Goal: Task Accomplishment & Management: Manage account settings

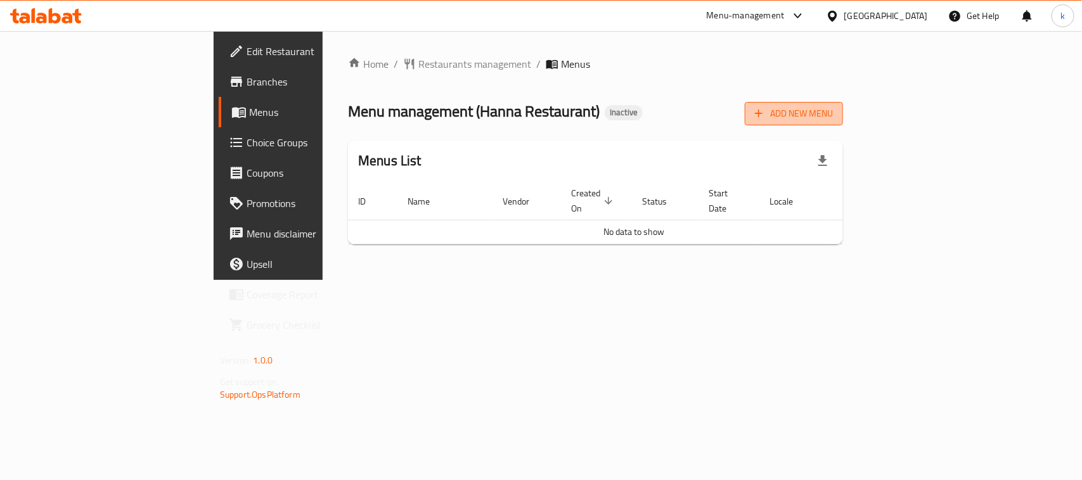
click at [833, 112] on span "Add New Menu" at bounding box center [794, 114] width 78 height 16
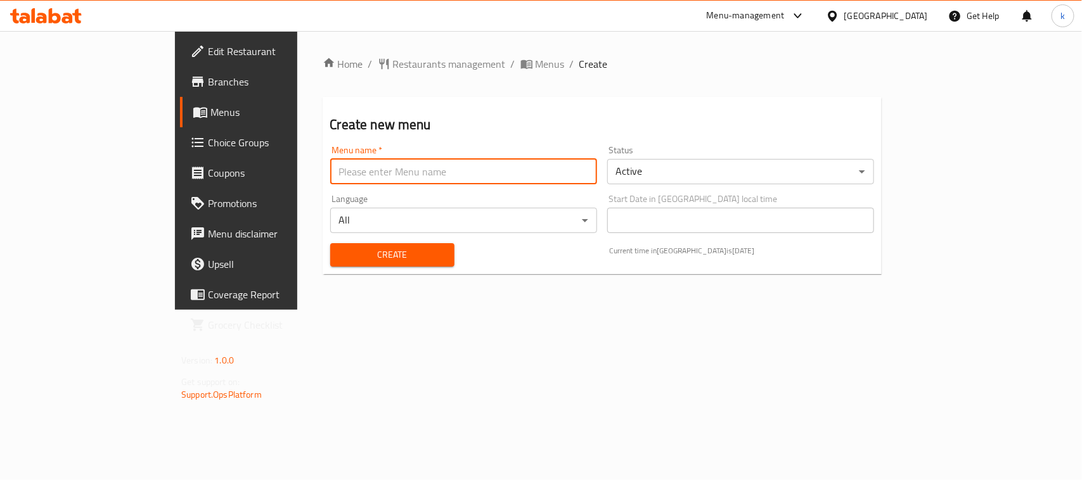
click at [330, 170] on input "text" at bounding box center [463, 171] width 267 height 25
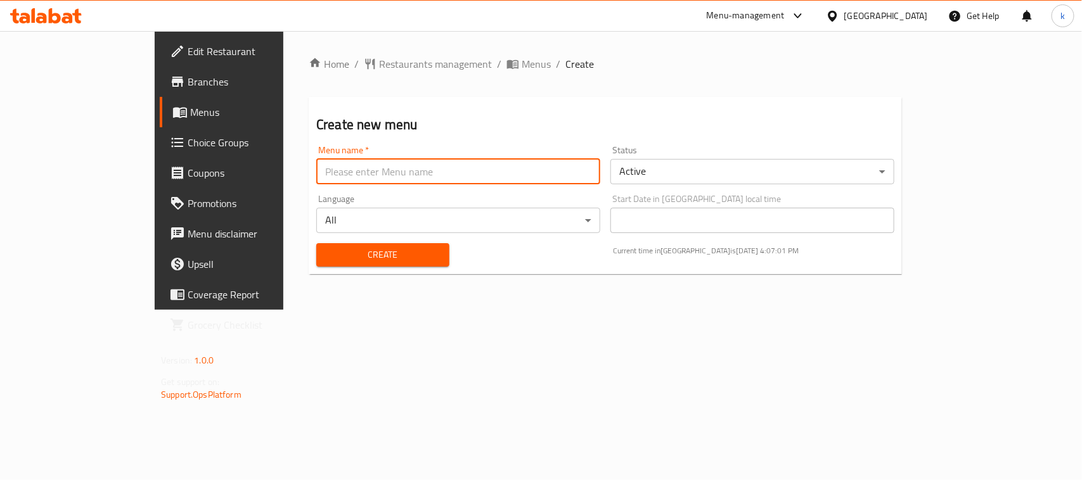
type input "Menu"
click at [326, 254] on span "Create" at bounding box center [382, 255] width 113 height 16
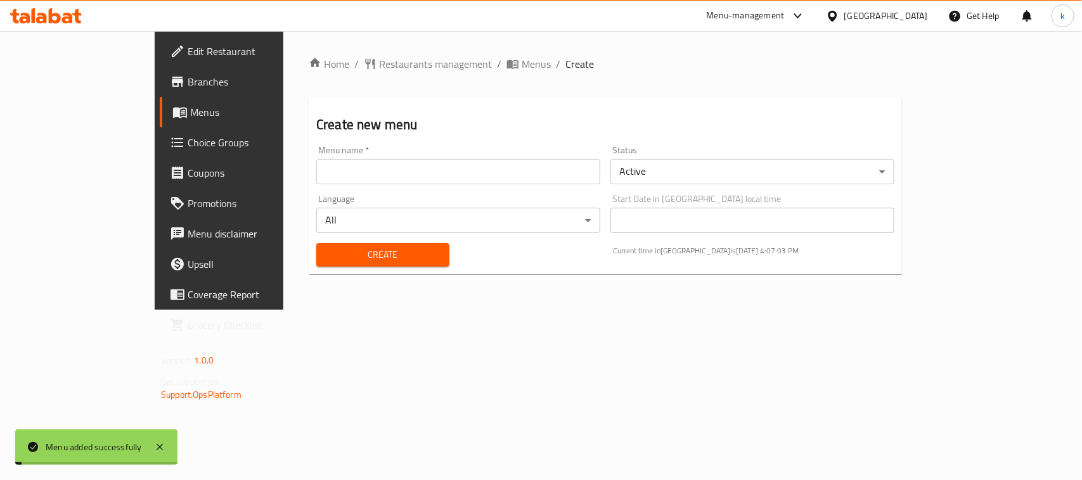
click at [190, 109] on span "Menus" at bounding box center [257, 112] width 135 height 15
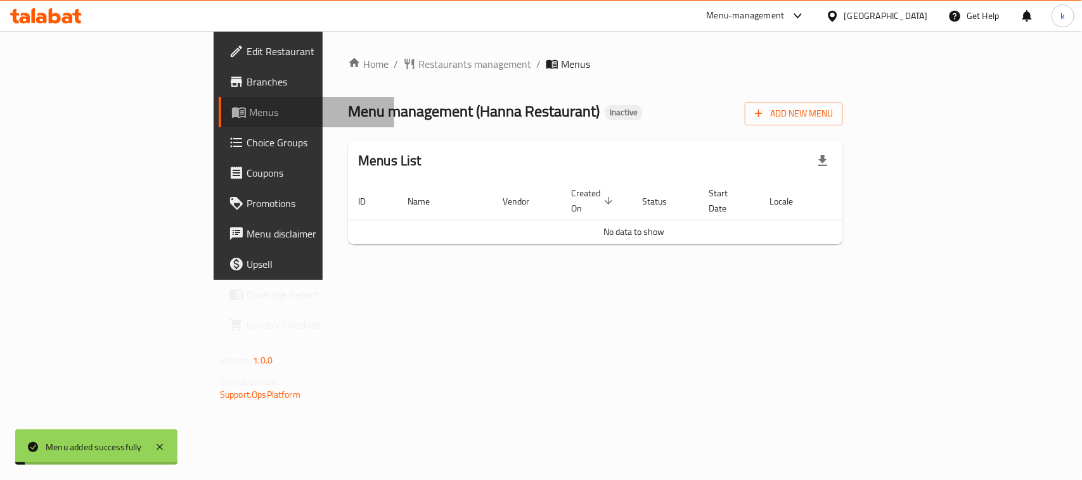
click at [249, 109] on span "Menus" at bounding box center [316, 112] width 135 height 15
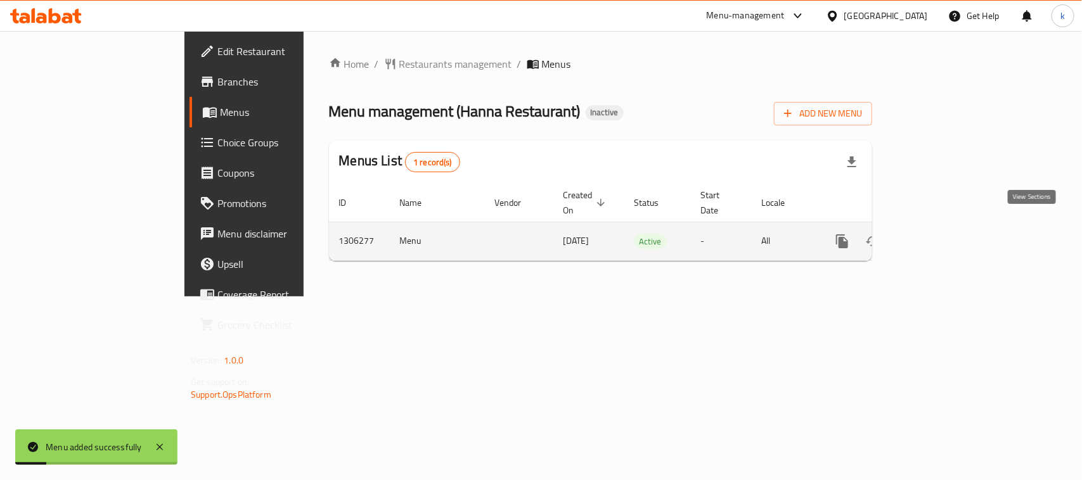
click at [939, 236] on icon "enhanced table" at bounding box center [933, 241] width 11 height 11
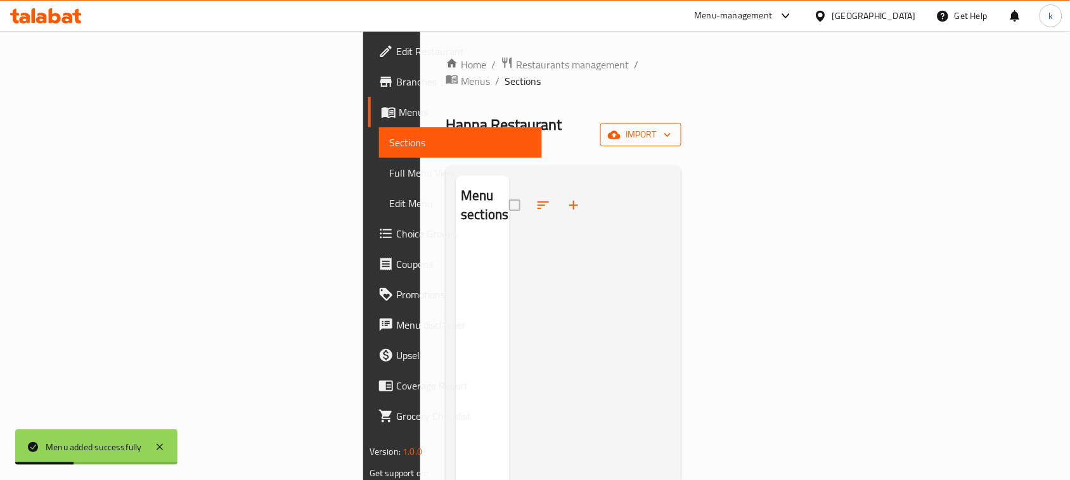
click at [671, 127] on span "import" at bounding box center [640, 135] width 61 height 16
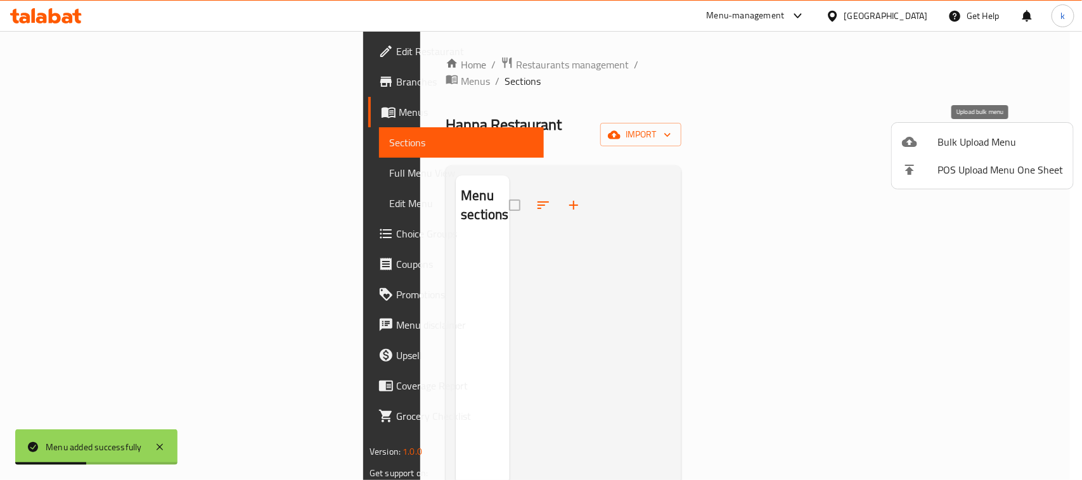
click at [934, 141] on div at bounding box center [919, 141] width 35 height 15
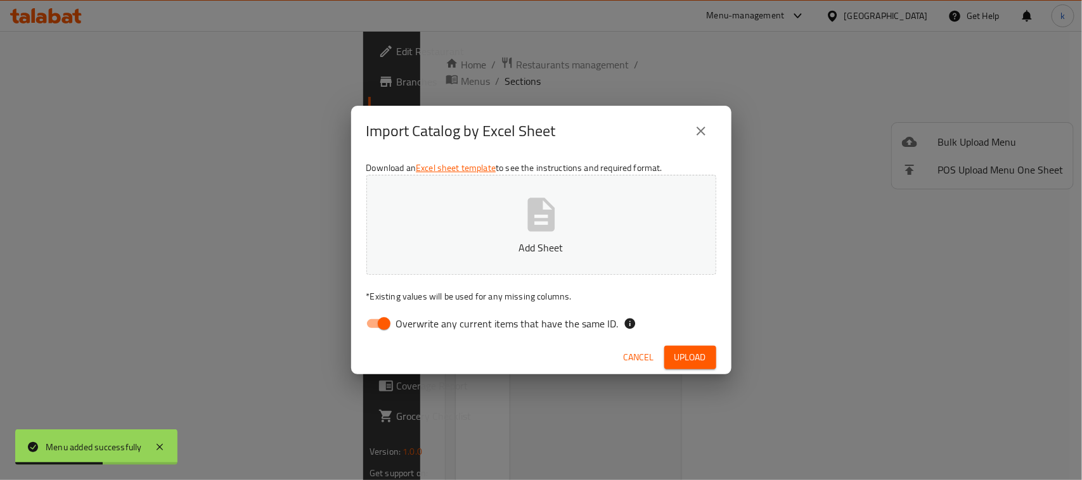
click at [378, 318] on input "Overwrite any current items that have the same ID." at bounding box center [384, 324] width 72 height 24
checkbox input "false"
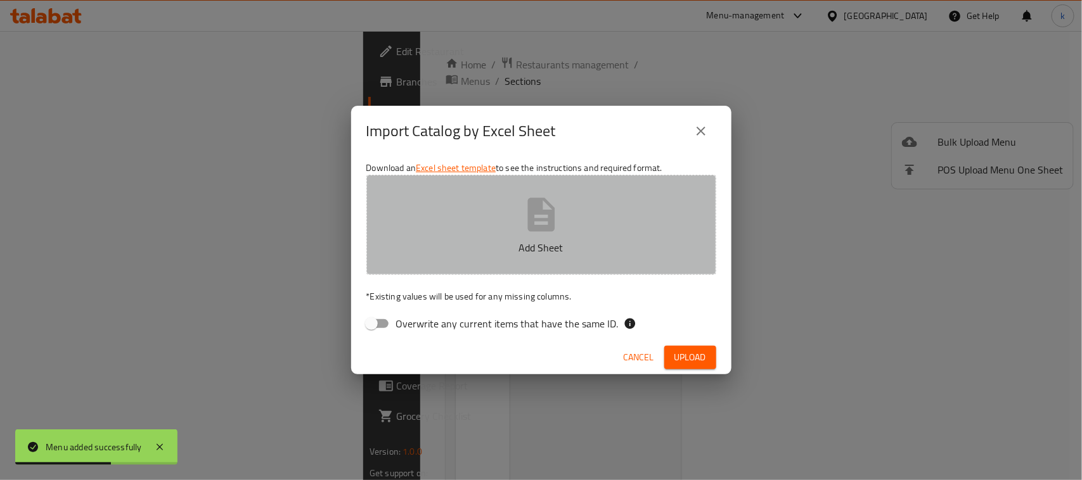
click at [498, 233] on button "Add Sheet" at bounding box center [541, 225] width 350 height 100
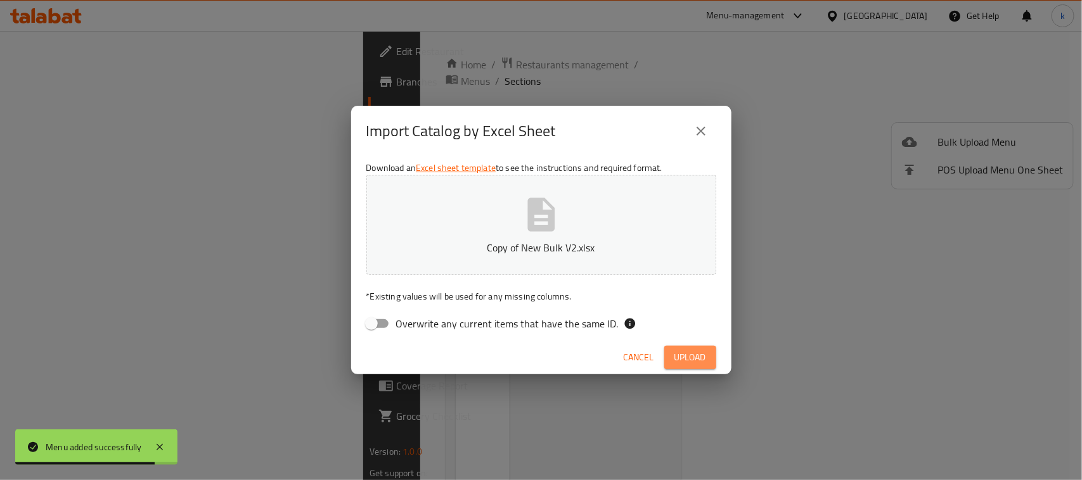
click at [690, 363] on span "Upload" at bounding box center [690, 358] width 32 height 16
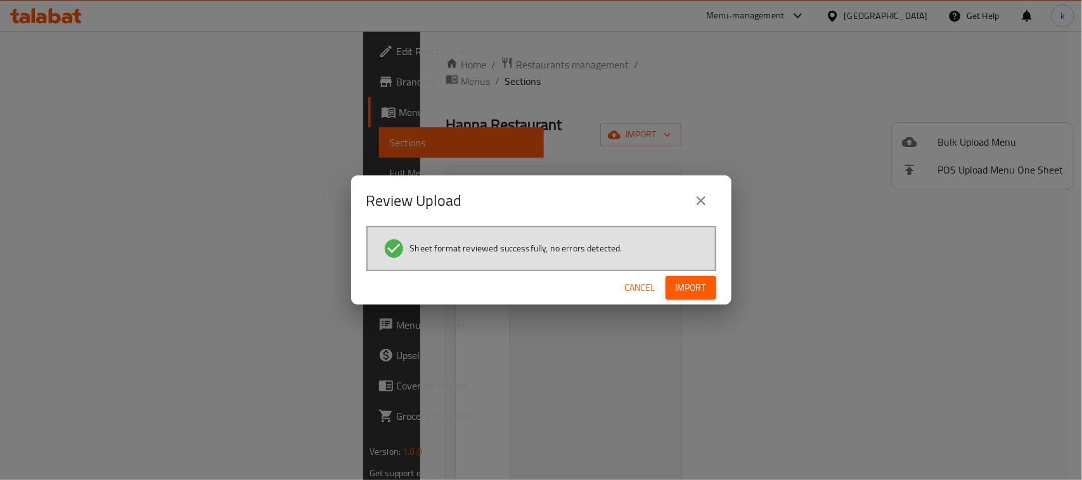
click at [680, 282] on span "Import" at bounding box center [691, 288] width 30 height 16
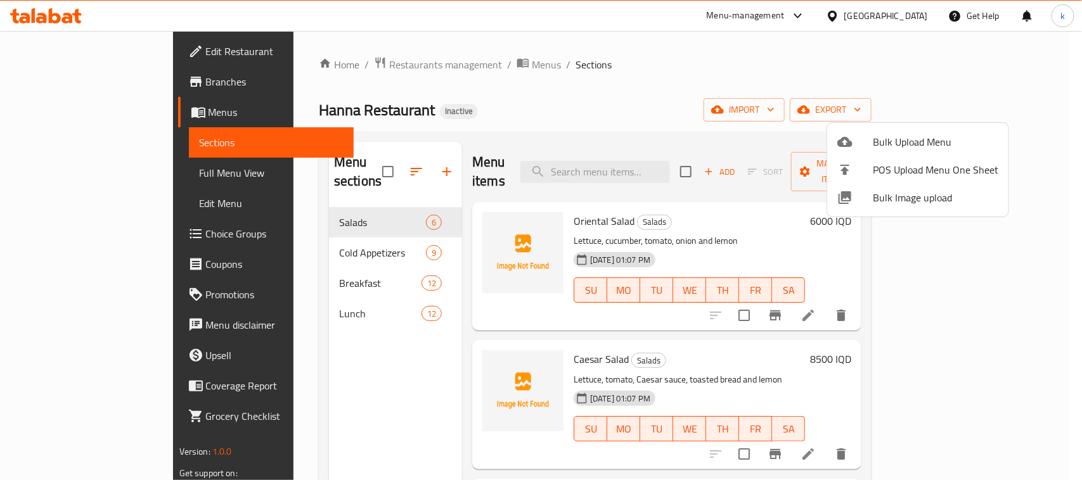
click at [56, 240] on div at bounding box center [541, 240] width 1082 height 480
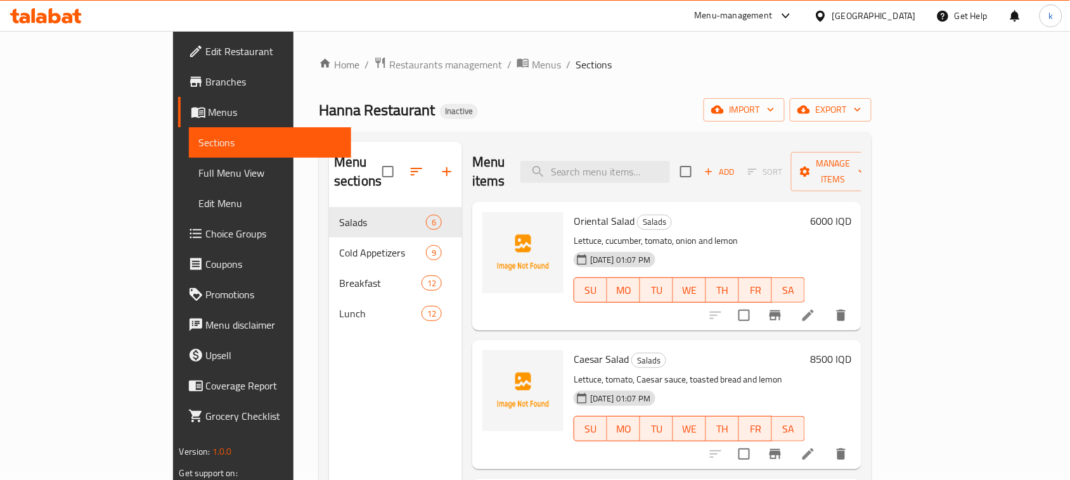
click at [178, 243] on link "Choice Groups" at bounding box center [265, 234] width 174 height 30
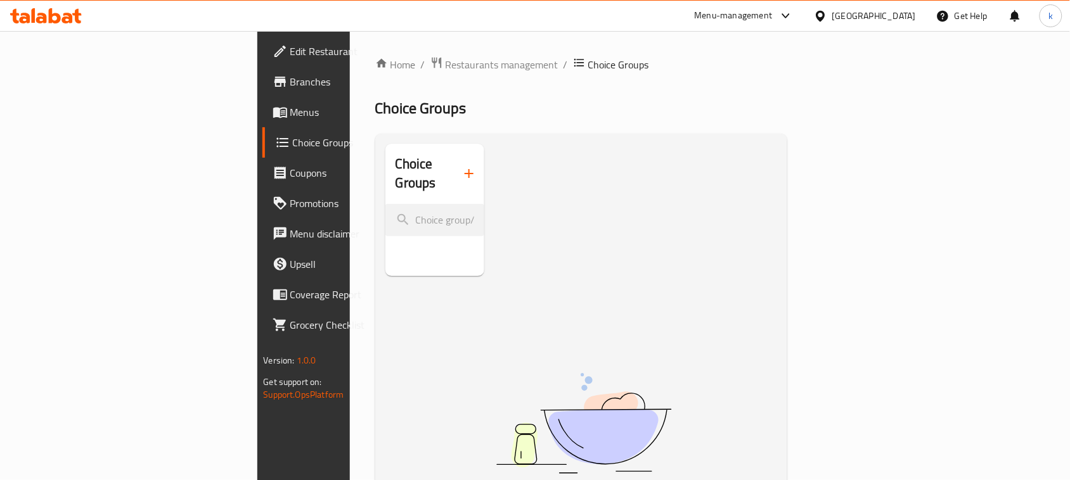
click at [461, 170] on icon "button" at bounding box center [468, 173] width 15 height 15
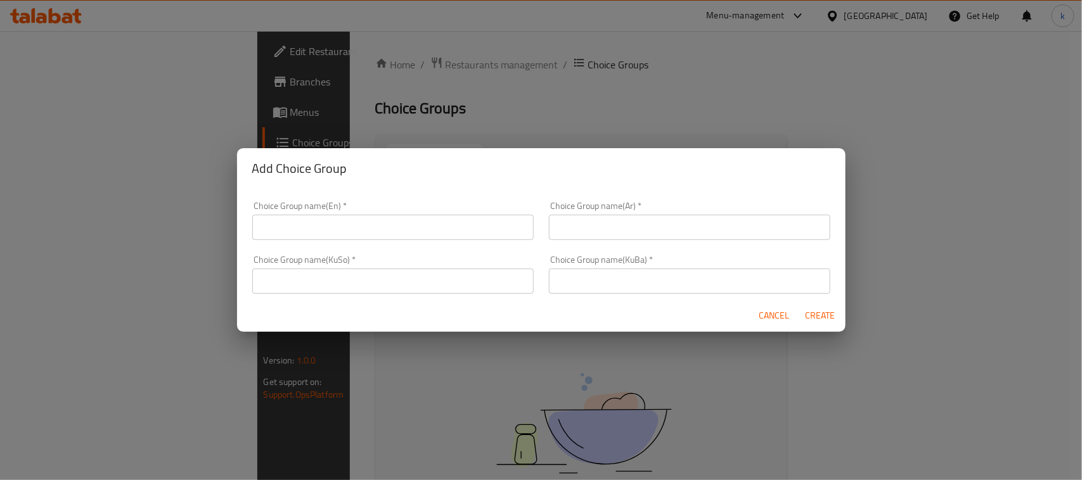
click at [376, 208] on div "Choice Group name(En)   * Choice Group name(En) *" at bounding box center [392, 221] width 281 height 39
click at [377, 231] on input "text" at bounding box center [392, 227] width 281 height 25
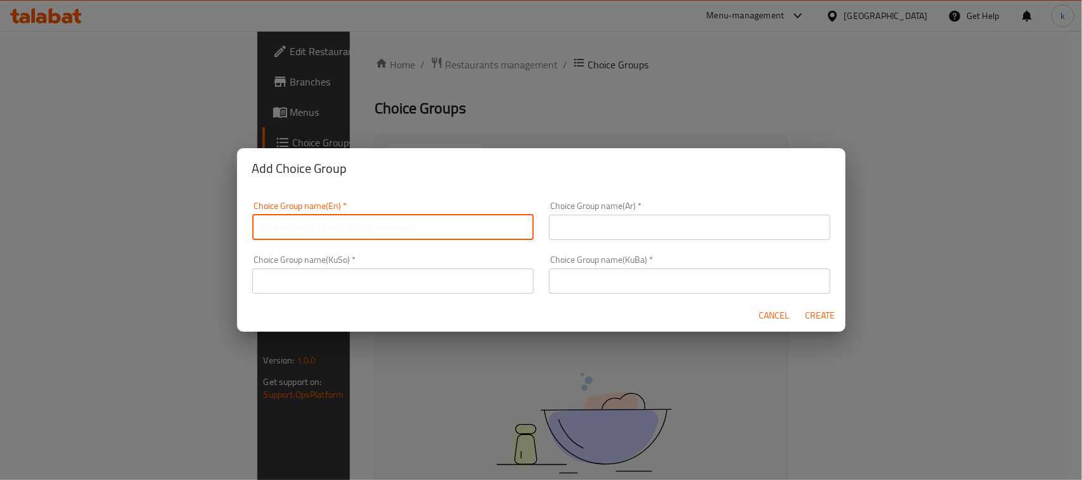
type input "Your Choice Of:"
click at [650, 230] on input "text" at bounding box center [689, 227] width 281 height 25
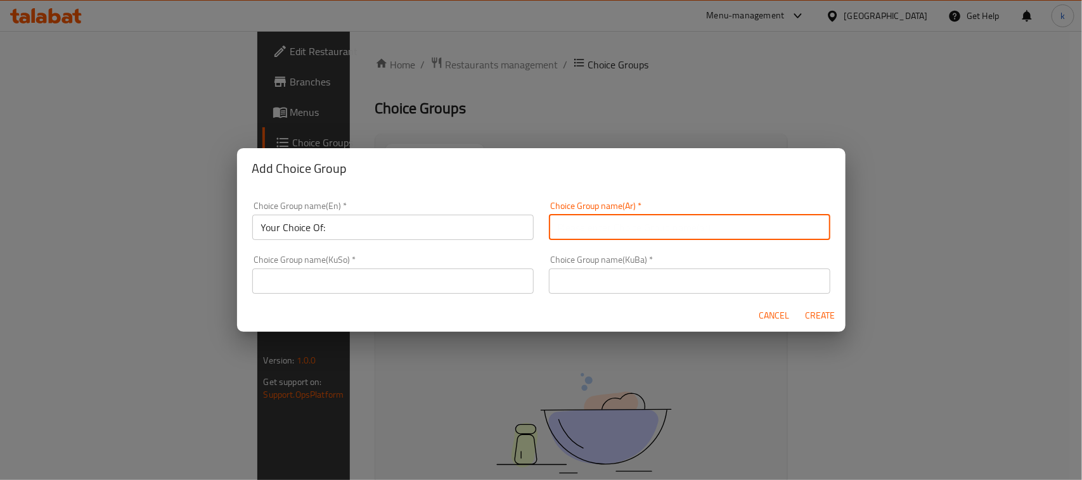
type input "إختيارك من:"
drag, startPoint x: 660, startPoint y: 282, endPoint x: 669, endPoint y: 286, distance: 9.7
click at [660, 282] on input "text" at bounding box center [689, 281] width 281 height 25
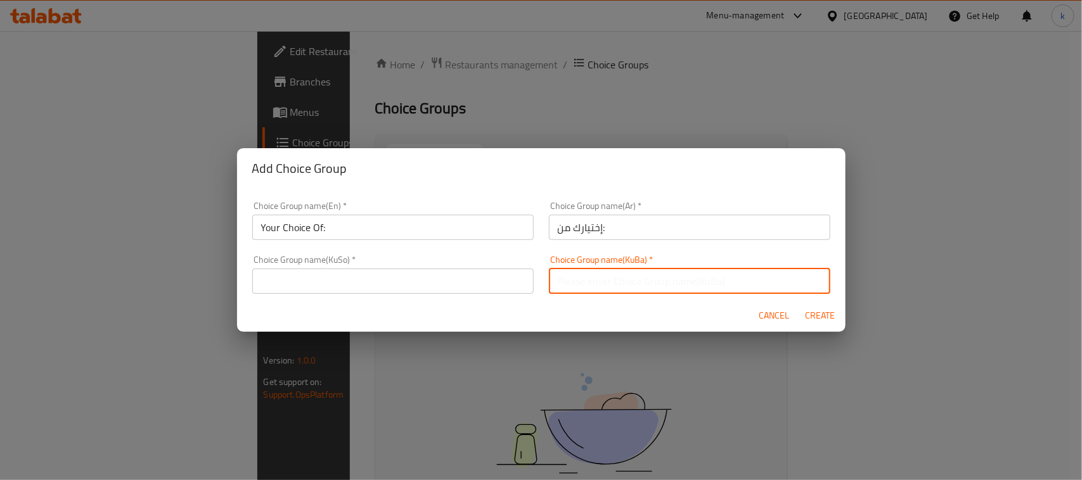
type input "هەڵبژاردنت لە:"
drag, startPoint x: 499, startPoint y: 278, endPoint x: 457, endPoint y: 286, distance: 42.6
click at [499, 278] on input "text" at bounding box center [392, 281] width 281 height 25
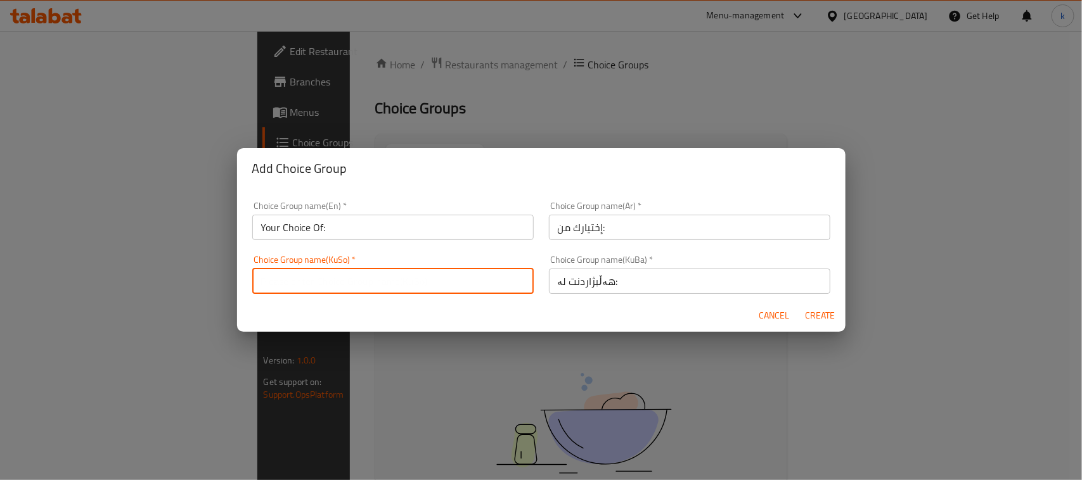
type input "هەڵبژاردنت لە:"
click at [806, 314] on span "Create" at bounding box center [820, 316] width 30 height 16
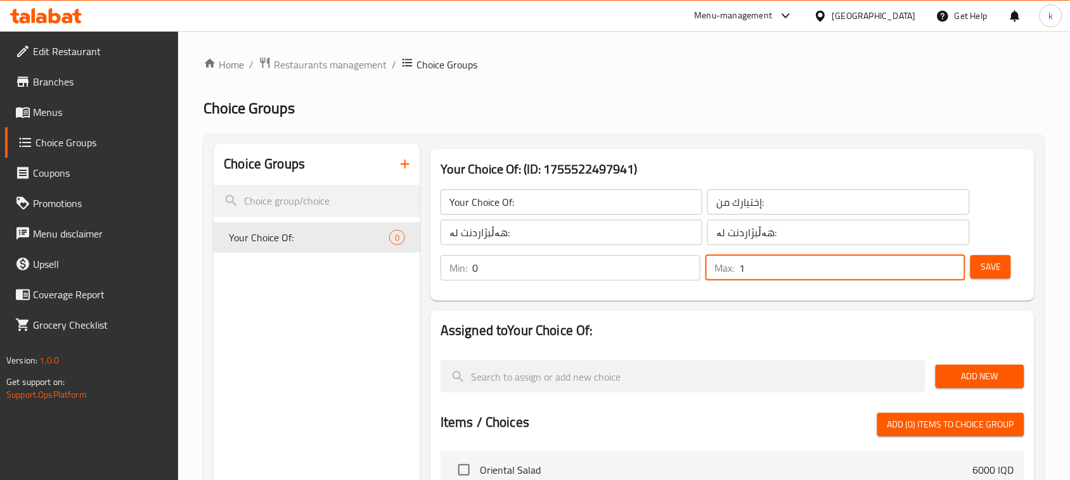
type input "1"
click at [954, 260] on input "1" at bounding box center [852, 267] width 226 height 25
type input "1"
click at [686, 267] on input "1" at bounding box center [586, 267] width 228 height 25
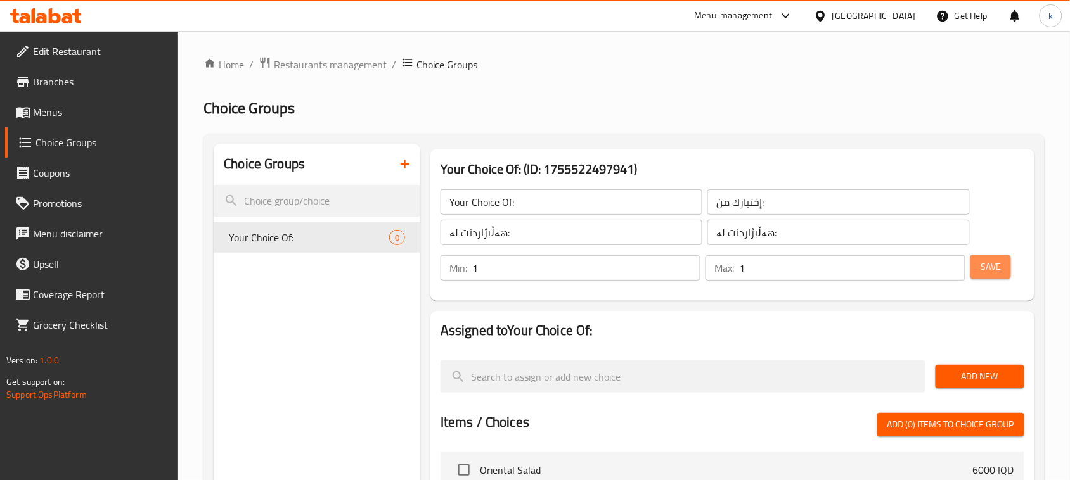
click at [989, 270] on span "Save" at bounding box center [990, 267] width 20 height 16
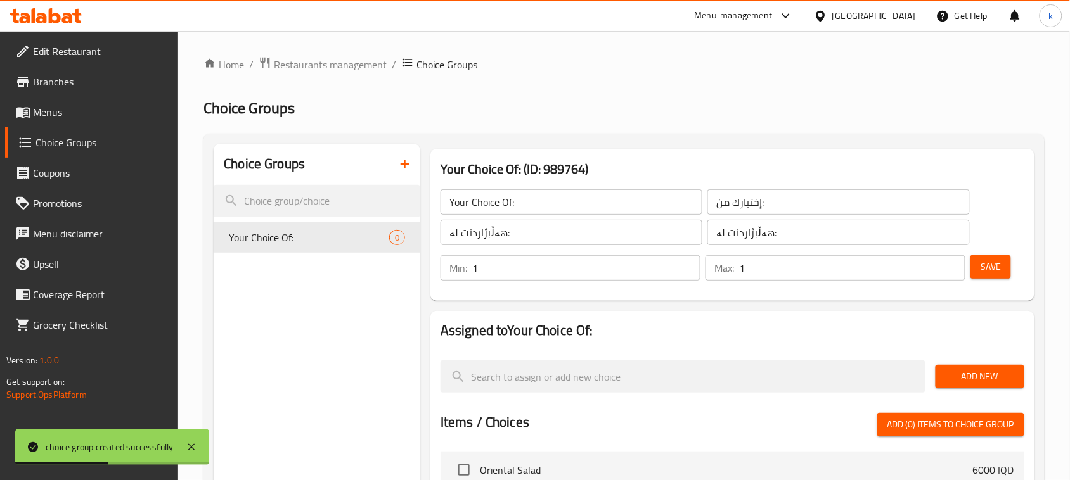
click at [968, 378] on span "Add New" at bounding box center [980, 377] width 68 height 16
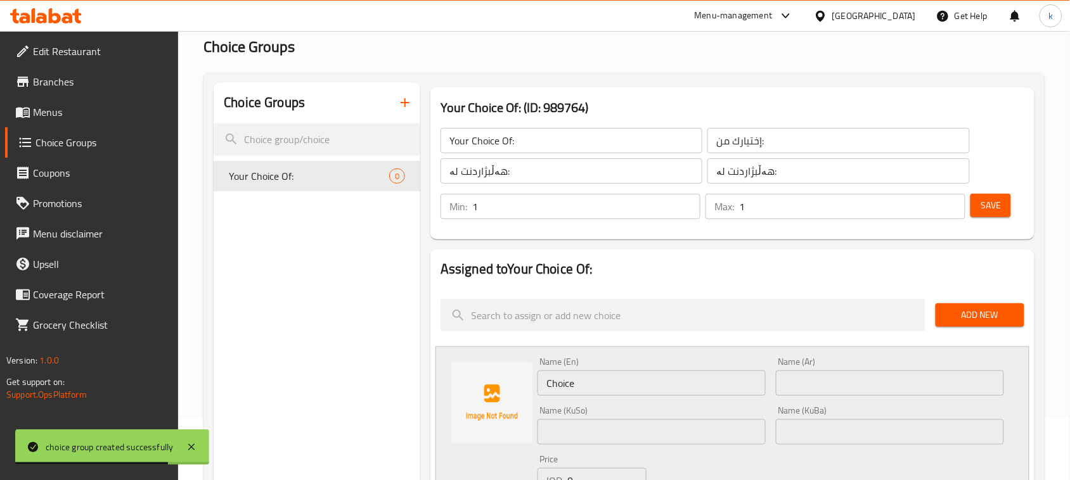
scroll to position [158, 0]
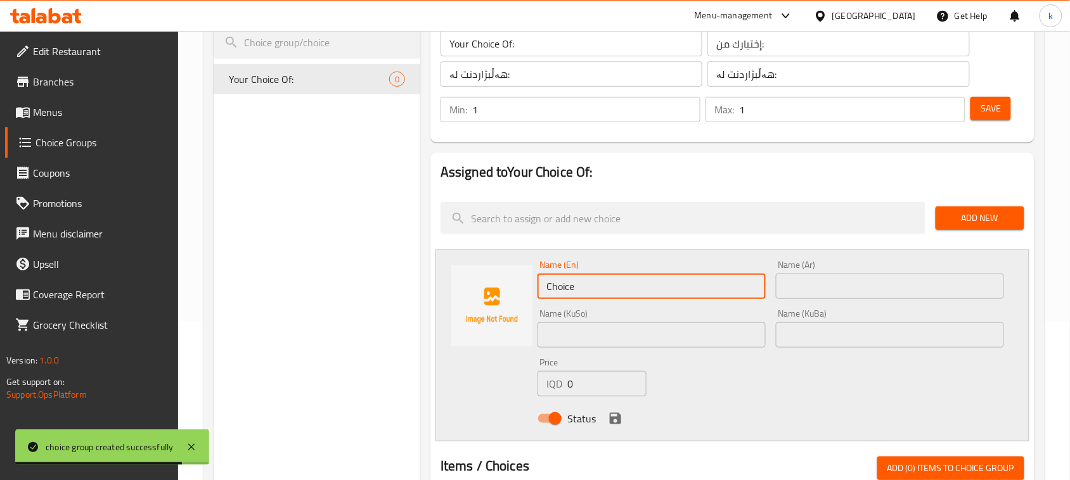
drag, startPoint x: 596, startPoint y: 285, endPoint x: 413, endPoint y: 315, distance: 185.6
click at [413, 315] on div "Choice Groups Your Choice Of: 0 Your Choice Of: (ID: 989764) Your Choice Of: ​ …" at bounding box center [627, 433] width 826 height 897
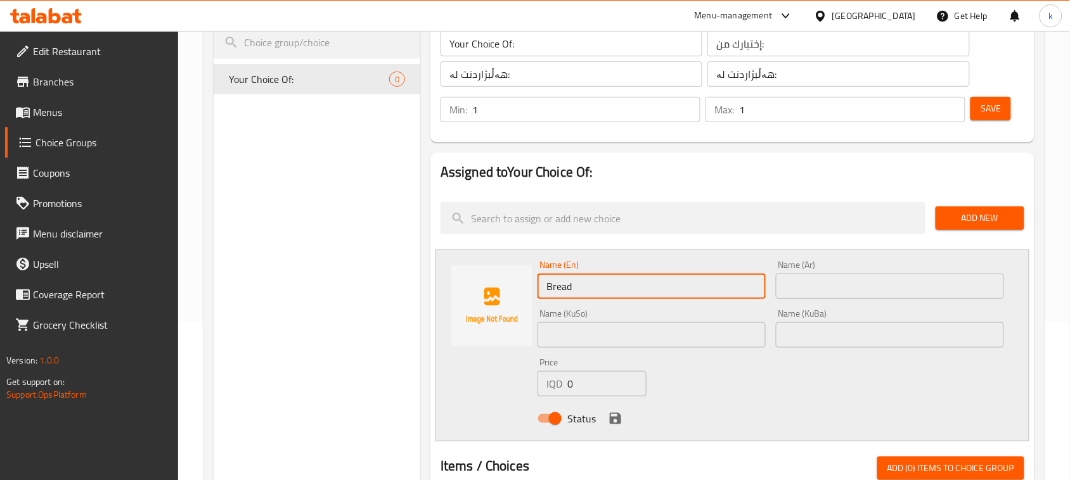
type input "Bread"
click at [880, 287] on input "text" at bounding box center [890, 286] width 228 height 25
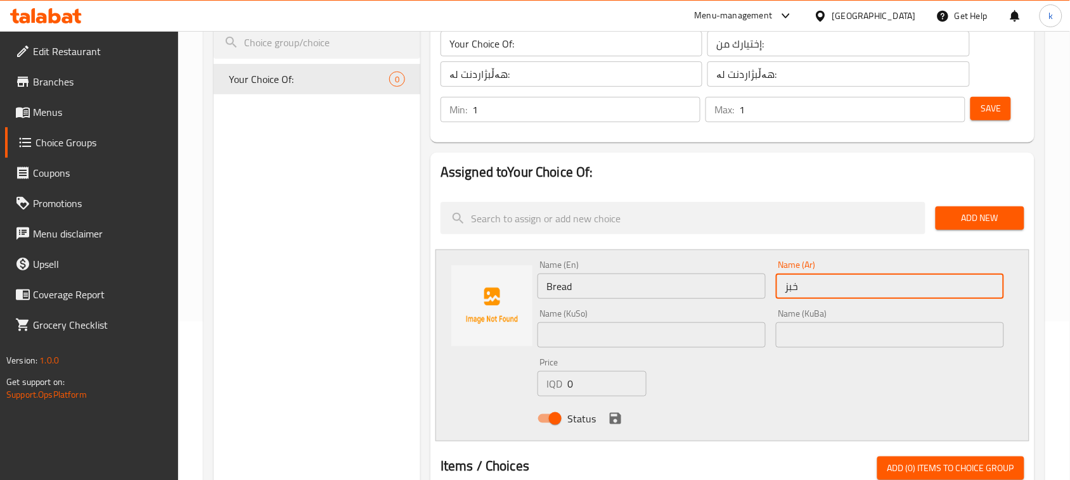
type input "خبز"
click at [851, 337] on input "text" at bounding box center [890, 335] width 228 height 25
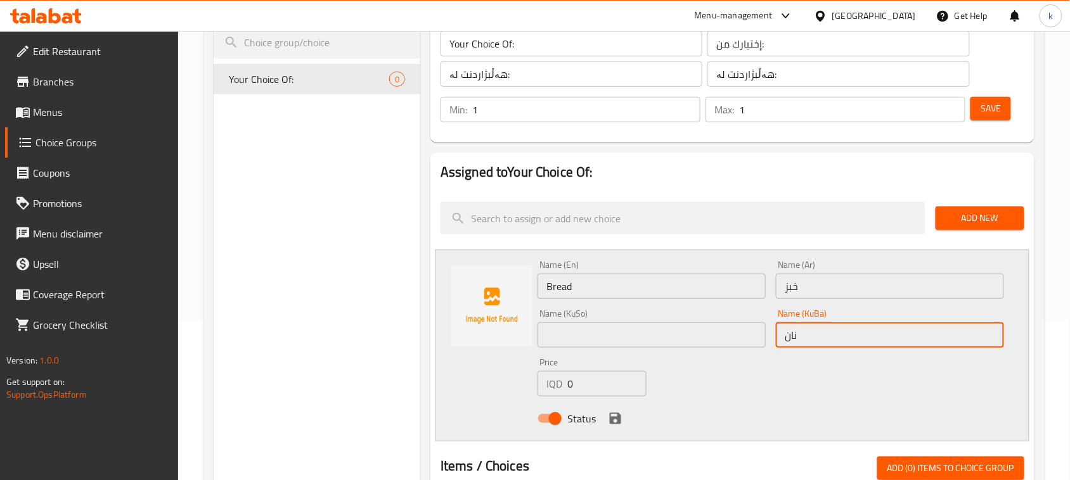
drag, startPoint x: 831, startPoint y: 339, endPoint x: 774, endPoint y: 340, distance: 56.4
click at [774, 340] on div "Name (KuBa) نان Name (KuBa)" at bounding box center [890, 328] width 238 height 49
type input "نان"
click at [695, 331] on input "text" at bounding box center [651, 335] width 228 height 25
paste input "نان"
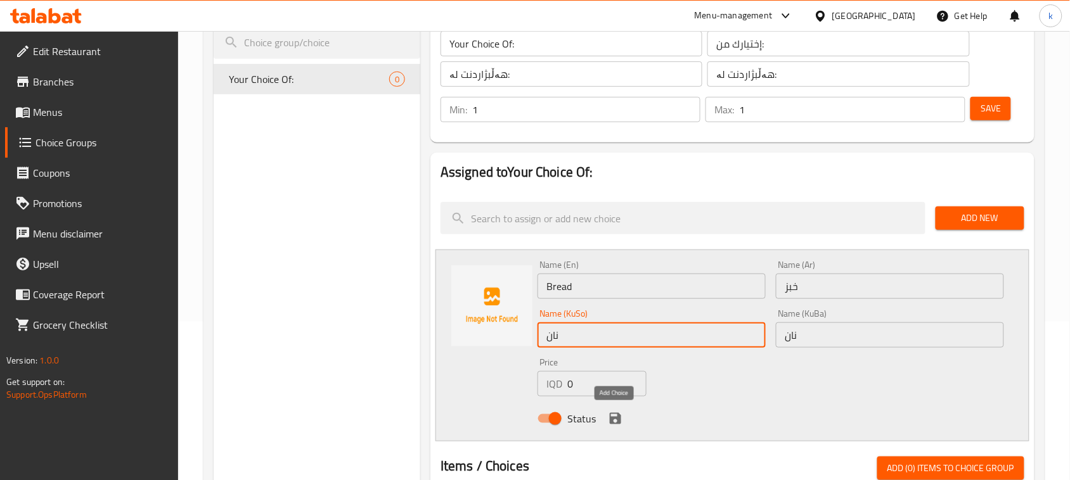
type input "نان"
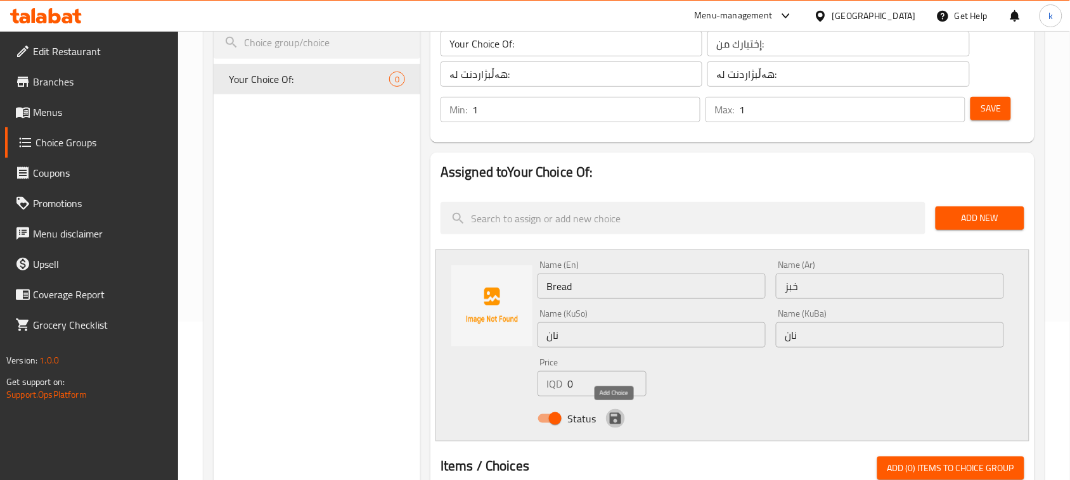
click at [617, 418] on icon "save" at bounding box center [615, 418] width 11 height 11
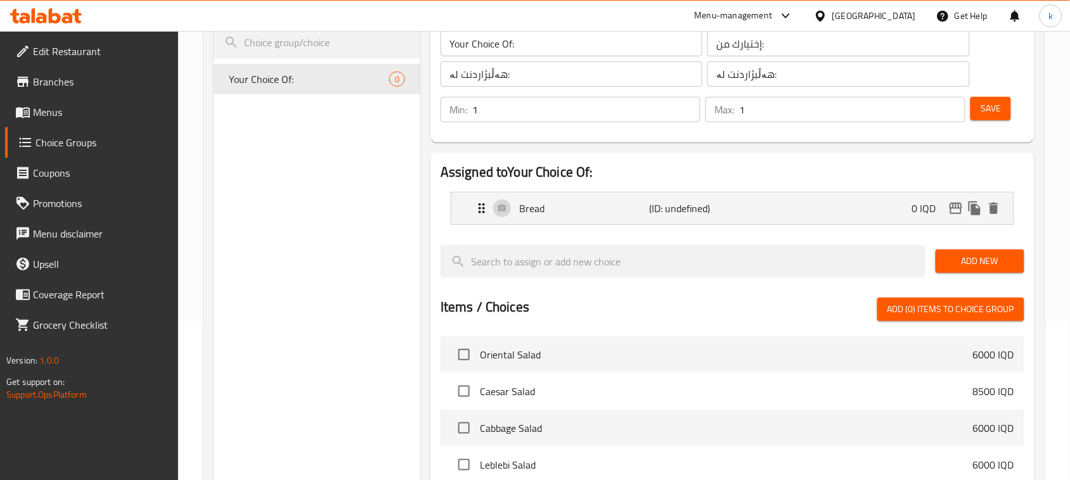
click at [991, 112] on span "Save" at bounding box center [990, 109] width 20 height 16
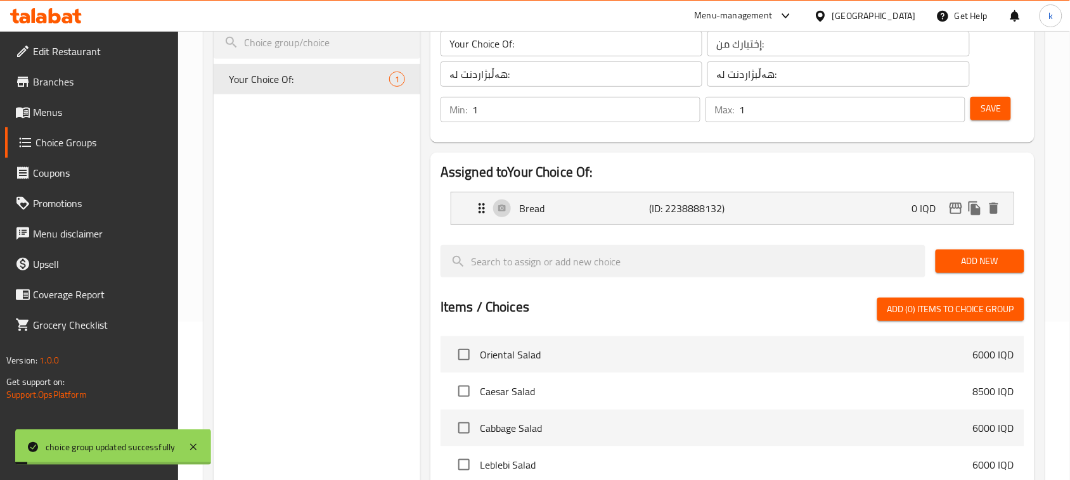
click at [771, 211] on div "Bread (ID: 2238888132) 0 IQD" at bounding box center [736, 209] width 524 height 32
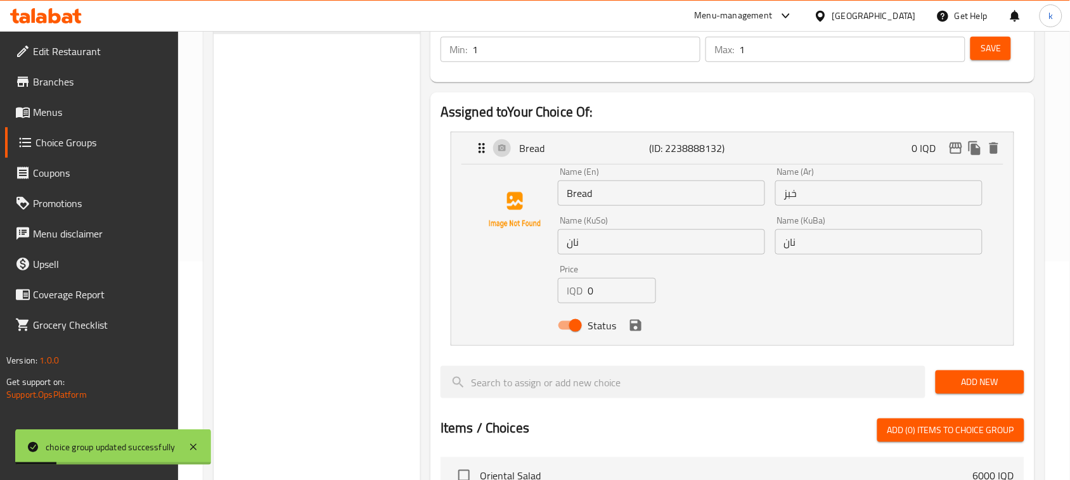
scroll to position [317, 0]
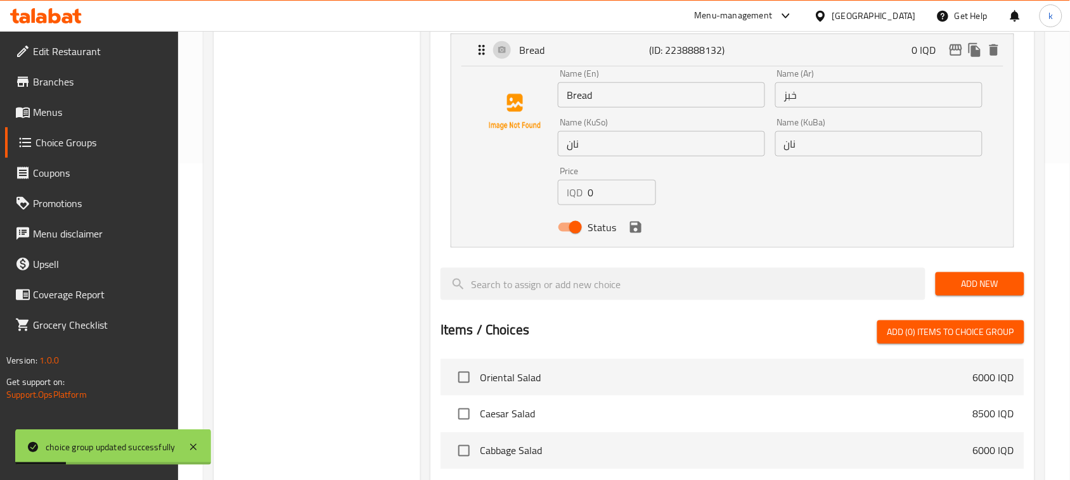
click at [983, 270] on div "Add New" at bounding box center [979, 284] width 99 height 42
click at [960, 292] on span "Add New" at bounding box center [980, 284] width 68 height 16
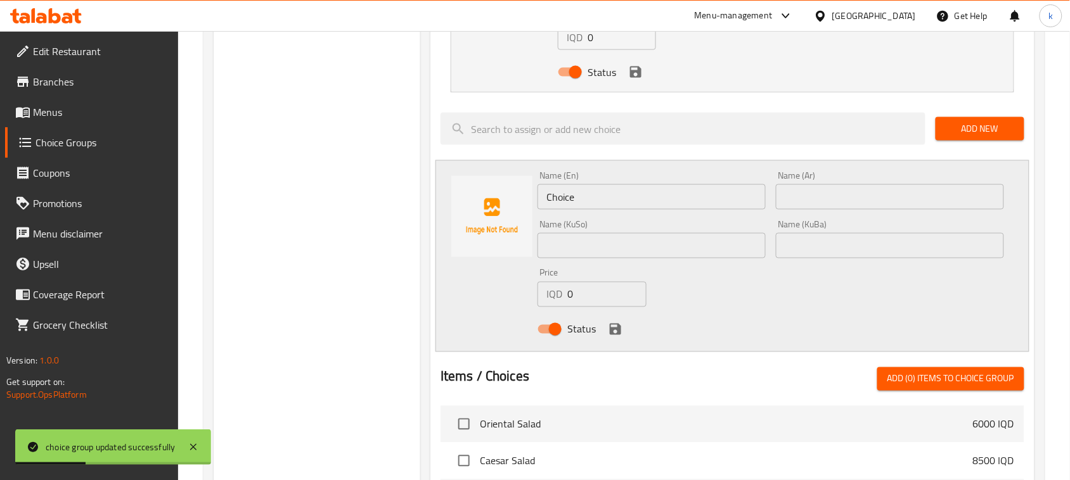
scroll to position [475, 0]
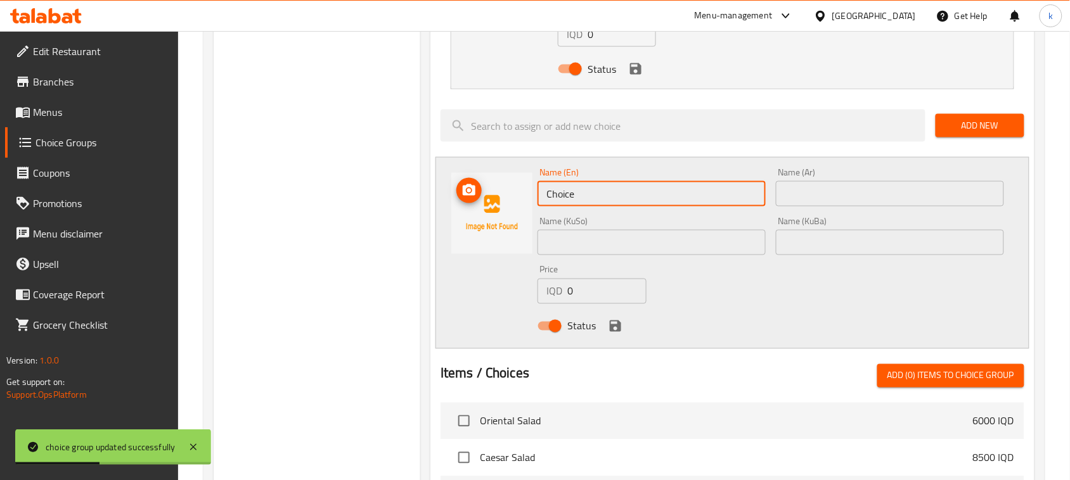
drag, startPoint x: 616, startPoint y: 191, endPoint x: 457, endPoint y: 210, distance: 160.2
click at [457, 210] on div "Name (En) Choice Name (En) Name (Ar) Name (Ar) Name (KuSo) Name (KuSo) Name (Ku…" at bounding box center [732, 253] width 594 height 192
type input "Samoon"
click at [838, 197] on input "text" at bounding box center [890, 193] width 228 height 25
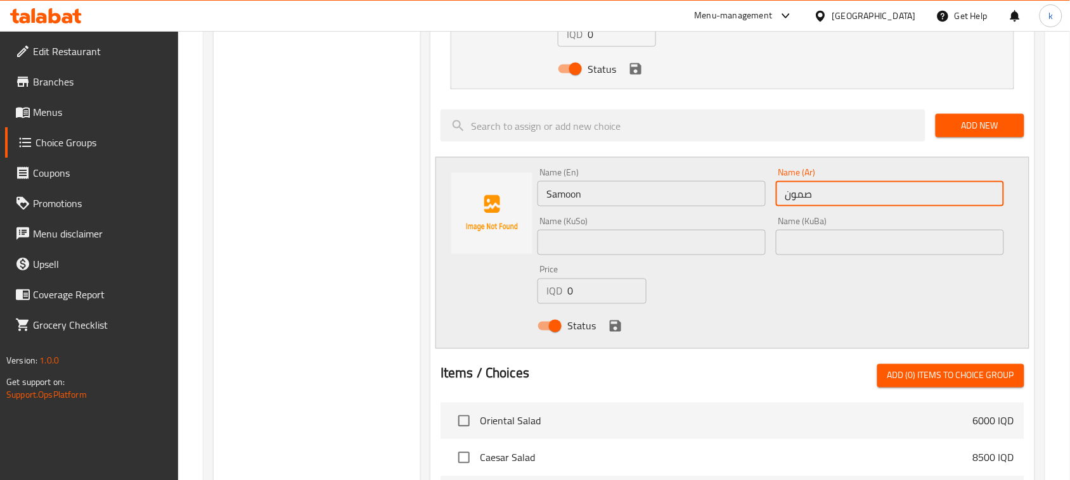
type input "صمون"
click at [793, 236] on input "text" at bounding box center [890, 242] width 228 height 25
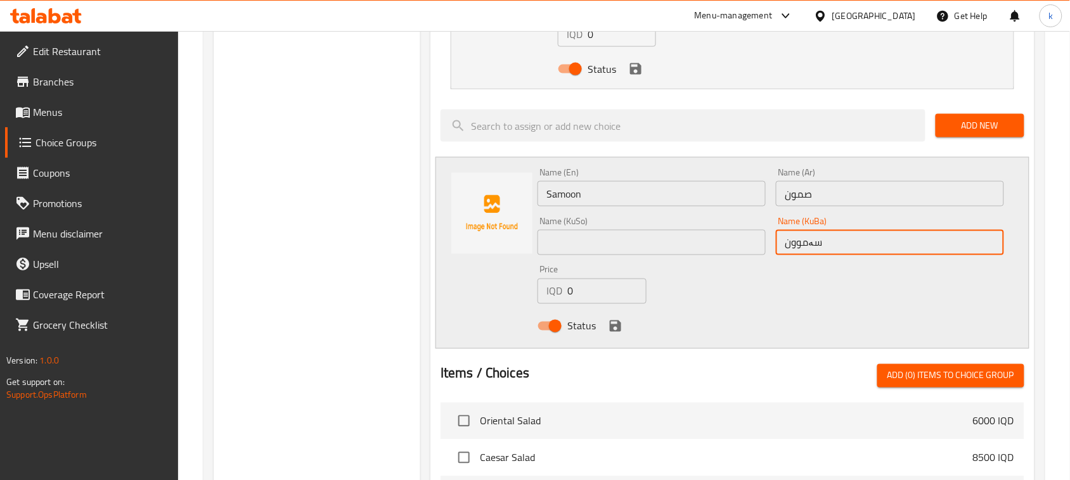
drag, startPoint x: 835, startPoint y: 252, endPoint x: 755, endPoint y: 260, distance: 79.6
click at [754, 261] on div "Name (En) Samoon Name (En) Name (Ar) صمون Name (Ar) Name (KuSo) Name (KuSo) Nam…" at bounding box center [770, 253] width 477 height 181
type input "سەموون"
click at [610, 243] on input "text" at bounding box center [651, 242] width 228 height 25
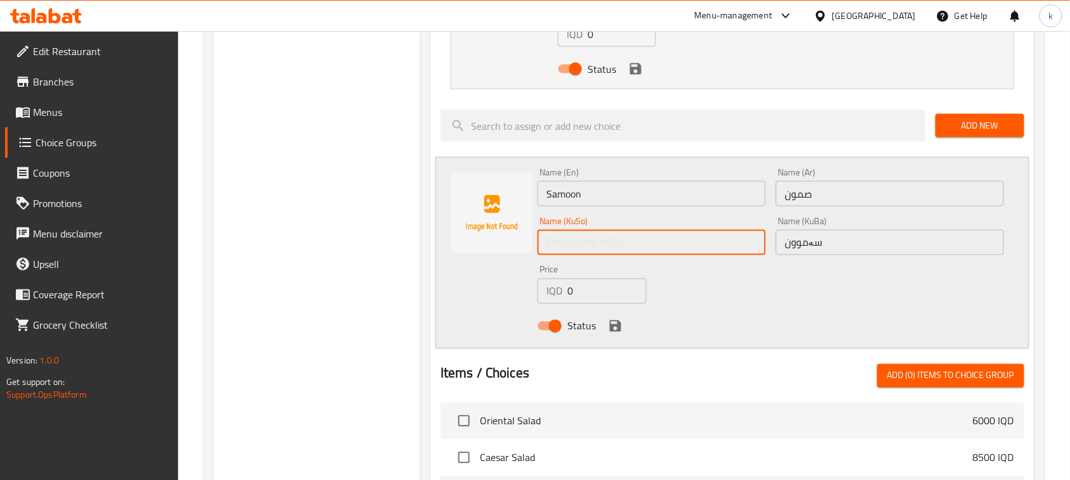
paste input "سەموون"
type input "سەموون"
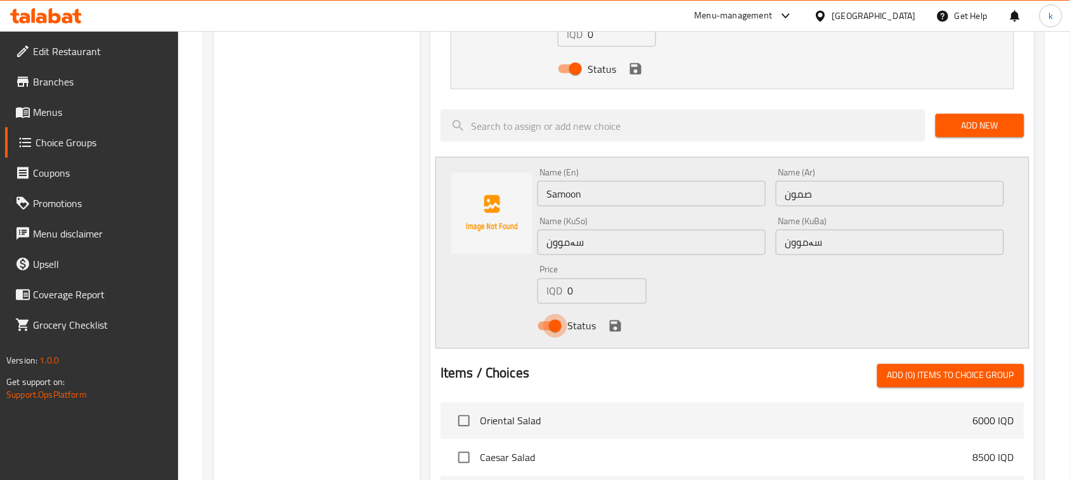
click at [567, 334] on input "Status" at bounding box center [555, 326] width 72 height 24
click at [559, 324] on input "Status" at bounding box center [542, 326] width 72 height 24
checkbox input "true"
click at [616, 328] on icon "save" at bounding box center [615, 326] width 15 height 15
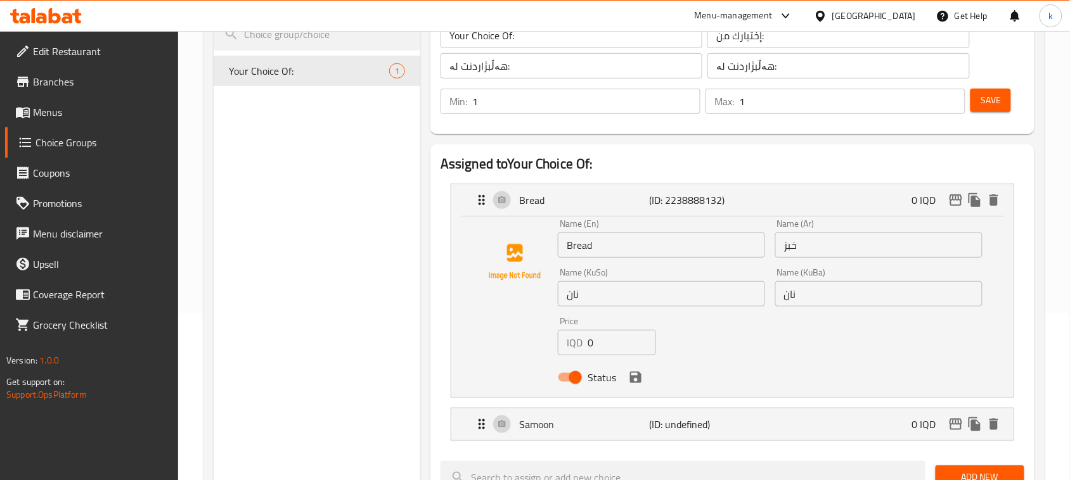
scroll to position [158, 0]
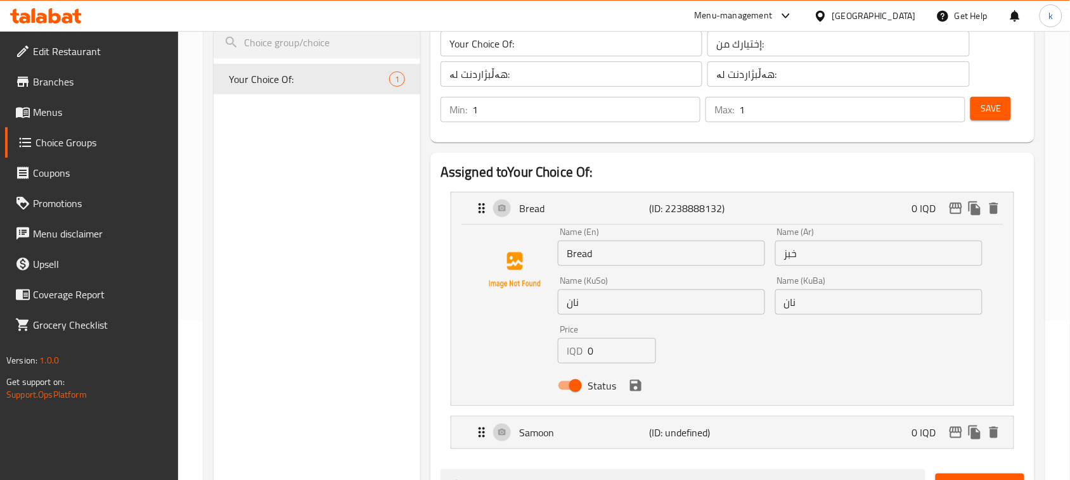
drag, startPoint x: 986, startPoint y: 115, endPoint x: 996, endPoint y: 108, distance: 12.7
click at [987, 114] on span "Save" at bounding box center [990, 109] width 20 height 16
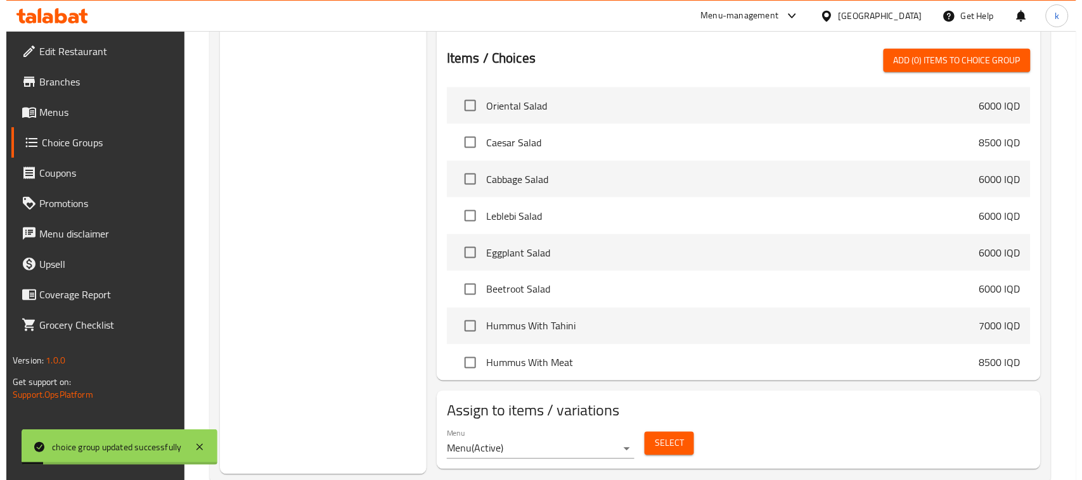
scroll to position [480, 0]
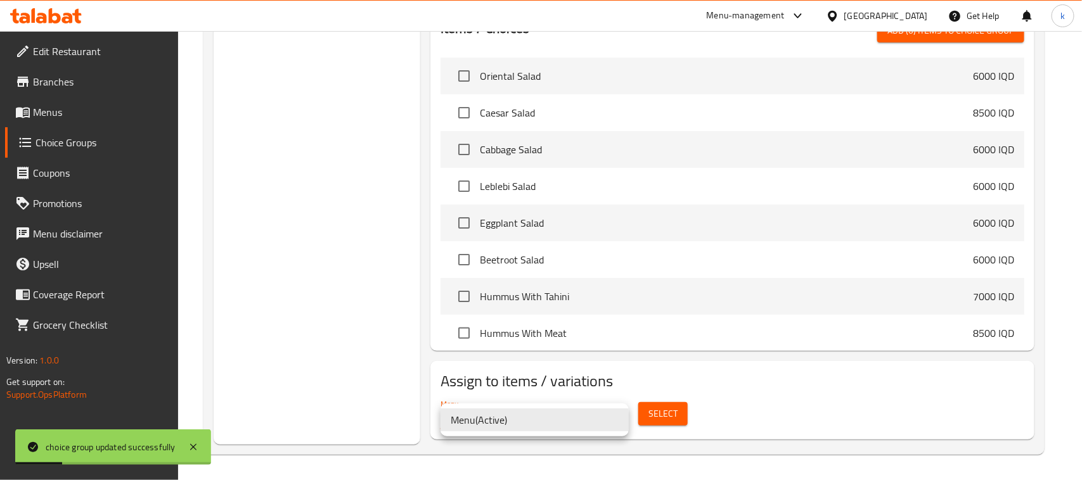
drag, startPoint x: 489, startPoint y: 420, endPoint x: 633, endPoint y: 400, distance: 145.3
click at [491, 420] on li "Menu ( Active )" at bounding box center [534, 420] width 188 height 23
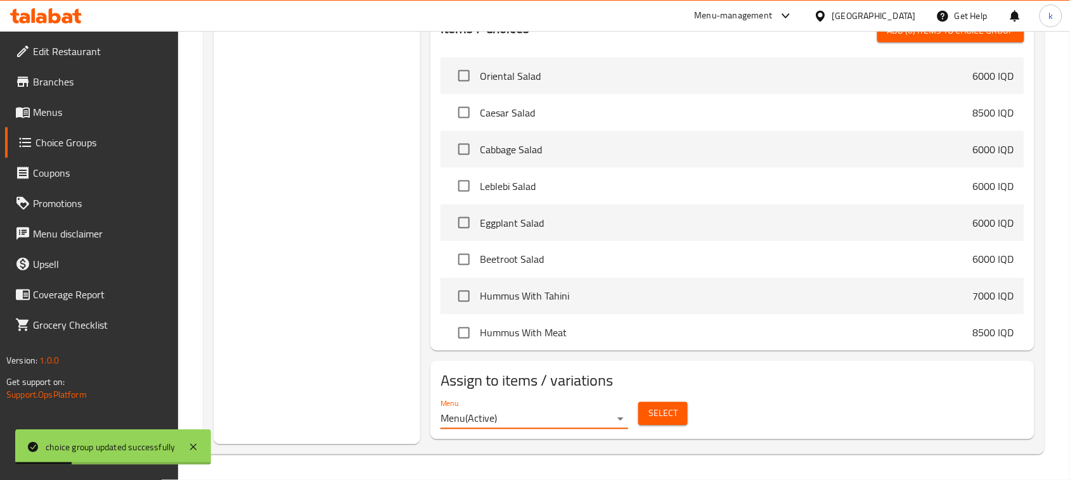
click at [659, 413] on span "Select" at bounding box center [662, 414] width 29 height 16
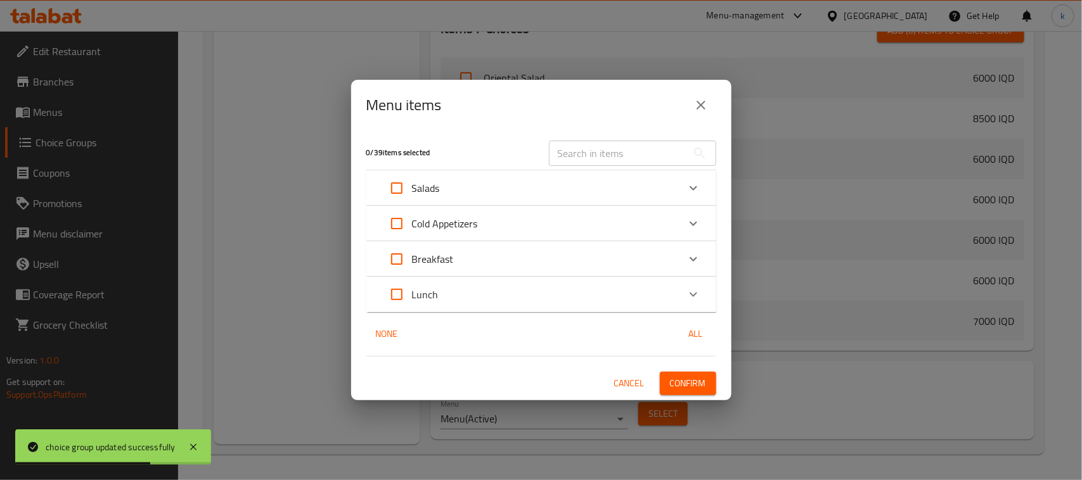
click at [504, 257] on div "Breakfast" at bounding box center [530, 259] width 297 height 30
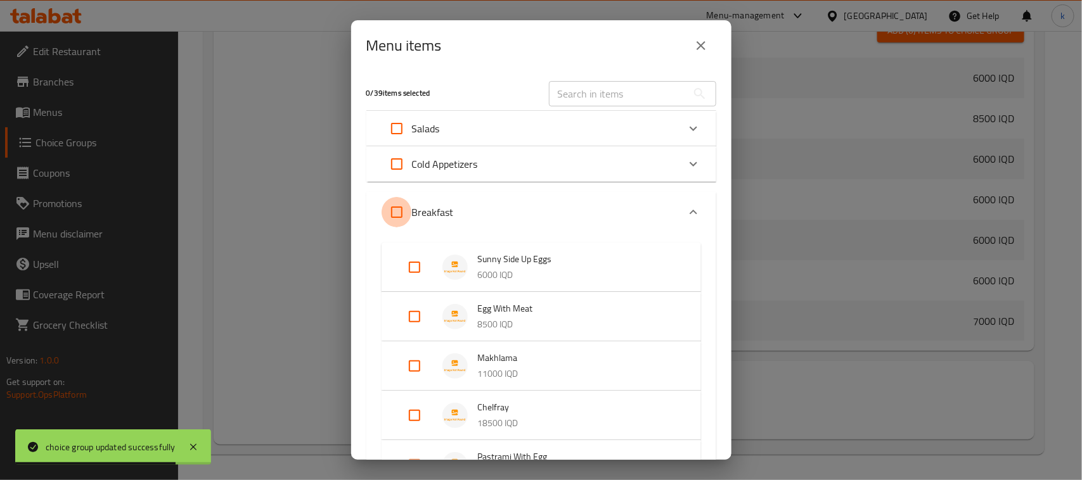
click at [396, 214] on input "Expand" at bounding box center [397, 212] width 30 height 30
checkbox input "true"
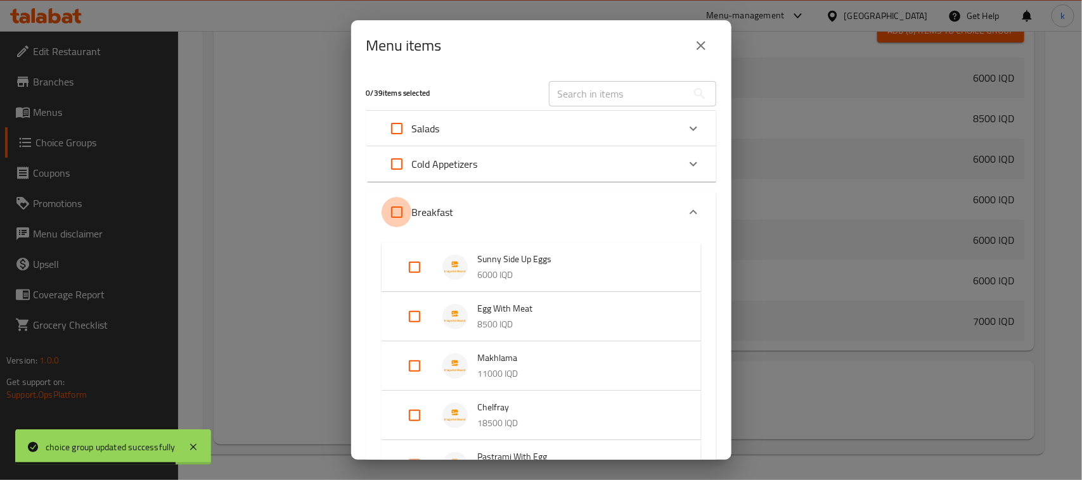
checkbox input "true"
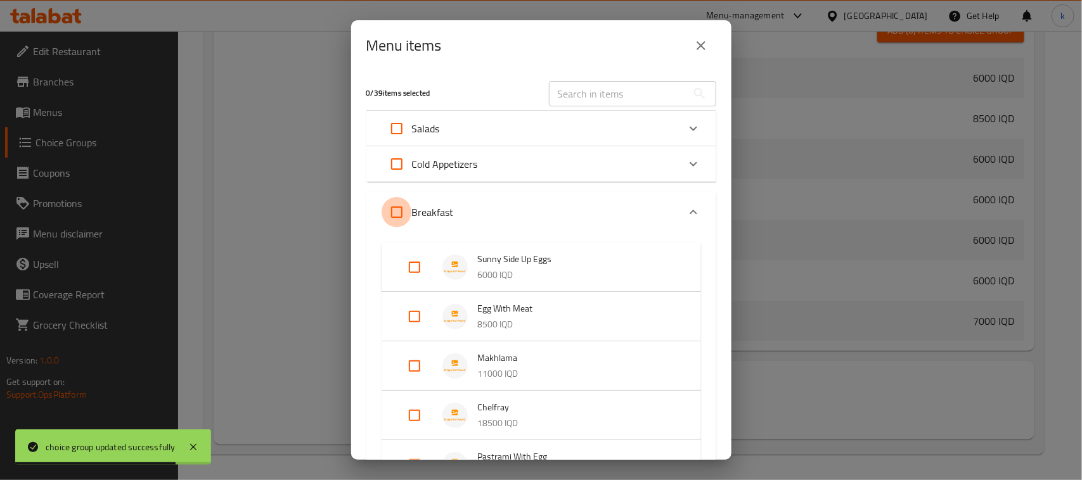
checkbox input "true"
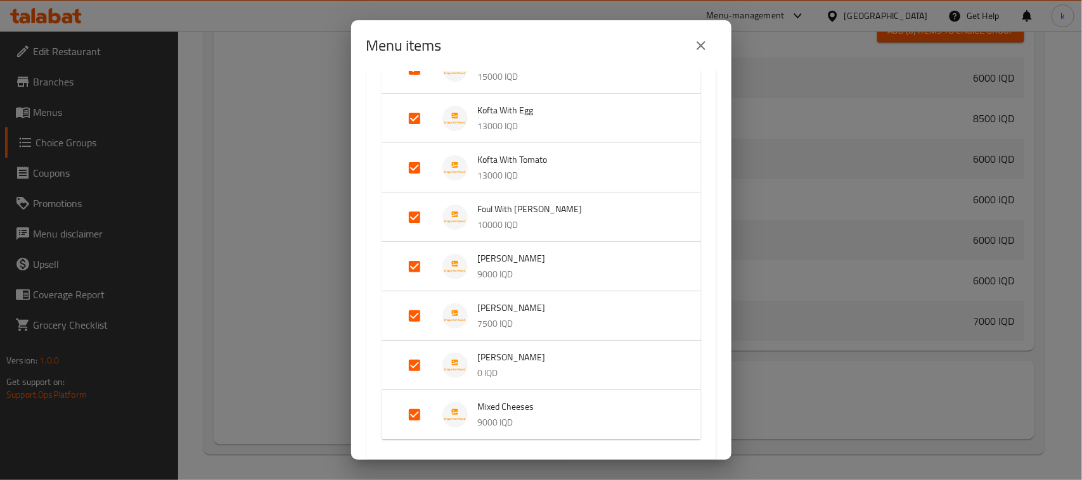
scroll to position [528, 0]
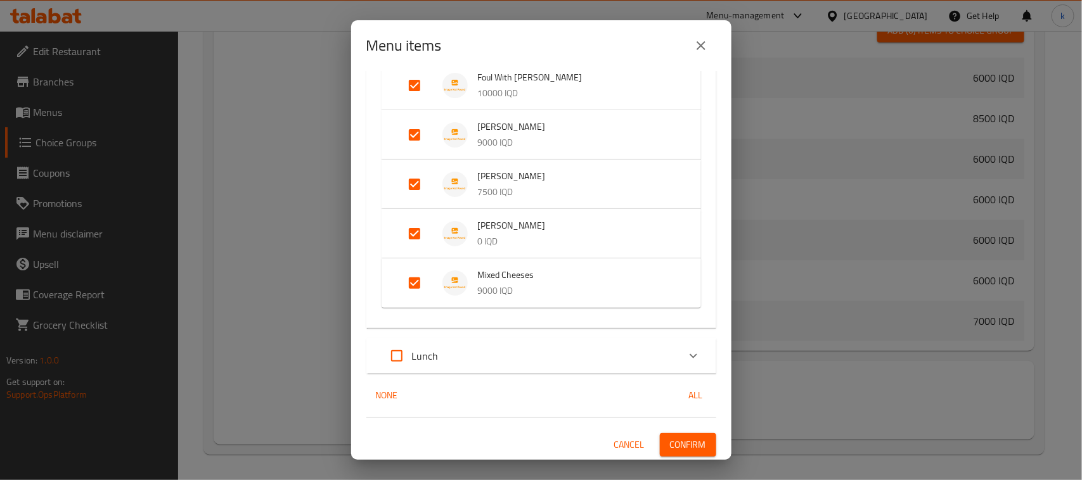
click at [404, 349] on input "Expand" at bounding box center [397, 356] width 30 height 30
checkbox input "true"
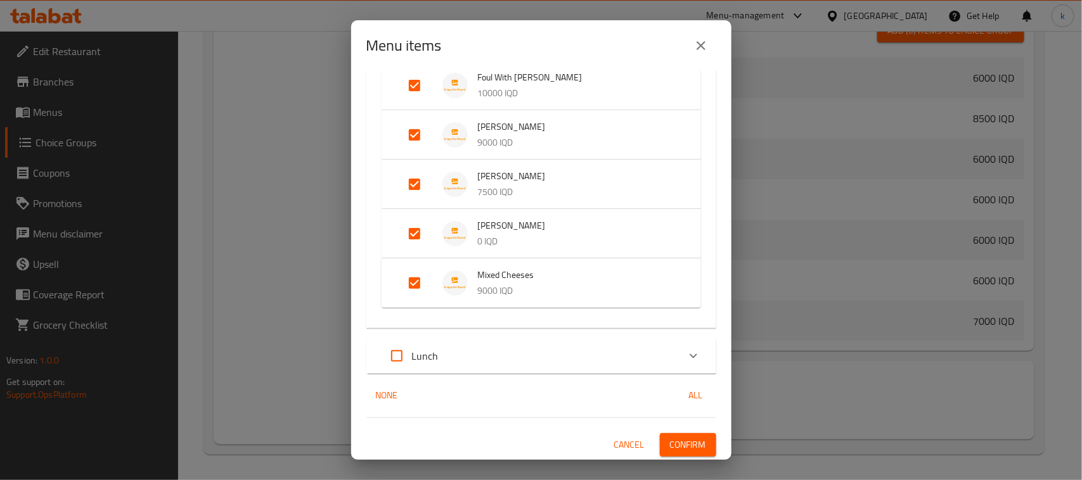
checkbox input "true"
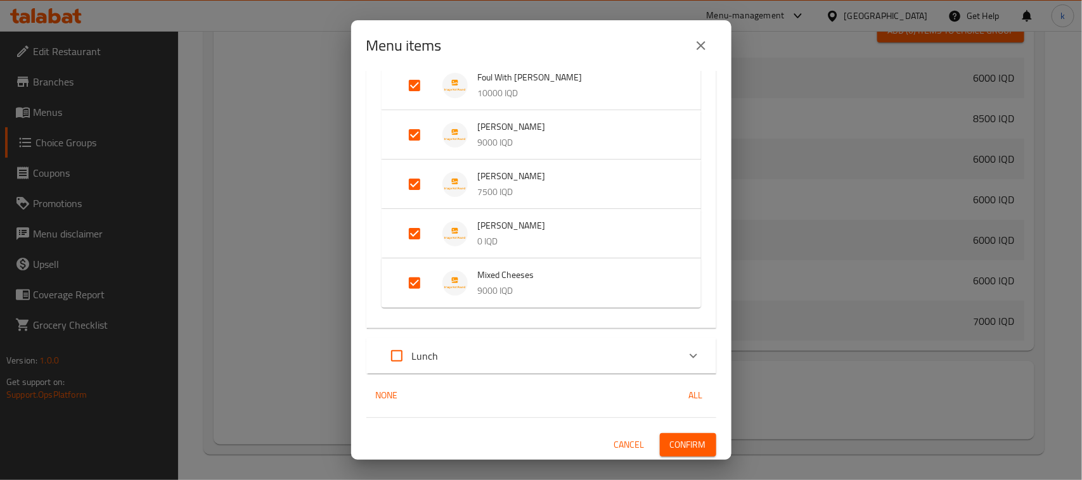
checkbox input "true"
click at [572, 360] on div "Lunch" at bounding box center [530, 356] width 297 height 30
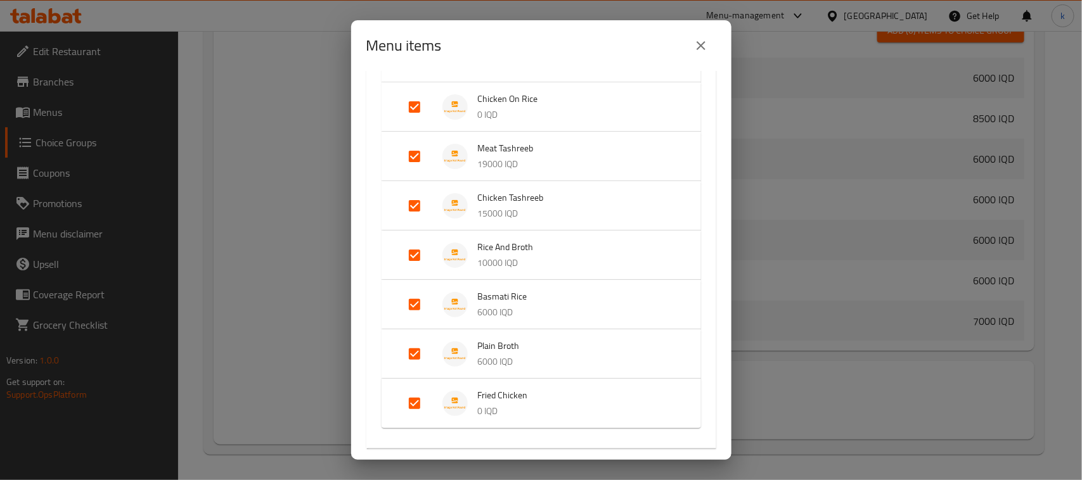
scroll to position [1157, 0]
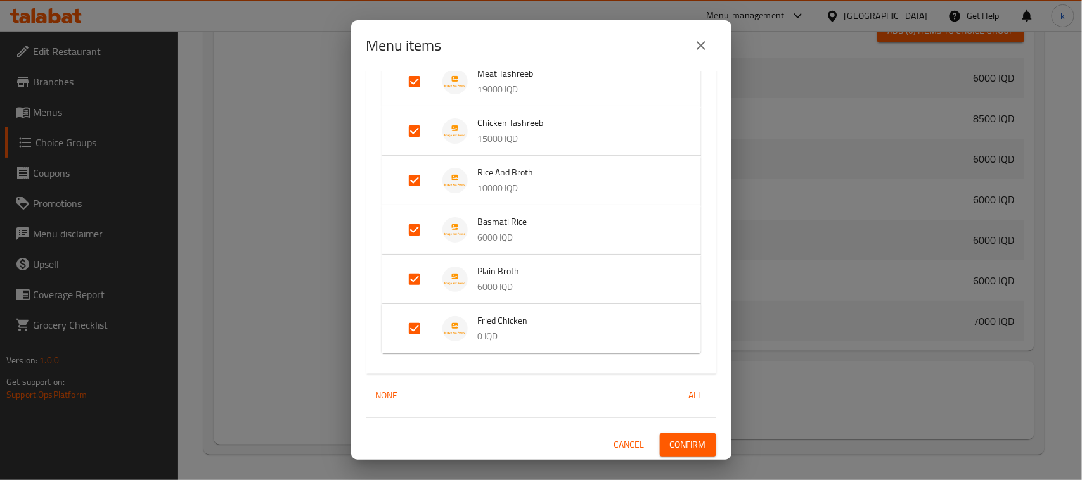
click at [411, 276] on input "Expand" at bounding box center [414, 279] width 30 height 30
checkbox input "false"
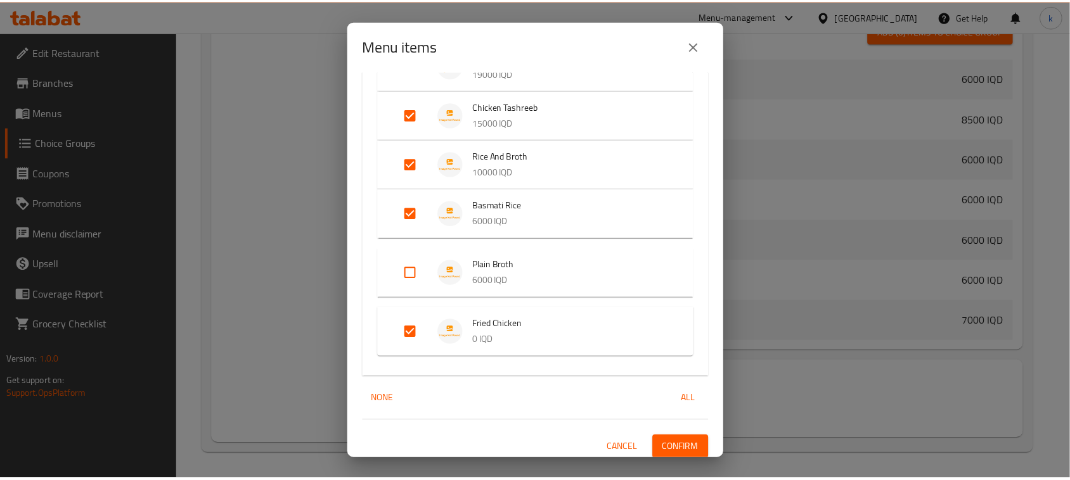
scroll to position [1176, 0]
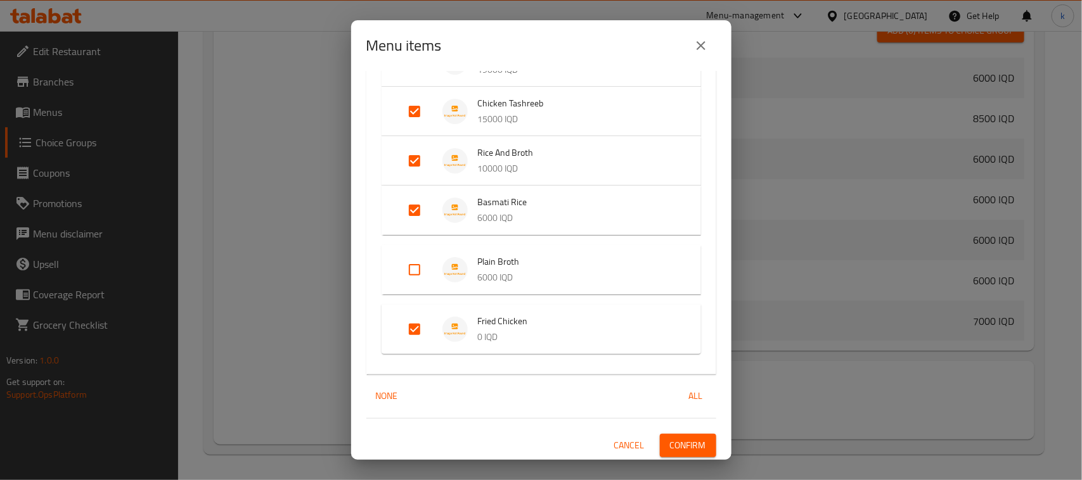
click at [686, 444] on span "Confirm" at bounding box center [688, 446] width 36 height 16
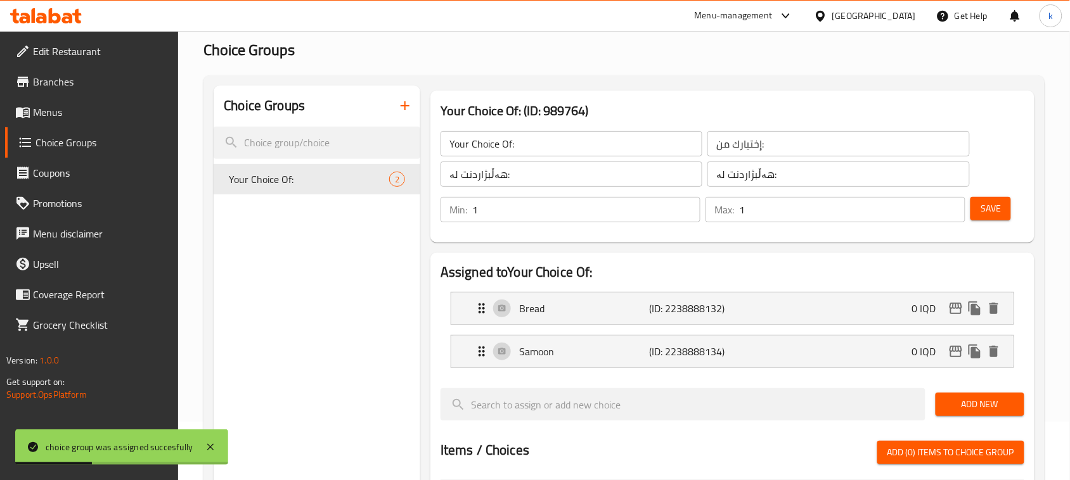
scroll to position [0, 0]
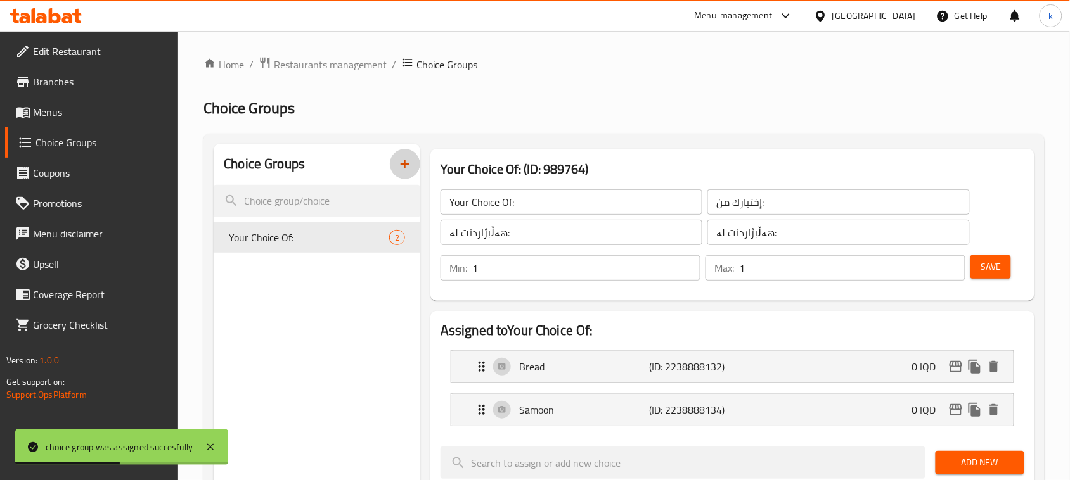
click at [401, 171] on icon "button" at bounding box center [404, 164] width 15 height 15
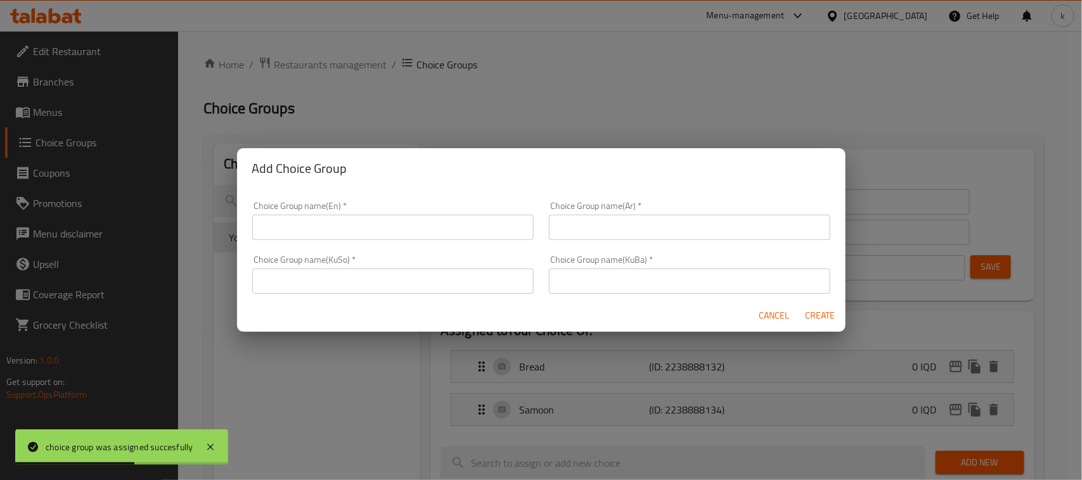
click at [359, 231] on input "text" at bounding box center [392, 227] width 281 height 25
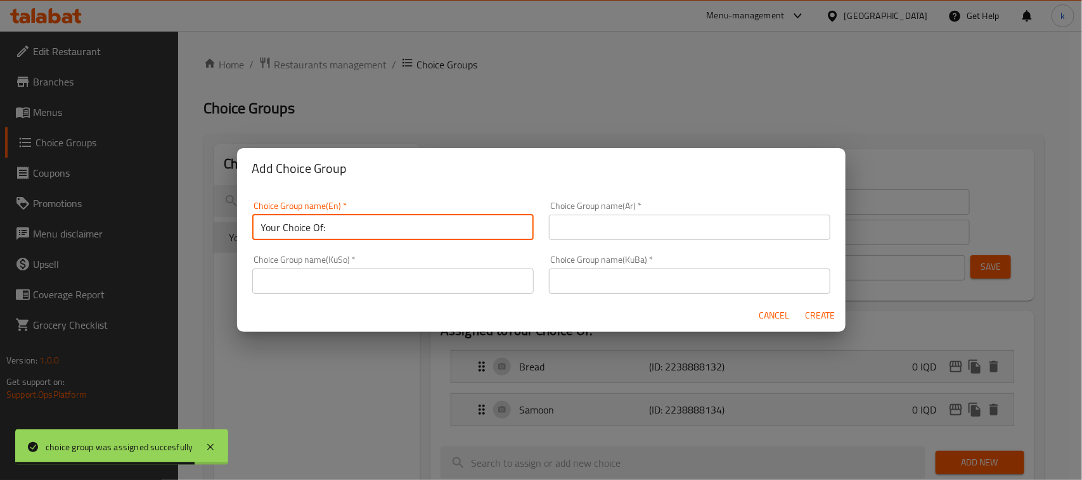
click at [266, 231] on input "Your Choice Of:" at bounding box center [392, 227] width 281 height 25
click at [387, 224] on input "Your Choice Of:" at bounding box center [392, 227] width 281 height 25
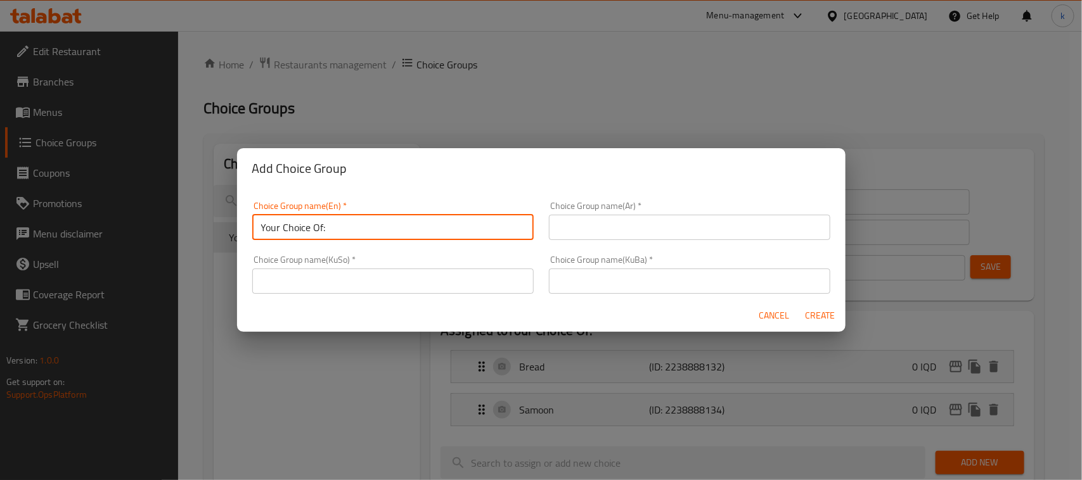
type input "Your Choice Of:"
click at [656, 229] on input "text" at bounding box center [689, 227] width 281 height 25
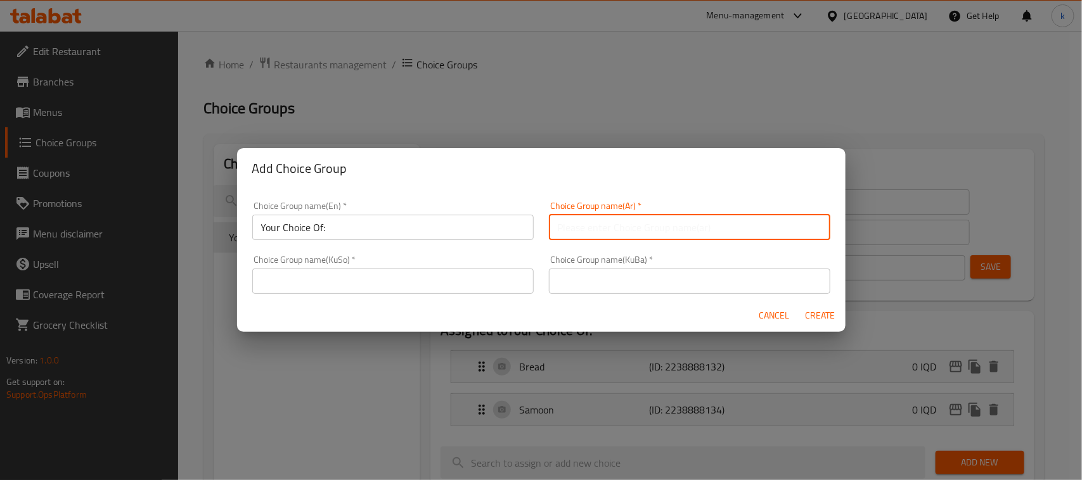
type input "إختيارك من:"
click at [629, 278] on input "text" at bounding box center [689, 281] width 281 height 25
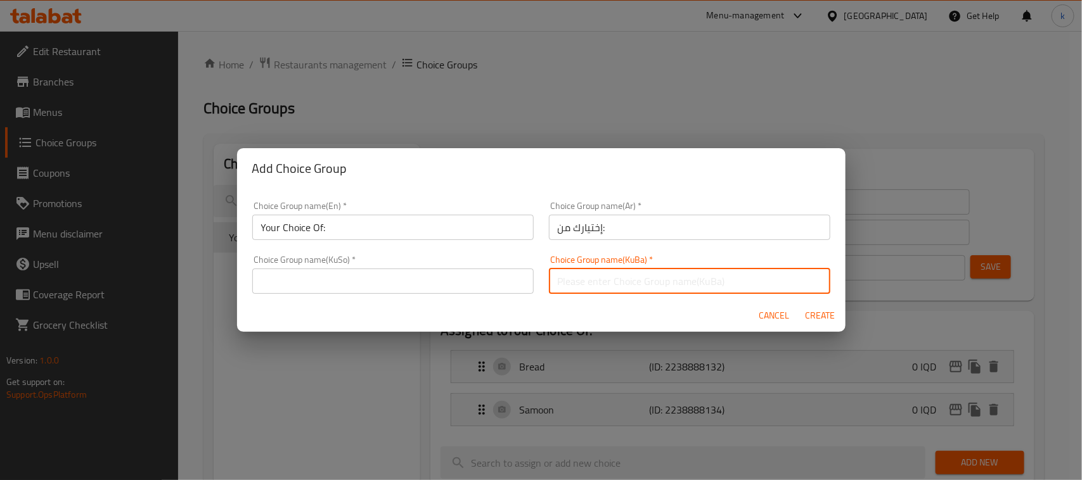
type input "هەڵبژاردنت لە:"
drag, startPoint x: 451, startPoint y: 290, endPoint x: 435, endPoint y: 286, distance: 16.5
click at [451, 290] on input "text" at bounding box center [392, 281] width 281 height 25
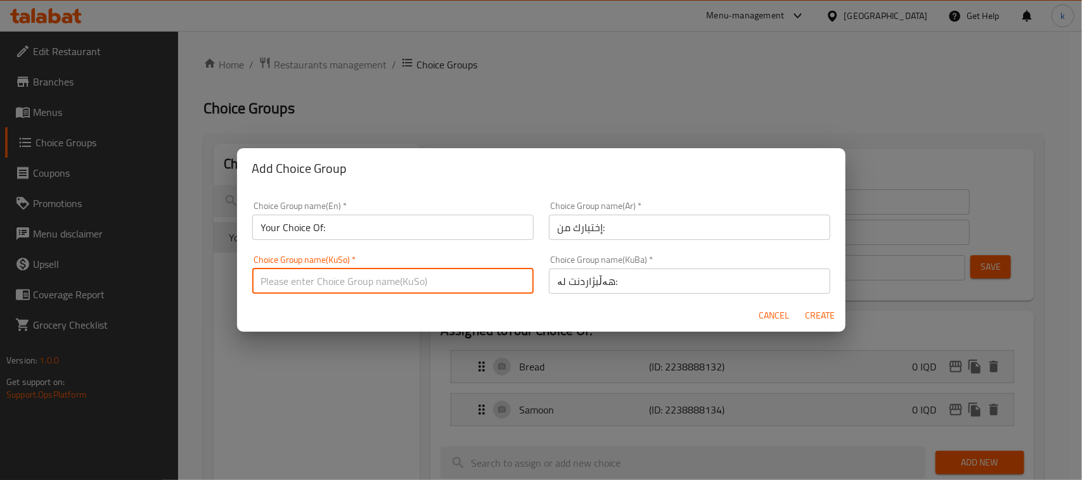
type input "هەڵبژاردنت لە:"
click at [818, 315] on span "Create" at bounding box center [820, 316] width 30 height 16
type input "Your Choice Of:"
type input "0"
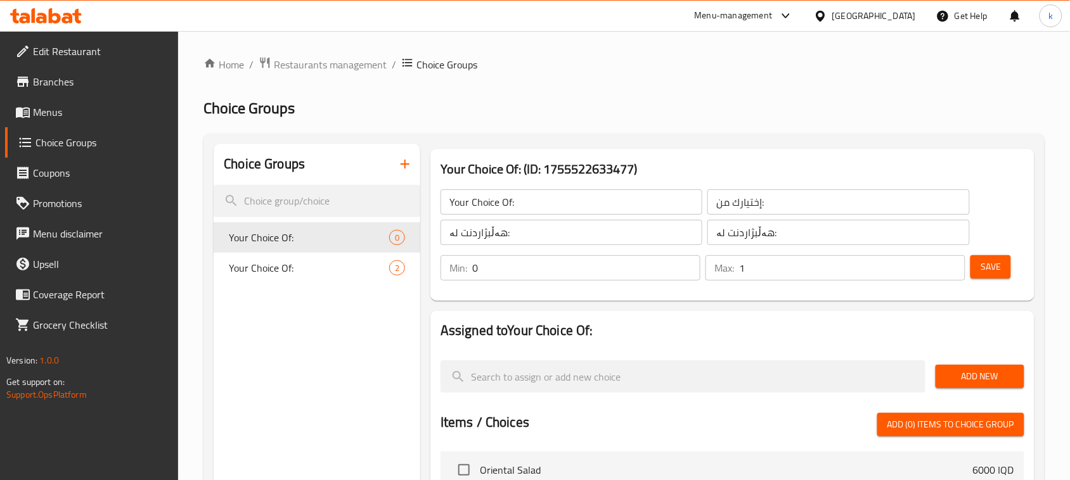
type input "1"
click at [956, 262] on input "1" at bounding box center [852, 267] width 226 height 25
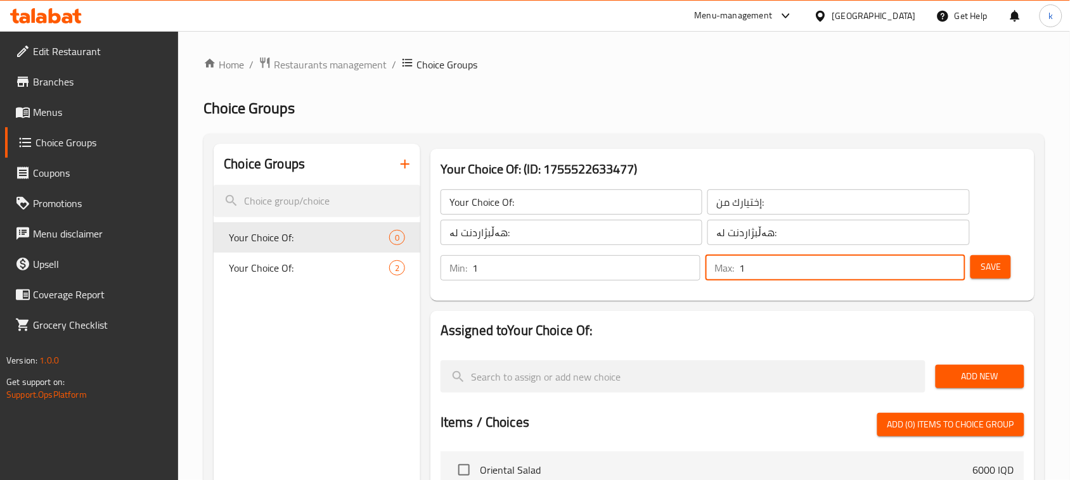
type input "1"
click at [688, 267] on input "1" at bounding box center [586, 267] width 228 height 25
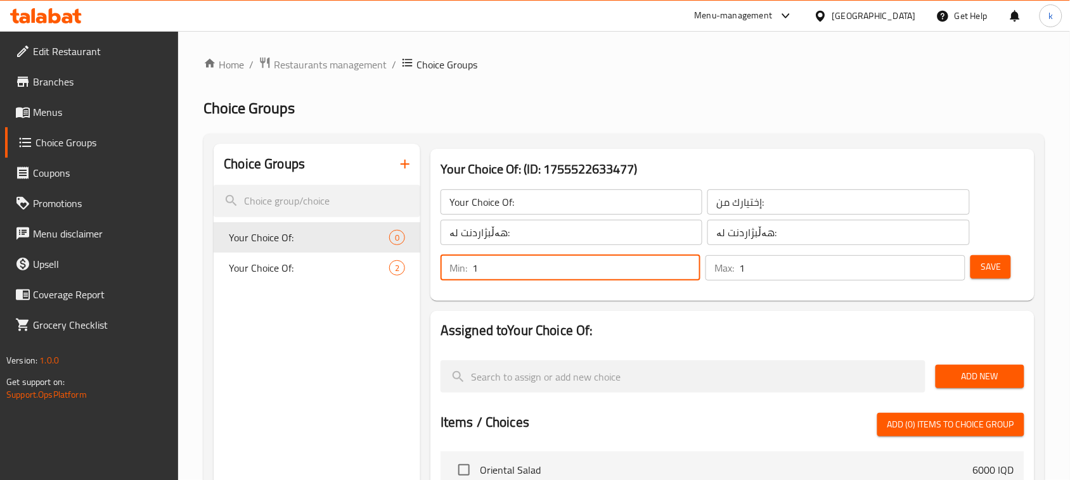
click at [1009, 271] on button "Save" at bounding box center [990, 266] width 41 height 23
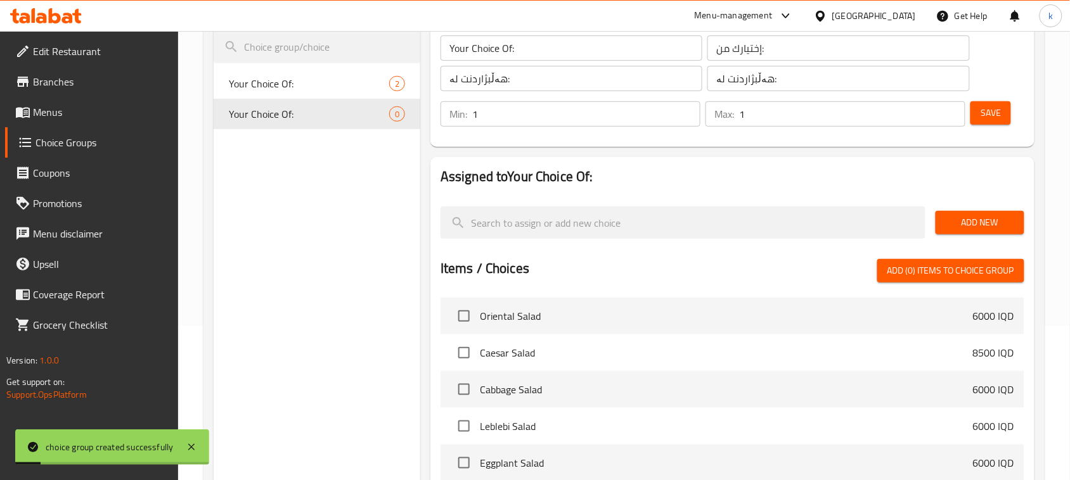
scroll to position [158, 0]
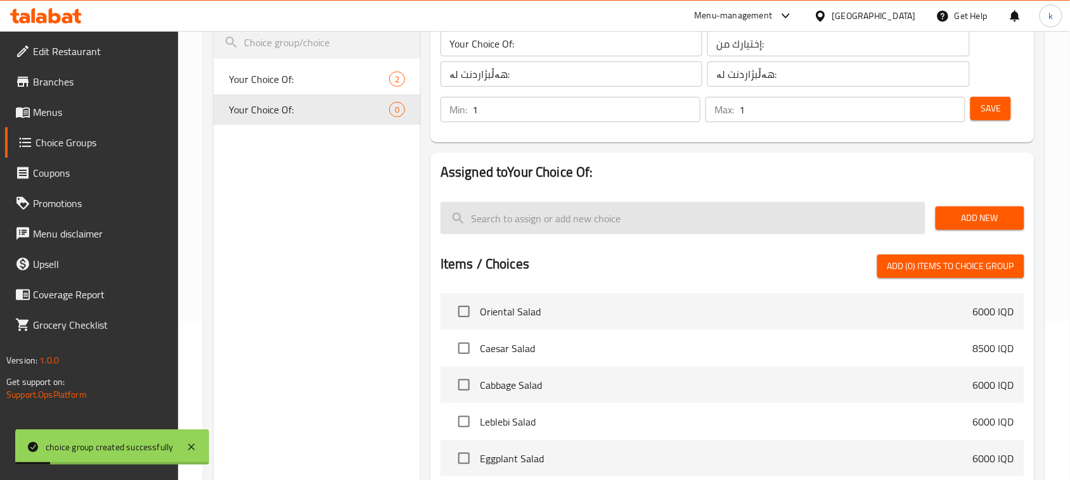
drag, startPoint x: 954, startPoint y: 221, endPoint x: 829, endPoint y: 214, distance: 125.0
click at [954, 220] on span "Add New" at bounding box center [980, 218] width 68 height 16
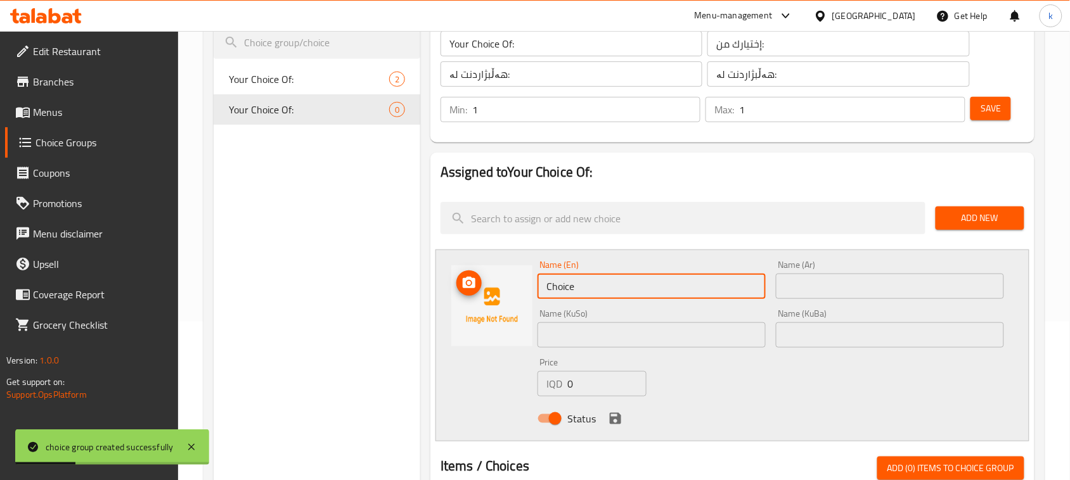
drag, startPoint x: 565, startPoint y: 295, endPoint x: 458, endPoint y: 299, distance: 107.2
click at [459, 299] on div "Name (En) Choice Name (En) Name (Ar) Name (Ar) Name (KuSo) Name (KuSo) Name (Ku…" at bounding box center [732, 346] width 594 height 192
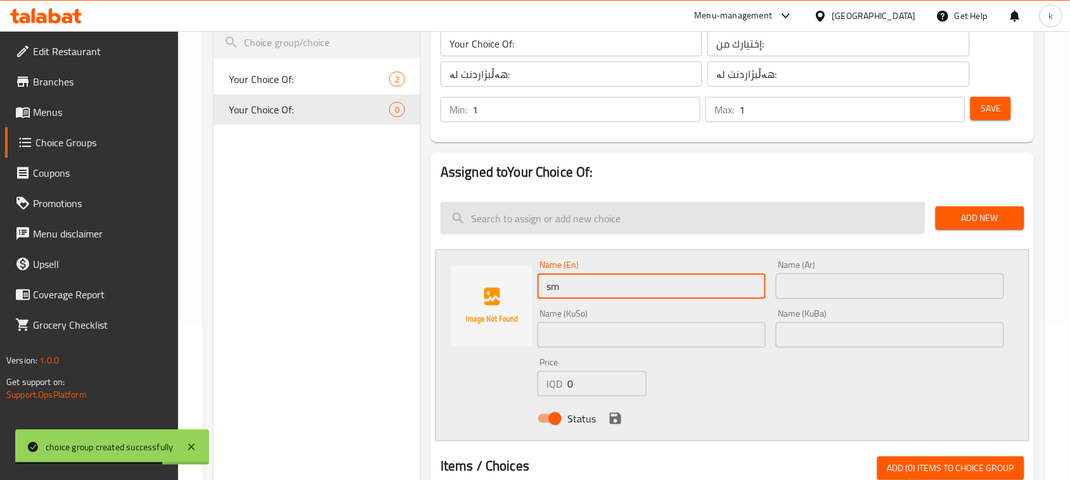
type input "Small"
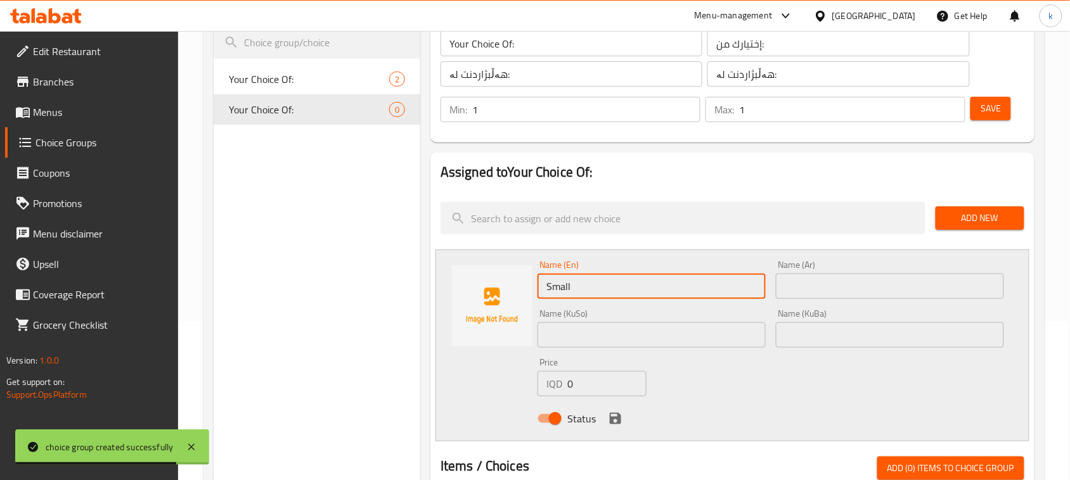
click at [827, 279] on input "text" at bounding box center [890, 286] width 228 height 25
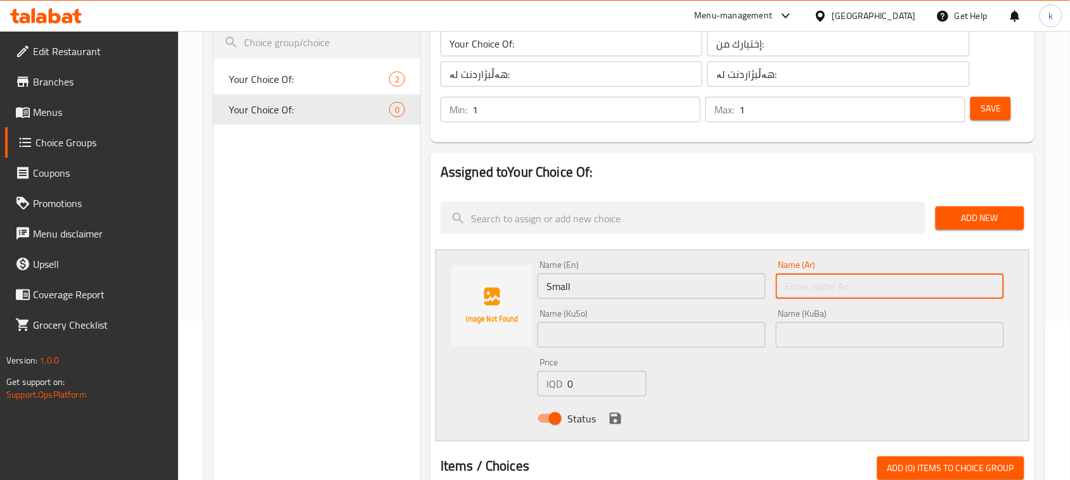
type input "صغير"
click at [824, 340] on input "text" at bounding box center [890, 335] width 228 height 25
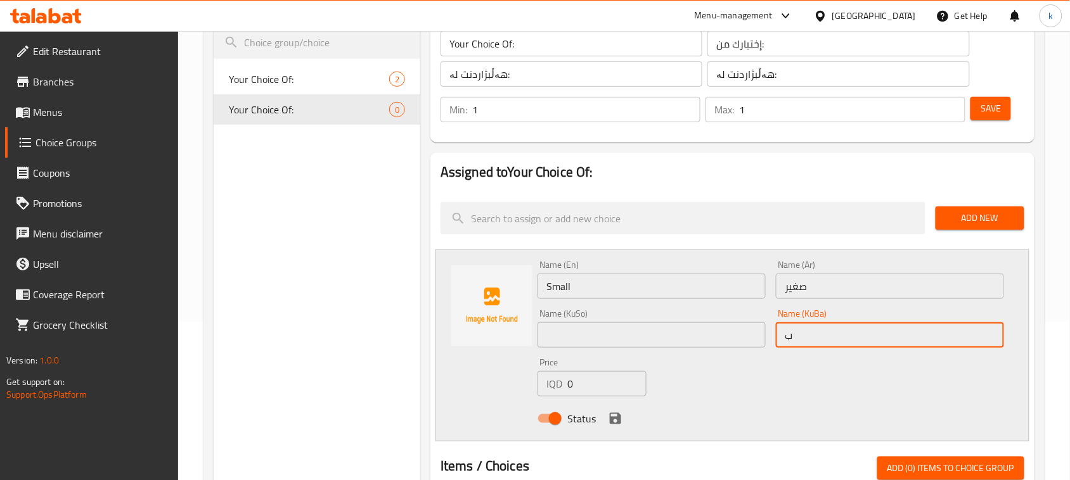
type input "بچووک"
drag, startPoint x: 829, startPoint y: 330, endPoint x: 759, endPoint y: 340, distance: 71.1
click at [759, 340] on div "Name (En) Small Name (En) Name (Ar) صغير Name (Ar) Name (KuSo) Name (KuSo) Name…" at bounding box center [770, 345] width 477 height 181
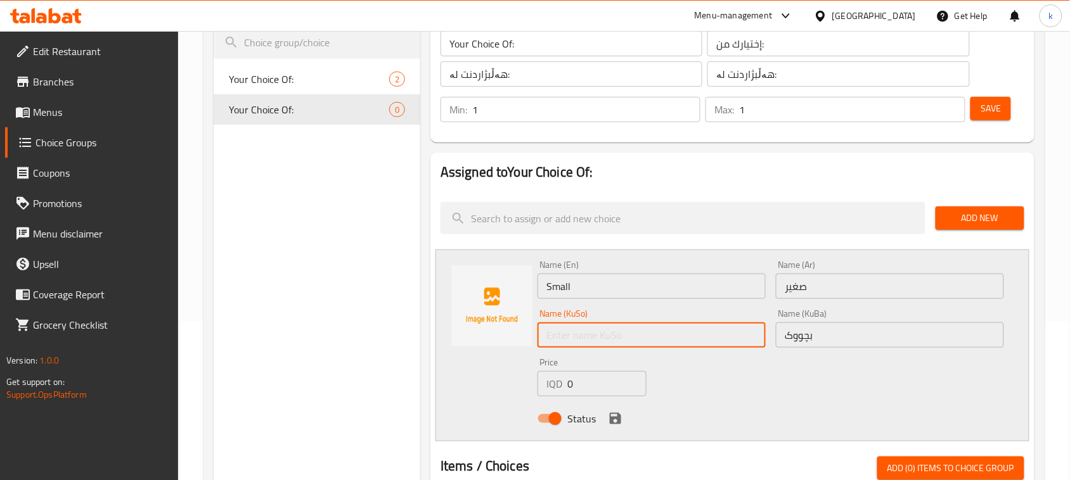
click at [656, 334] on input "text" at bounding box center [651, 335] width 228 height 25
paste input "بچووک"
type input "بچووک"
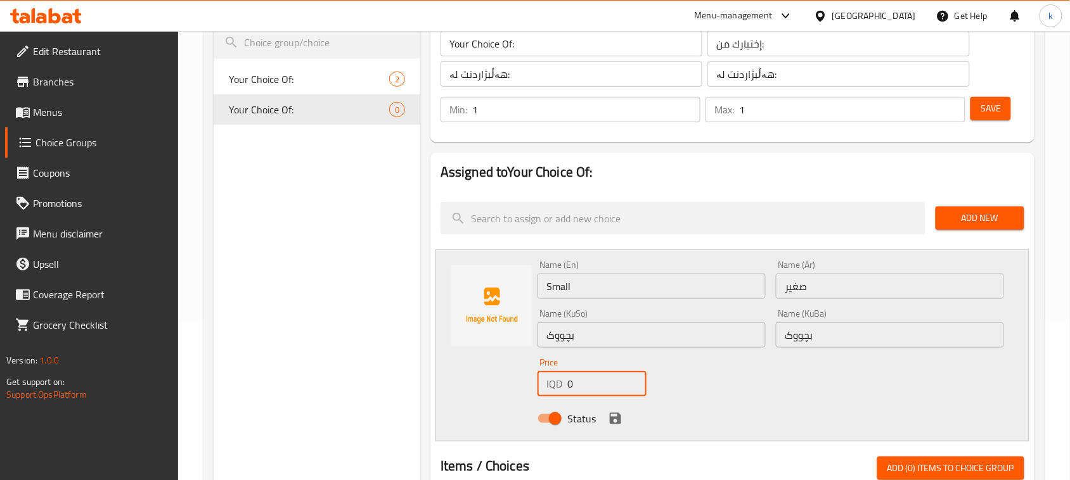
drag, startPoint x: 588, startPoint y: 391, endPoint x: 549, endPoint y: 392, distance: 38.7
click at [549, 392] on div "IQD 0 Price" at bounding box center [591, 383] width 109 height 25
type input "7000"
click at [615, 415] on icon "save" at bounding box center [615, 418] width 15 height 15
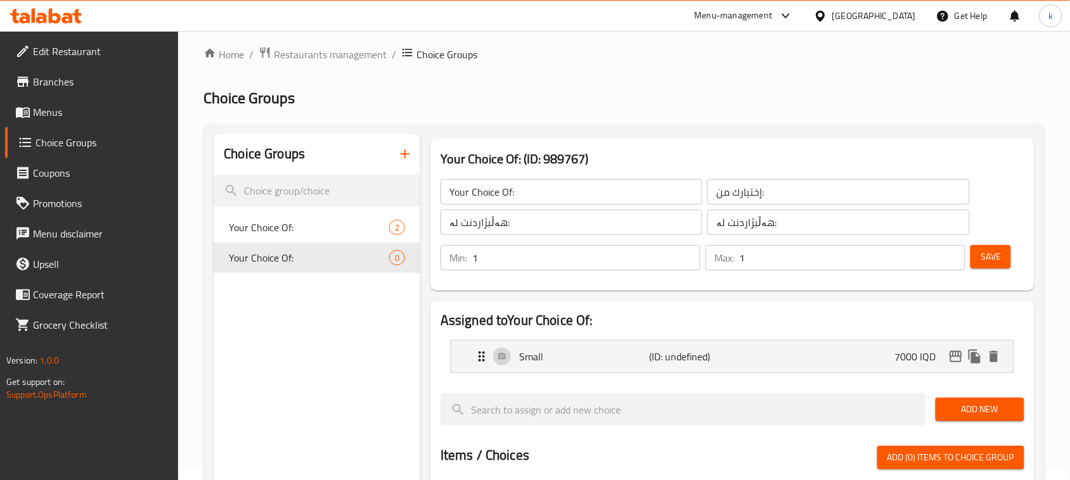
scroll to position [0, 0]
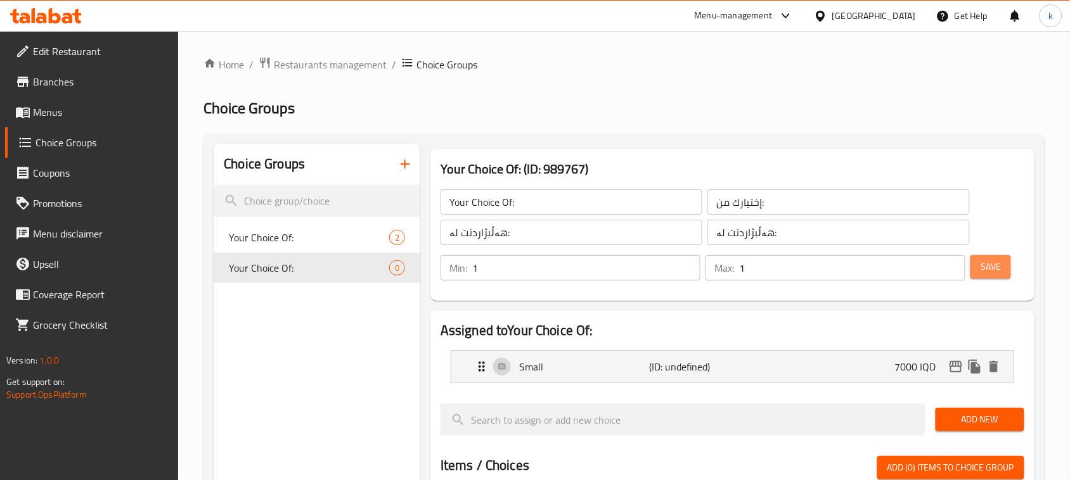
click at [995, 257] on button "Save" at bounding box center [990, 266] width 41 height 23
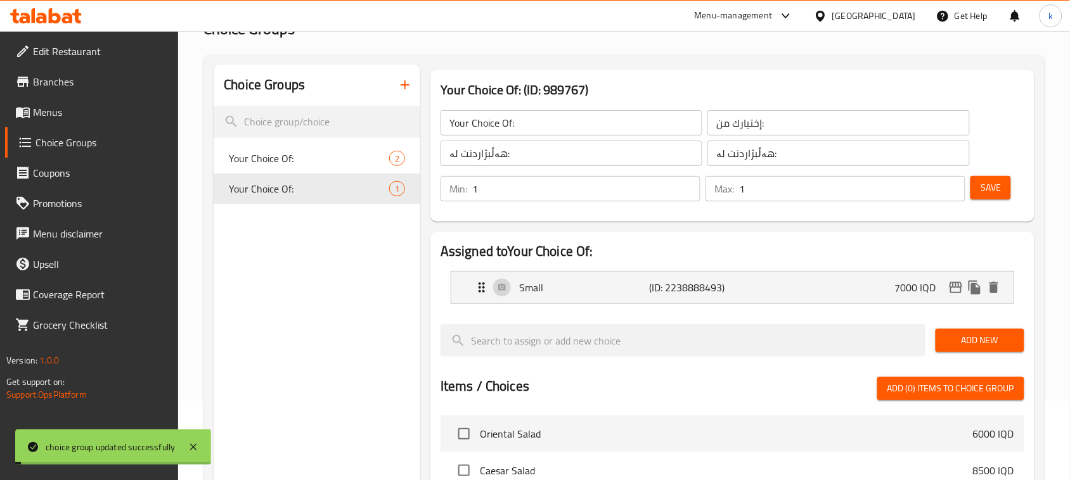
click at [968, 337] on span "Add New" at bounding box center [980, 341] width 68 height 16
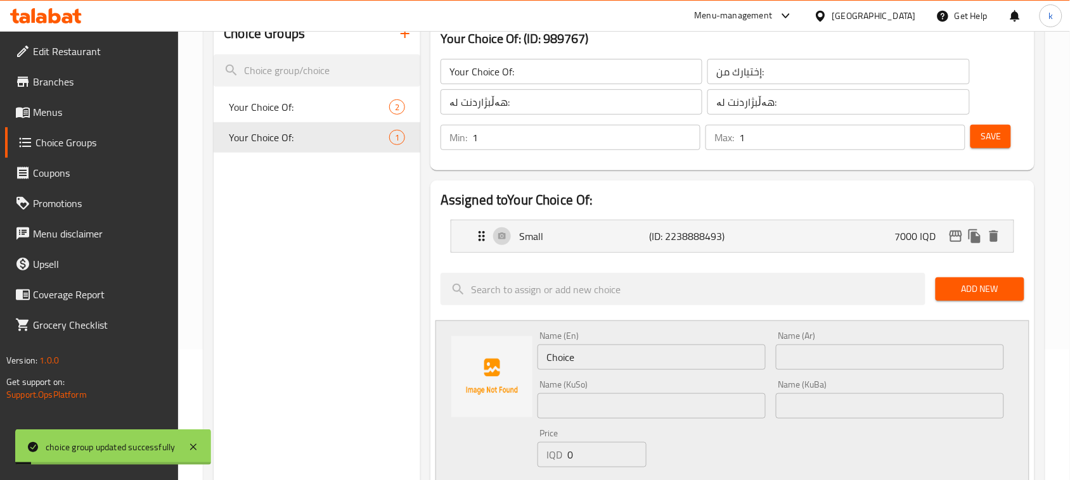
scroll to position [158, 0]
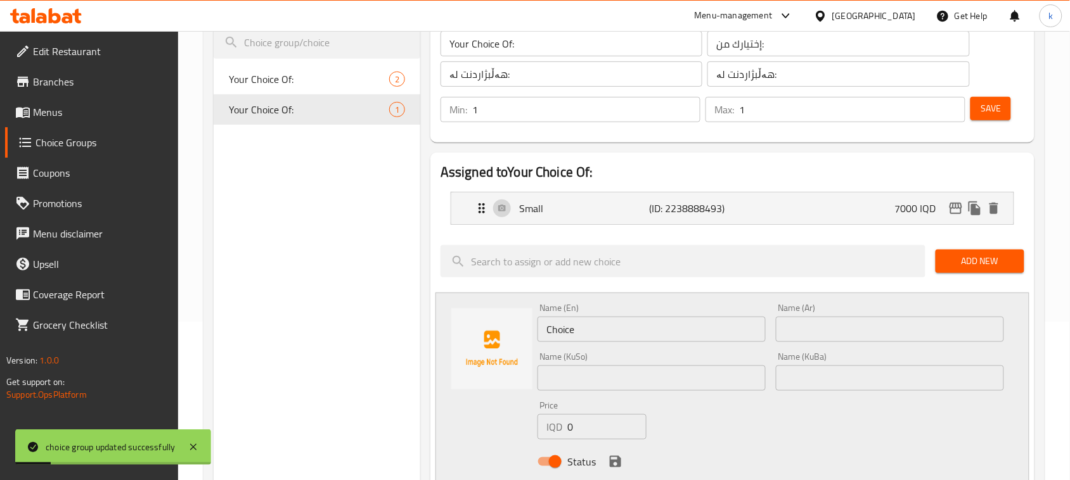
click at [821, 375] on input "text" at bounding box center [890, 378] width 228 height 25
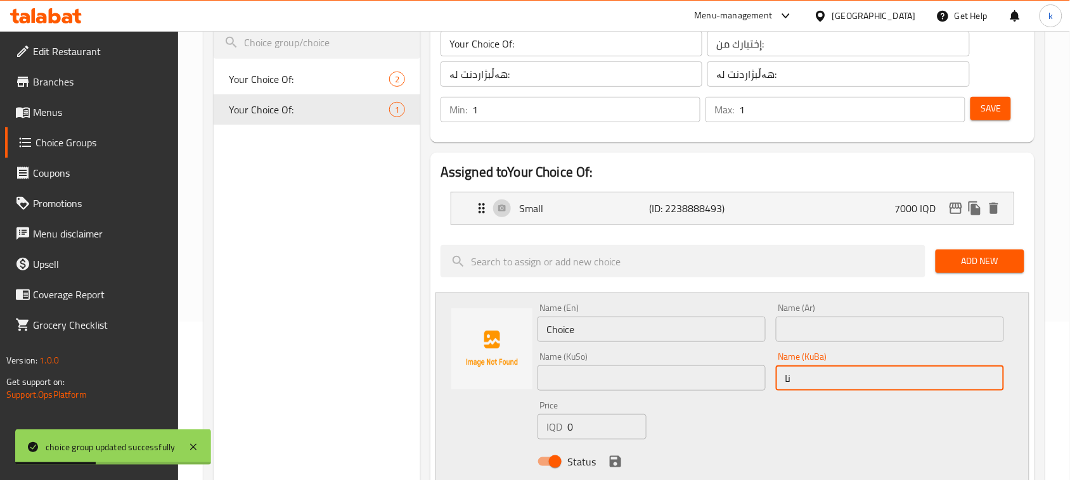
type input "ناوەند"
drag, startPoint x: 827, startPoint y: 382, endPoint x: 765, endPoint y: 388, distance: 62.4
click at [765, 388] on div "Name (En) Choice Name (En) Name (Ar) Name (Ar) Name (KuSo) Name (KuSo) Name (Ku…" at bounding box center [770, 389] width 477 height 181
click at [654, 375] on input "text" at bounding box center [651, 378] width 228 height 25
paste input "ناوەند"
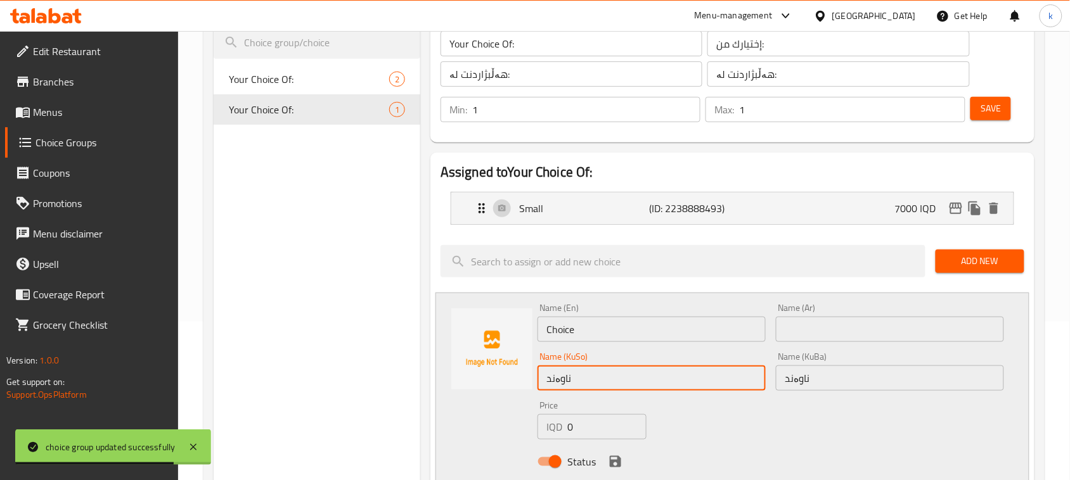
type input "ناوەند"
click at [808, 339] on input "text" at bounding box center [890, 329] width 228 height 25
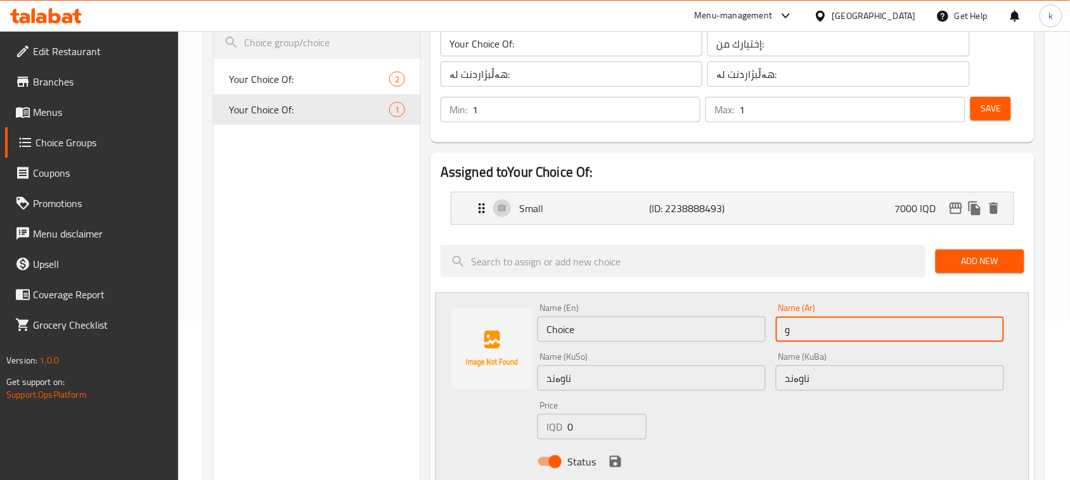
type input "وسط"
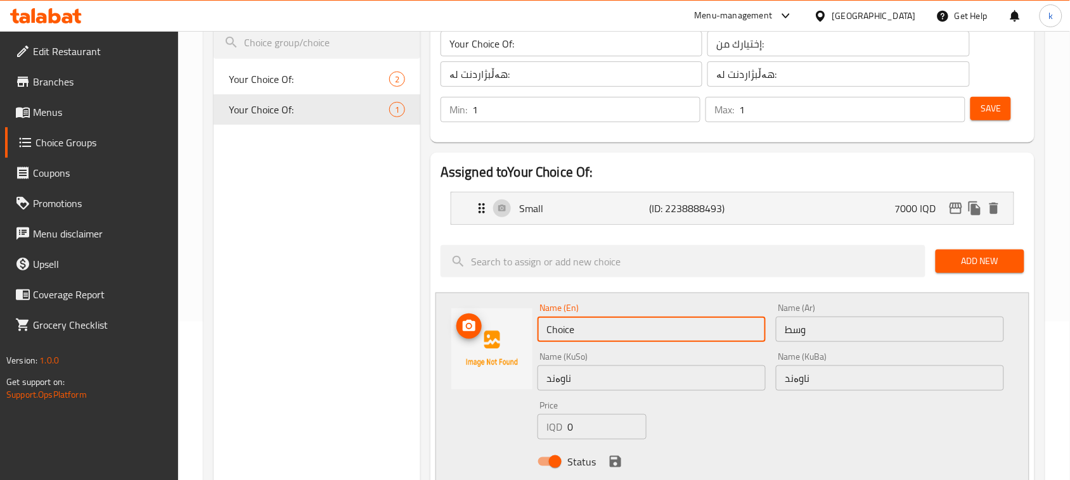
drag, startPoint x: 601, startPoint y: 335, endPoint x: 507, endPoint y: 335, distance: 93.8
click at [507, 335] on div "Name (En) Choice Name (En) Name (Ar) وسط Name (Ar) Name (KuSo) ناوەند Name (KuS…" at bounding box center [732, 389] width 594 height 192
type input "Medium"
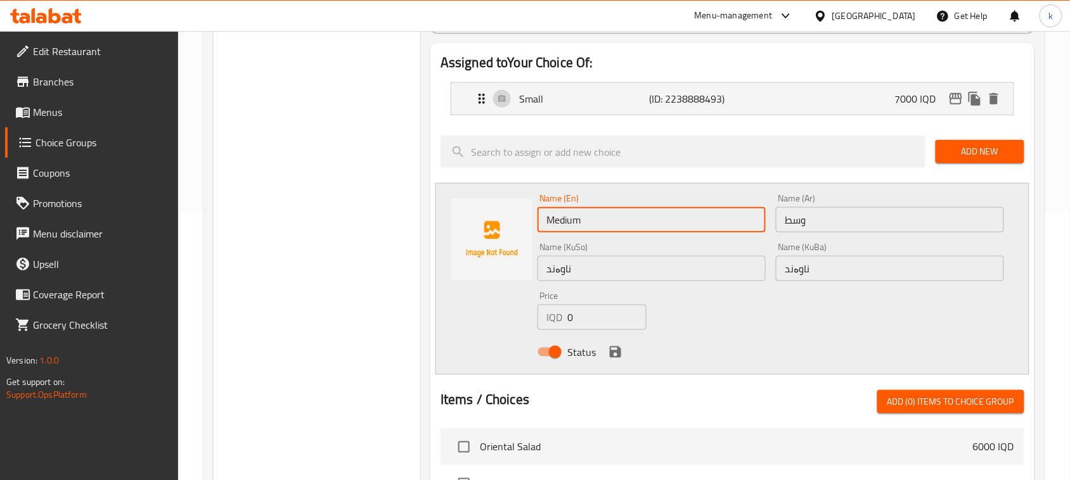
scroll to position [317, 0]
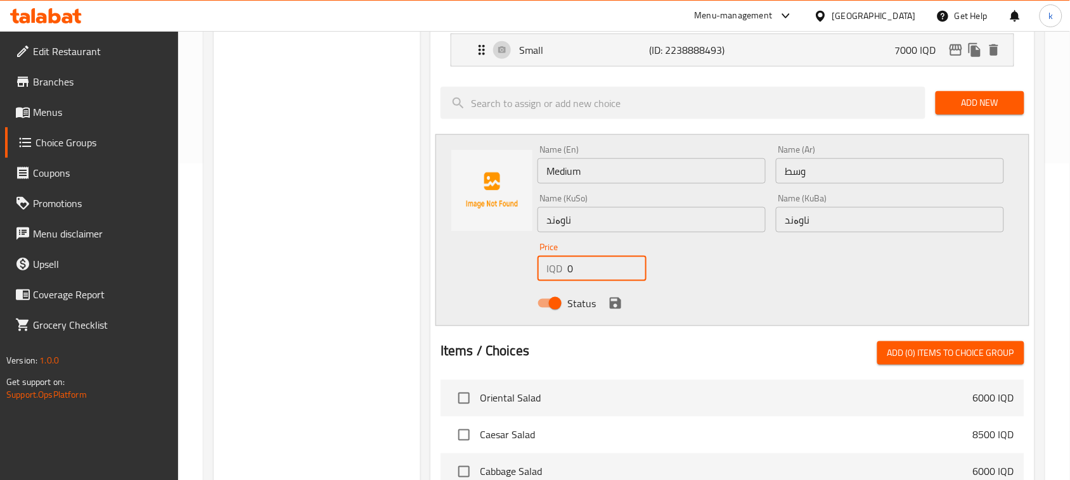
drag, startPoint x: 612, startPoint y: 260, endPoint x: 553, endPoint y: 263, distance: 58.4
click at [553, 263] on div "IQD 0 Price" at bounding box center [591, 268] width 109 height 25
type input "15000"
click at [615, 304] on icon "save" at bounding box center [615, 303] width 11 height 11
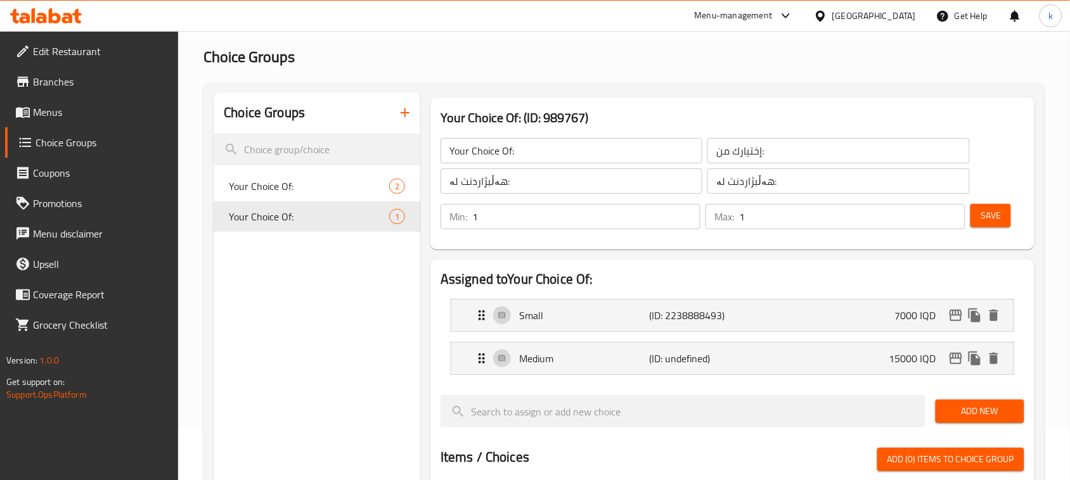
scroll to position [0, 0]
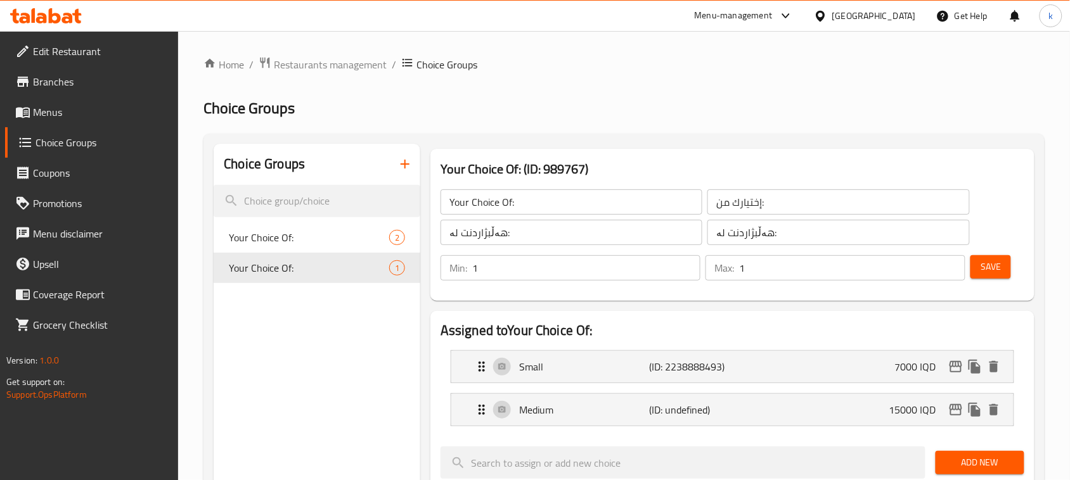
drag, startPoint x: 986, startPoint y: 262, endPoint x: 951, endPoint y: 278, distance: 38.3
click at [986, 262] on span "Save" at bounding box center [990, 267] width 20 height 16
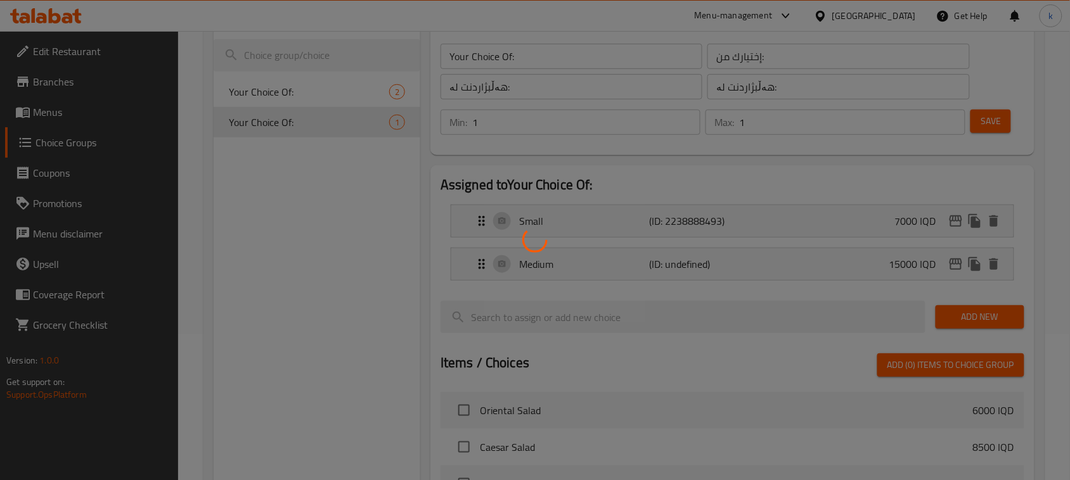
scroll to position [238, 0]
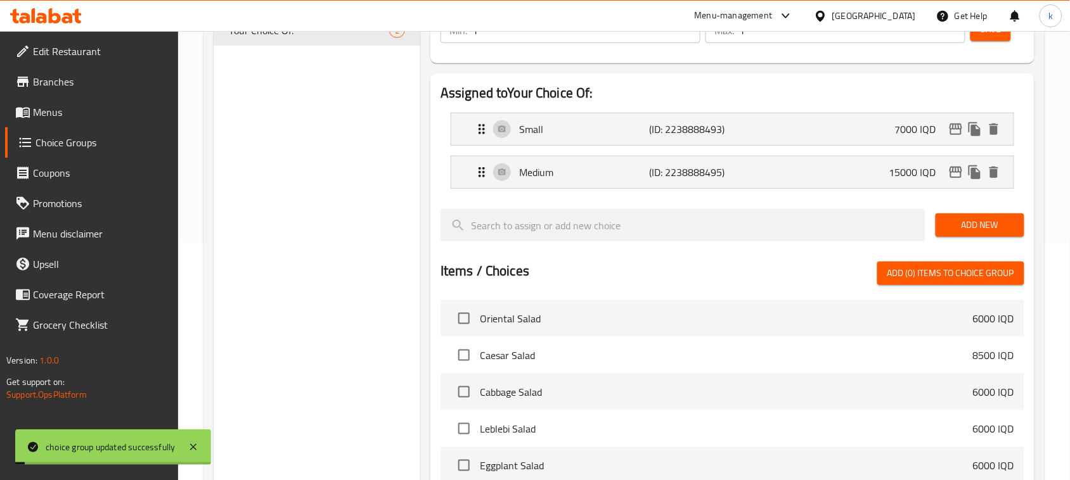
click at [964, 216] on button "Add New" at bounding box center [979, 225] width 89 height 23
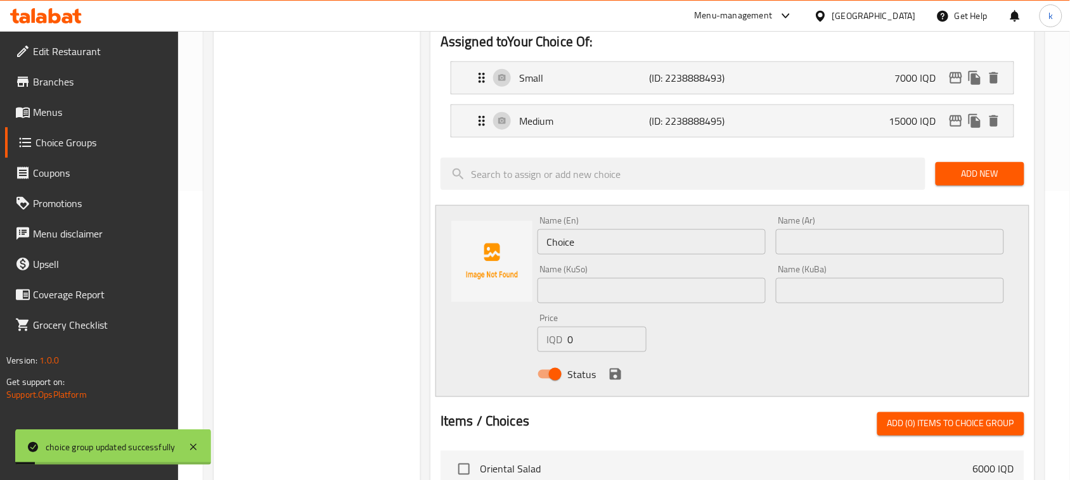
scroll to position [317, 0]
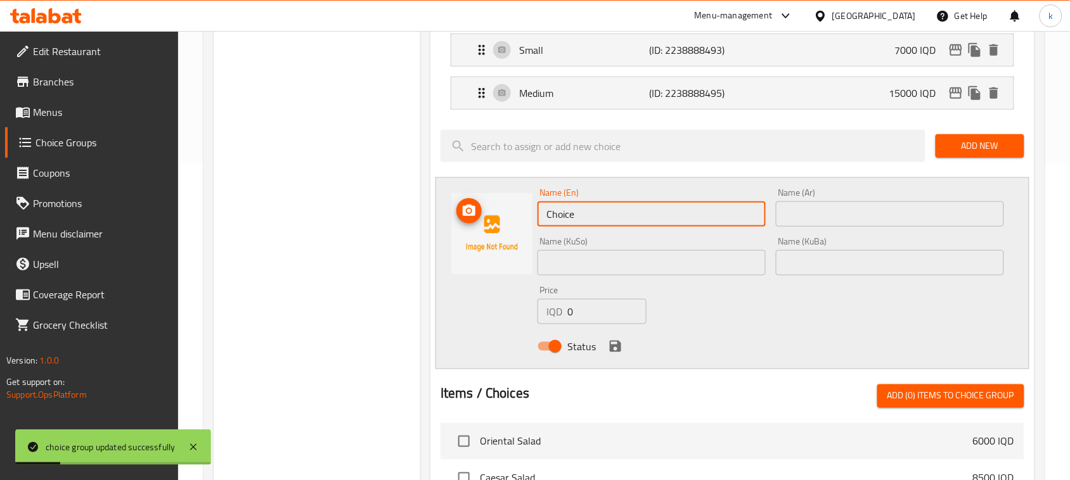
drag, startPoint x: 584, startPoint y: 214, endPoint x: 467, endPoint y: 219, distance: 117.3
click at [467, 219] on div "Name (En) Choice Name (En) Name (Ar) Name (Ar) Name (KuSo) Name (KuSo) Name (Ku…" at bounding box center [732, 273] width 594 height 192
type input "Large"
drag, startPoint x: 885, startPoint y: 225, endPoint x: 913, endPoint y: 227, distance: 28.6
click at [885, 225] on input "text" at bounding box center [890, 214] width 228 height 25
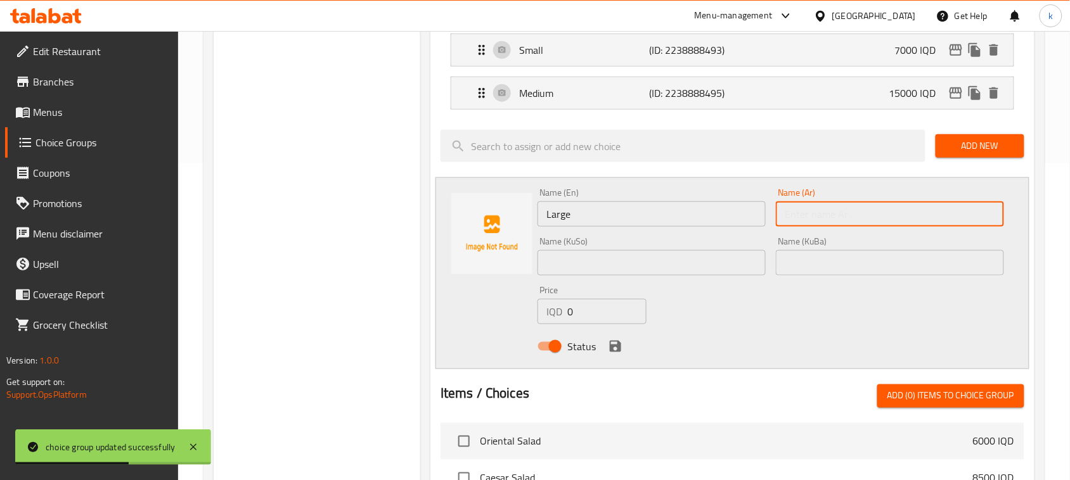
type input "كبير"
drag, startPoint x: 796, startPoint y: 271, endPoint x: 845, endPoint y: 282, distance: 50.1
click at [796, 271] on input "text" at bounding box center [890, 262] width 228 height 25
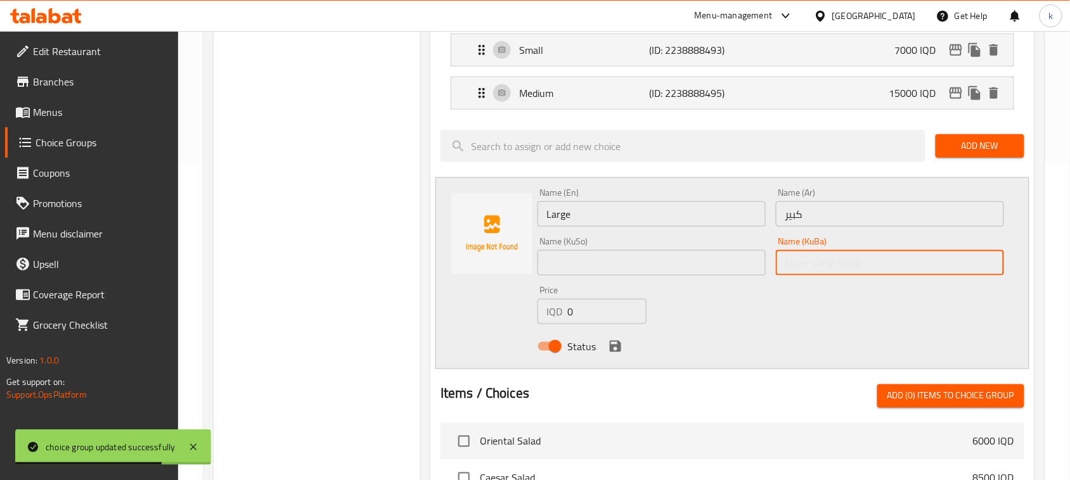
type input "گەورە"
click at [681, 257] on input "text" at bounding box center [651, 262] width 228 height 25
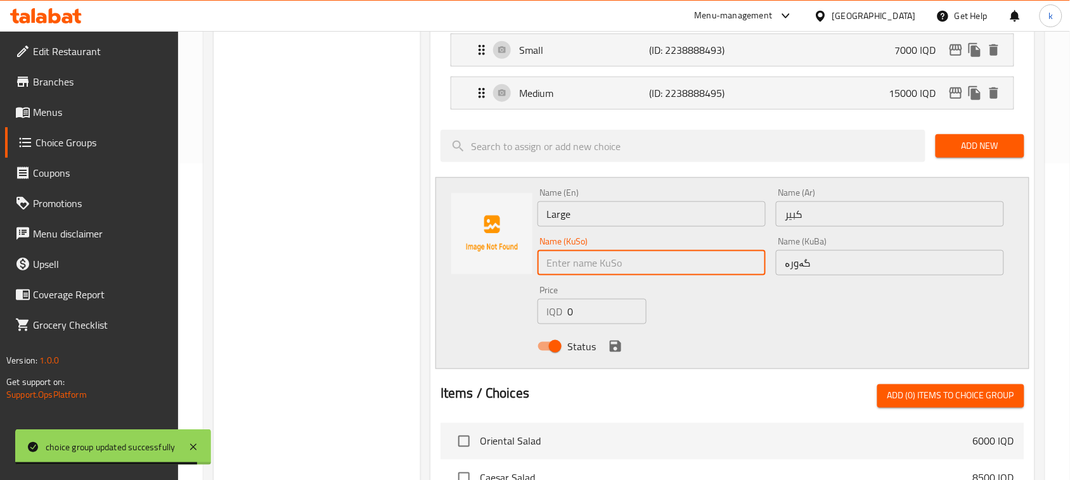
type input "گەورە"
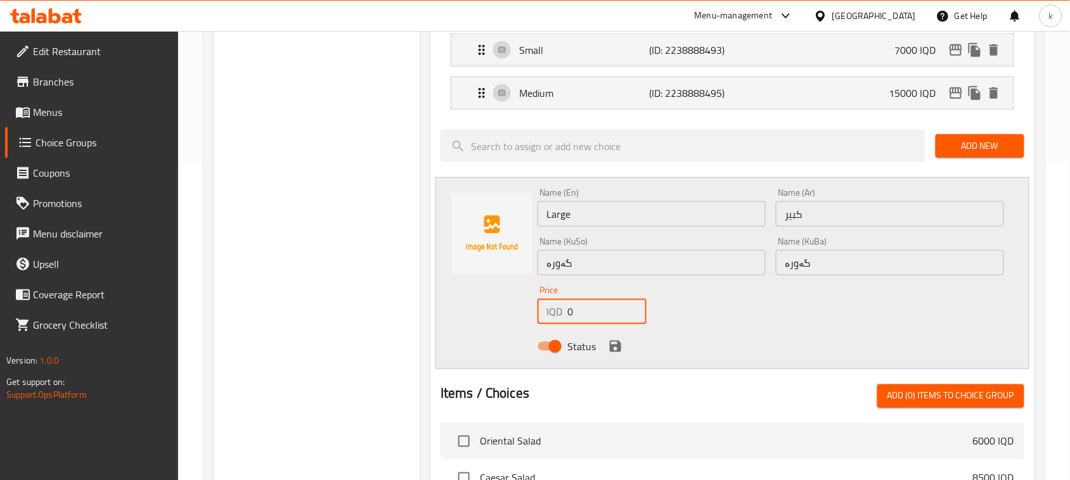
drag, startPoint x: 584, startPoint y: 314, endPoint x: 550, endPoint y: 315, distance: 34.2
click at [550, 315] on div "IQD 0 Price" at bounding box center [591, 311] width 109 height 25
type input "19000"
drag, startPoint x: 615, startPoint y: 345, endPoint x: 697, endPoint y: 339, distance: 82.0
click at [615, 344] on icon "save" at bounding box center [615, 346] width 15 height 15
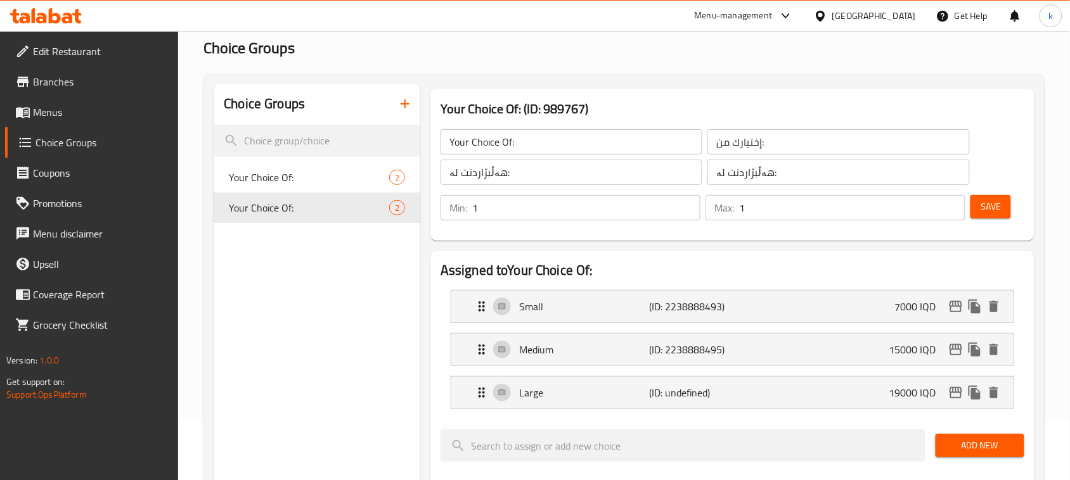
scroll to position [0, 0]
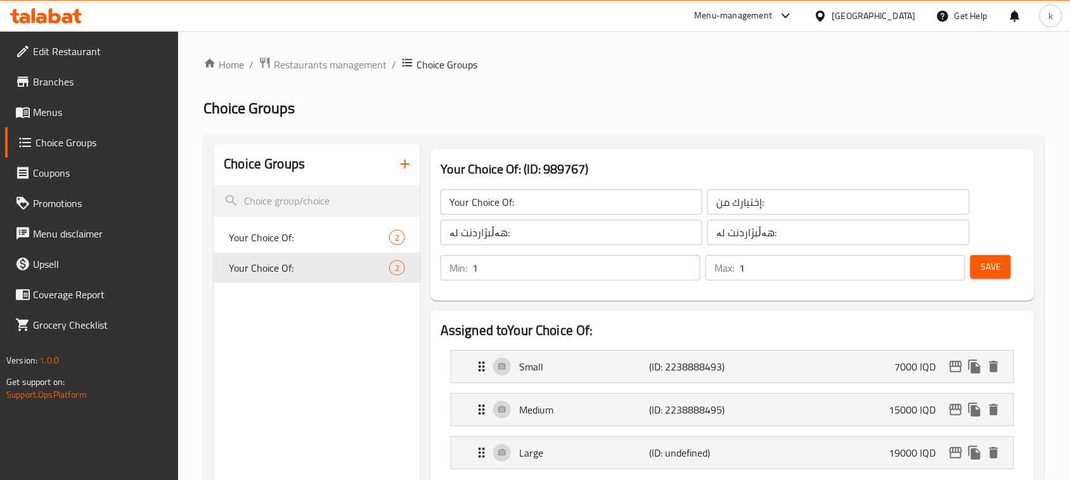
click at [1008, 258] on button "Save" at bounding box center [990, 266] width 41 height 23
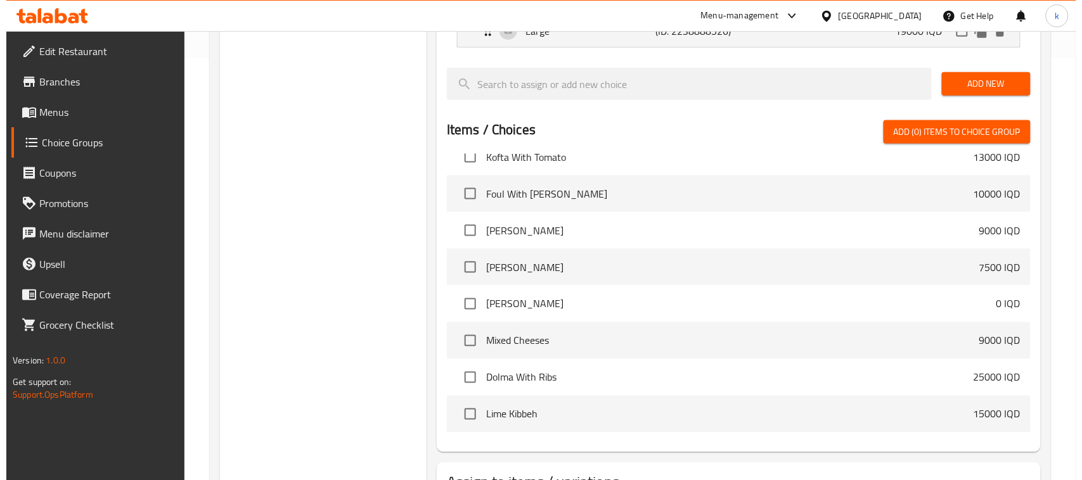
scroll to position [524, 0]
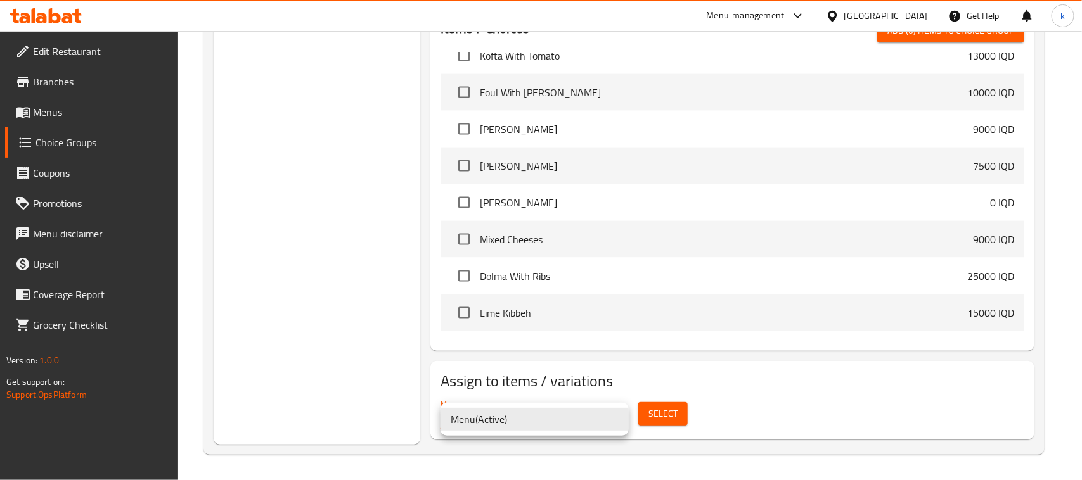
drag, startPoint x: 526, startPoint y: 417, endPoint x: 715, endPoint y: 402, distance: 189.4
click at [536, 417] on li "Menu ( Active )" at bounding box center [534, 419] width 188 height 23
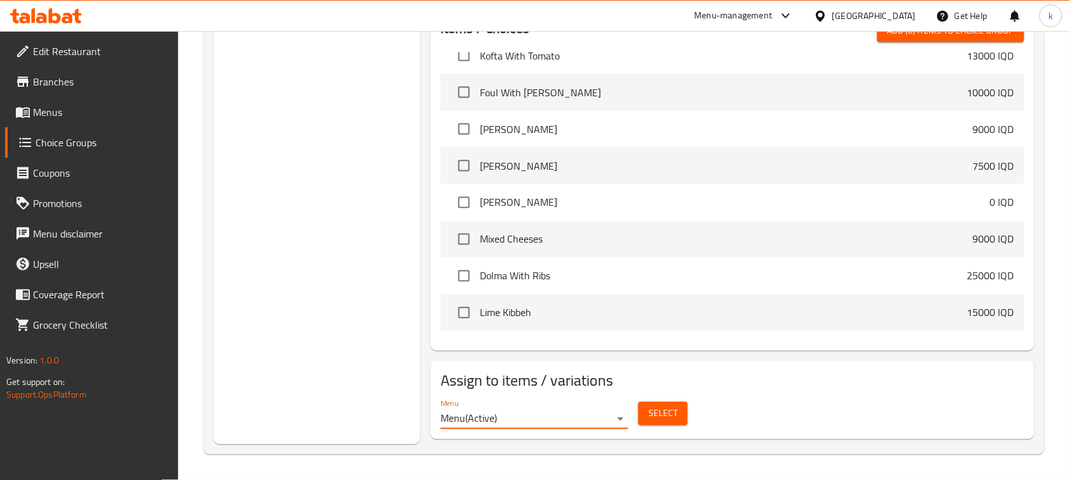
click at [657, 409] on span "Select" at bounding box center [662, 414] width 29 height 16
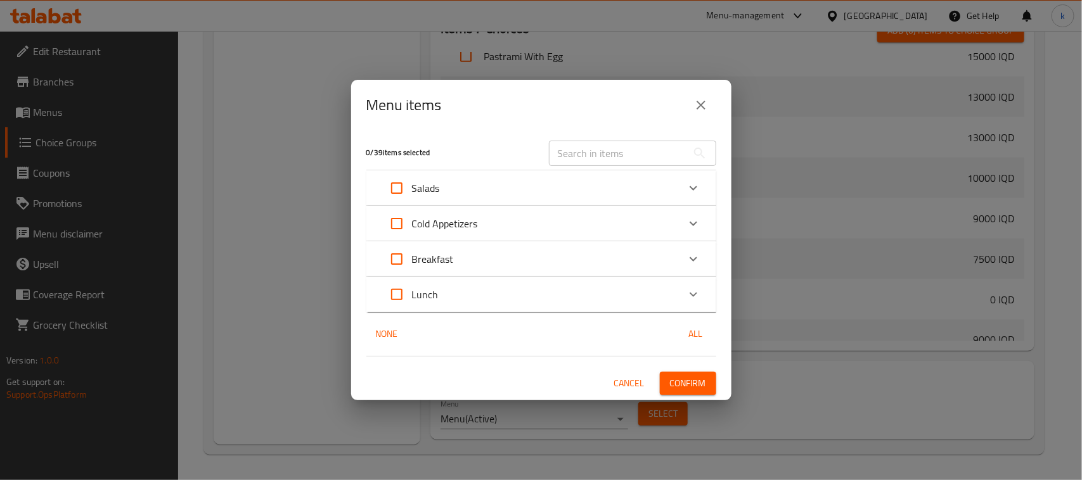
click at [445, 260] on p "Breakfast" at bounding box center [433, 259] width 42 height 15
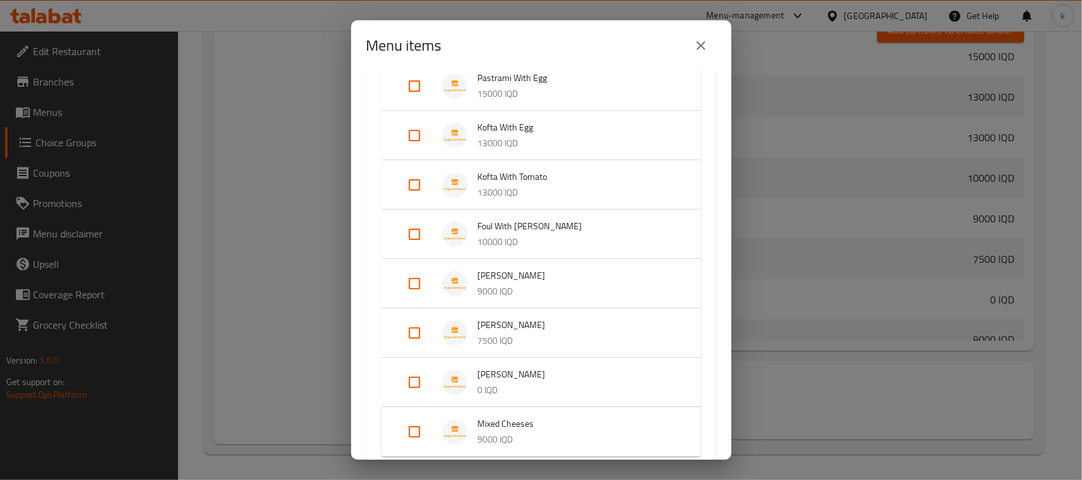
scroll to position [475, 0]
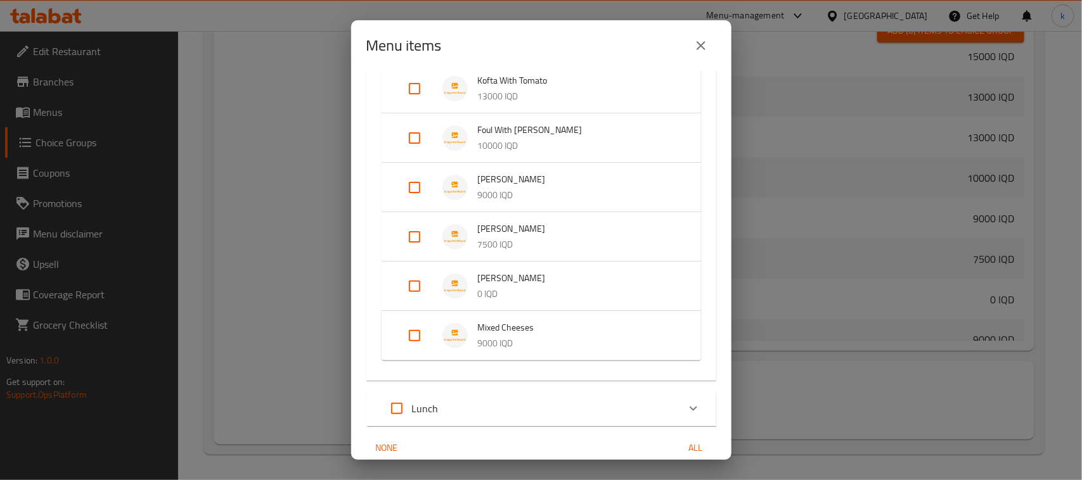
click at [409, 281] on input "Expand" at bounding box center [414, 286] width 30 height 30
checkbox input "true"
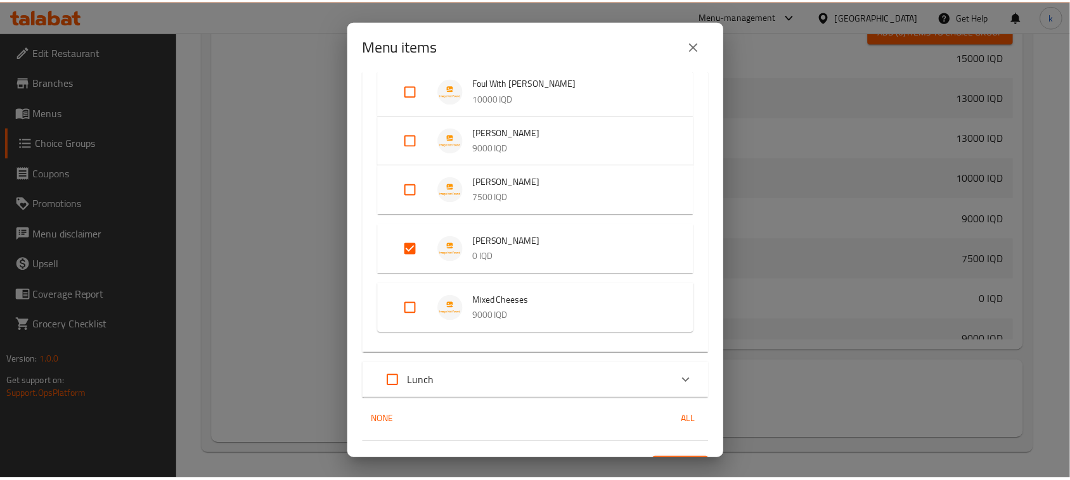
scroll to position [549, 0]
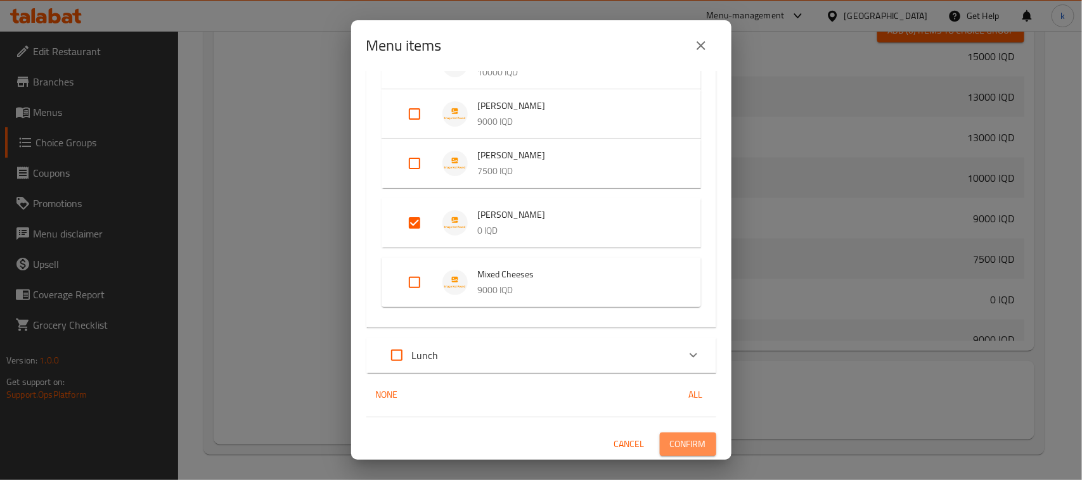
click at [692, 446] on span "Confirm" at bounding box center [688, 445] width 36 height 16
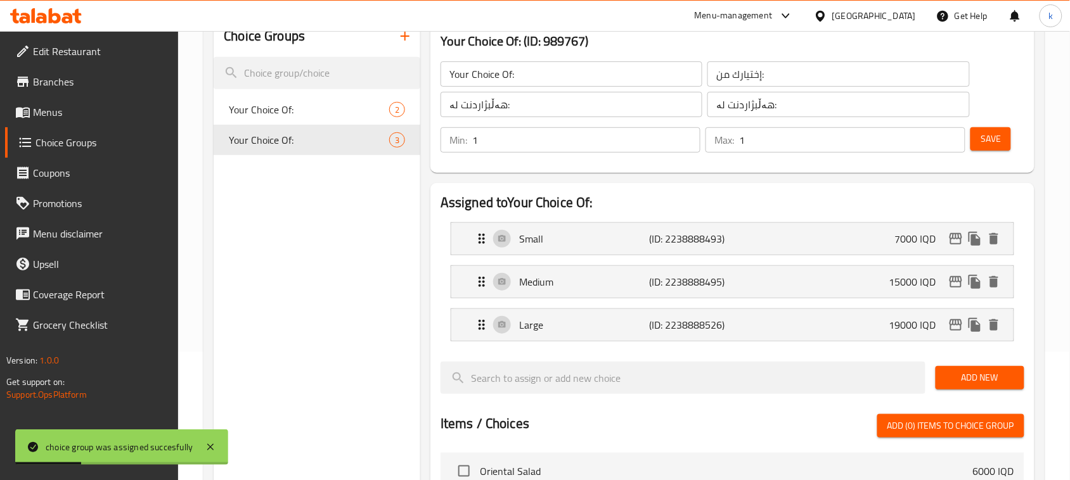
scroll to position [0, 0]
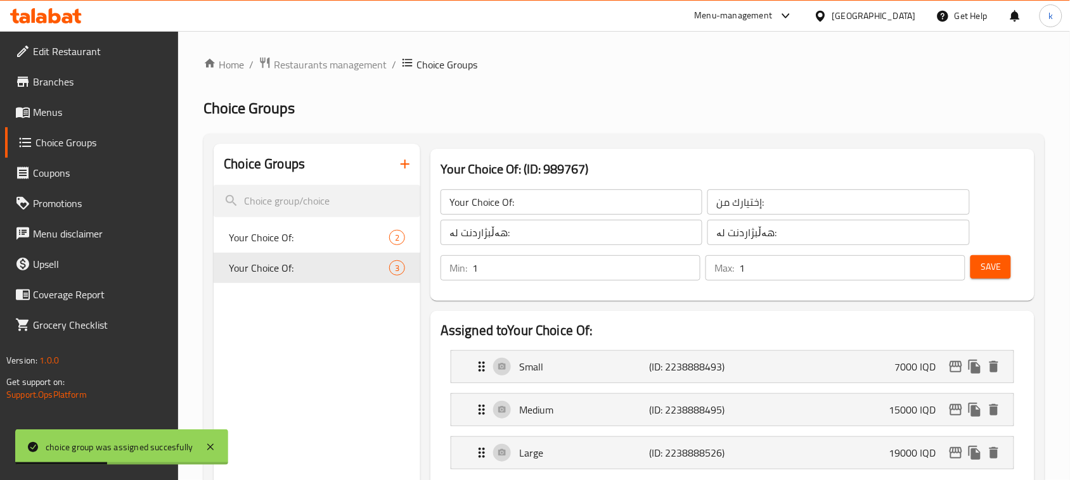
click at [402, 164] on icon "button" at bounding box center [404, 164] width 15 height 15
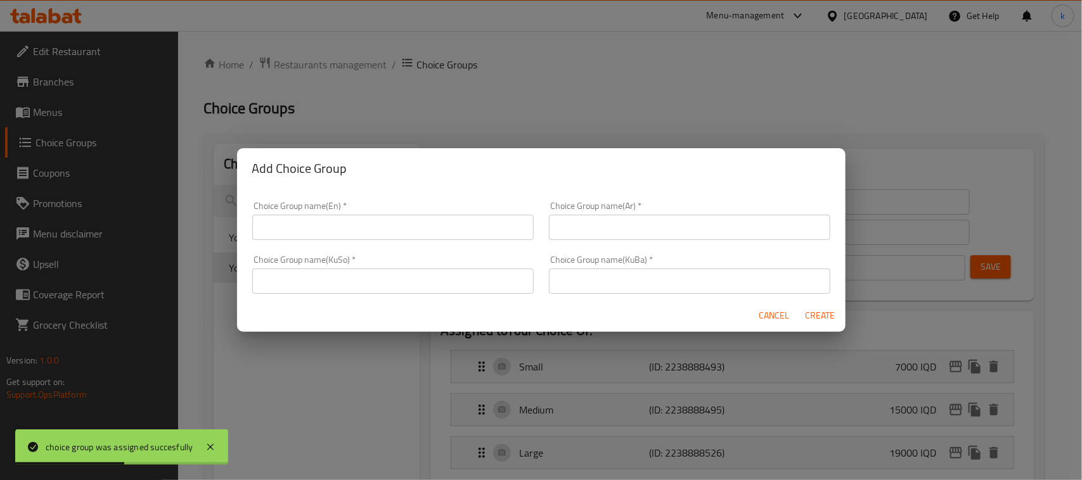
click at [425, 225] on input "text" at bounding box center [392, 227] width 281 height 25
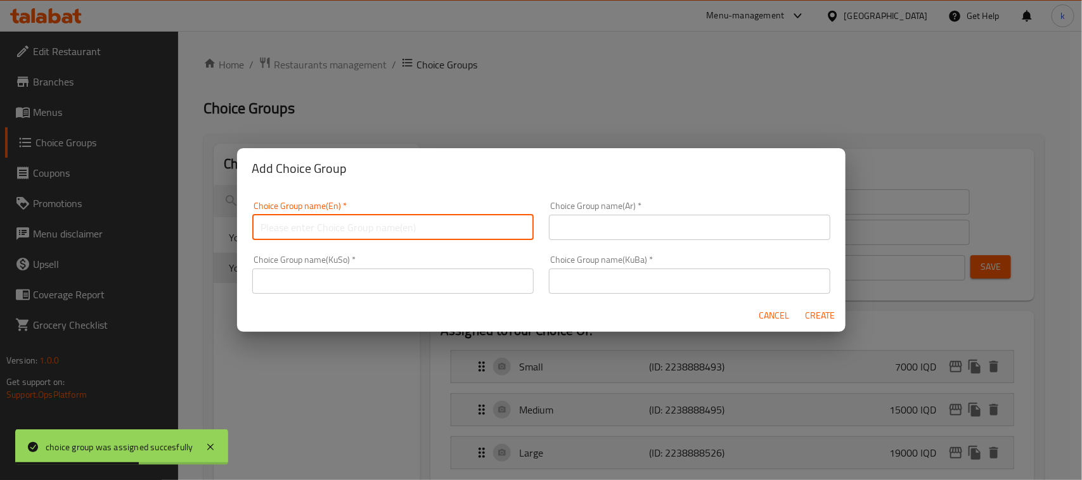
type input "Your Choice Of:"
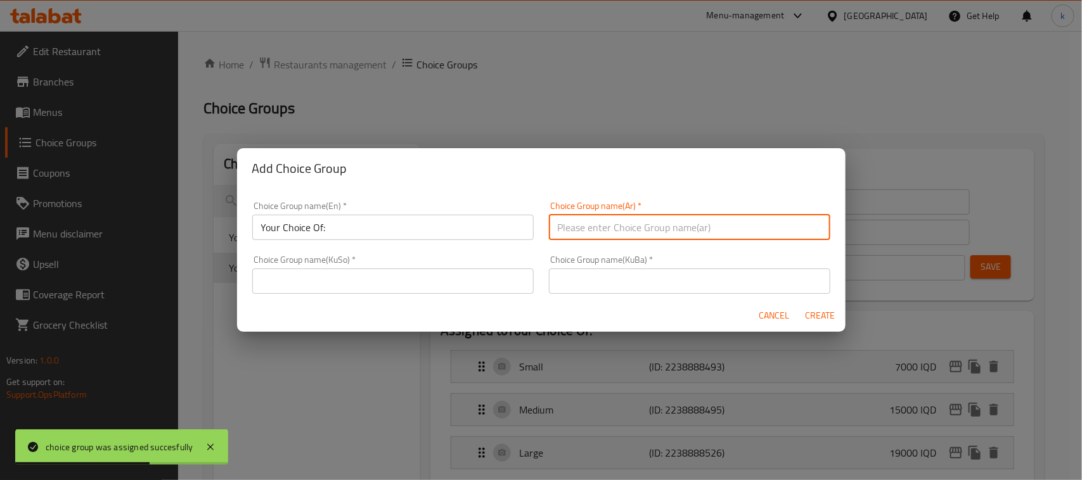
click at [556, 231] on input "text" at bounding box center [689, 227] width 281 height 25
type input "إختيارك من:"
click at [474, 267] on div "Choice Group name(KuSo)   * Choice Group name(KuSo) *" at bounding box center [392, 274] width 281 height 39
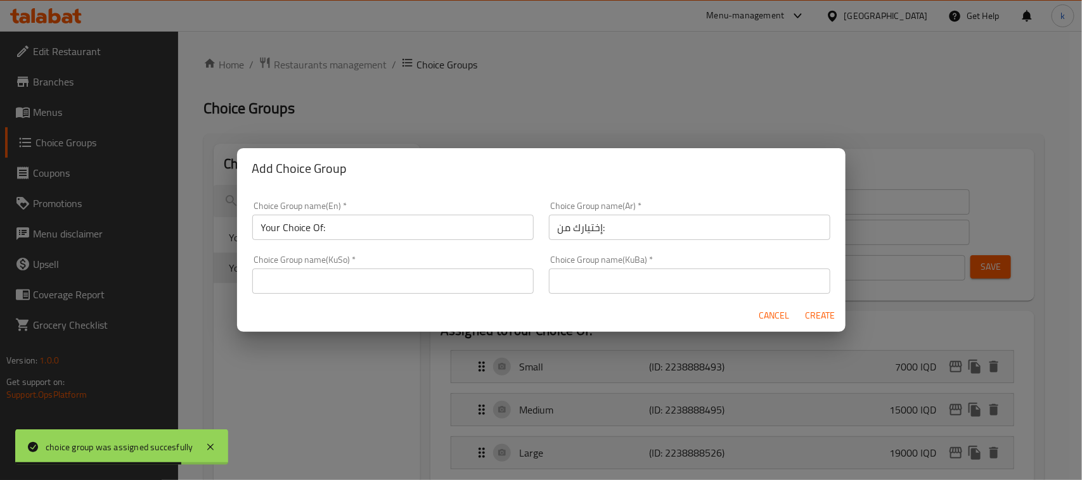
click at [473, 276] on input "text" at bounding box center [392, 281] width 281 height 25
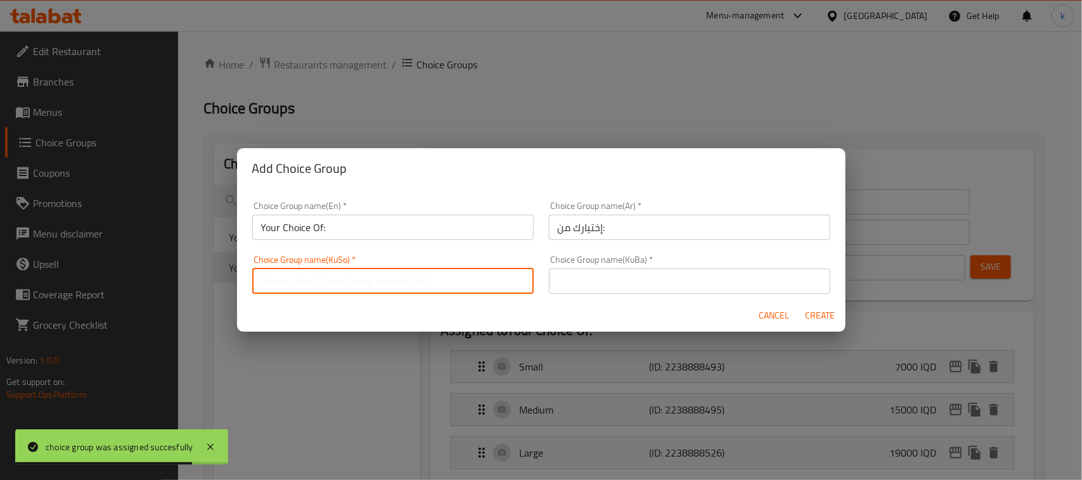
type input "هەڵبژاردنت لە:"
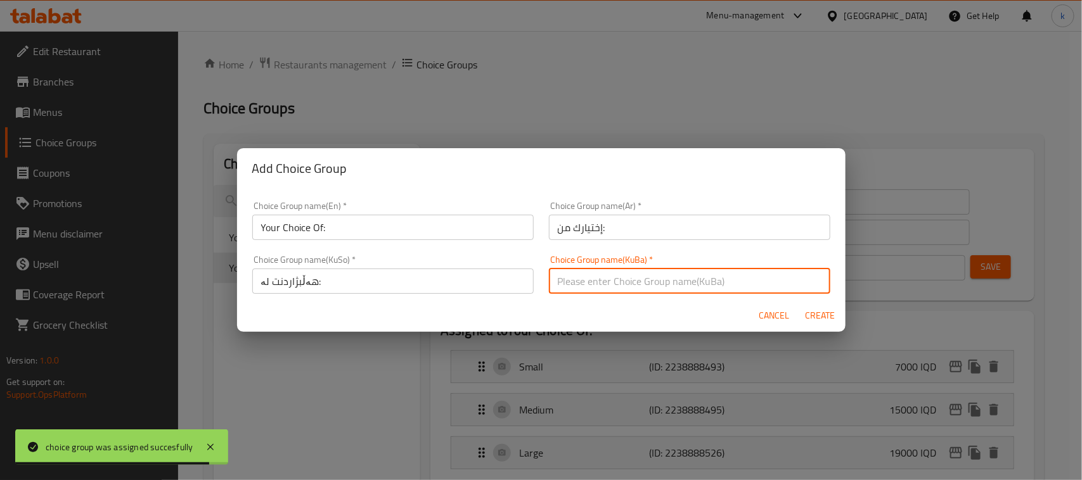
click at [626, 279] on input "text" at bounding box center [689, 281] width 281 height 25
type input "هەڵبژاردنت لە:"
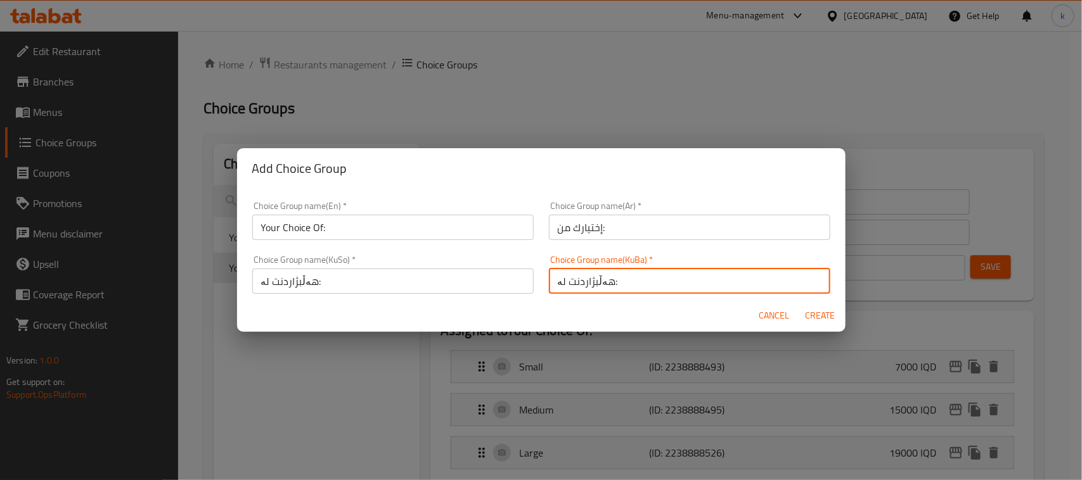
click at [374, 233] on input "Your Choice Of:" at bounding box center [392, 227] width 281 height 25
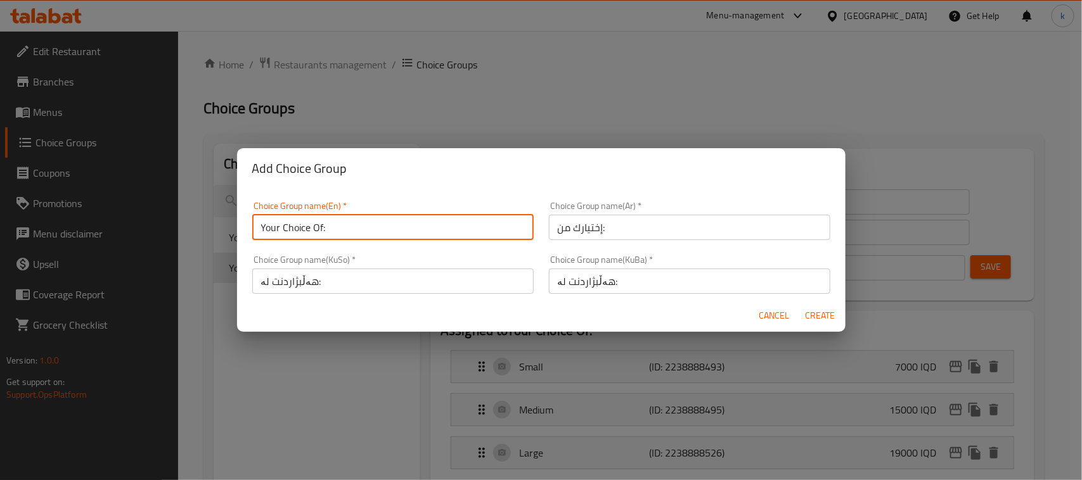
type input "Your Choice Of:"
click at [816, 319] on span "Create" at bounding box center [820, 316] width 30 height 16
type input "Your Choice Of:"
type input "0"
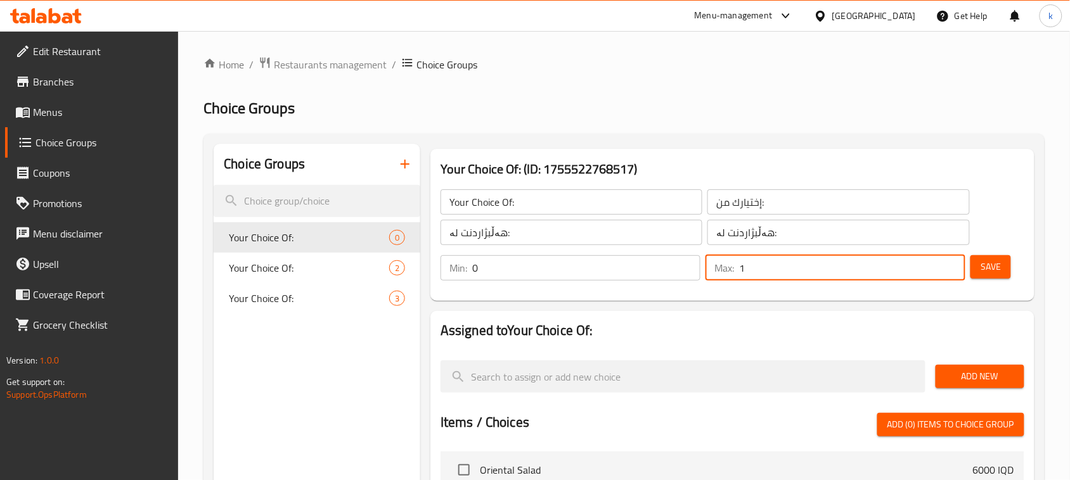
type input "1"
click at [951, 264] on input "1" at bounding box center [852, 267] width 226 height 25
type input "1"
click at [686, 265] on input "1" at bounding box center [586, 267] width 228 height 25
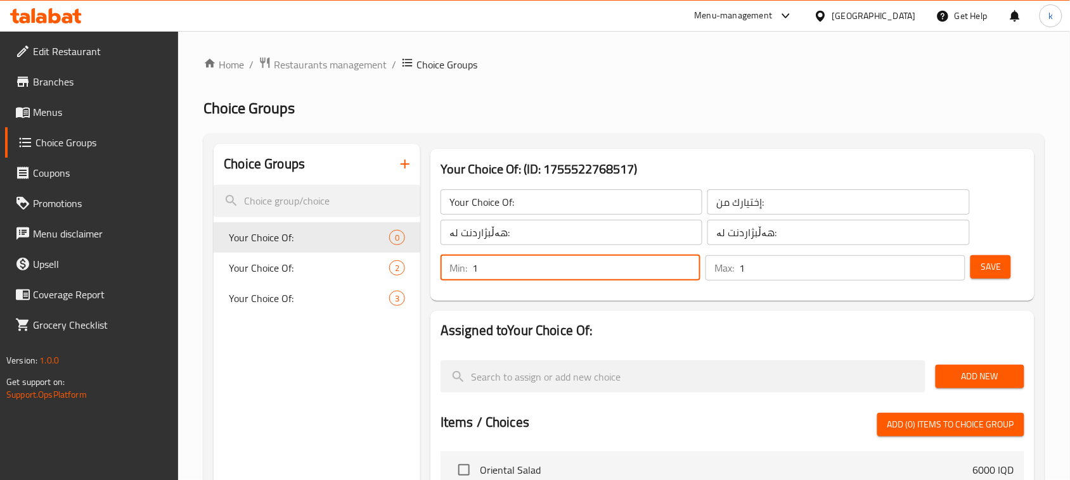
click at [992, 268] on span "Save" at bounding box center [990, 267] width 20 height 16
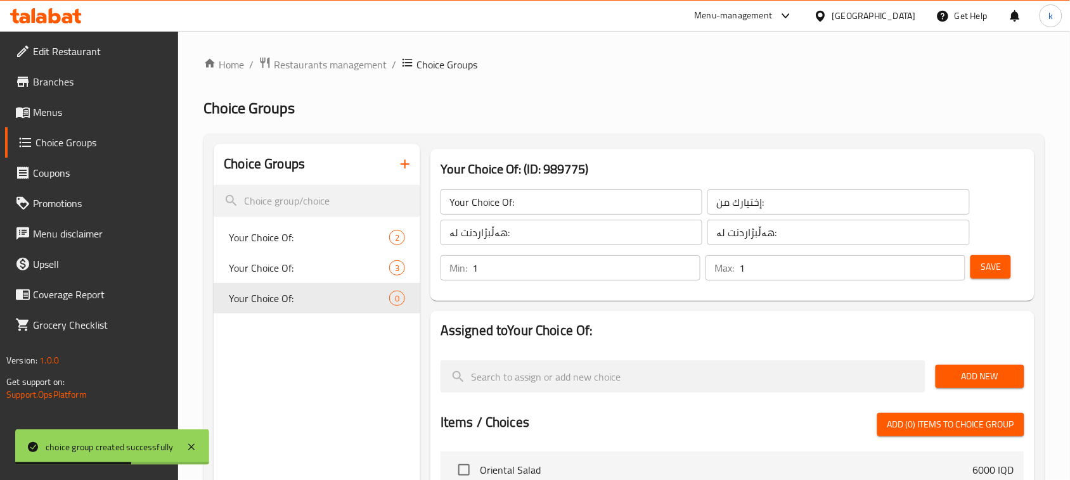
click at [962, 369] on span "Add New" at bounding box center [980, 377] width 68 height 16
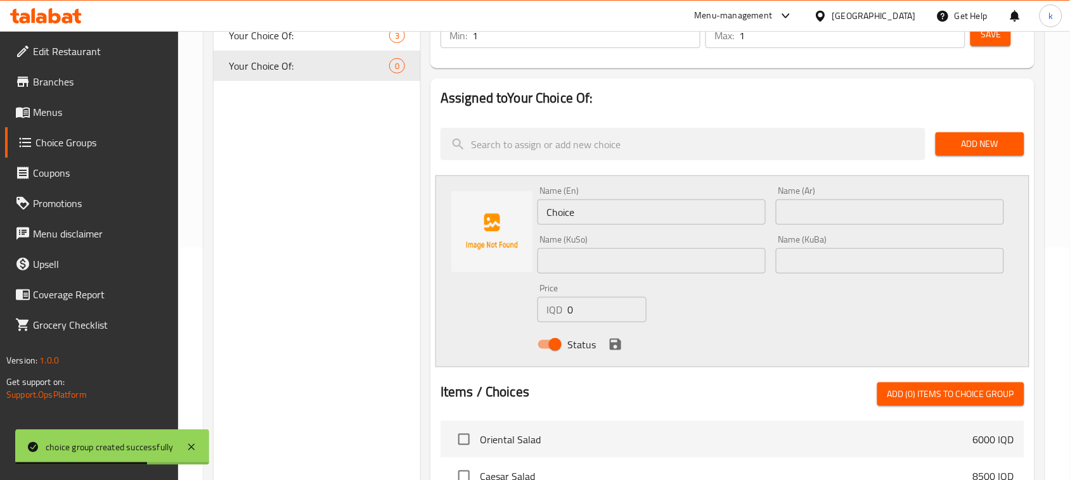
scroll to position [238, 0]
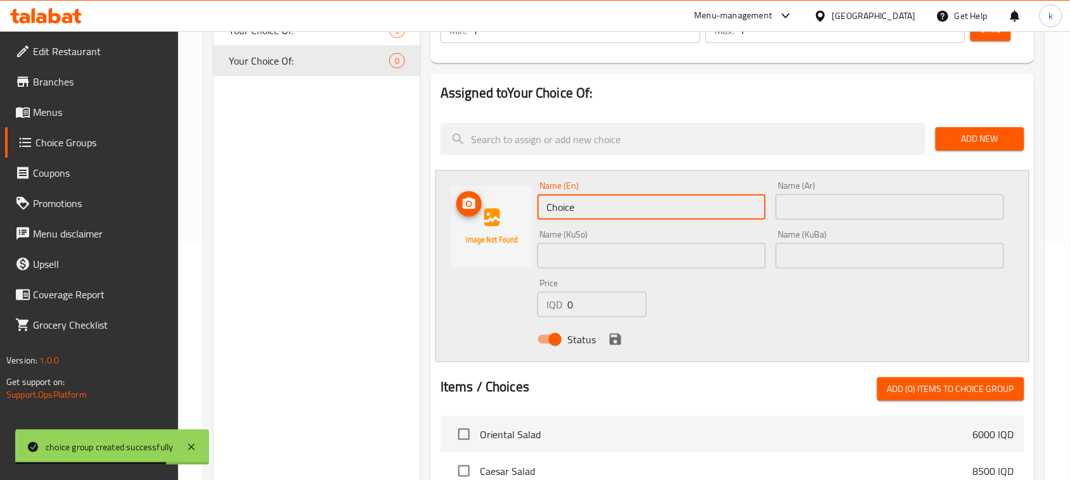
drag, startPoint x: 593, startPoint y: 203, endPoint x: 491, endPoint y: 203, distance: 101.4
click at [491, 203] on div "Name (En) Choice Name (En) Name (Ar) Name (Ar) Name (KuSo) Name (KuSo) Name (Ku…" at bounding box center [732, 266] width 594 height 192
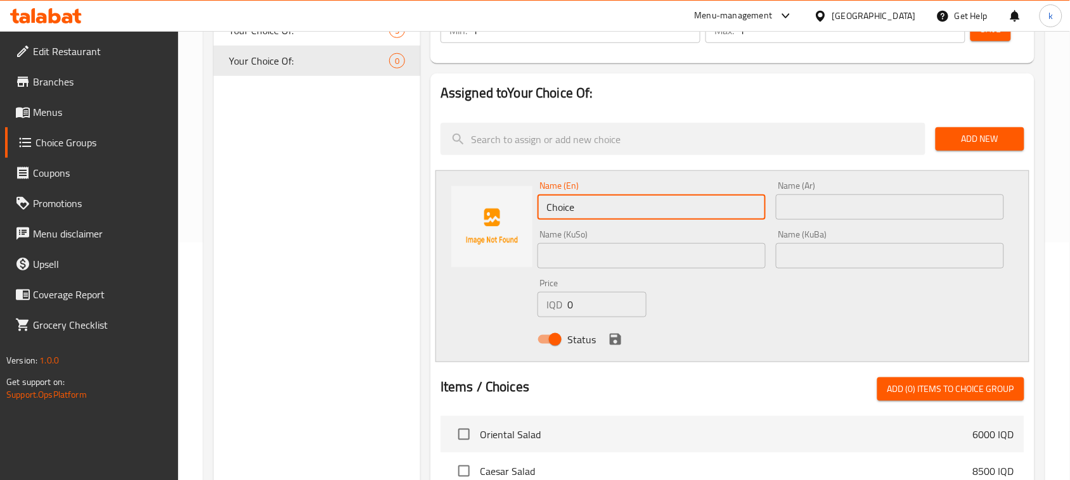
type input "h"
type input "Half"
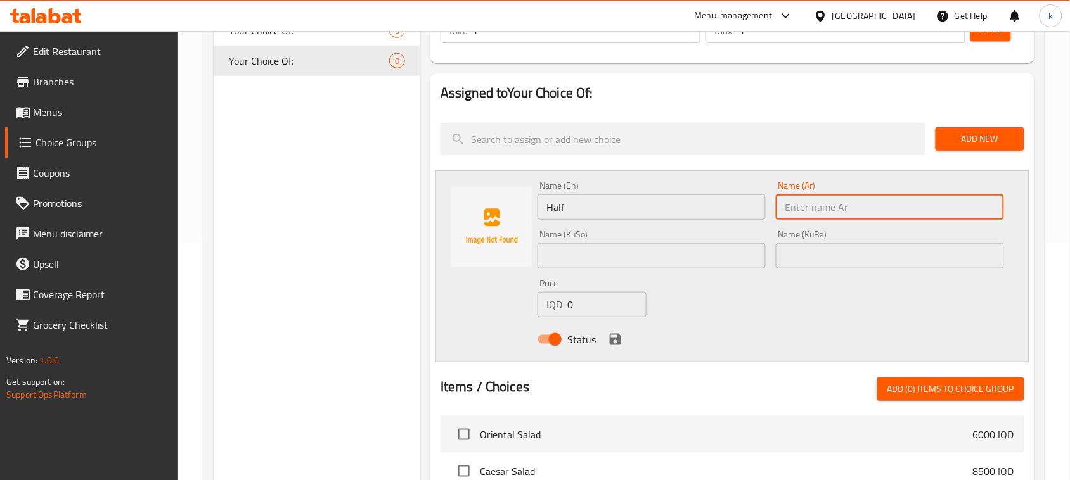
click at [799, 205] on input "text" at bounding box center [890, 207] width 228 height 25
click at [968, 214] on input "نصف كيلو" at bounding box center [890, 207] width 228 height 25
type input "نصف"
click at [977, 255] on input "text" at bounding box center [890, 255] width 228 height 25
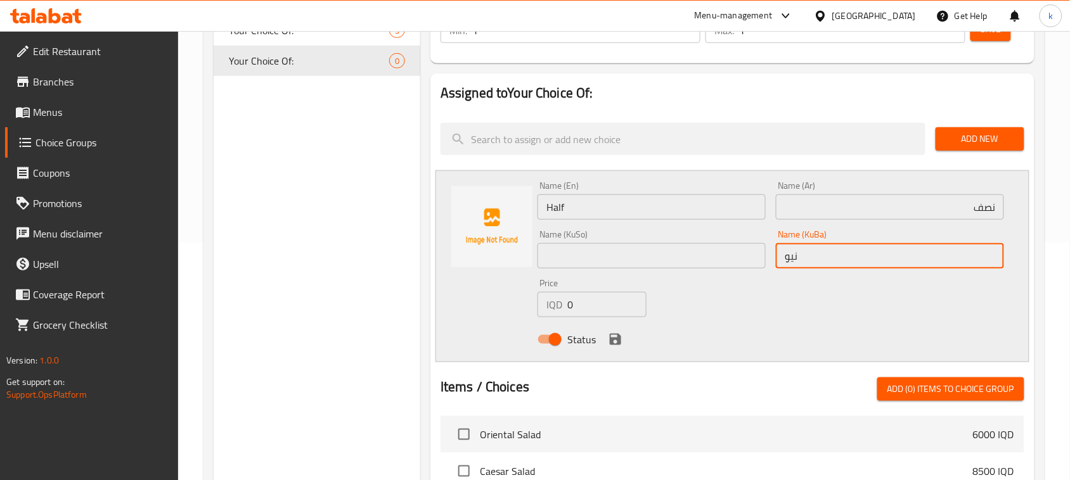
drag, startPoint x: 809, startPoint y: 255, endPoint x: 773, endPoint y: 257, distance: 36.2
click at [773, 257] on div "Name (KuBa) نیو Name (KuBa)" at bounding box center [890, 249] width 238 height 49
type input "نیو"
click at [651, 263] on input "text" at bounding box center [651, 255] width 228 height 25
paste input "نیو"
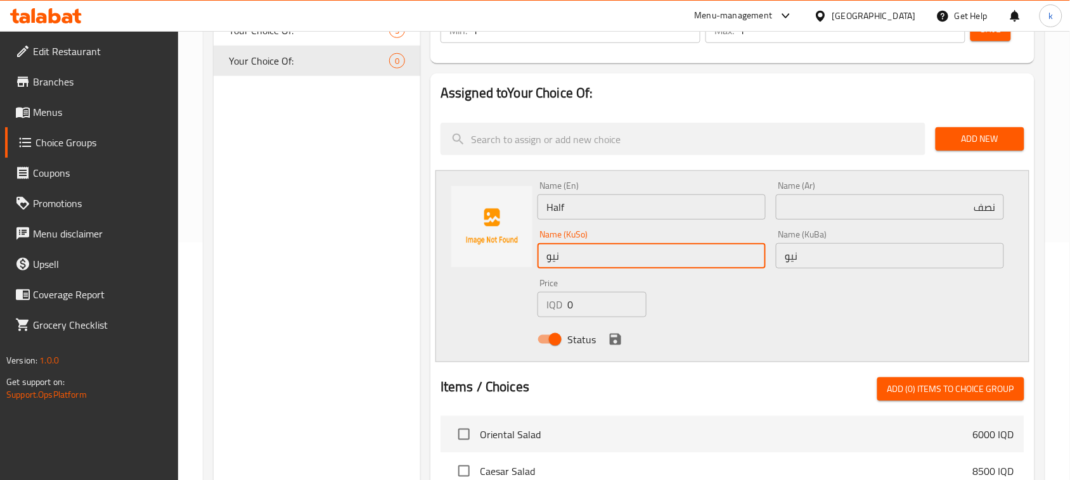
type input "نیو"
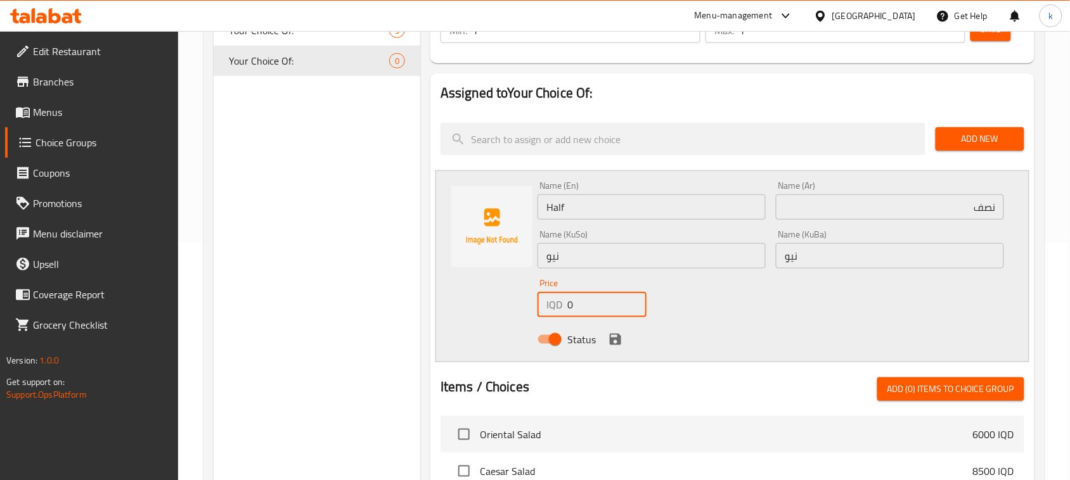
drag, startPoint x: 584, startPoint y: 311, endPoint x: 561, endPoint y: 316, distance: 23.9
click at [561, 316] on div "IQD 0 Price" at bounding box center [591, 304] width 109 height 25
type input "19000"
click at [614, 337] on icon "save" at bounding box center [615, 339] width 15 height 15
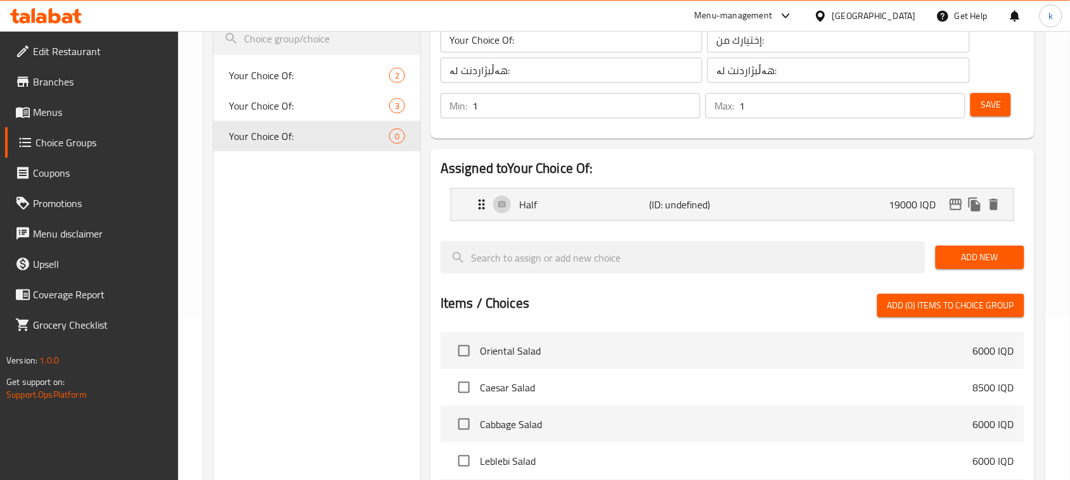
scroll to position [0, 0]
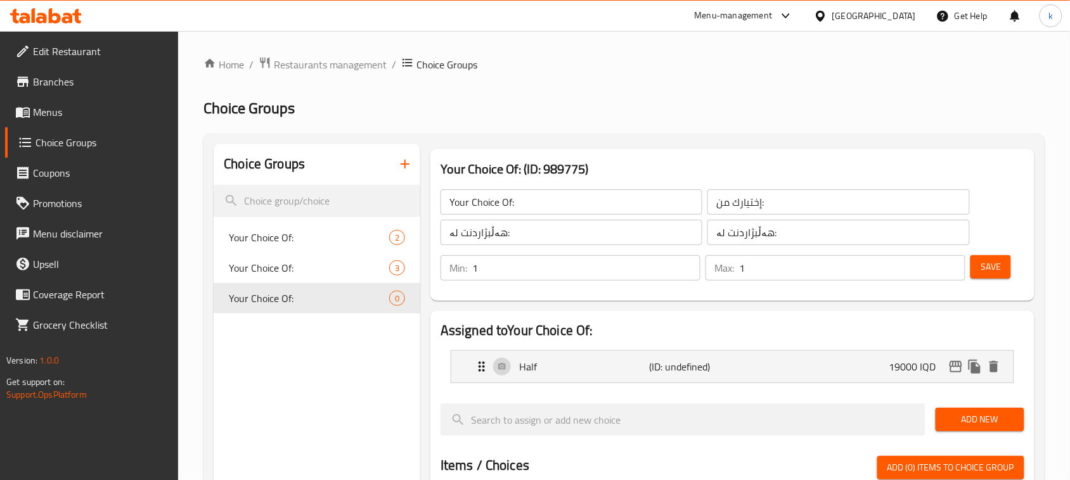
click at [993, 263] on span "Save" at bounding box center [990, 267] width 20 height 16
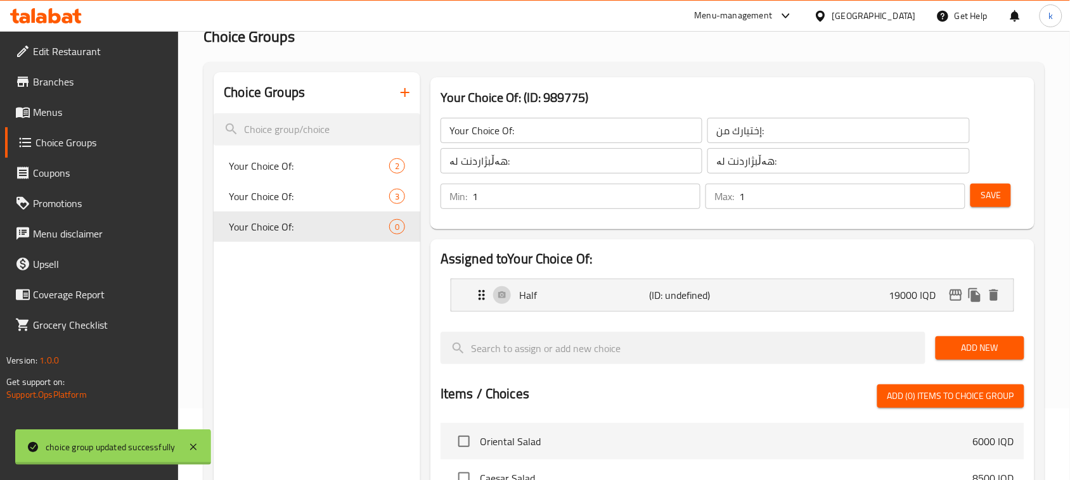
scroll to position [238, 0]
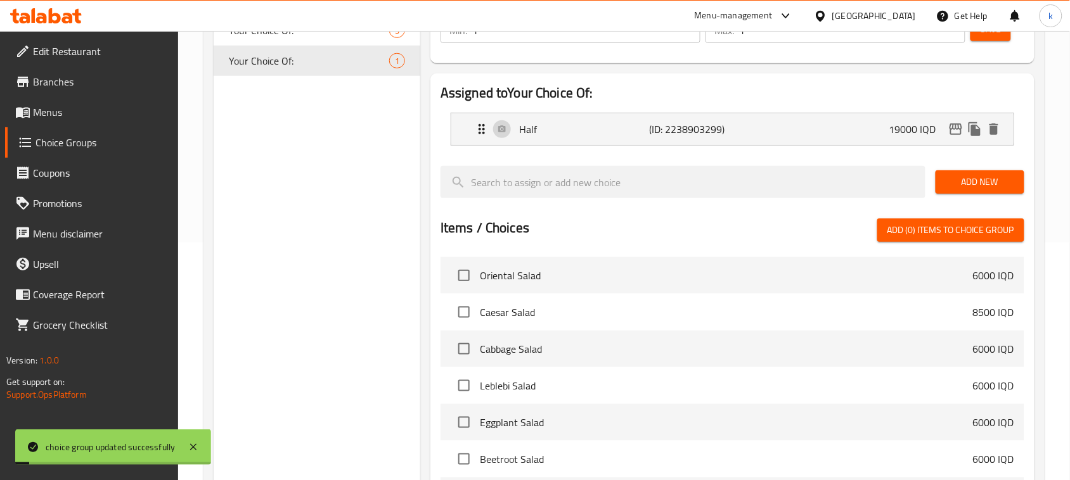
click at [980, 181] on span "Add New" at bounding box center [980, 182] width 68 height 16
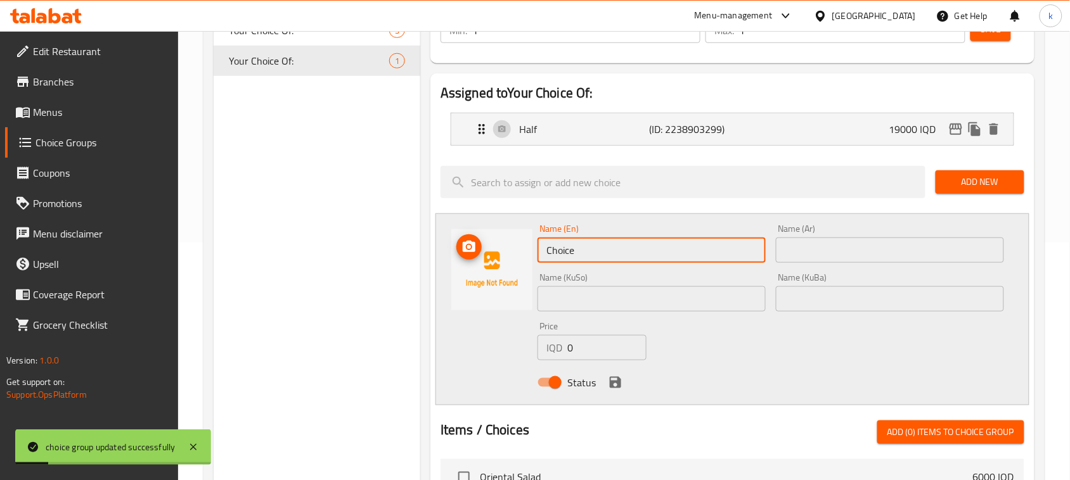
drag, startPoint x: 609, startPoint y: 252, endPoint x: 495, endPoint y: 260, distance: 114.4
click at [495, 260] on div "Name (En) Choice Name (En) Name (Ar) Name (Ar) Name (KuSo) Name (KuSo) Name (Ku…" at bounding box center [732, 310] width 594 height 192
type input "Whole"
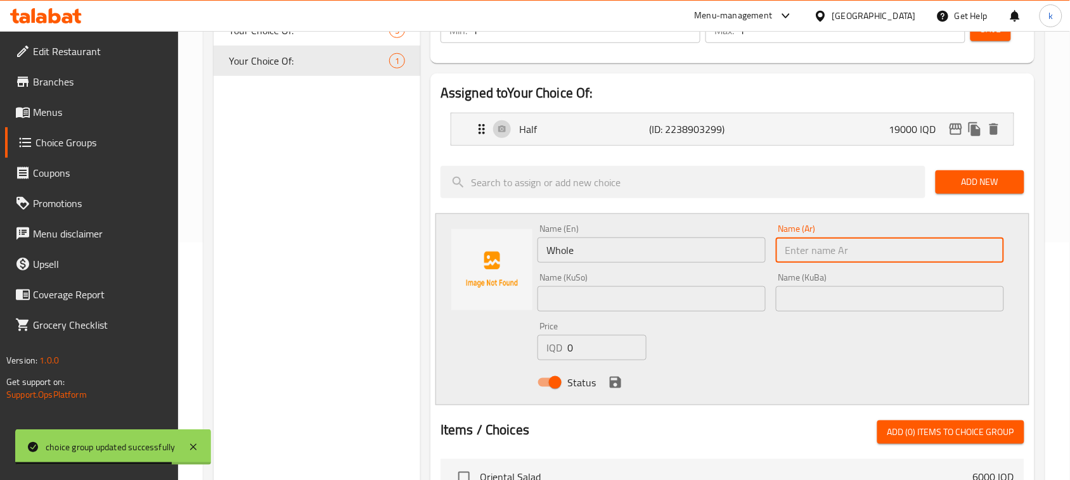
click at [814, 251] on input "text" at bounding box center [890, 250] width 228 height 25
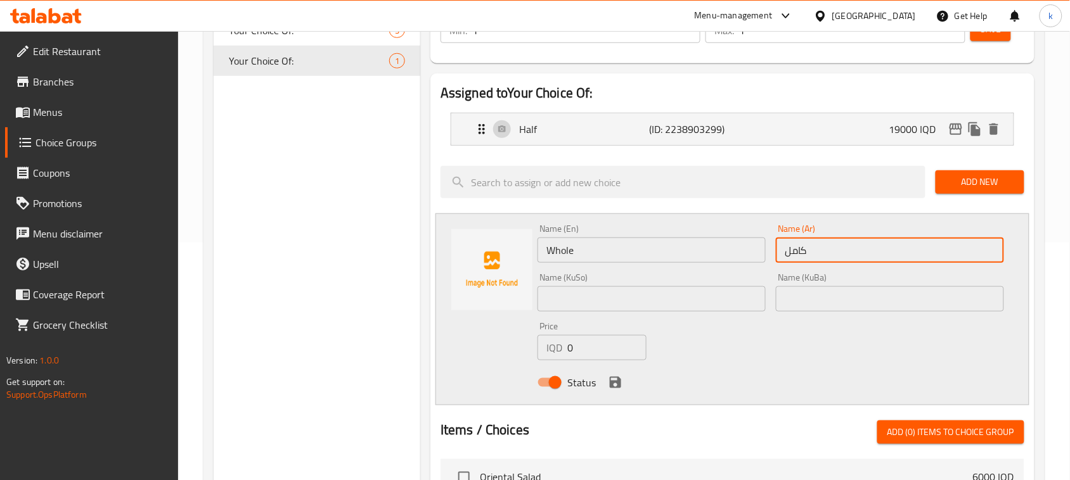
type input "كامل"
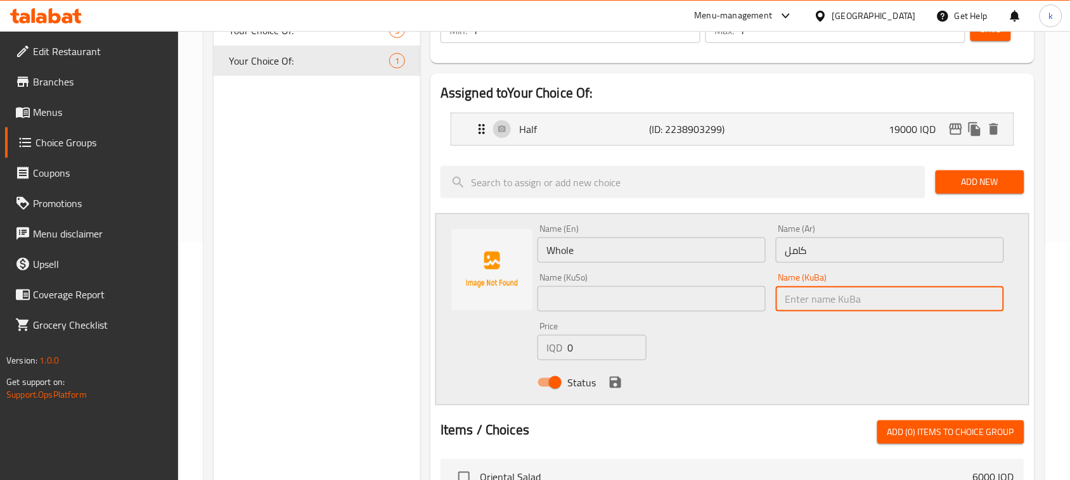
click at [837, 302] on input "text" at bounding box center [890, 298] width 228 height 25
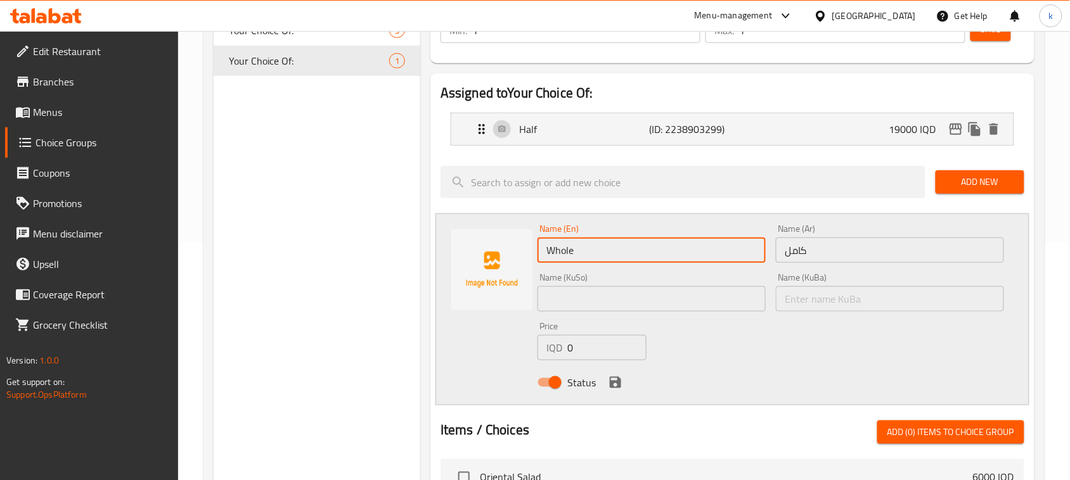
drag, startPoint x: 567, startPoint y: 254, endPoint x: 537, endPoint y: 254, distance: 29.8
click at [537, 254] on input "Whole" at bounding box center [651, 250] width 228 height 25
click at [821, 299] on input "text" at bounding box center [890, 298] width 228 height 25
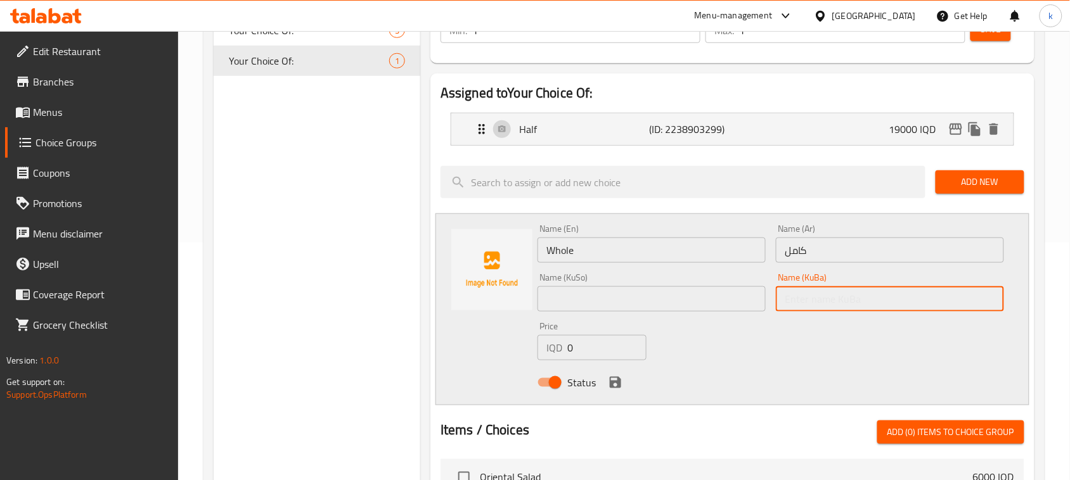
paste input "تەواو"
type input "تەواو"
click at [699, 297] on input "text" at bounding box center [651, 298] width 228 height 25
paste input "تەواو"
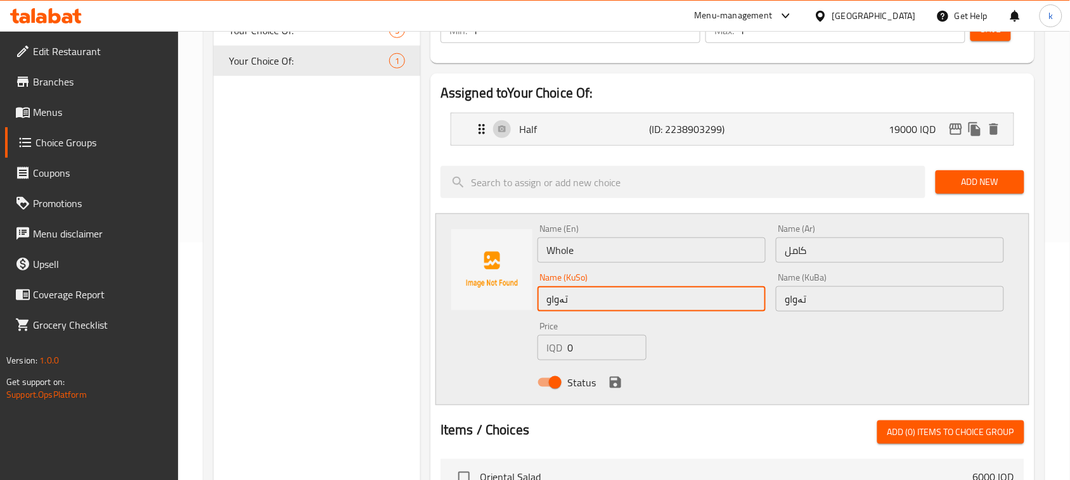
type input "تەواو"
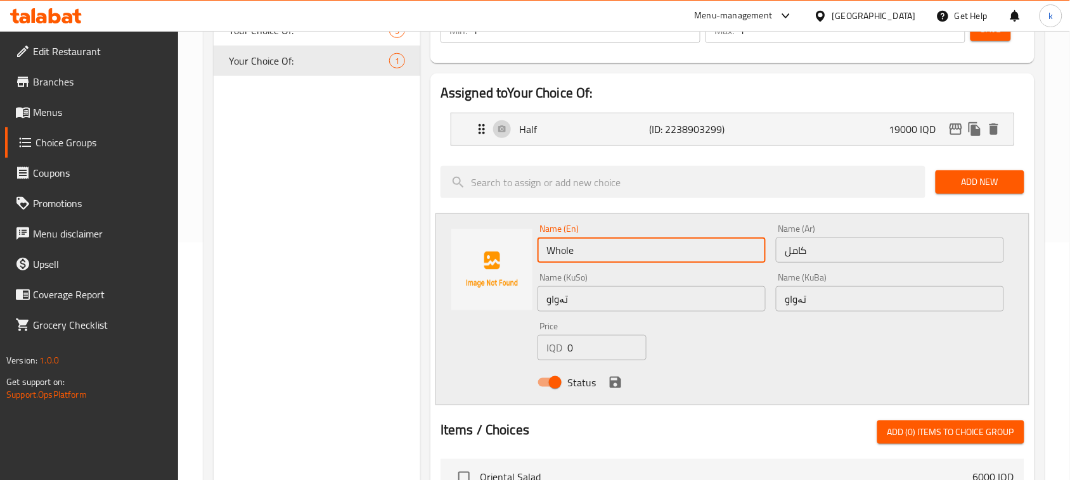
drag, startPoint x: 599, startPoint y: 255, endPoint x: 606, endPoint y: 255, distance: 7.0
click at [600, 255] on input "Whole" at bounding box center [651, 250] width 228 height 25
paste input "Qouzi"
type input "Whole Qouzi"
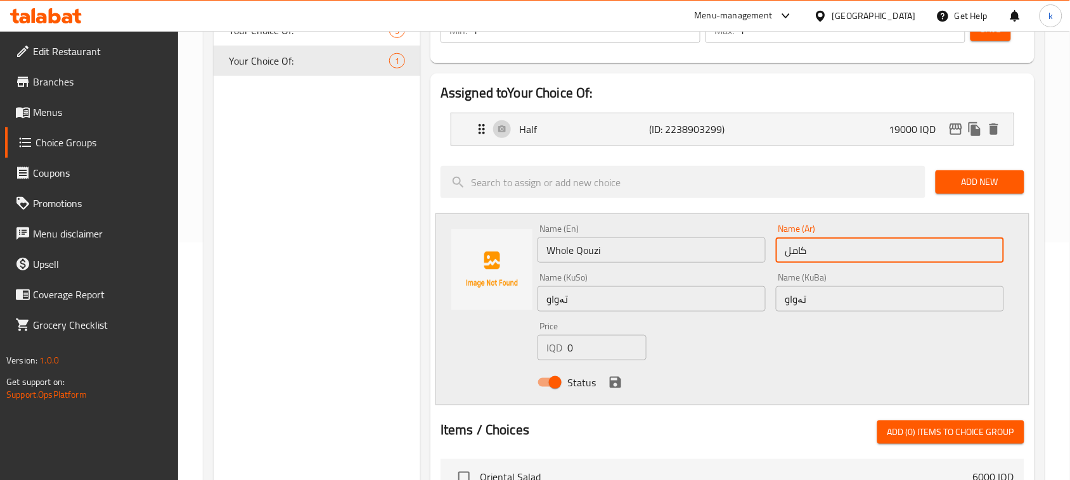
click at [829, 255] on input "كامل" at bounding box center [890, 250] width 228 height 25
click at [994, 252] on input "كامل" at bounding box center [890, 250] width 228 height 25
paste input "قوزي"
type input "قوزي كامل"
click at [961, 292] on input "تەواو" at bounding box center [890, 298] width 228 height 25
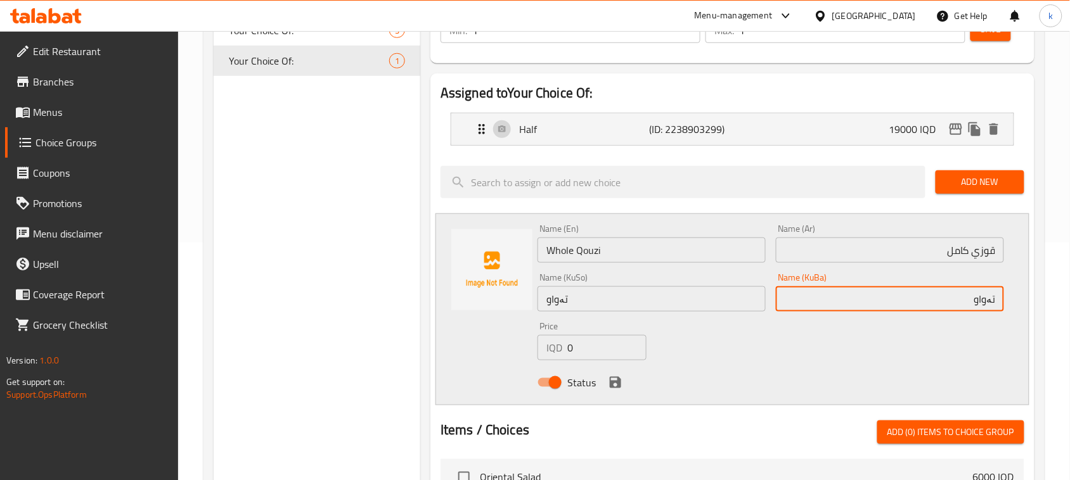
click at [998, 297] on input "تەواو" at bounding box center [890, 298] width 228 height 25
paste input "قۆزی"
drag, startPoint x: 936, startPoint y: 300, endPoint x: 1025, endPoint y: 321, distance: 91.2
click at [1025, 321] on div "Name (En) Whole Qouzi Name (En) Name (Ar) قوزي كامل Name (Ar) Name (KuSo) تەواو…" at bounding box center [732, 310] width 594 height 192
type input "قۆزی تەواو"
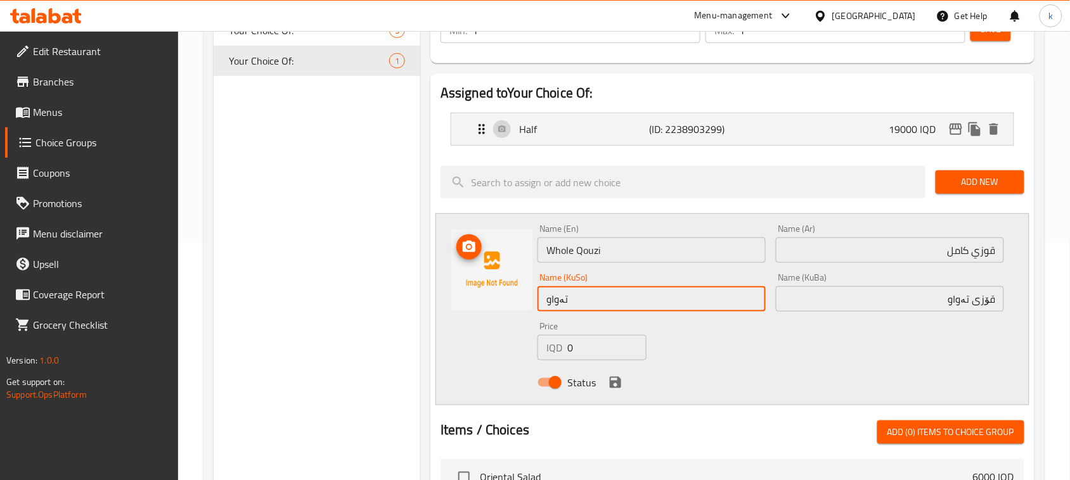
drag, startPoint x: 606, startPoint y: 295, endPoint x: 511, endPoint y: 305, distance: 95.0
click at [511, 305] on div "Name (En) Whole Qouzi Name (En) Name (Ar) قوزي كامل Name (Ar) Name (KuSo) تەواو…" at bounding box center [732, 310] width 594 height 192
paste input "قۆزی"
type input "قۆزی تەواو"
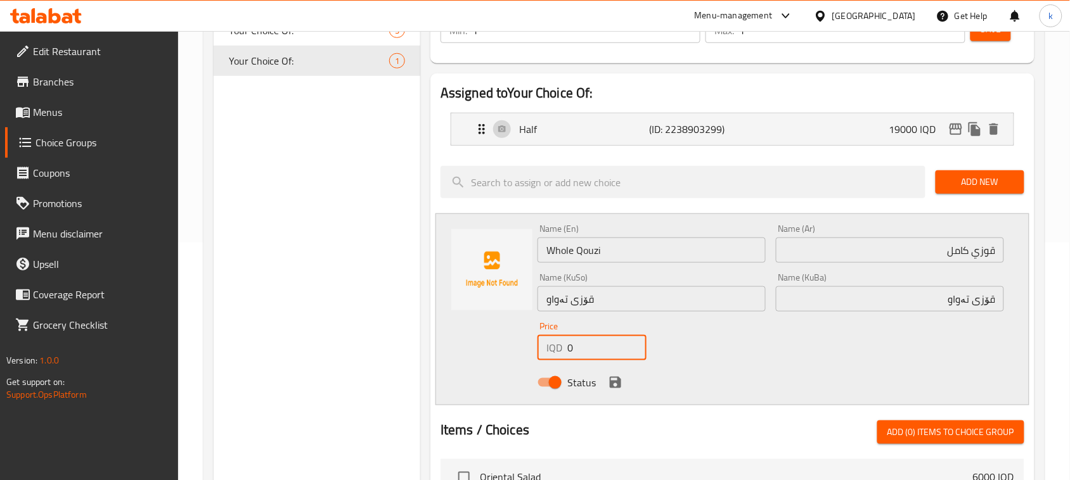
drag, startPoint x: 596, startPoint y: 344, endPoint x: 556, endPoint y: 356, distance: 41.5
click at [556, 356] on div "IQD 0 Price" at bounding box center [591, 347] width 109 height 25
type input "28000"
click at [618, 382] on icon "save" at bounding box center [615, 382] width 11 height 11
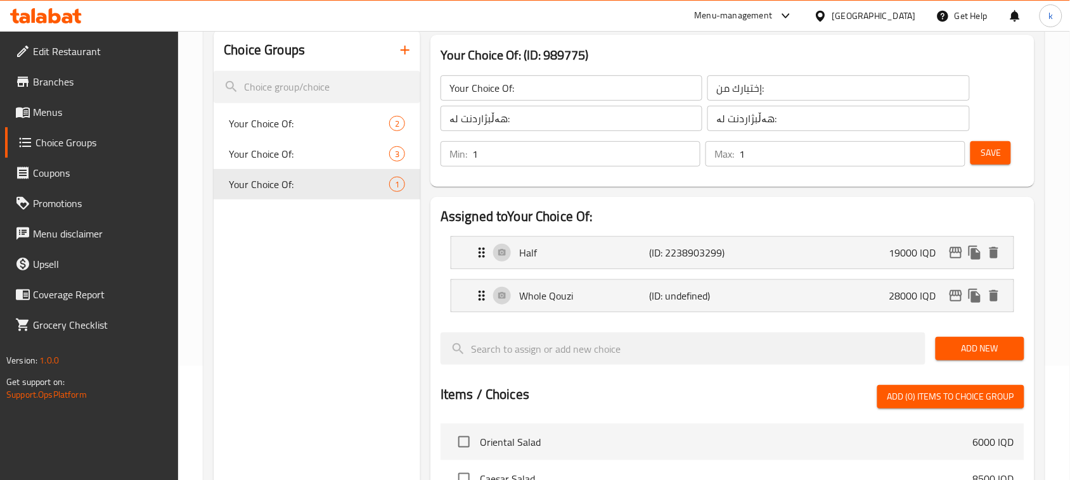
scroll to position [0, 0]
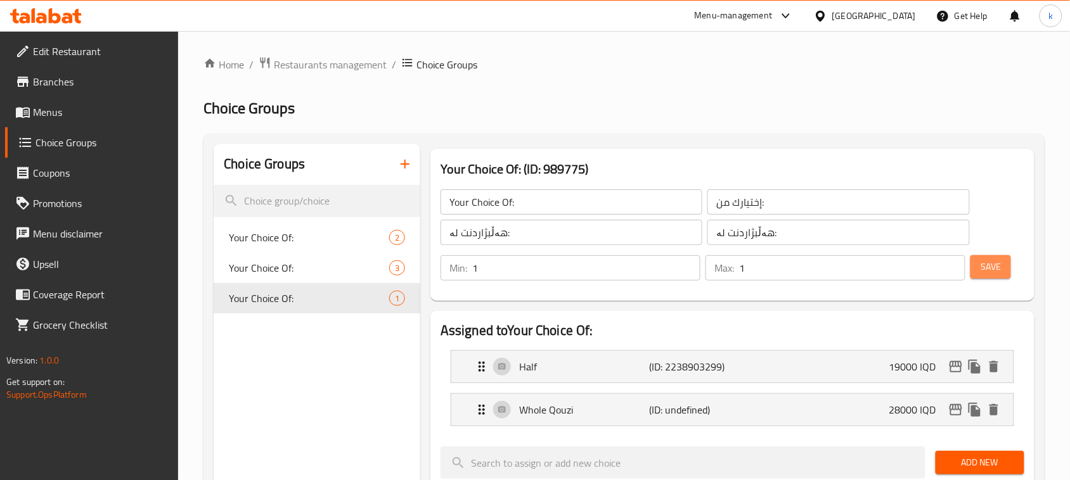
click at [991, 267] on span "Save" at bounding box center [990, 267] width 20 height 16
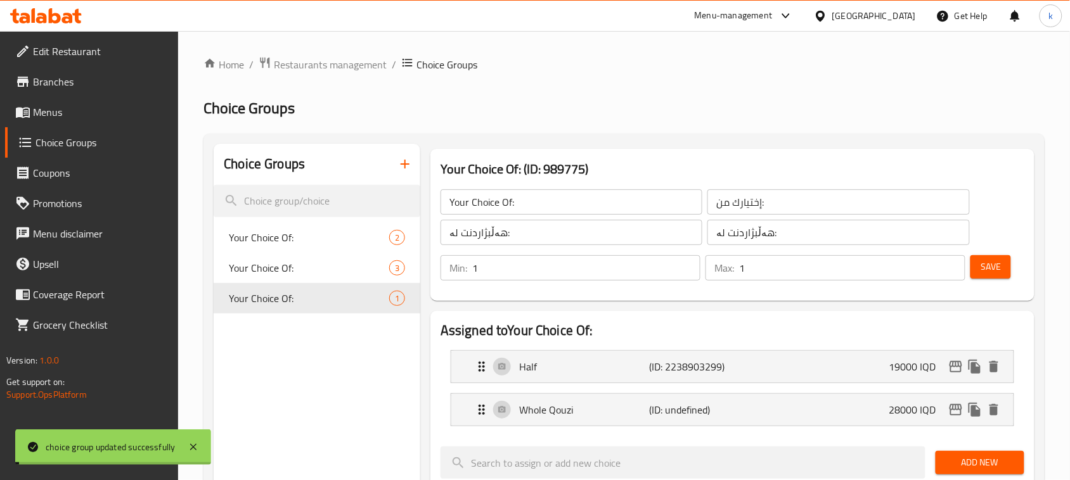
click at [574, 372] on p "Half" at bounding box center [584, 366] width 130 height 15
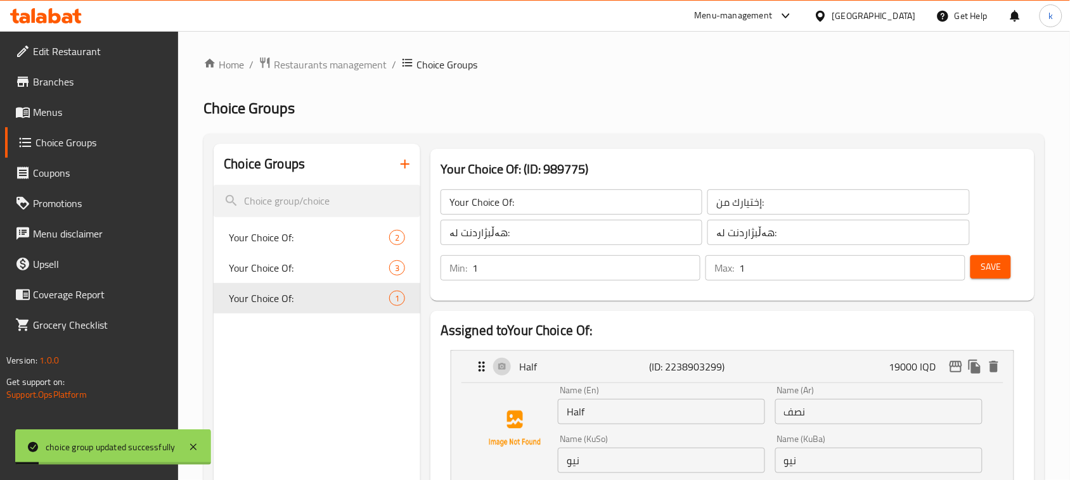
click at [607, 414] on input "Half" at bounding box center [661, 411] width 207 height 25
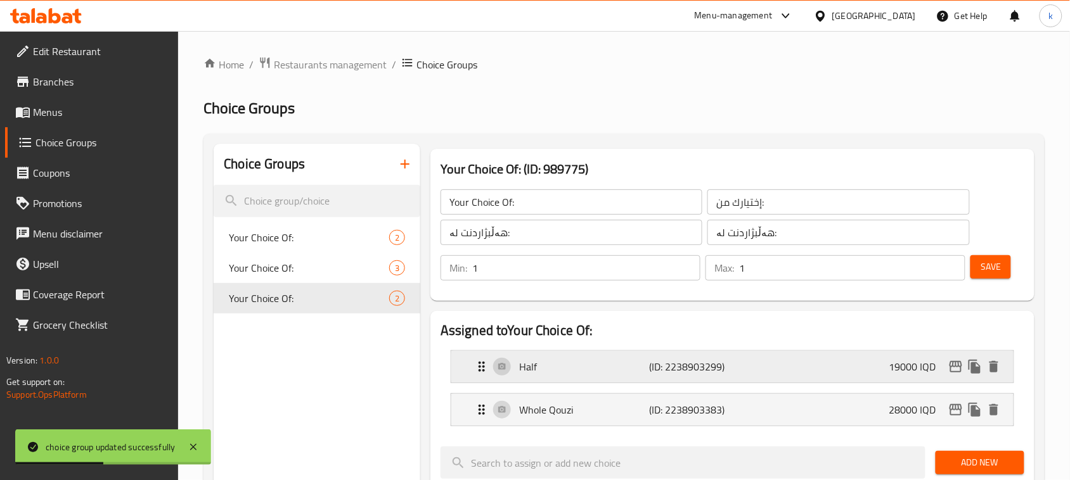
click at [584, 382] on div "Half (ID: 2238903299) 19000 IQD" at bounding box center [736, 367] width 524 height 32
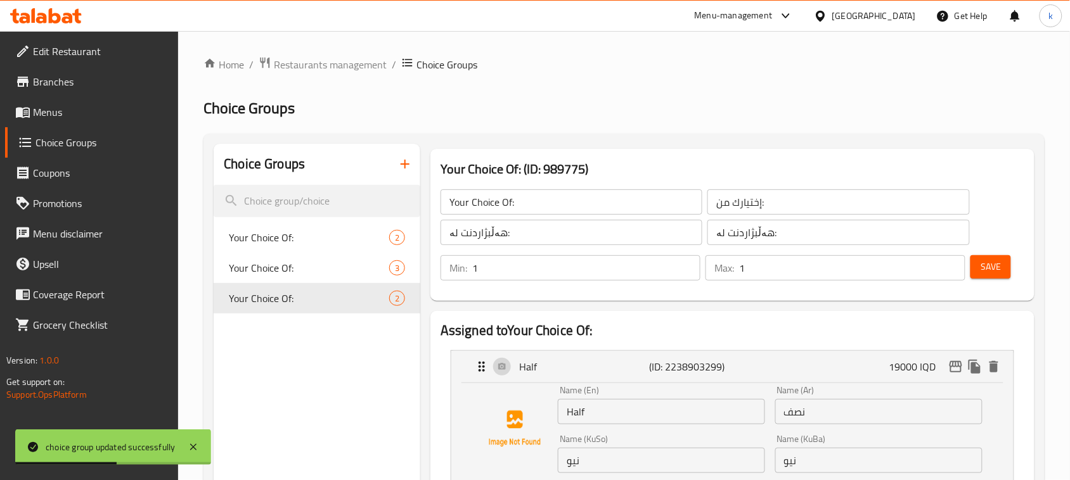
click at [616, 414] on input "Half" at bounding box center [661, 411] width 207 height 25
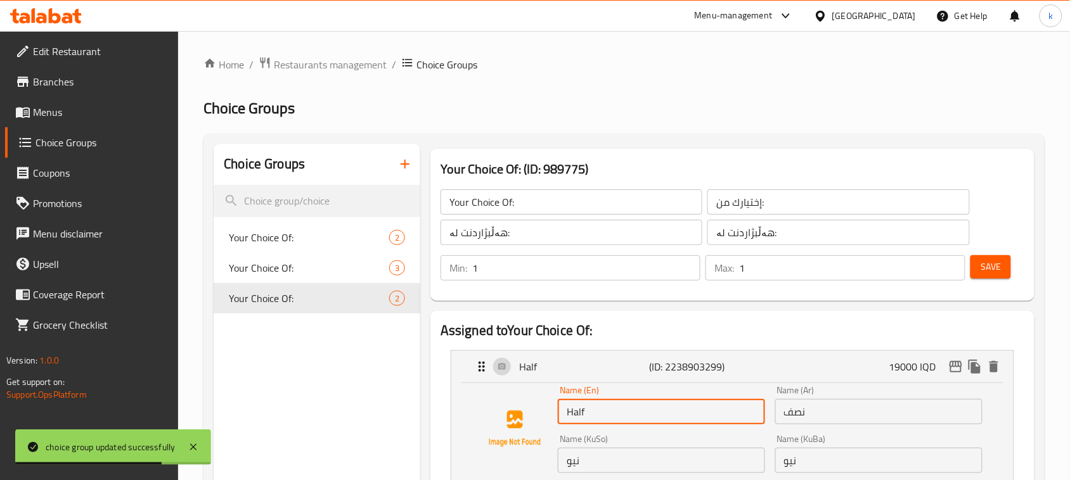
paste input "Qouzi"
type input "Half Qouzi"
click at [841, 413] on input "نصف" at bounding box center [878, 411] width 207 height 25
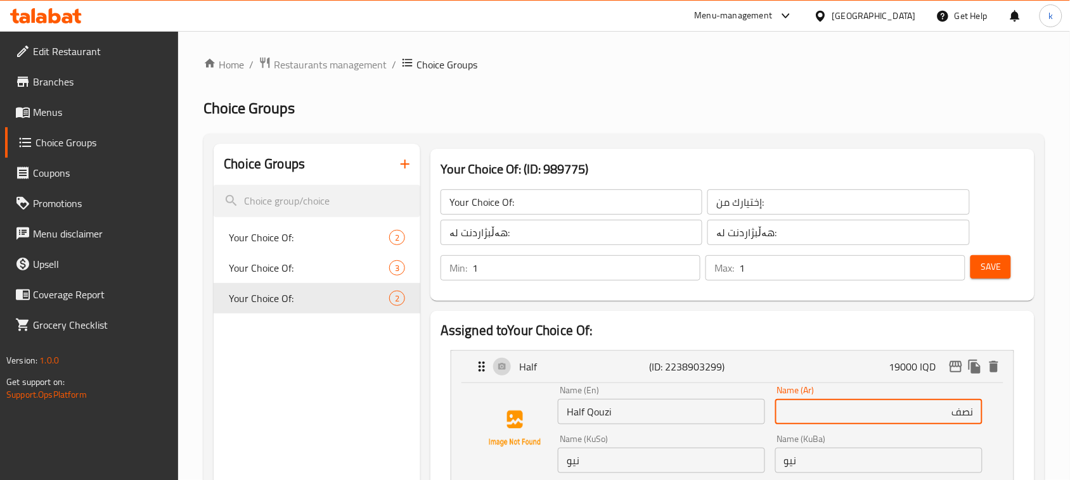
paste input "قوزي"
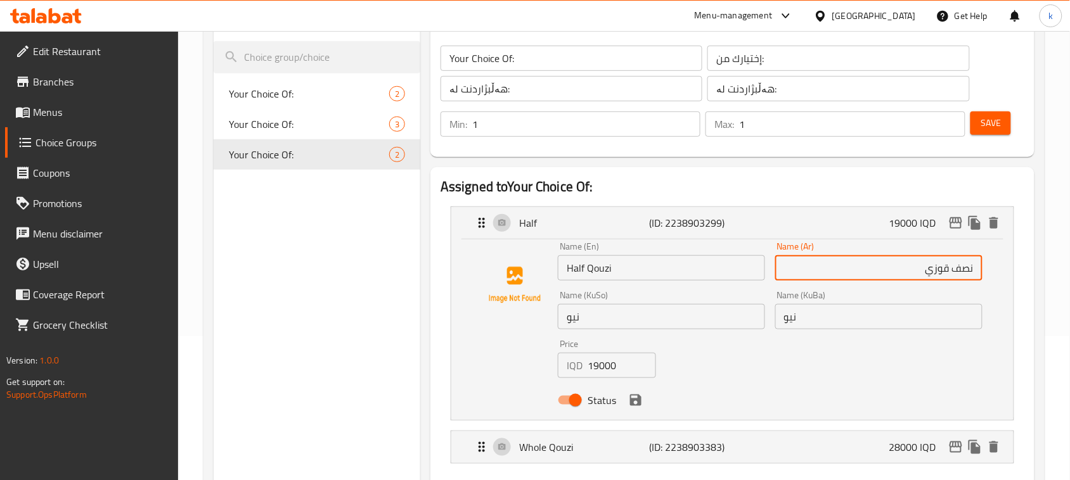
scroll to position [158, 0]
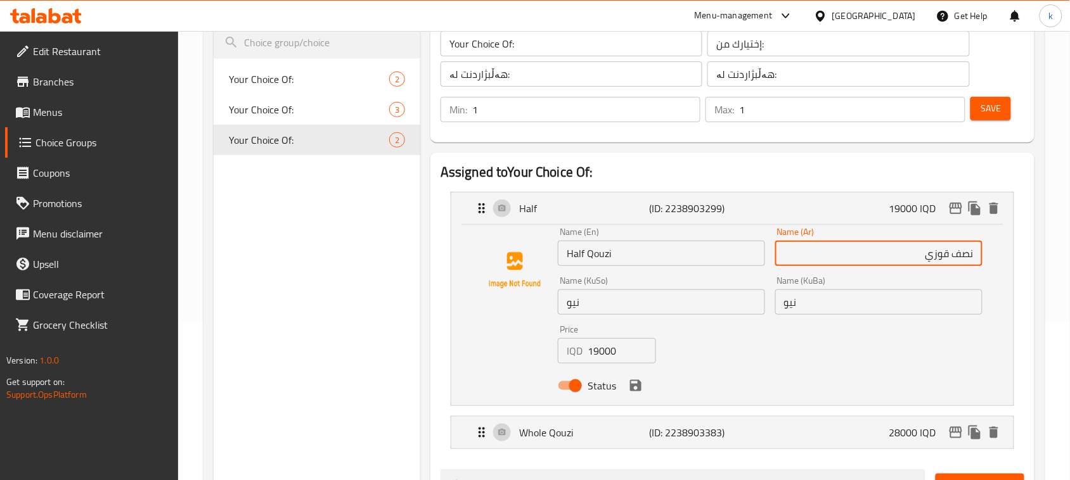
type input "نصف قوزي"
click at [880, 302] on input "نیو" at bounding box center [878, 302] width 207 height 25
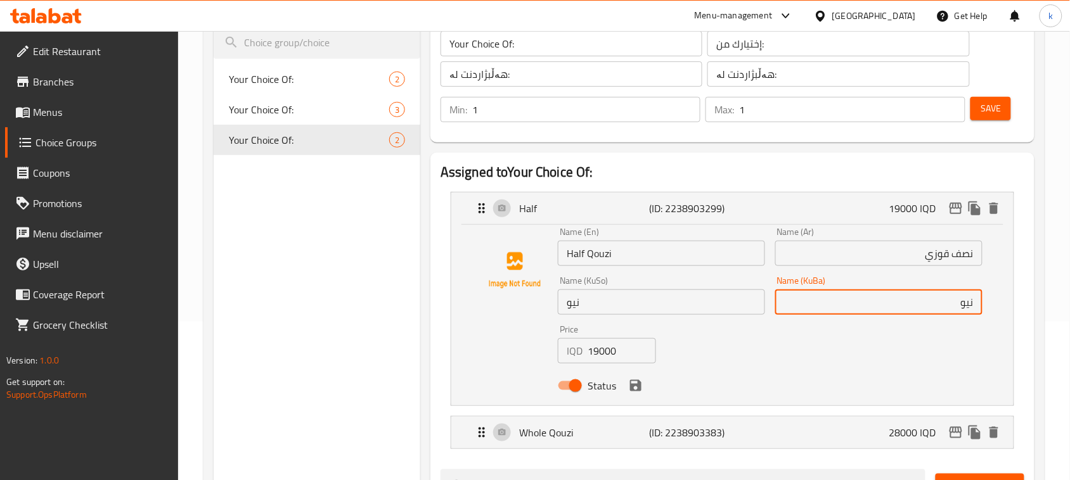
click at [976, 301] on input "نیو" at bounding box center [878, 302] width 207 height 25
click at [939, 302] on input "نیو" at bounding box center [878, 302] width 207 height 25
paste input "قۆزی"
drag, startPoint x: 926, startPoint y: 307, endPoint x: 996, endPoint y: 311, distance: 70.5
click at [996, 311] on div "Name (En) Half Qouzi Name (En) Name (Ar) نصف قوزي Name (Ar) Name (KuSo) نیو Nam…" at bounding box center [732, 315] width 562 height 181
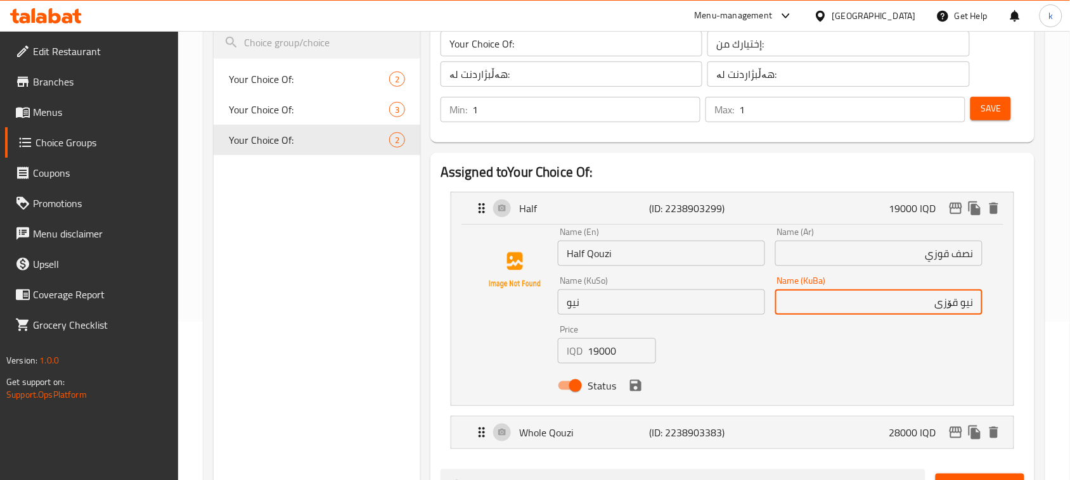
type input "نیو قۆزی"
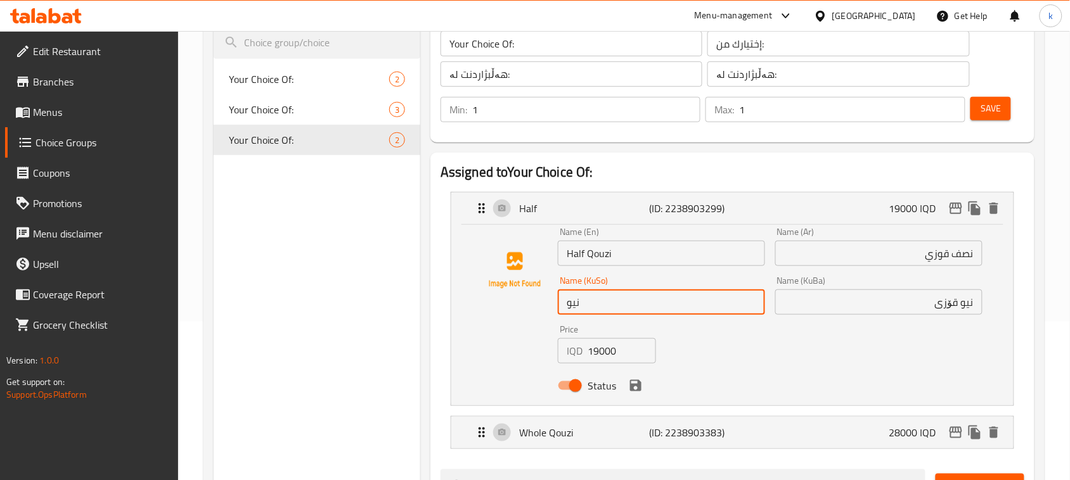
drag, startPoint x: 600, startPoint y: 302, endPoint x: 553, endPoint y: 301, distance: 47.6
click at [553, 301] on div "Name (En) Half Qouzi Name (En) Name (Ar) نصف قوزي Name (Ar) Name (KuSo) نیو Nam…" at bounding box center [733, 313] width 522 height 170
paste input "قۆزی"
click at [633, 385] on icon "save" at bounding box center [635, 385] width 11 height 11
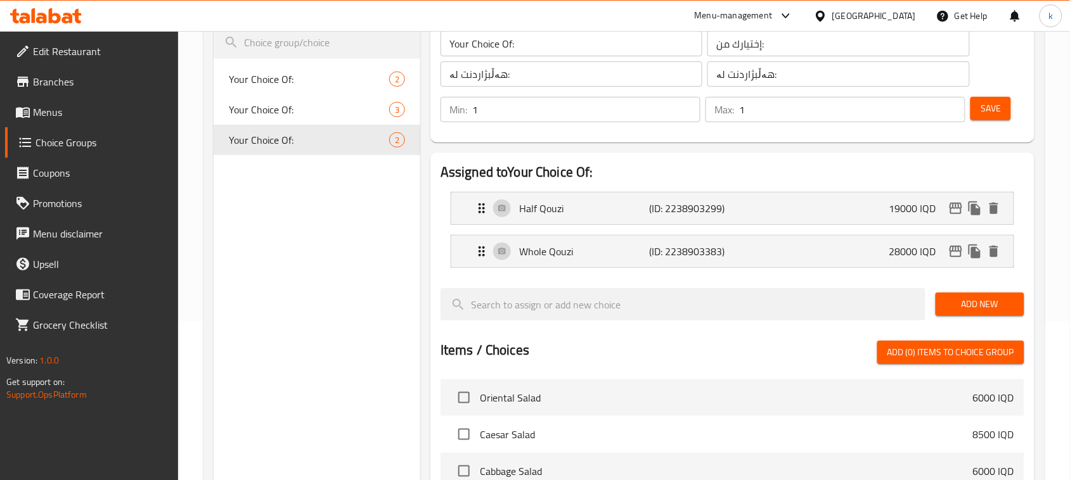
type input "نیو قۆزی"
click at [1005, 112] on button "Save" at bounding box center [990, 108] width 41 height 23
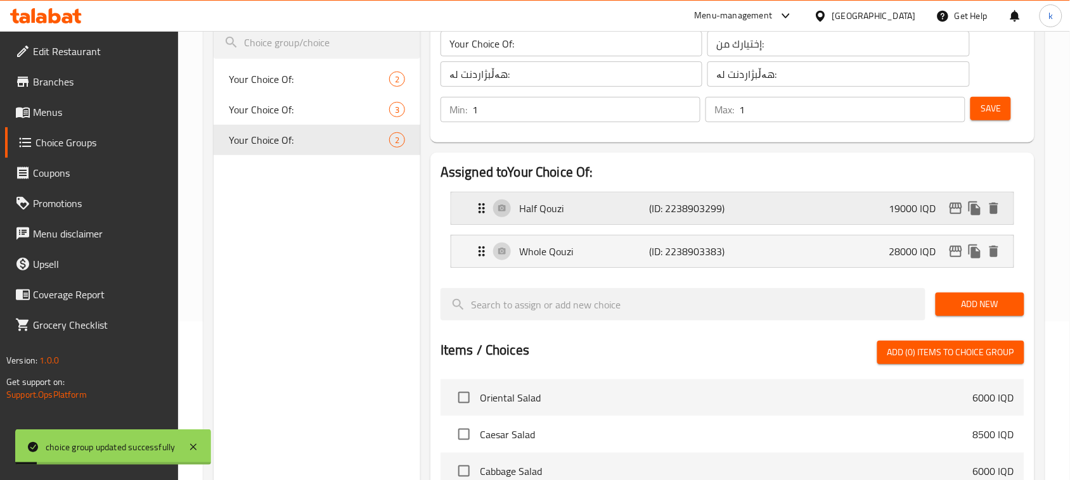
click at [698, 209] on p "(ID: 2238903299)" at bounding box center [692, 208] width 87 height 15
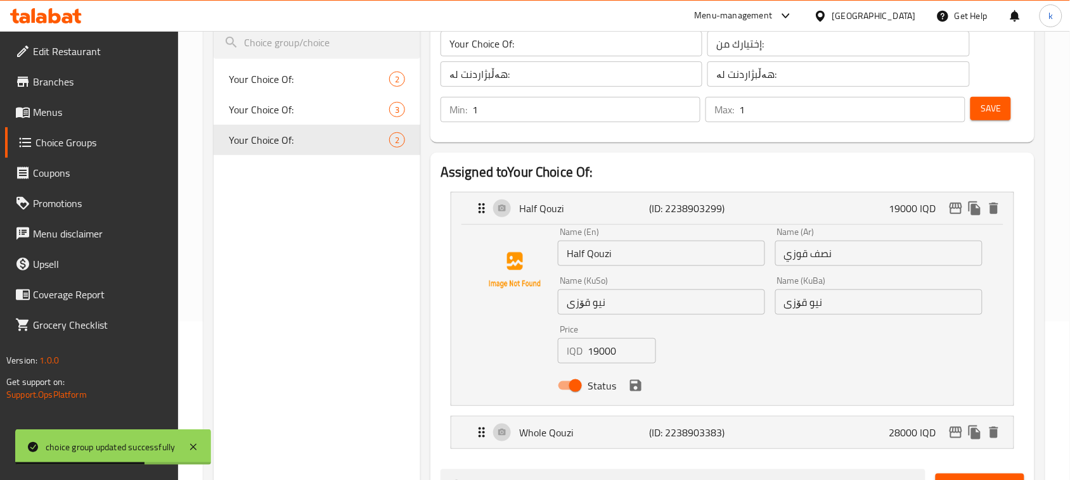
scroll to position [238, 0]
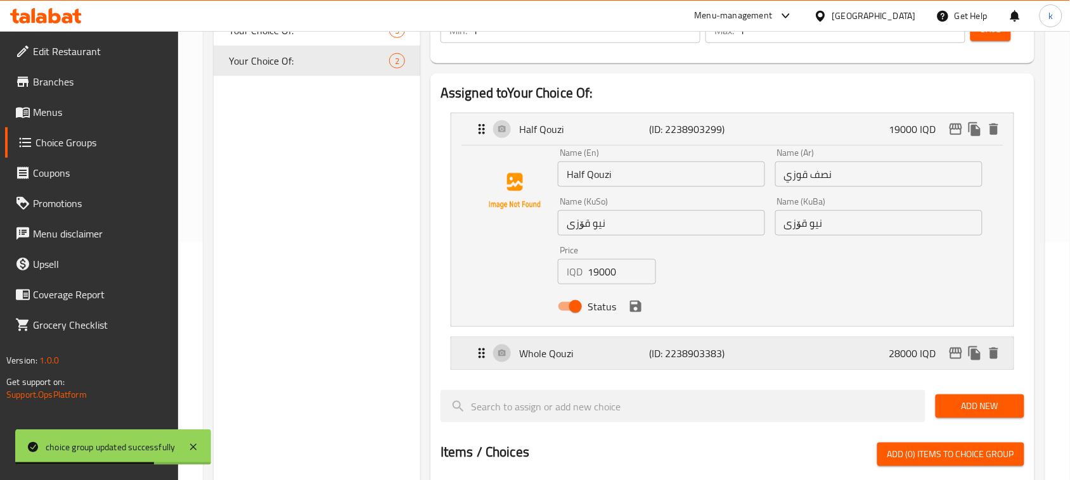
click at [841, 359] on div "Whole Qouzi (ID: 2238903383) 28000 IQD" at bounding box center [736, 354] width 524 height 32
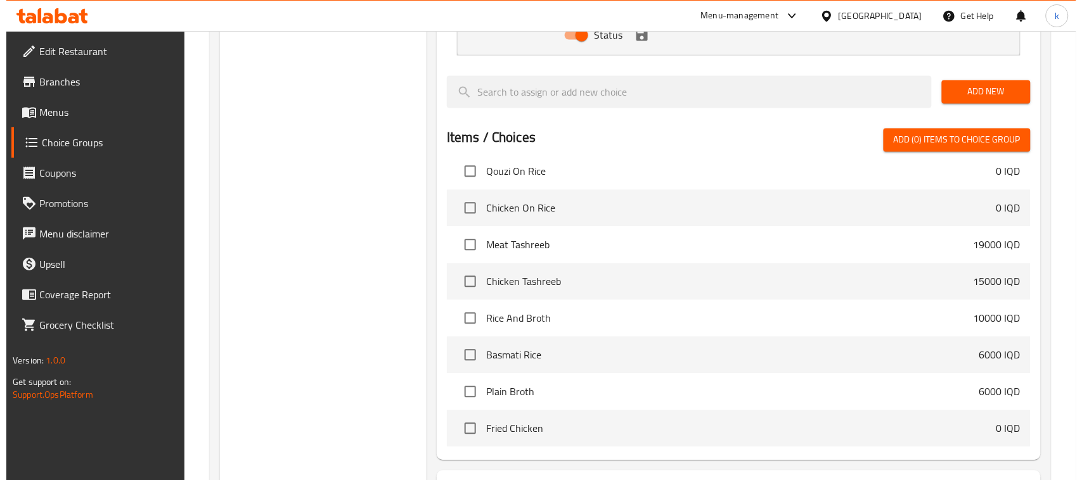
scroll to position [843, 0]
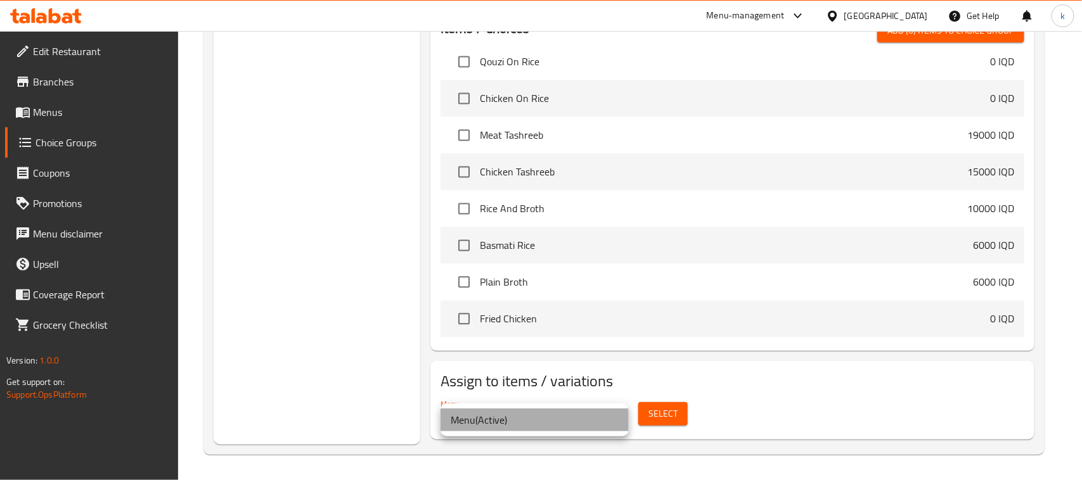
click at [510, 418] on li "Menu ( Active )" at bounding box center [534, 420] width 188 height 23
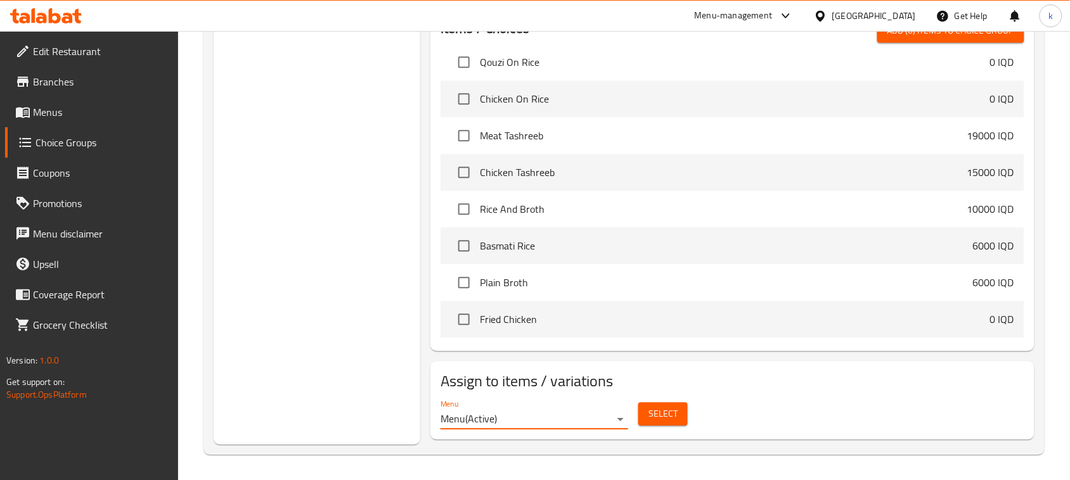
click at [657, 423] on button "Select" at bounding box center [662, 413] width 49 height 23
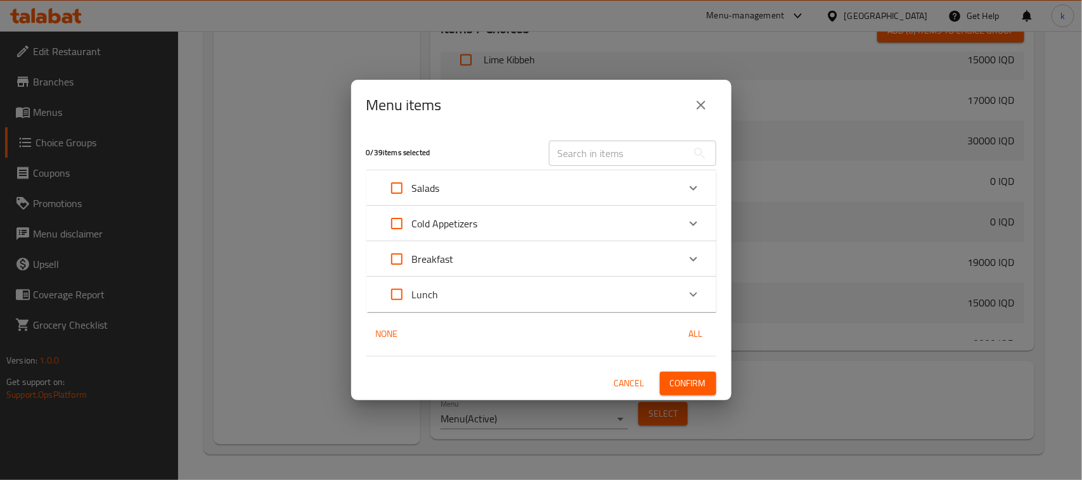
click at [479, 296] on div "Lunch" at bounding box center [530, 294] width 297 height 30
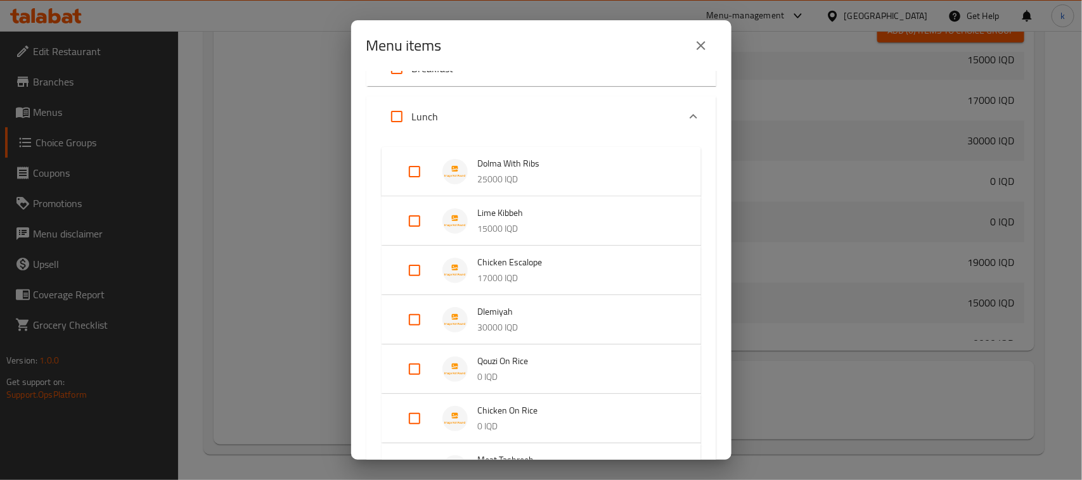
scroll to position [158, 0]
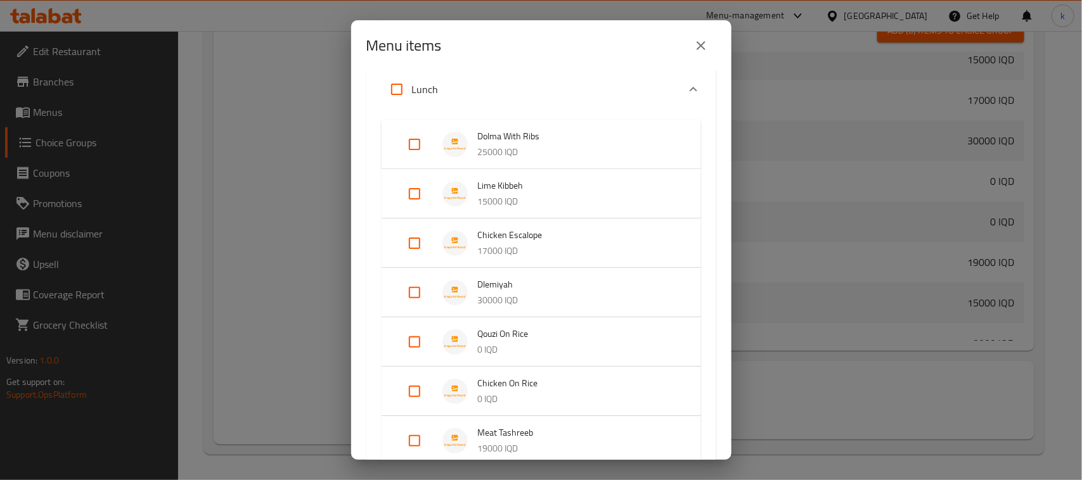
click at [415, 339] on input "Expand" at bounding box center [414, 342] width 30 height 30
checkbox input "true"
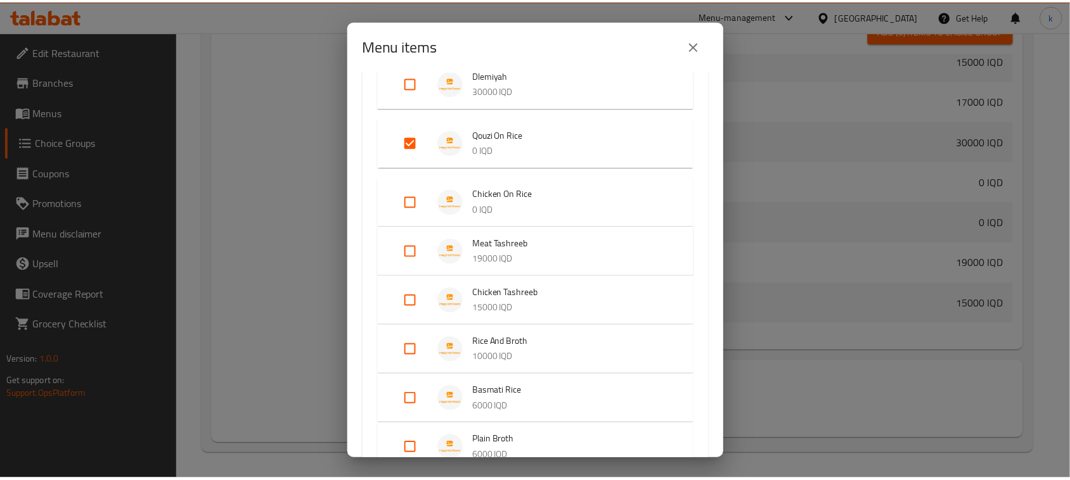
scroll to position [539, 0]
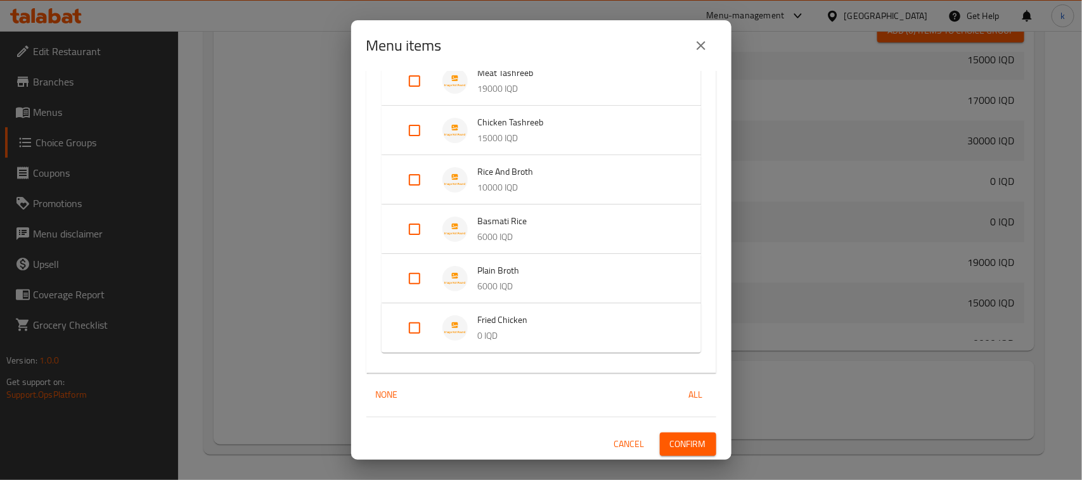
click at [670, 439] on span "Confirm" at bounding box center [688, 445] width 36 height 16
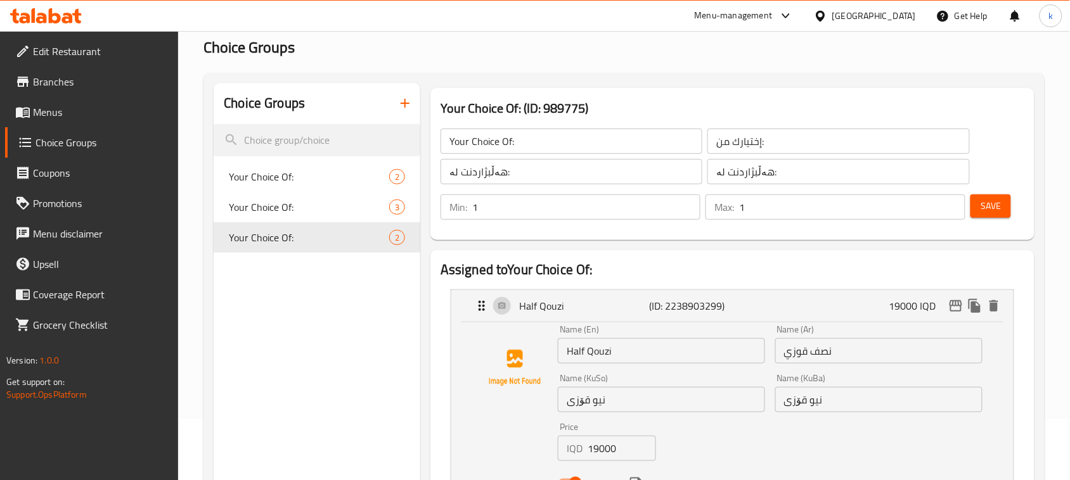
scroll to position [0, 0]
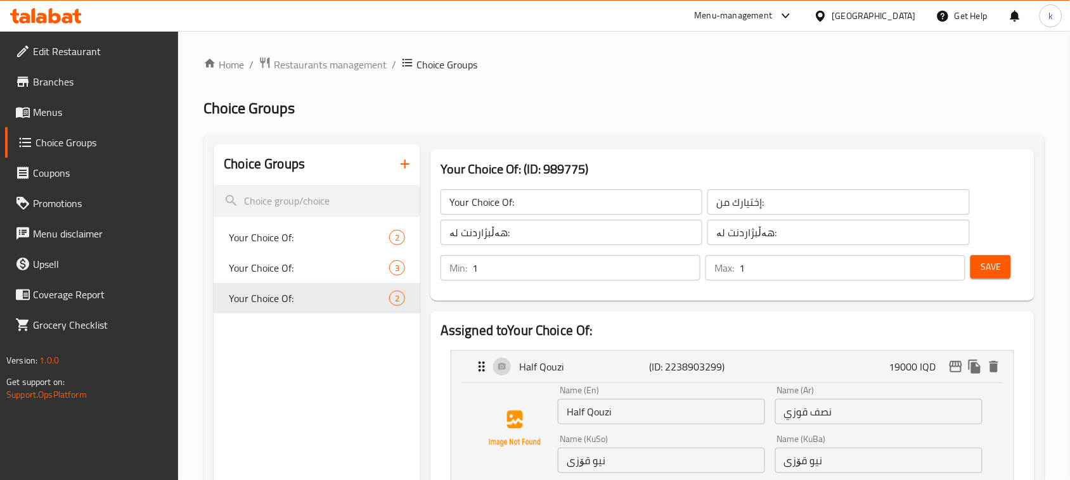
click at [403, 163] on icon "button" at bounding box center [404, 164] width 15 height 15
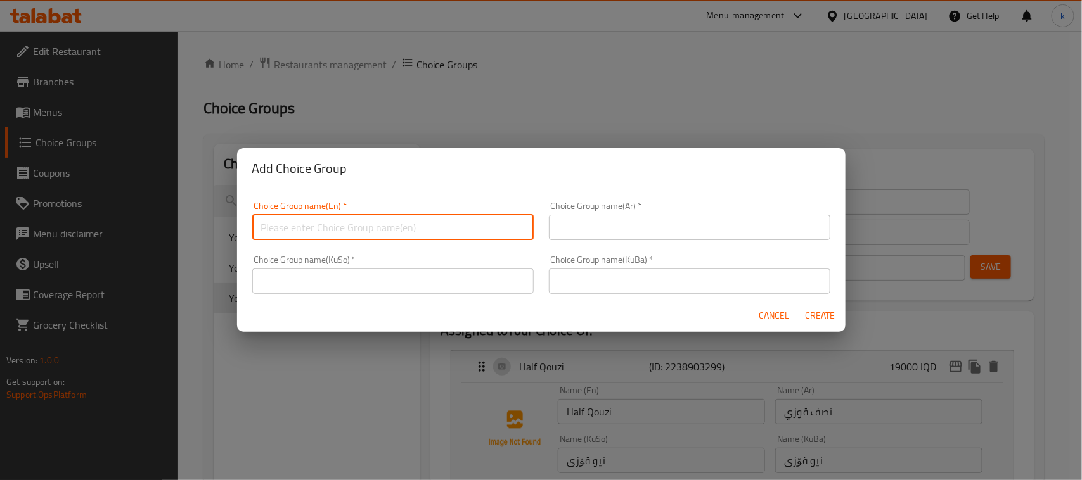
drag, startPoint x: 403, startPoint y: 222, endPoint x: 400, endPoint y: 236, distance: 14.3
click at [403, 222] on input "text" at bounding box center [392, 227] width 281 height 25
type input "Your Choice Of:"
drag, startPoint x: 625, startPoint y: 223, endPoint x: 631, endPoint y: 229, distance: 8.1
click at [625, 223] on input "text" at bounding box center [689, 227] width 281 height 25
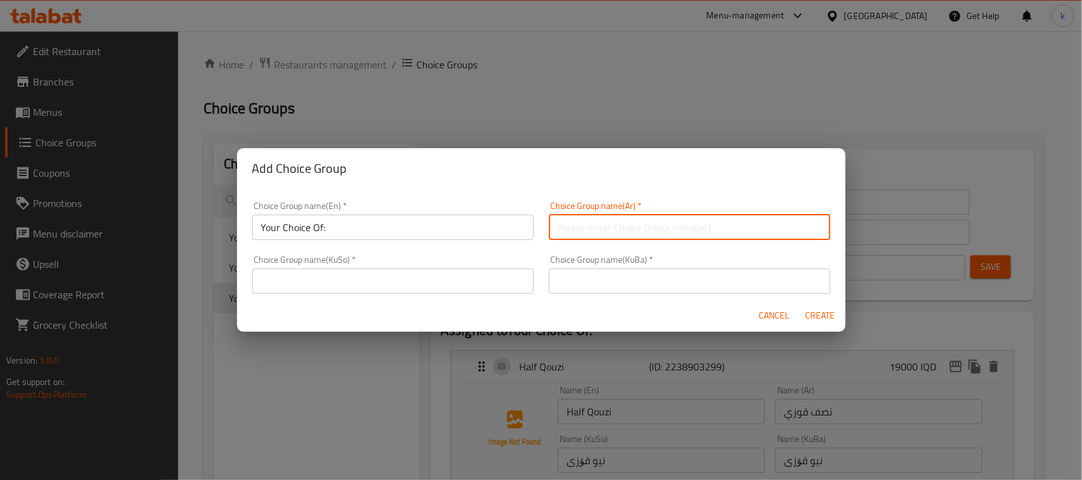
type input "إختيارك من:"
click at [594, 287] on input "text" at bounding box center [689, 281] width 281 height 25
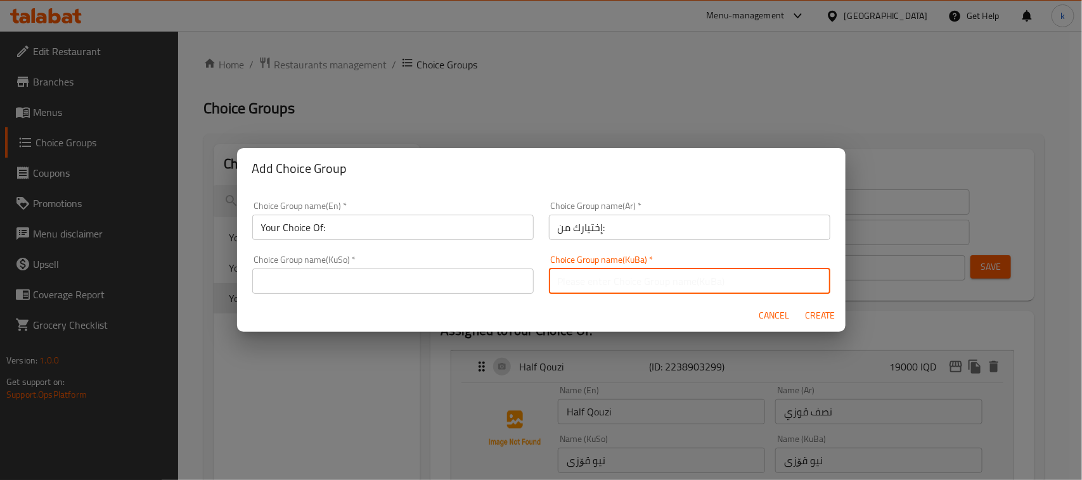
type input "هەڵبژاردنت لە:"
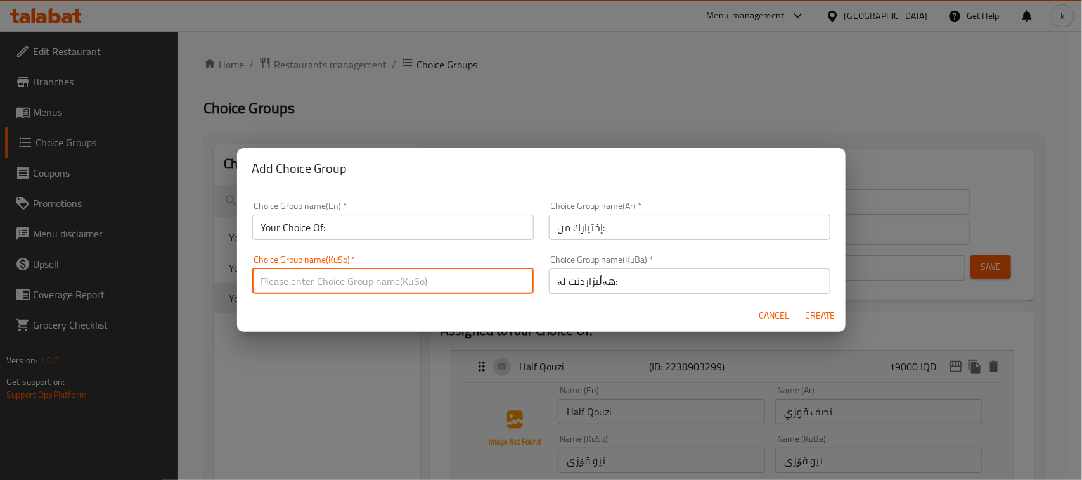
click at [454, 283] on input "text" at bounding box center [392, 281] width 281 height 25
type input "هەڵبژاردنت لە:"
click at [818, 318] on span "Create" at bounding box center [820, 316] width 30 height 16
type input "Your Choice Of:"
type input "0"
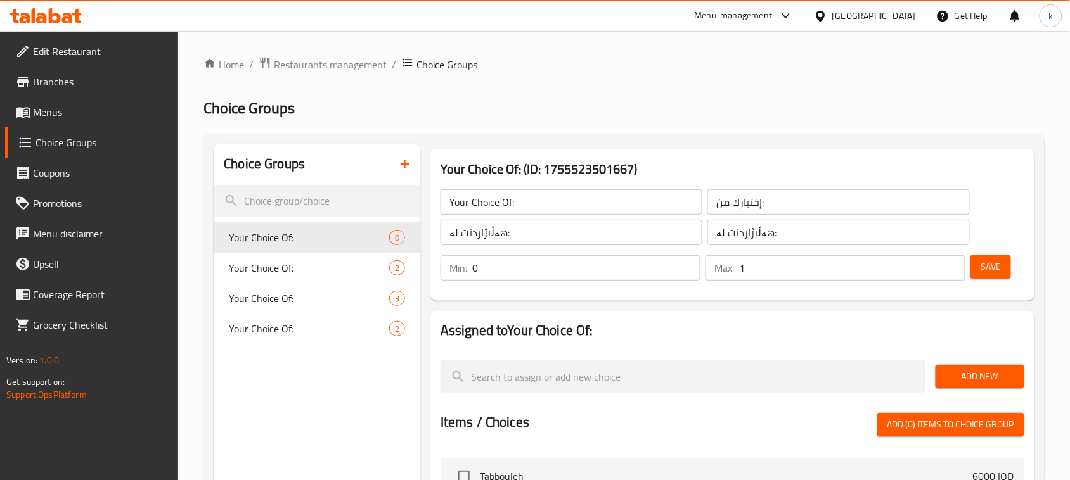
type input "1"
click at [951, 266] on input "1" at bounding box center [852, 267] width 226 height 25
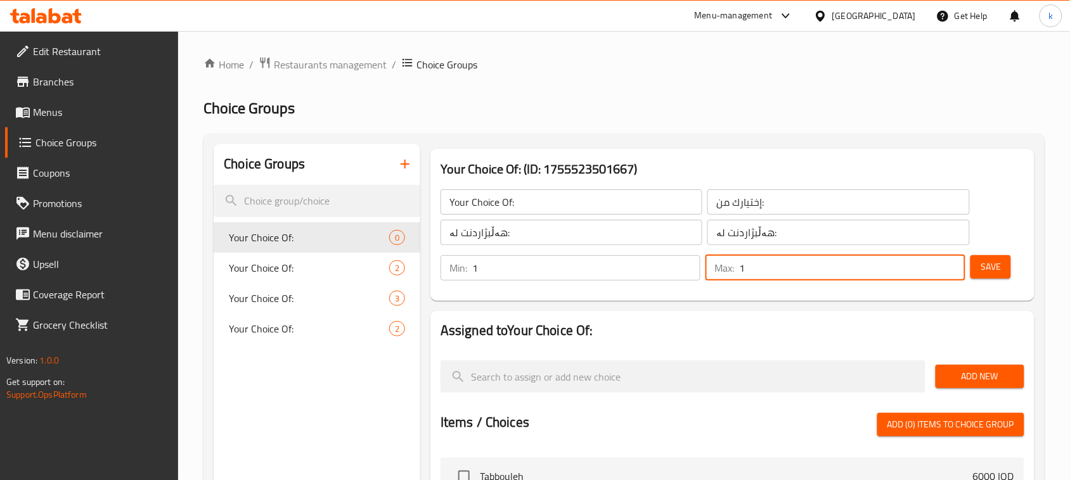
type input "1"
click at [690, 264] on input "1" at bounding box center [586, 267] width 228 height 25
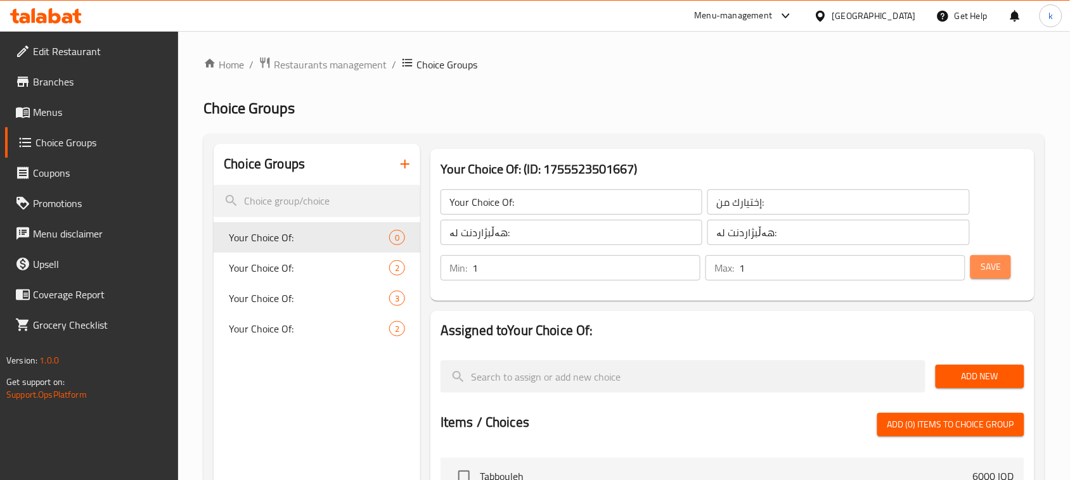
click at [989, 271] on span "Save" at bounding box center [990, 267] width 20 height 16
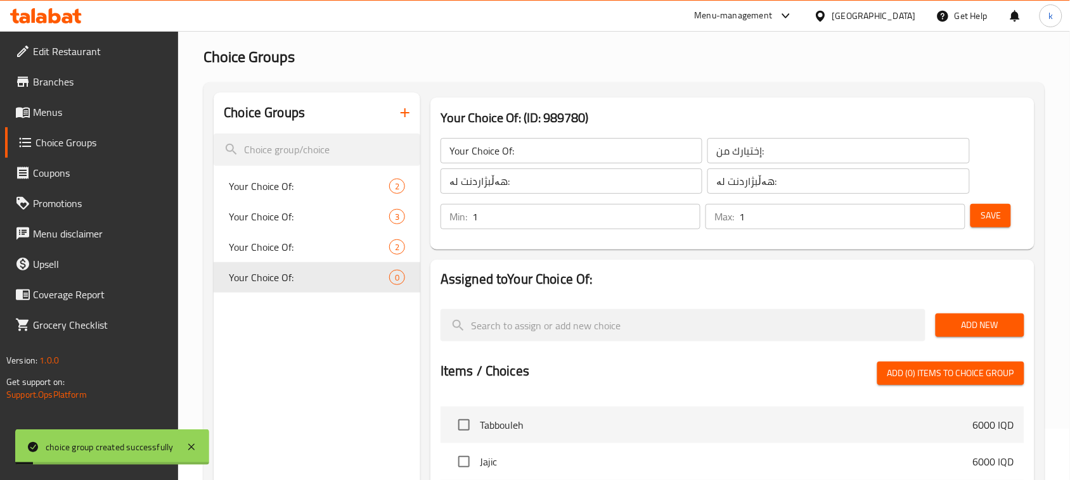
scroll to position [79, 0]
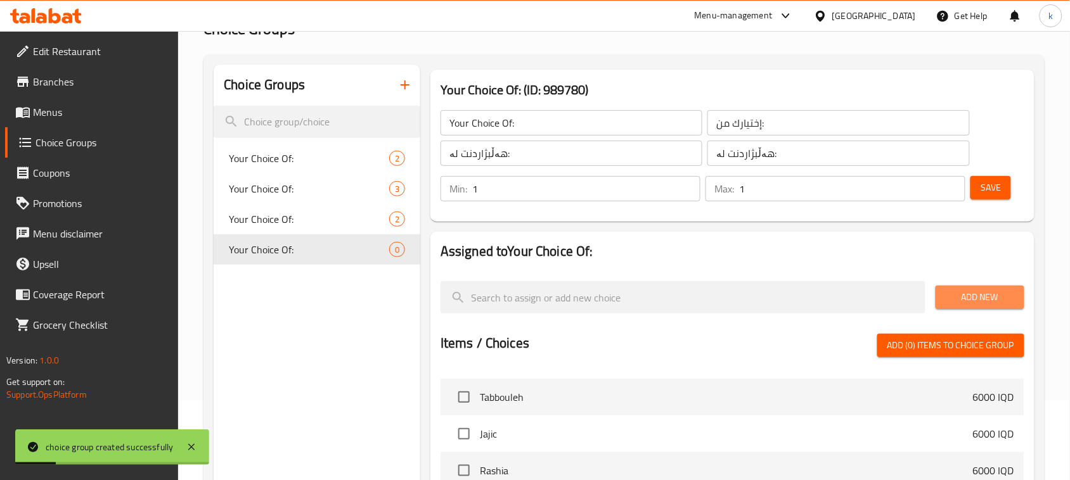
click at [996, 292] on span "Add New" at bounding box center [980, 298] width 68 height 16
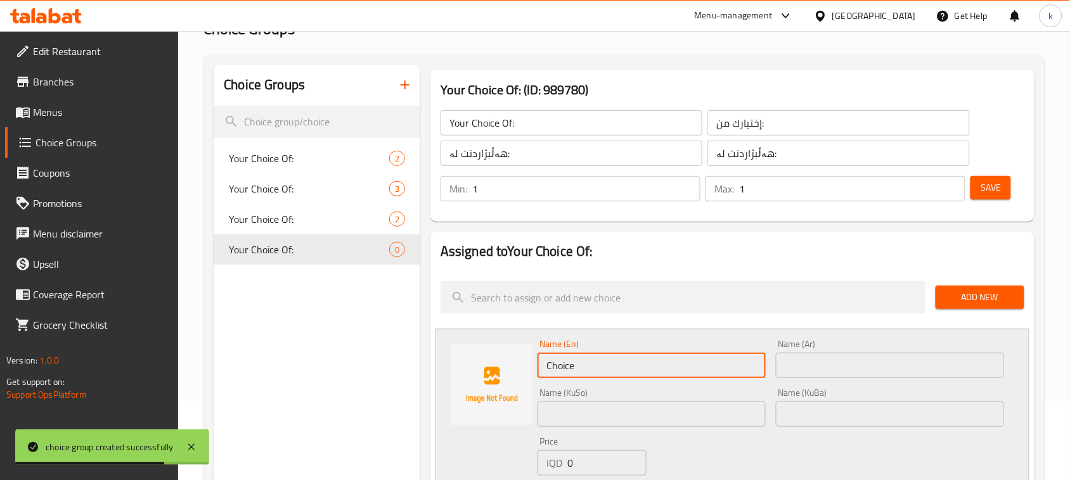
drag, startPoint x: 597, startPoint y: 362, endPoint x: 511, endPoint y: 365, distance: 85.6
click at [511, 365] on div "Name (En) Choice Name (En) Name (Ar) Name (Ar) Name (KuSo) Name (KuSo) Name (Ku…" at bounding box center [732, 425] width 594 height 192
paste input "Quarter Chicken"
type input "Quarter Chicken"
click at [871, 368] on input "text" at bounding box center [890, 365] width 228 height 25
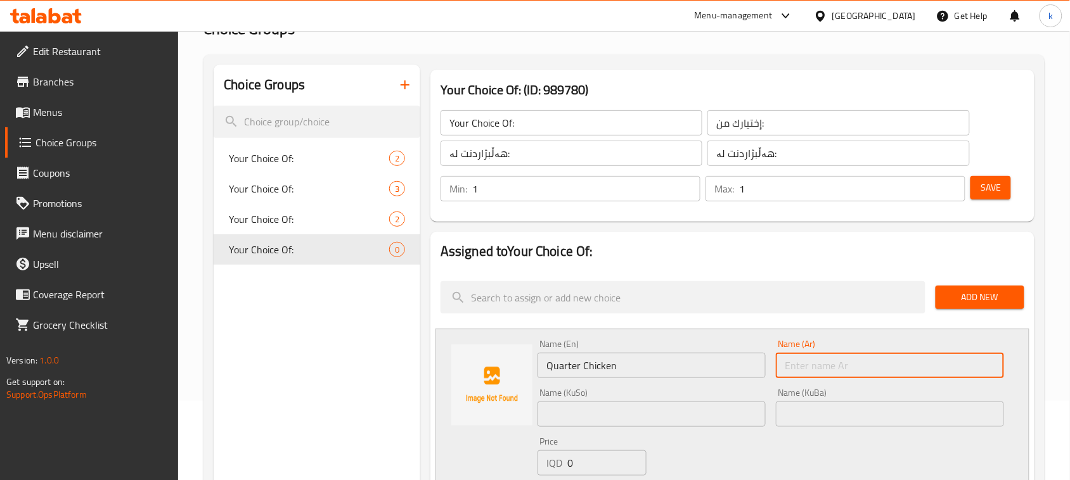
paste input "ربع دجاجة"
type input "ربع دجاجة"
drag, startPoint x: 829, startPoint y: 413, endPoint x: 850, endPoint y: 392, distance: 29.6
click at [829, 413] on input "text" at bounding box center [890, 414] width 228 height 25
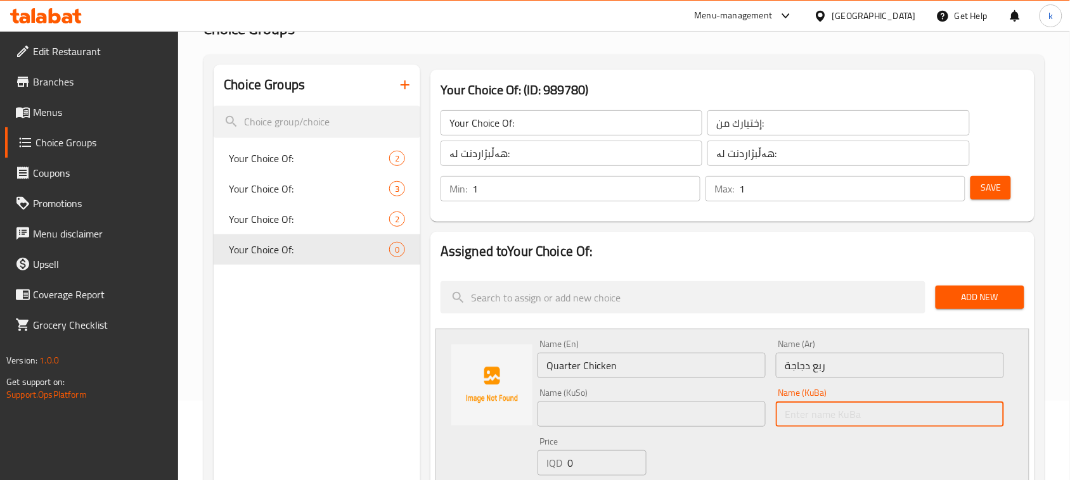
paste input "چارەگێ مریشک"
type input "چارەگێ مریشک"
click at [734, 409] on input "text" at bounding box center [651, 414] width 228 height 25
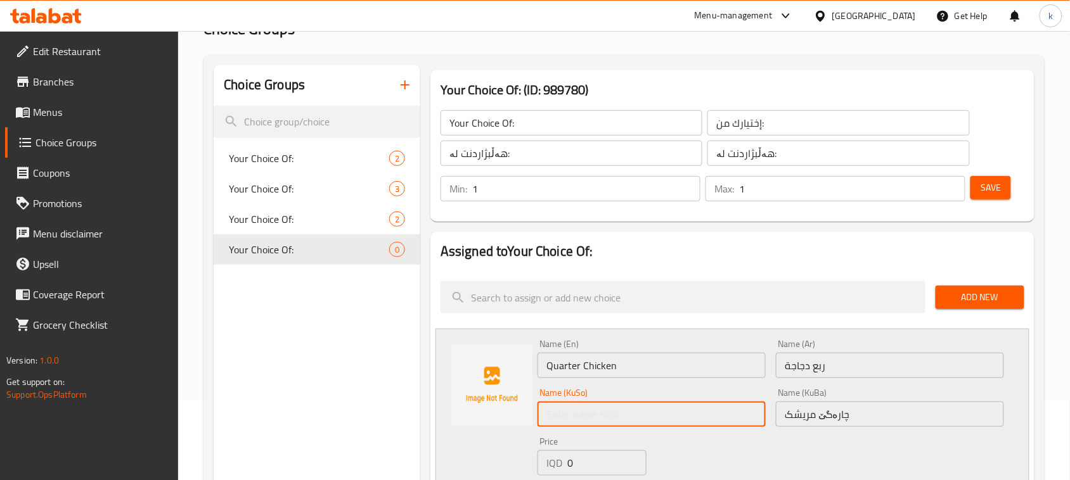
paste input "چارەگێ مریشک"
type input "چارەگێ مریشک"
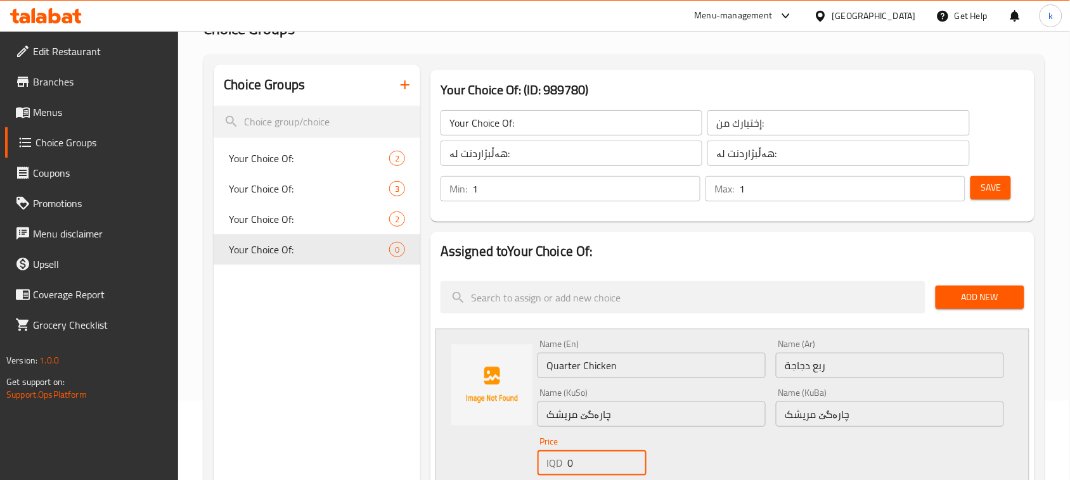
drag, startPoint x: 577, startPoint y: 458, endPoint x: 569, endPoint y: 457, distance: 8.3
click at [559, 463] on div "IQD 0 Price" at bounding box center [591, 463] width 109 height 25
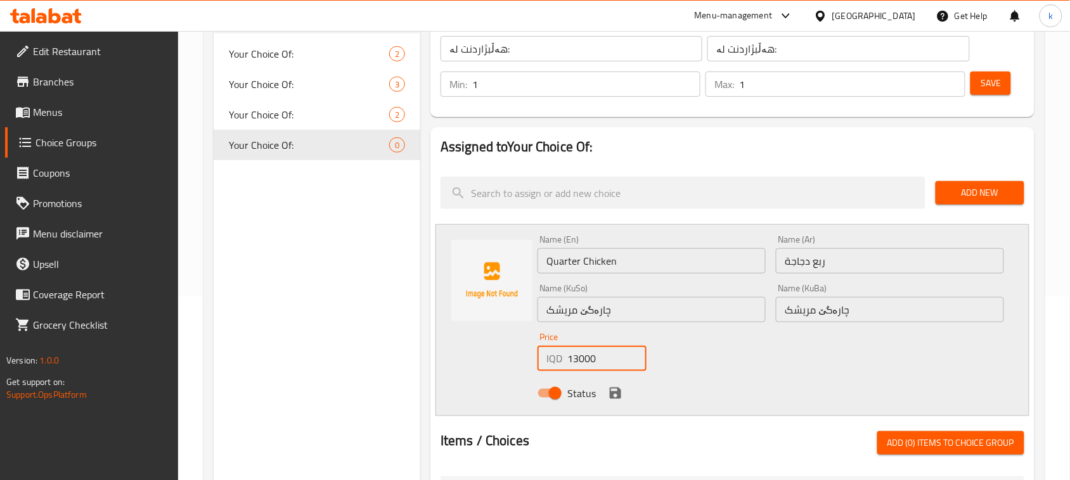
scroll to position [238, 0]
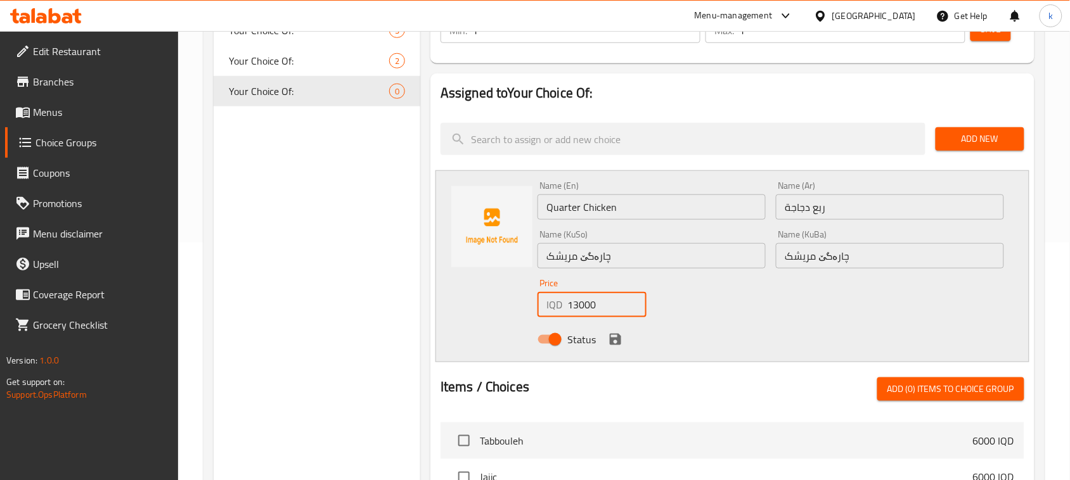
type input "13000"
click at [612, 337] on icon "save" at bounding box center [615, 339] width 15 height 15
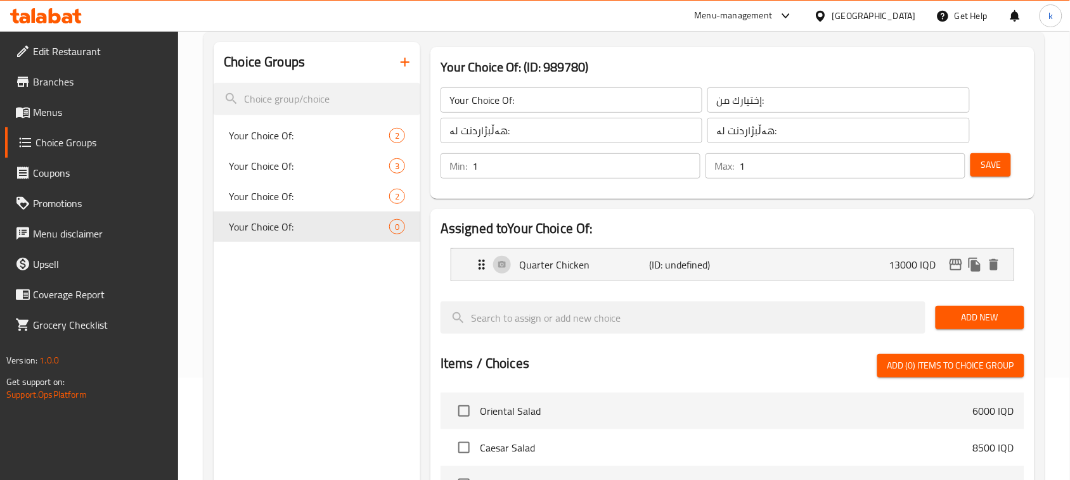
scroll to position [0, 0]
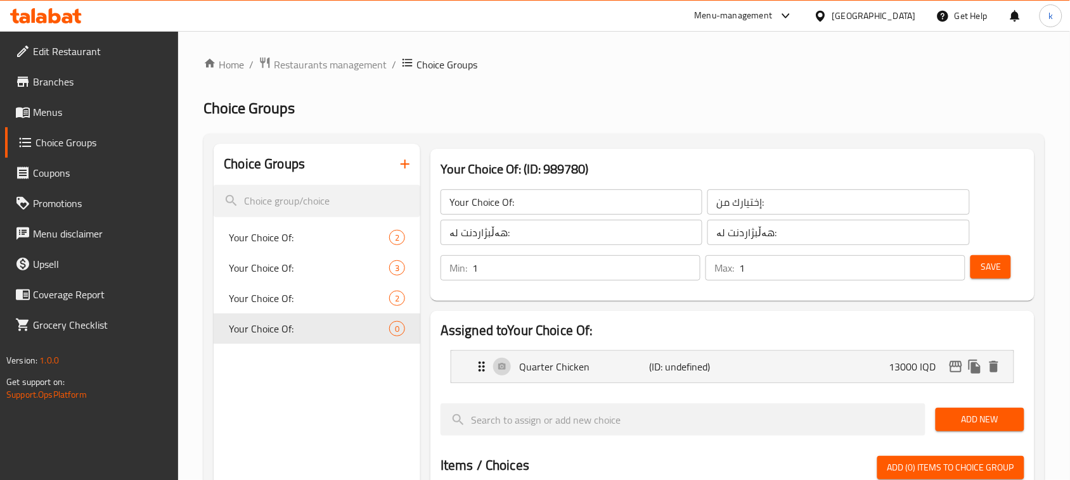
click at [993, 260] on span "Save" at bounding box center [990, 267] width 20 height 16
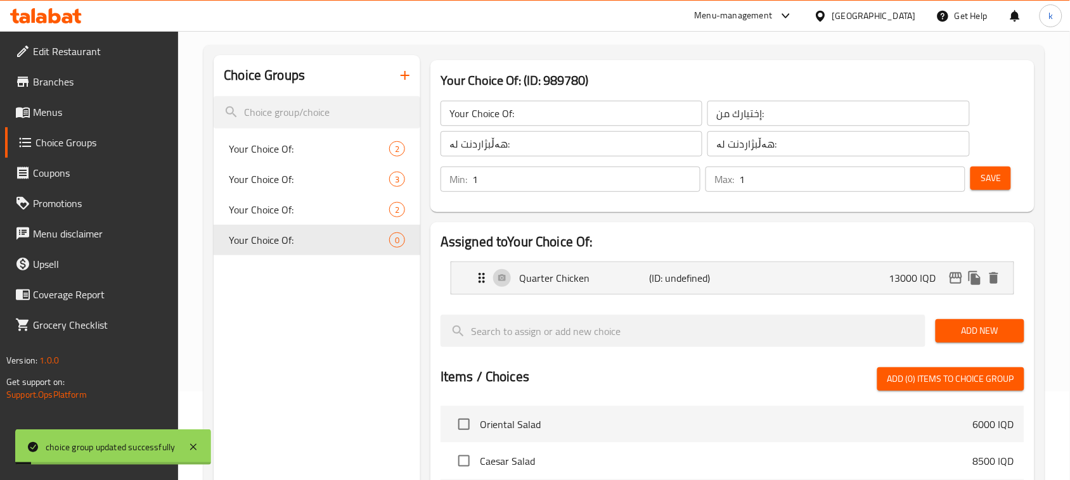
scroll to position [158, 0]
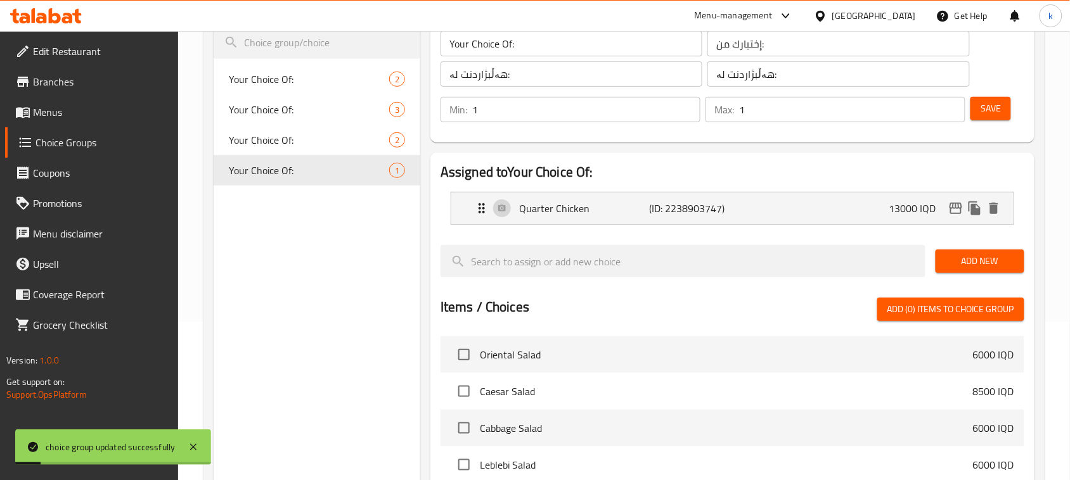
click at [1000, 257] on span "Add New" at bounding box center [980, 262] width 68 height 16
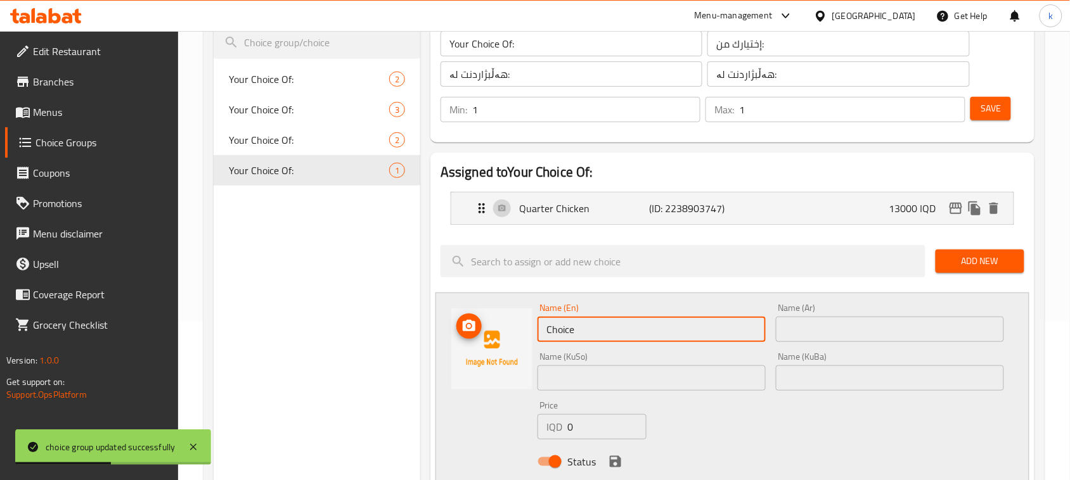
drag, startPoint x: 627, startPoint y: 330, endPoint x: 499, endPoint y: 328, distance: 128.0
click at [499, 328] on div "Name (En) Choice Name (En) Name (Ar) Name (Ar) Name (KuSo) Name (KuSo) Name (Ku…" at bounding box center [732, 389] width 594 height 192
paste input "Half Chicken"
type input "Half Chicken"
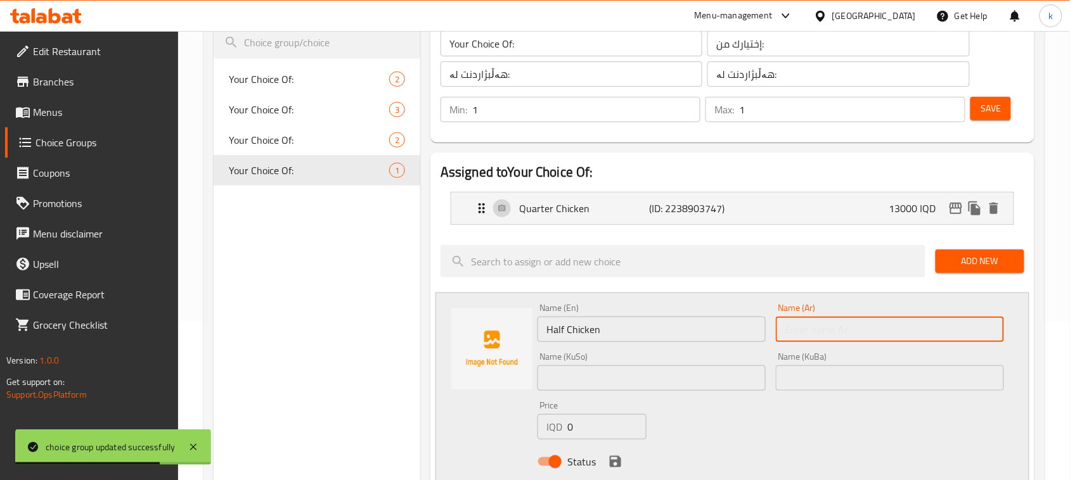
click at [853, 333] on input "text" at bounding box center [890, 329] width 228 height 25
paste input "نصف دجاجة"
type input "نصف دجاجة"
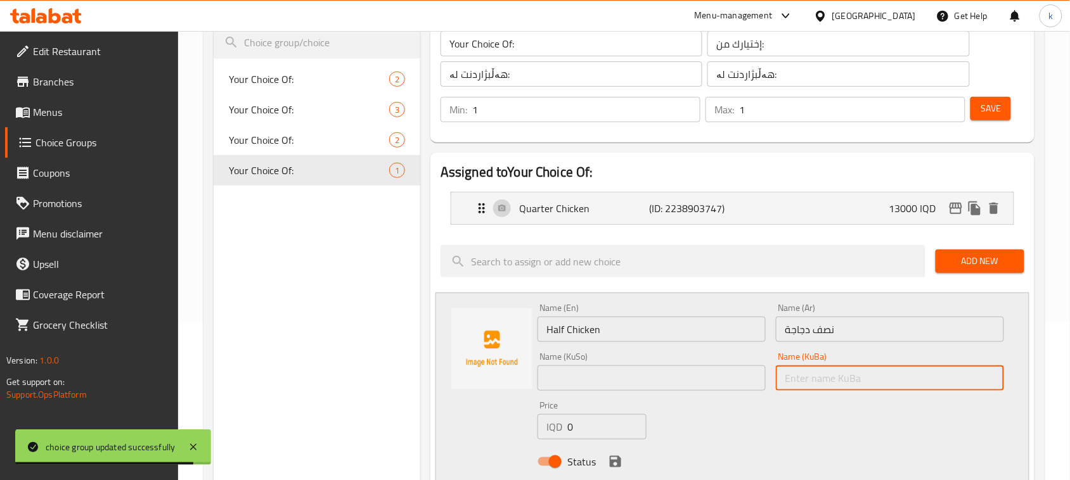
click at [832, 379] on input "text" at bounding box center [890, 378] width 228 height 25
paste input "نیو مریشک"
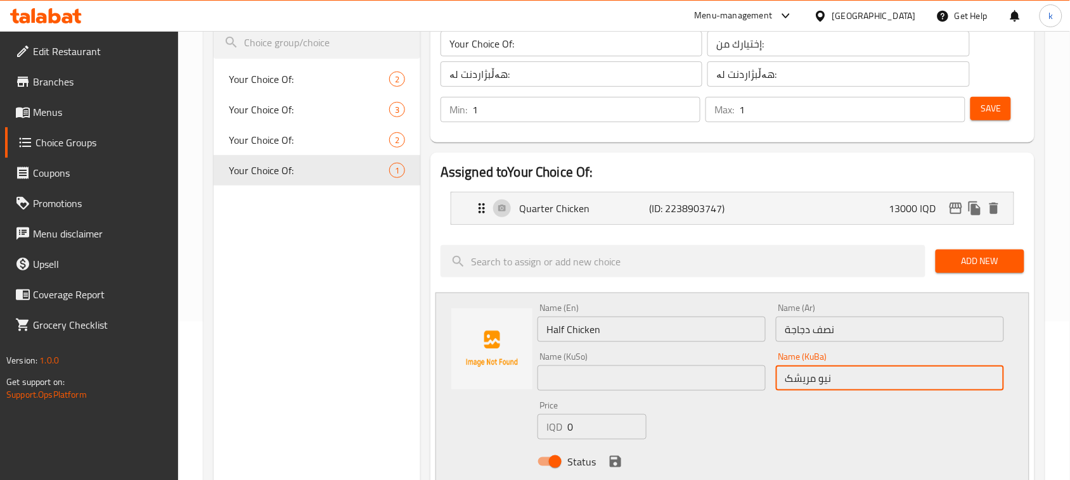
type input "نیو مریشک"
click at [740, 382] on input "text" at bounding box center [651, 378] width 228 height 25
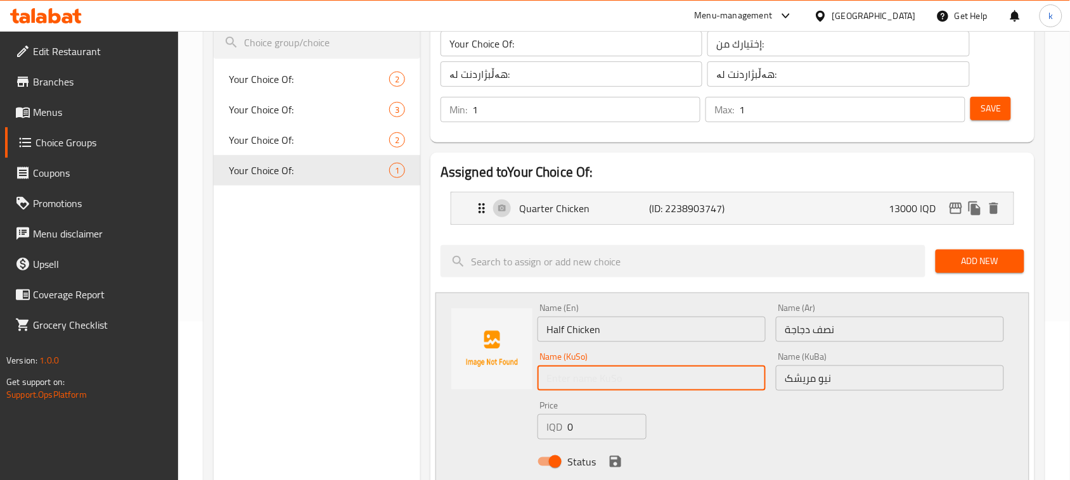
paste input "نیو مریشک"
type input "نیو مریشک"
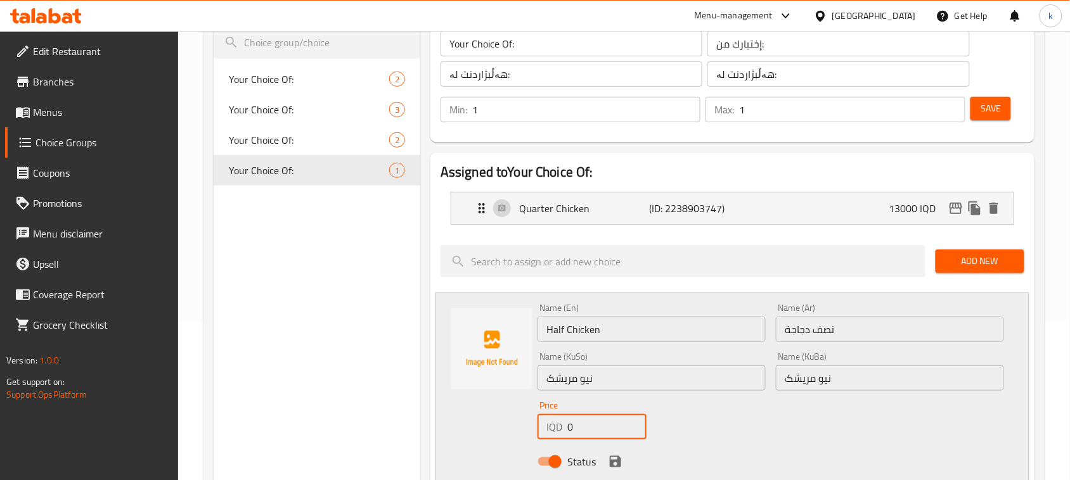
drag, startPoint x: 568, startPoint y: 428, endPoint x: 541, endPoint y: 429, distance: 27.3
click at [541, 429] on div "IQD 0 Price" at bounding box center [591, 426] width 109 height 25
type input "16000"
click at [618, 463] on icon "save" at bounding box center [615, 461] width 11 height 11
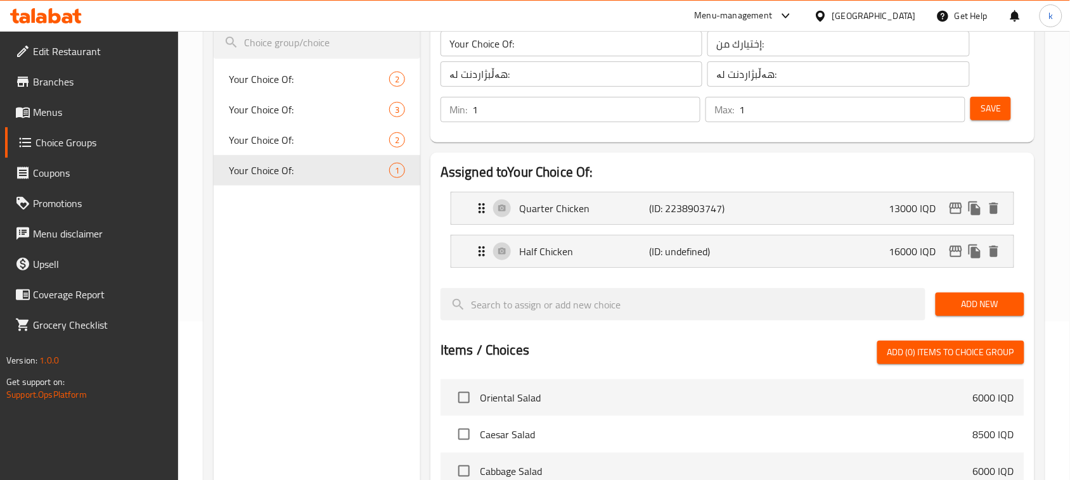
click at [990, 109] on span "Save" at bounding box center [990, 109] width 20 height 16
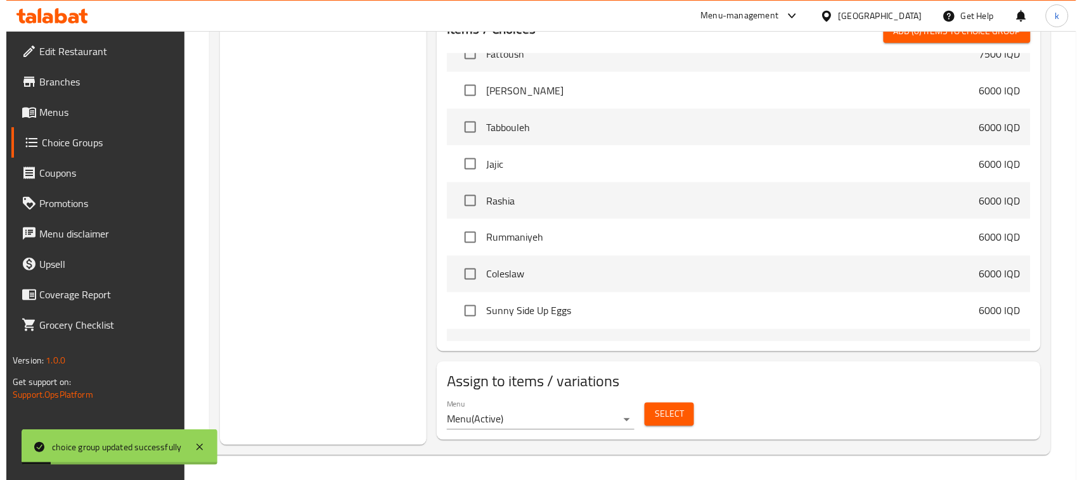
scroll to position [480, 0]
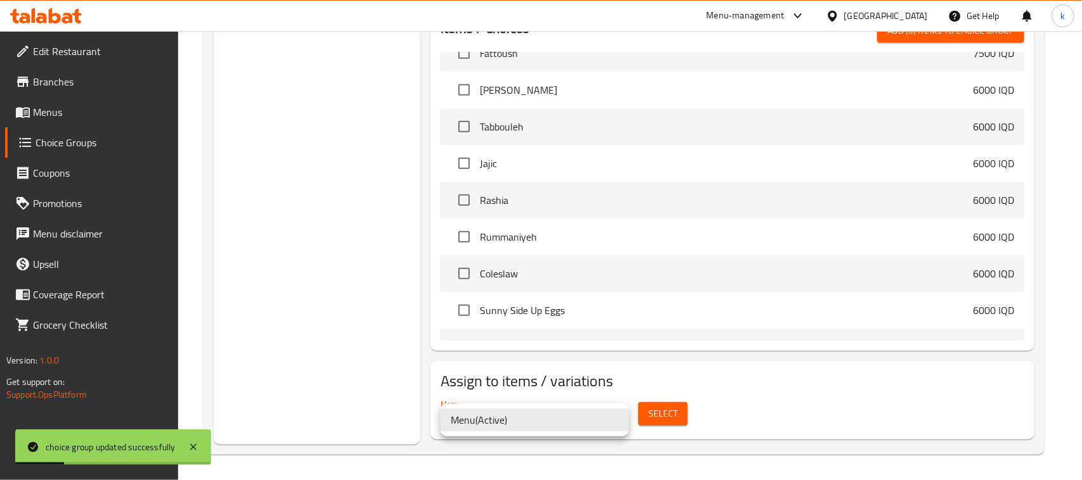
click at [495, 418] on li "Menu ( Active )" at bounding box center [534, 420] width 188 height 23
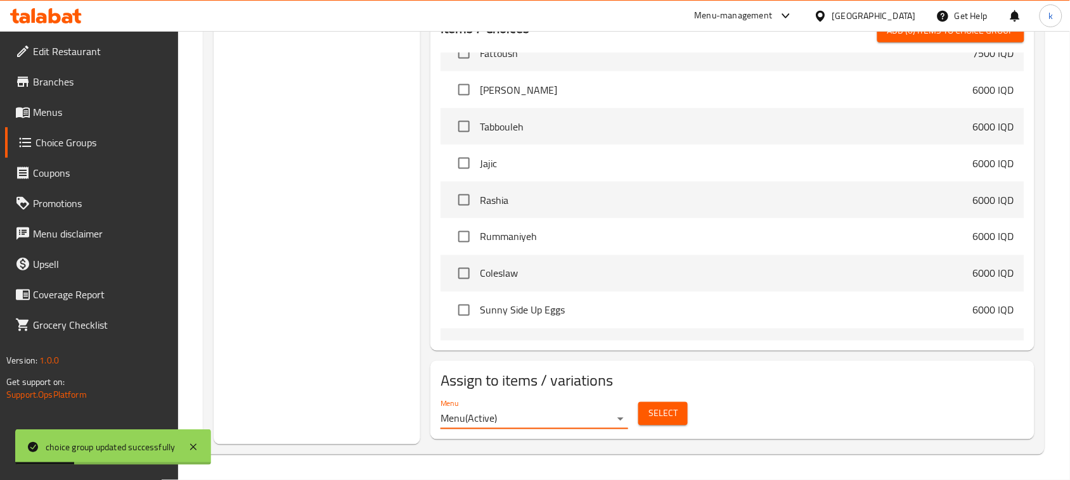
click at [648, 413] on span "Select" at bounding box center [662, 414] width 29 height 16
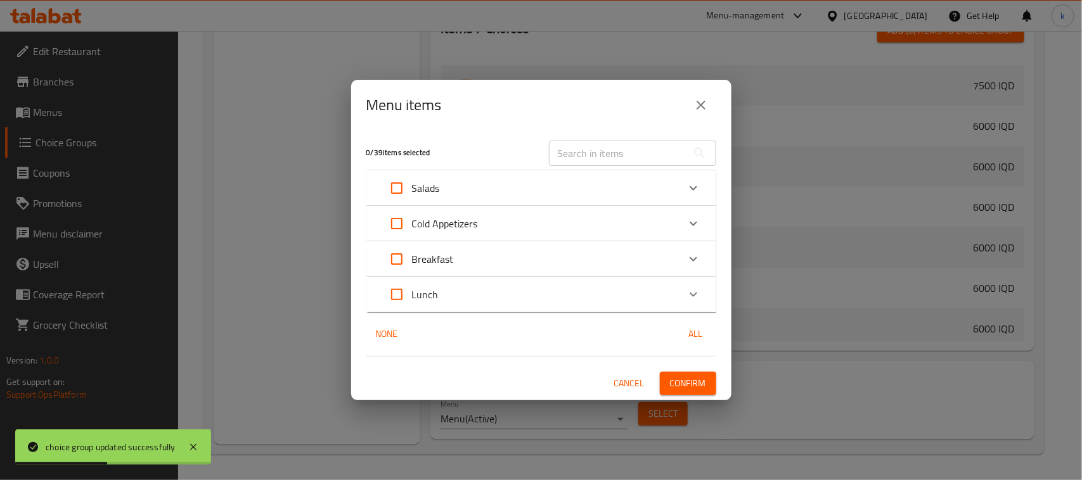
click at [477, 299] on div "Lunch" at bounding box center [530, 294] width 297 height 30
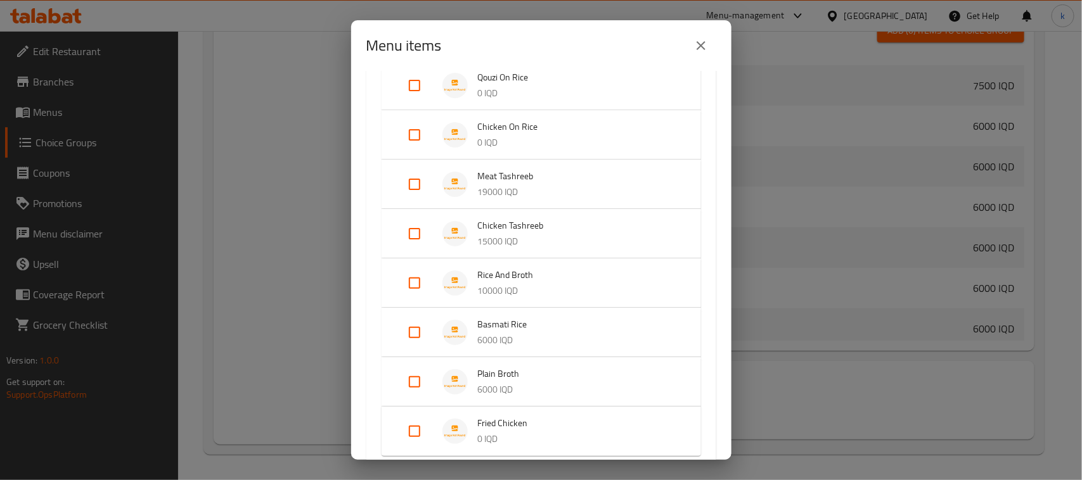
scroll to position [201, 0]
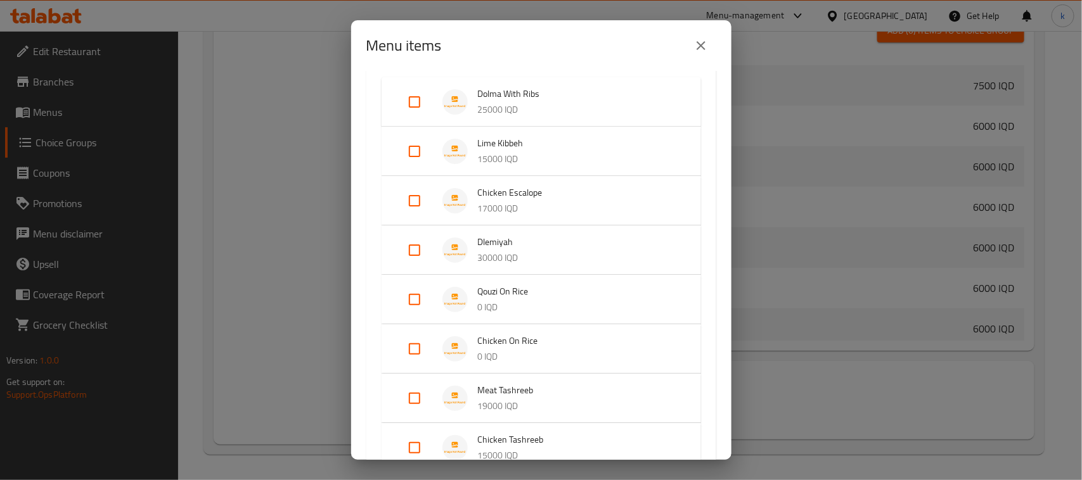
click at [412, 352] on input "Expand" at bounding box center [414, 349] width 30 height 30
checkbox input "true"
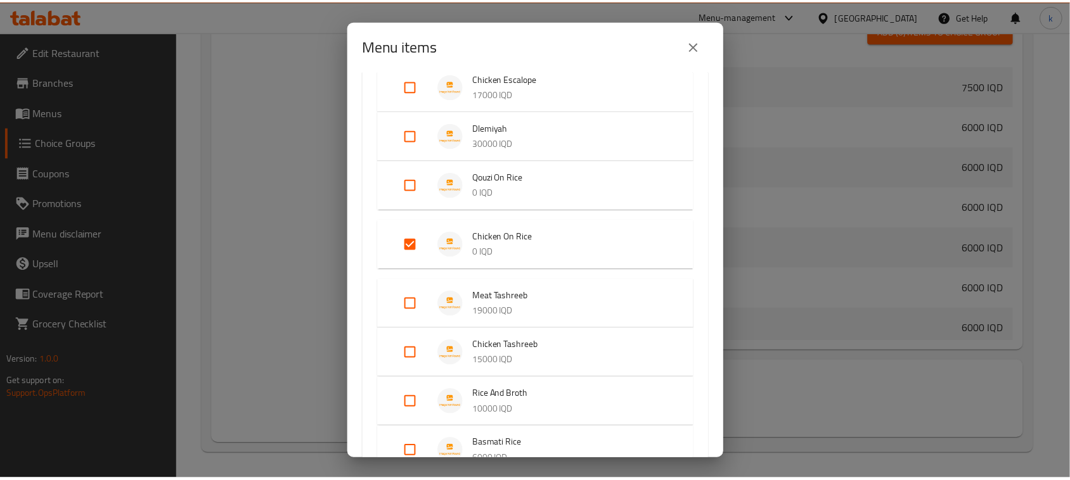
scroll to position [539, 0]
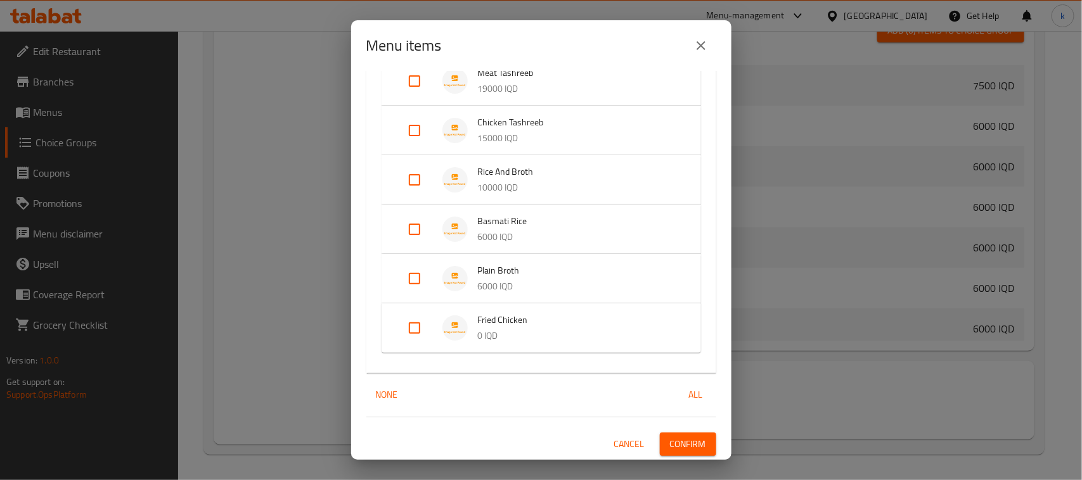
click at [682, 444] on span "Confirm" at bounding box center [688, 445] width 36 height 16
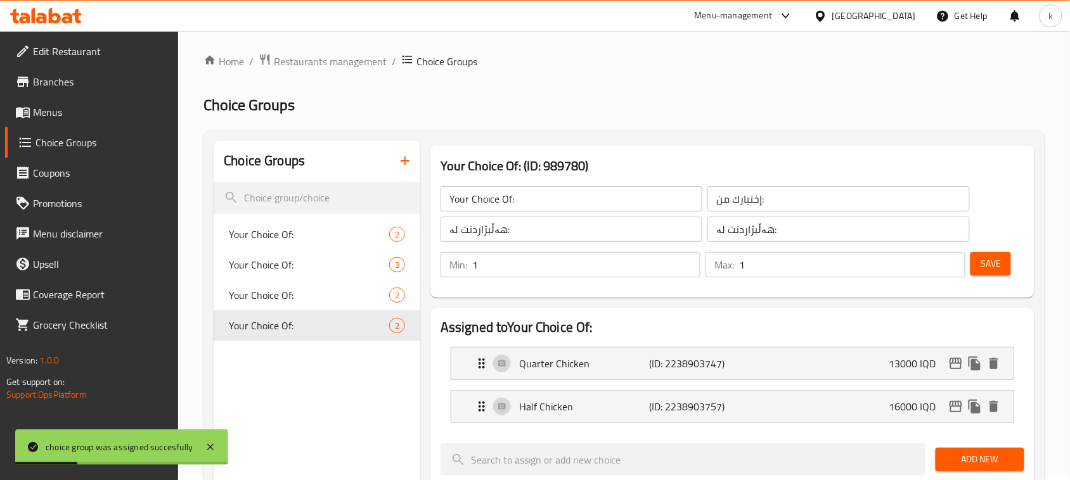
scroll to position [0, 0]
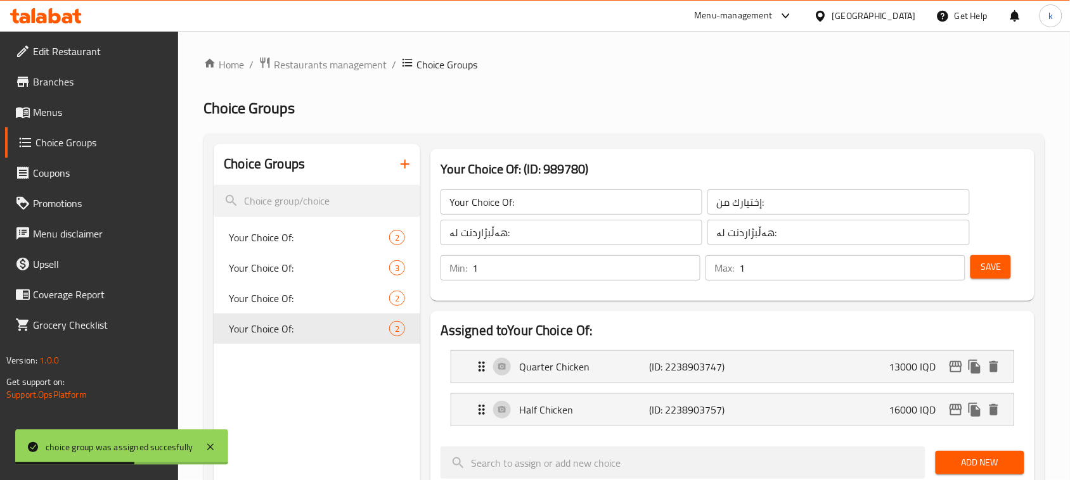
click at [412, 159] on icon "button" at bounding box center [404, 164] width 15 height 15
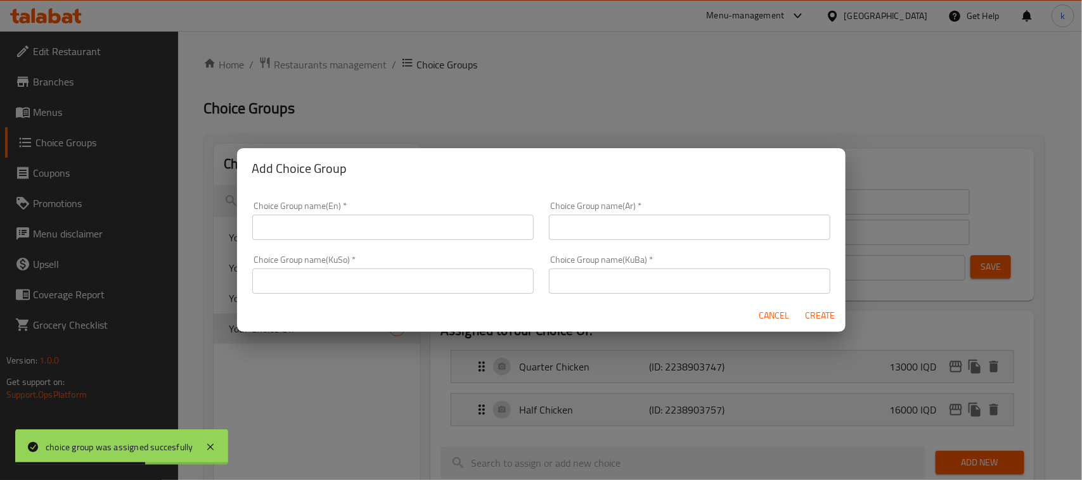
click at [439, 217] on input "text" at bounding box center [392, 227] width 281 height 25
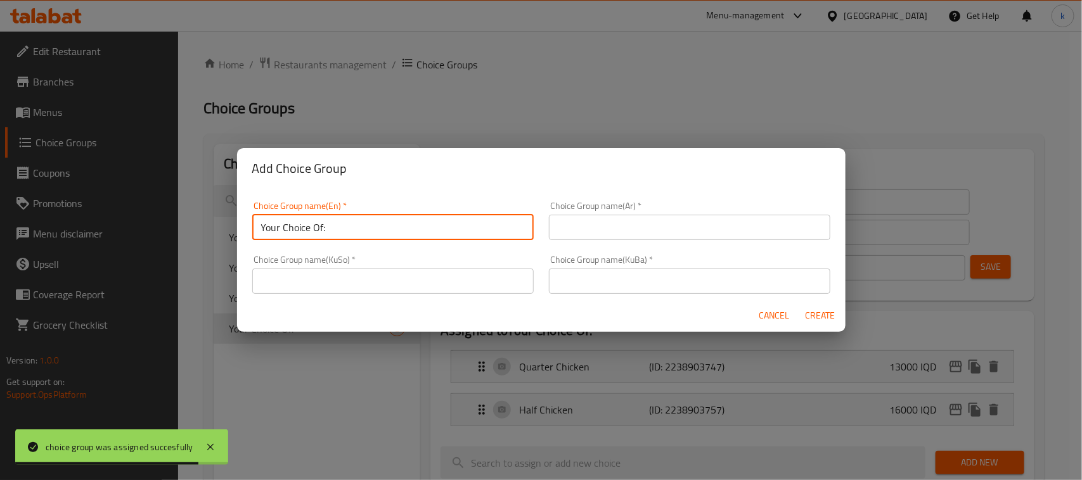
type input "Your Choice Of:"
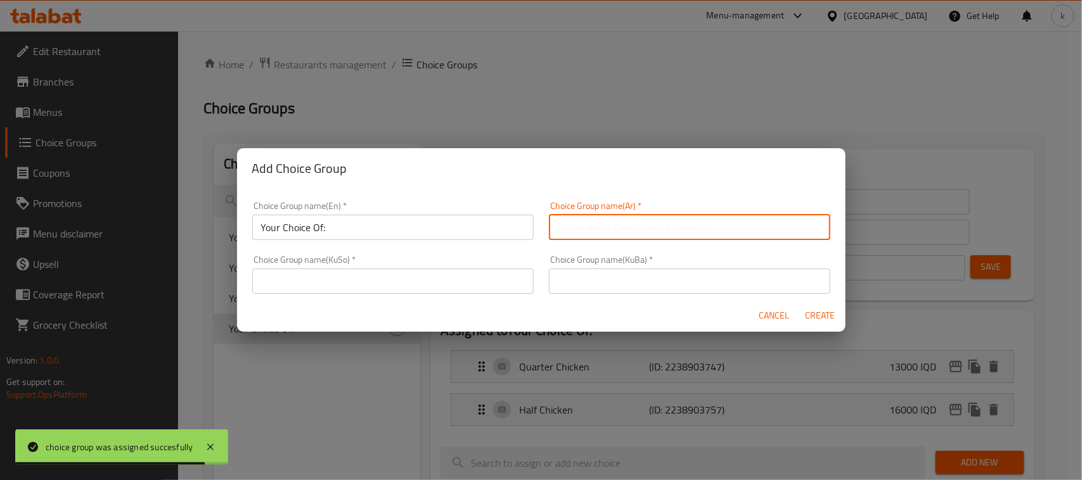
click at [620, 221] on input "text" at bounding box center [689, 227] width 281 height 25
type input "إختيارك من:"
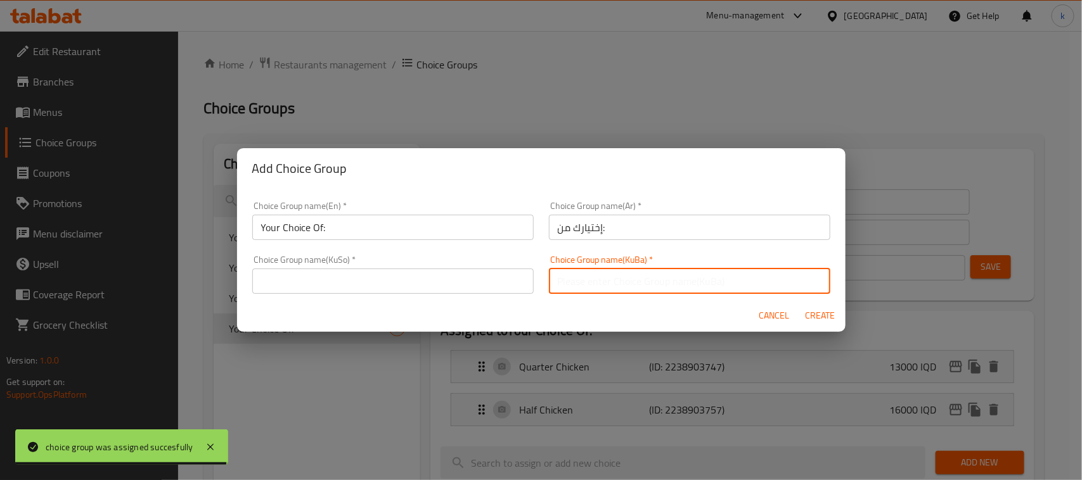
click at [622, 286] on input "text" at bounding box center [689, 281] width 281 height 25
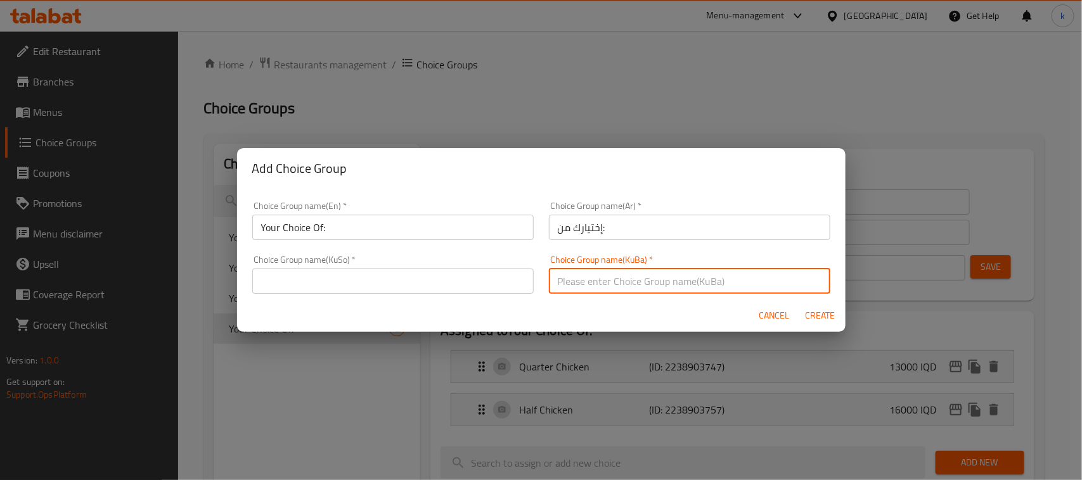
type input "هەڵبژاردنت لە:"
click at [498, 290] on input "text" at bounding box center [392, 281] width 281 height 25
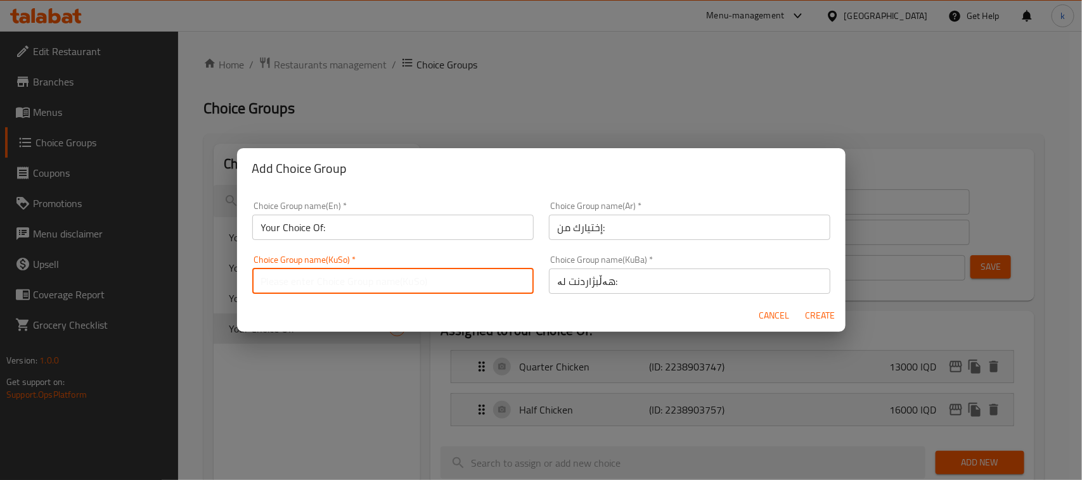
type input "هەڵبژاردنت لە:"
click at [815, 312] on span "Create" at bounding box center [820, 316] width 30 height 16
type input "Your Choice Of:"
type input "0"
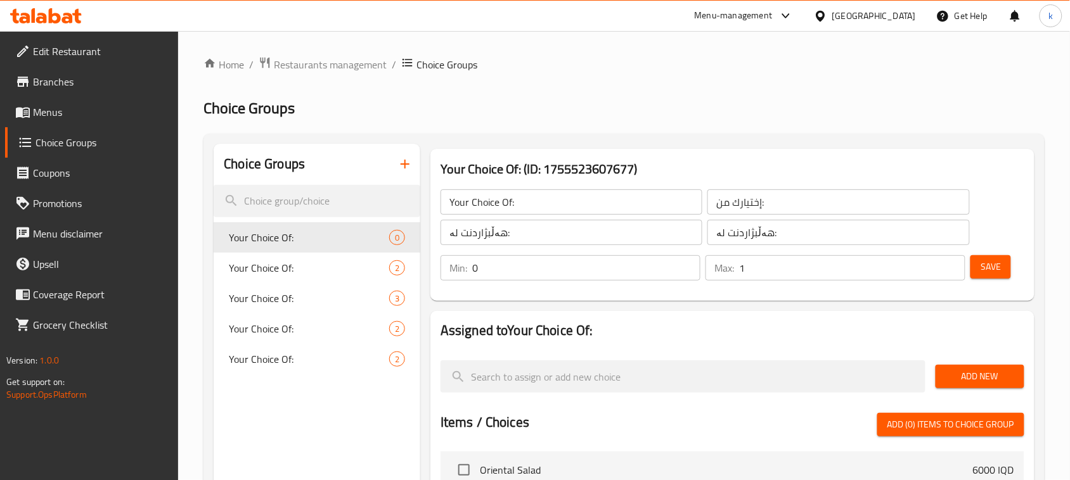
type input "1"
click at [954, 263] on input "1" at bounding box center [852, 267] width 226 height 25
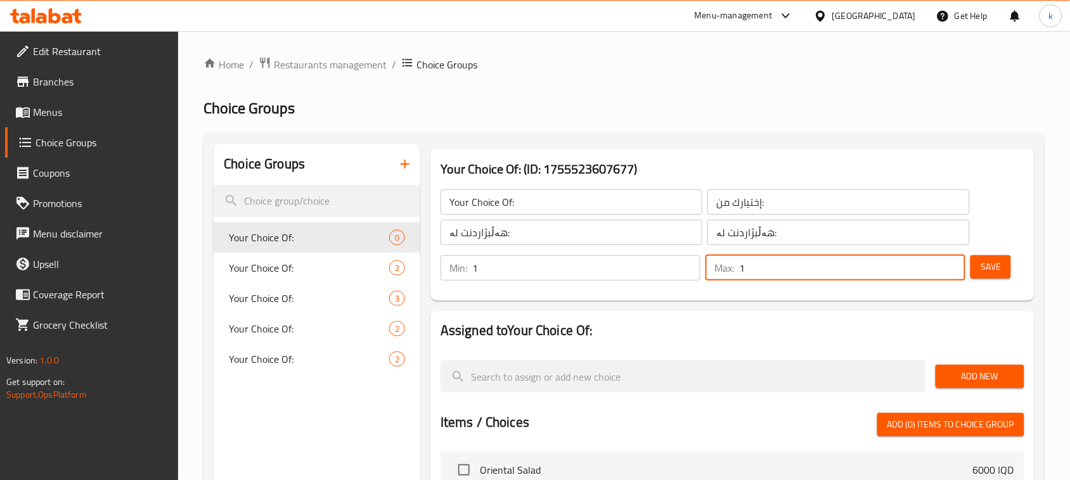
type input "1"
click at [686, 266] on input "1" at bounding box center [586, 267] width 228 height 25
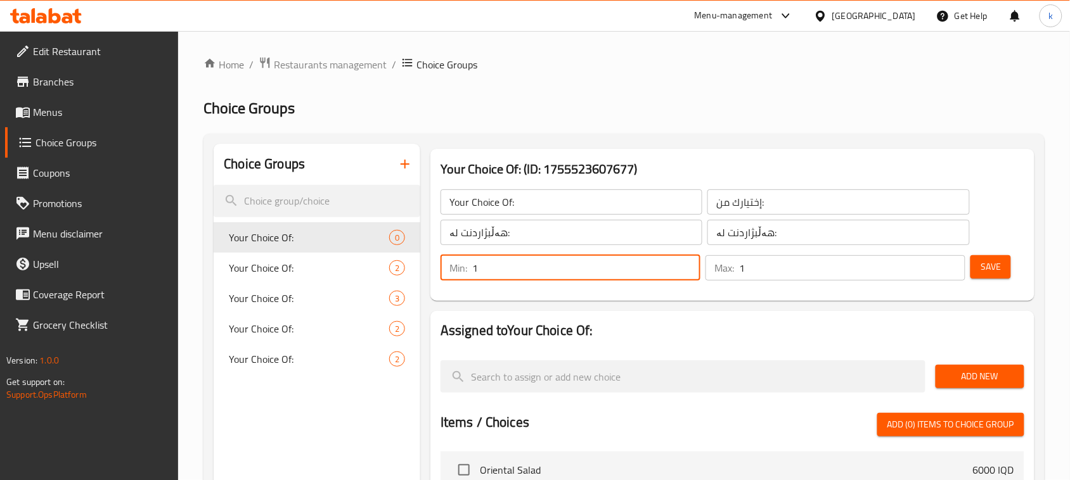
click at [995, 274] on span "Save" at bounding box center [990, 267] width 20 height 16
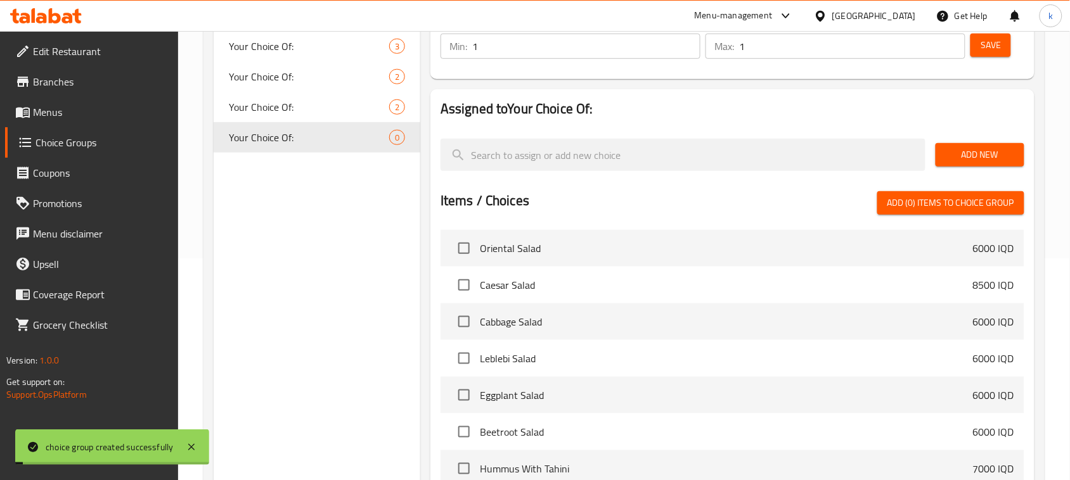
scroll to position [238, 0]
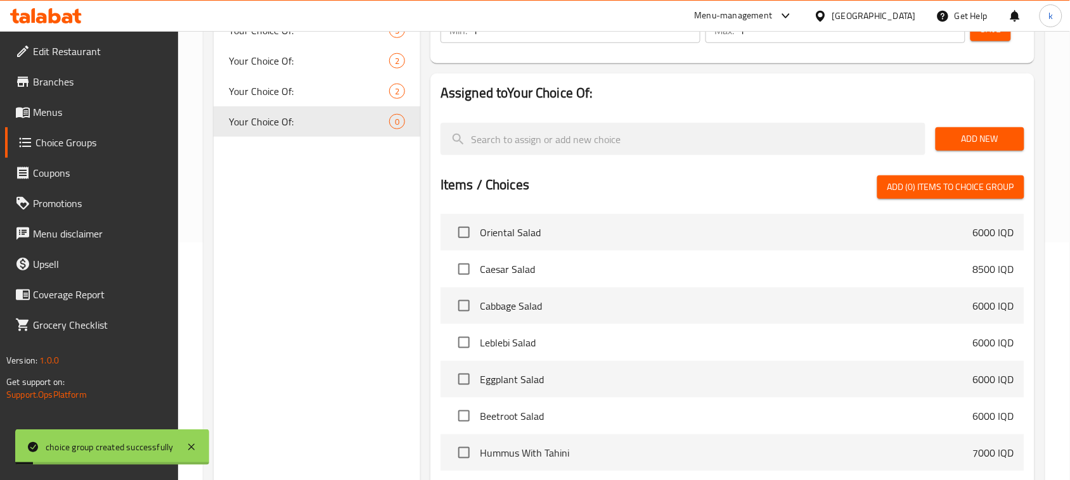
click at [982, 129] on button "Add New" at bounding box center [979, 138] width 89 height 23
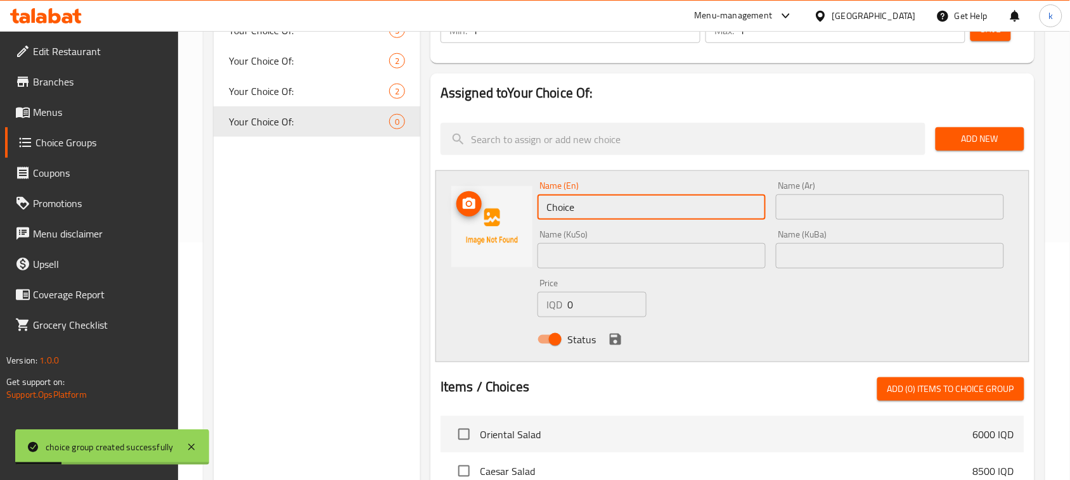
drag, startPoint x: 645, startPoint y: 210, endPoint x: 498, endPoint y: 222, distance: 147.5
click at [498, 222] on div "Name (En) Choice Name (En) Name (Ar) Name (Ar) Name (KuSo) Name (KuSo) Name (Ku…" at bounding box center [732, 266] width 594 height 192
paste input "Half Chicken"
type input "Half Chicken"
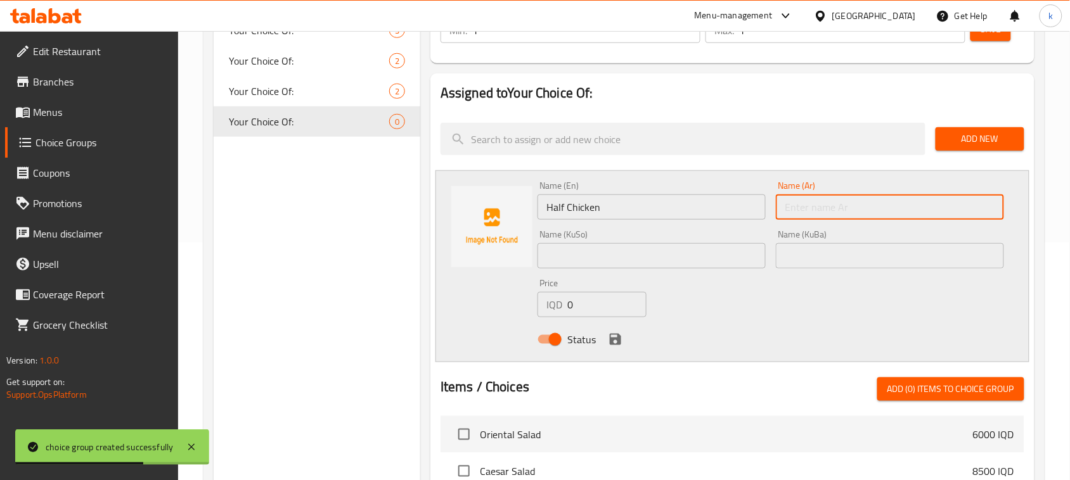
click at [802, 207] on input "text" at bounding box center [890, 207] width 228 height 25
paste input "نصف دجاجة"
type input "نصف دجاجة"
click at [815, 264] on input "text" at bounding box center [890, 255] width 228 height 25
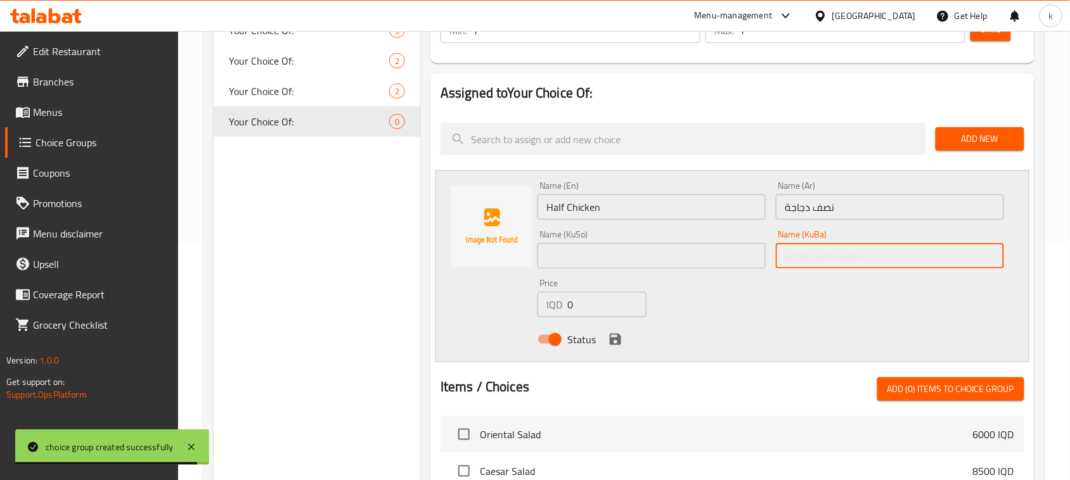
paste input "نیو مریشک"
type input "نیو مریشک"
click at [746, 248] on input "text" at bounding box center [651, 255] width 228 height 25
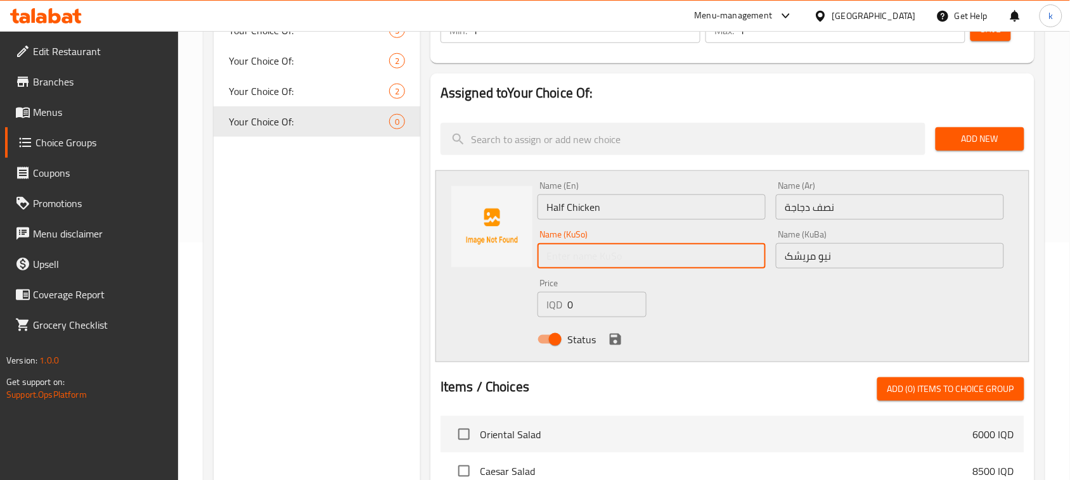
paste input "نیو مریشک"
type input "نیو مریشک"
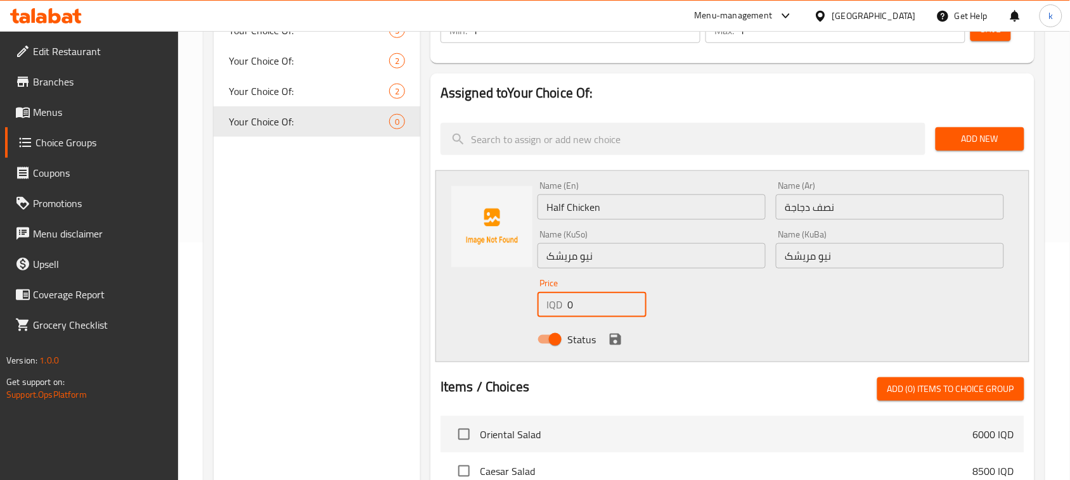
drag, startPoint x: 586, startPoint y: 299, endPoint x: 533, endPoint y: 303, distance: 53.4
click at [533, 303] on div "Price IQD 0 Price" at bounding box center [591, 298] width 119 height 49
type input "7000"
click at [617, 341] on icon "save" at bounding box center [615, 339] width 11 height 11
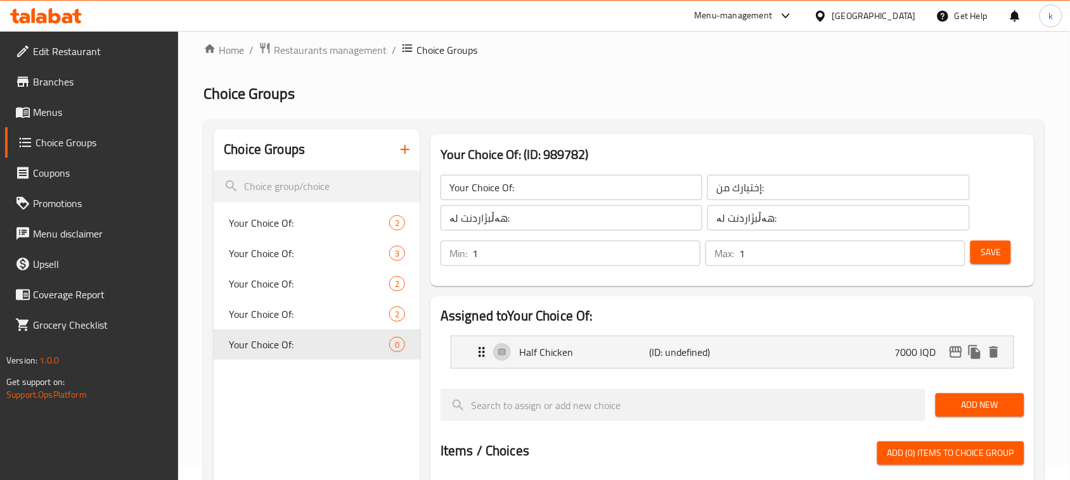
scroll to position [0, 0]
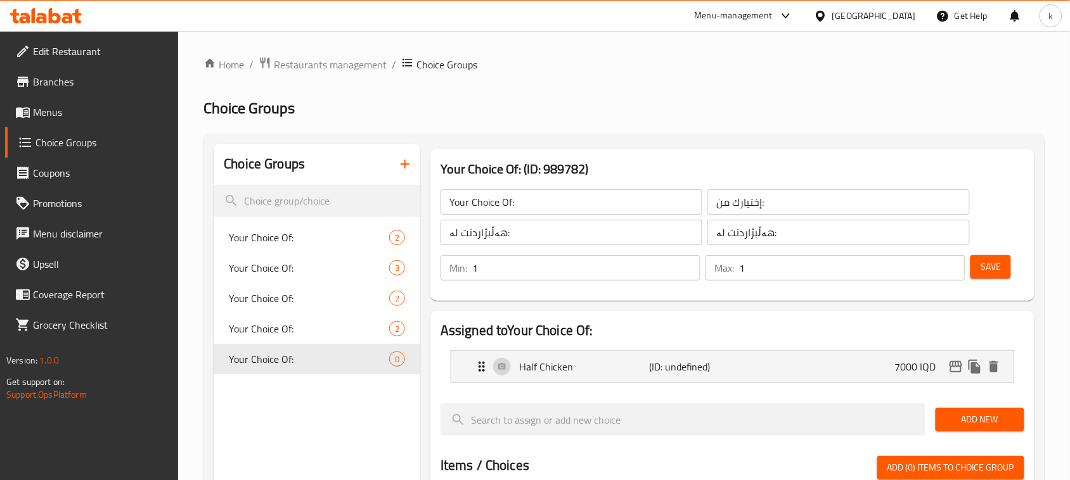
click at [999, 259] on span "Save" at bounding box center [990, 267] width 20 height 16
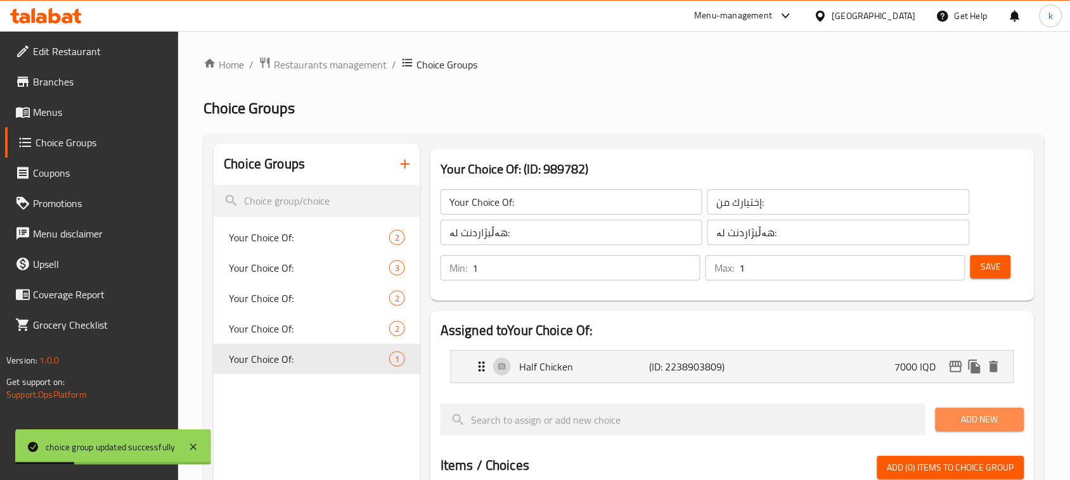
click at [986, 417] on span "Add New" at bounding box center [980, 420] width 68 height 16
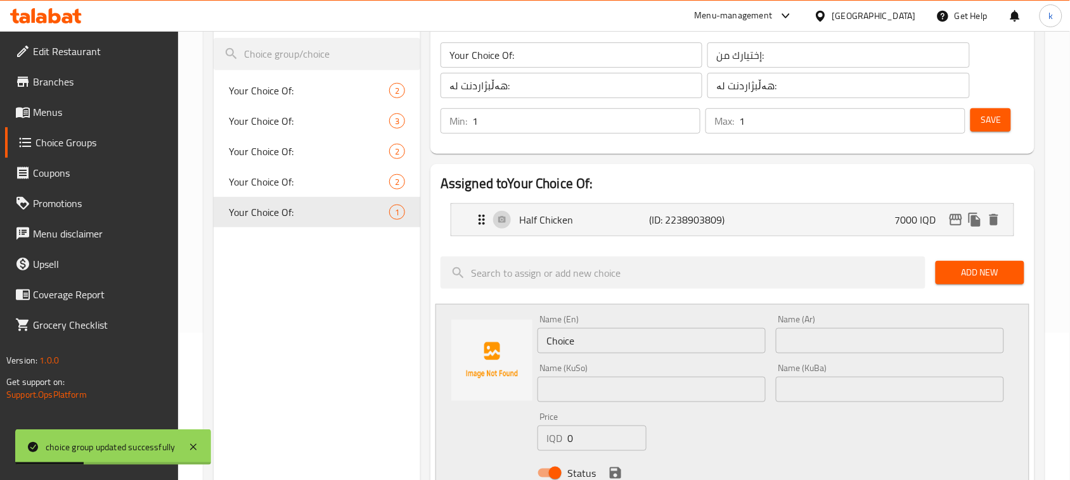
scroll to position [158, 0]
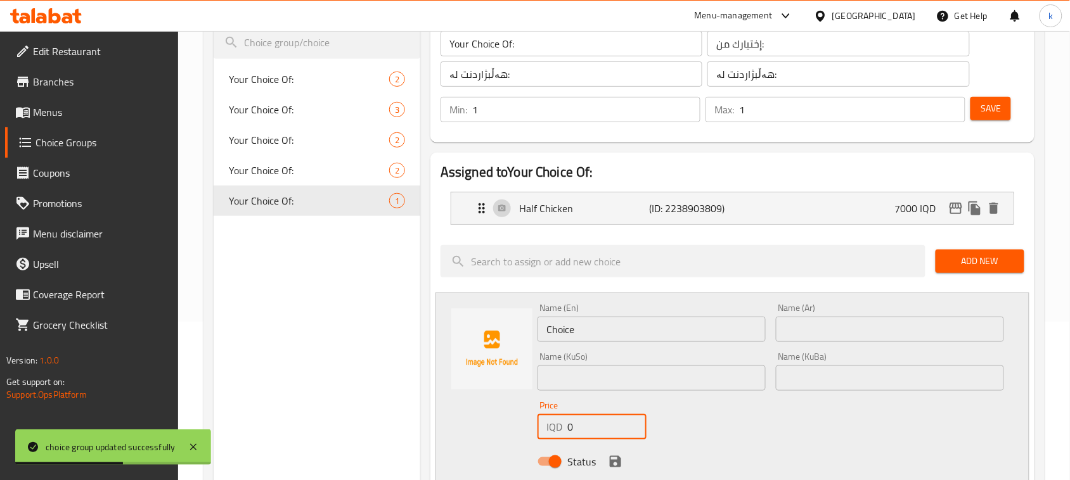
drag, startPoint x: 596, startPoint y: 434, endPoint x: 564, endPoint y: 431, distance: 31.8
click at [564, 431] on div "IQD 0 Price" at bounding box center [591, 426] width 109 height 25
type input "12000"
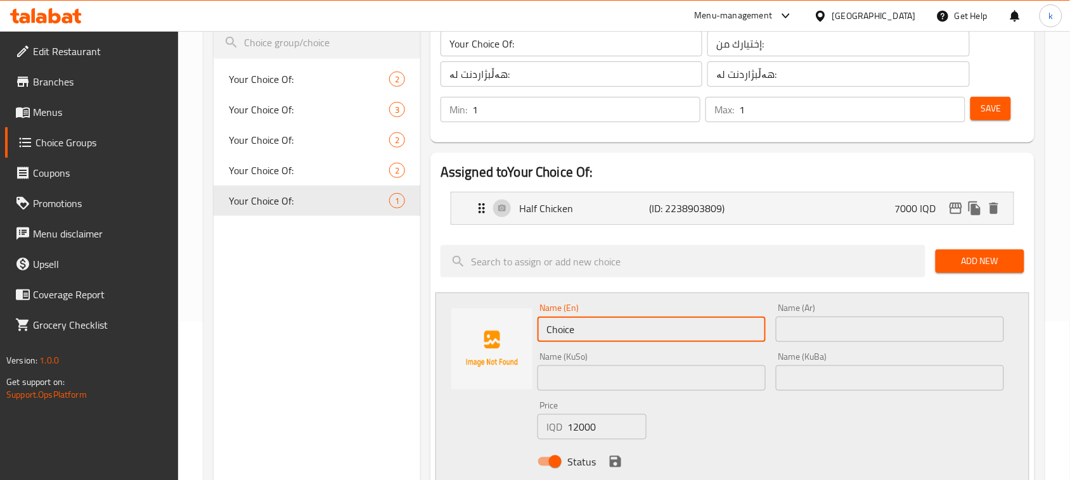
drag, startPoint x: 593, startPoint y: 331, endPoint x: 521, endPoint y: 333, distance: 72.3
click at [522, 334] on div "Name (En) Choice Name (En) Name (Ar) Name (Ar) Name (KuSo) Name (KuSo) Name (Ku…" at bounding box center [732, 389] width 594 height 192
paste input "Whole Chicken"
type input "Whole Chicken"
click at [815, 330] on input "text" at bounding box center [890, 329] width 228 height 25
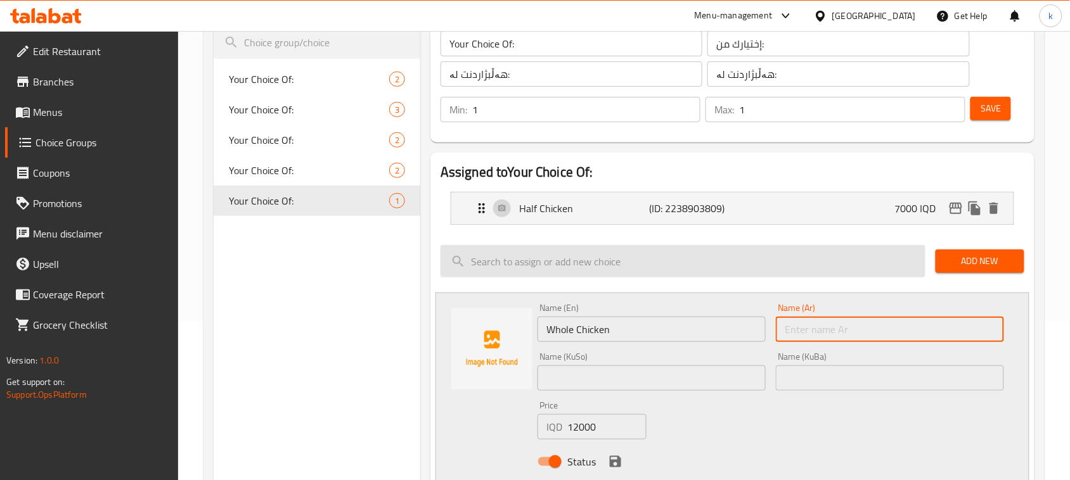
paste input "دجاجة كاملة"
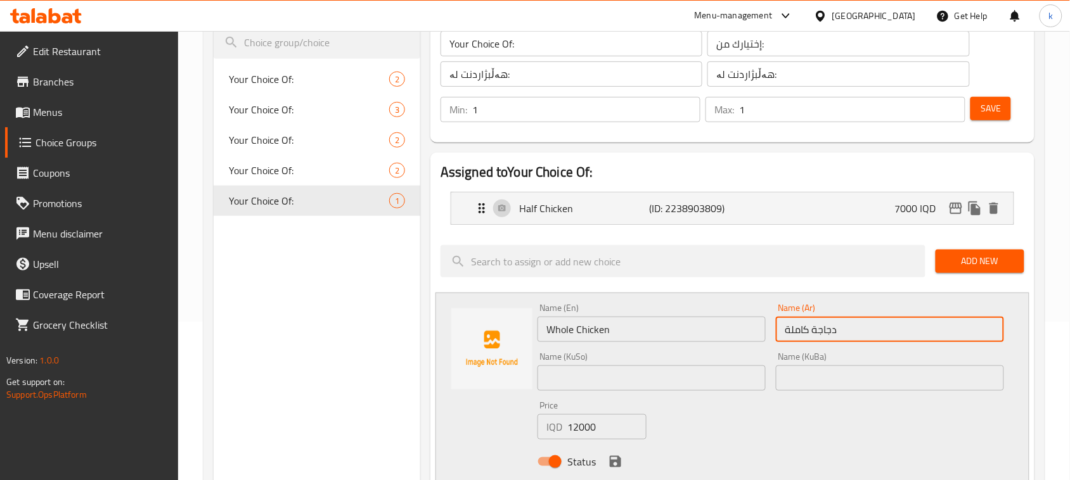
type input "دجاجة كاملة"
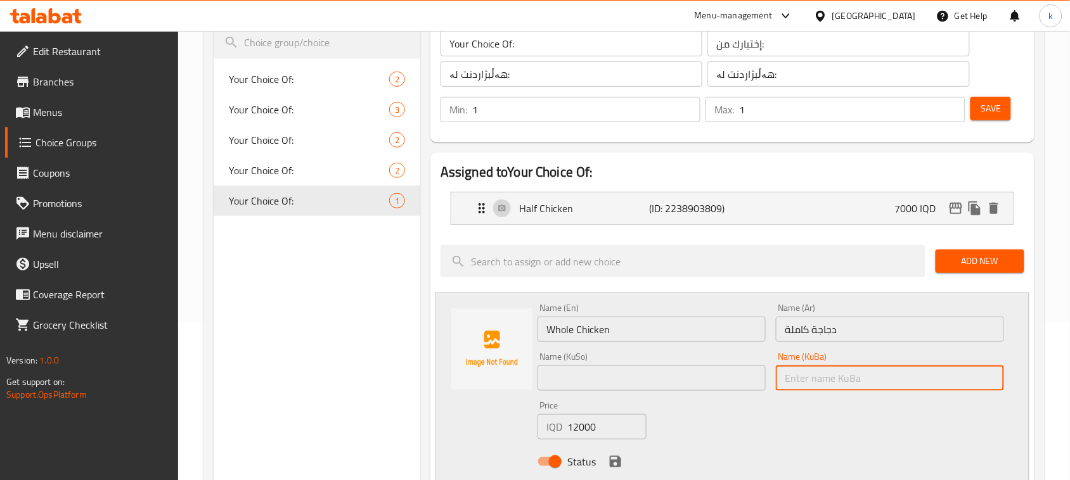
click at [811, 376] on input "text" at bounding box center [890, 378] width 228 height 25
paste input "مریشکی تەواو"
type input "مریشکی تەواو"
click at [700, 380] on input "text" at bounding box center [651, 378] width 228 height 25
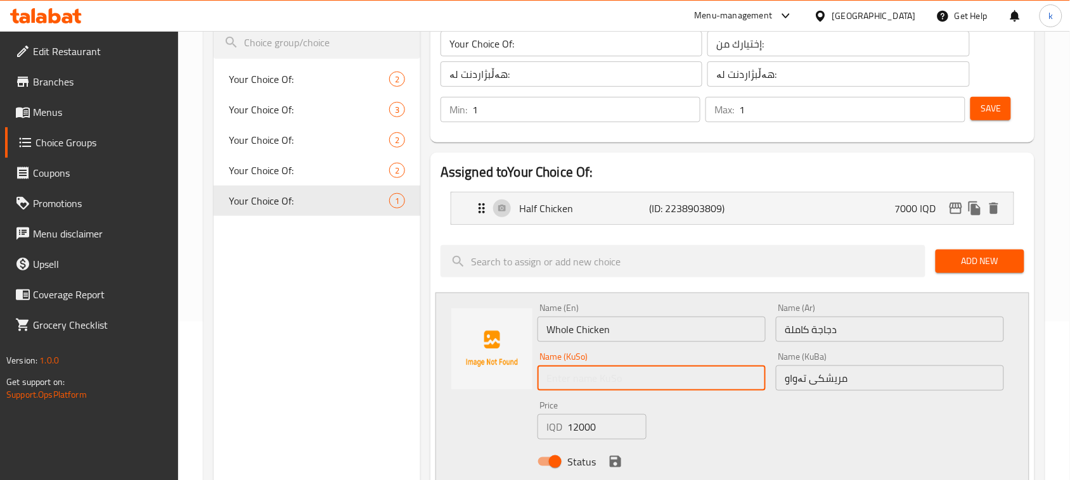
paste input "مریشکی تەواو"
type input "مریشکی تەواو"
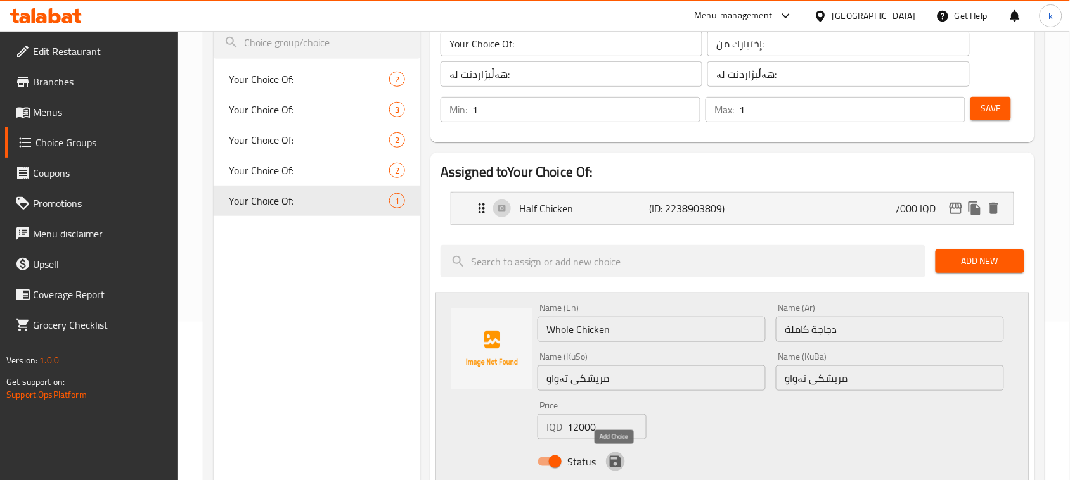
click at [614, 463] on icon "save" at bounding box center [615, 461] width 15 height 15
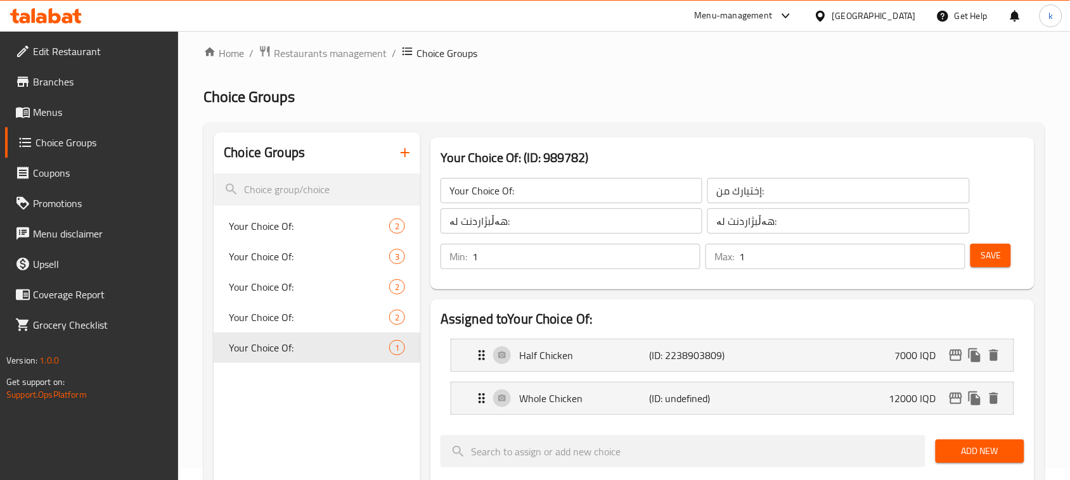
scroll to position [0, 0]
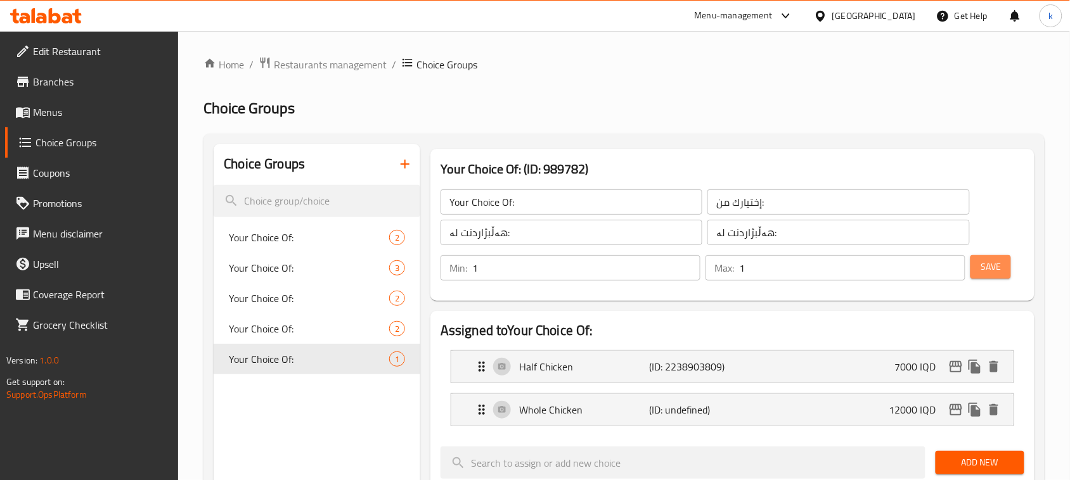
click at [997, 271] on span "Save" at bounding box center [990, 267] width 20 height 16
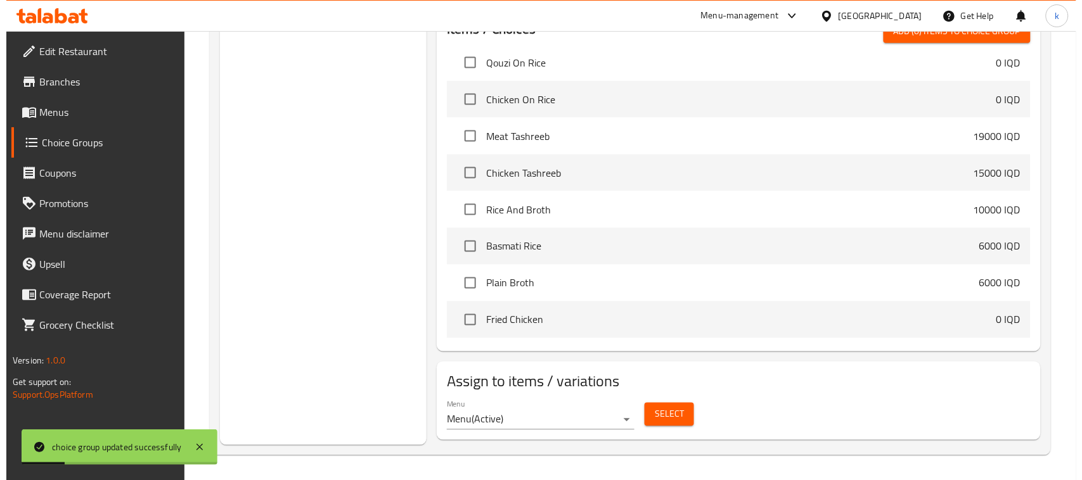
scroll to position [480, 0]
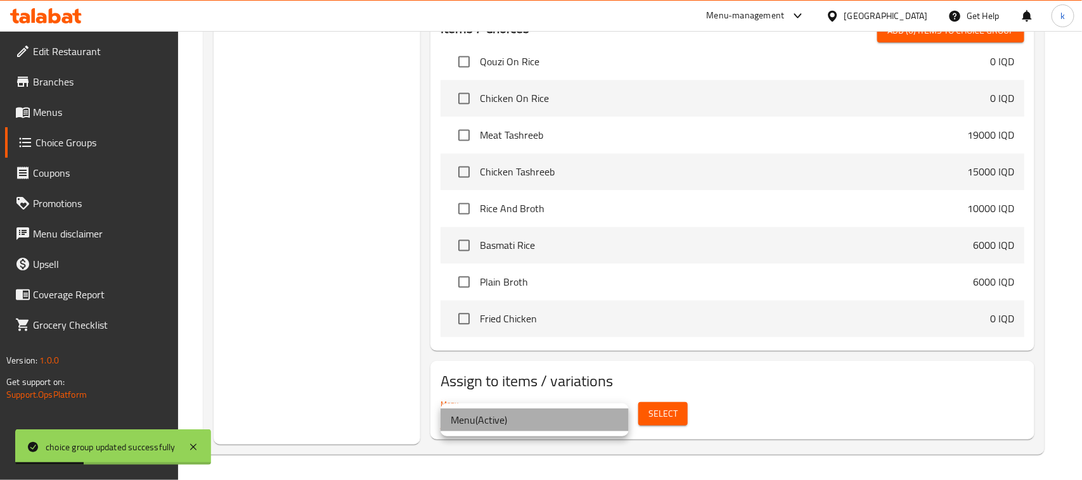
click at [517, 428] on li "Menu ( Active )" at bounding box center [534, 420] width 188 height 23
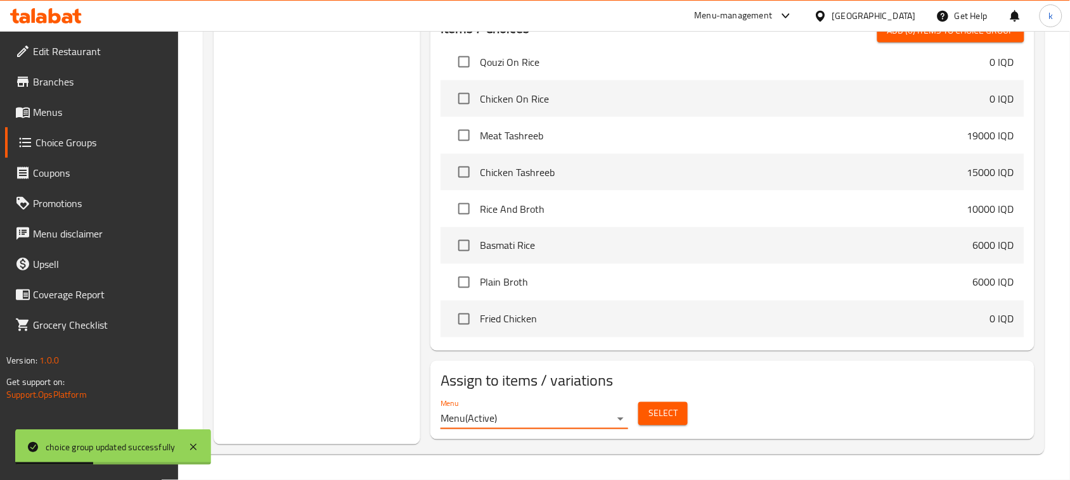
click at [671, 411] on span "Select" at bounding box center [662, 414] width 29 height 16
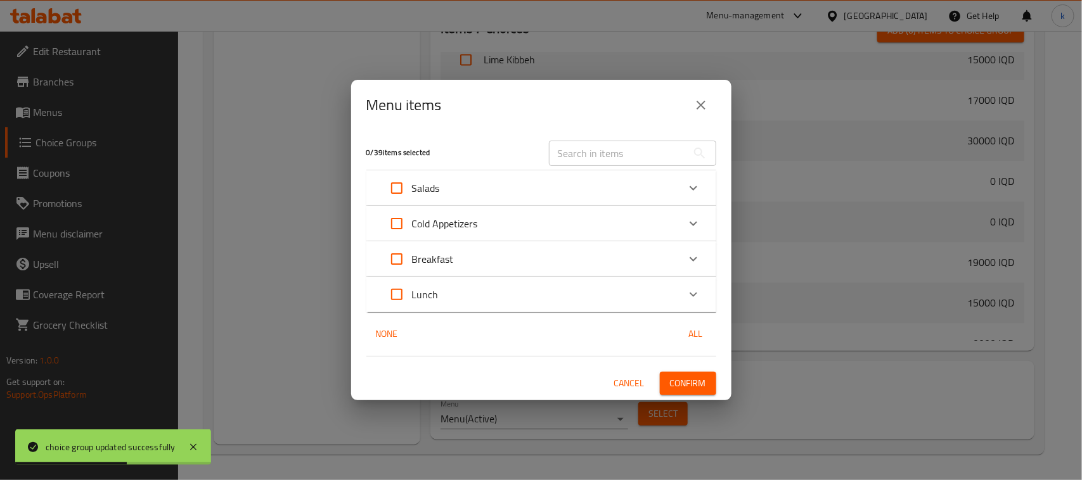
click at [454, 301] on div "Lunch" at bounding box center [530, 294] width 297 height 30
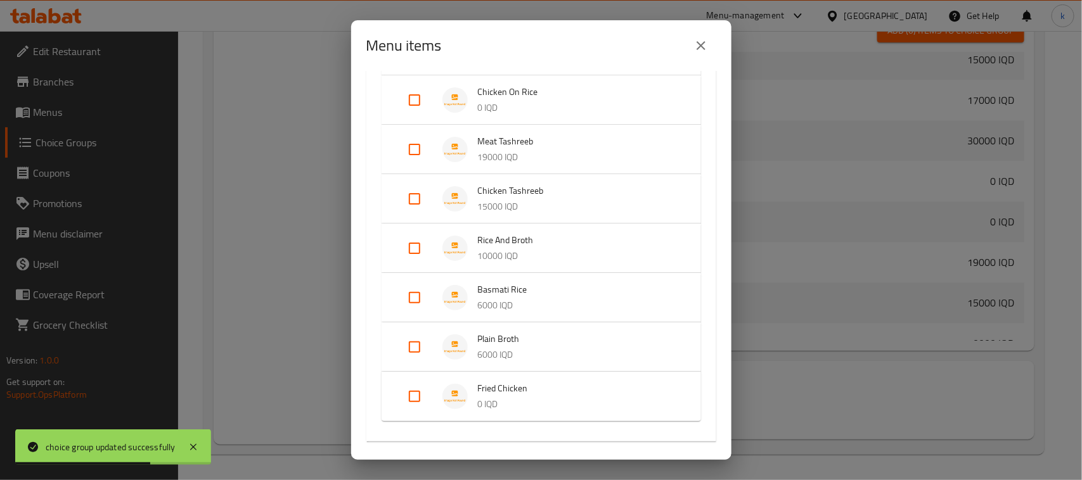
scroll to position [518, 0]
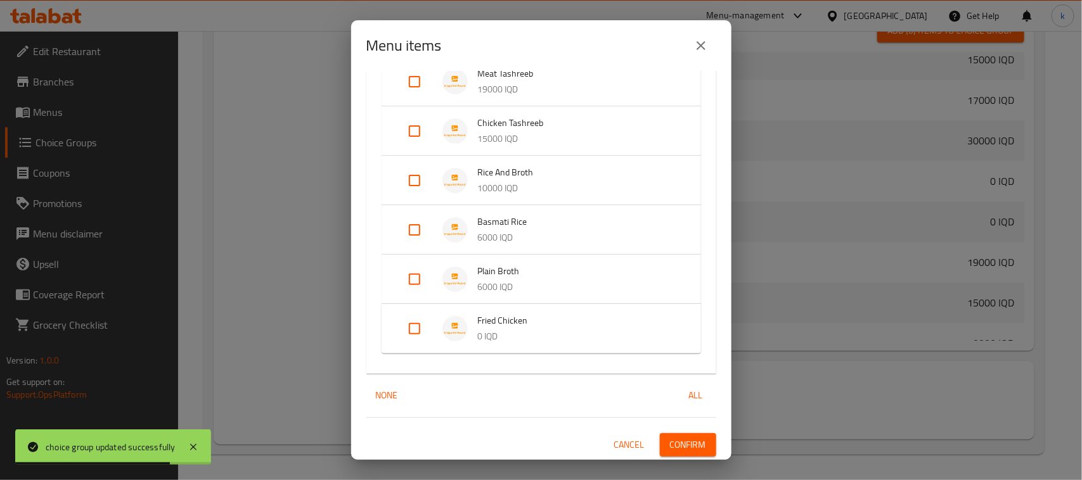
click at [413, 325] on input "Expand" at bounding box center [414, 329] width 30 height 30
checkbox input "true"
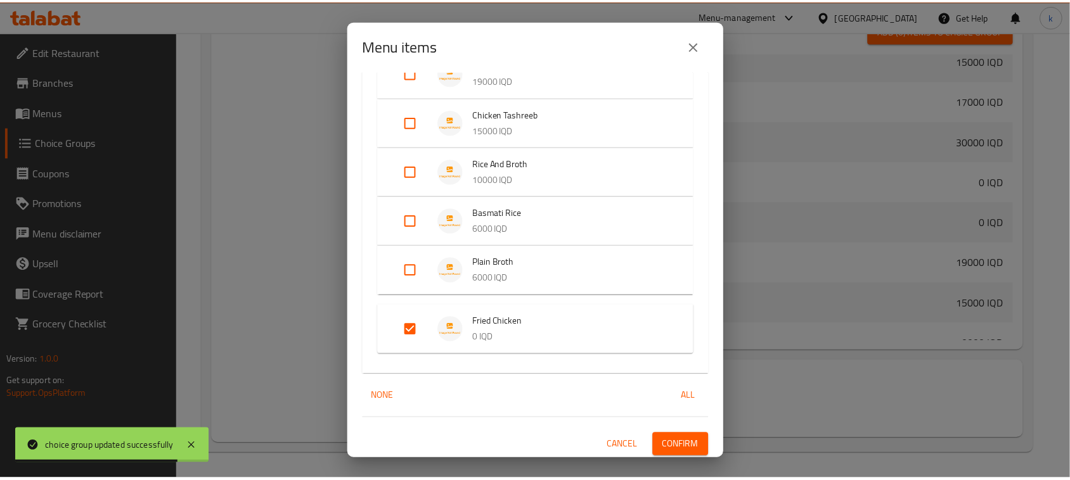
scroll to position [528, 0]
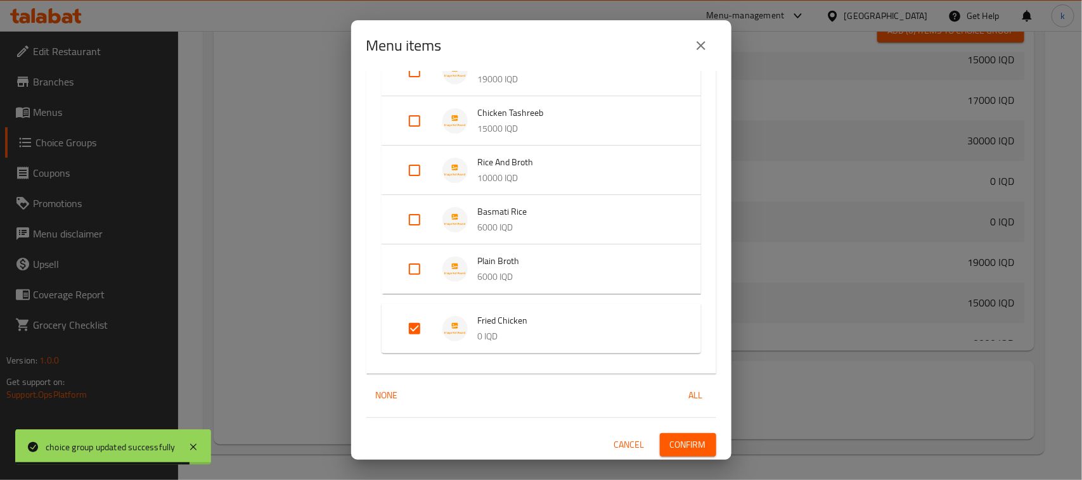
click at [674, 438] on span "Confirm" at bounding box center [688, 445] width 36 height 16
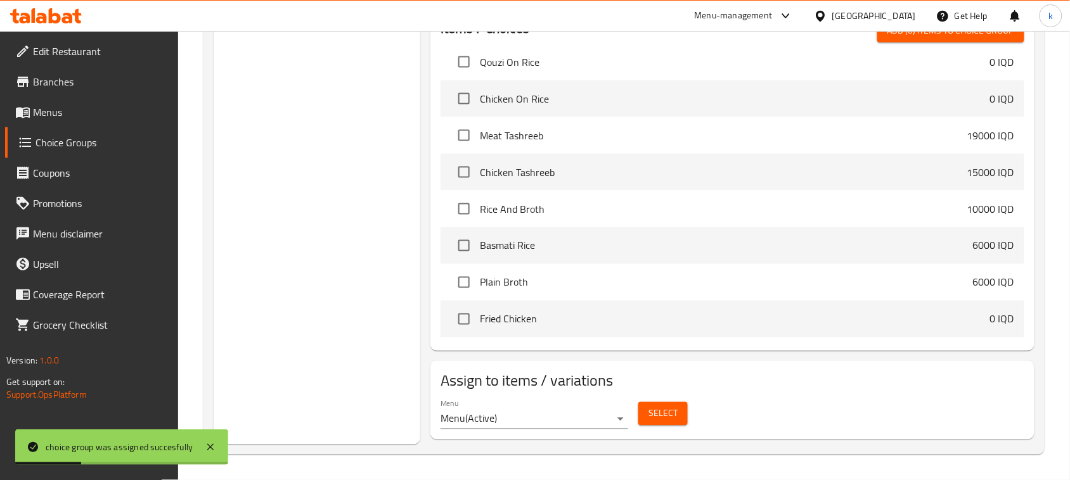
click at [61, 111] on span "Menus" at bounding box center [101, 112] width 136 height 15
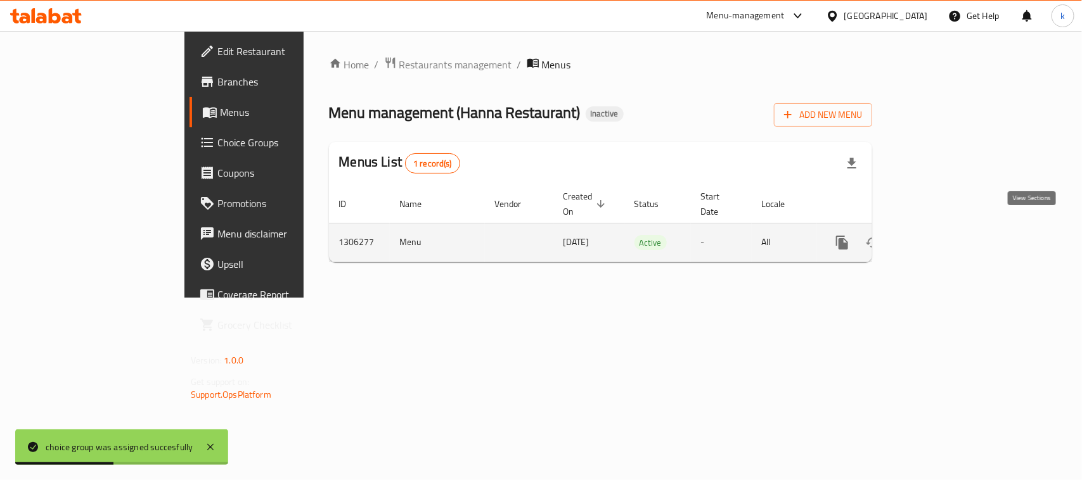
click at [941, 235] on icon "enhanced table" at bounding box center [933, 242] width 15 height 15
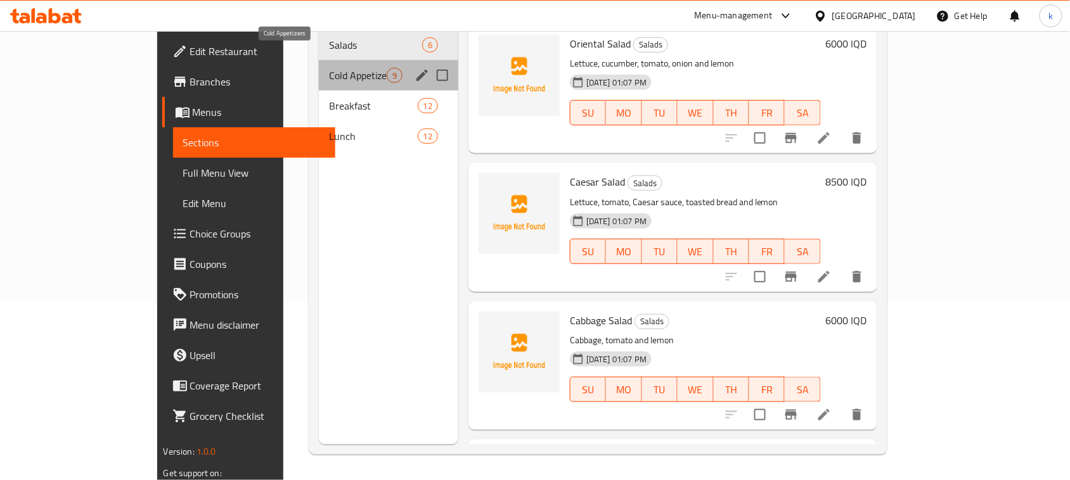
click at [329, 68] on span "Cold Appetizers" at bounding box center [358, 75] width 58 height 15
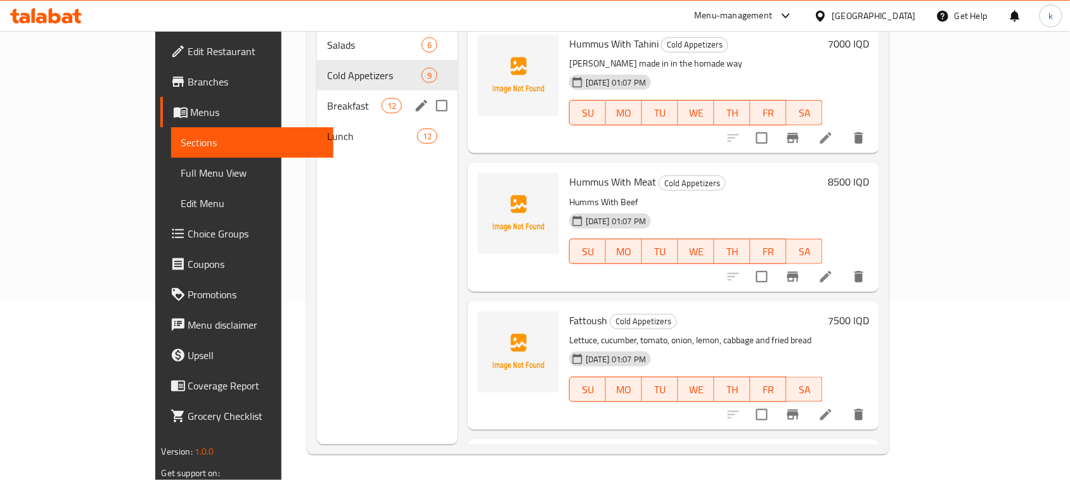
click at [317, 91] on div "Breakfast 12" at bounding box center [387, 106] width 141 height 30
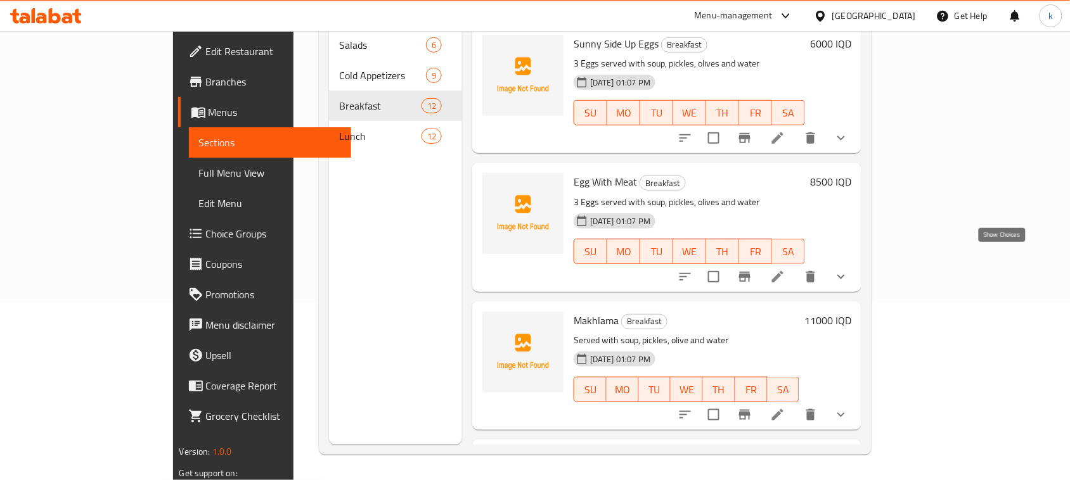
click at [849, 269] on icon "show more" at bounding box center [840, 276] width 15 height 15
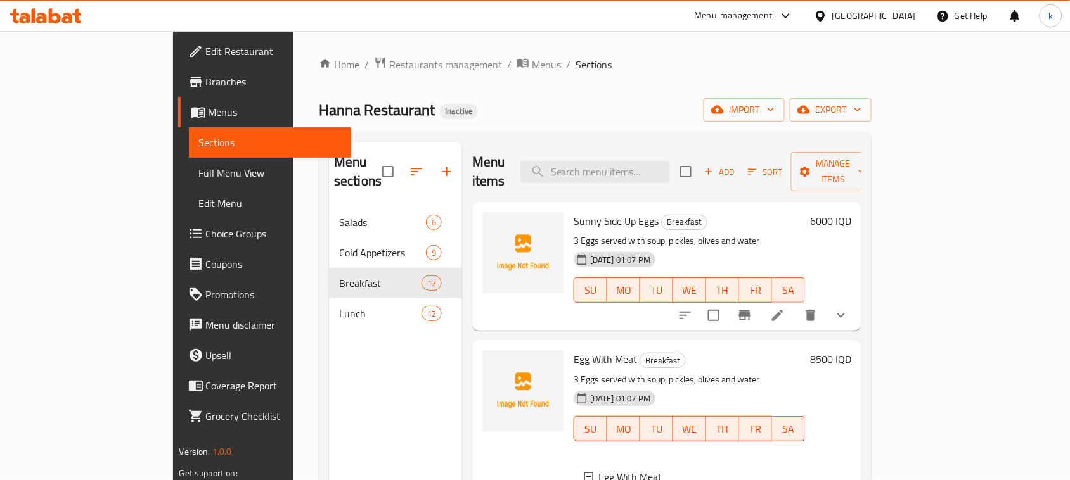
click at [591, 102] on div "Hanna Restaurant Inactive import export" at bounding box center [595, 109] width 553 height 23
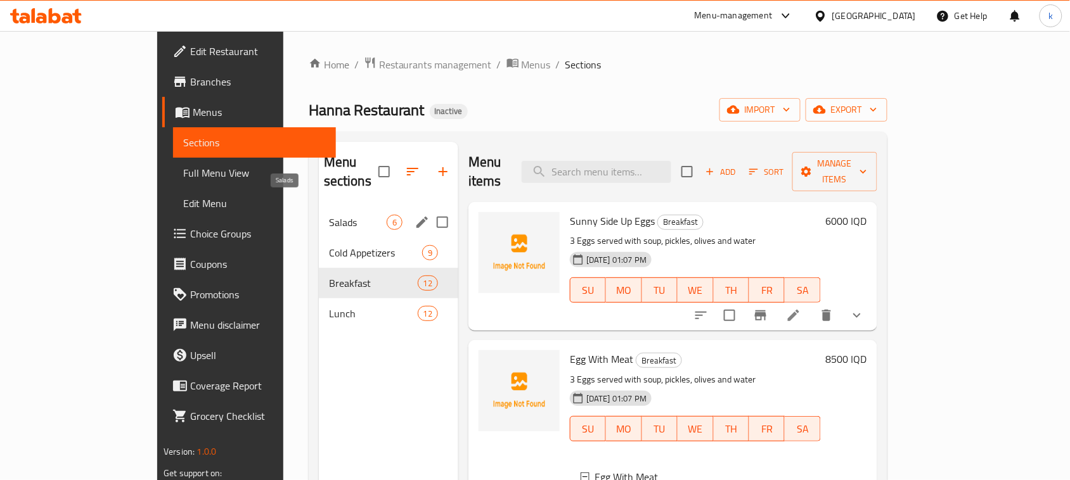
click at [329, 215] on span "Salads" at bounding box center [358, 222] width 58 height 15
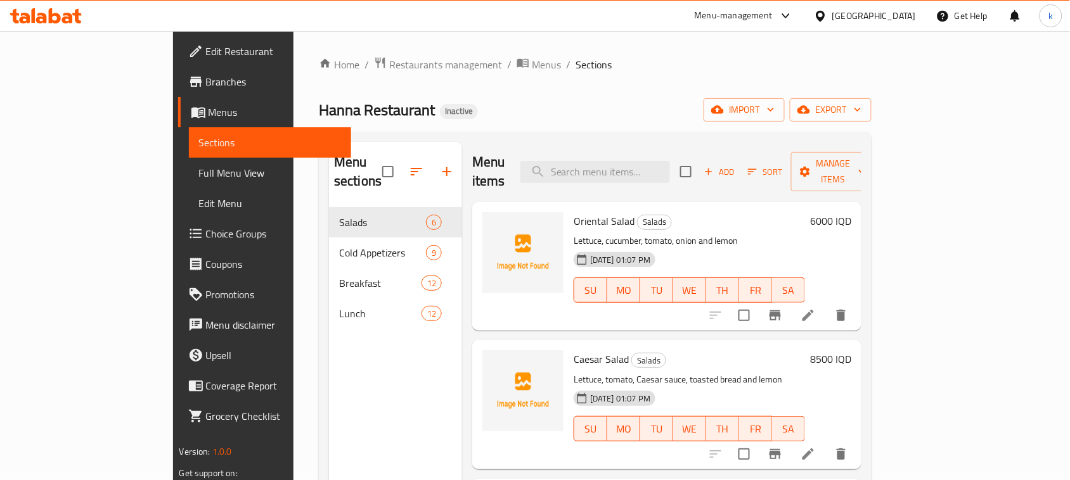
click at [549, 103] on div "Hanna Restaurant Inactive import export" at bounding box center [595, 109] width 553 height 23
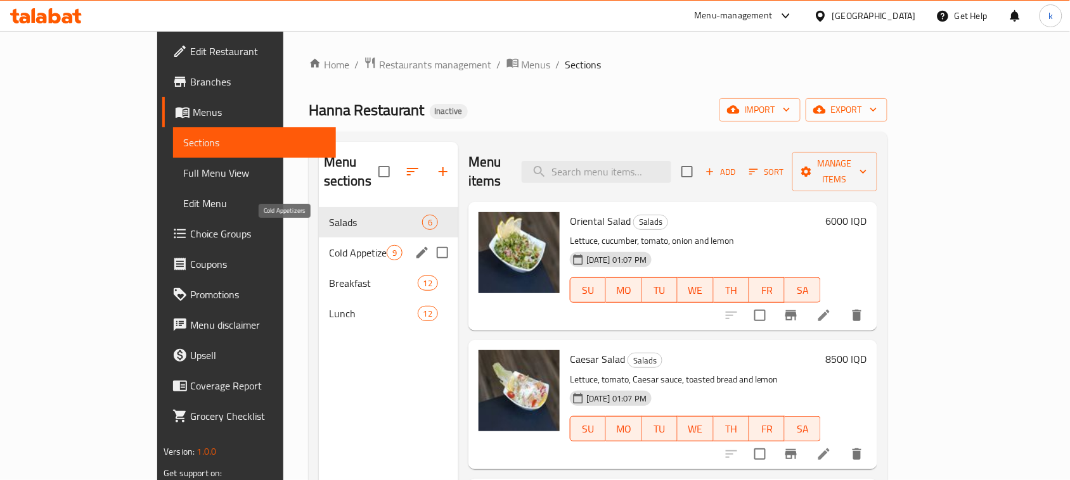
click at [329, 245] on span "Cold Appetizers" at bounding box center [358, 252] width 58 height 15
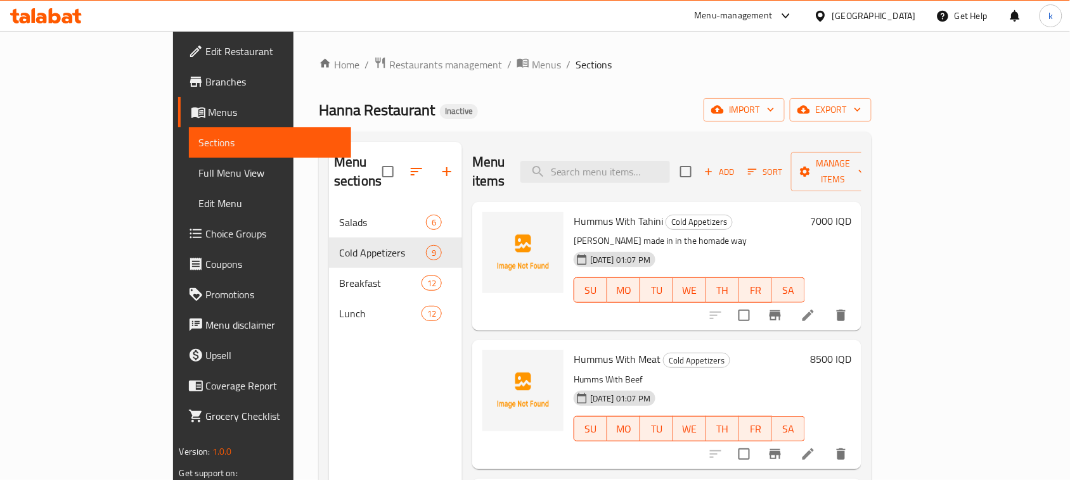
click at [594, 122] on div "Home / Restaurants management / Menus / Sections Hanna Restaurant Inactive impo…" at bounding box center [595, 344] width 553 height 576
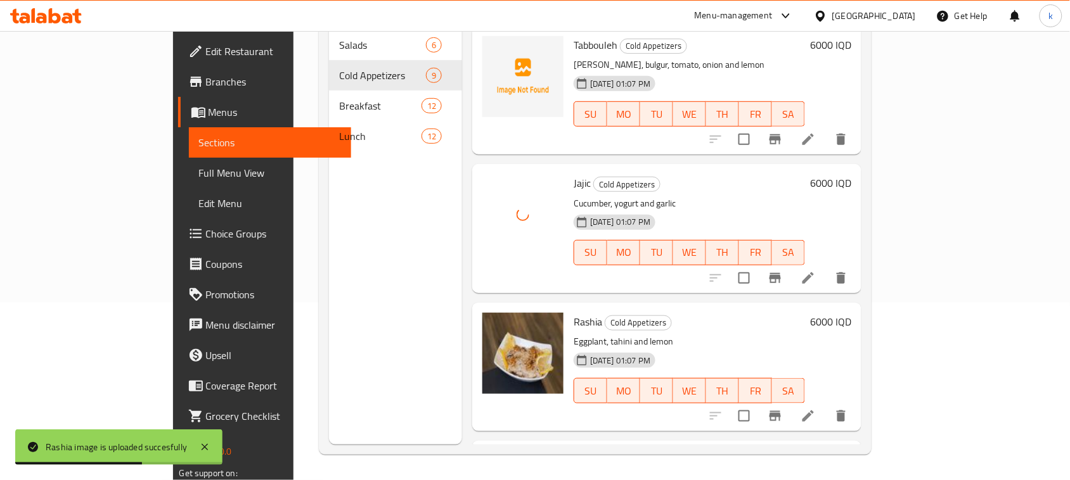
scroll to position [479, 0]
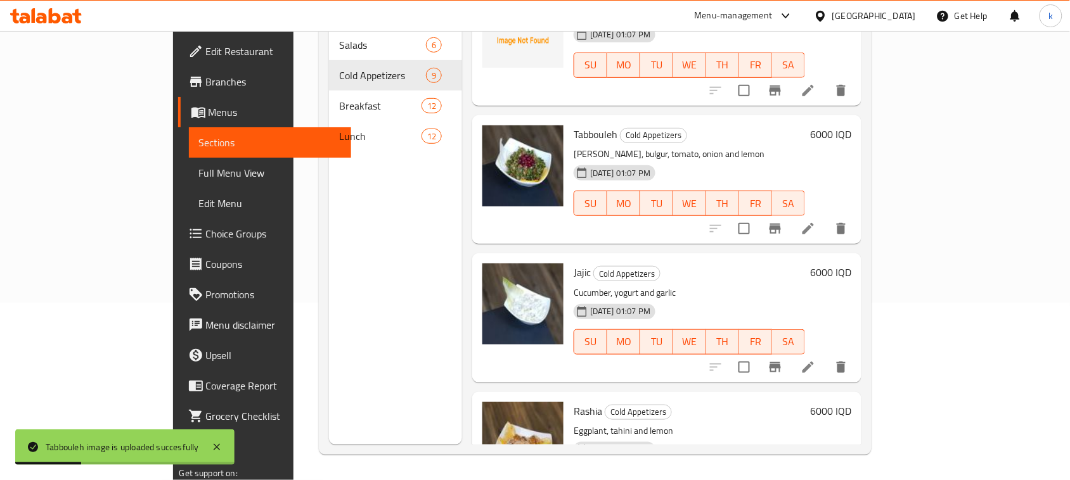
click at [713, 160] on div "18-08-2025 01:07 PM SU MO TU WE TH FR SA" at bounding box center [689, 194] width 241 height 68
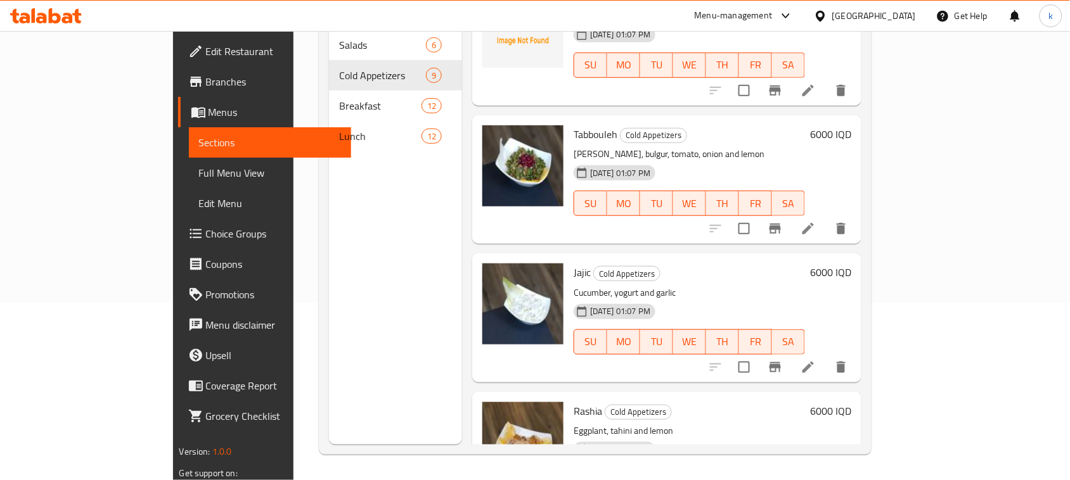
drag, startPoint x: 733, startPoint y: 105, endPoint x: 727, endPoint y: 179, distance: 75.0
click at [733, 125] on h6 "Tabbouleh Cold Appetizers" at bounding box center [689, 134] width 231 height 18
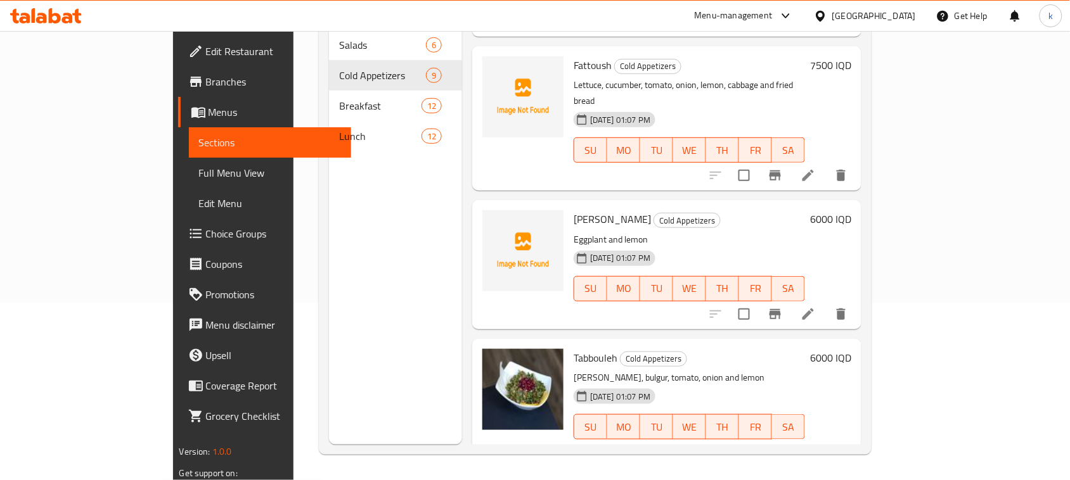
scroll to position [241, 0]
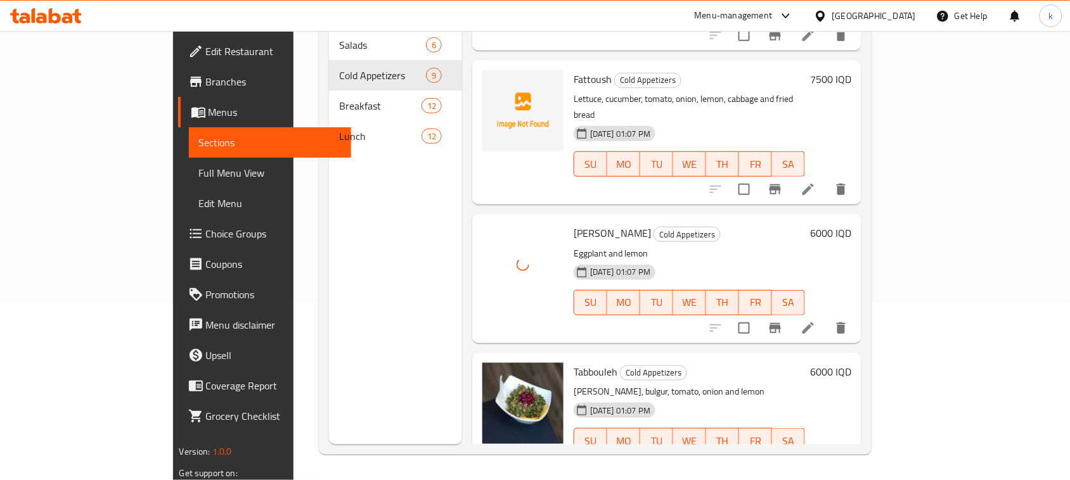
click at [747, 219] on div "Baba Ghannoug Cold Appetizers Eggplant and lemon 18-08-2025 01:07 PM SU MO TU W…" at bounding box center [689, 278] width 241 height 119
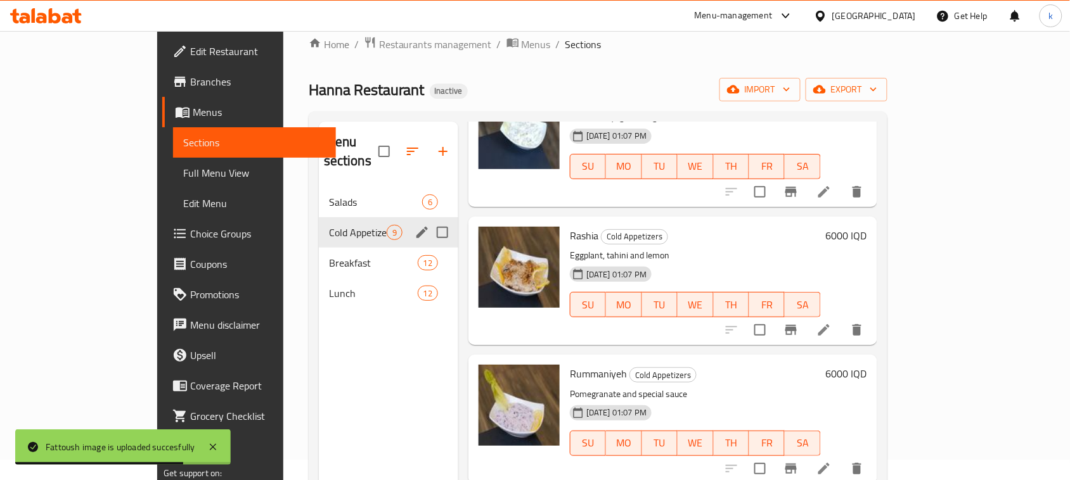
scroll to position [20, 0]
click at [329, 195] on span "Salads" at bounding box center [358, 202] width 58 height 15
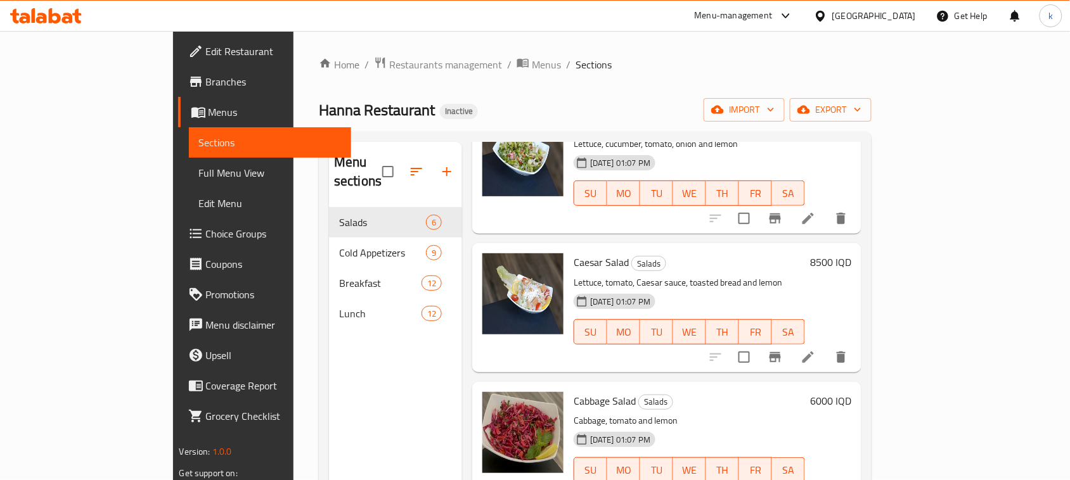
scroll to position [317, 0]
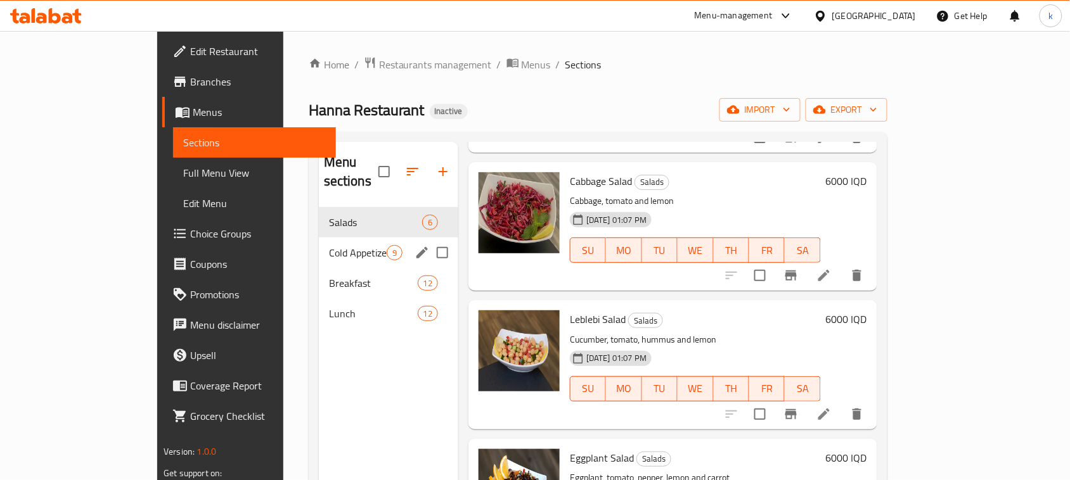
click at [319, 238] on div "Cold Appetizers 9" at bounding box center [388, 253] width 139 height 30
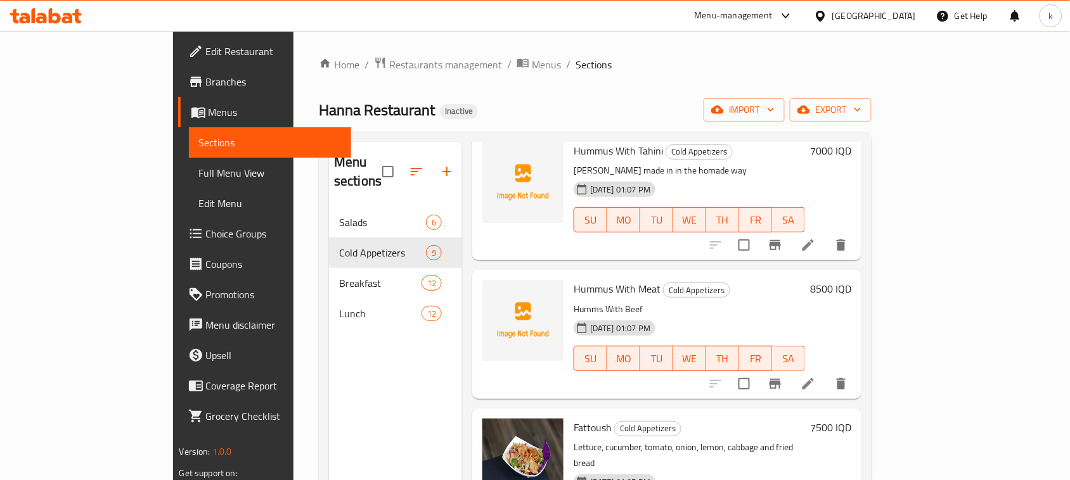
scroll to position [158, 0]
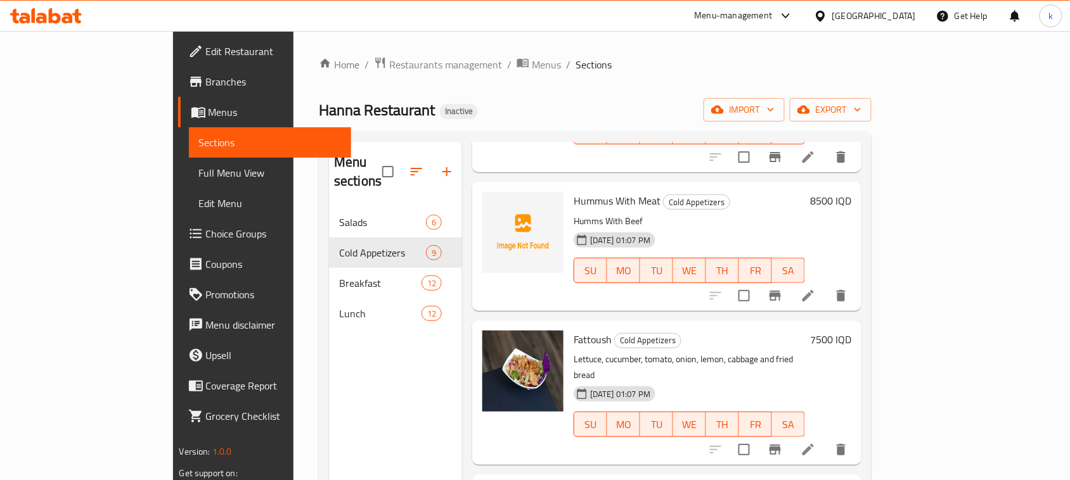
click at [629, 127] on div "Home / Restaurants management / Menus / Sections Hanna Restaurant Inactive impo…" at bounding box center [595, 344] width 553 height 576
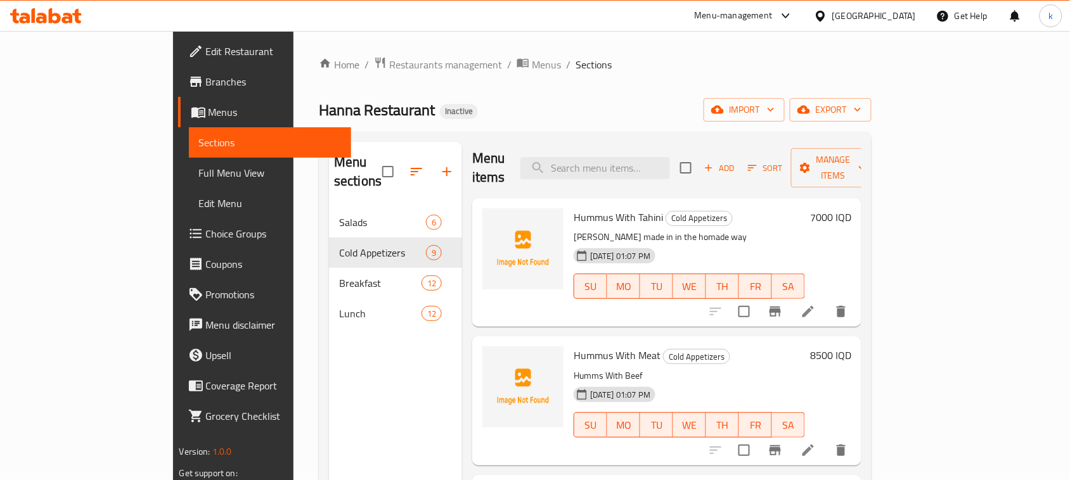
scroll to position [0, 0]
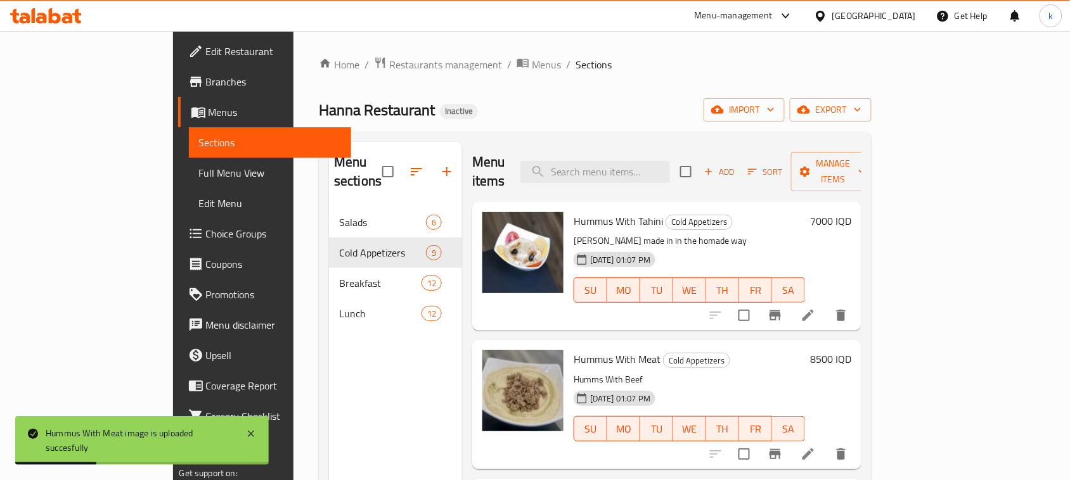
click at [587, 57] on ol "Home / Restaurants management / Menus / Sections" at bounding box center [595, 64] width 553 height 16
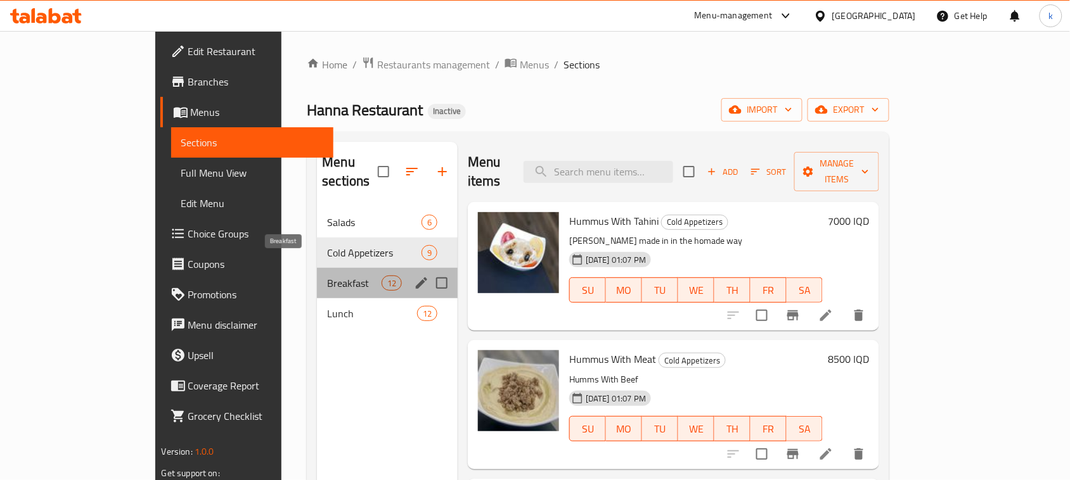
click at [327, 276] on span "Breakfast" at bounding box center [354, 283] width 54 height 15
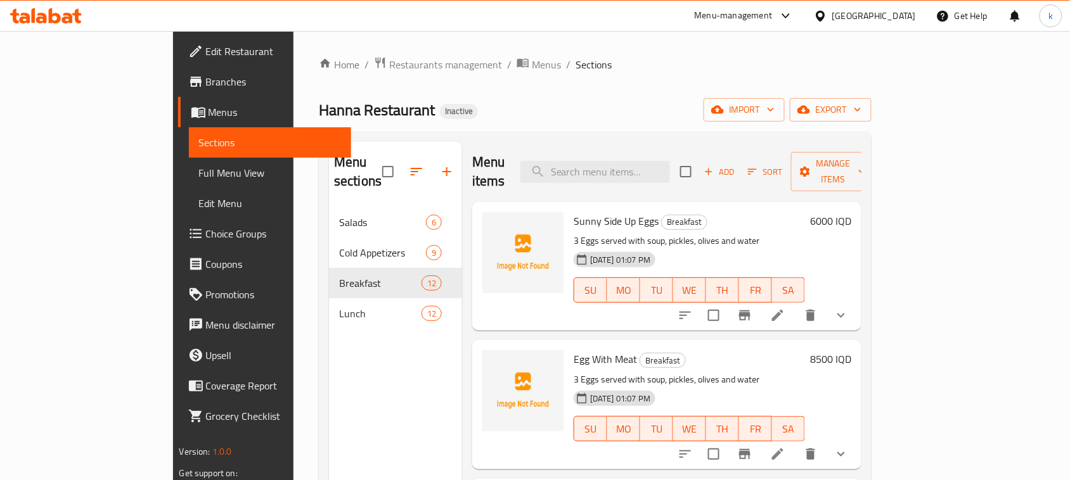
drag, startPoint x: 593, startPoint y: 89, endPoint x: 610, endPoint y: 108, distance: 26.1
click at [593, 89] on div "Home / Restaurants management / Menus / Sections Hanna Restaurant Inactive impo…" at bounding box center [595, 344] width 553 height 576
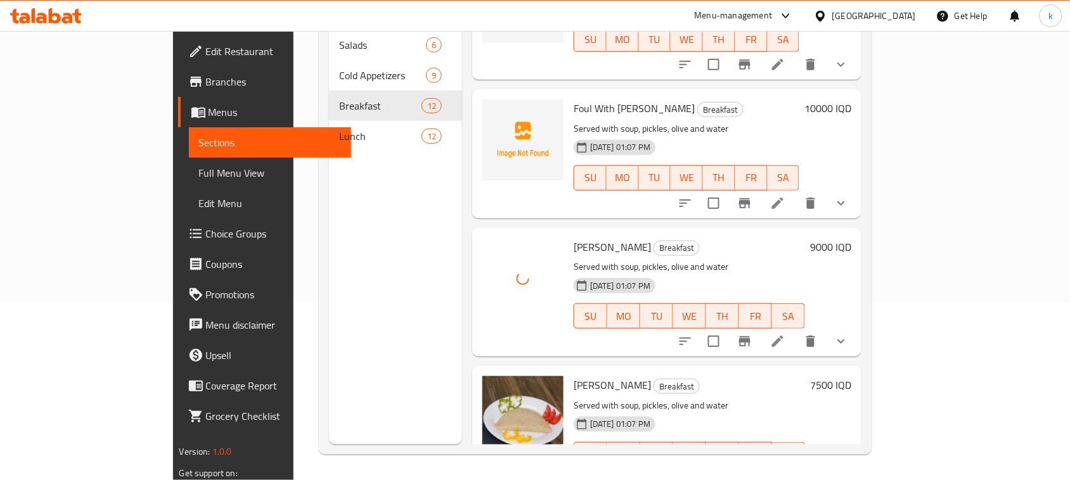
scroll to position [894, 0]
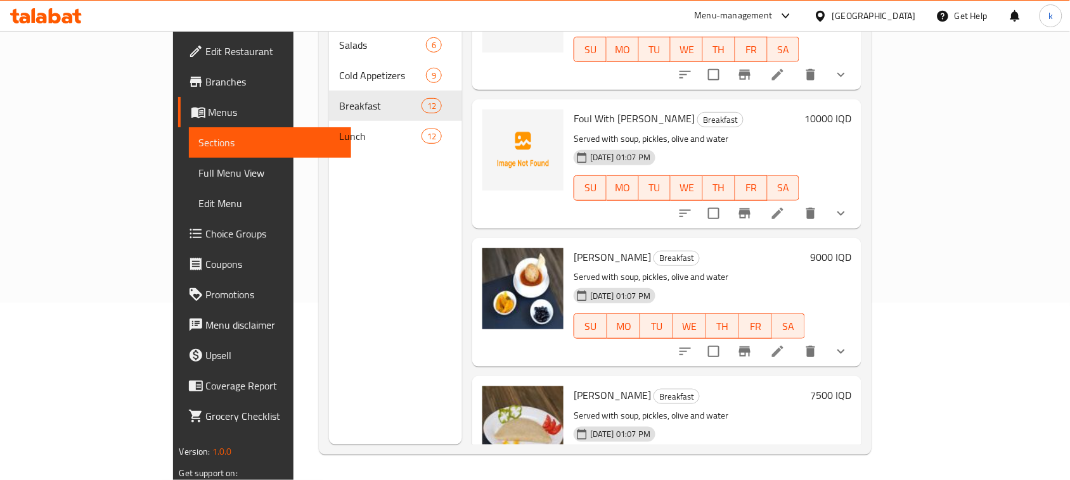
click at [799, 131] on p "Served with soup, pickles, olive and water" at bounding box center [687, 139] width 226 height 16
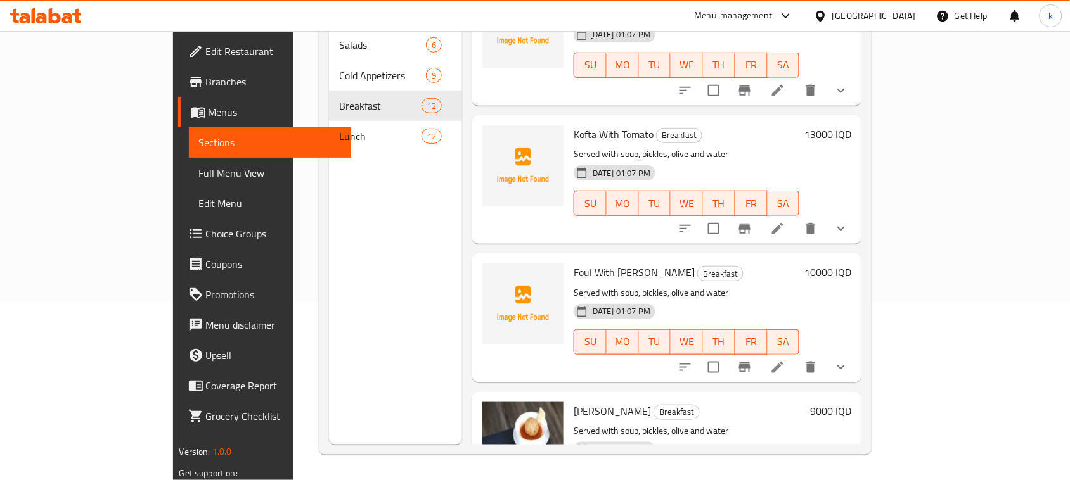
scroll to position [736, 0]
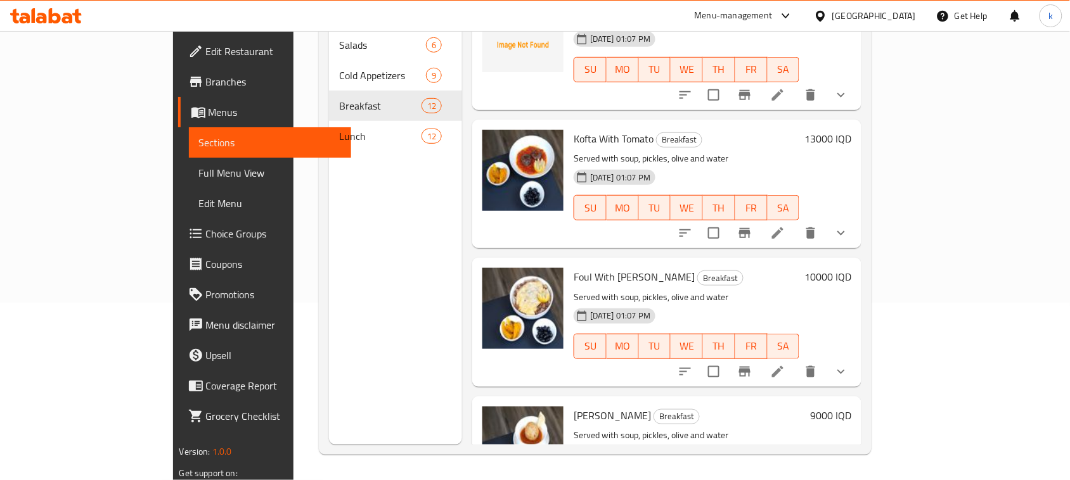
click at [768, 130] on h6 "Kofta With Tomato Breakfast" at bounding box center [687, 139] width 226 height 18
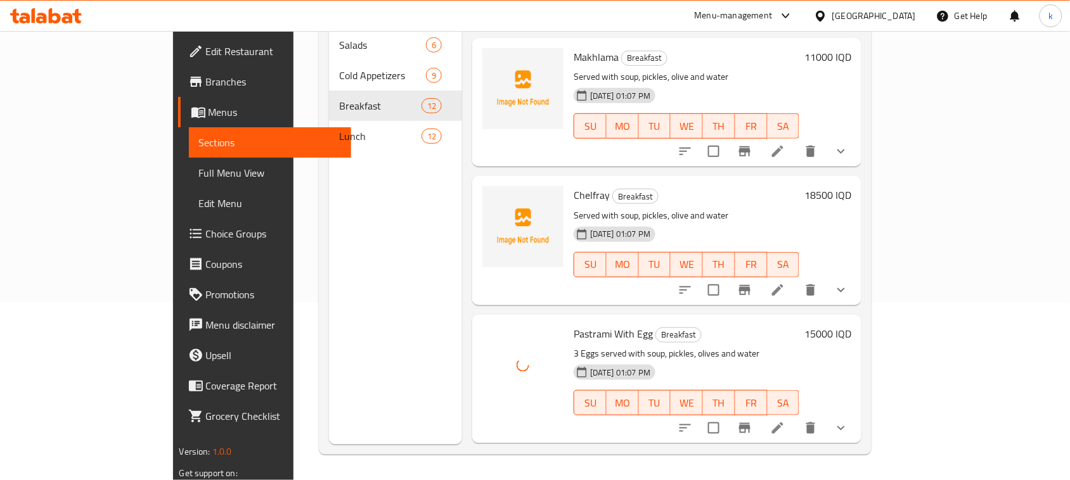
scroll to position [260, 0]
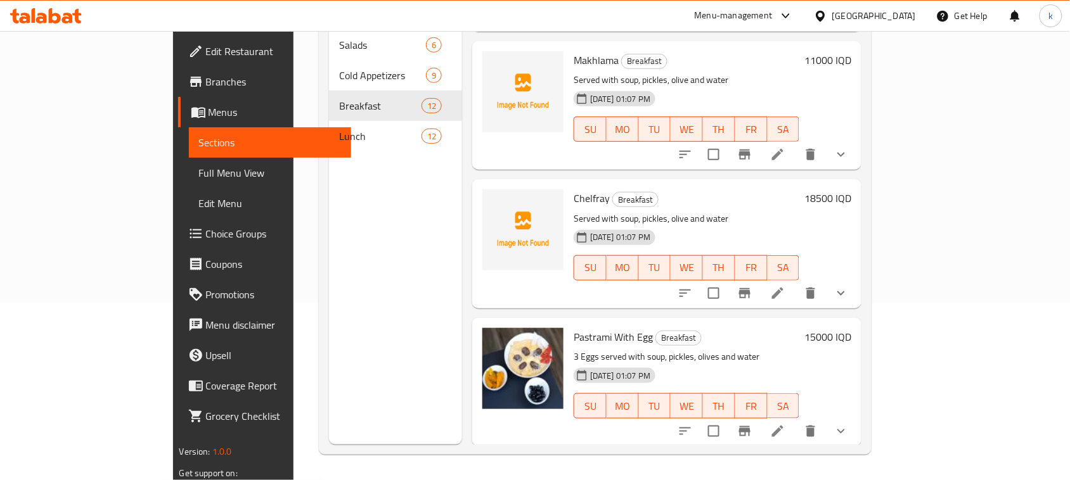
click at [799, 72] on p "Served with soup, pickles, olive and water" at bounding box center [687, 80] width 226 height 16
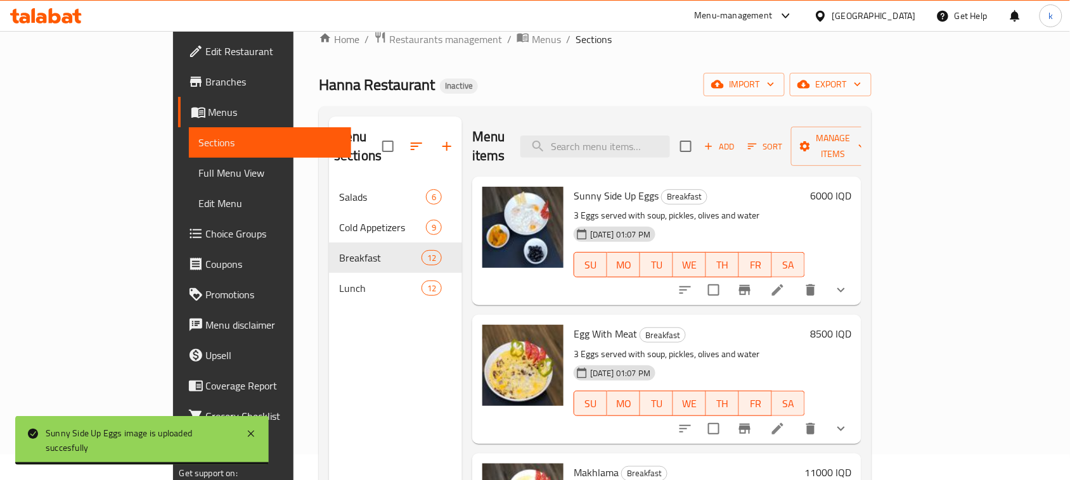
scroll to position [0, 0]
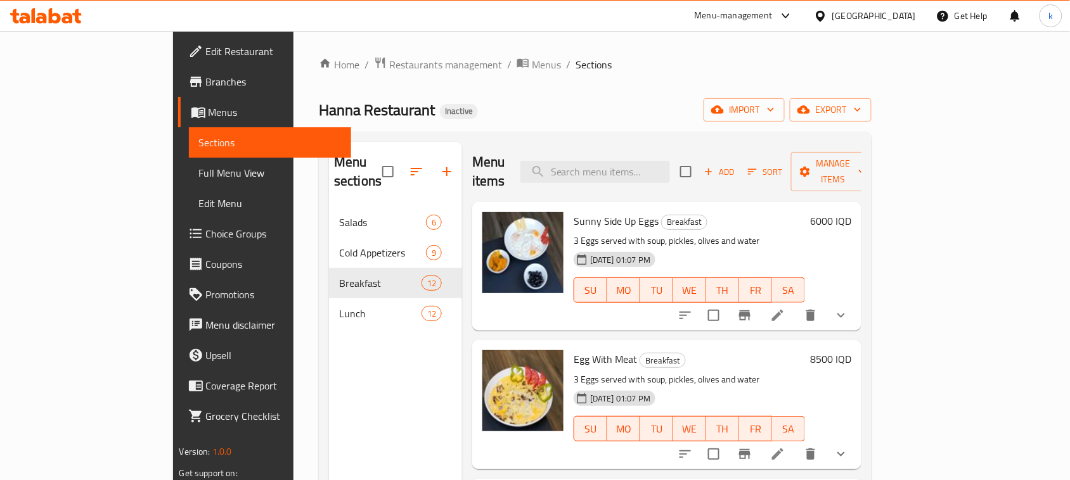
click at [586, 89] on div "Home / Restaurants management / Menus / Sections Hanna Restaurant Inactive impo…" at bounding box center [595, 344] width 553 height 576
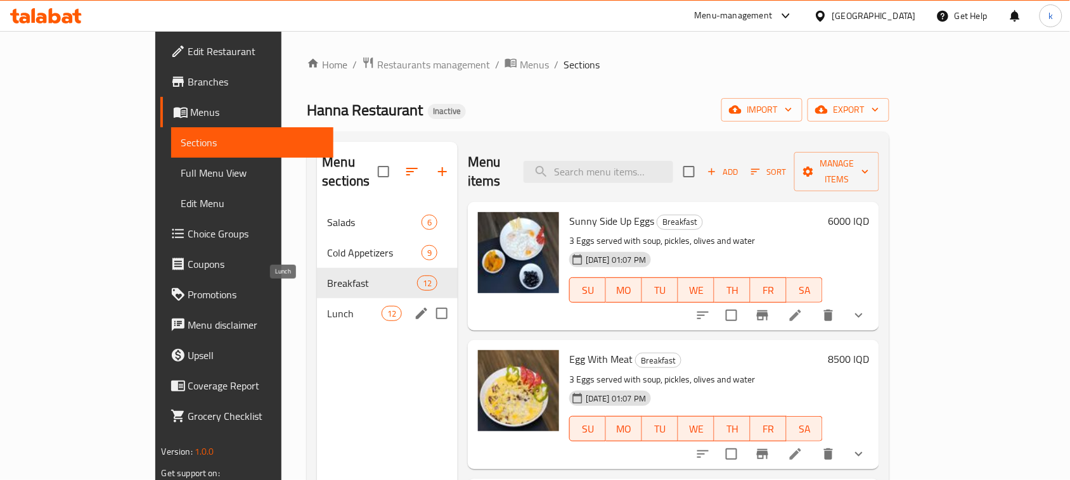
click at [327, 306] on span "Lunch" at bounding box center [354, 313] width 54 height 15
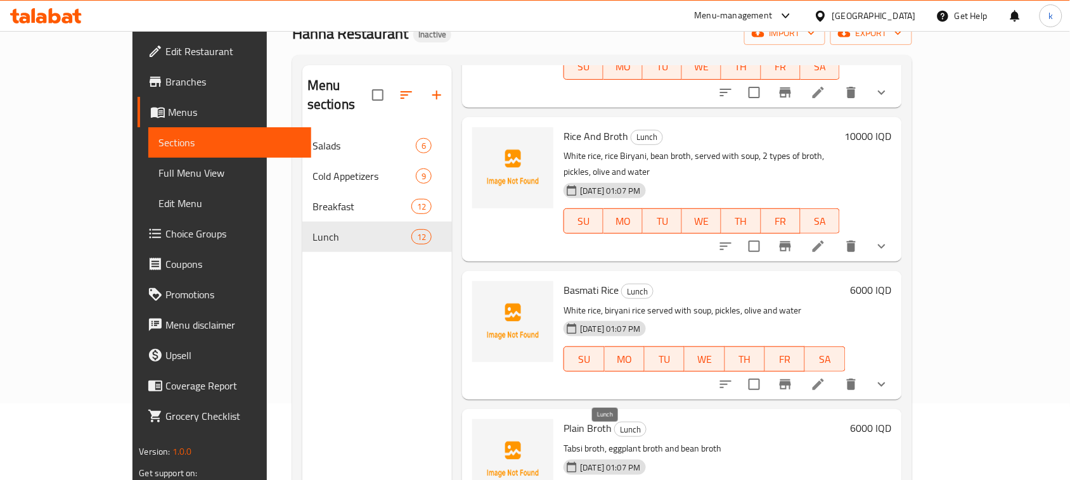
scroll to position [178, 0]
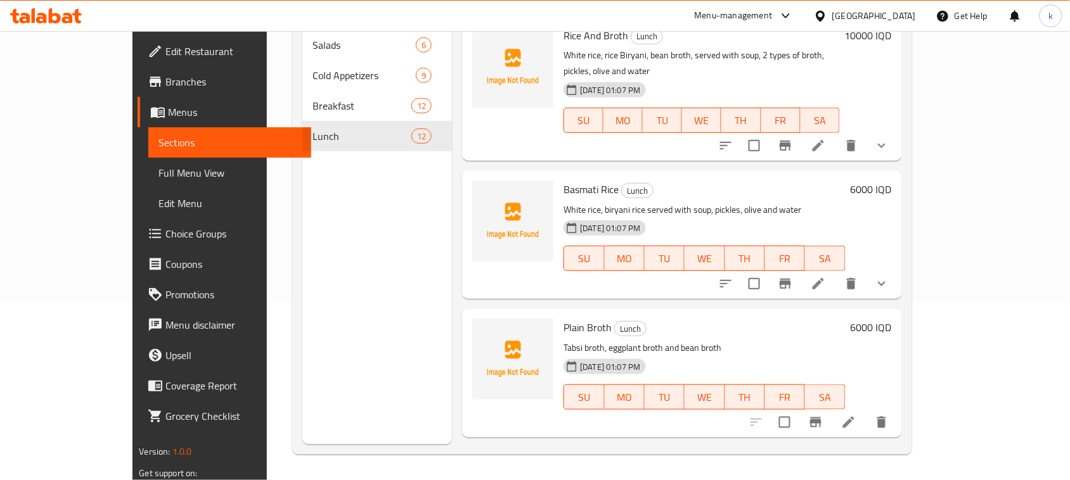
click at [692, 458] on h6 "Fried Chicken Lunch" at bounding box center [712, 467] width 299 height 18
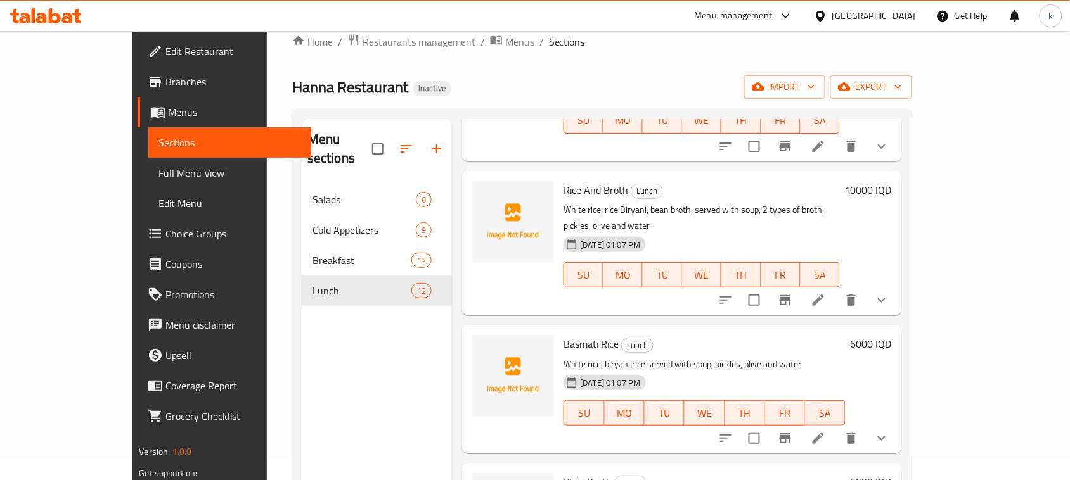
scroll to position [20, 0]
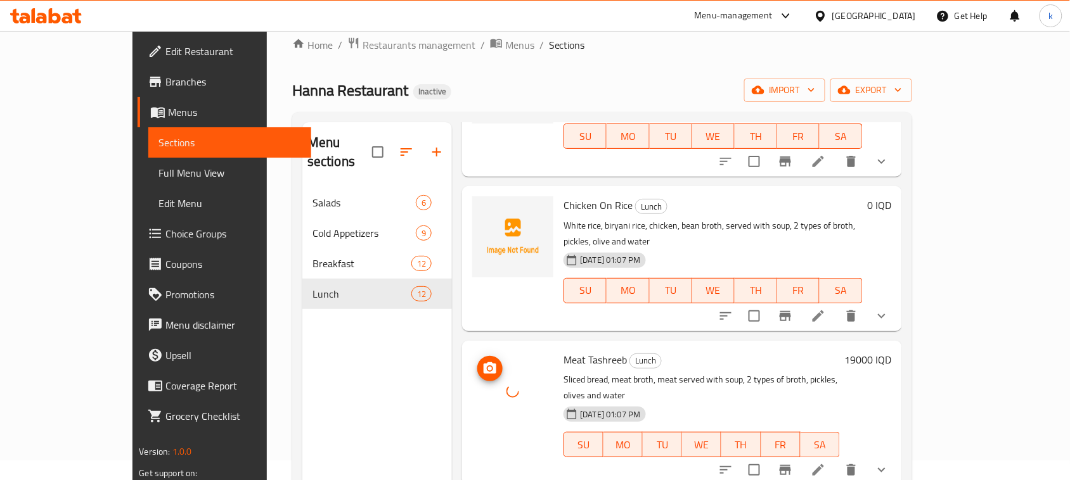
scroll to position [657, 0]
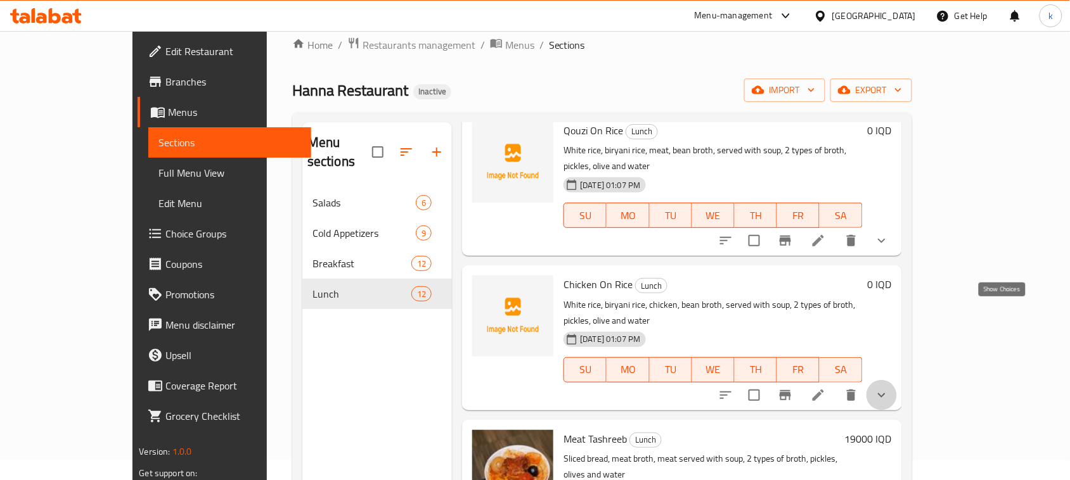
click at [889, 388] on icon "show more" at bounding box center [881, 395] width 15 height 15
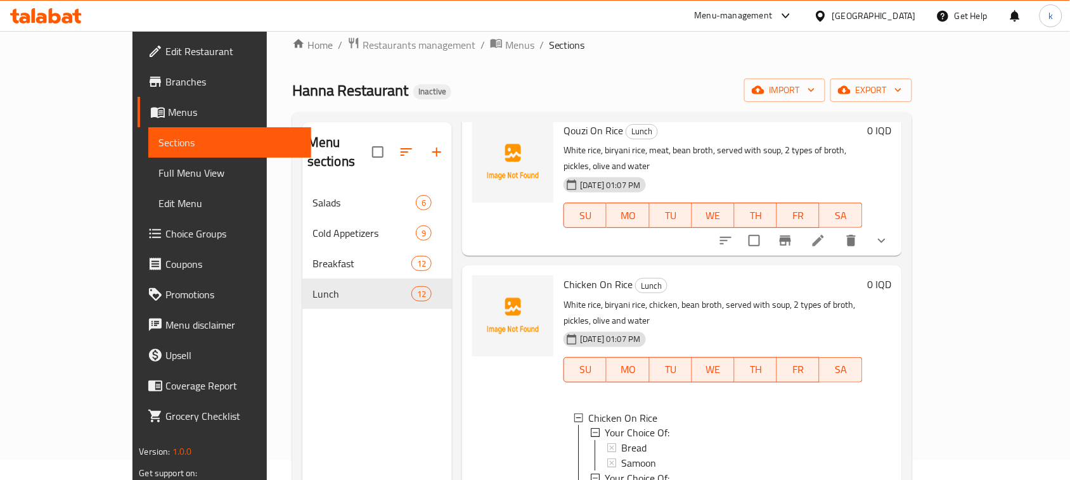
click at [610, 83] on div "Hanna Restaurant Inactive import export" at bounding box center [602, 90] width 620 height 23
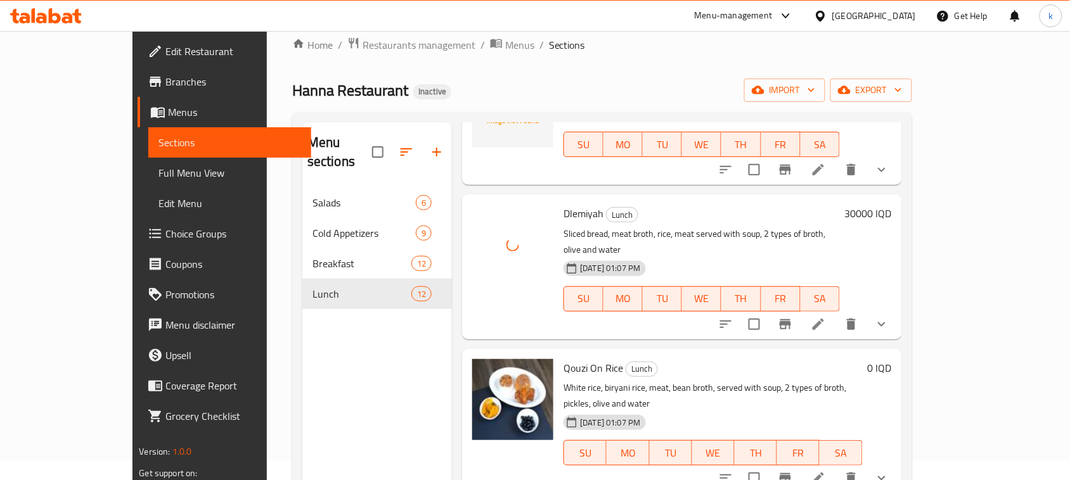
scroll to position [260, 0]
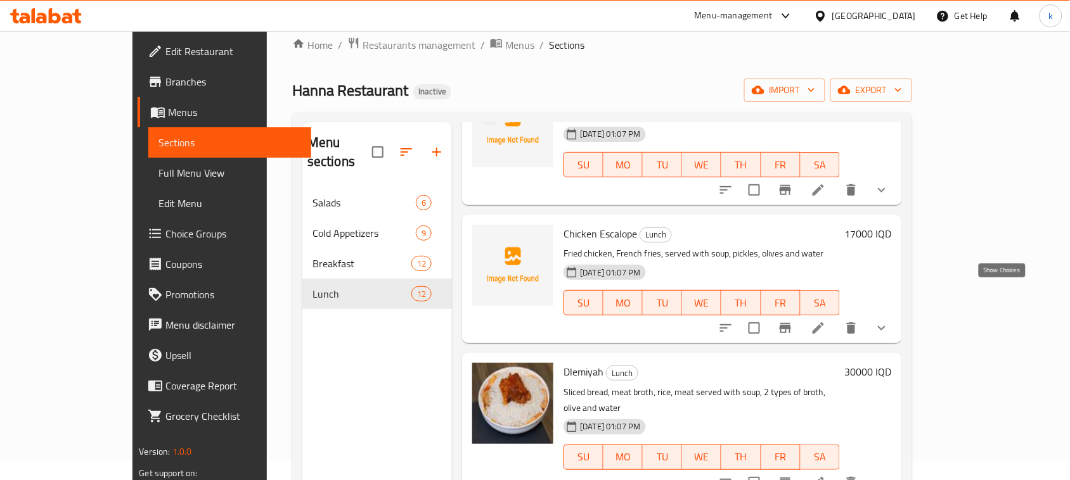
click at [889, 321] on icon "show more" at bounding box center [881, 328] width 15 height 15
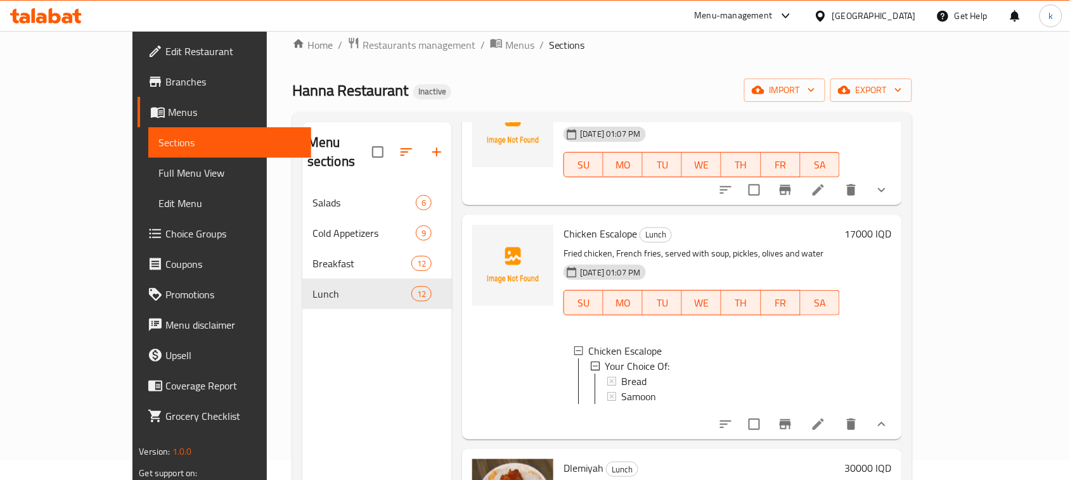
click at [619, 65] on div "Home / Restaurants management / Menus / Sections Hanna Restaurant Inactive impo…" at bounding box center [602, 325] width 620 height 576
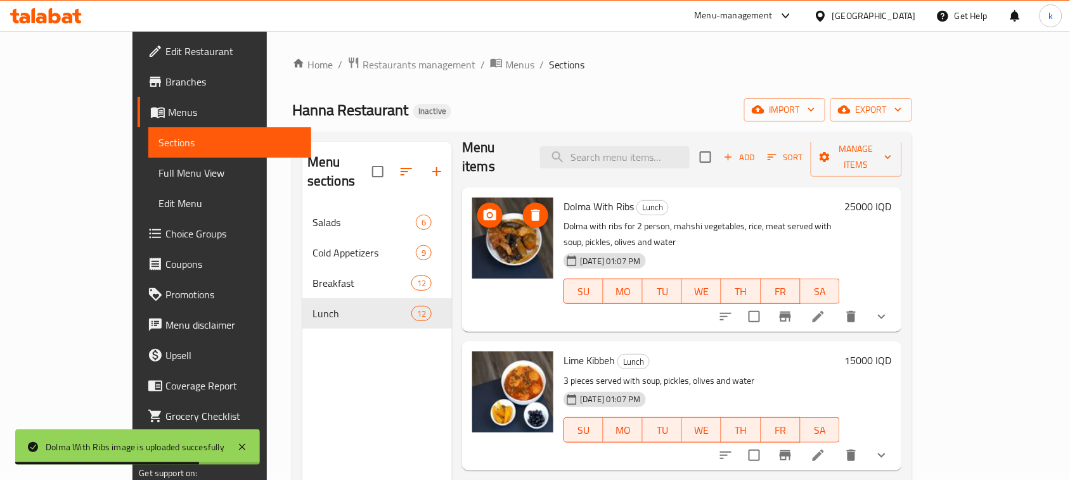
scroll to position [0, 0]
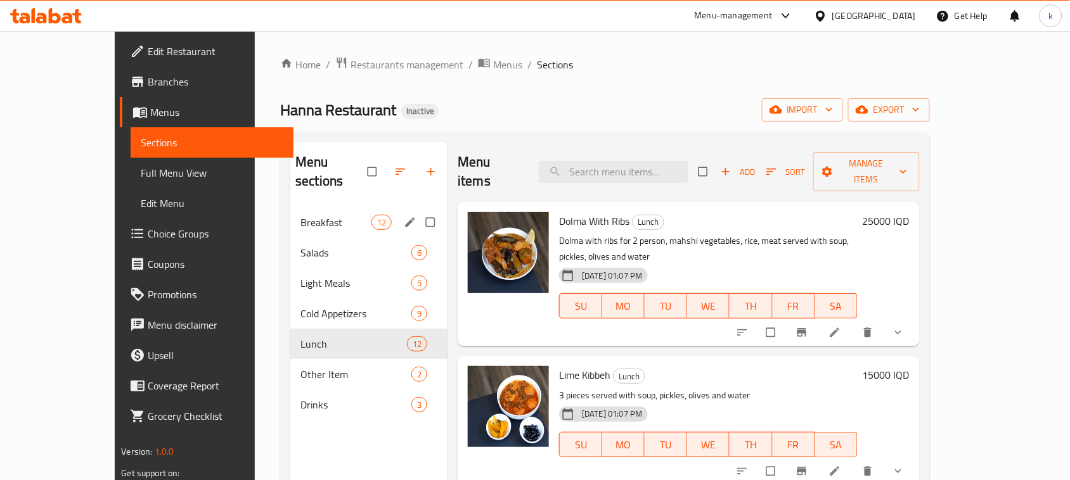
click at [300, 215] on span "Breakfast" at bounding box center [335, 222] width 71 height 15
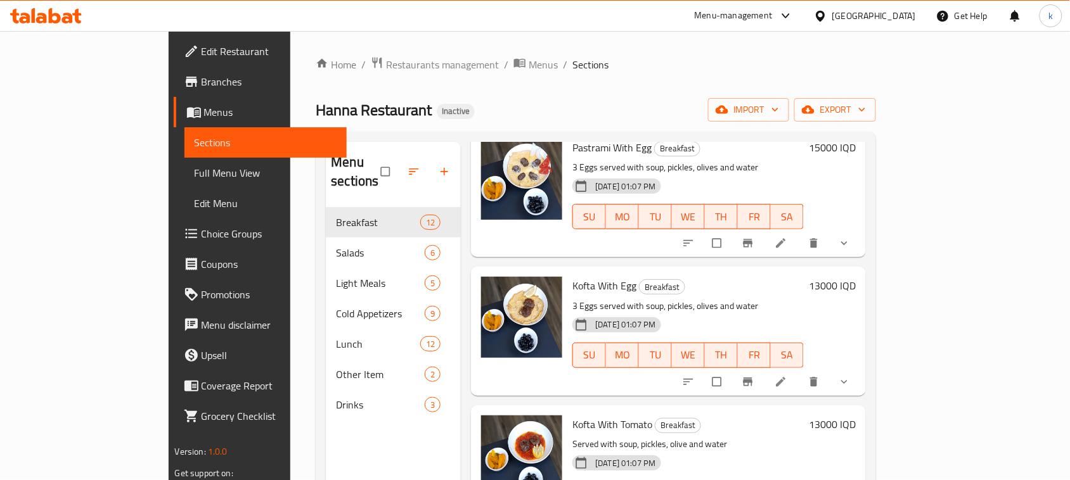
scroll to position [634, 0]
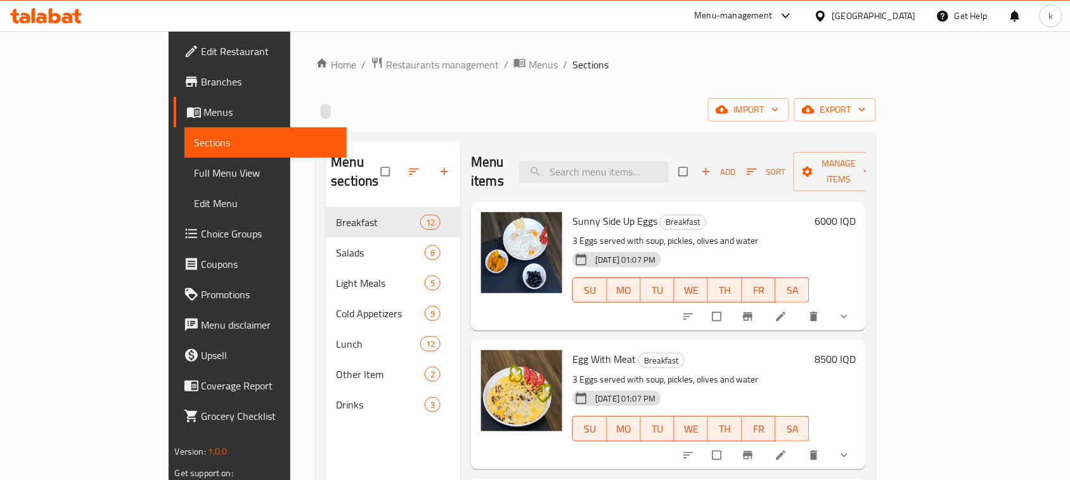
click at [631, 100] on div "import export" at bounding box center [596, 109] width 560 height 23
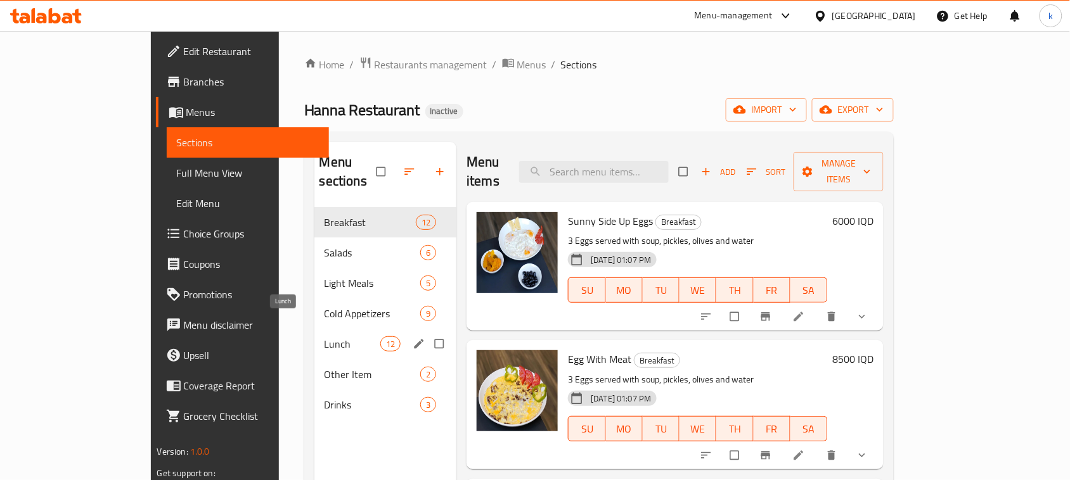
click at [324, 337] on span "Lunch" at bounding box center [352, 344] width 56 height 15
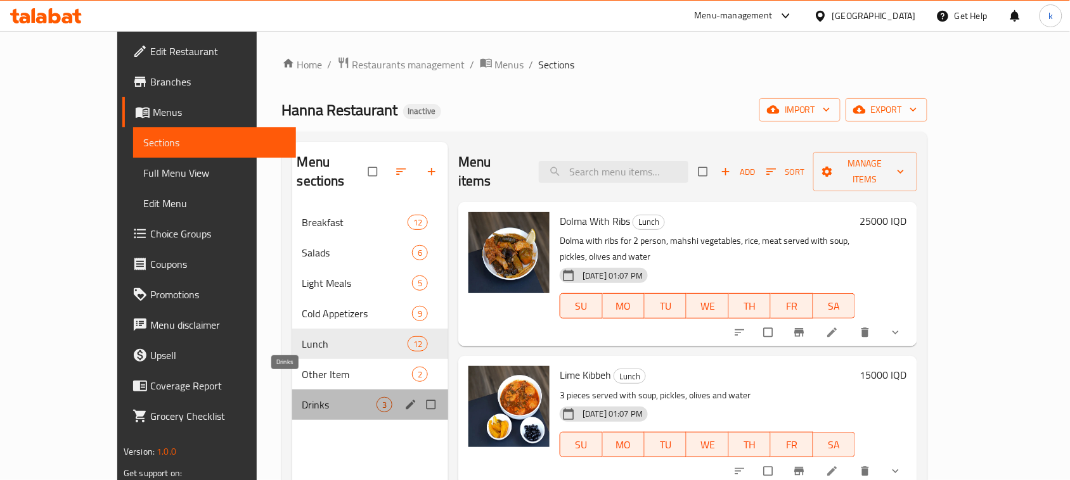
click at [302, 397] on span "Drinks" at bounding box center [339, 404] width 74 height 15
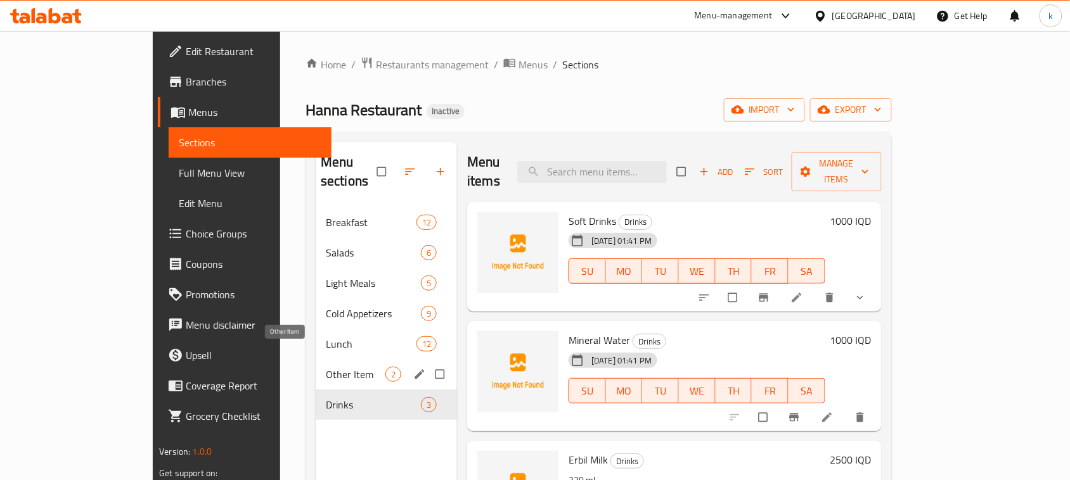
click at [326, 367] on span "Other Item" at bounding box center [356, 374] width 60 height 15
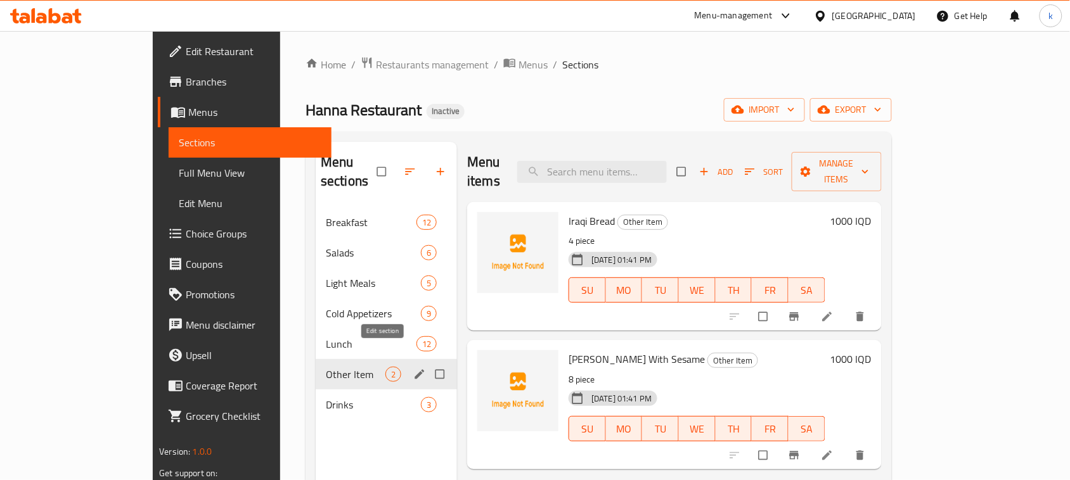
click at [413, 368] on icon "edit" at bounding box center [419, 374] width 13 height 13
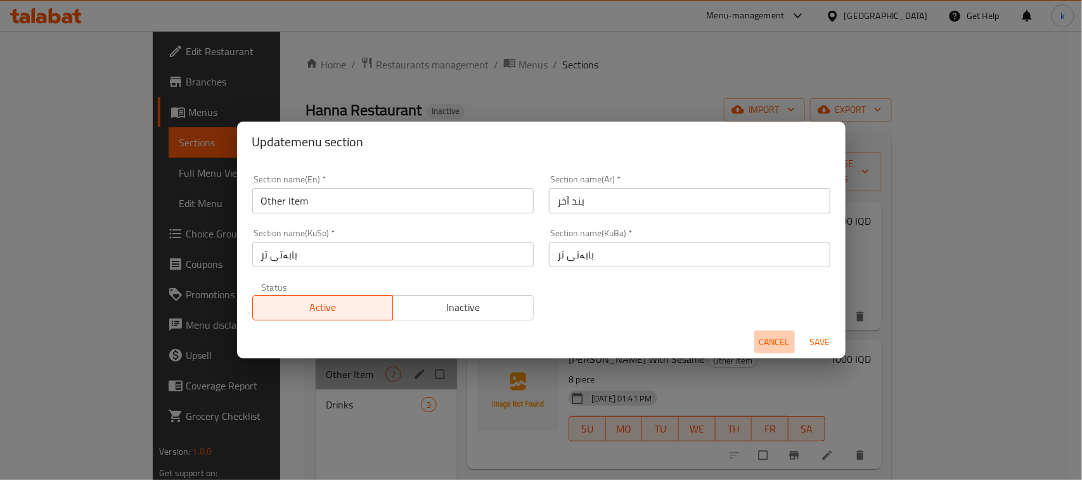
click at [772, 344] on span "Cancel" at bounding box center [774, 343] width 30 height 16
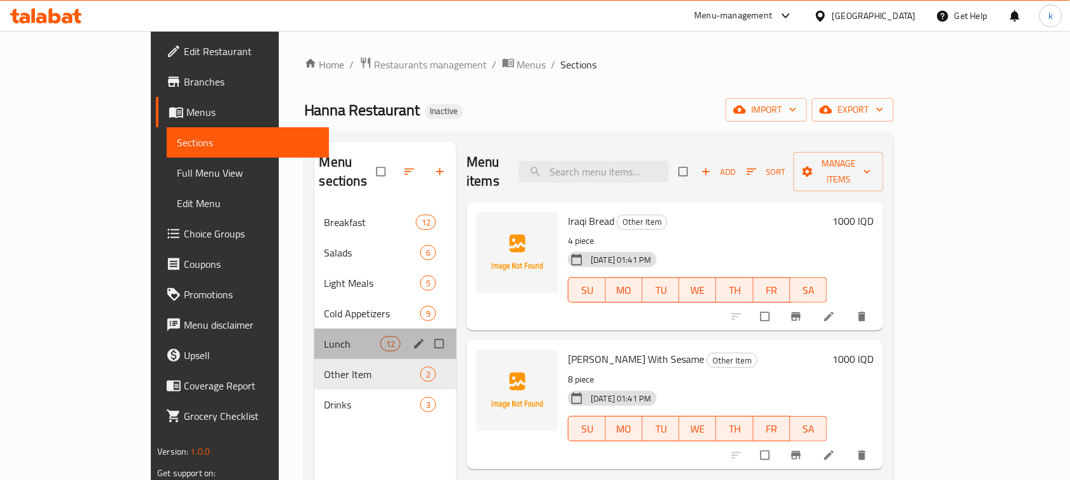
click at [314, 338] on div "Lunch 12" at bounding box center [385, 344] width 143 height 30
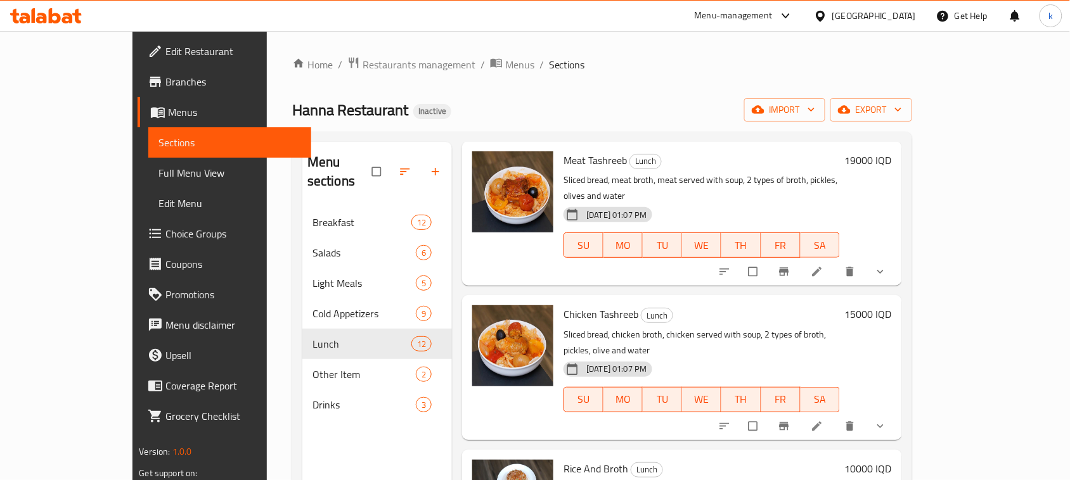
scroll to position [713, 0]
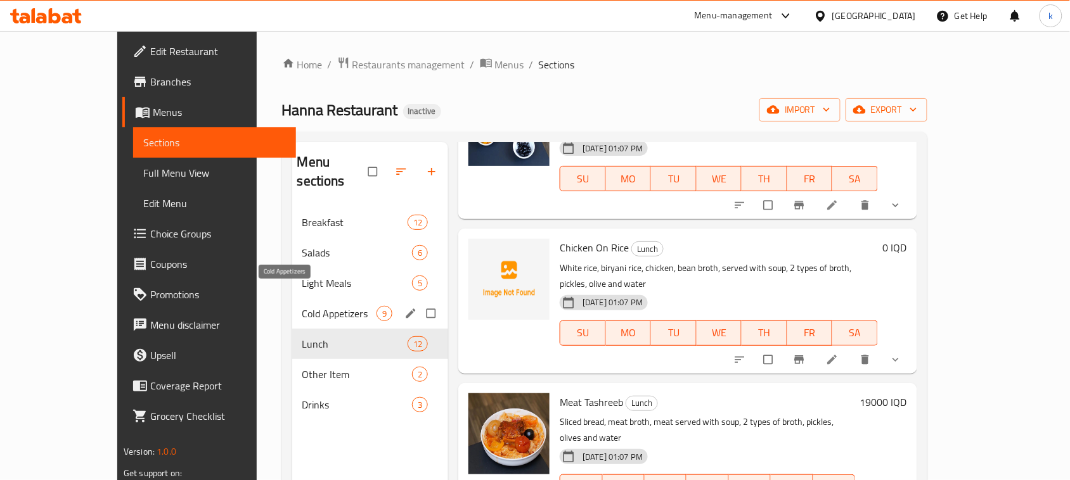
click at [302, 306] on span "Cold Appetizers" at bounding box center [339, 313] width 74 height 15
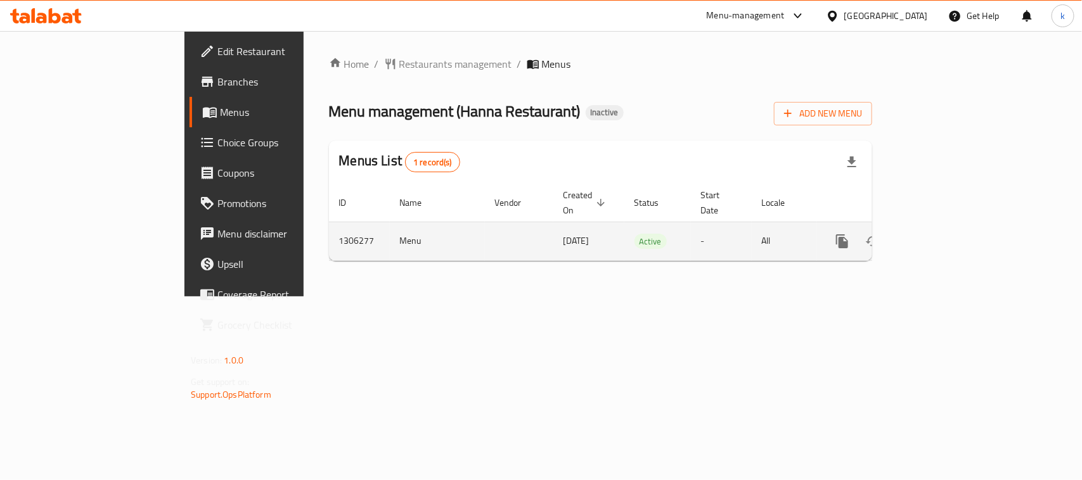
click at [941, 234] on icon "enhanced table" at bounding box center [933, 241] width 15 height 15
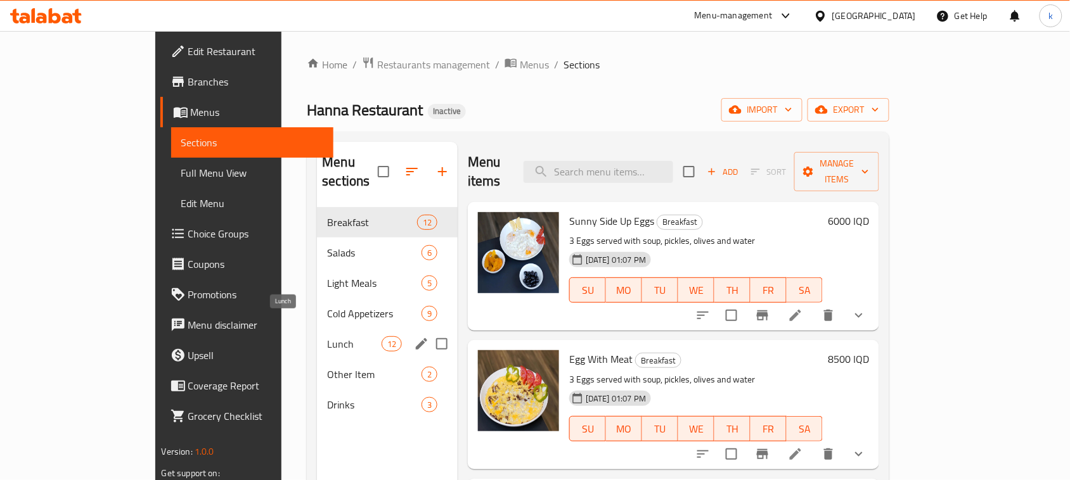
click at [327, 337] on span "Lunch" at bounding box center [354, 344] width 54 height 15
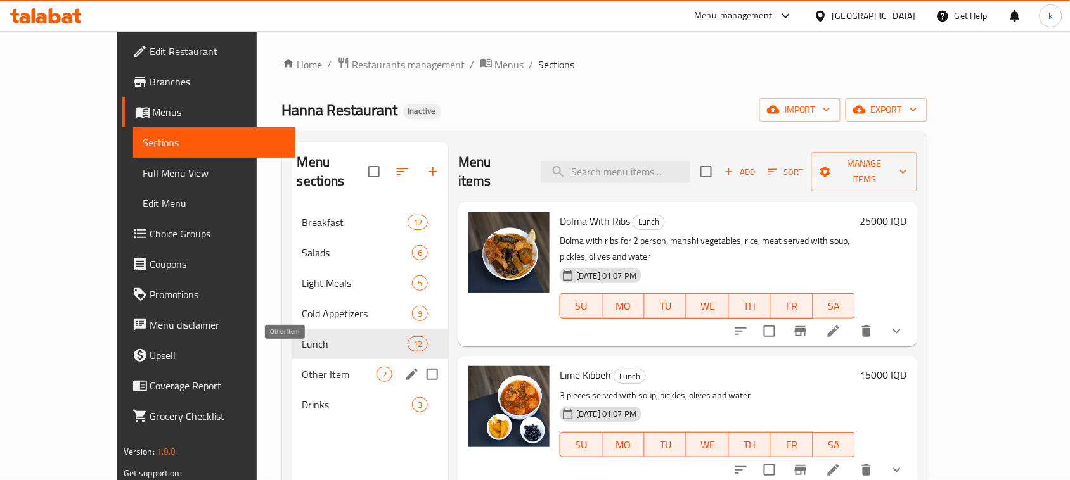
click at [302, 367] on span "Other Item" at bounding box center [339, 374] width 74 height 15
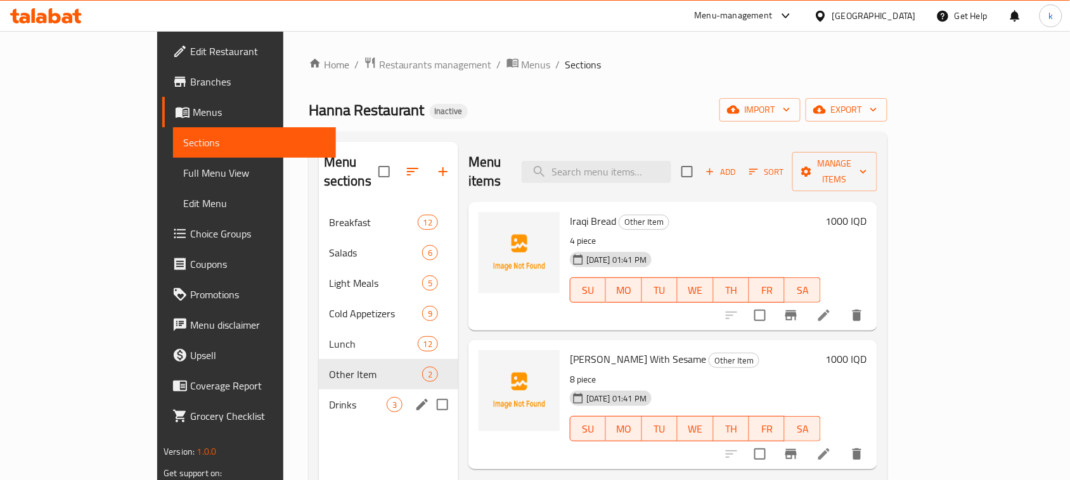
click at [329, 397] on span "Drinks" at bounding box center [358, 404] width 58 height 15
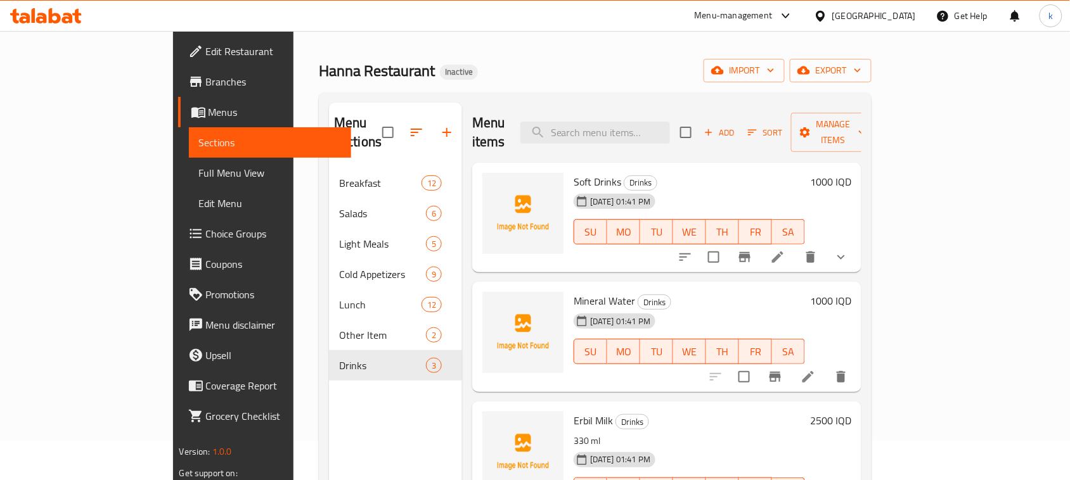
scroll to position [20, 0]
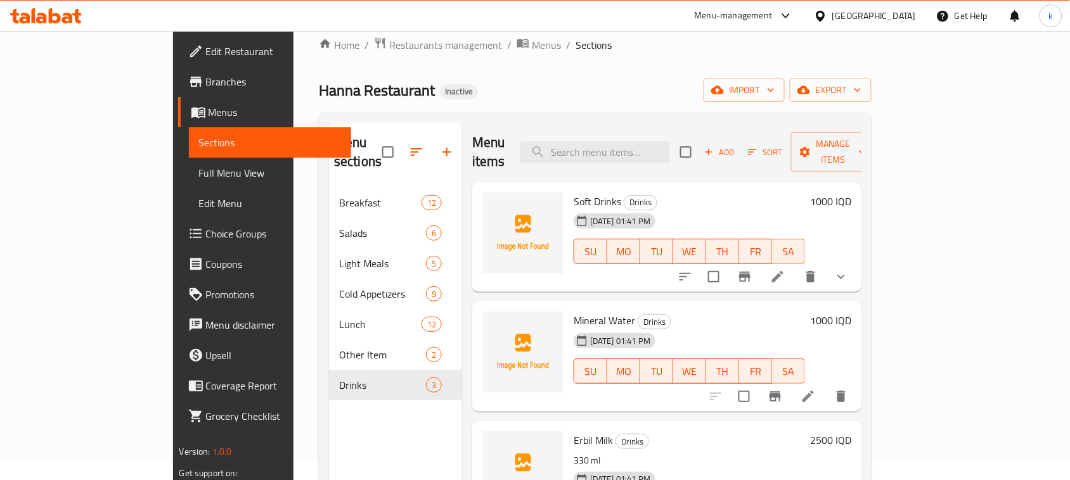
click at [849, 269] on icon "show more" at bounding box center [840, 276] width 15 height 15
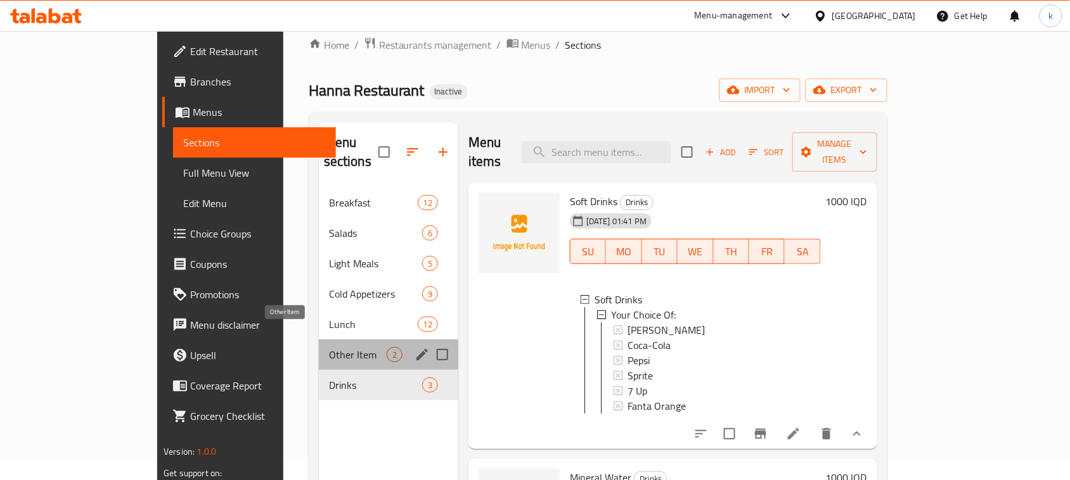
click at [329, 347] on span "Other Item" at bounding box center [358, 354] width 58 height 15
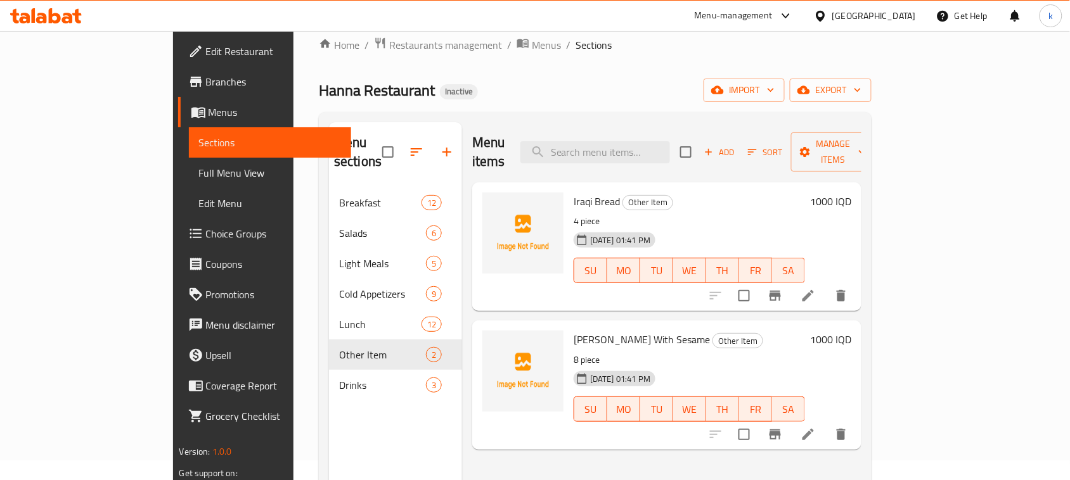
click at [319, 359] on div "Menu sections Breakfast 12 Salads 6 Light Meals 5 Cold Appetizers 9 Lunch 12 Ot…" at bounding box center [595, 362] width 553 height 501
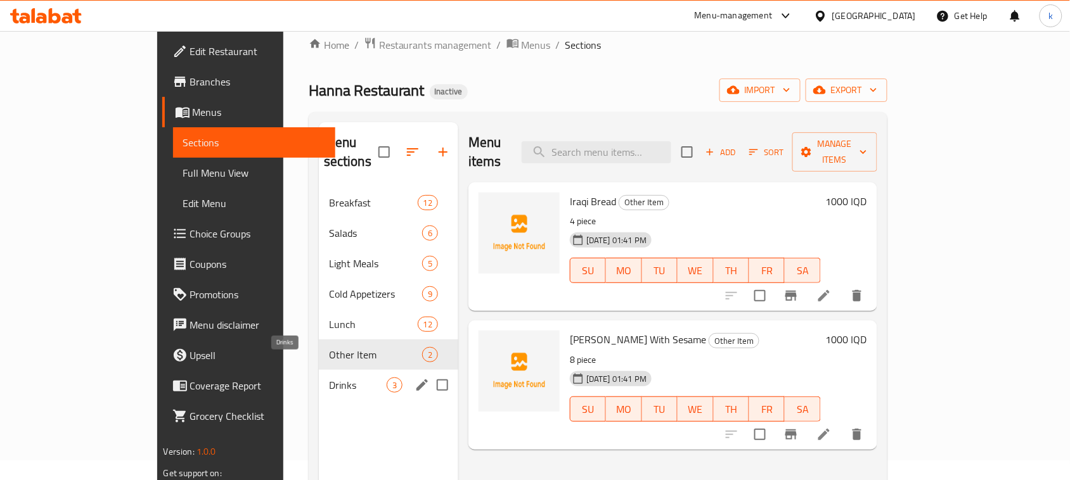
click at [329, 378] on span "Drinks" at bounding box center [358, 385] width 58 height 15
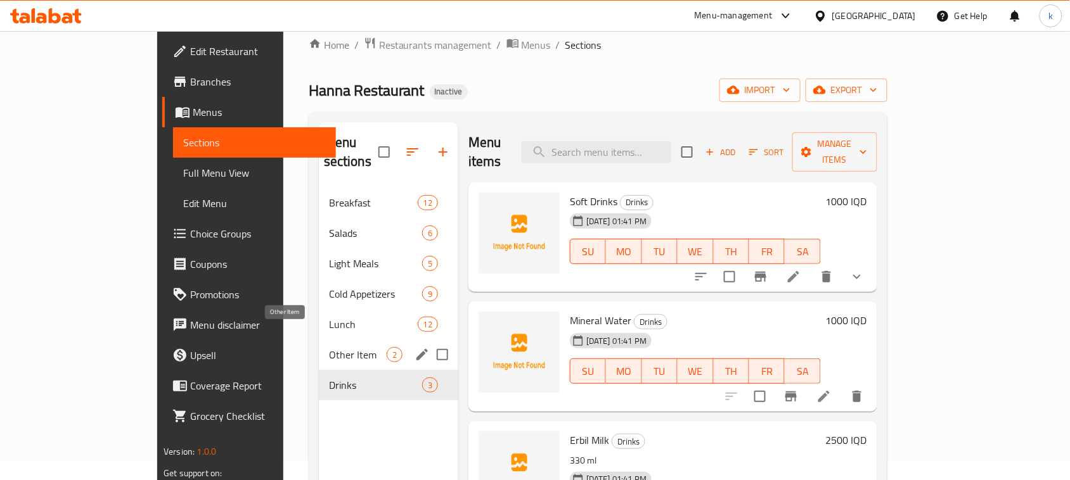
click at [329, 347] on span "Other Item" at bounding box center [358, 354] width 58 height 15
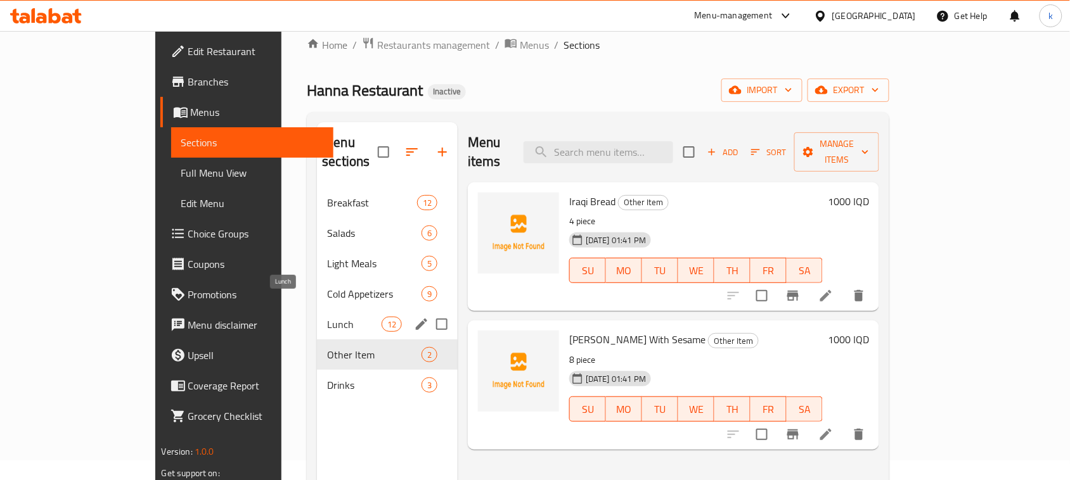
click at [327, 317] on span "Lunch" at bounding box center [354, 324] width 54 height 15
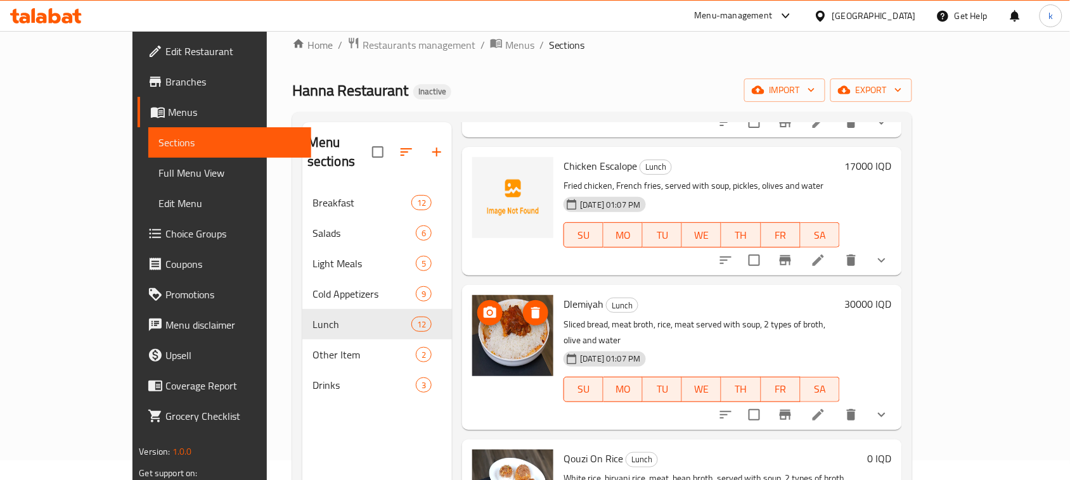
scroll to position [79, 0]
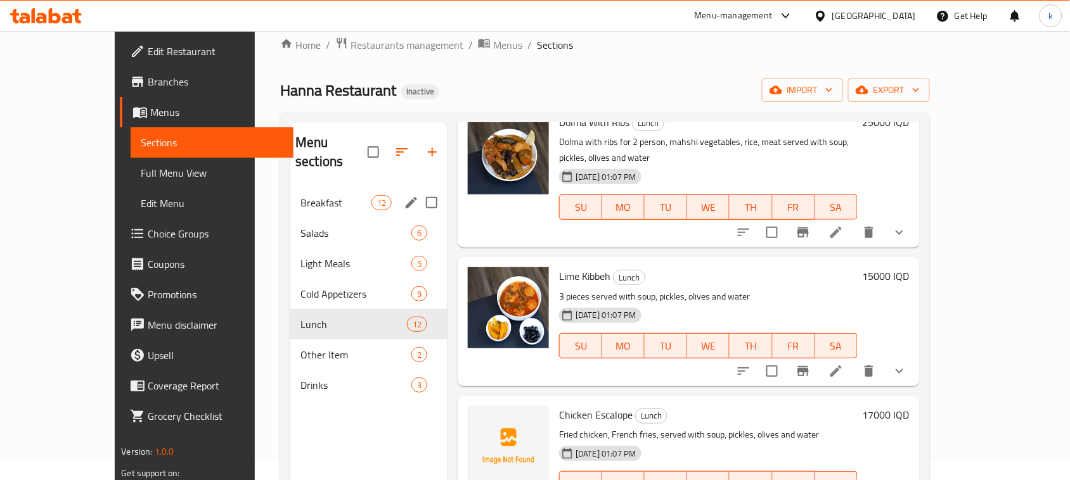
click at [290, 192] on div "Breakfast 12" at bounding box center [368, 203] width 157 height 30
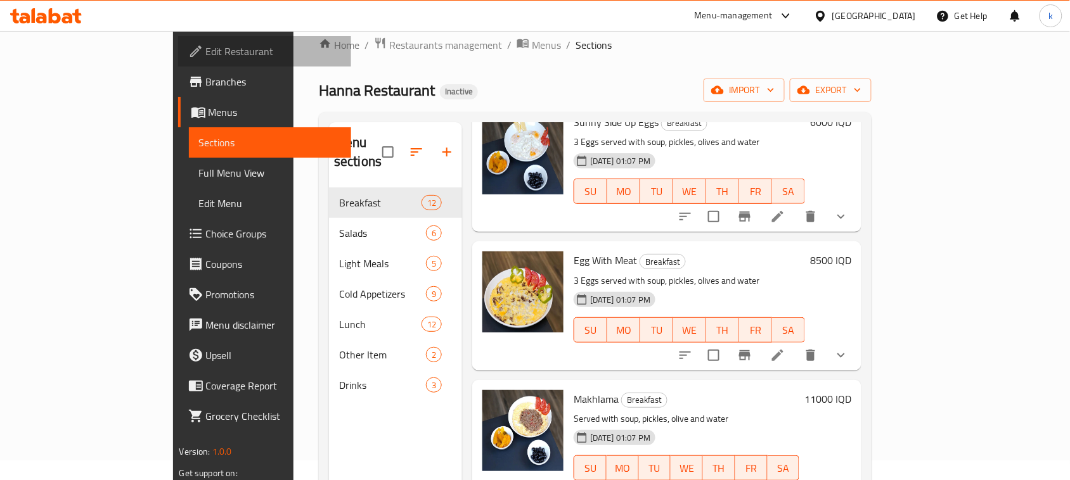
click at [206, 57] on span "Edit Restaurant" at bounding box center [274, 51] width 136 height 15
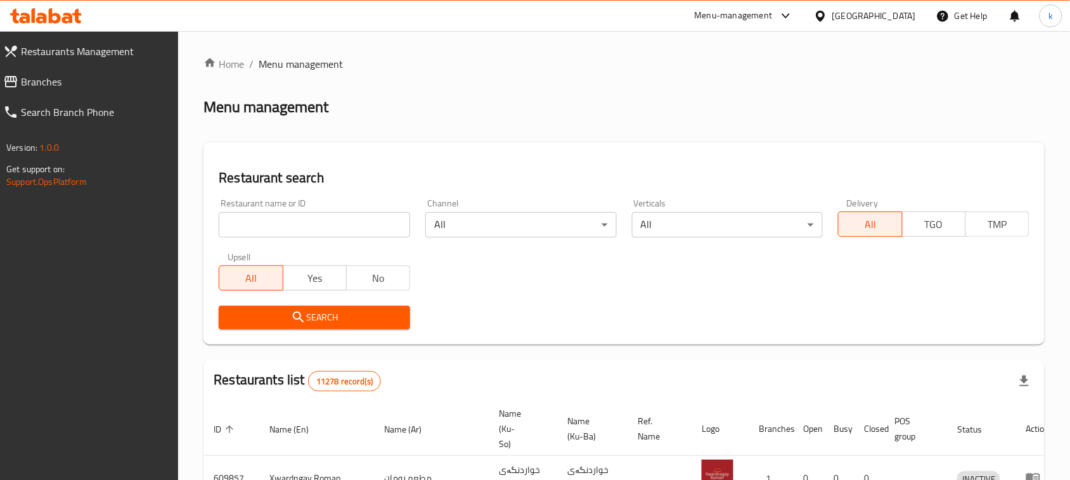
click at [261, 231] on input "search" at bounding box center [314, 224] width 191 height 25
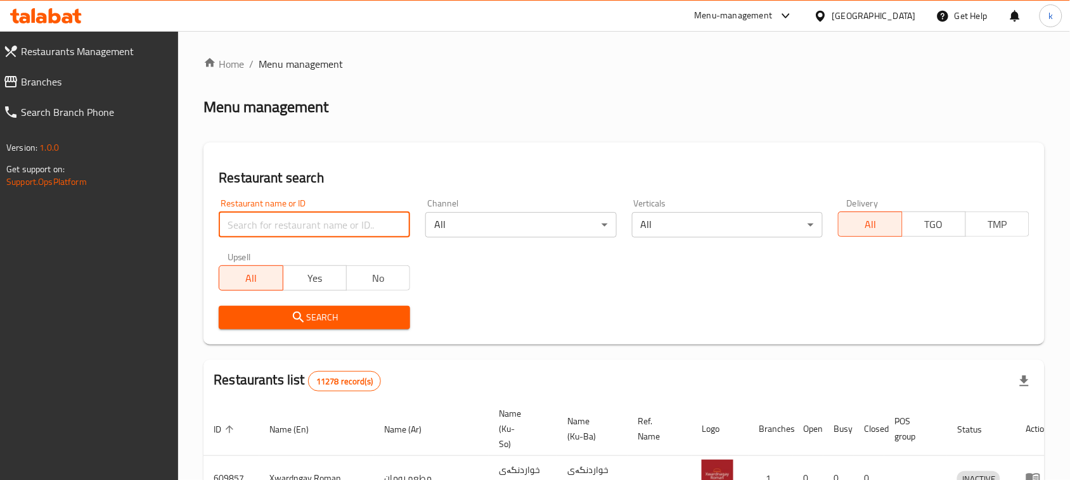
paste input "Hanna Restaurant"
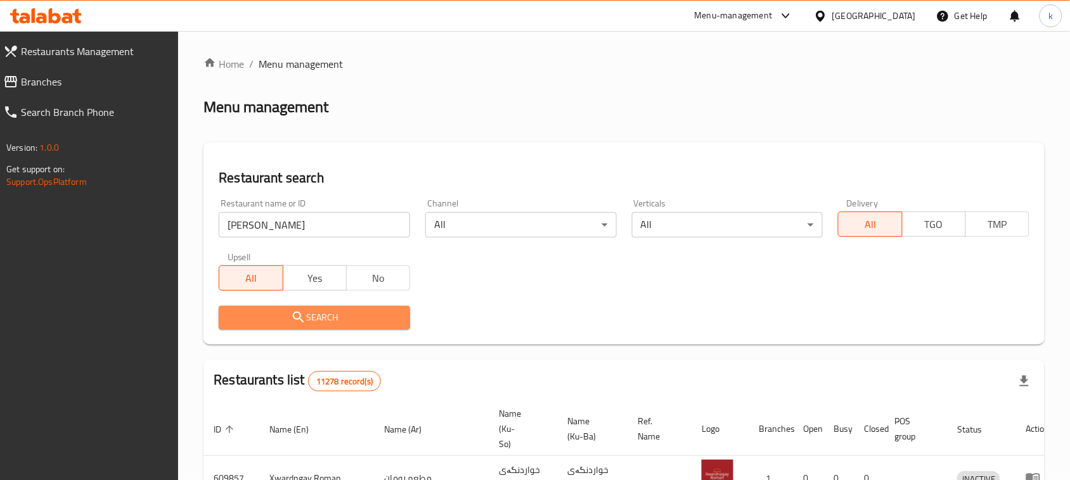
click at [330, 319] on span "Search" at bounding box center [314, 318] width 171 height 16
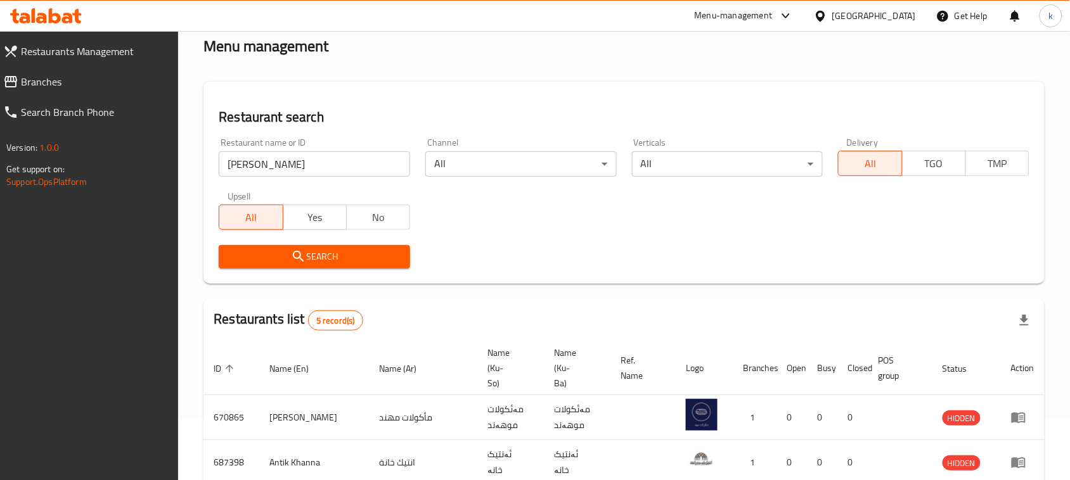
scroll to position [16, 0]
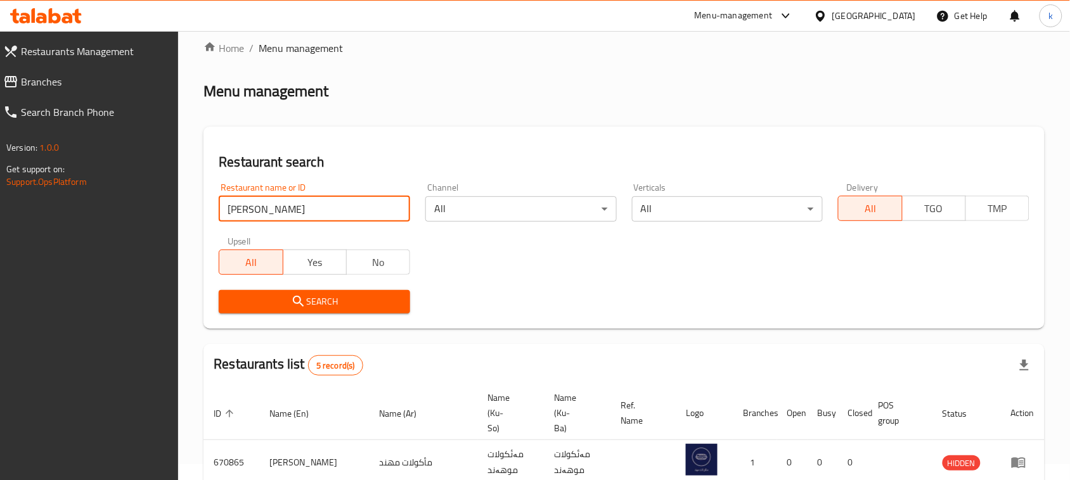
drag, startPoint x: 267, startPoint y: 209, endPoint x: 138, endPoint y: 222, distance: 129.9
click at [138, 222] on div "Restaurants Management Branches Search Branch Phone Version: 1.0.0 Get support …" at bounding box center [535, 379] width 1070 height 729
paste input "Restaurant"
click at [240, 211] on input "Hanna Restaurant" at bounding box center [314, 208] width 191 height 25
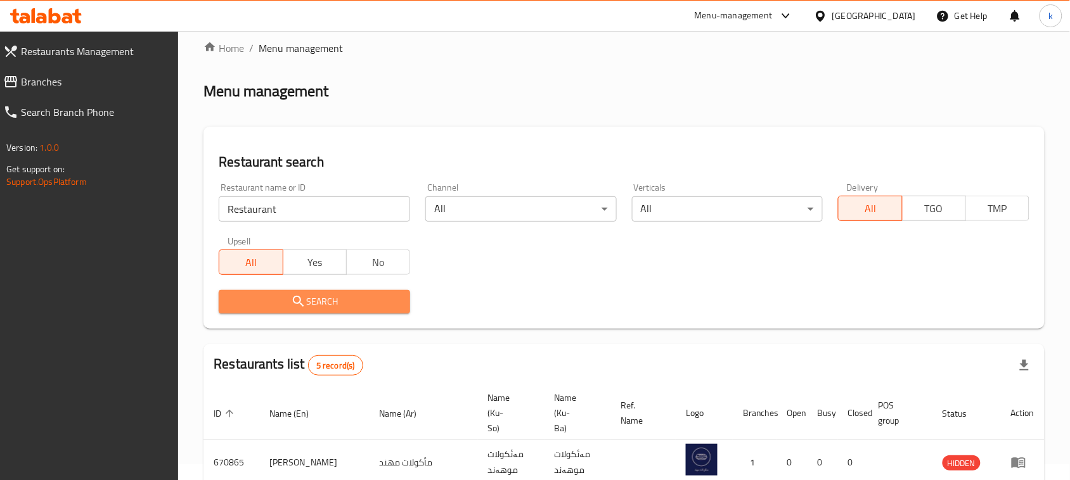
click at [323, 303] on span "Search" at bounding box center [314, 302] width 171 height 16
click at [323, 303] on div at bounding box center [535, 240] width 1070 height 480
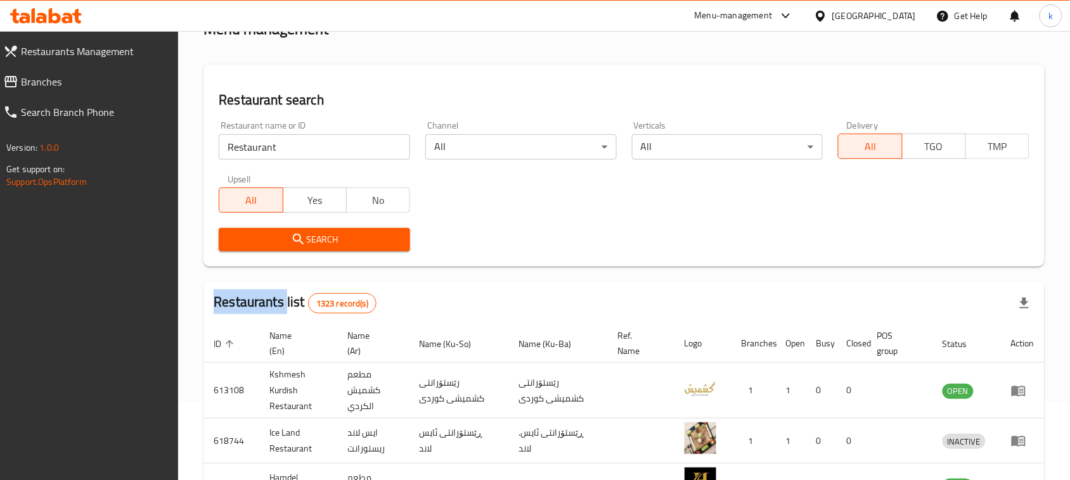
scroll to position [174, 0]
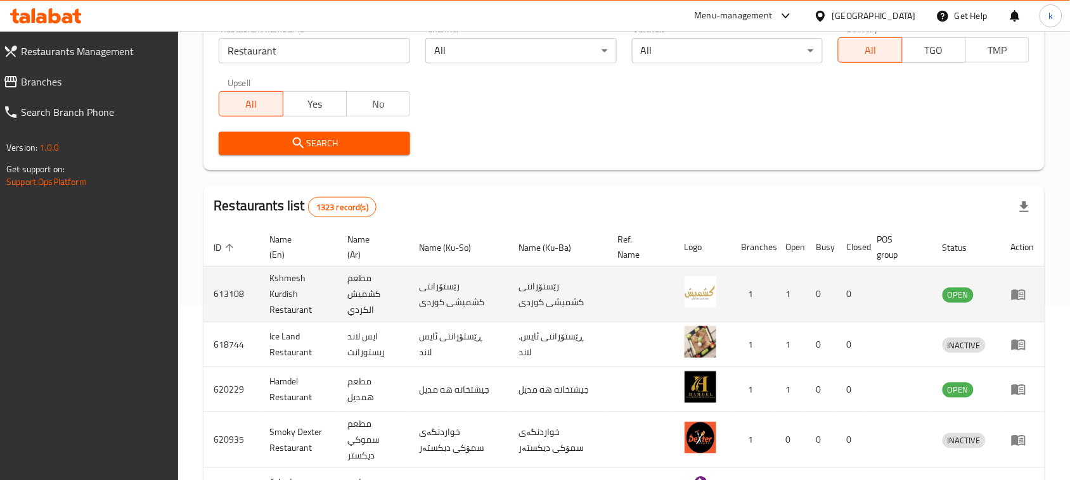
click at [458, 282] on td "رێستۆرانتی کشمیشى كوردى" at bounding box center [459, 295] width 100 height 56
copy td "رێستۆرانتی"
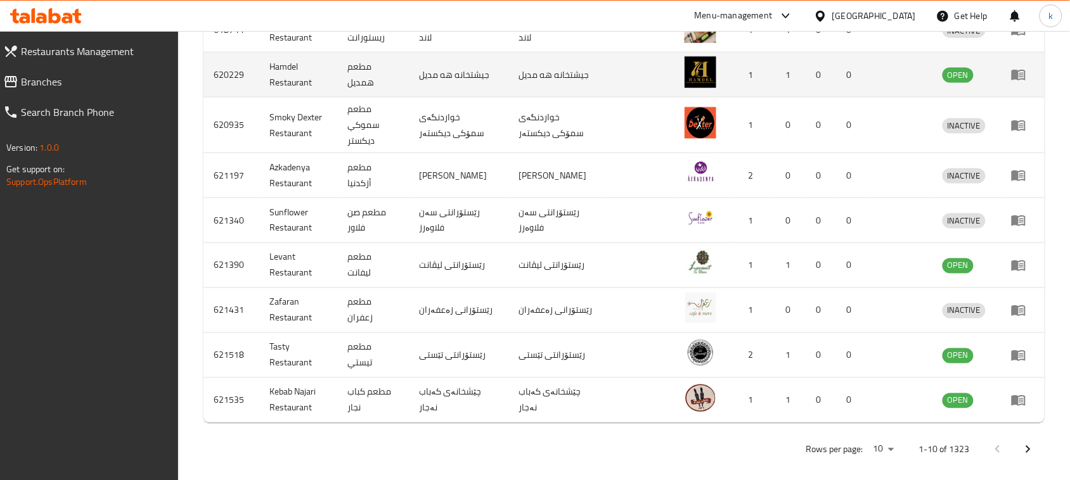
scroll to position [490, 0]
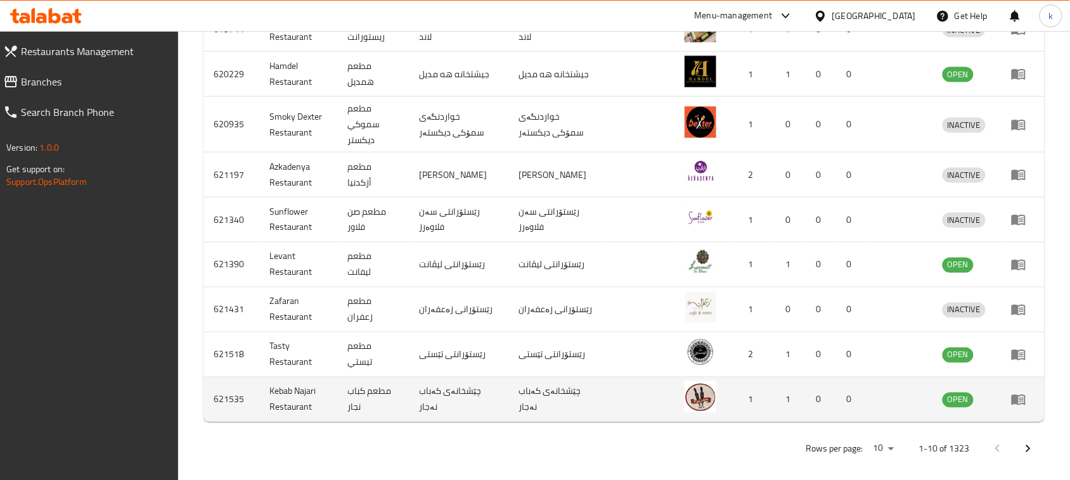
click at [392, 394] on td "مطعم كباب نجار" at bounding box center [374, 400] width 72 height 45
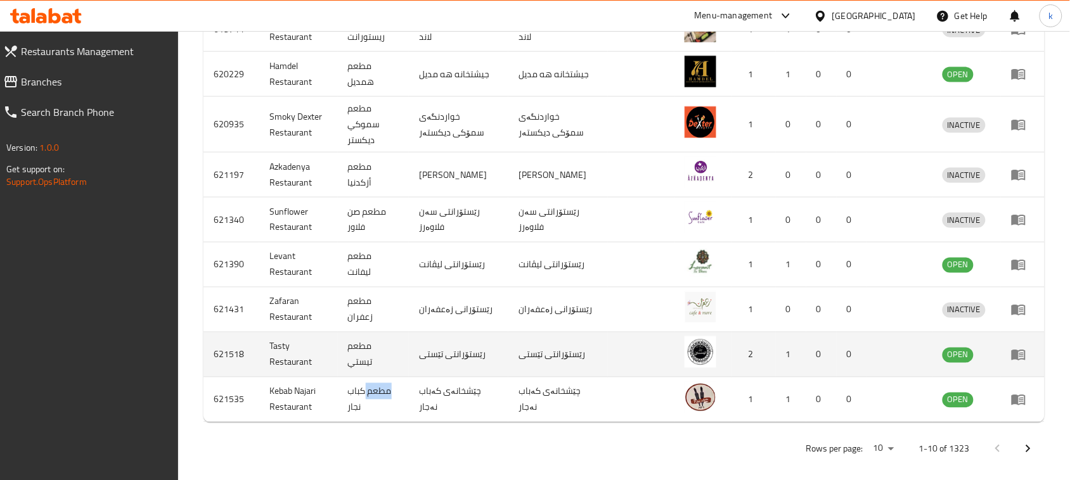
copy td "مطعم"
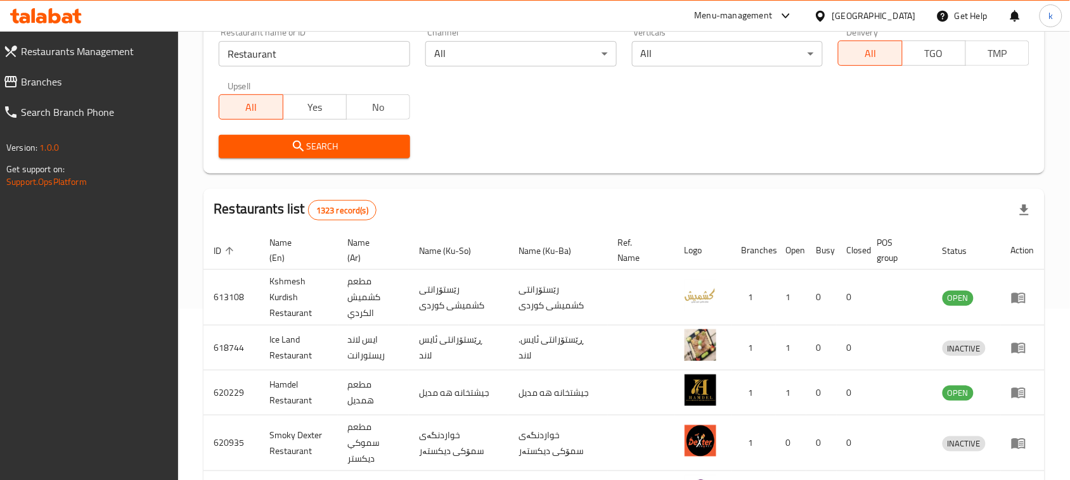
scroll to position [15, 0]
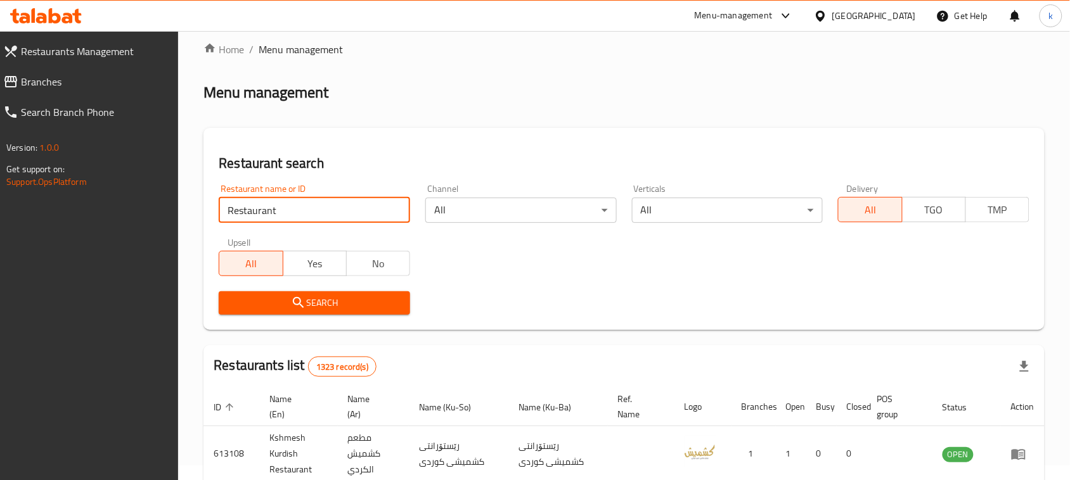
drag, startPoint x: 316, startPoint y: 210, endPoint x: 163, endPoint y: 238, distance: 155.3
paste input "[PERSON_NAME]"
click at [290, 214] on input "Hanna Restaurant" at bounding box center [314, 210] width 191 height 25
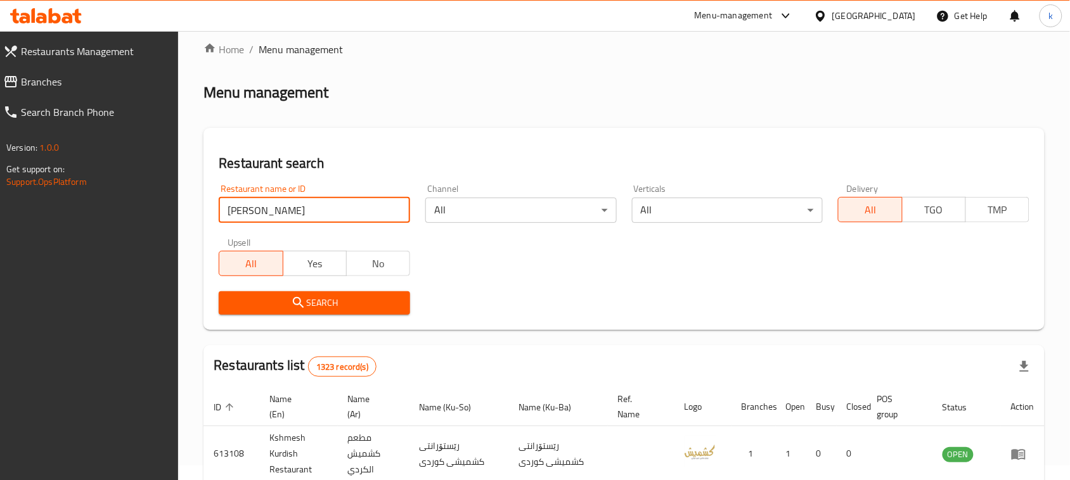
click button "Search" at bounding box center [314, 303] width 191 height 23
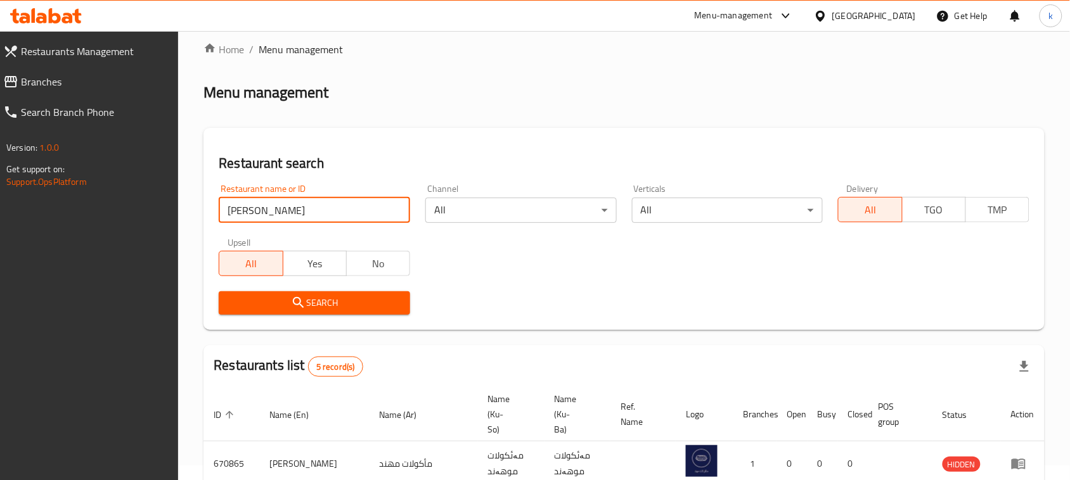
click at [307, 296] on span "Search" at bounding box center [314, 303] width 171 height 16
click at [308, 296] on span "Search" at bounding box center [314, 303] width 171 height 16
click at [324, 306] on span "Search" at bounding box center [314, 303] width 171 height 16
click at [269, 194] on div "Restaurant name or ID Hanna Restaurant name or ID" at bounding box center [314, 203] width 191 height 39
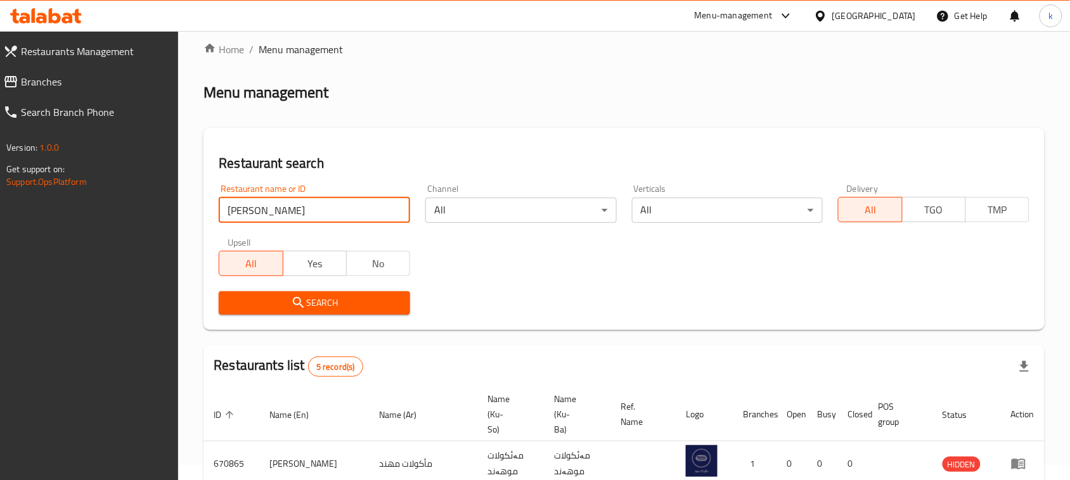
click at [267, 219] on input "[PERSON_NAME]" at bounding box center [314, 210] width 191 height 25
click at [229, 213] on input "[PERSON_NAME]" at bounding box center [314, 210] width 191 height 25
click at [269, 190] on div "Restaurant name or ID Hanna Restaurant name or ID" at bounding box center [314, 203] width 191 height 39
click at [274, 203] on input "[PERSON_NAME]" at bounding box center [314, 210] width 191 height 25
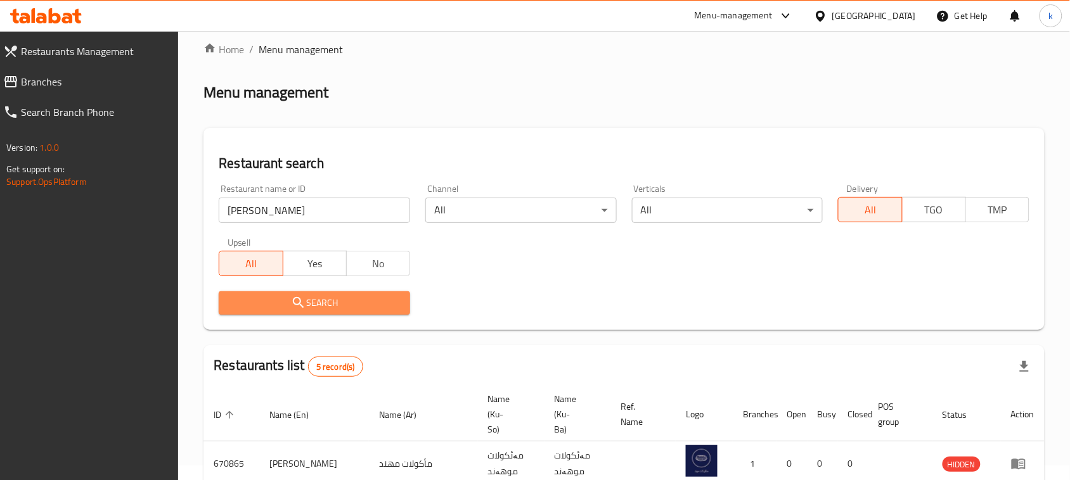
click at [311, 305] on span "Search" at bounding box center [314, 303] width 171 height 16
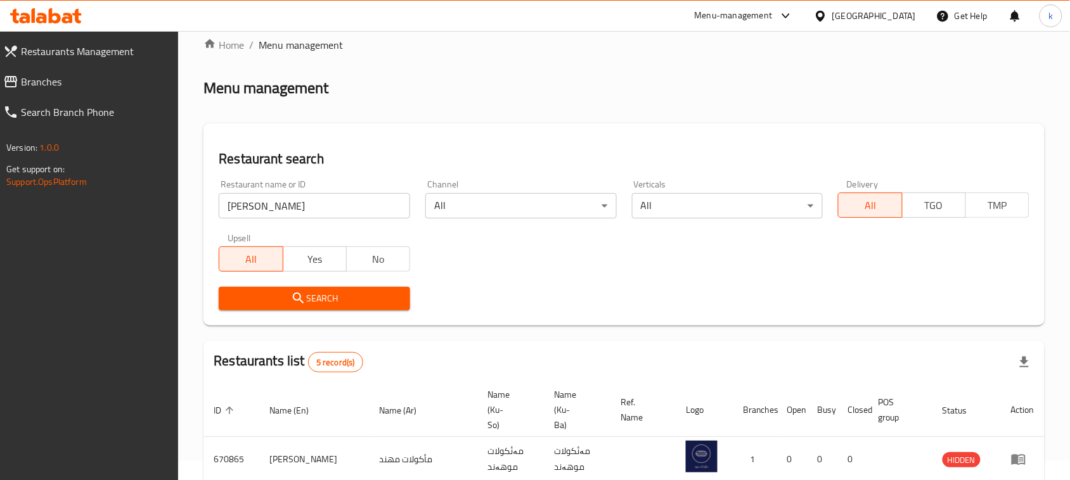
scroll to position [0, 0]
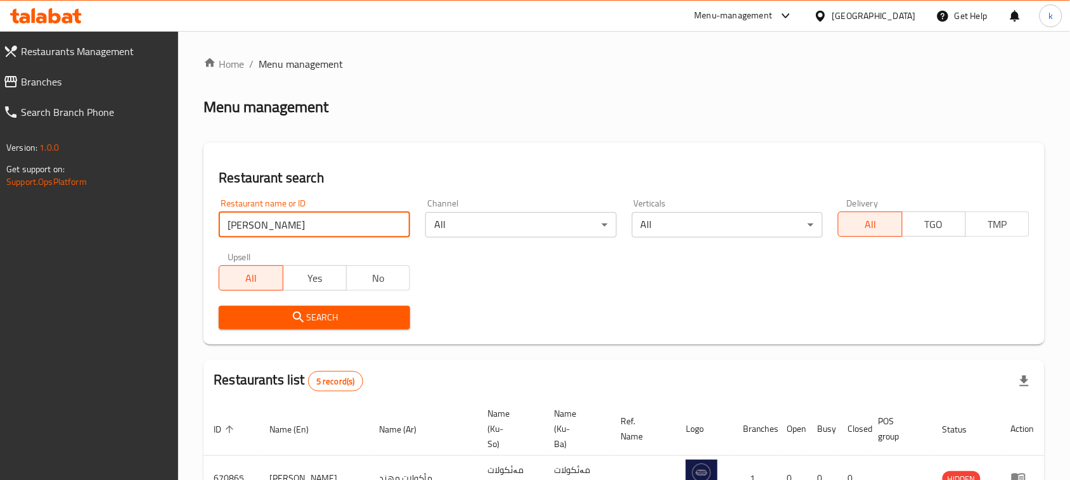
drag, startPoint x: 283, startPoint y: 225, endPoint x: 179, endPoint y: 233, distance: 104.2
click at [179, 233] on div "Home / Menu management Menu management Restaurant search Restaurant name or ID …" at bounding box center [624, 395] width 892 height 729
type input "hanna"
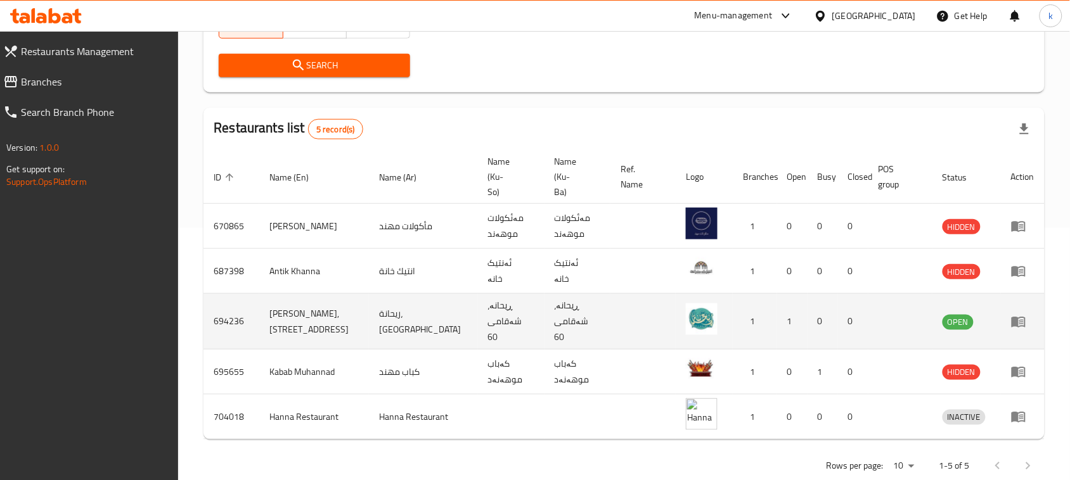
scroll to position [254, 0]
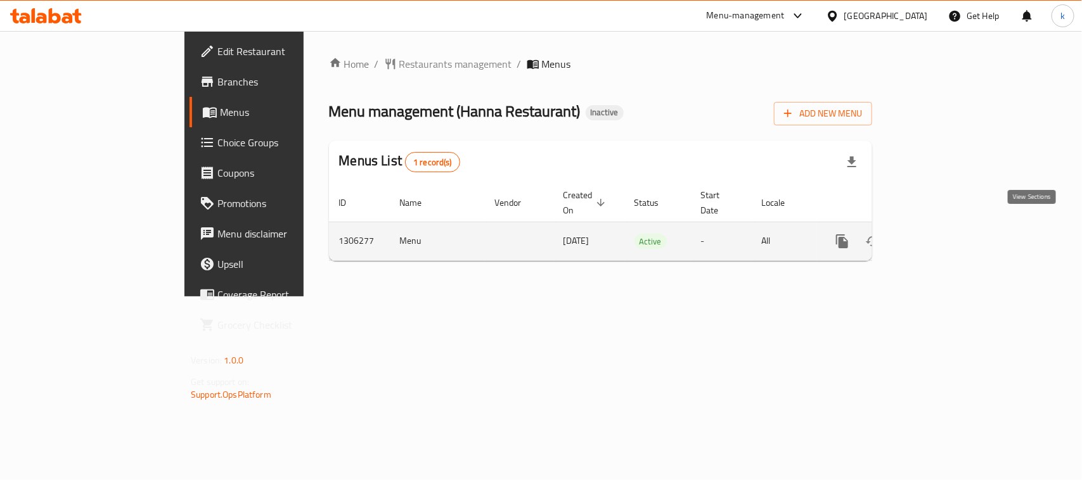
click at [941, 234] on icon "enhanced table" at bounding box center [933, 241] width 15 height 15
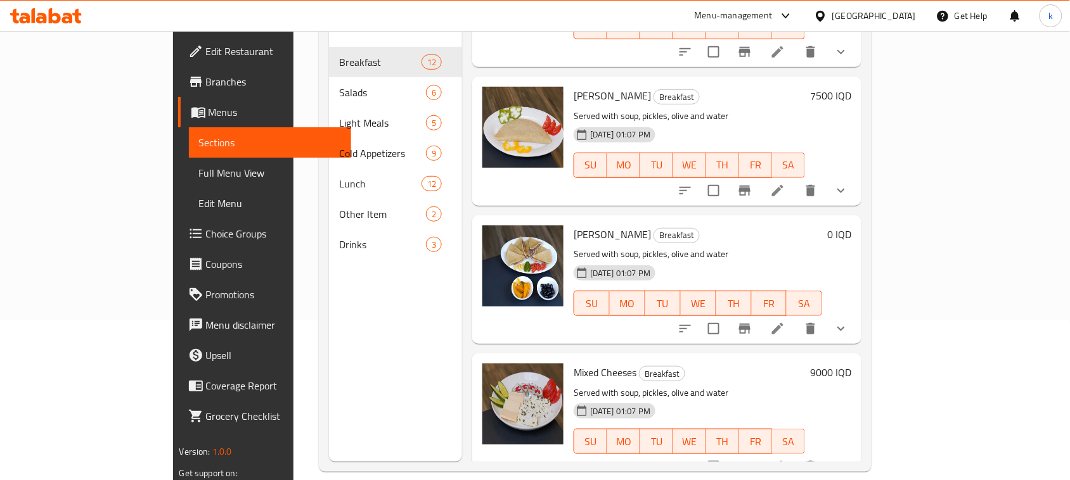
scroll to position [178, 0]
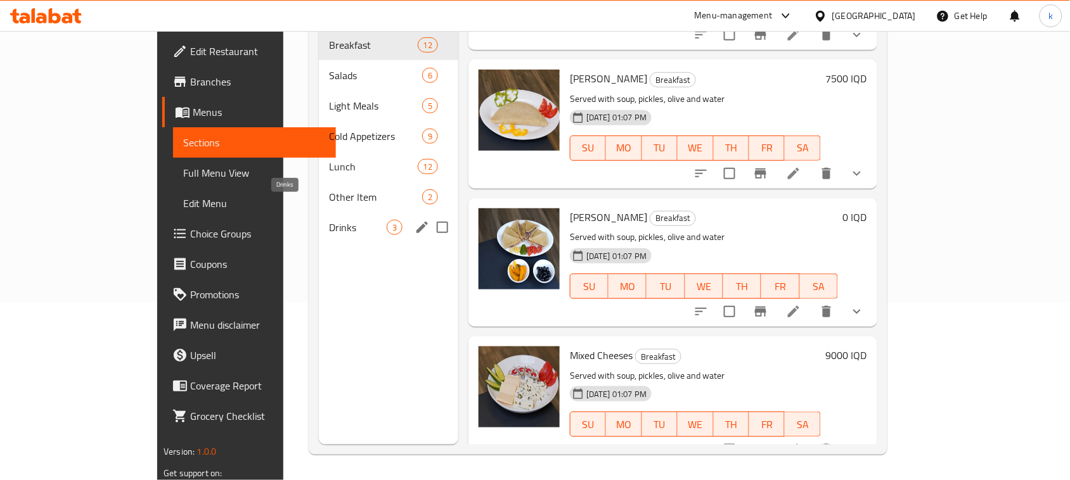
click at [329, 220] on span "Drinks" at bounding box center [358, 227] width 58 height 15
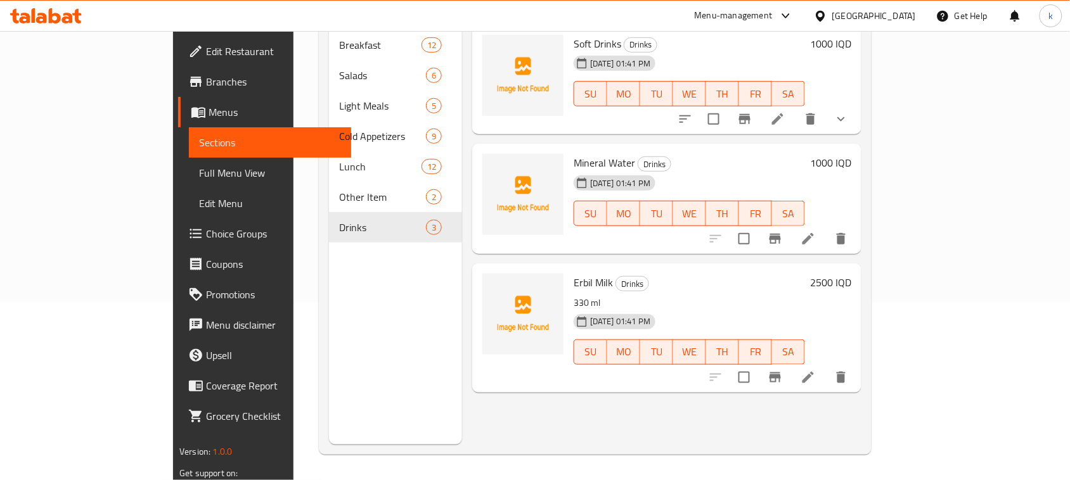
scroll to position [99, 0]
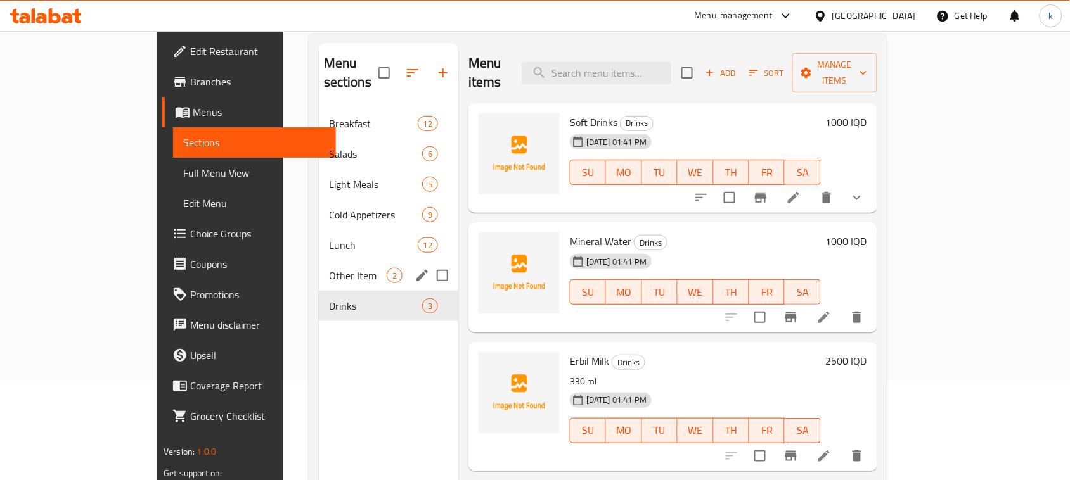
click at [329, 268] on span "Other Item" at bounding box center [358, 275] width 58 height 15
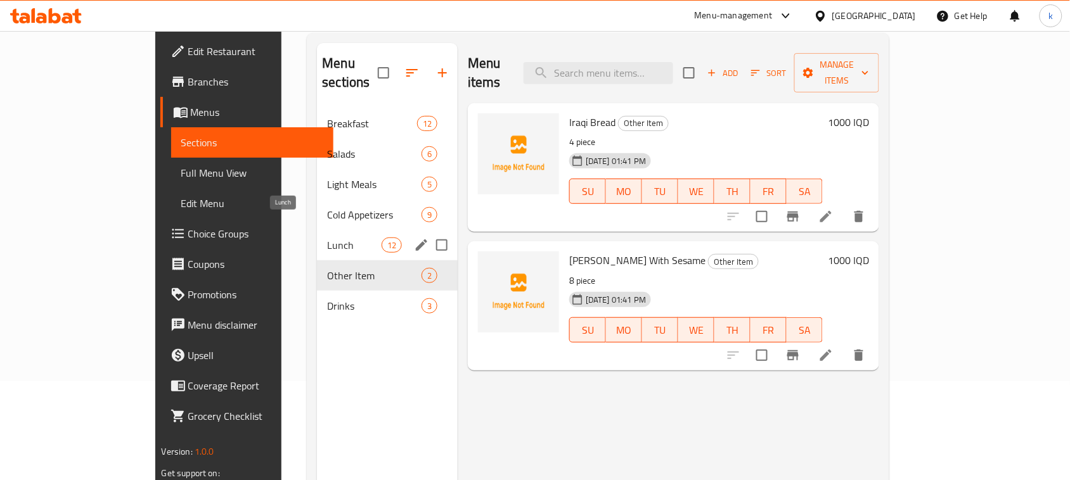
click at [327, 238] on span "Lunch" at bounding box center [354, 245] width 54 height 15
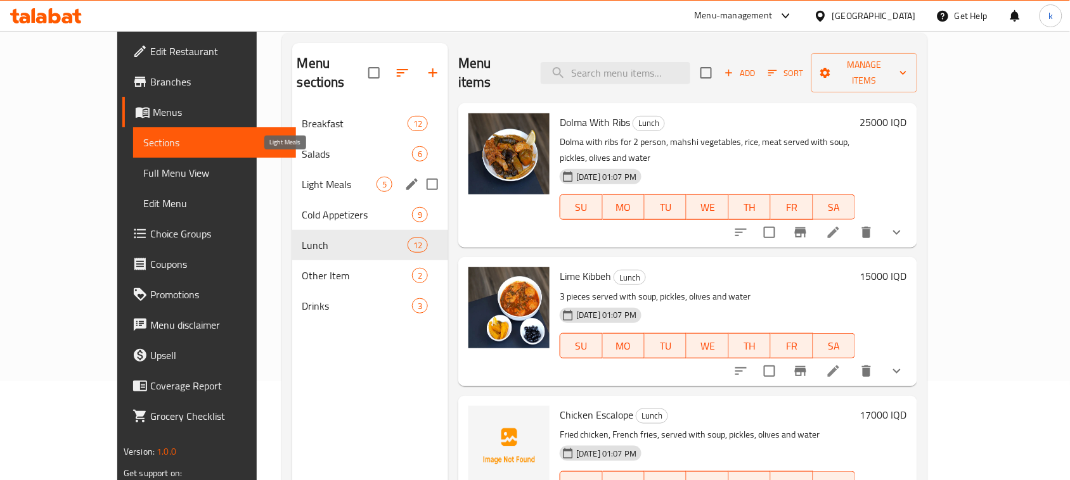
click at [302, 177] on span "Light Meals" at bounding box center [339, 184] width 74 height 15
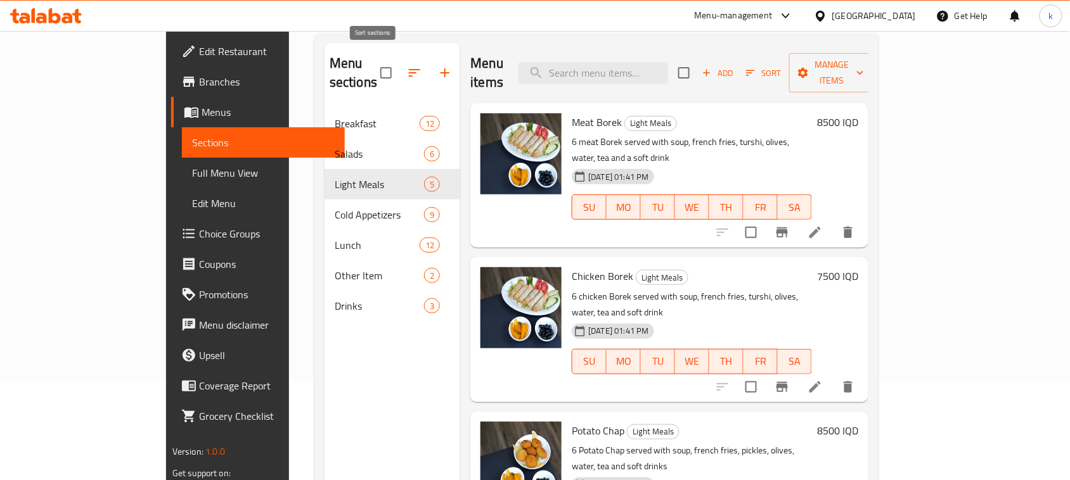
click at [407, 71] on icon "button" at bounding box center [414, 72] width 15 height 15
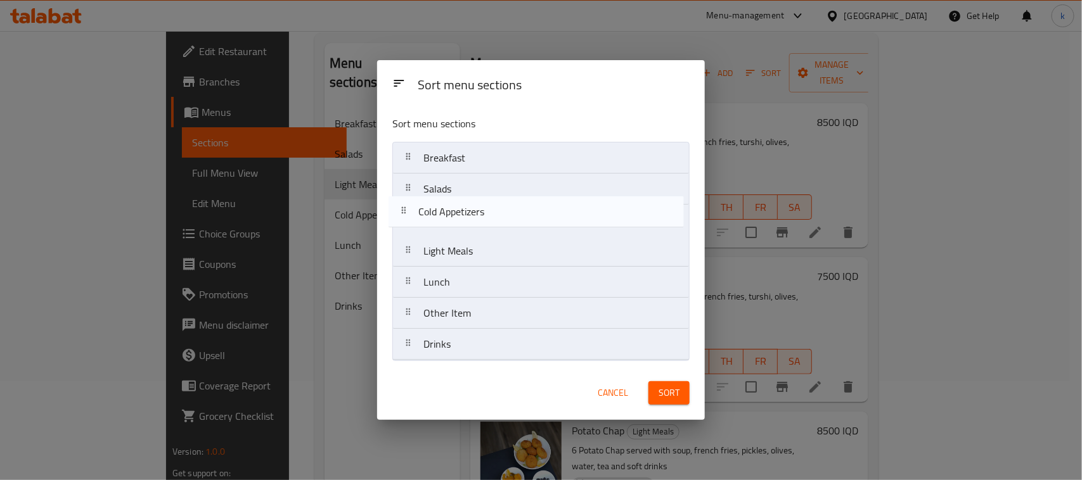
drag, startPoint x: 409, startPoint y: 250, endPoint x: 402, endPoint y: 207, distance: 43.7
click at [402, 207] on nav "Breakfast Salads Light Meals Cold Appetizers Lunch Other Item Drinks" at bounding box center [540, 251] width 297 height 219
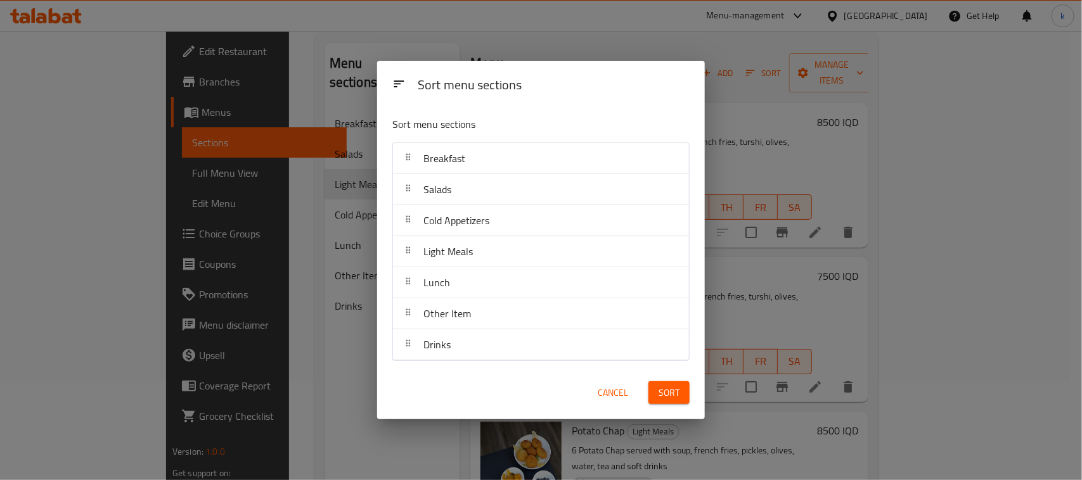
click at [669, 387] on span "Sort" at bounding box center [668, 393] width 21 height 16
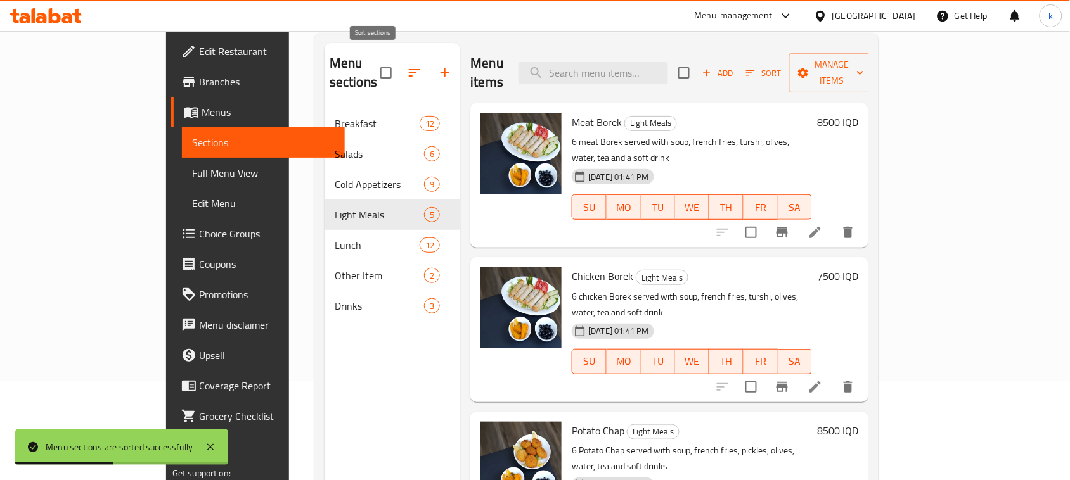
click at [407, 65] on icon "button" at bounding box center [414, 72] width 15 height 15
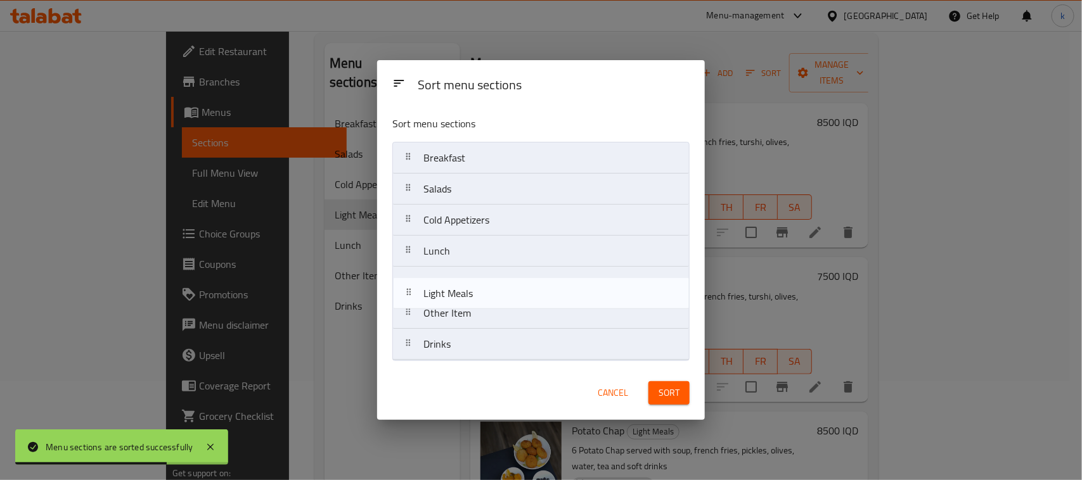
drag, startPoint x: 406, startPoint y: 252, endPoint x: 406, endPoint y: 299, distance: 46.9
click at [406, 299] on nav "Breakfast Salads Cold Appetizers Light Meals Lunch Other Item Drinks" at bounding box center [540, 251] width 297 height 219
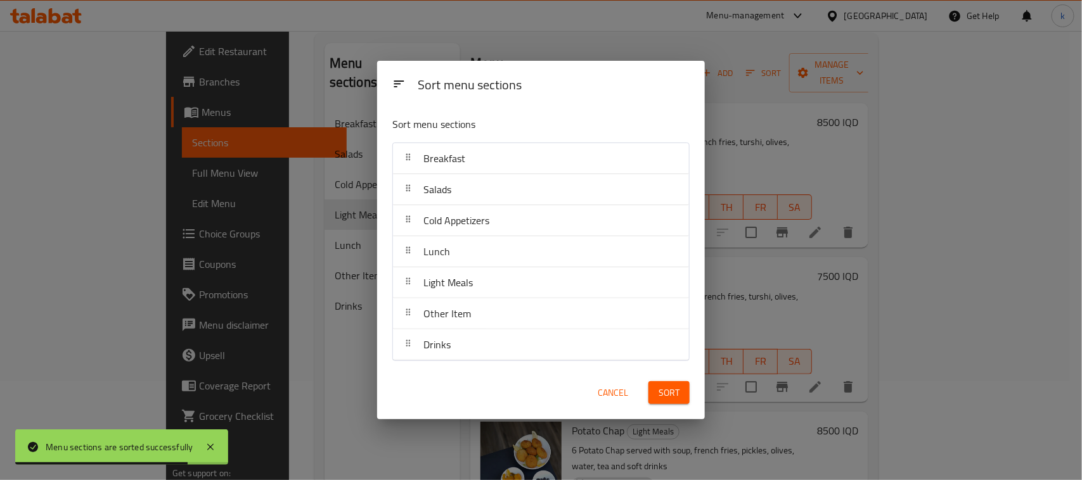
click at [673, 388] on span "Sort" at bounding box center [668, 393] width 21 height 16
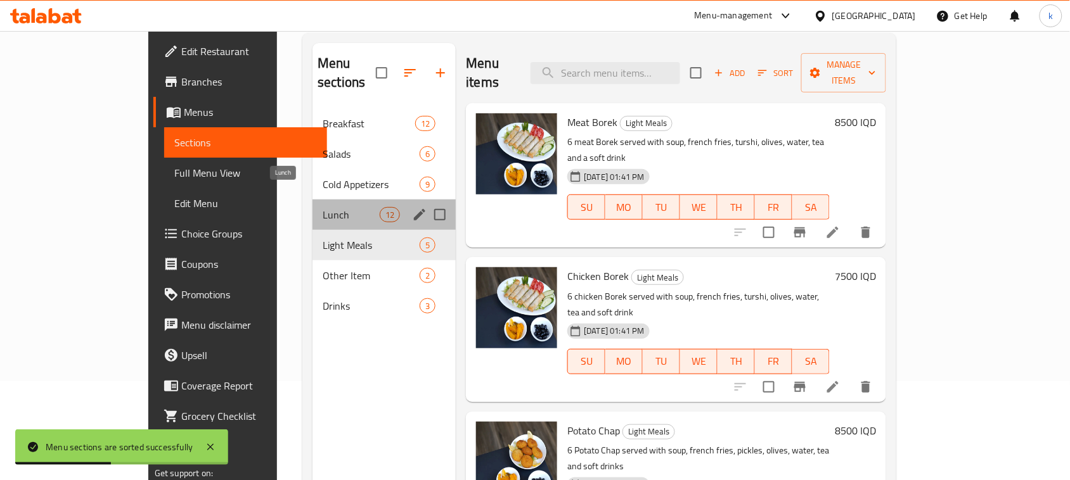
click at [323, 207] on span "Lunch" at bounding box center [351, 214] width 57 height 15
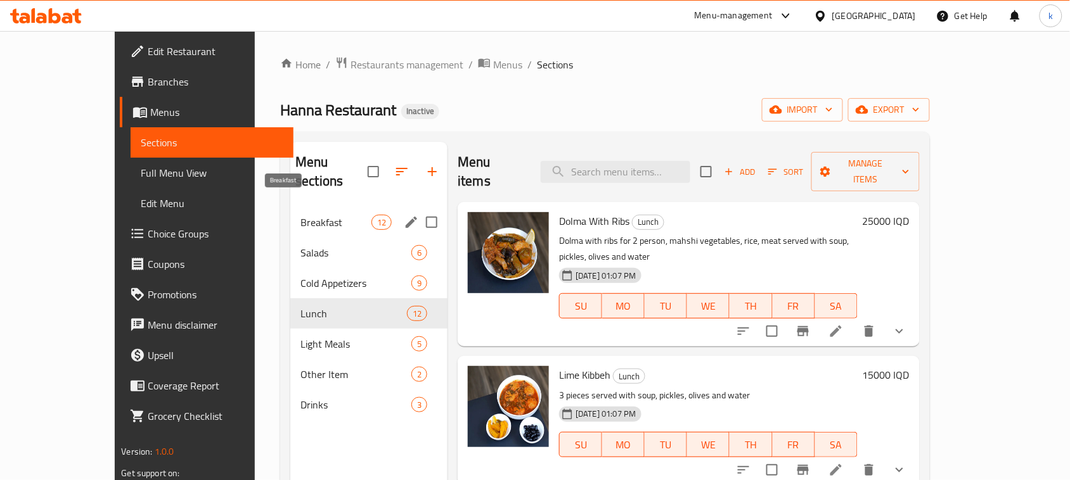
click at [300, 215] on span "Breakfast" at bounding box center [335, 222] width 71 height 15
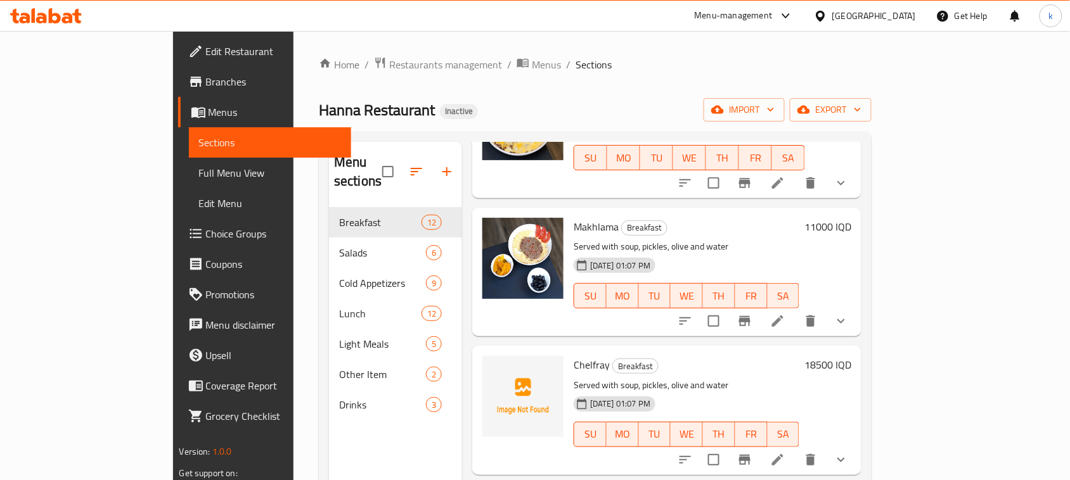
scroll to position [317, 0]
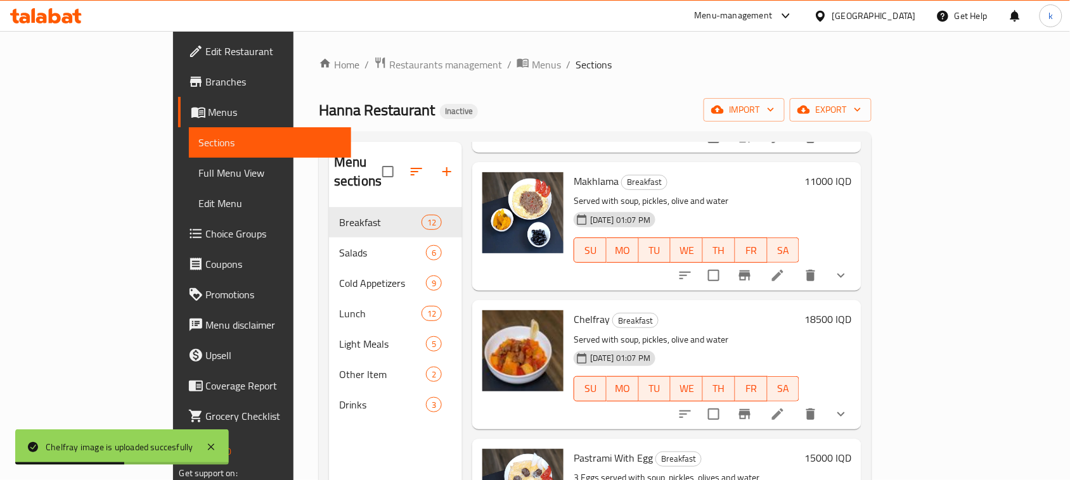
click at [583, 97] on div "Home / Restaurants management / Menus / Sections Hanna Restaurant Inactive impo…" at bounding box center [595, 344] width 553 height 576
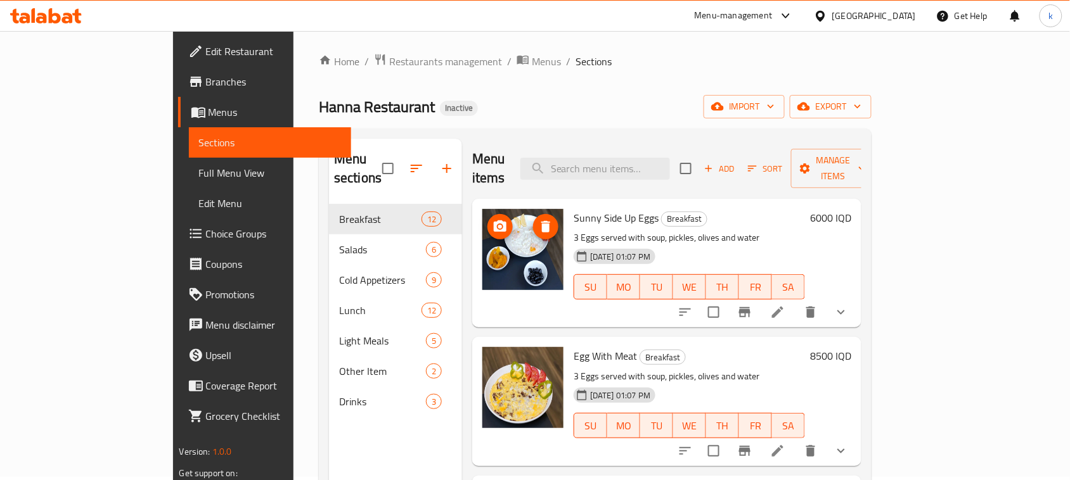
scroll to position [0, 0]
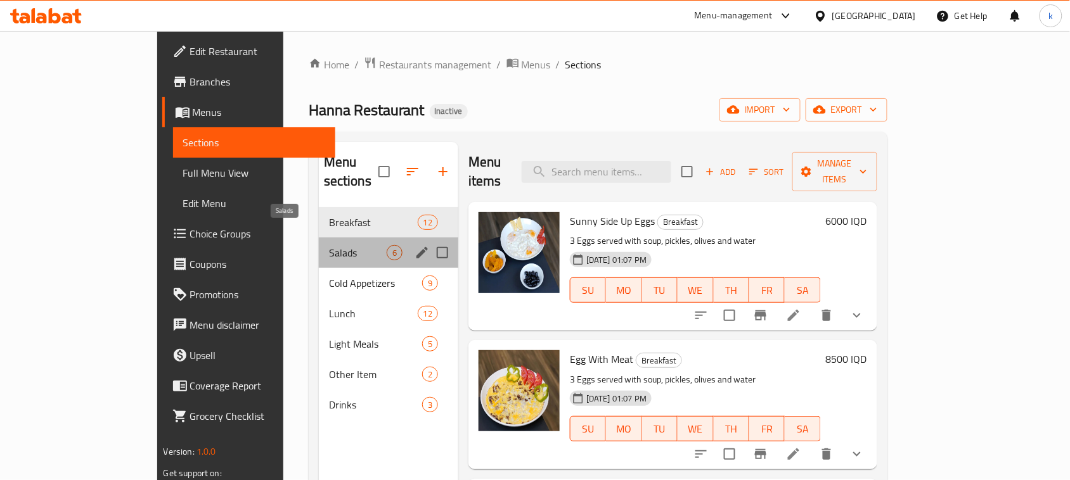
click at [329, 245] on span "Salads" at bounding box center [358, 252] width 58 height 15
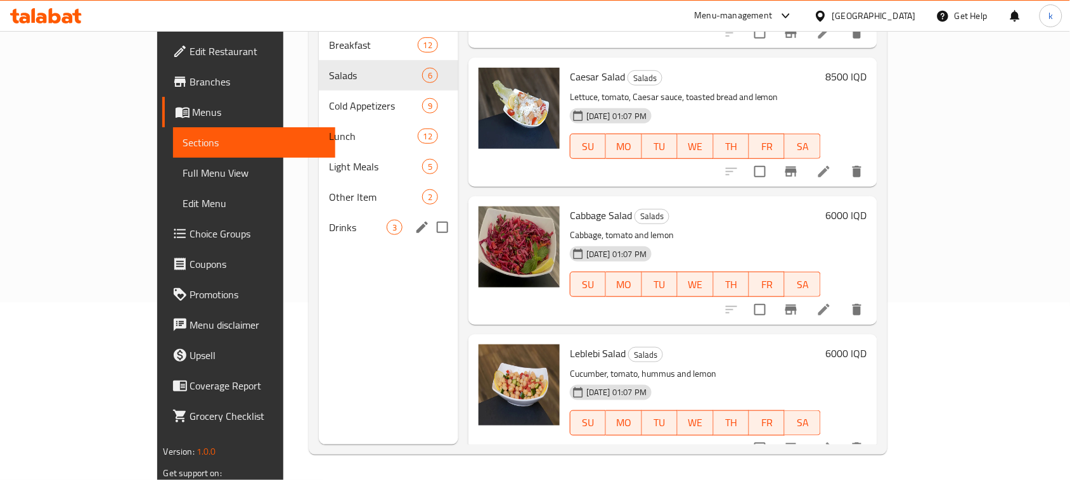
scroll to position [64, 0]
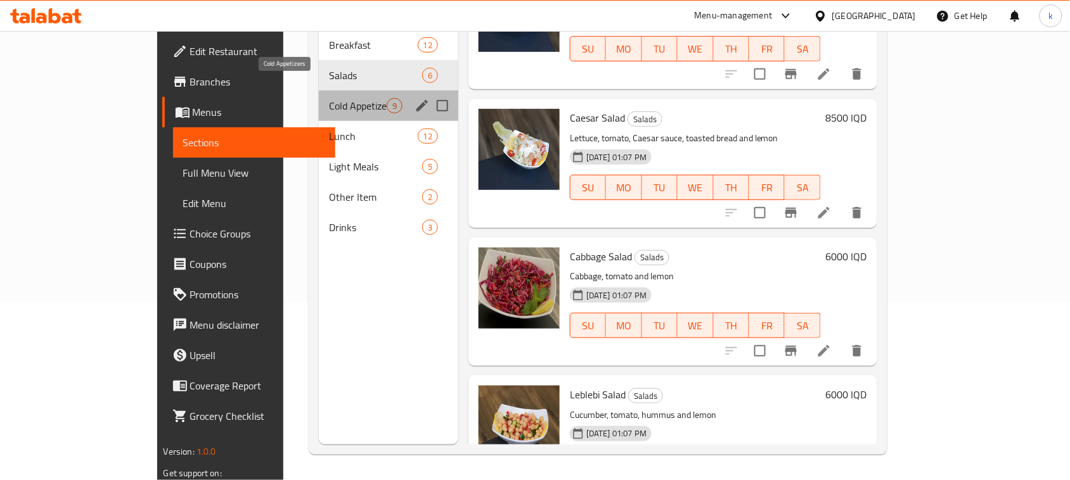
click at [329, 98] on span "Cold Appetizers" at bounding box center [358, 105] width 58 height 15
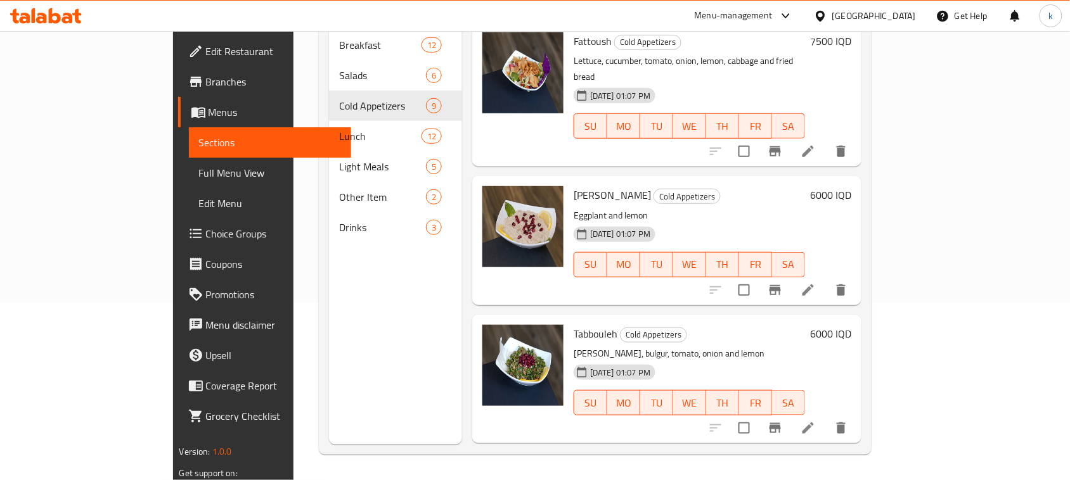
scroll to position [162, 0]
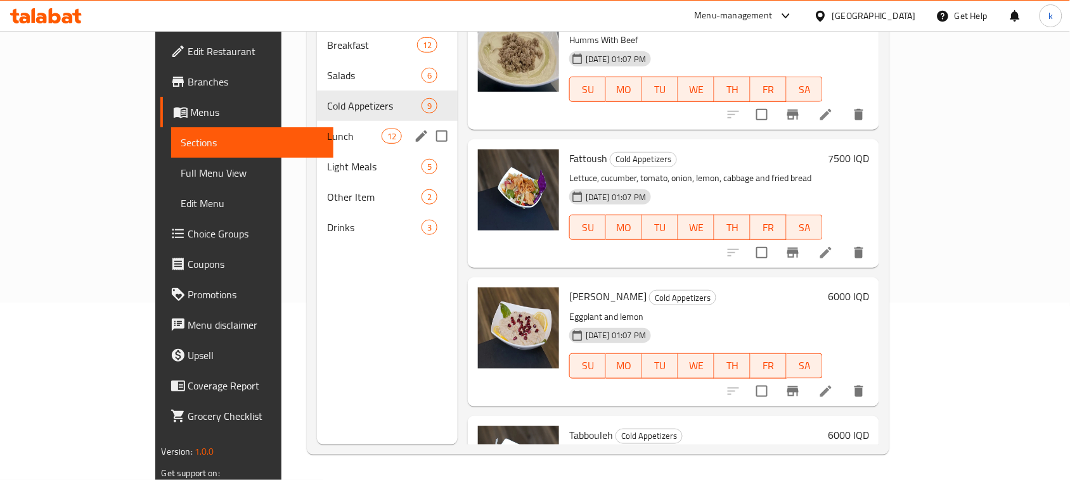
click at [327, 129] on span "Lunch" at bounding box center [354, 136] width 54 height 15
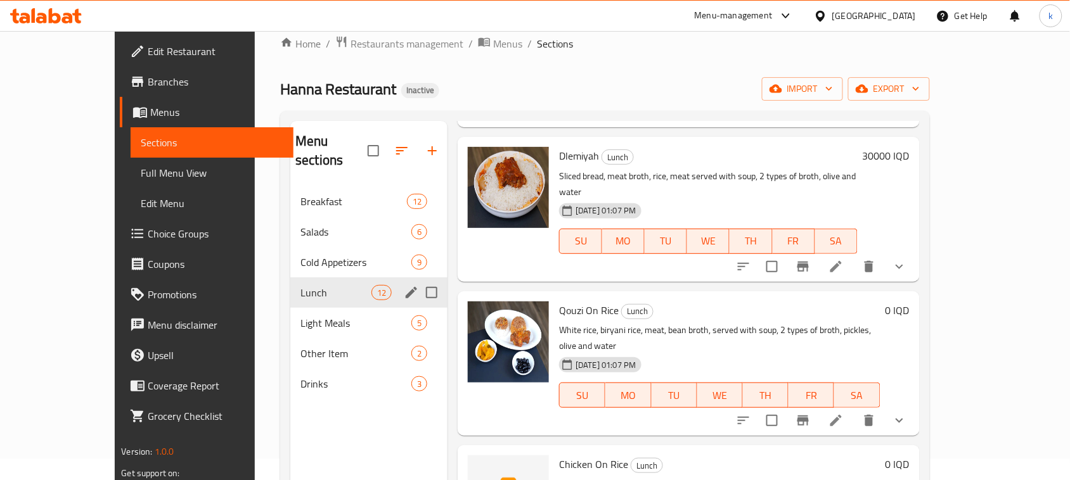
scroll to position [20, 0]
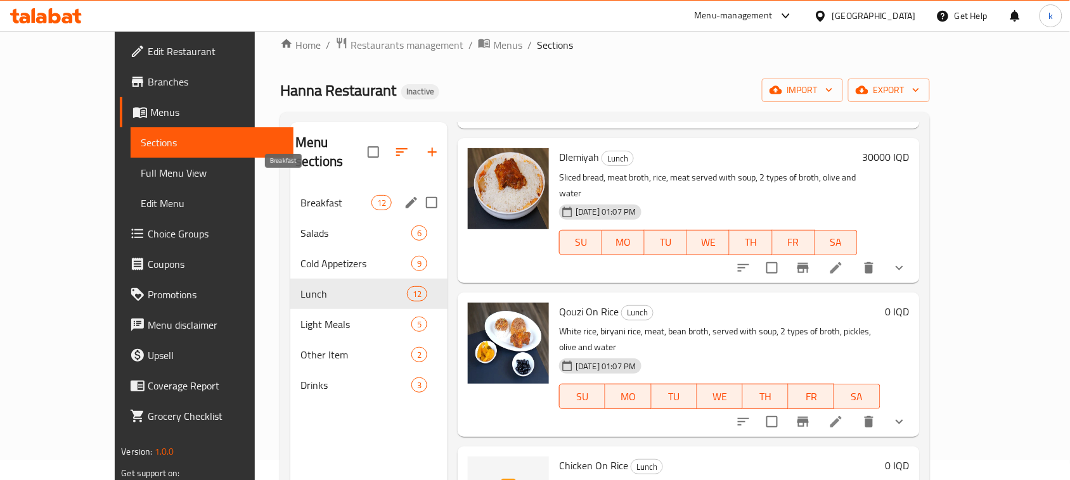
click at [300, 195] on span "Breakfast" at bounding box center [335, 202] width 71 height 15
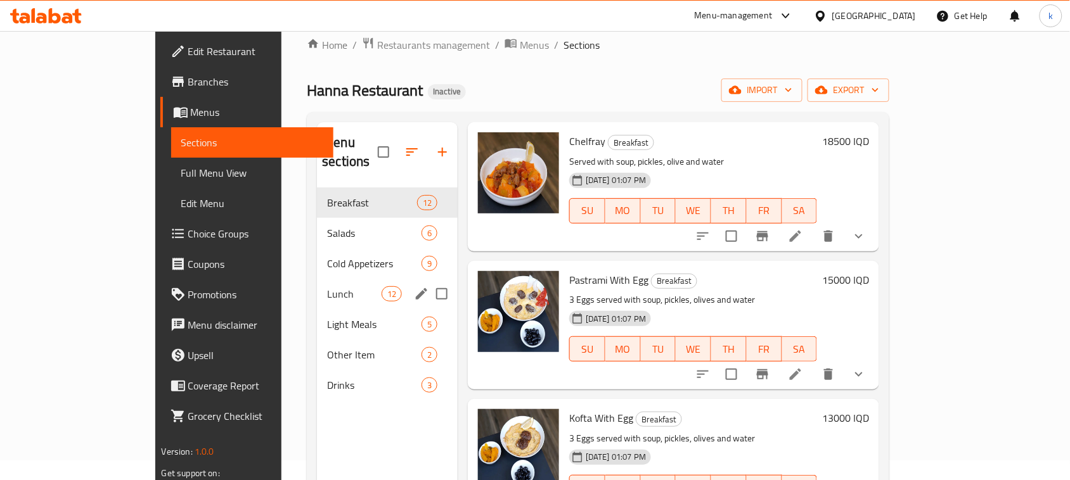
click at [327, 286] on span "Lunch" at bounding box center [354, 293] width 54 height 15
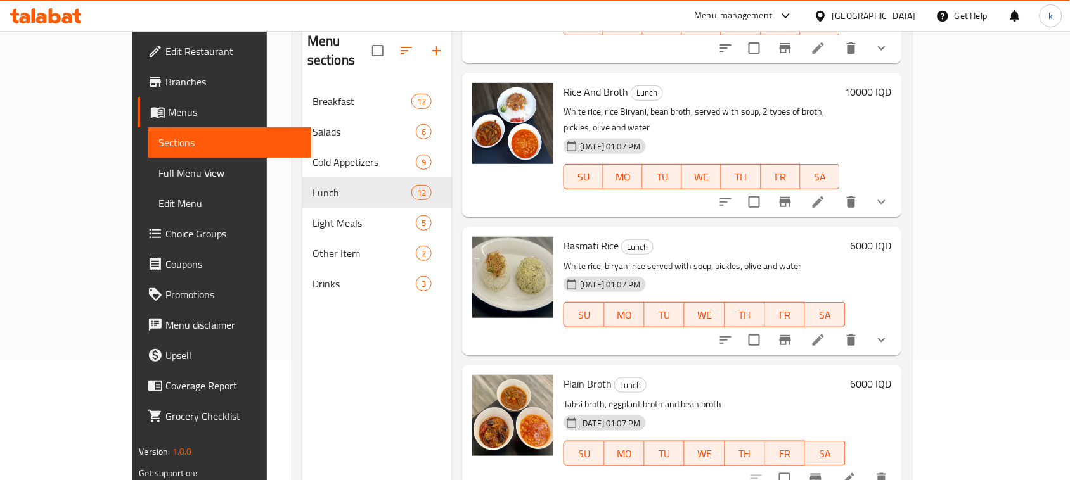
scroll to position [178, 0]
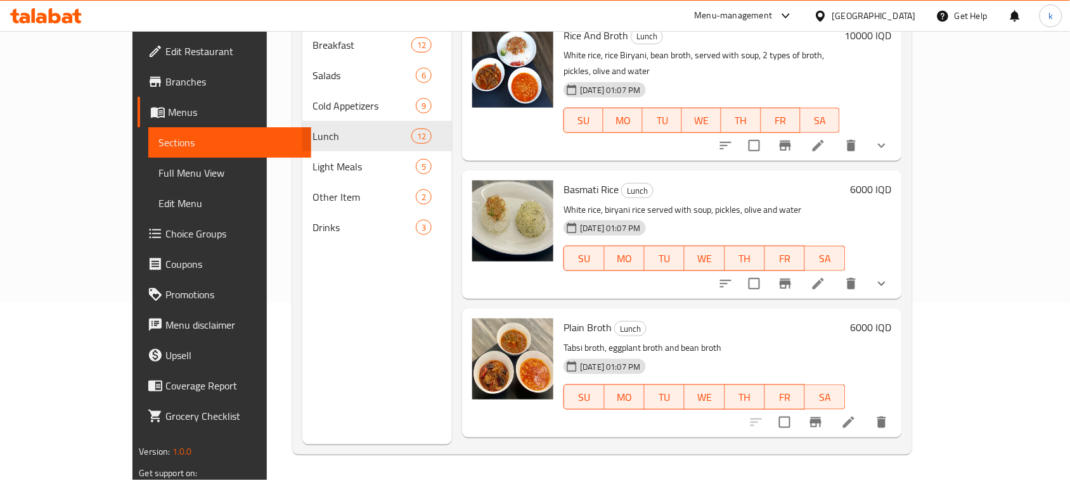
drag, startPoint x: 1005, startPoint y: 432, endPoint x: 977, endPoint y: 414, distance: 33.4
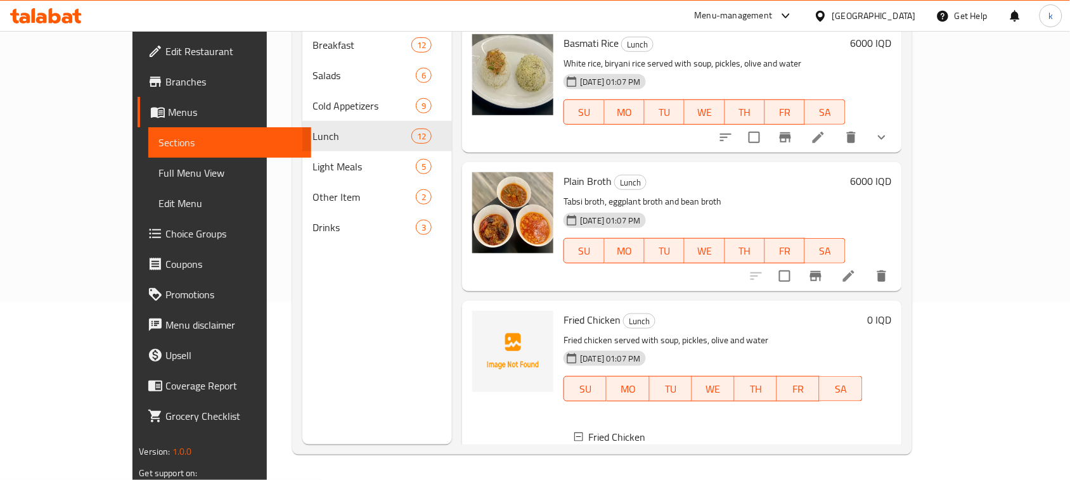
scroll to position [1365, 0]
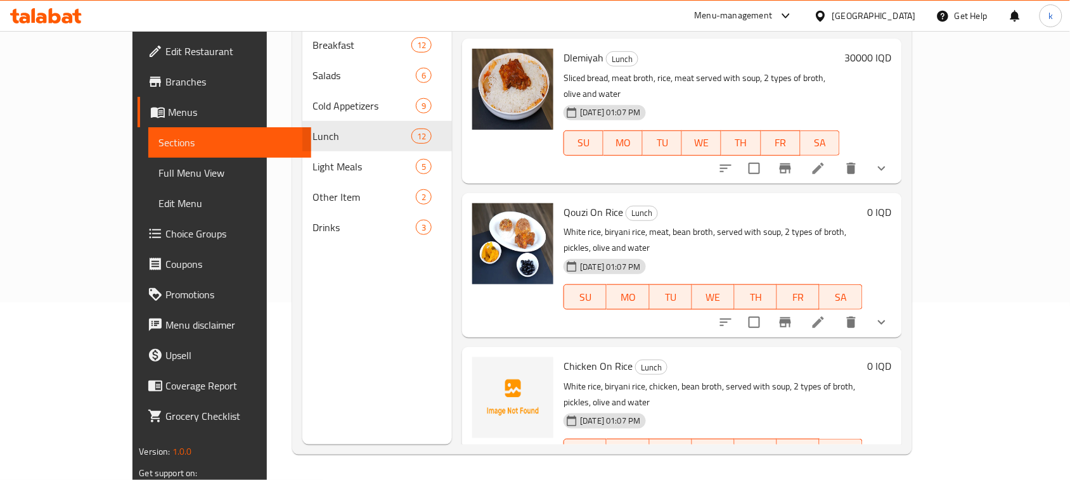
scroll to position [419, 0]
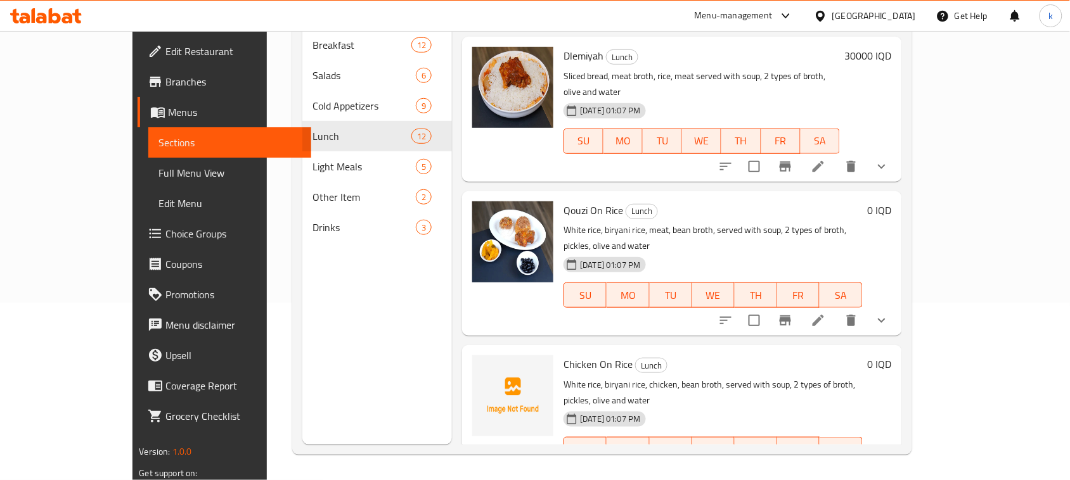
click at [889, 468] on icon "show more" at bounding box center [881, 475] width 15 height 15
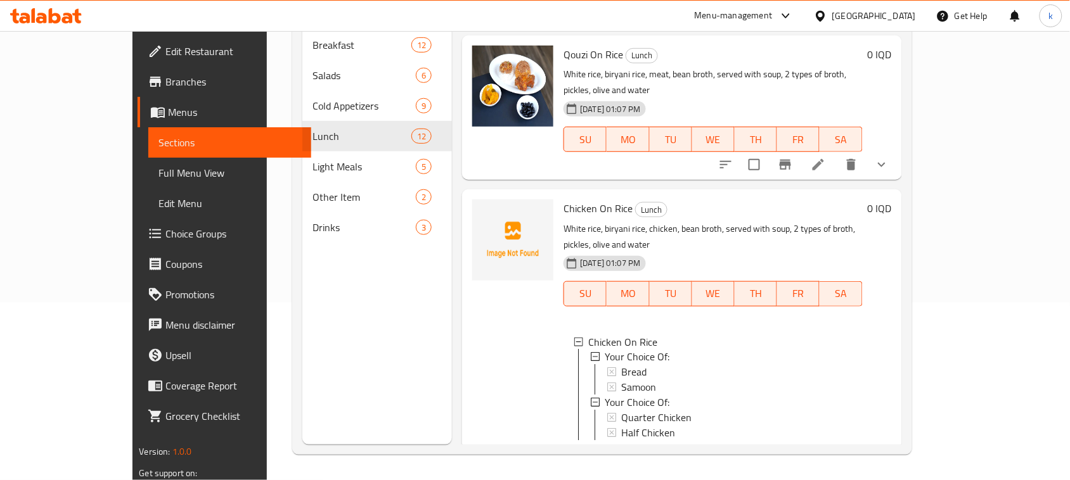
scroll to position [577, 0]
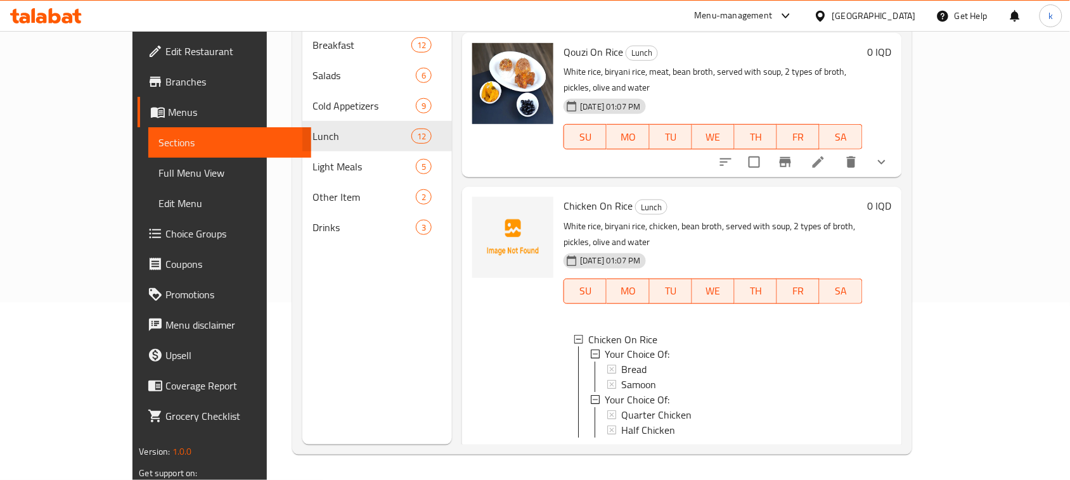
click at [912, 172] on div "Menu sections Breakfast 12 Salads 6 Cold Appetizers 9 Lunch 12 Light Meals 5 Ot…" at bounding box center [602, 204] width 620 height 501
click at [937, 302] on div "Home / Restaurants management / Menus / Sections Hanna Restaurant Inactive impo…" at bounding box center [602, 167] width 671 height 627
click at [826, 451] on icon at bounding box center [818, 458] width 15 height 15
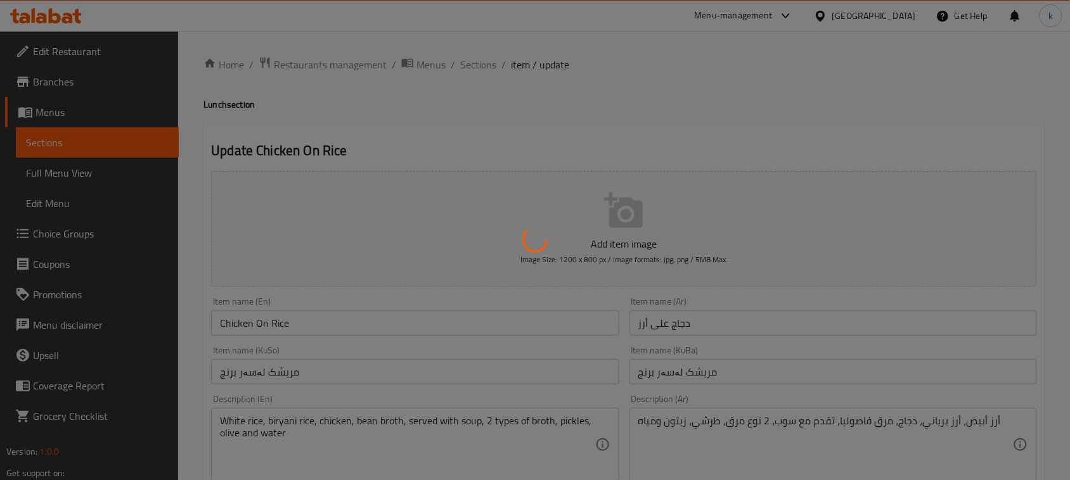
type input "إختيارك من:"
type input "هەڵبژاردنت لە:"
type input "1"
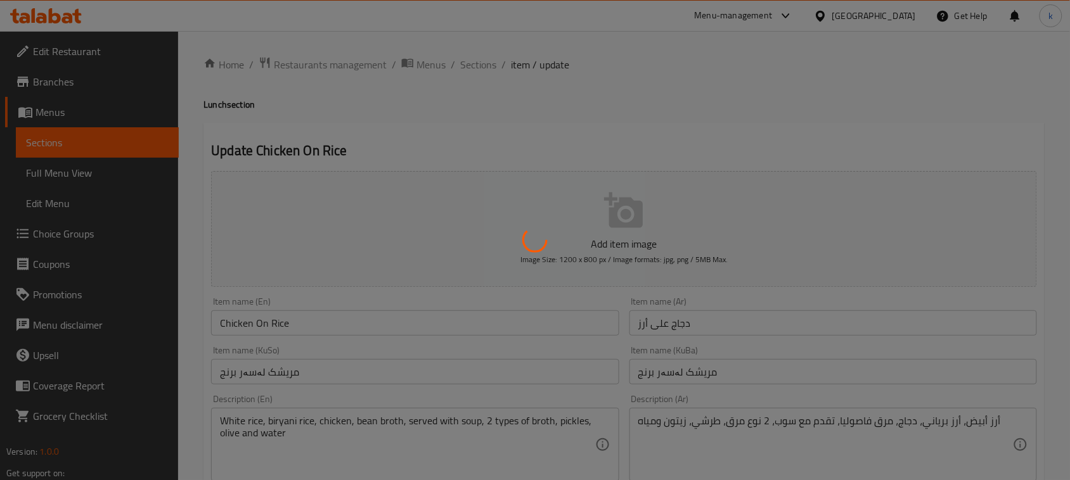
type input "إختيارك من:"
type input "هەڵبژاردنت لە:"
type input "1"
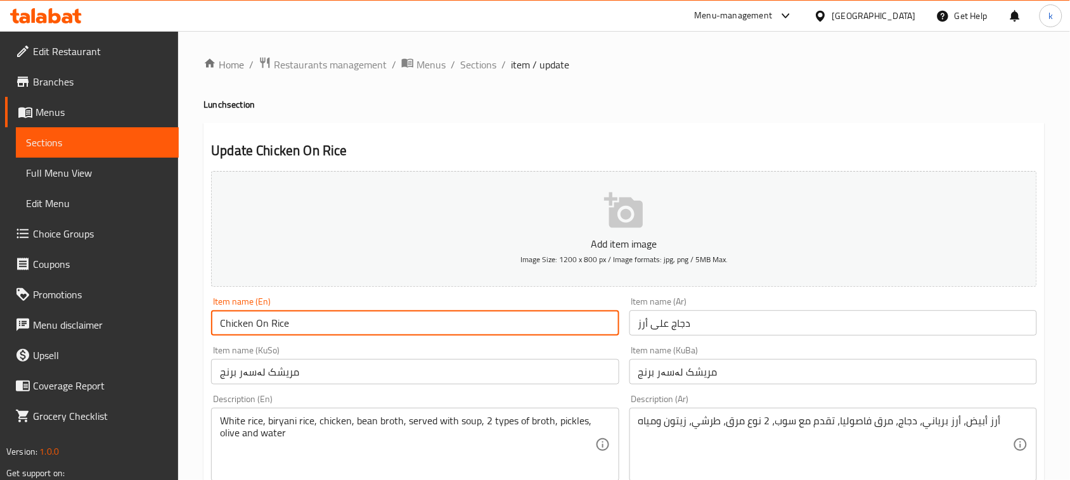
drag, startPoint x: 327, startPoint y: 324, endPoint x: 198, endPoint y: 331, distance: 128.9
click at [747, 330] on input "دجاج على أرز" at bounding box center [833, 323] width 408 height 25
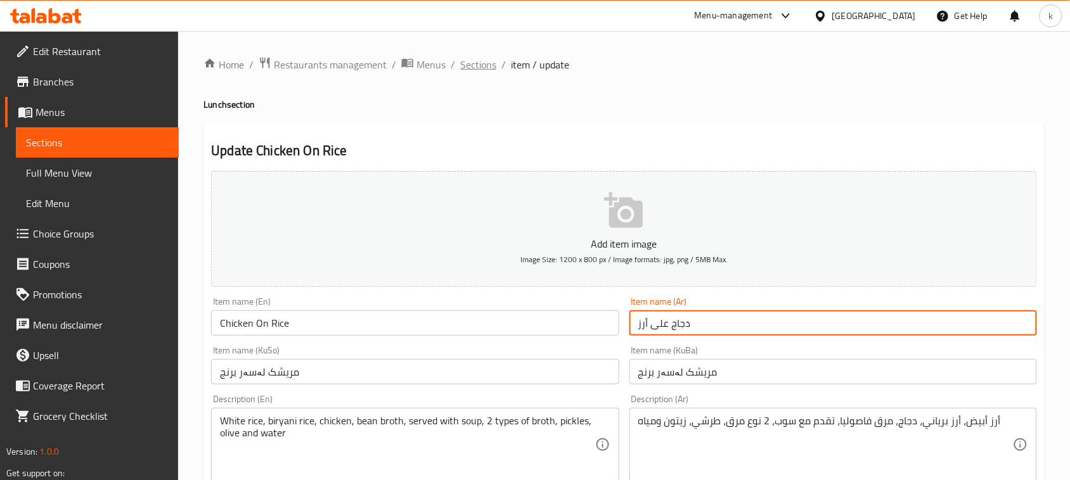
click at [470, 65] on span "Sections" at bounding box center [478, 64] width 36 height 15
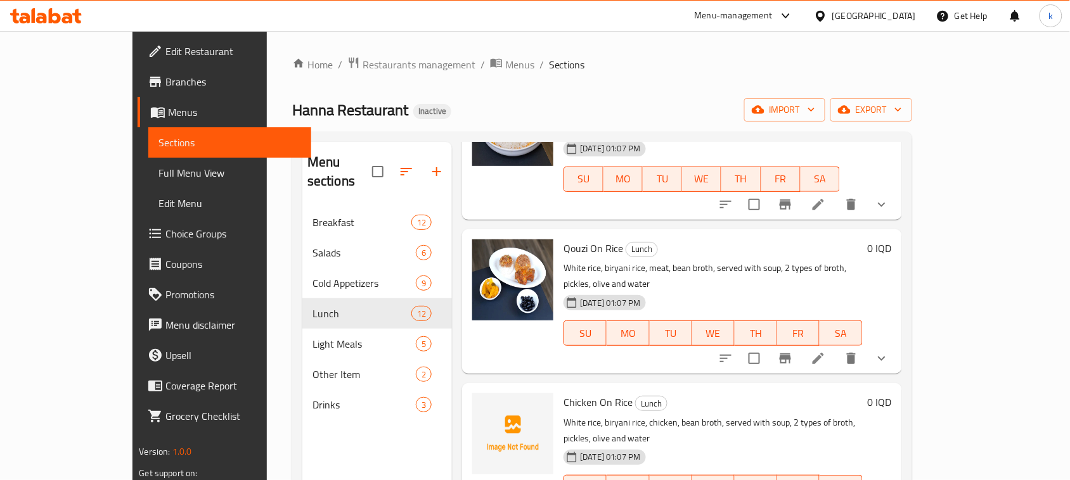
scroll to position [634, 0]
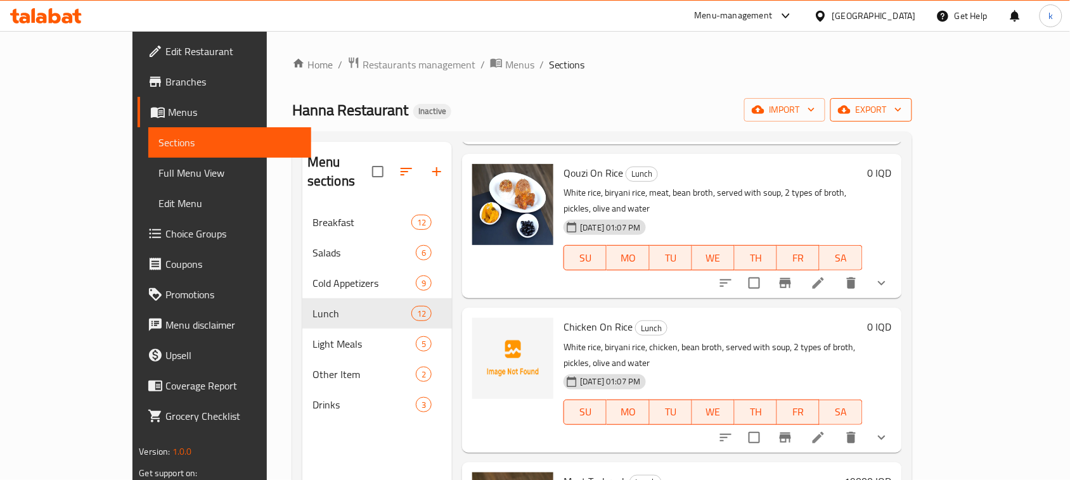
click at [902, 114] on span "export" at bounding box center [870, 110] width 61 height 16
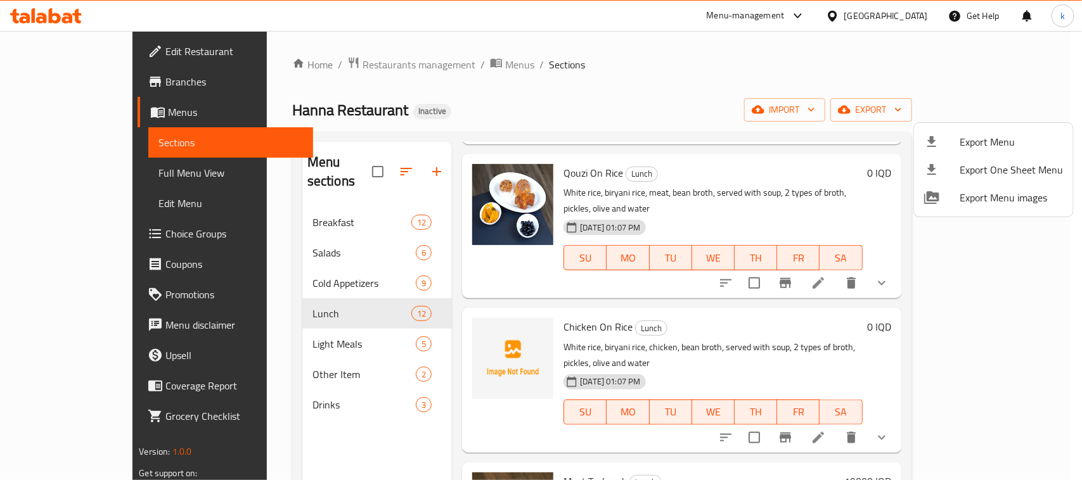
click at [808, 82] on div at bounding box center [541, 240] width 1082 height 480
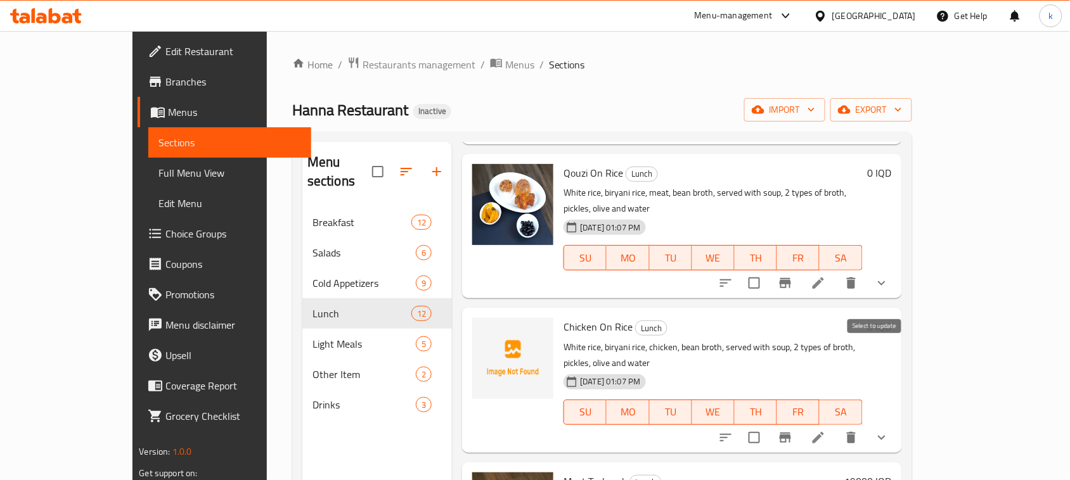
drag, startPoint x: 876, startPoint y: 353, endPoint x: 920, endPoint y: 347, distance: 44.1
click at [768, 425] on input "checkbox" at bounding box center [754, 438] width 27 height 27
checkbox input "false"
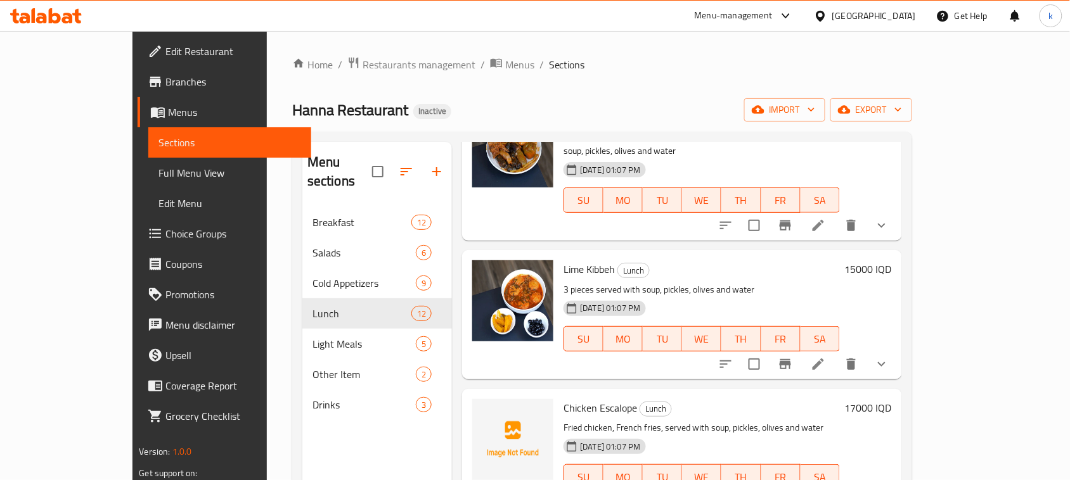
scroll to position [0, 0]
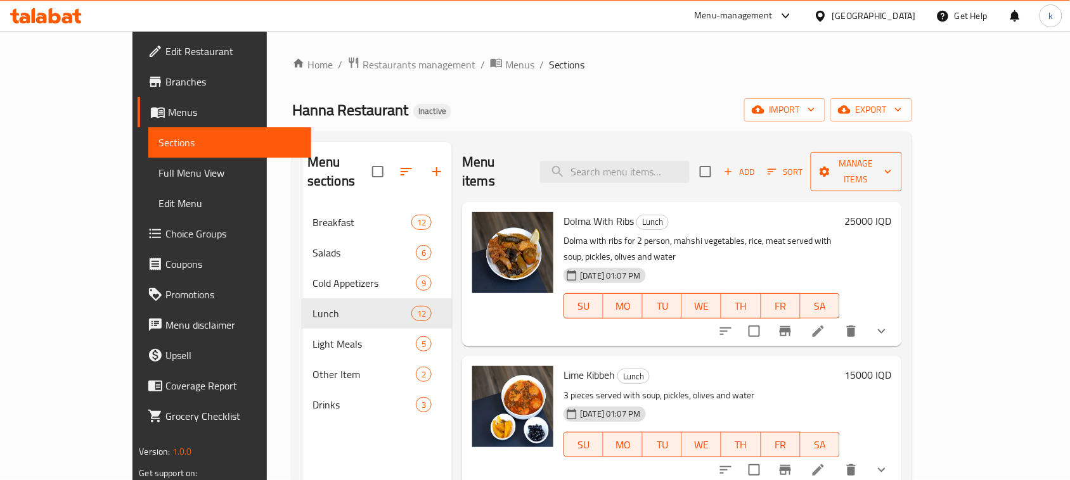
click at [892, 167] on span "Manage items" at bounding box center [856, 172] width 71 height 32
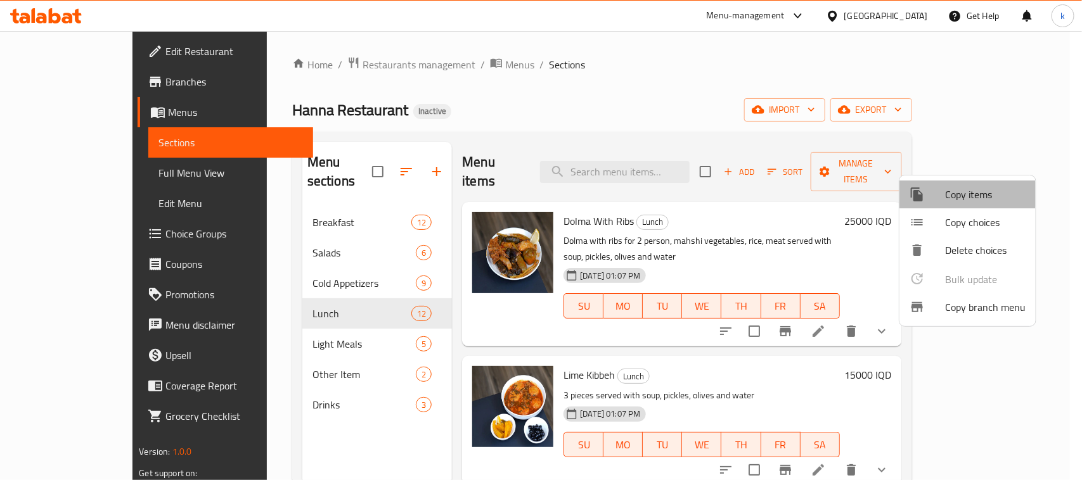
click at [967, 195] on span "Copy items" at bounding box center [985, 194] width 80 height 15
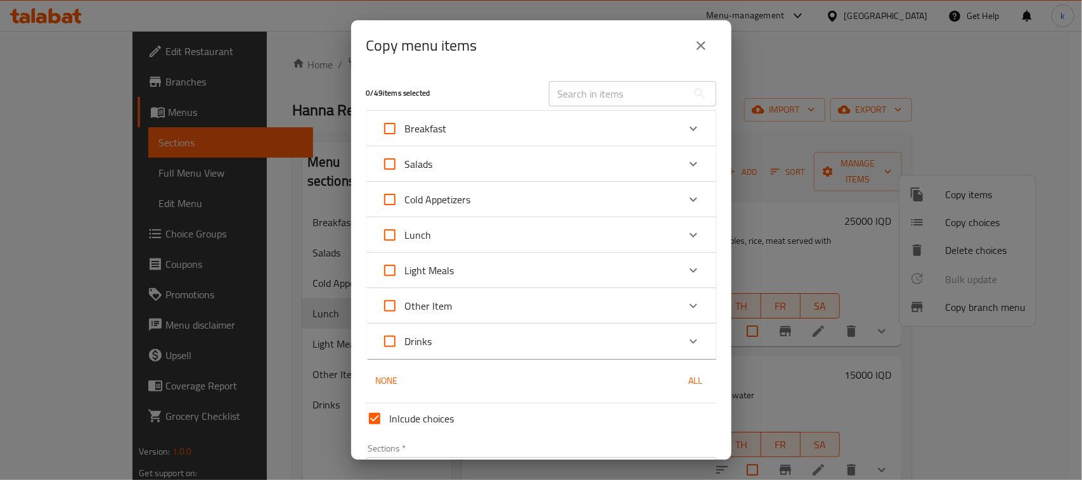
click at [828, 83] on div "Copy menu items 0 / 49 items selected ​ Breakfast Sunny Side Up Eggs 6000 IQD E…" at bounding box center [541, 240] width 1082 height 480
click at [695, 45] on icon "close" at bounding box center [700, 45] width 15 height 15
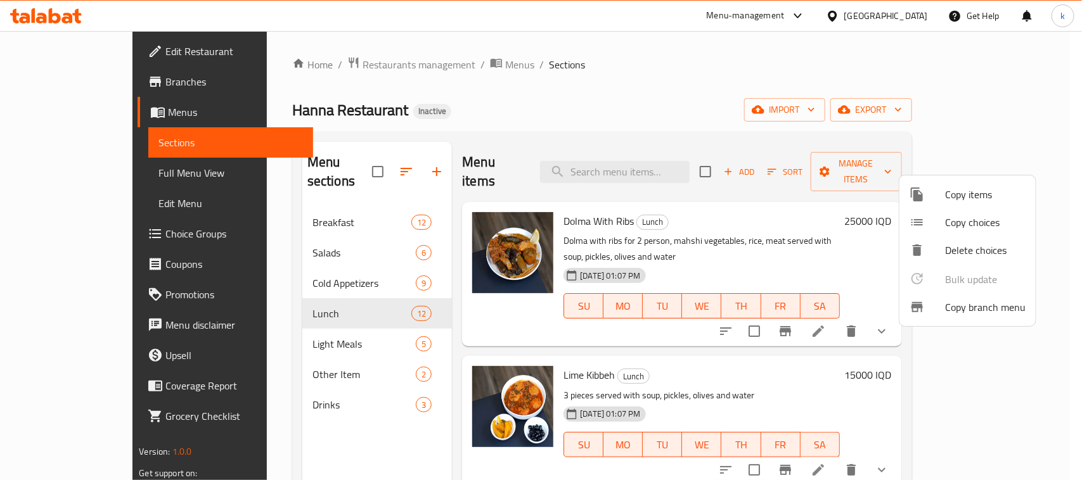
click at [606, 58] on div at bounding box center [541, 240] width 1082 height 480
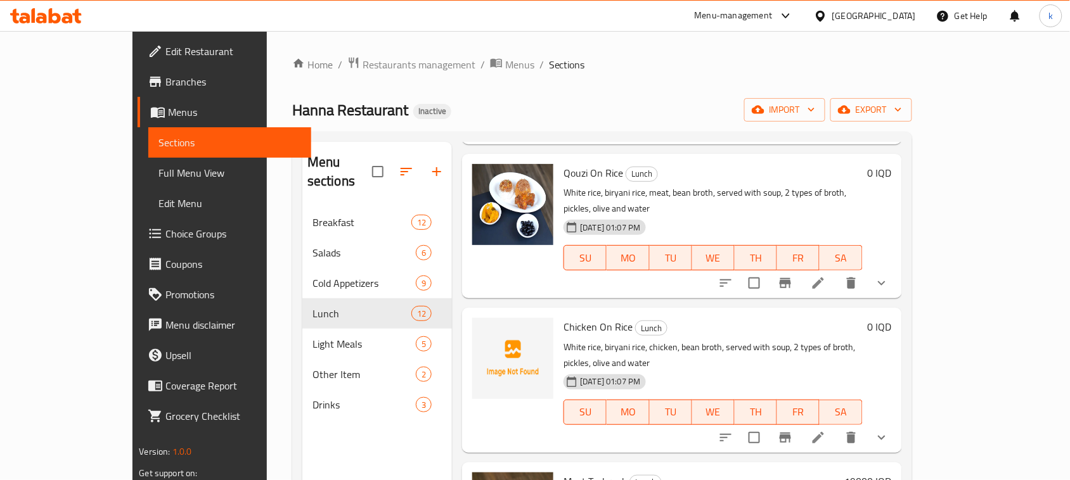
scroll to position [792, 0]
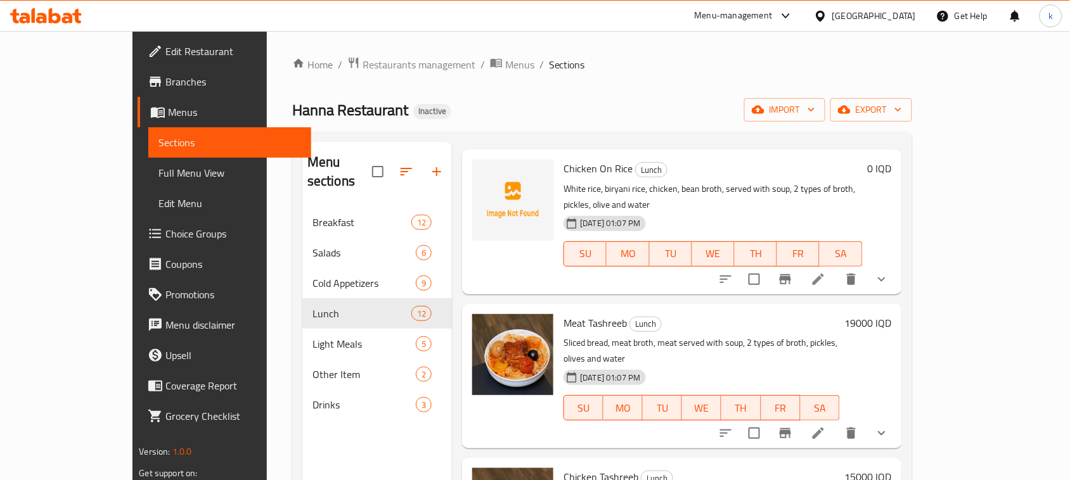
click at [527, 71] on ol "Home / Restaurants management / Menus / Sections" at bounding box center [602, 64] width 620 height 16
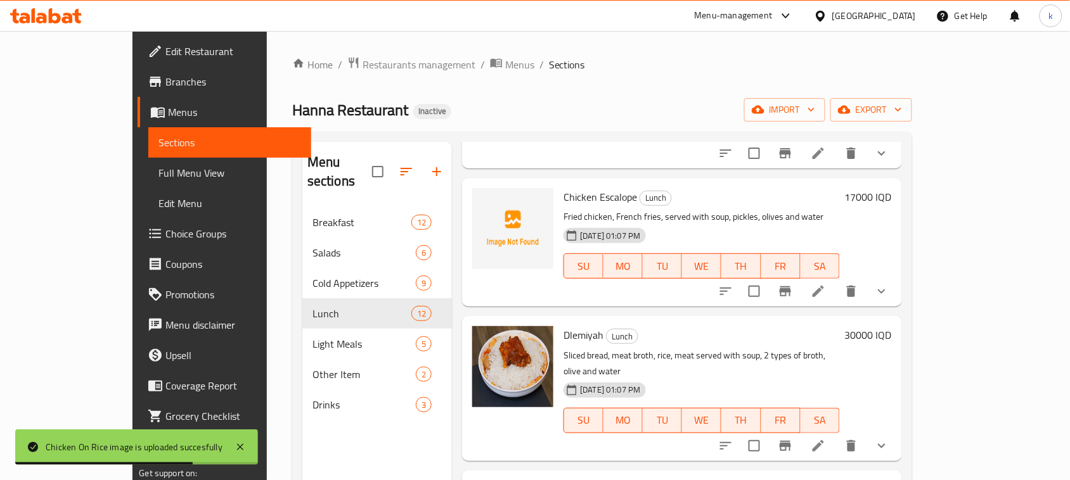
scroll to position [238, 0]
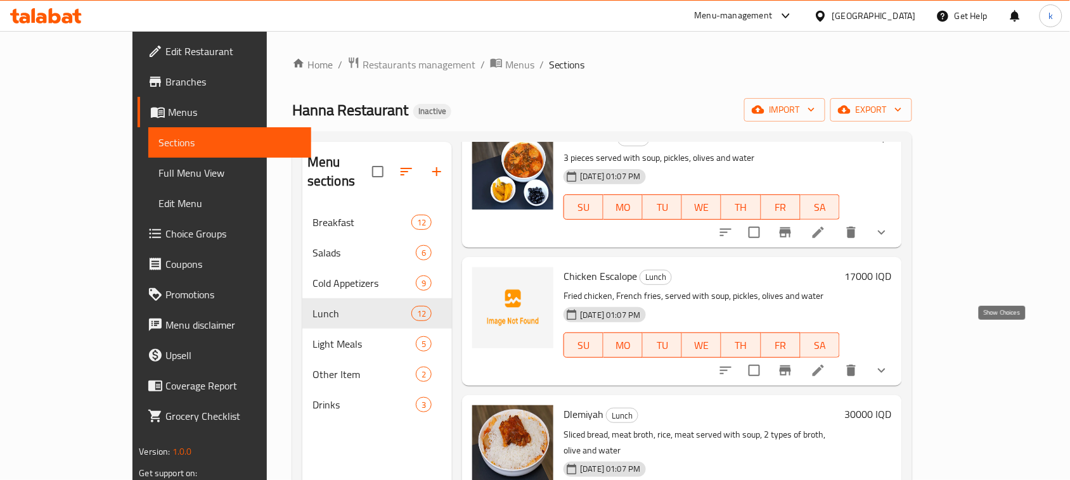
click at [889, 363] on icon "show more" at bounding box center [881, 370] width 15 height 15
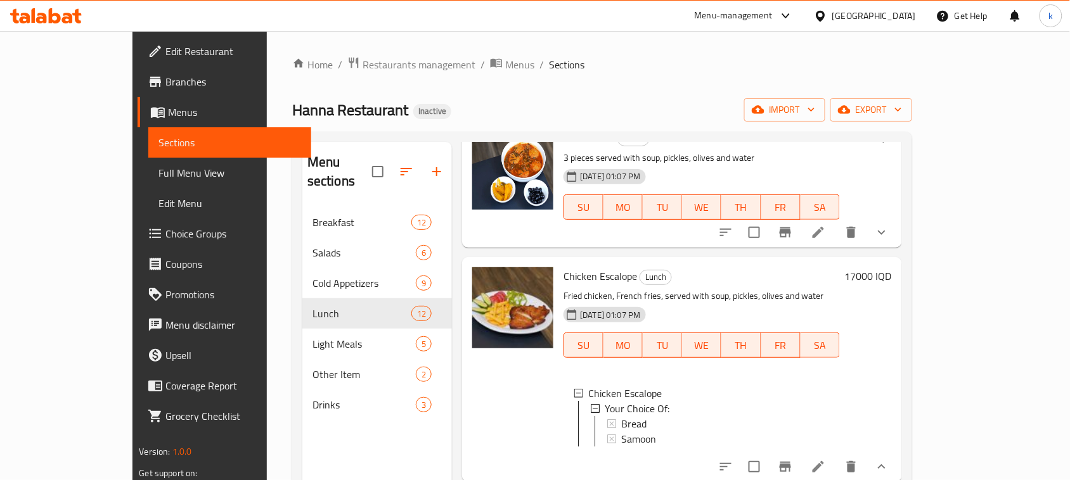
click at [656, 93] on div "Home / Restaurants management / Menus / Sections Hanna Restaurant Inactive impo…" at bounding box center [602, 344] width 620 height 576
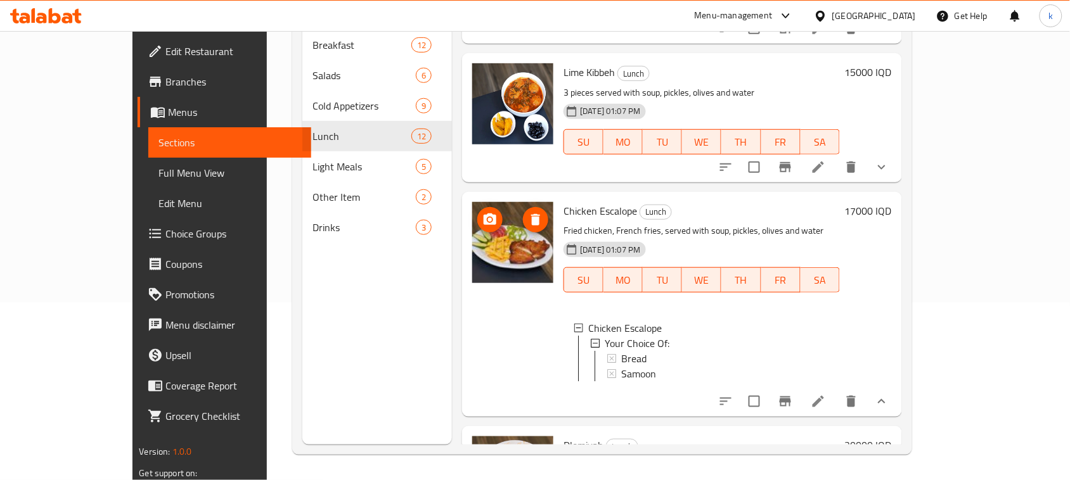
scroll to position [317, 0]
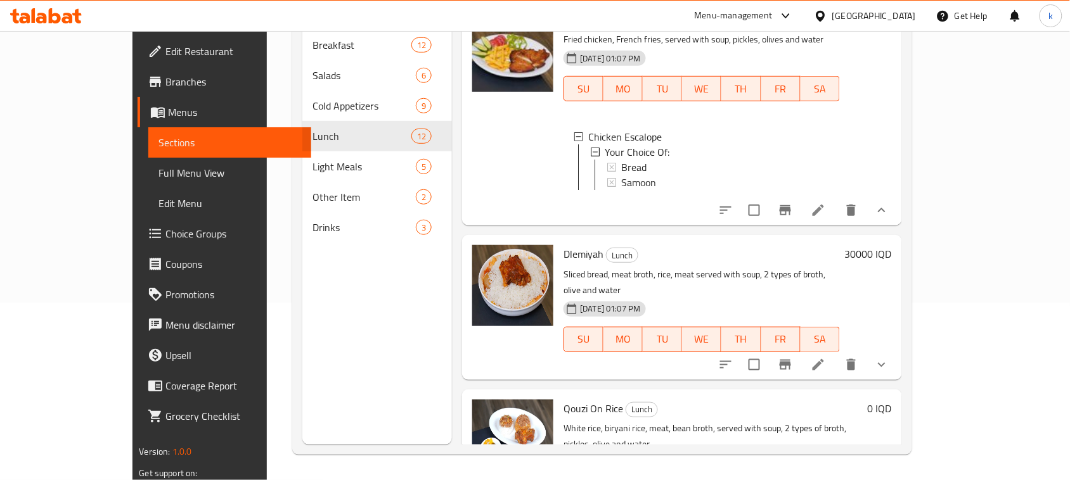
click at [158, 175] on span "Full Menu View" at bounding box center [229, 172] width 143 height 15
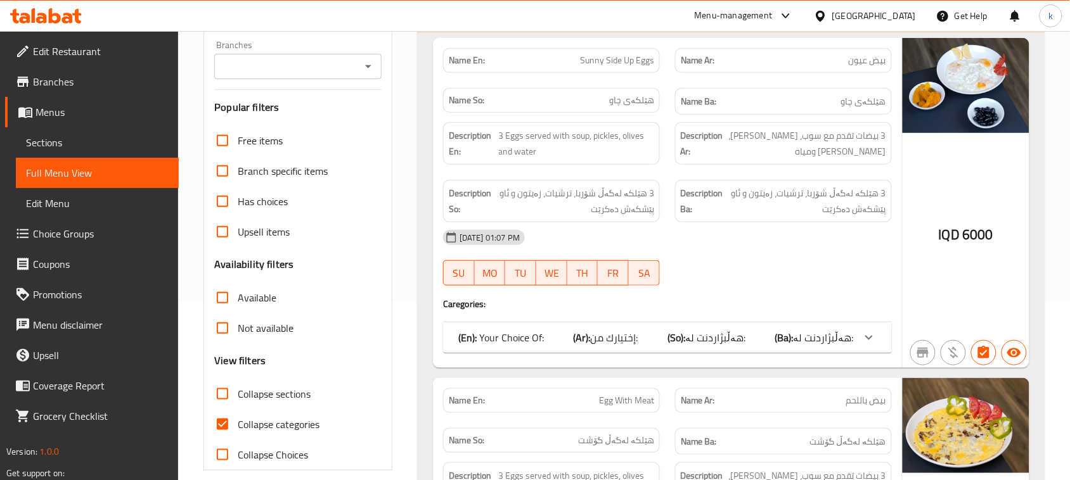
click at [225, 425] on input "Collapse categories" at bounding box center [222, 424] width 30 height 30
checkbox input "false"
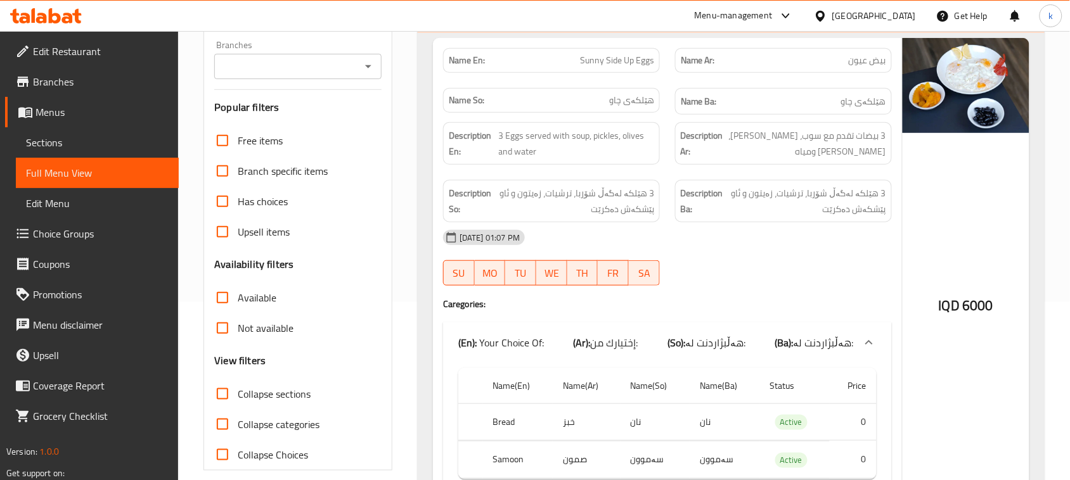
click at [368, 67] on icon "Open" at bounding box center [368, 66] width 6 height 3
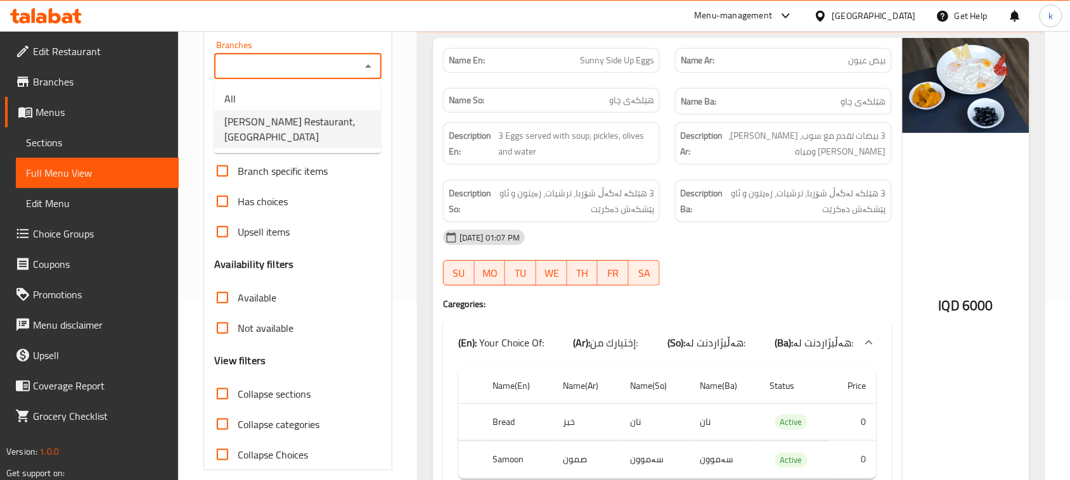
click at [297, 125] on span "Hanna Restaurant, [GEOGRAPHIC_DATA]" at bounding box center [297, 129] width 146 height 30
type input "Hanna Restaurant, [GEOGRAPHIC_DATA]"
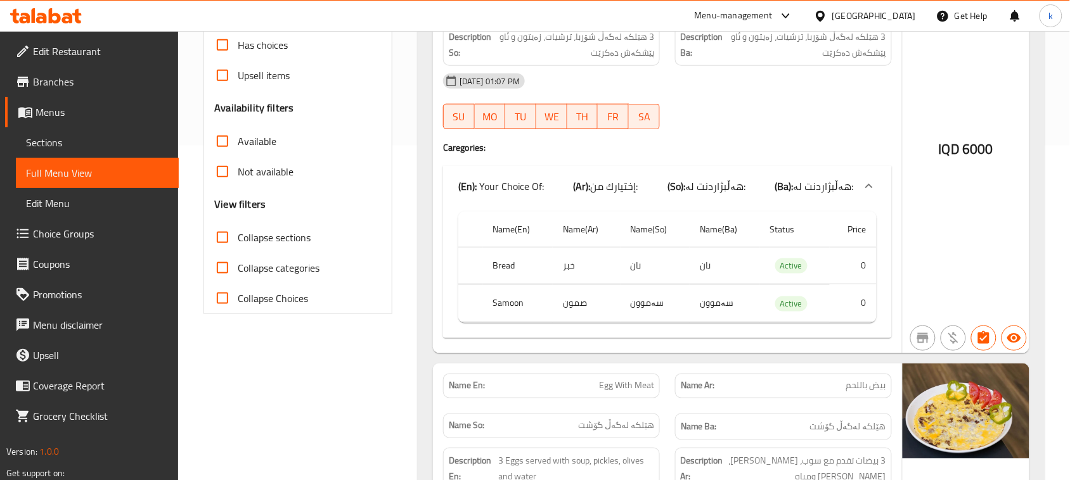
scroll to position [337, 0]
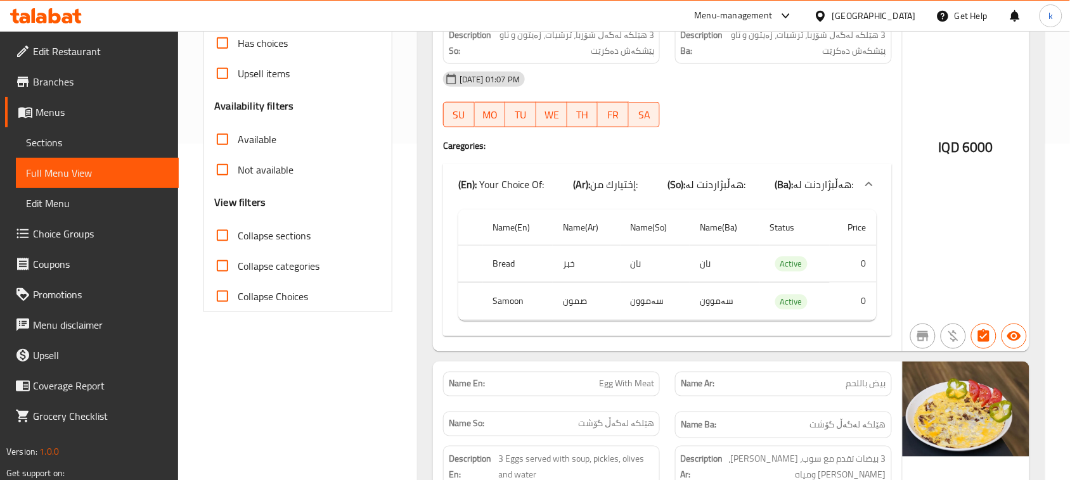
click at [226, 238] on input "Collapse sections" at bounding box center [222, 236] width 30 height 30
checkbox input "true"
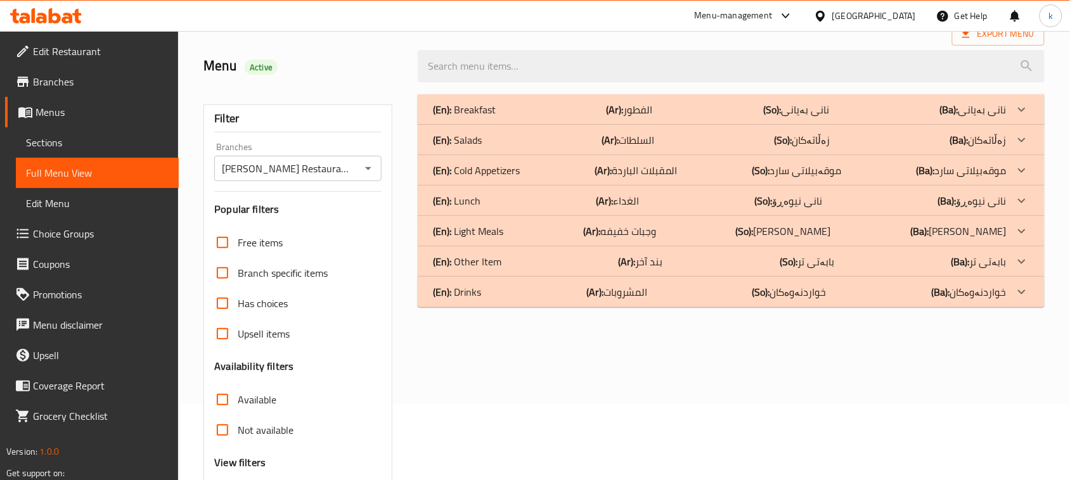
scroll to position [70, 0]
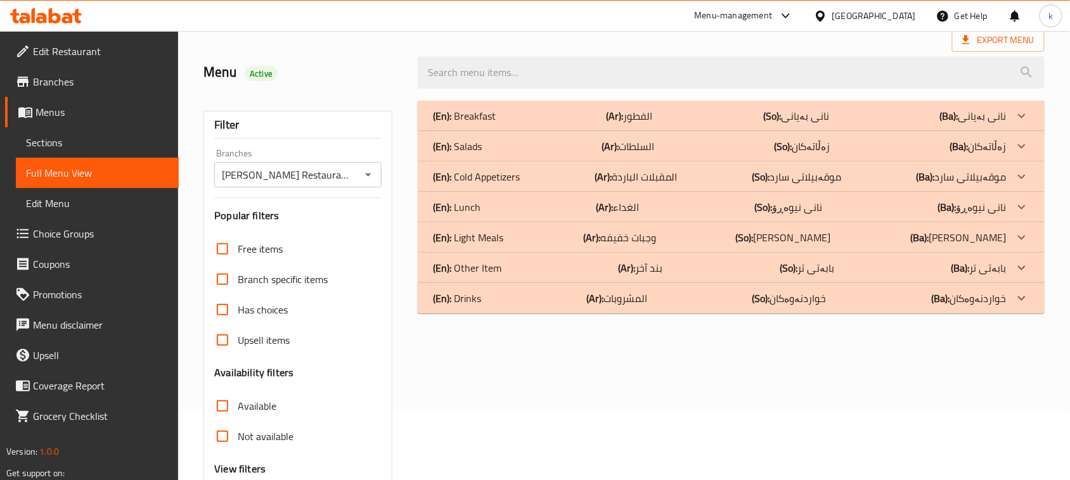
click at [484, 124] on div "(En): Lunch (Ar): الغداء (So): نانی نیوەڕۆ (Ba): نانی نیوەڕۆ" at bounding box center [720, 115] width 574 height 15
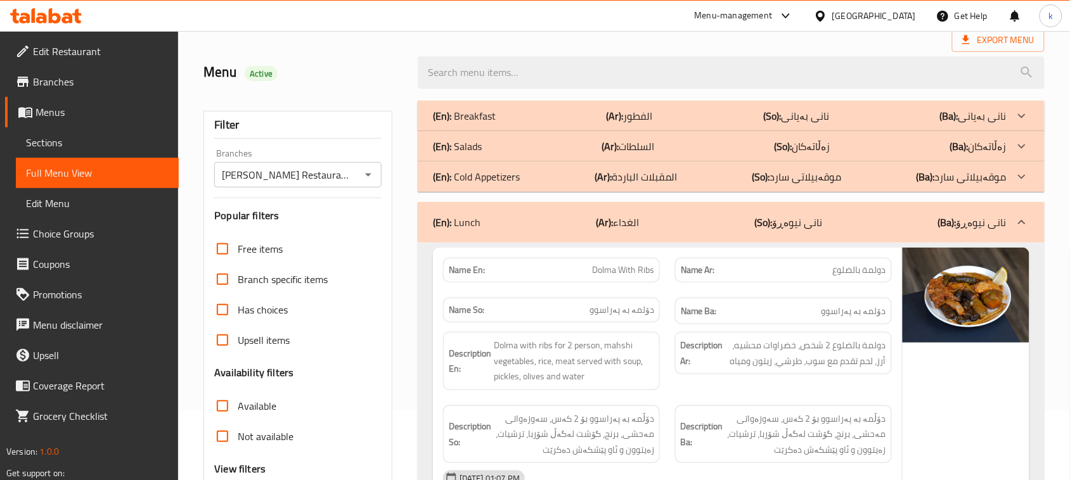
click at [474, 124] on p "(En): Cold Appetizers" at bounding box center [464, 115] width 63 height 15
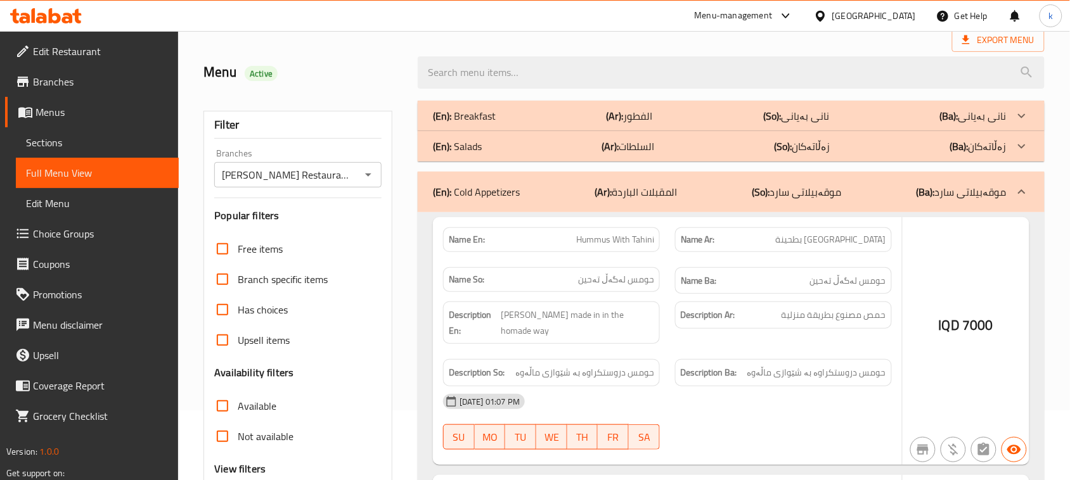
click at [466, 124] on p "(En): Salads" at bounding box center [464, 115] width 63 height 15
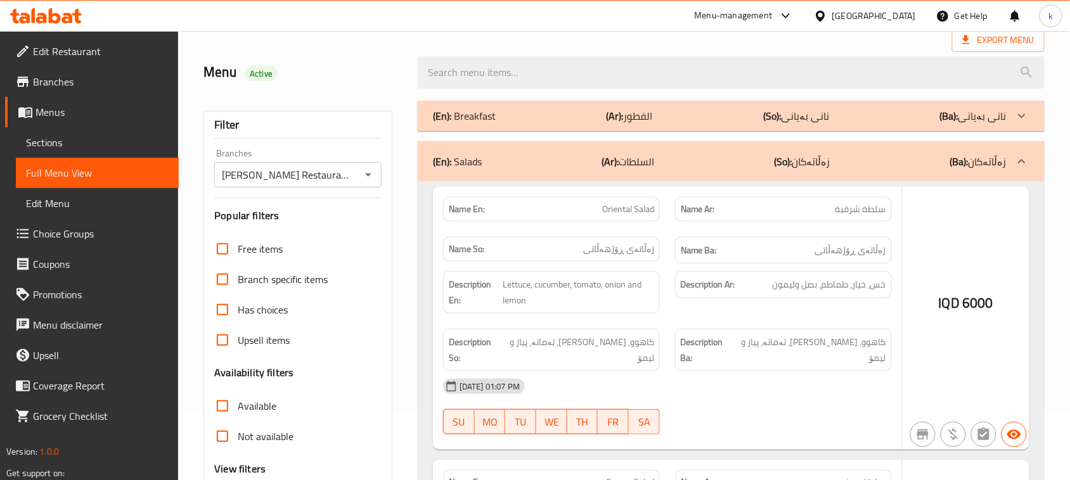
click at [480, 113] on p "(En): Breakfast" at bounding box center [464, 115] width 63 height 15
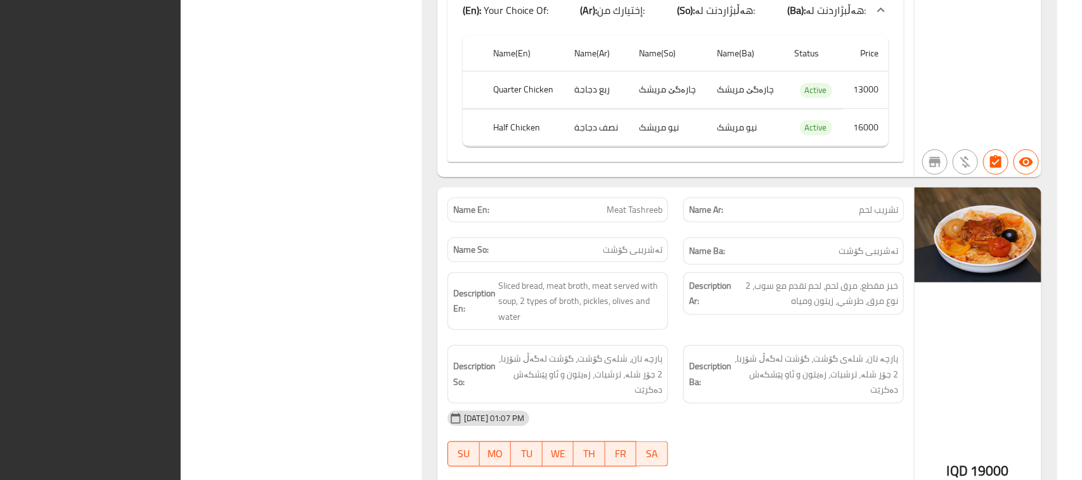
scroll to position [0, 0]
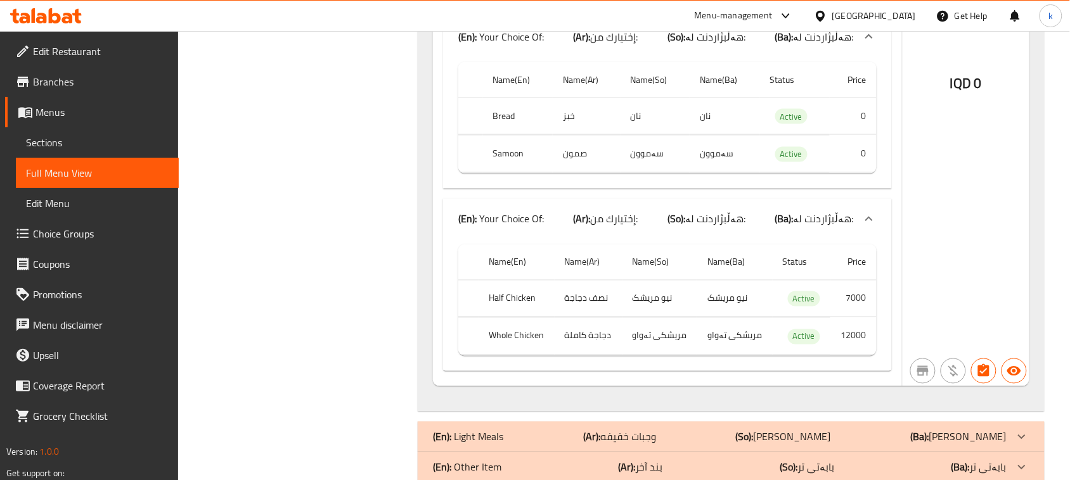
click at [58, 13] on icon at bounding box center [46, 15] width 72 height 15
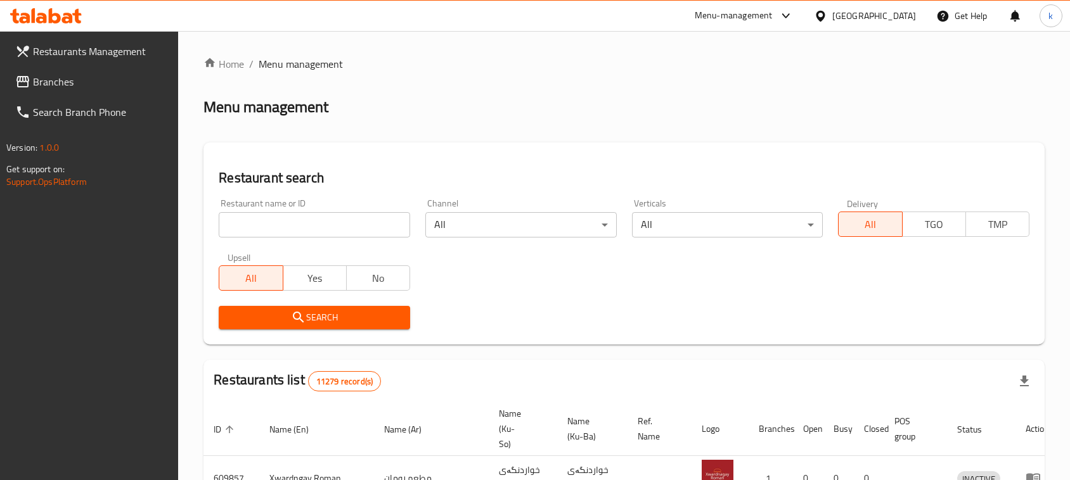
scroll to position [25, 0]
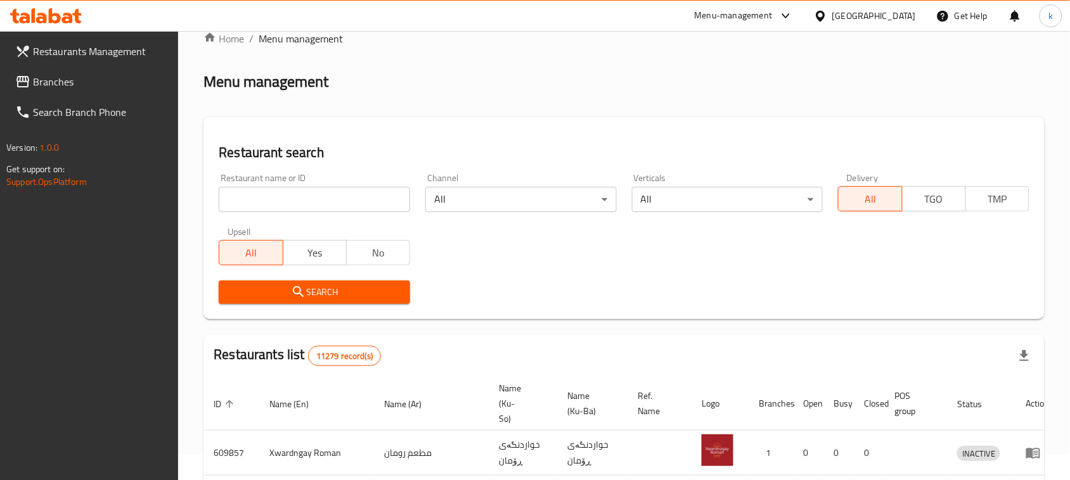
click at [58, 74] on span "Branches" at bounding box center [101, 81] width 136 height 15
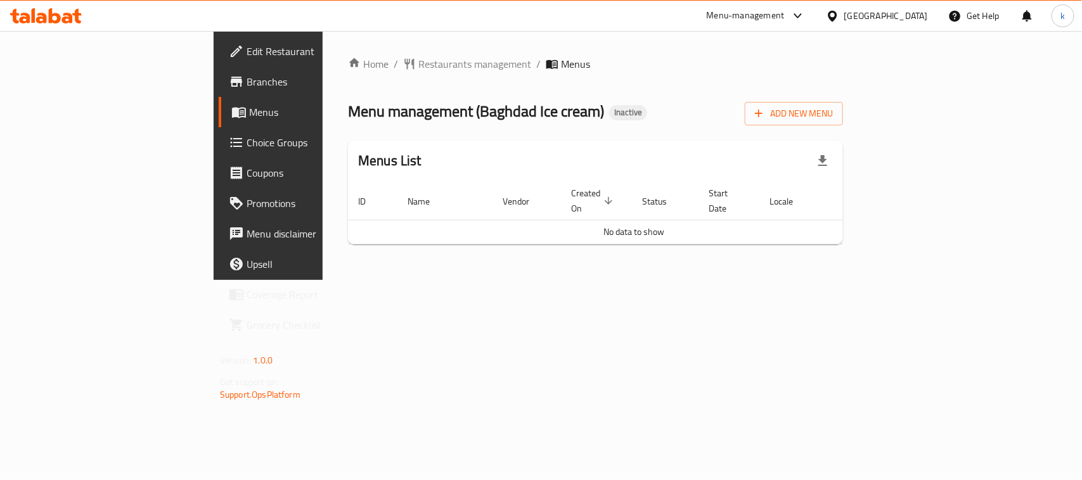
click at [72, 15] on icon at bounding box center [46, 15] width 72 height 15
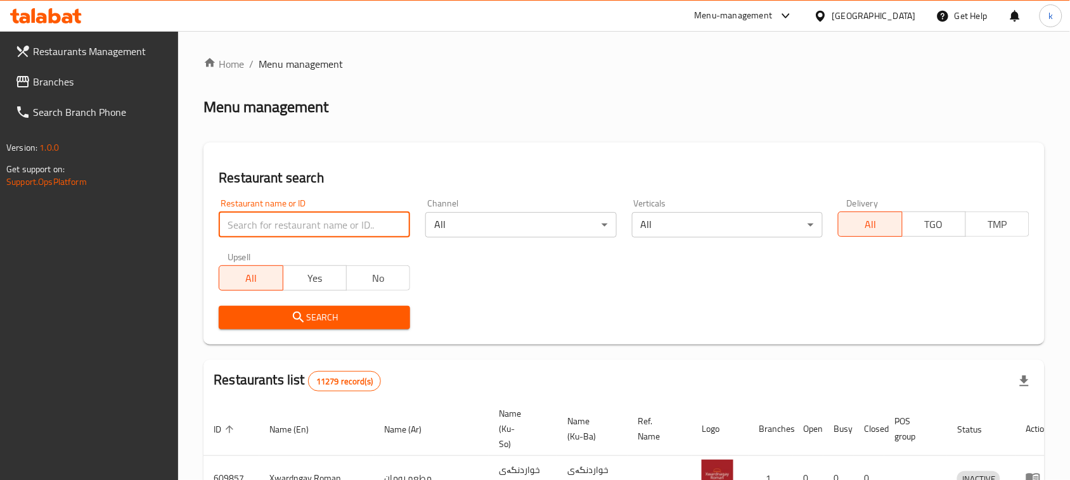
click at [286, 227] on input "search" at bounding box center [314, 224] width 191 height 25
paste input "774431"
type input "774431"
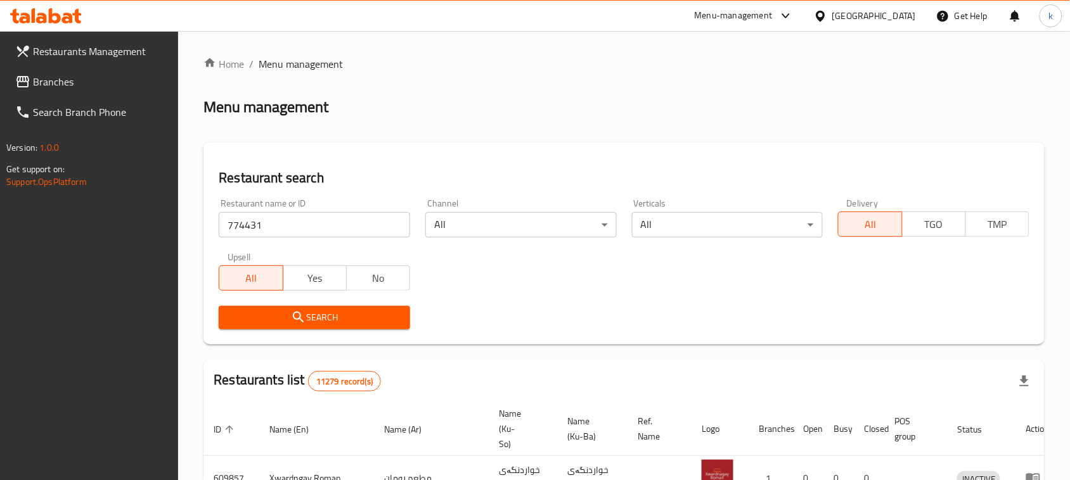
click at [325, 310] on span "Search" at bounding box center [314, 318] width 171 height 16
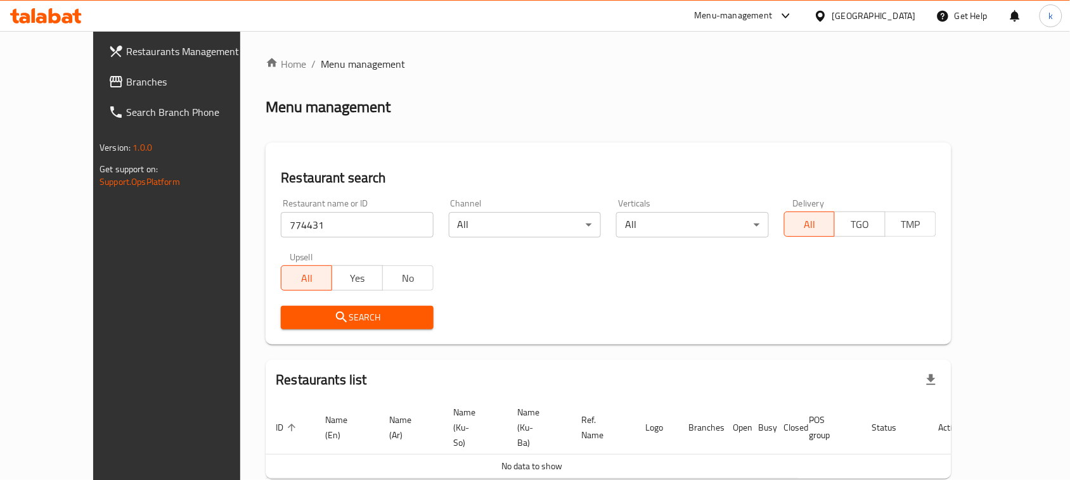
click at [126, 77] on span "Branches" at bounding box center [194, 81] width 136 height 15
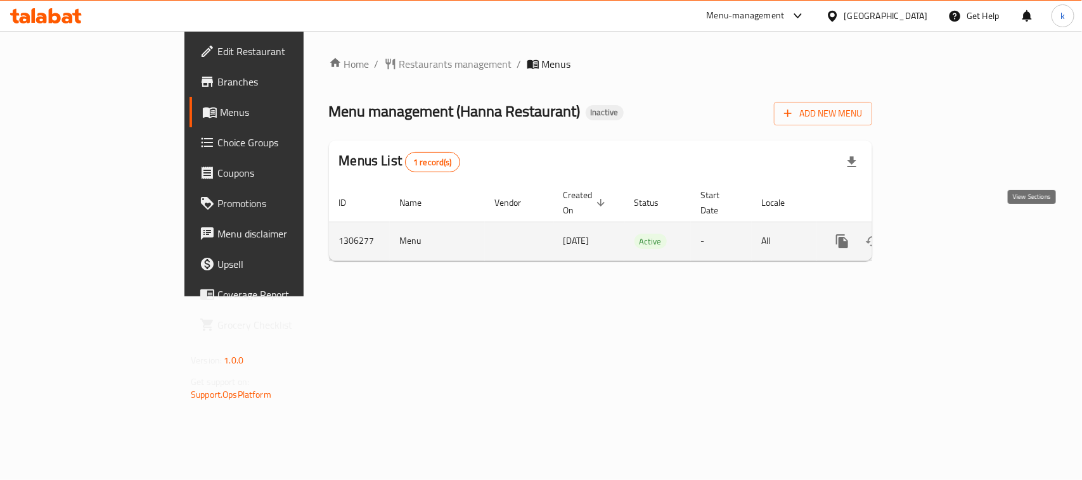
click at [941, 234] on icon "enhanced table" at bounding box center [933, 241] width 15 height 15
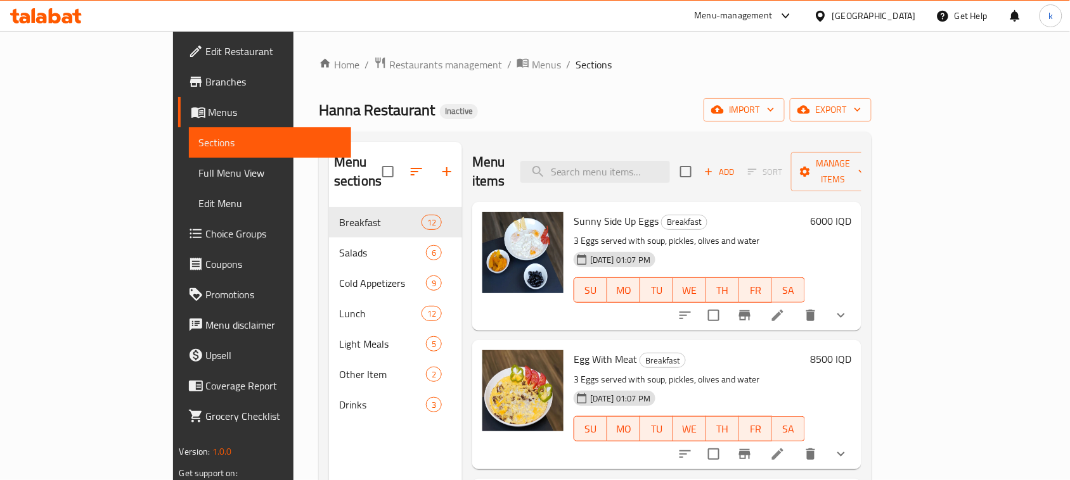
click at [552, 110] on div "Hanna Restaurant Inactive import export" at bounding box center [595, 109] width 553 height 23
click at [849, 308] on icon "show more" at bounding box center [840, 315] width 15 height 15
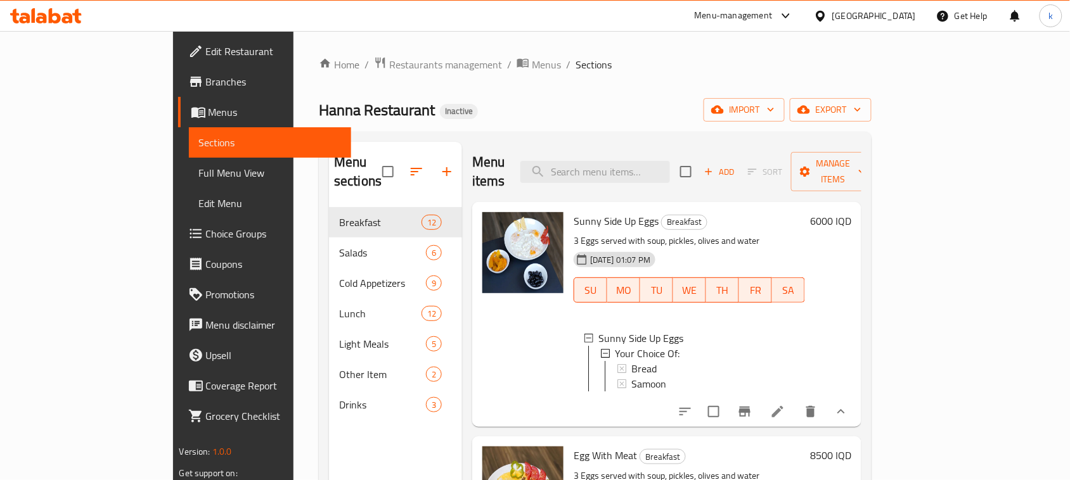
scroll to position [1, 0]
click at [574, 212] on span "Sunny Side Up Eggs" at bounding box center [616, 221] width 85 height 19
copy h6 "Sunny Side Up Eggs"
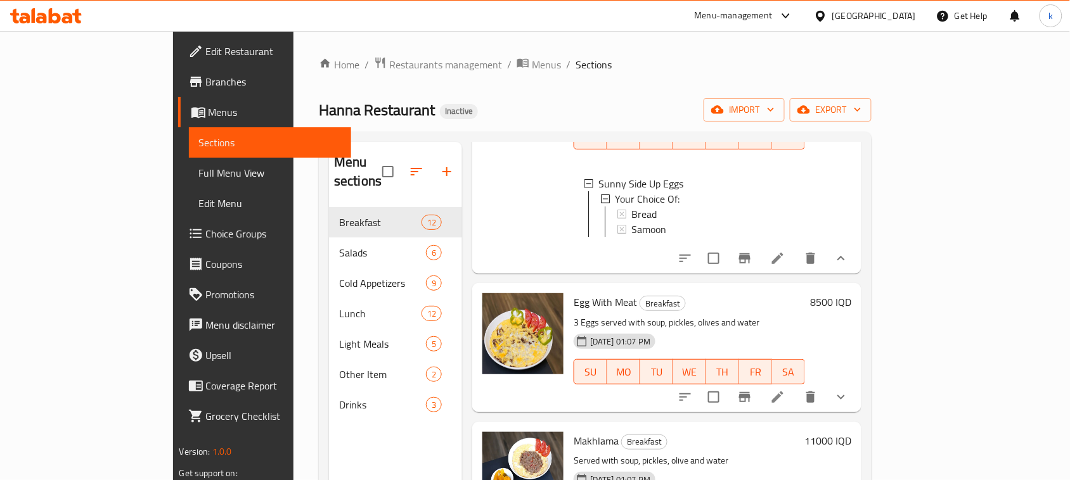
scroll to position [158, 0]
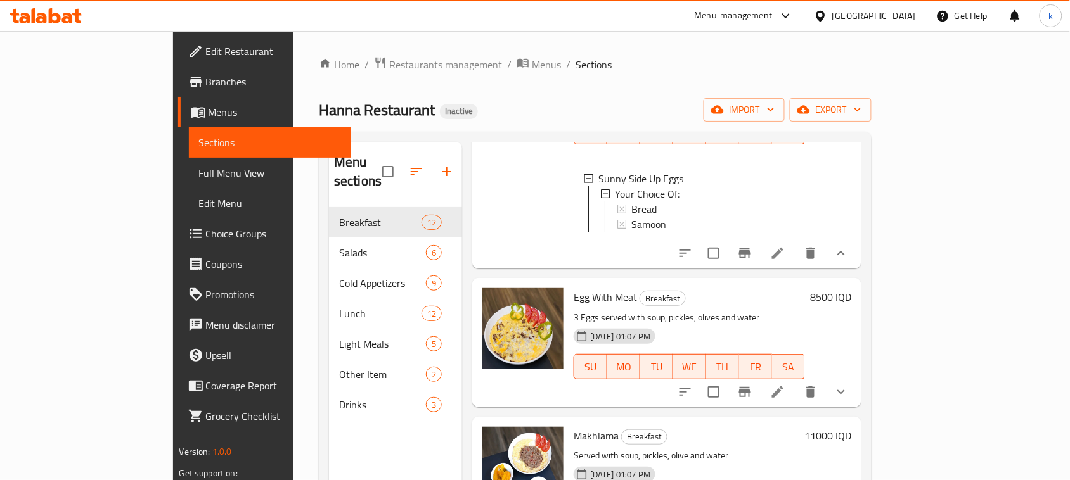
click at [579, 288] on span "Egg With Meat" at bounding box center [605, 297] width 63 height 19
copy h6 "Egg With Meat"
click at [849, 385] on icon "show more" at bounding box center [840, 392] width 15 height 15
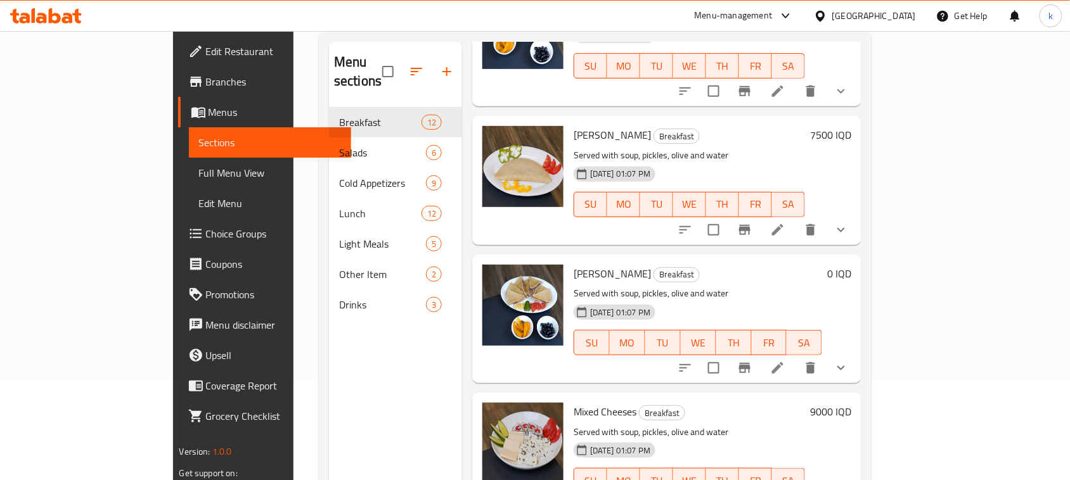
scroll to position [178, 0]
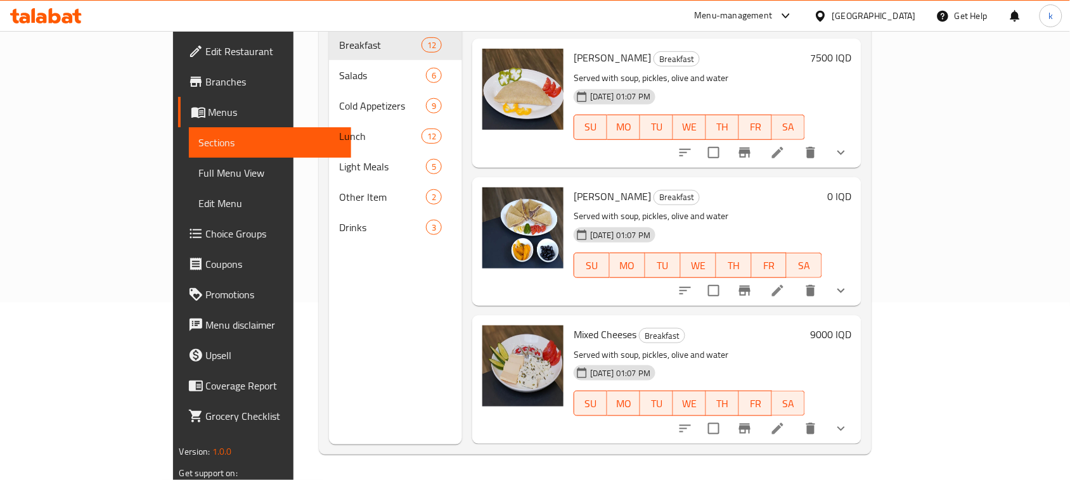
click at [849, 432] on icon "show more" at bounding box center [840, 428] width 15 height 15
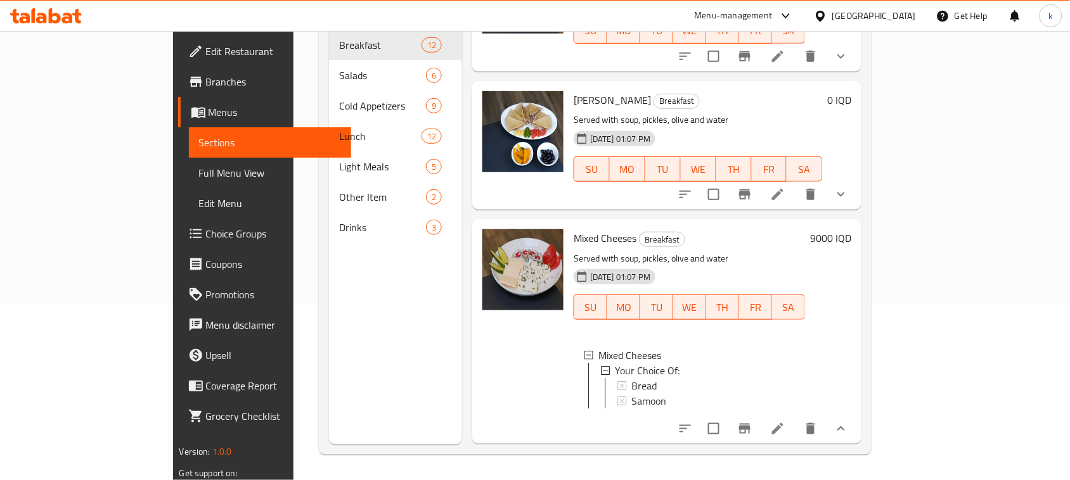
scroll to position [1536, 0]
click at [849, 187] on icon "show more" at bounding box center [840, 194] width 15 height 15
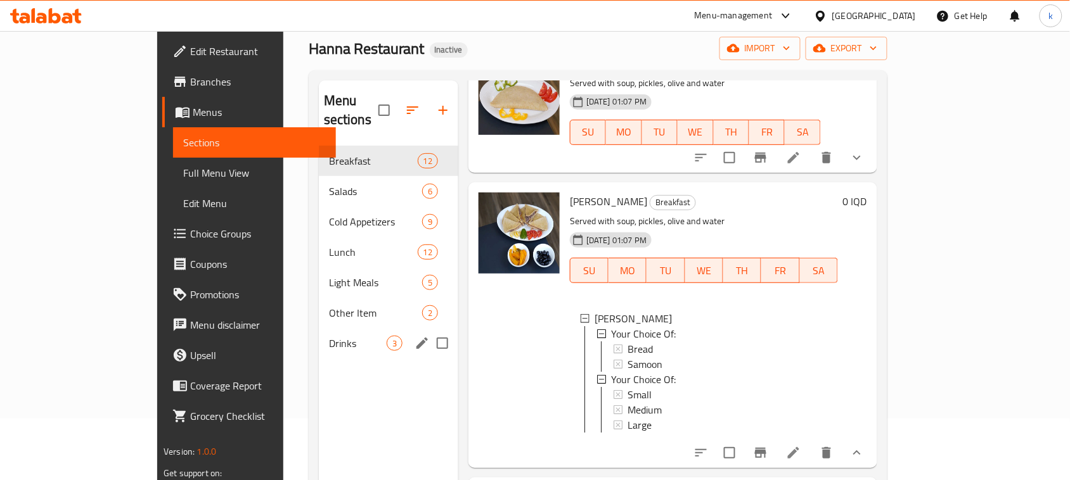
scroll to position [20, 0]
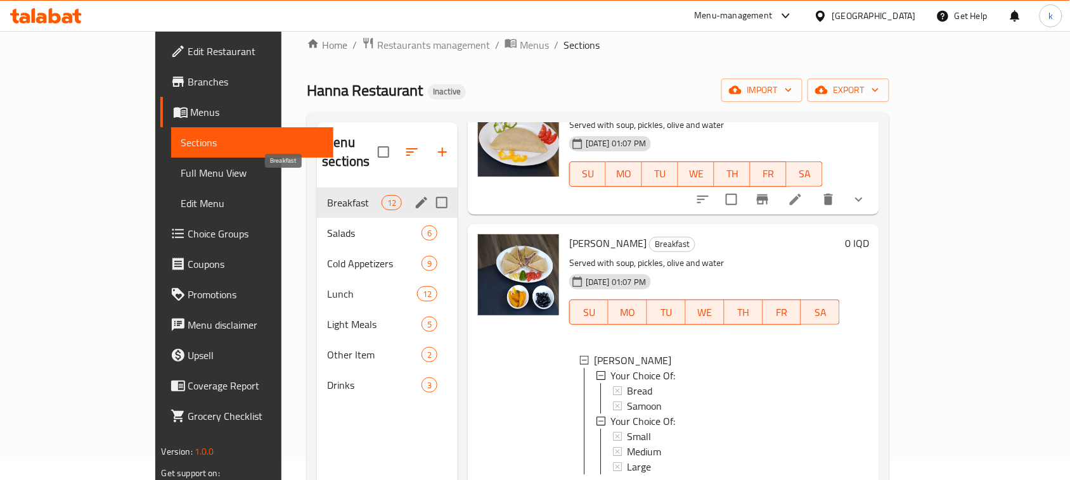
click at [327, 195] on span "Breakfast" at bounding box center [354, 202] width 54 height 15
click at [414, 195] on icon "edit" at bounding box center [421, 202] width 15 height 15
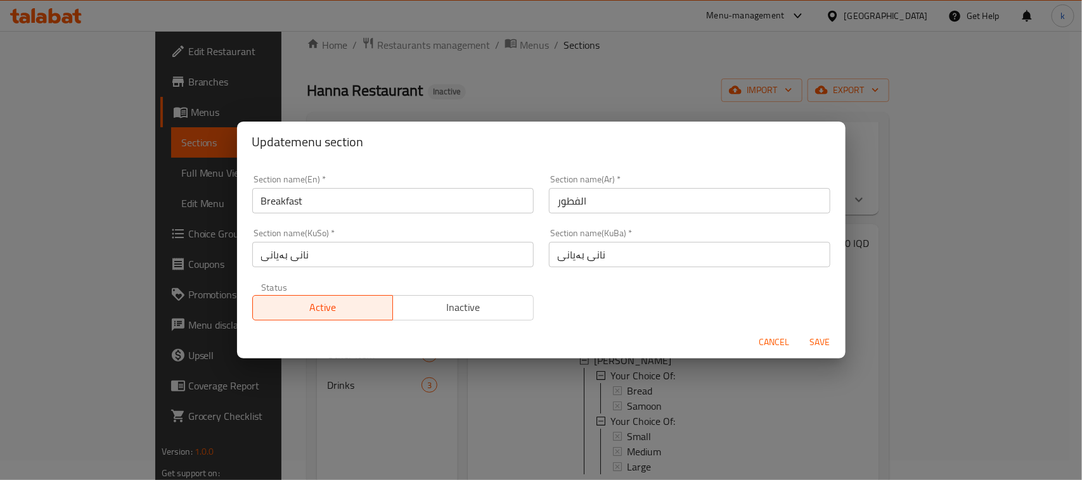
click at [572, 201] on input "الفطور" at bounding box center [689, 200] width 281 height 25
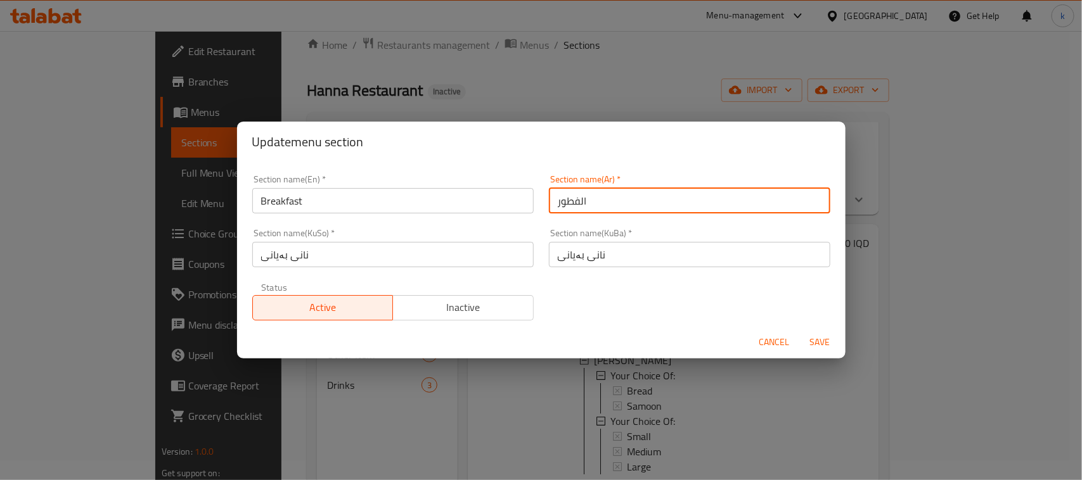
click at [572, 201] on input "الفطور" at bounding box center [689, 200] width 281 height 25
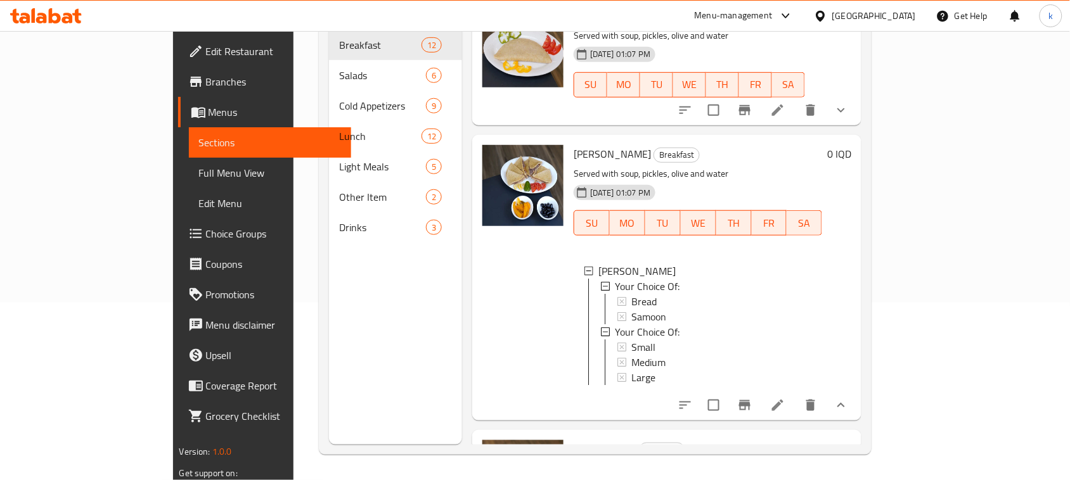
scroll to position [1388, 0]
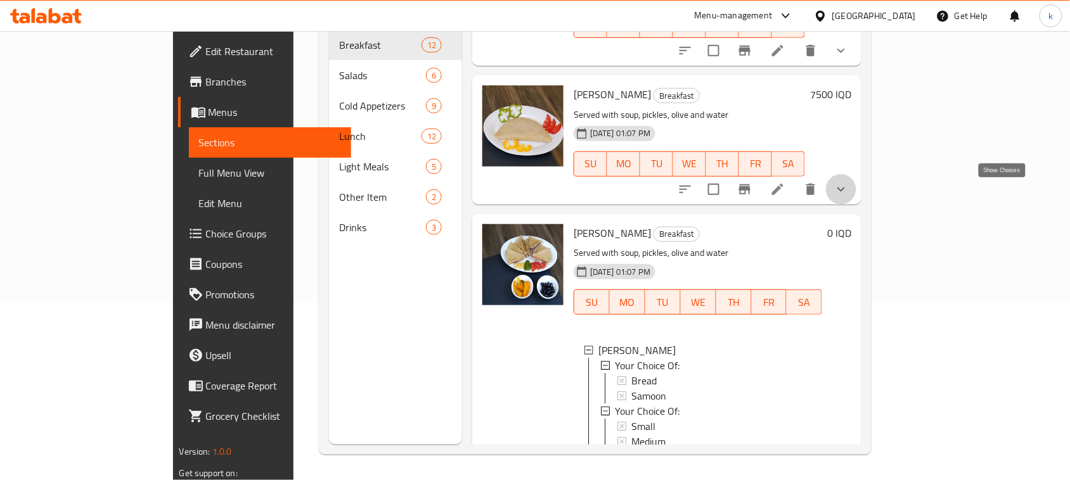
click at [849, 195] on icon "show more" at bounding box center [840, 189] width 15 height 15
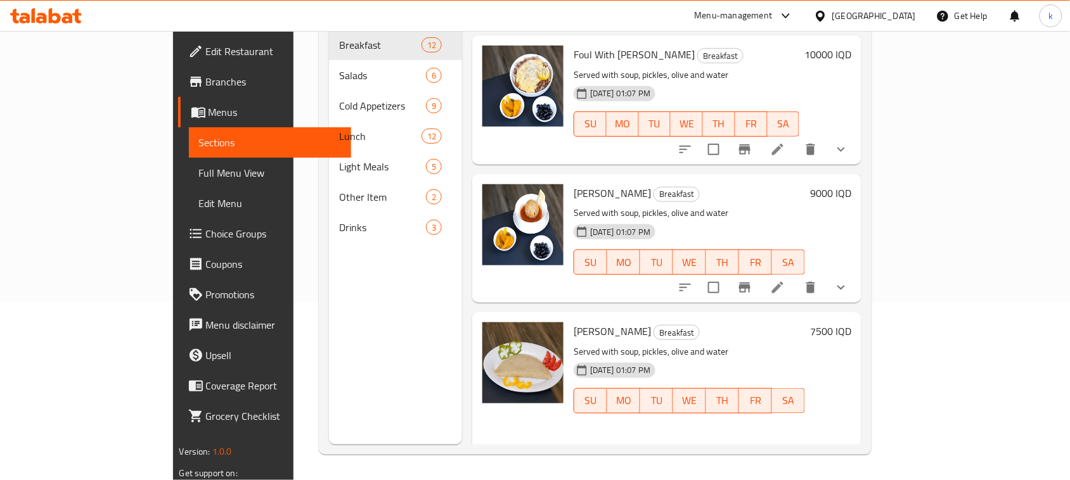
scroll to position [1150, 0]
click at [849, 288] on icon "show more" at bounding box center [840, 288] width 15 height 15
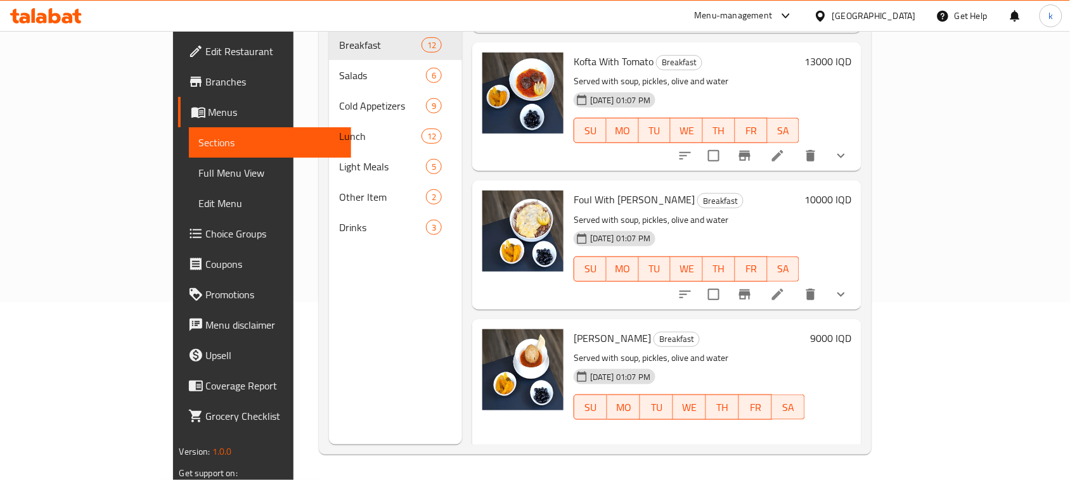
scroll to position [992, 0]
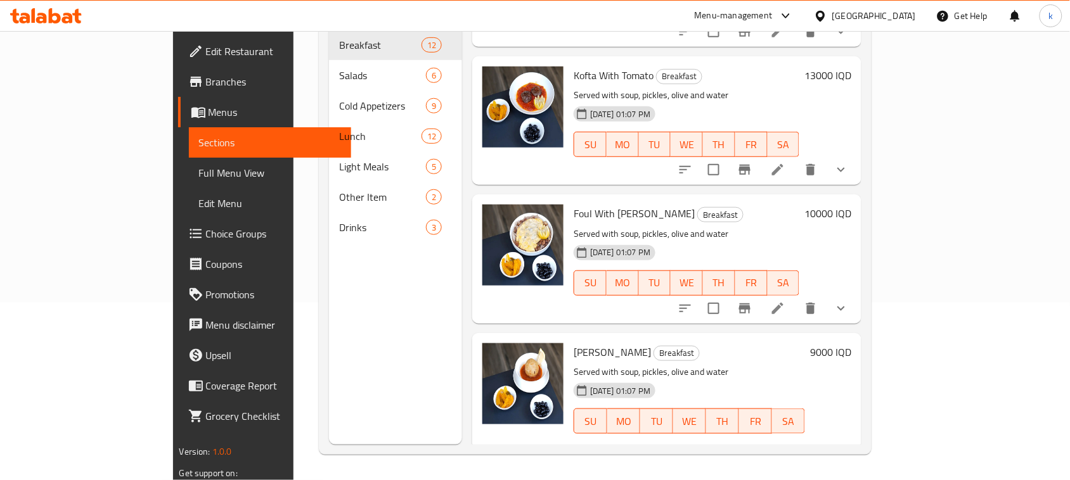
click at [845, 311] on icon "show more" at bounding box center [841, 308] width 8 height 4
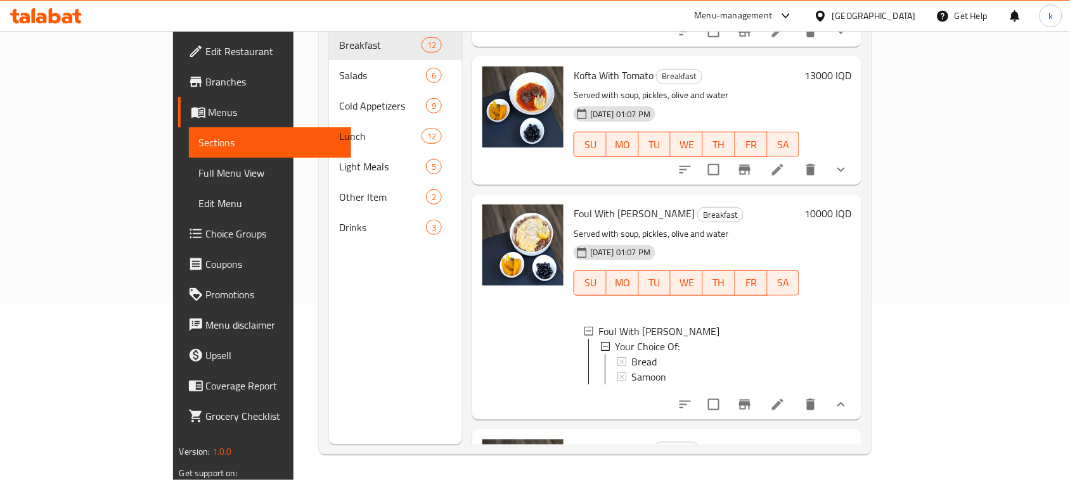
click at [849, 177] on icon "show more" at bounding box center [840, 169] width 15 height 15
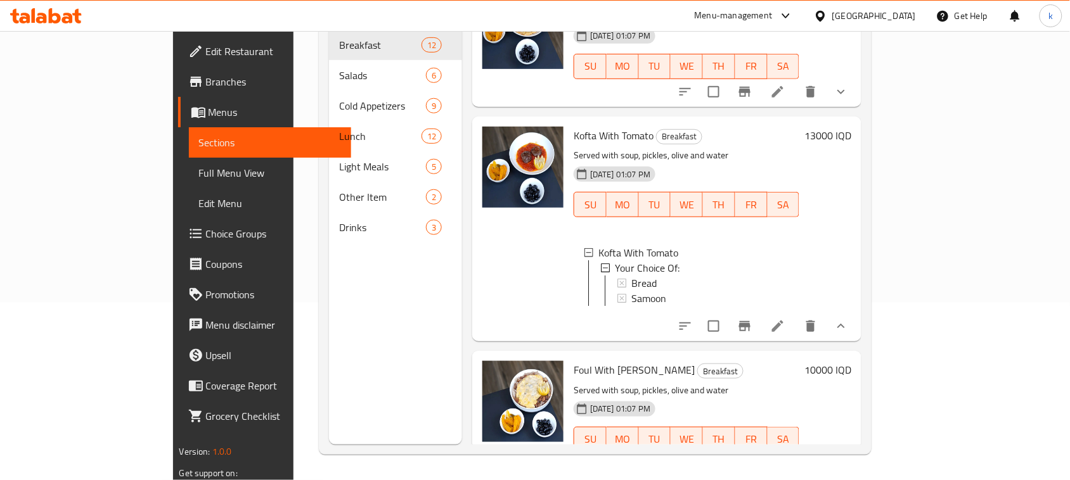
scroll to position [833, 0]
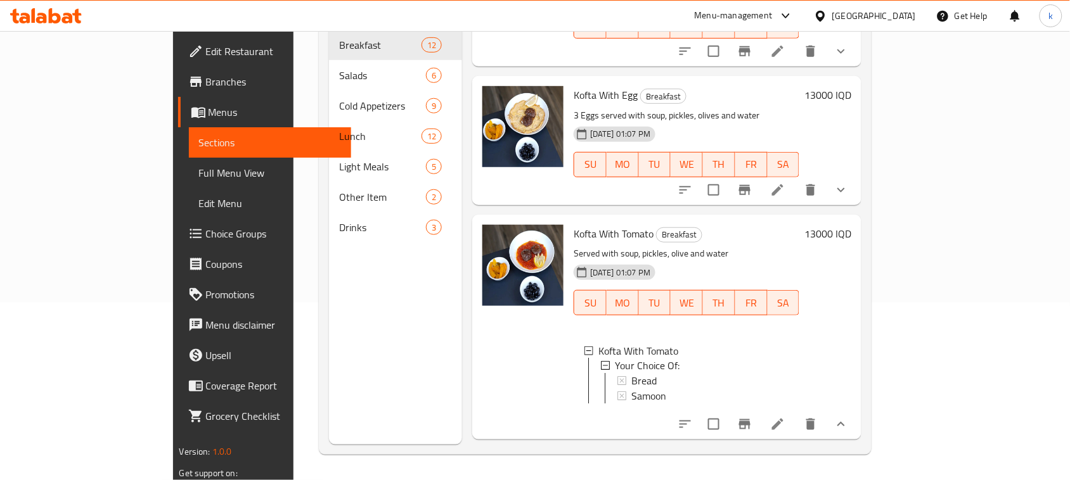
click at [856, 194] on button "show more" at bounding box center [841, 190] width 30 height 30
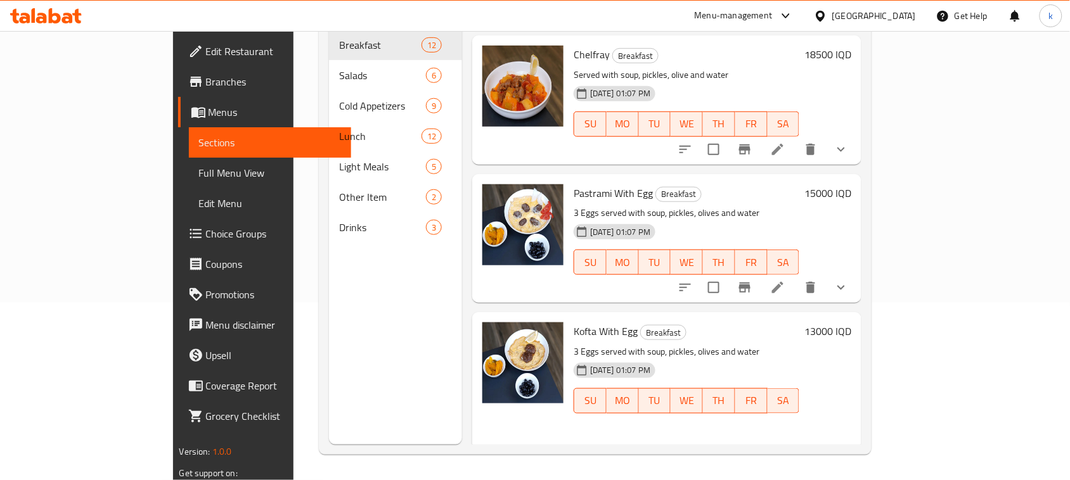
scroll to position [517, 0]
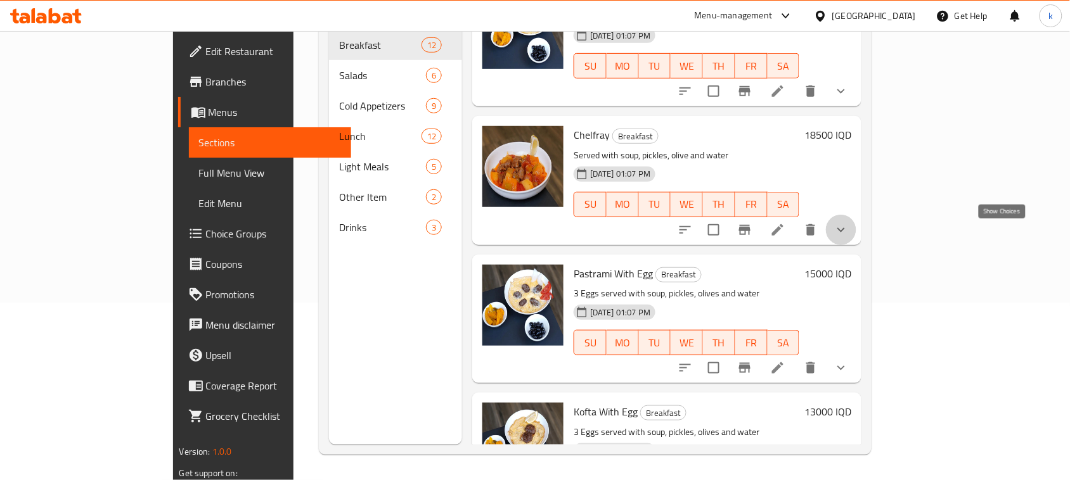
click at [849, 232] on icon "show more" at bounding box center [840, 229] width 15 height 15
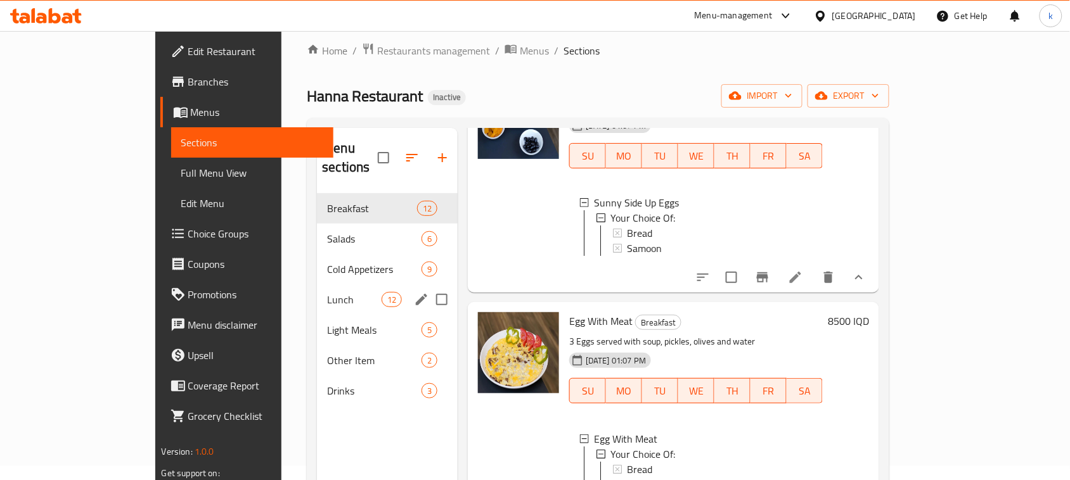
scroll to position [0, 0]
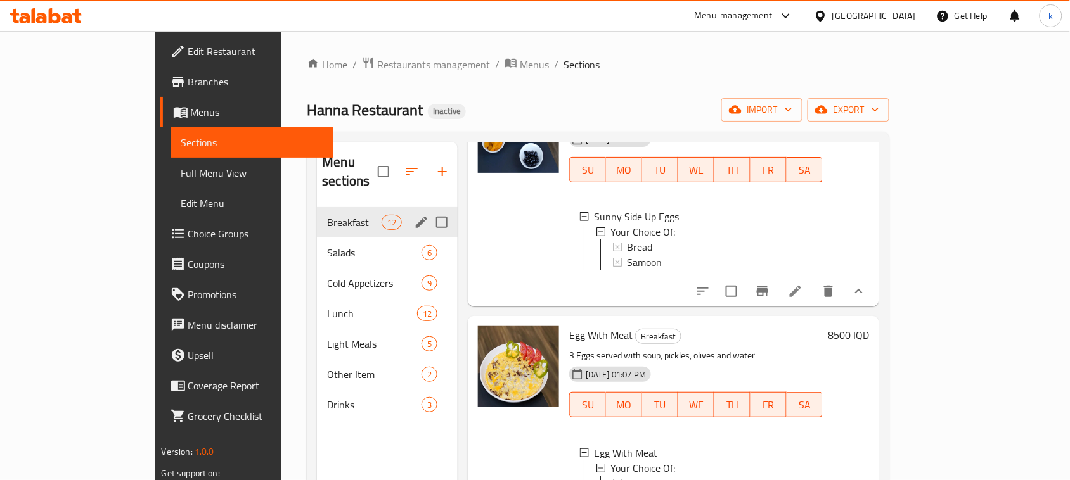
click at [428, 209] on input "Menu sections" at bounding box center [441, 222] width 27 height 27
checkbox input "true"
click at [389, 160] on button "button" at bounding box center [404, 172] width 30 height 30
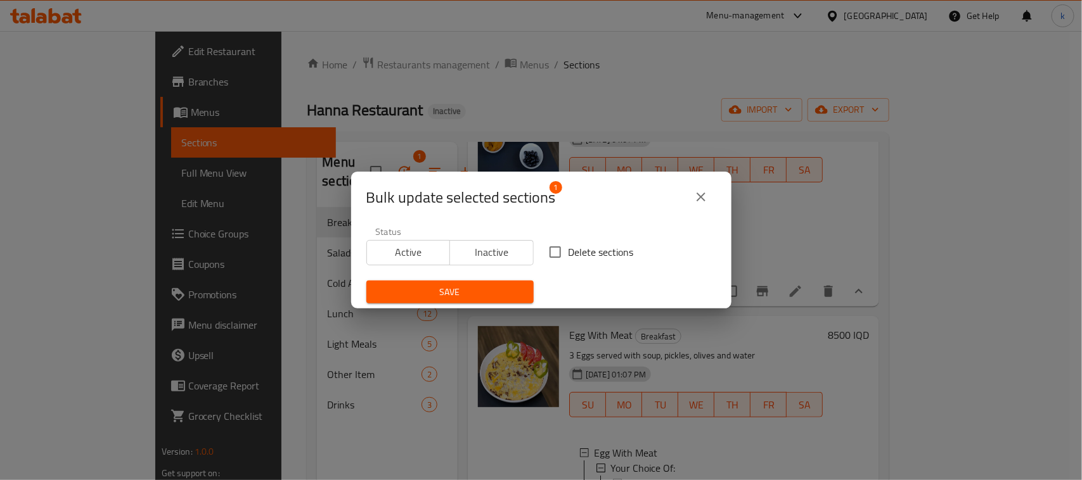
click at [546, 252] on input "Delete sections" at bounding box center [555, 252] width 27 height 27
checkbox input "true"
click at [491, 286] on span "Save" at bounding box center [449, 293] width 147 height 16
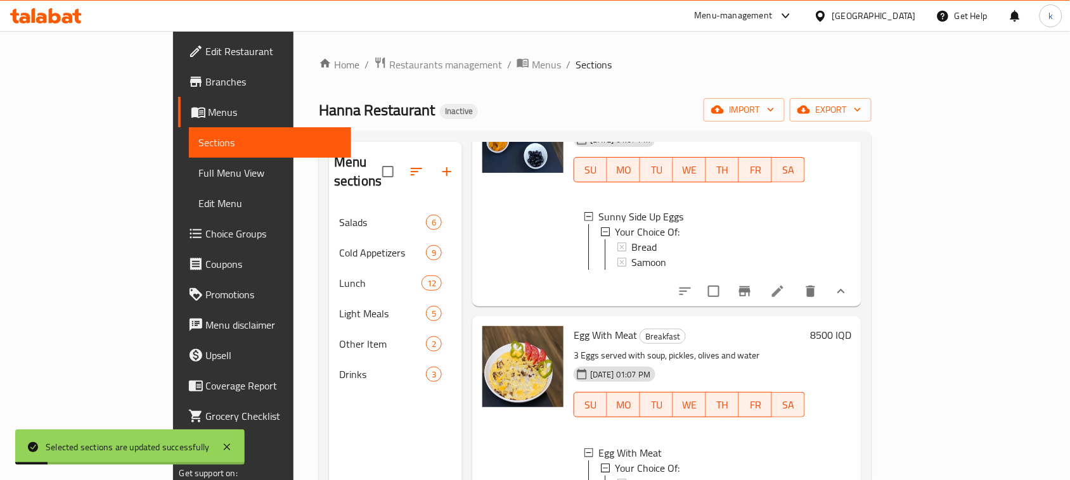
click at [467, 106] on div "Hanna Restaurant Inactive import export" at bounding box center [595, 109] width 553 height 23
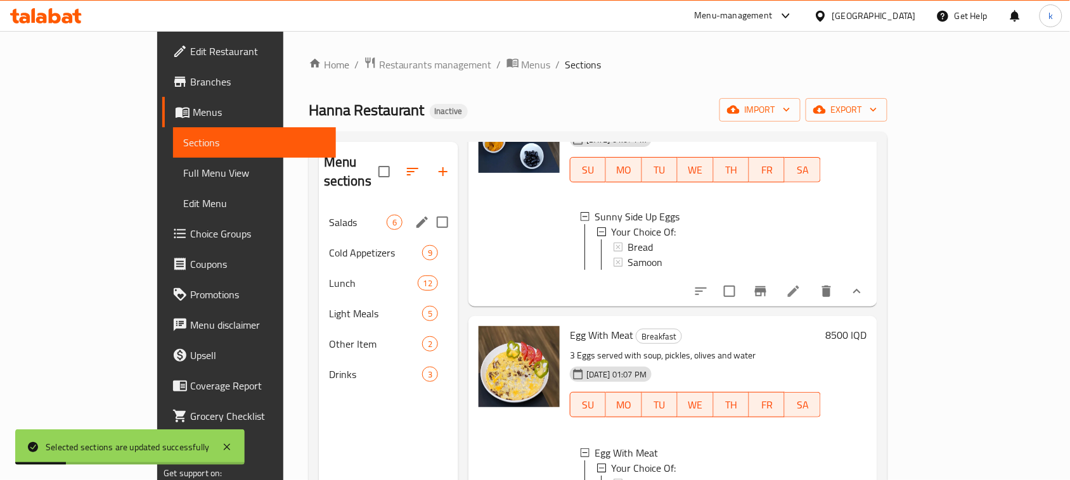
click at [329, 215] on span "Salads" at bounding box center [358, 222] width 58 height 15
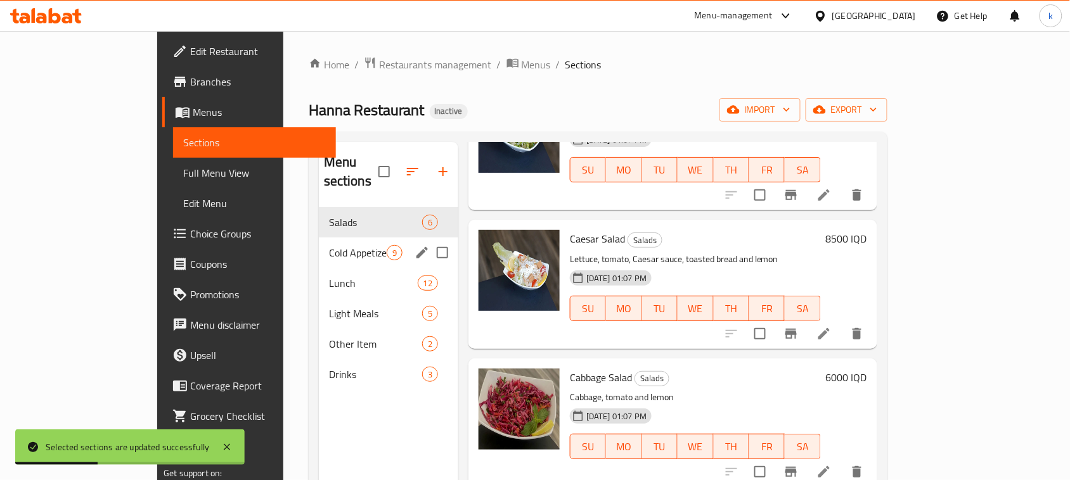
click at [319, 243] on div "Cold Appetizers 9" at bounding box center [388, 253] width 139 height 30
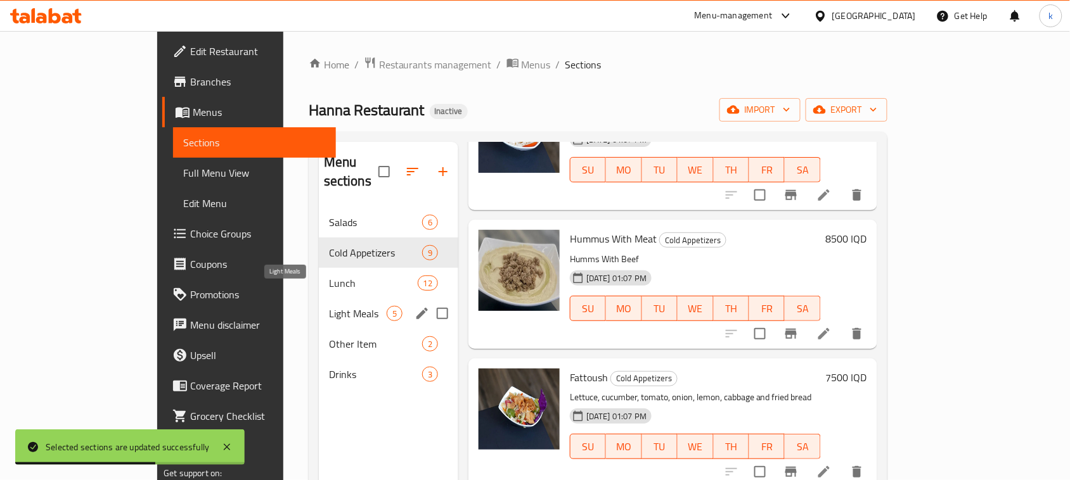
click at [329, 306] on span "Light Meals" at bounding box center [358, 313] width 58 height 15
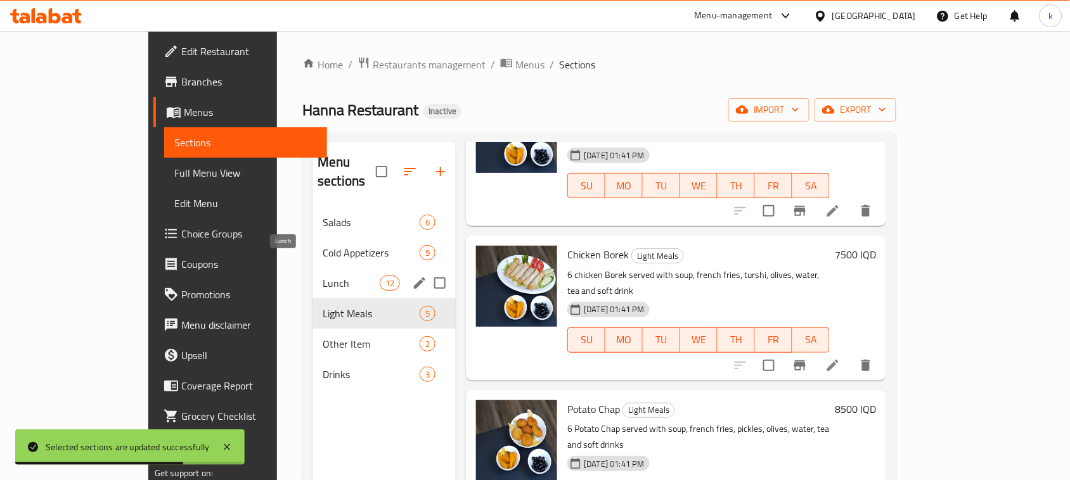
click at [323, 276] on span "Lunch" at bounding box center [351, 283] width 57 height 15
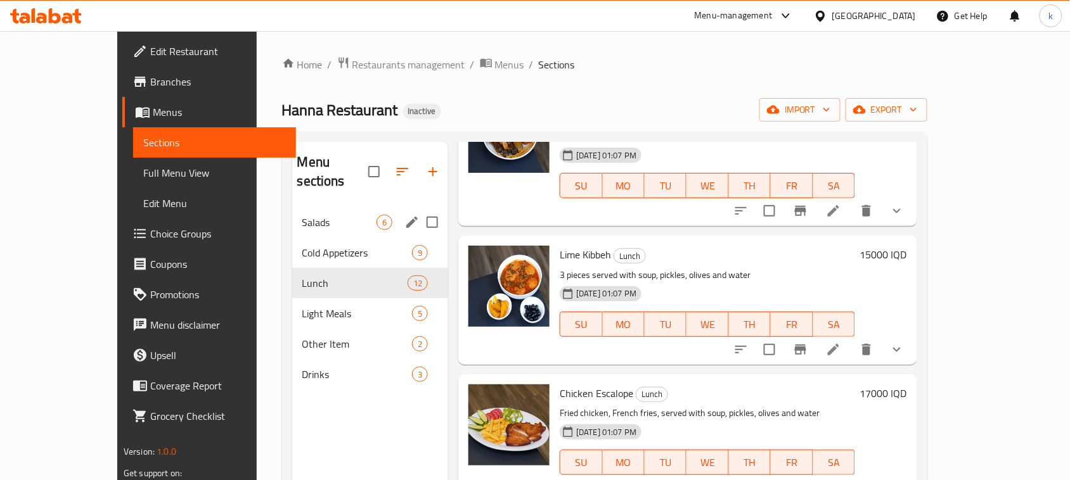
click at [292, 207] on div "Salads 6" at bounding box center [370, 222] width 157 height 30
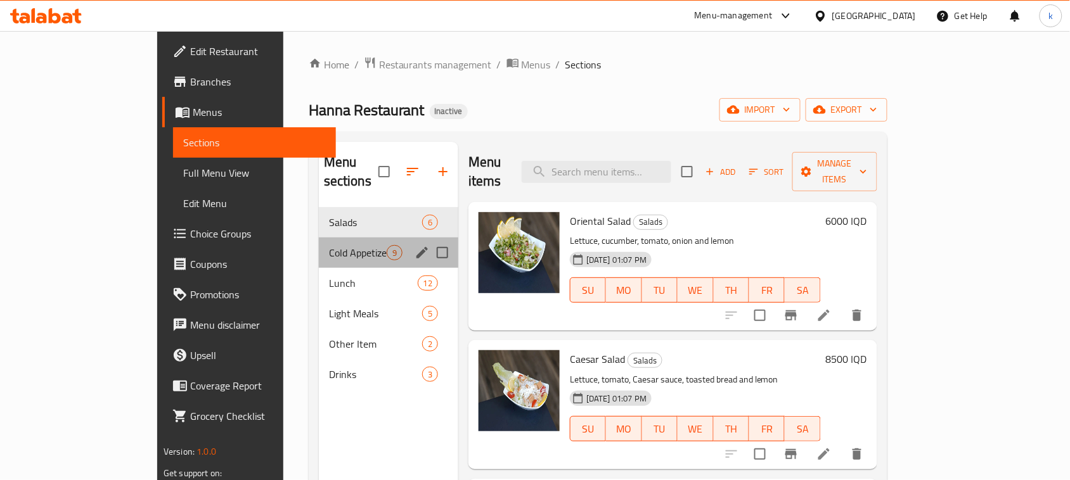
click at [319, 243] on div "Cold Appetizers 9" at bounding box center [388, 253] width 139 height 30
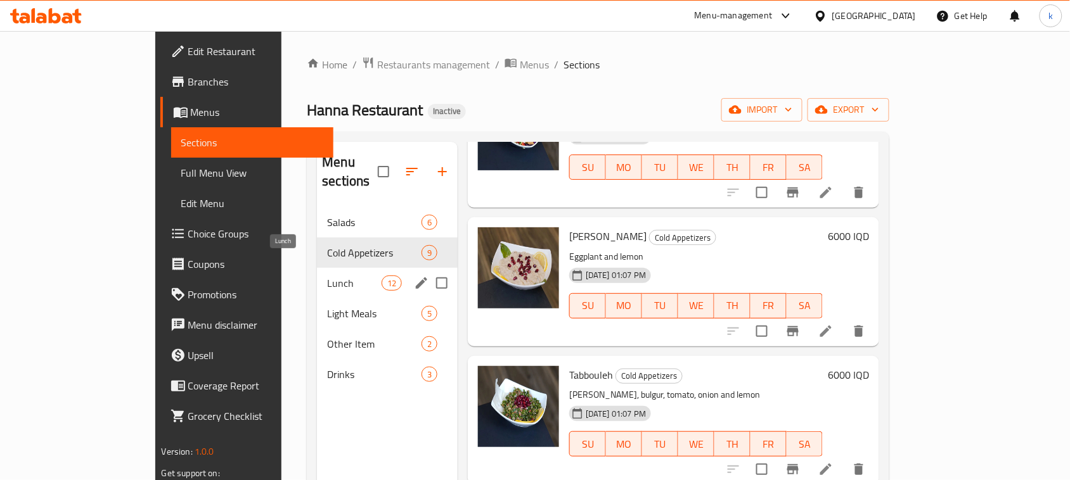
click at [327, 276] on span "Lunch" at bounding box center [354, 283] width 54 height 15
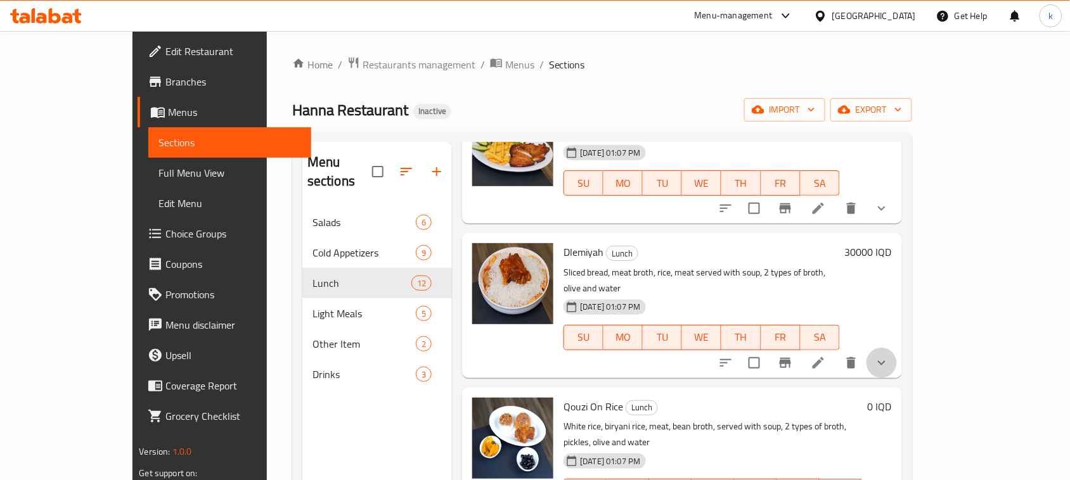
click at [897, 348] on button "show more" at bounding box center [881, 363] width 30 height 30
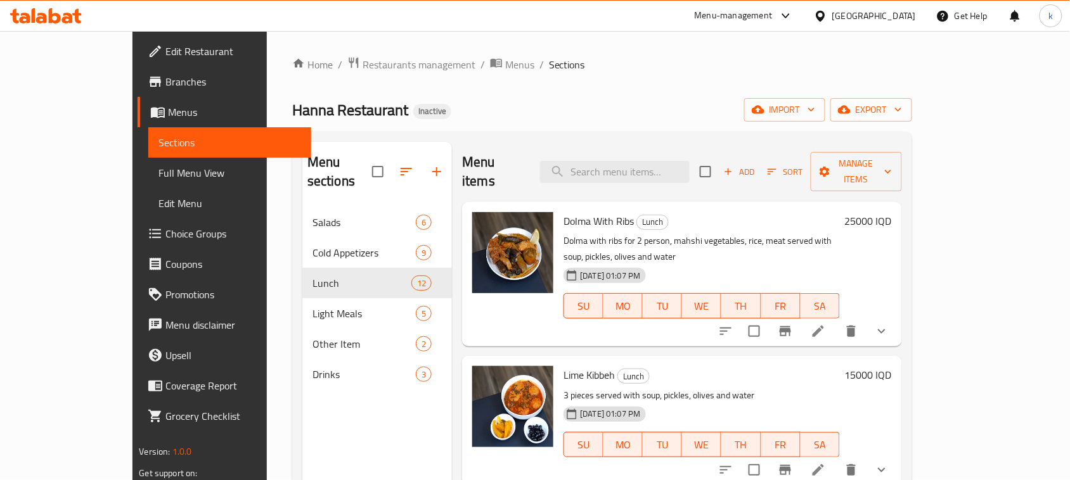
click at [897, 316] on button "show more" at bounding box center [881, 331] width 30 height 30
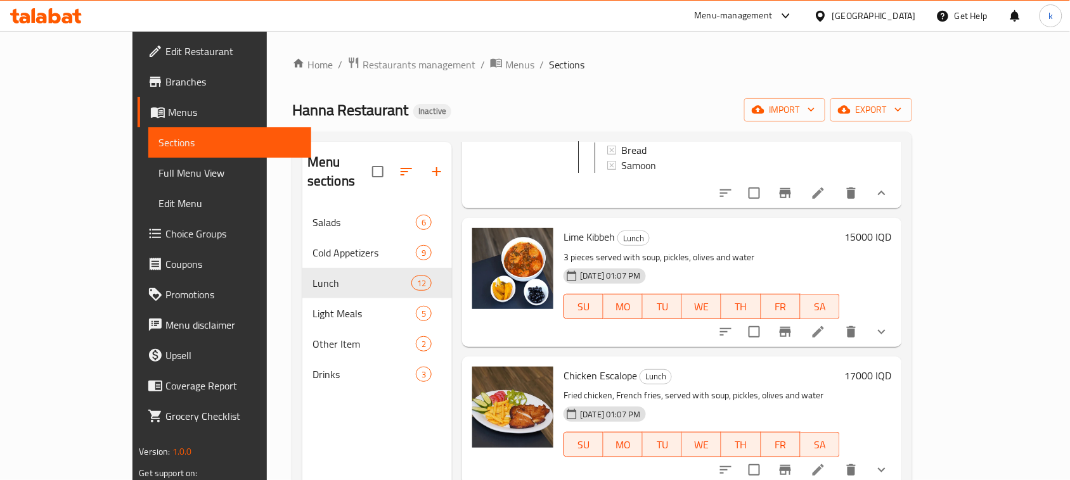
scroll to position [238, 0]
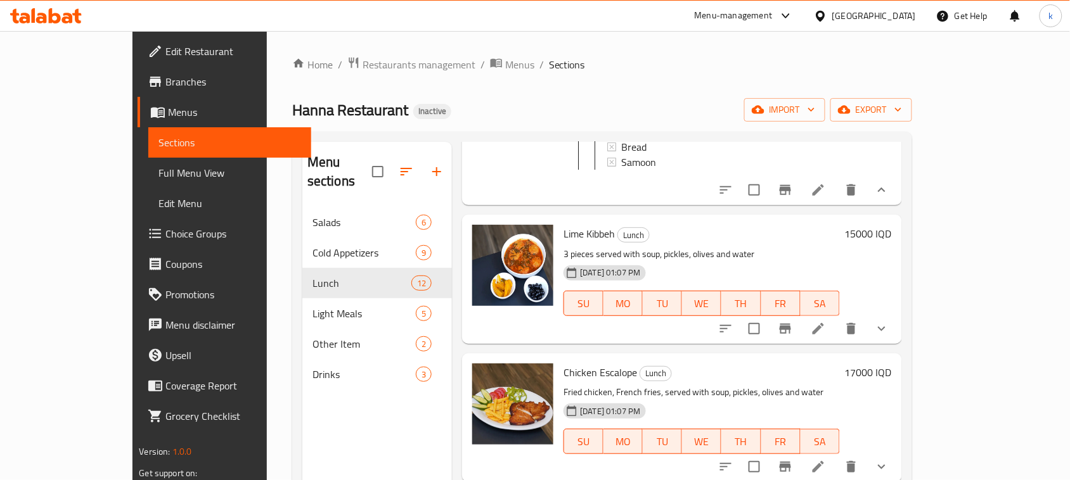
click at [889, 321] on icon "show more" at bounding box center [881, 328] width 15 height 15
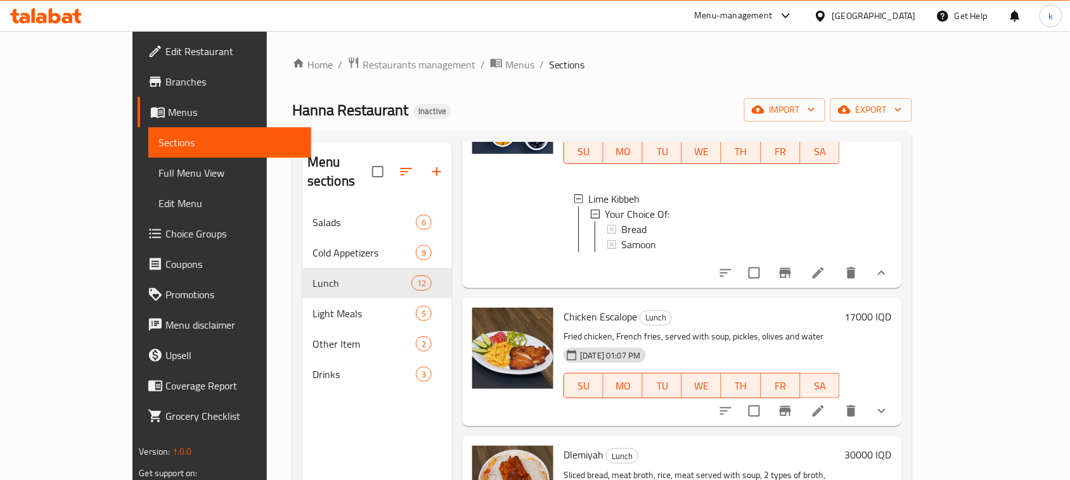
scroll to position [396, 0]
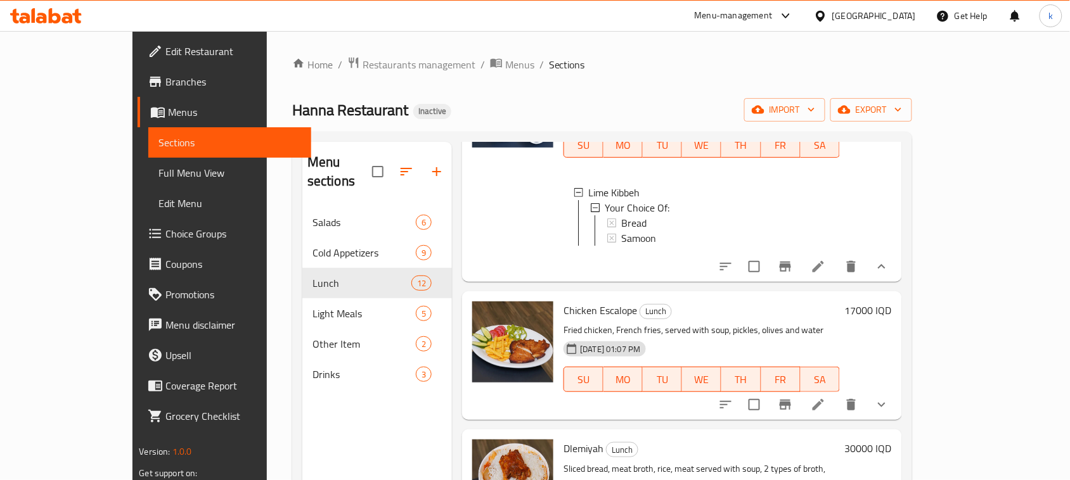
click at [897, 390] on button "show more" at bounding box center [881, 405] width 30 height 30
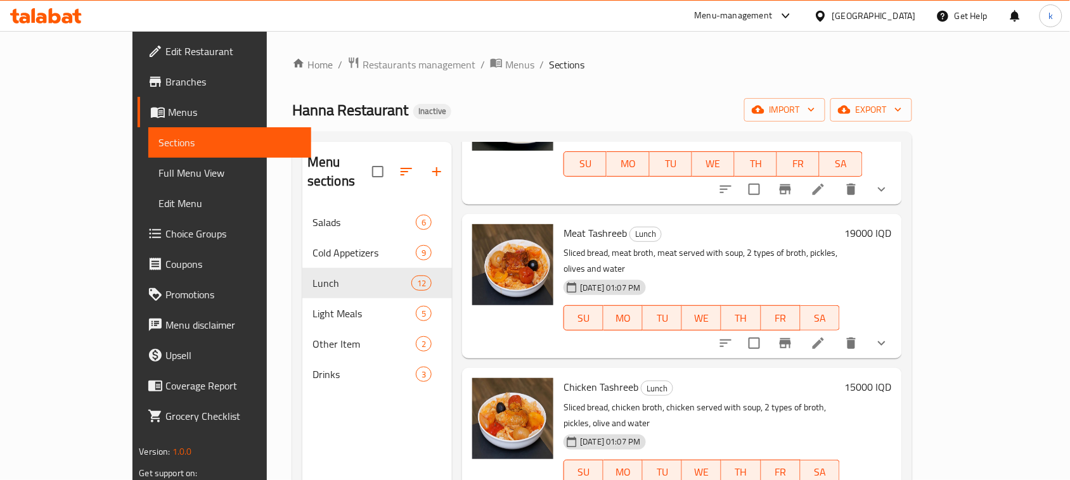
scroll to position [1426, 0]
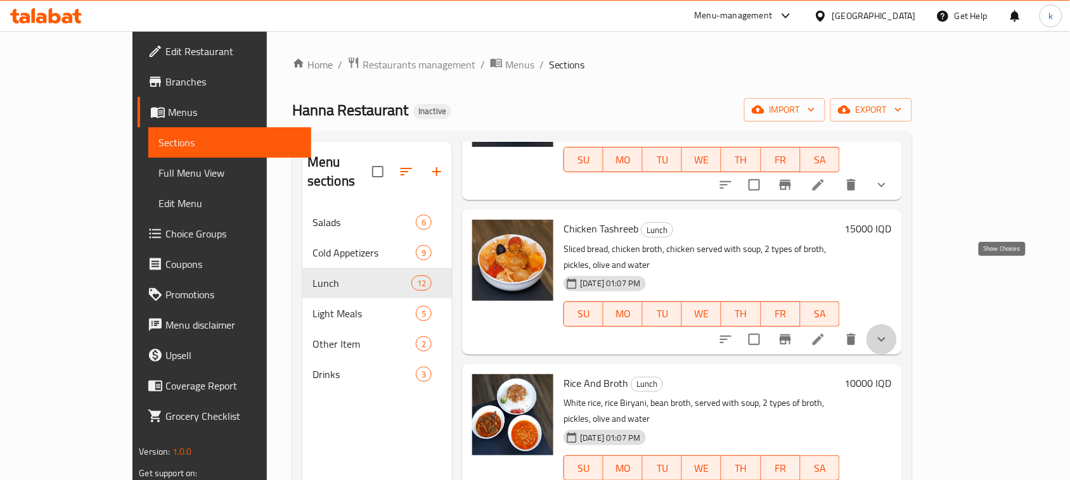
click at [885, 337] on icon "show more" at bounding box center [882, 339] width 8 height 4
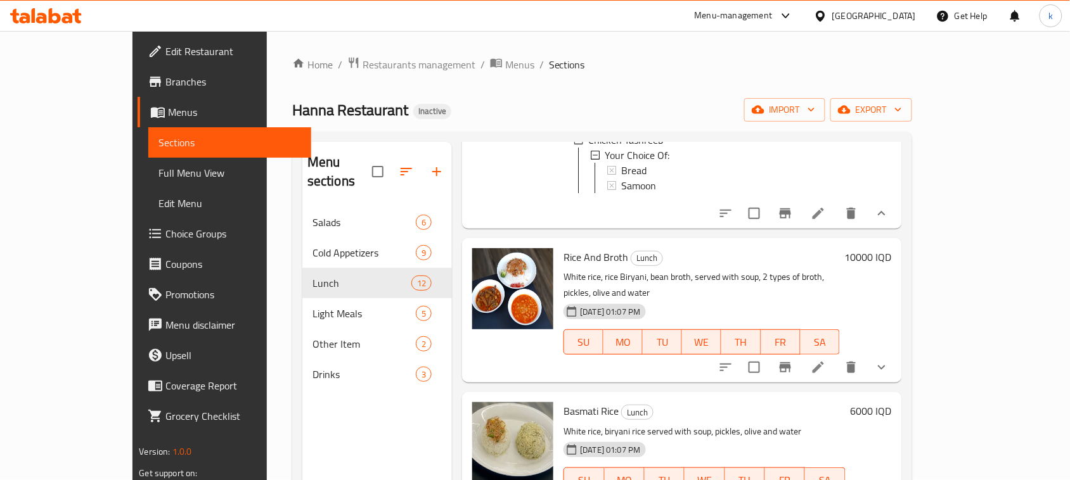
scroll to position [1664, 0]
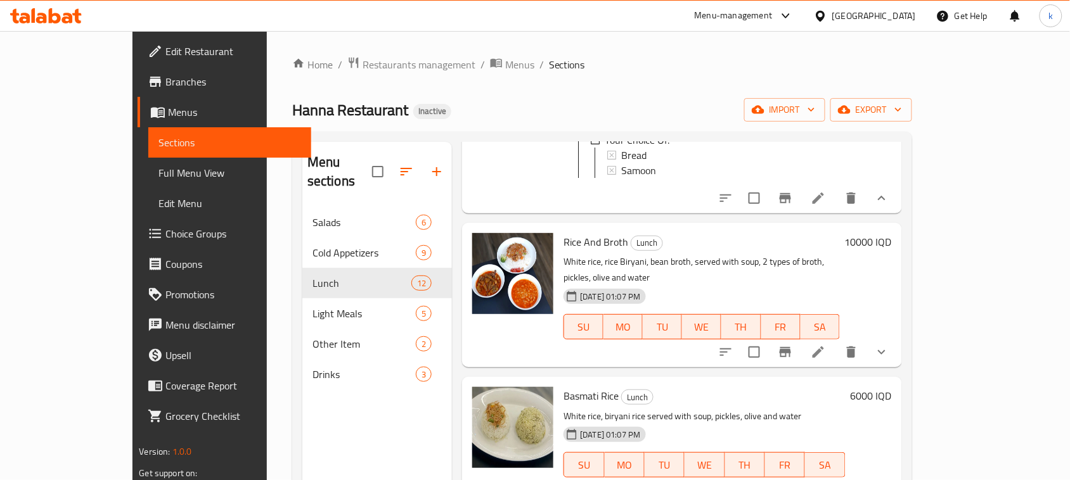
click at [897, 337] on button "show more" at bounding box center [881, 352] width 30 height 30
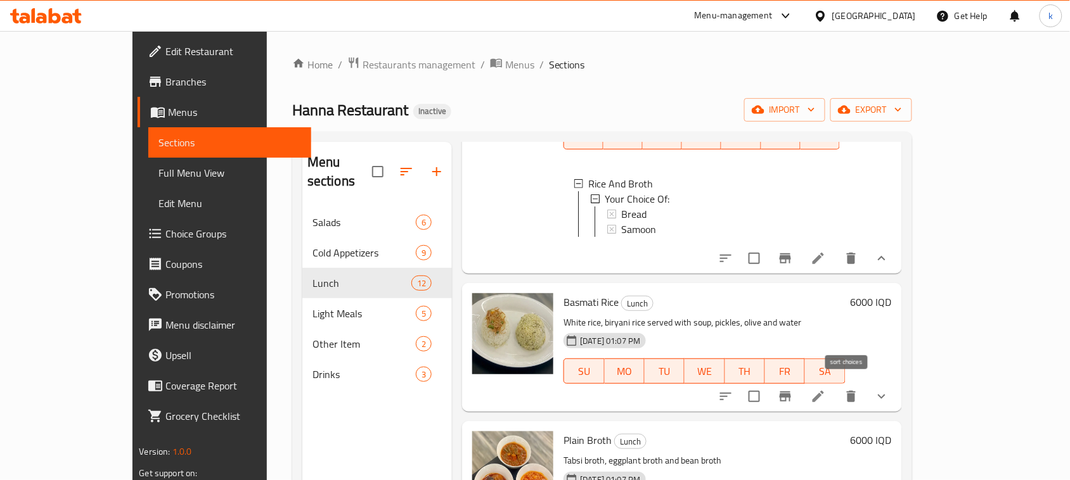
scroll to position [1860, 0]
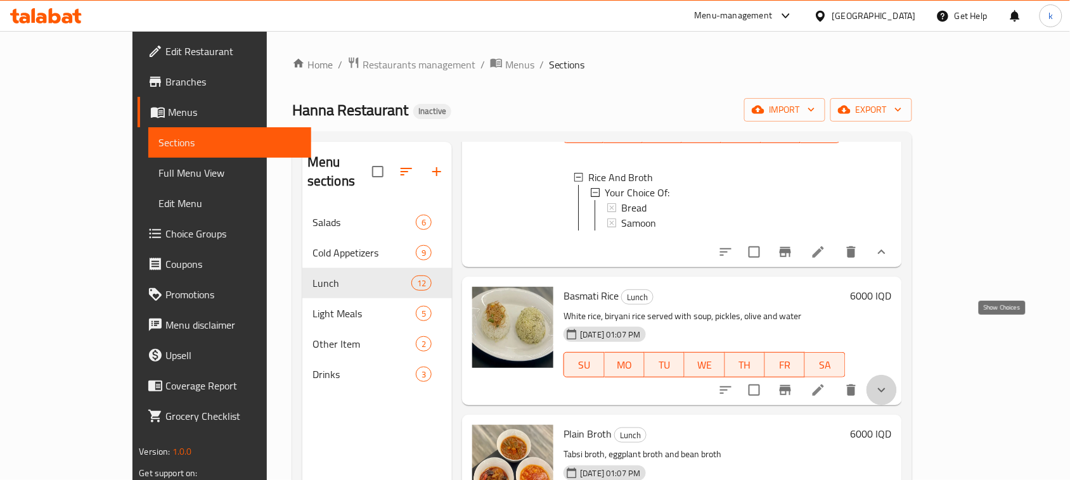
click at [897, 375] on button "show more" at bounding box center [881, 390] width 30 height 30
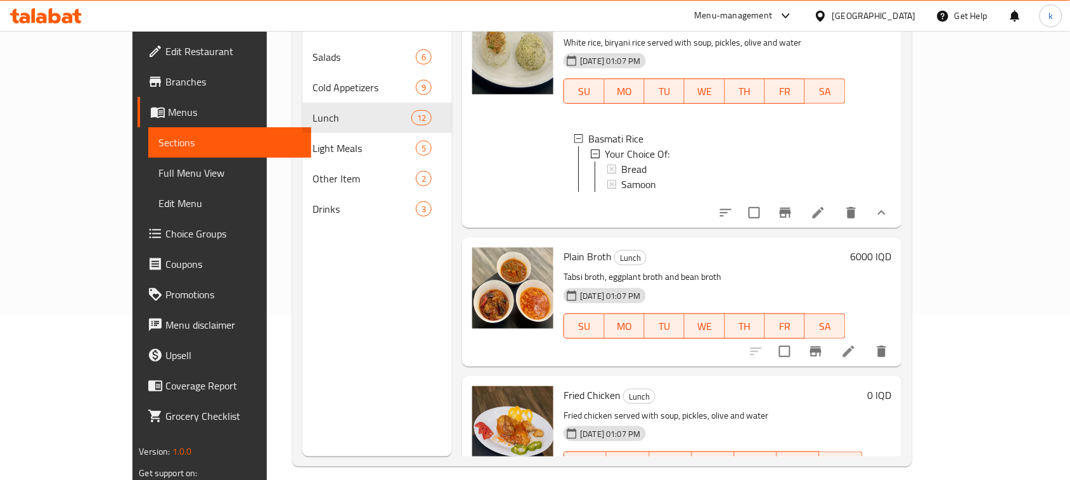
scroll to position [178, 0]
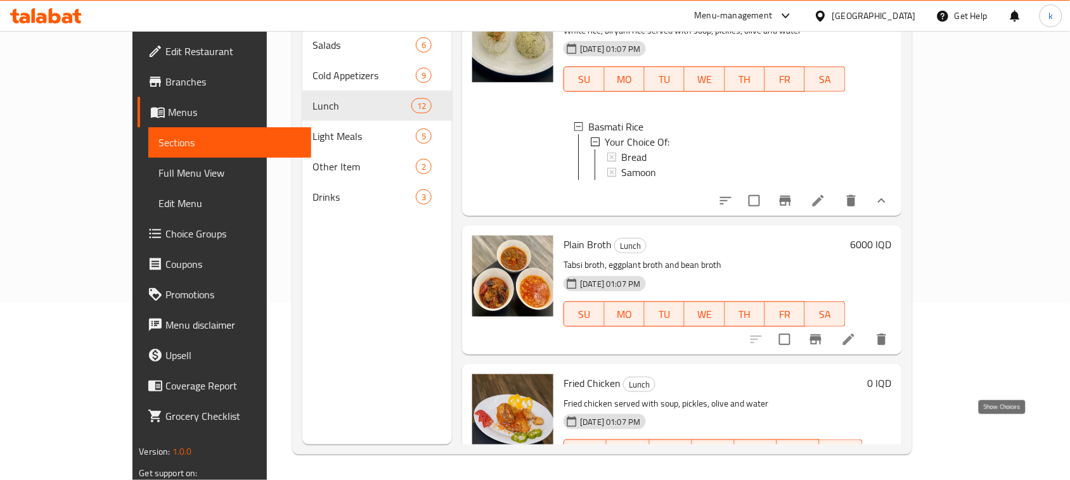
click at [889, 470] on icon "show more" at bounding box center [881, 477] width 15 height 15
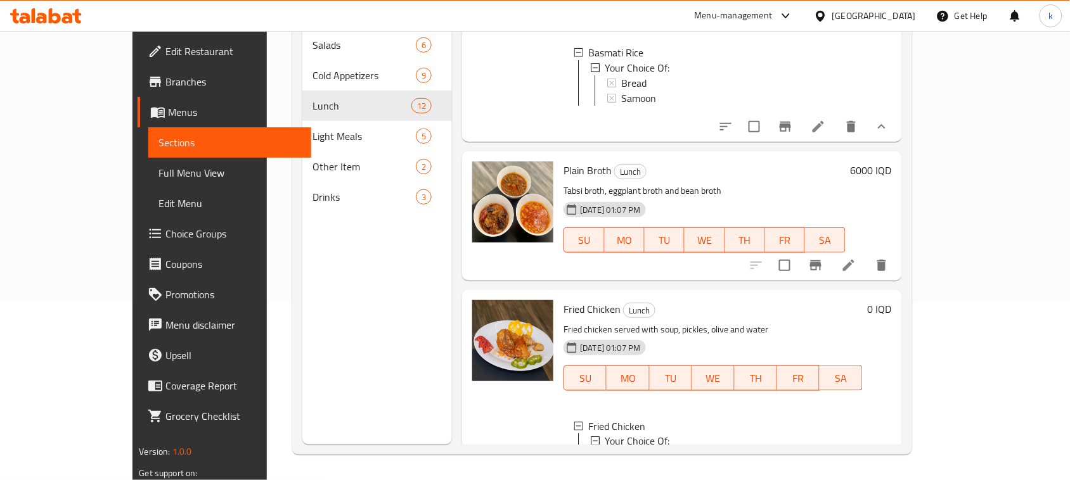
scroll to position [2122, 0]
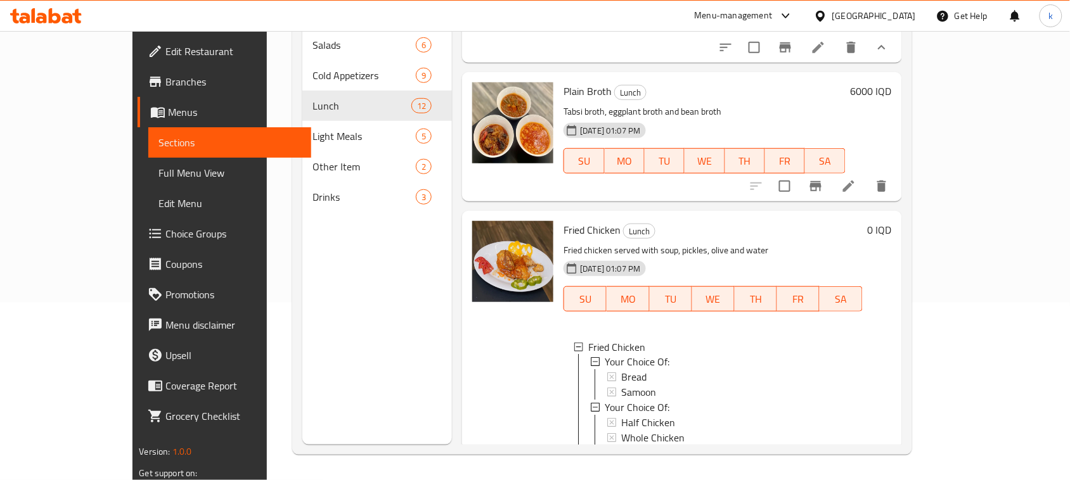
click at [563, 82] on span "Plain Broth" at bounding box center [587, 91] width 48 height 19
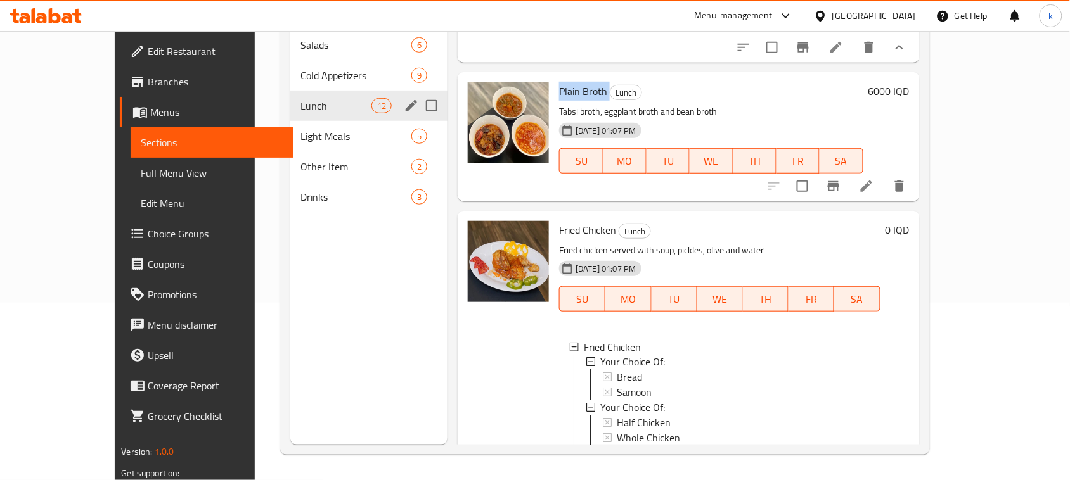
click at [406, 100] on icon "edit" at bounding box center [411, 105] width 11 height 11
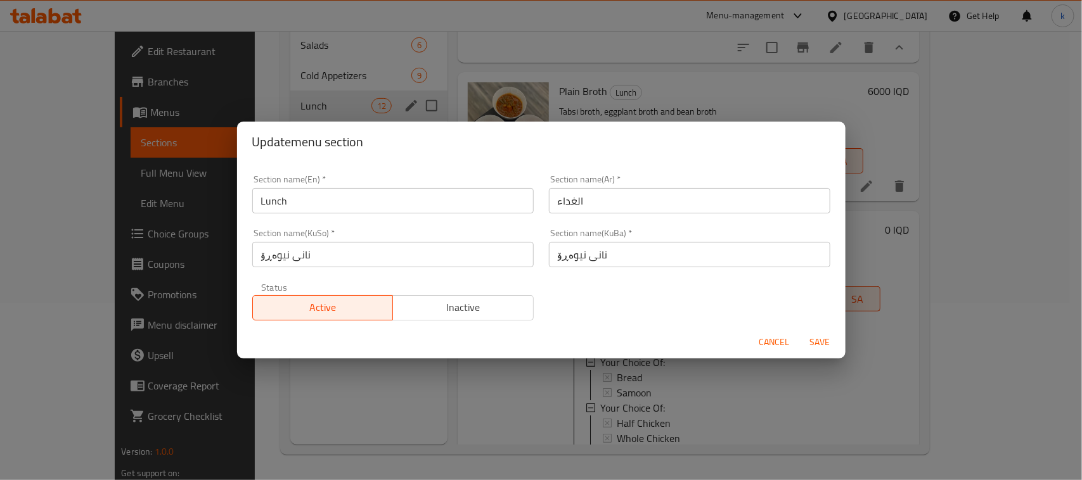
click at [589, 201] on input "الغداء" at bounding box center [689, 200] width 281 height 25
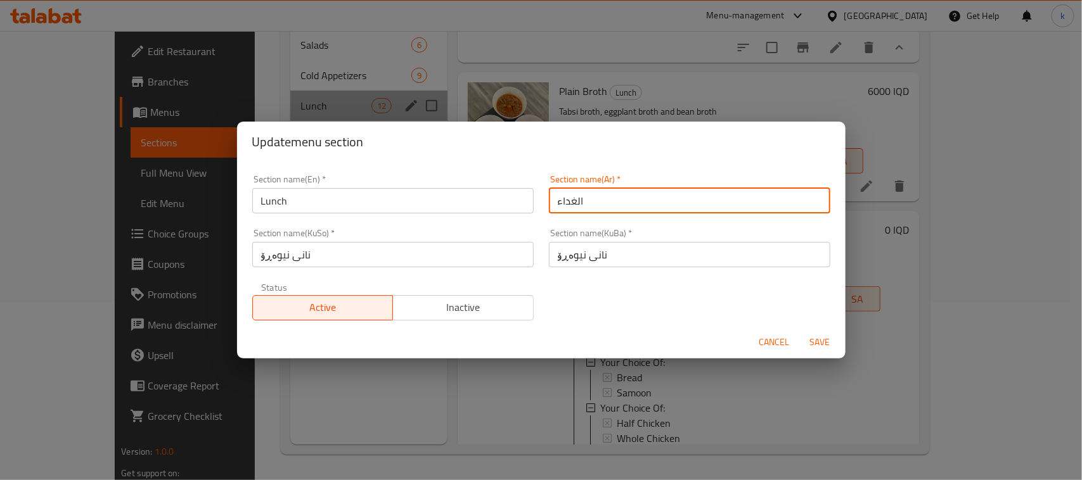
click at [589, 201] on input "الغداء" at bounding box center [689, 200] width 281 height 25
click at [778, 342] on span "Cancel" at bounding box center [774, 343] width 30 height 16
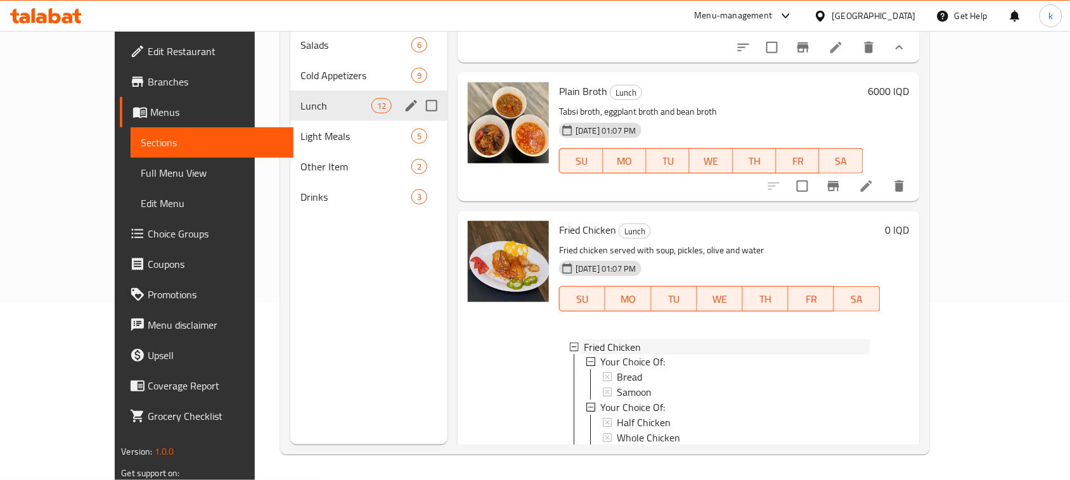
click at [870, 340] on div "Fried Chicken" at bounding box center [727, 347] width 286 height 15
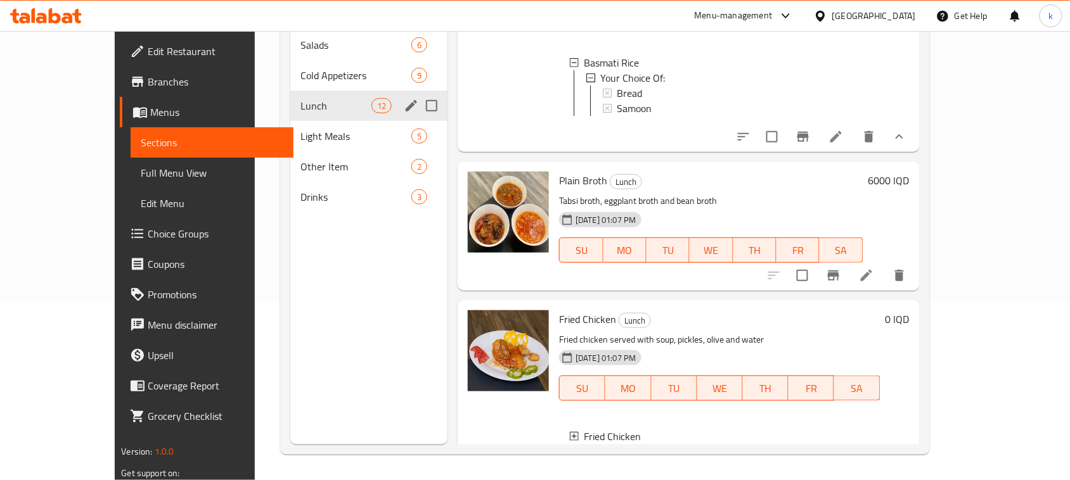
scroll to position [2031, 0]
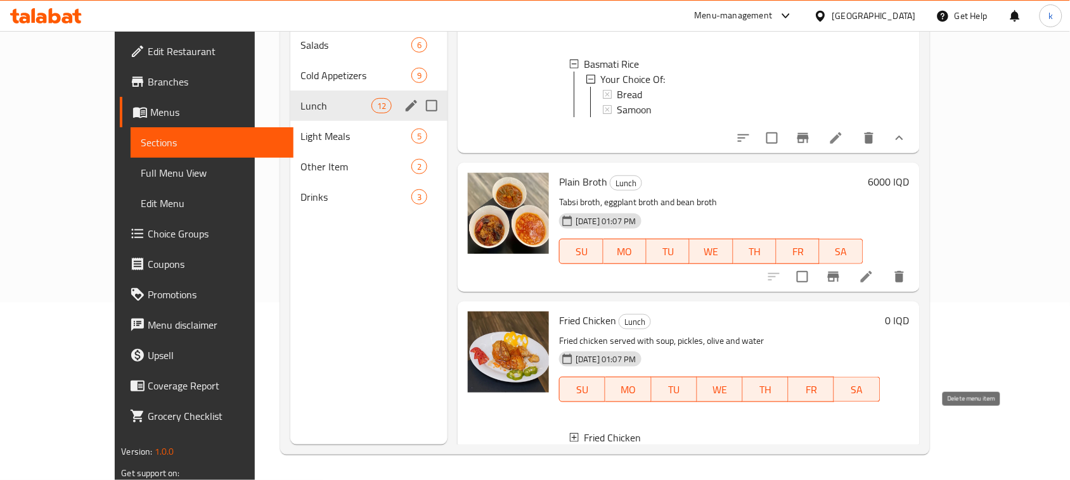
click at [873, 460] on icon "delete" at bounding box center [868, 465] width 9 height 11
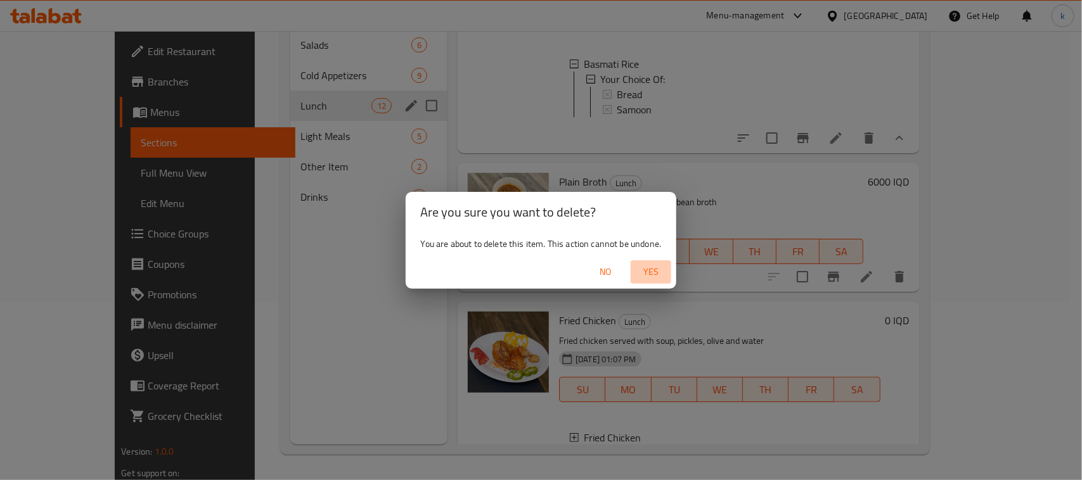
click at [656, 277] on span "Yes" at bounding box center [651, 272] width 30 height 16
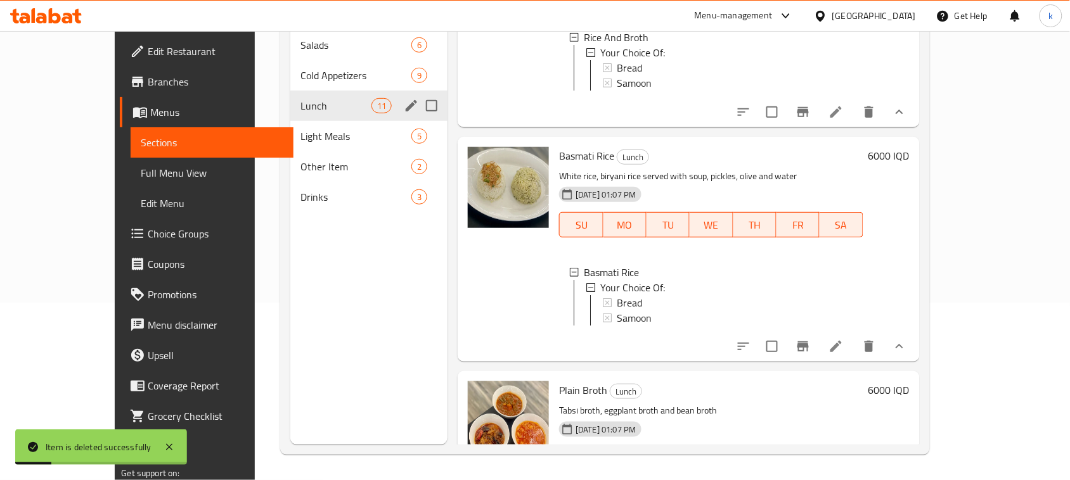
scroll to position [1830, 0]
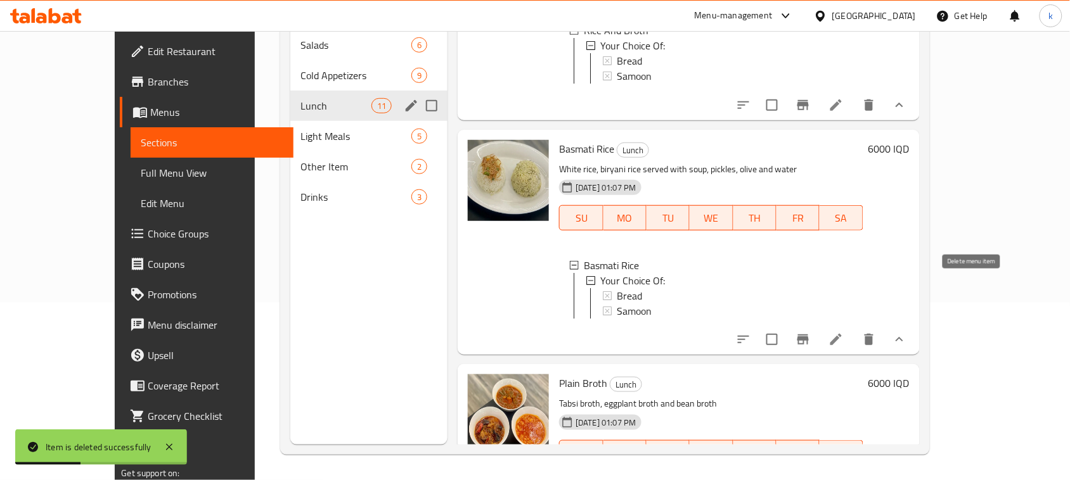
click at [877, 332] on icon "delete" at bounding box center [868, 339] width 15 height 15
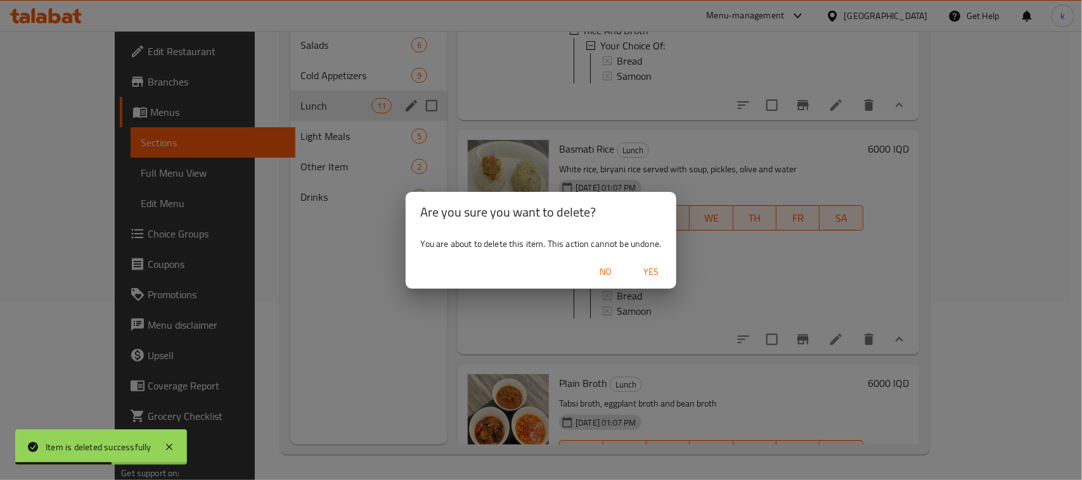
click at [652, 271] on span "Yes" at bounding box center [651, 272] width 30 height 16
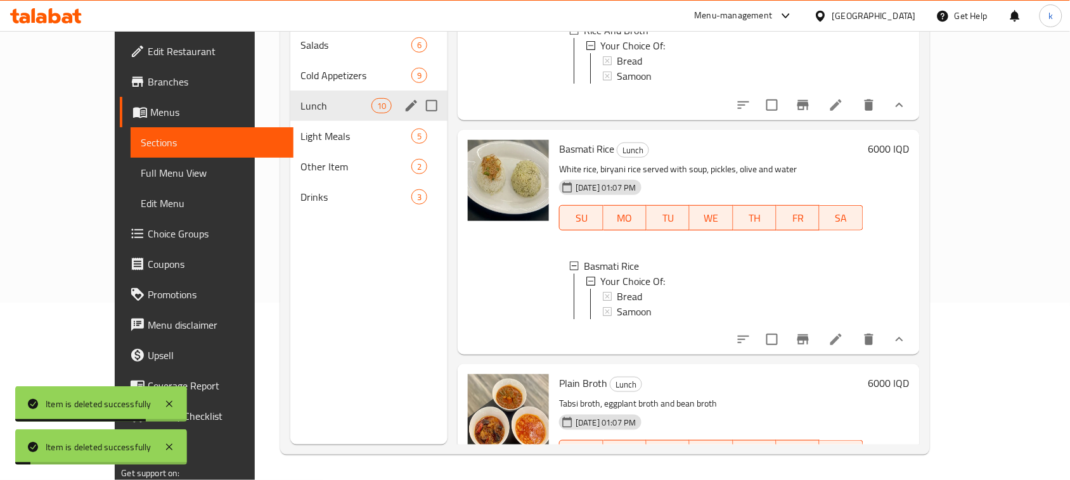
scroll to position [1583, 0]
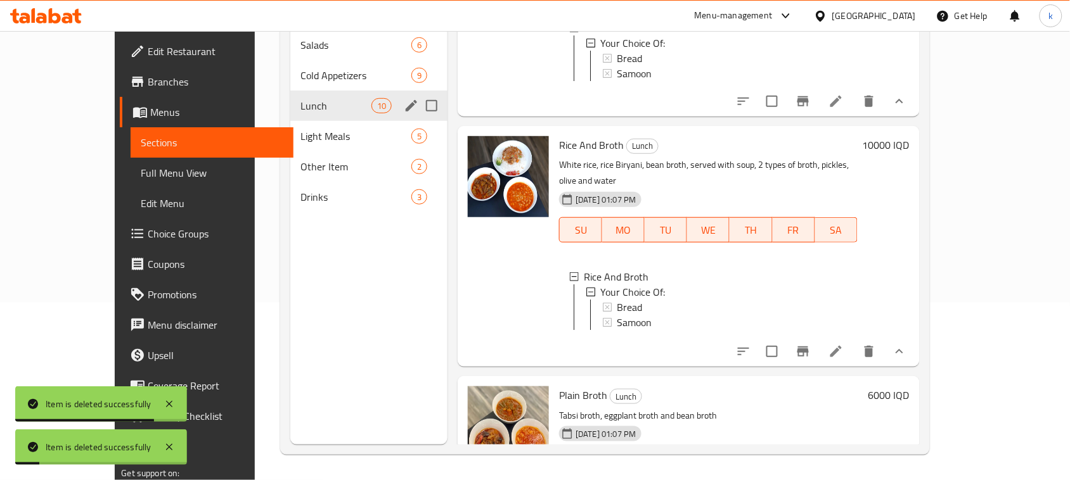
click at [954, 148] on div "Home / Restaurants management / Menus / Sections Hanna Restaurant Inactive impo…" at bounding box center [605, 167] width 700 height 627
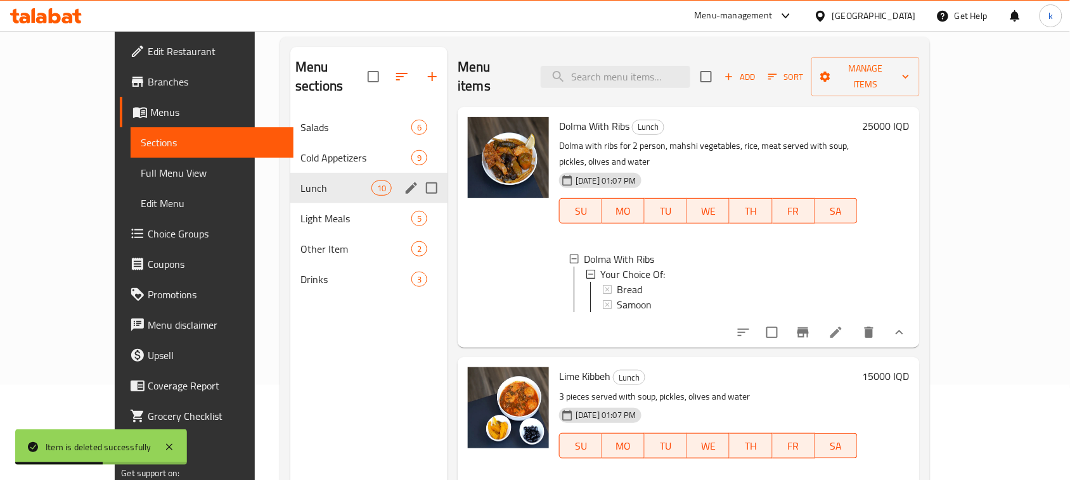
scroll to position [0, 0]
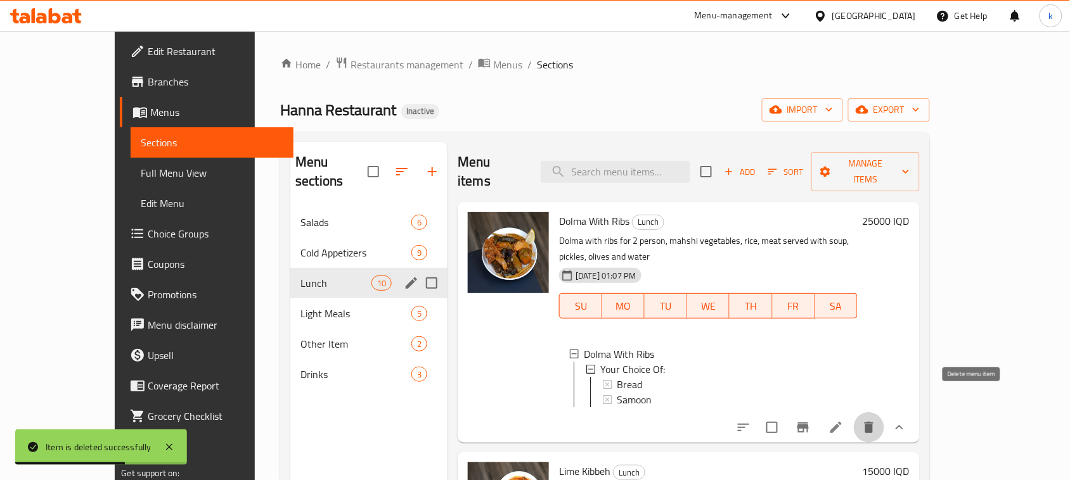
click at [873, 422] on icon "delete" at bounding box center [868, 427] width 9 height 11
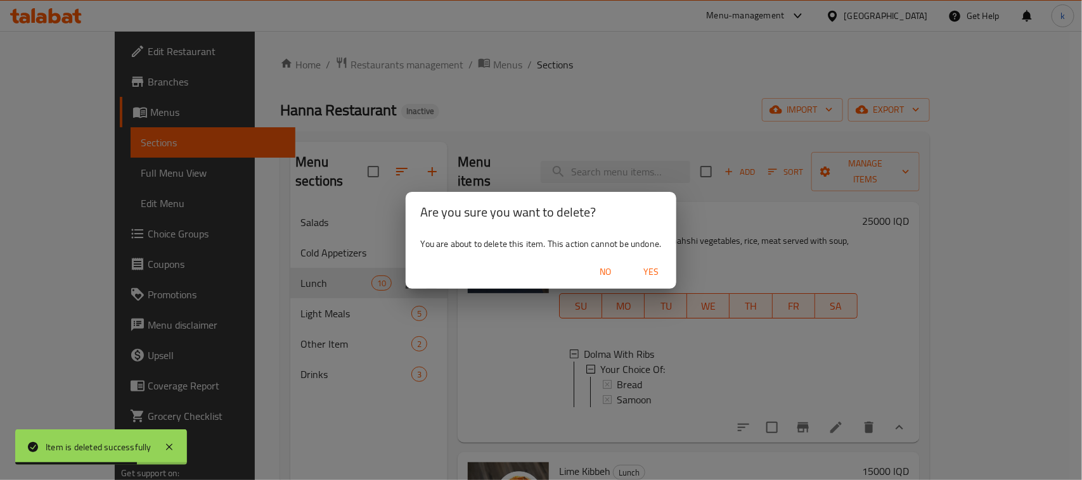
click at [648, 273] on span "Yes" at bounding box center [651, 272] width 30 height 16
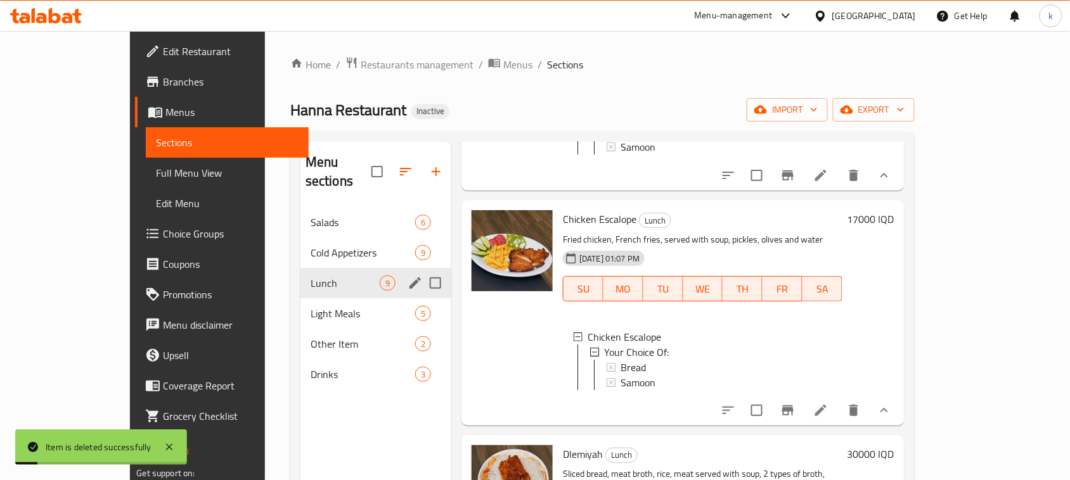
scroll to position [238, 0]
click at [858, 410] on icon "delete" at bounding box center [853, 409] width 9 height 11
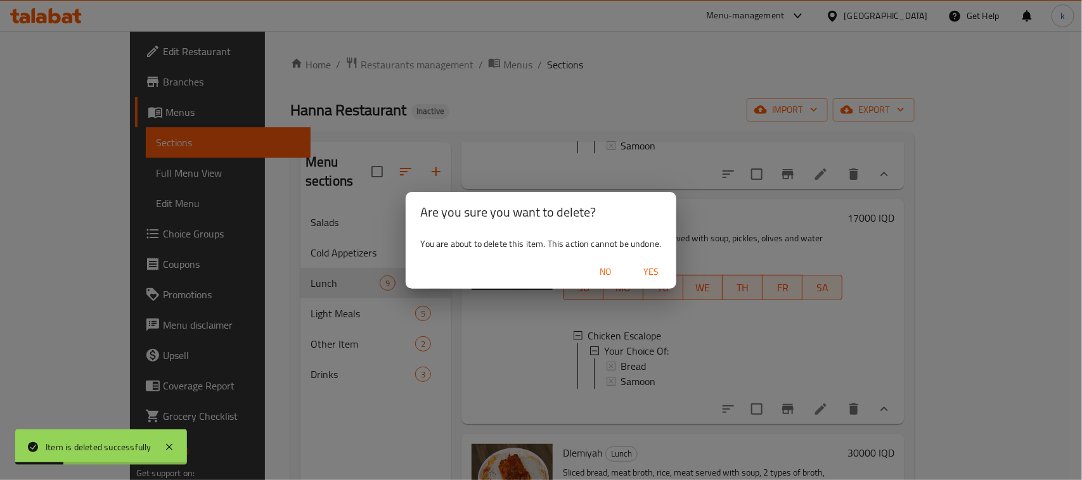
click at [645, 274] on span "Yes" at bounding box center [651, 272] width 30 height 16
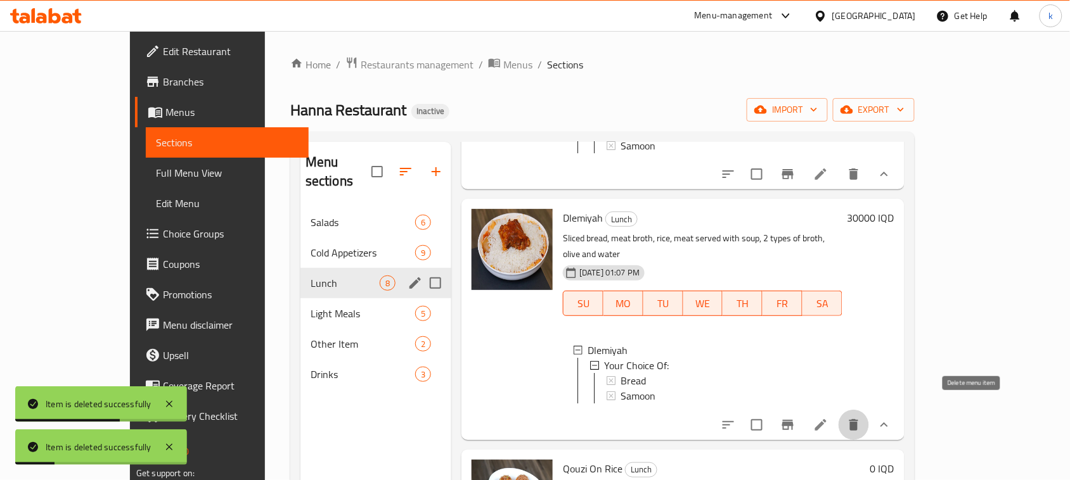
click at [861, 418] on icon "delete" at bounding box center [853, 425] width 15 height 15
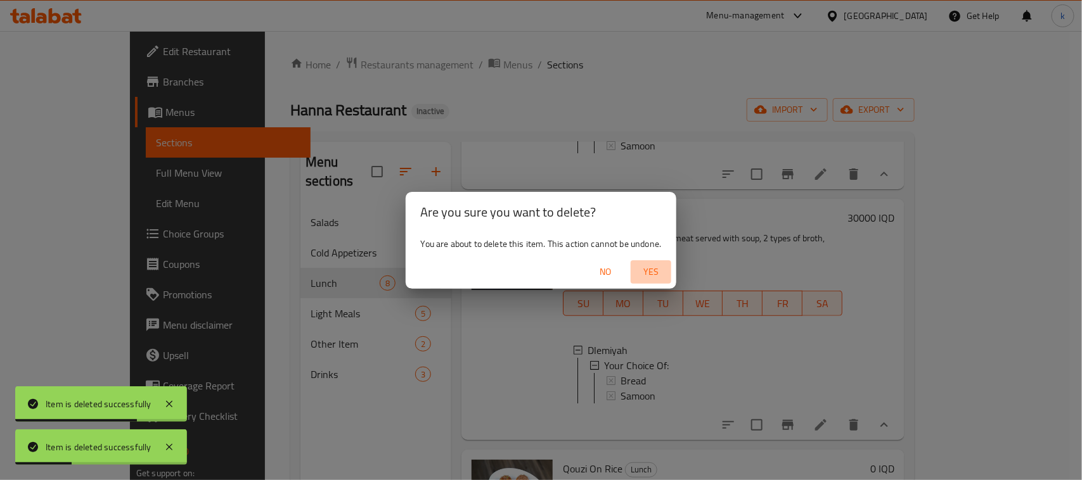
click at [646, 267] on span "Yes" at bounding box center [651, 272] width 30 height 16
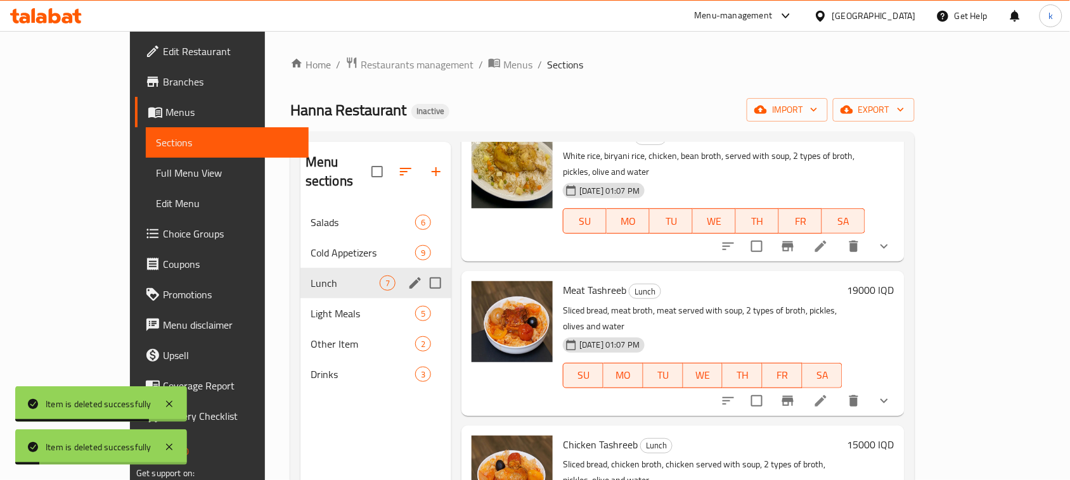
scroll to position [475, 0]
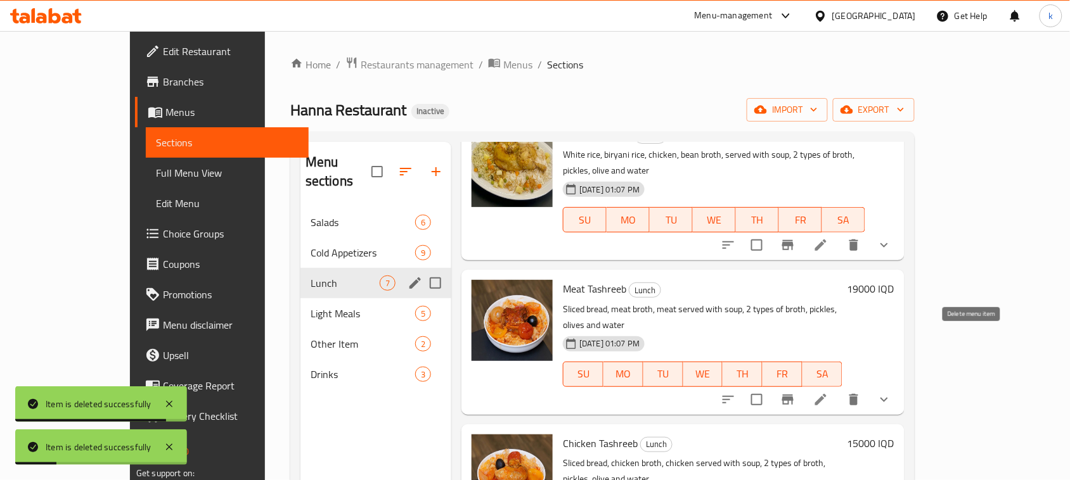
click at [858, 394] on icon "delete" at bounding box center [853, 399] width 9 height 11
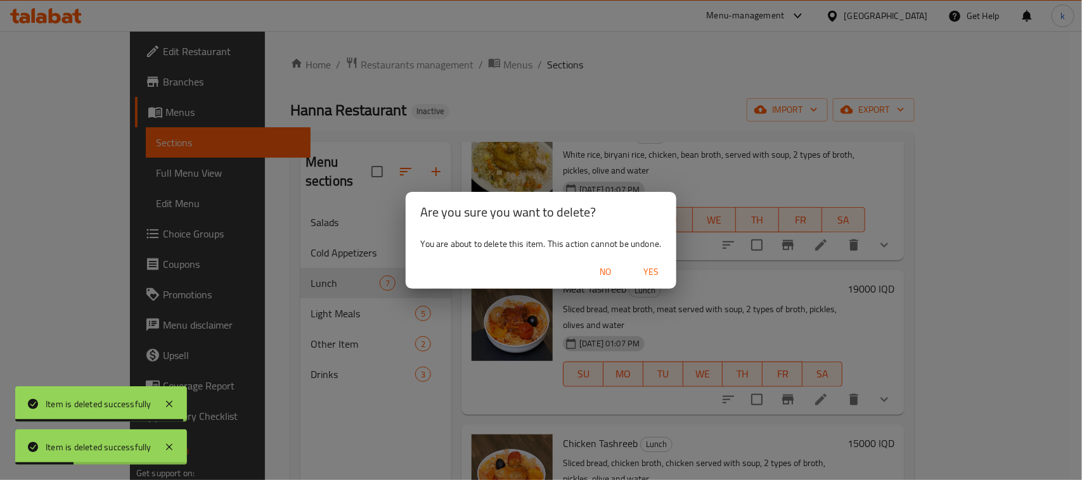
click at [640, 265] on span "Yes" at bounding box center [651, 272] width 30 height 16
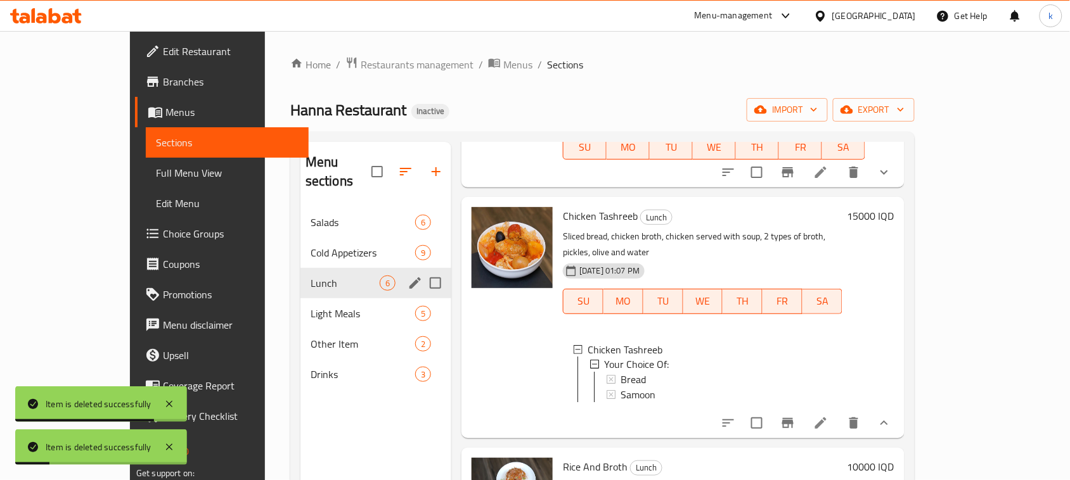
scroll to position [634, 0]
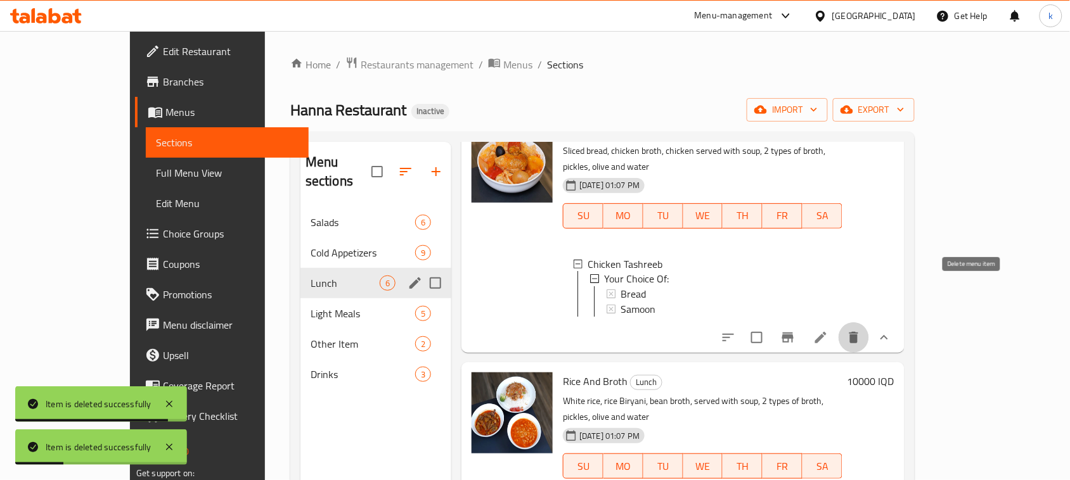
click at [861, 330] on icon "delete" at bounding box center [853, 337] width 15 height 15
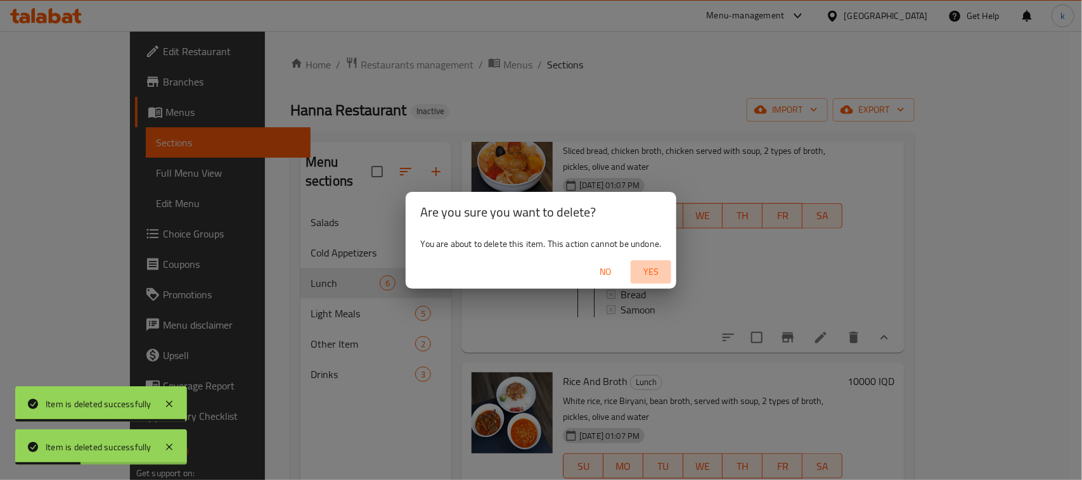
click at [647, 276] on span "Yes" at bounding box center [651, 272] width 30 height 16
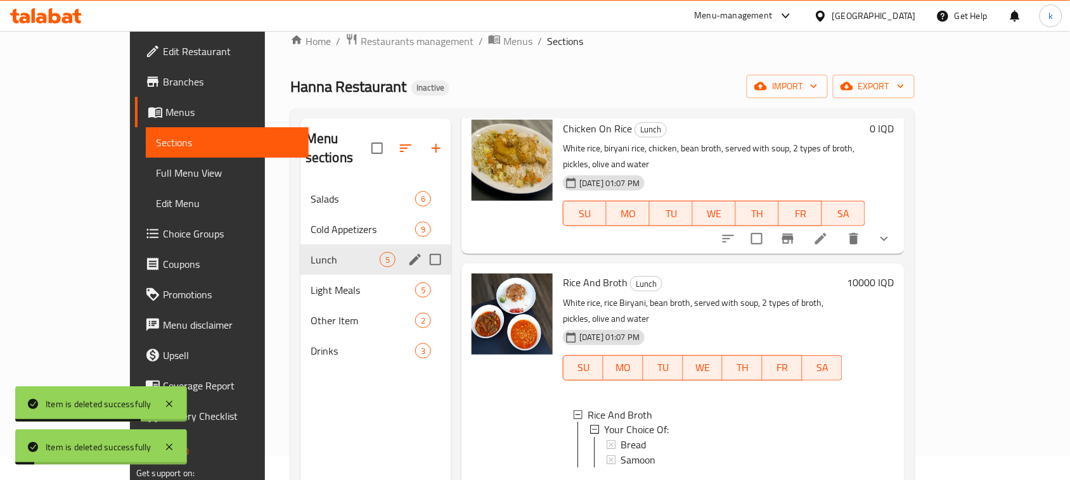
scroll to position [178, 0]
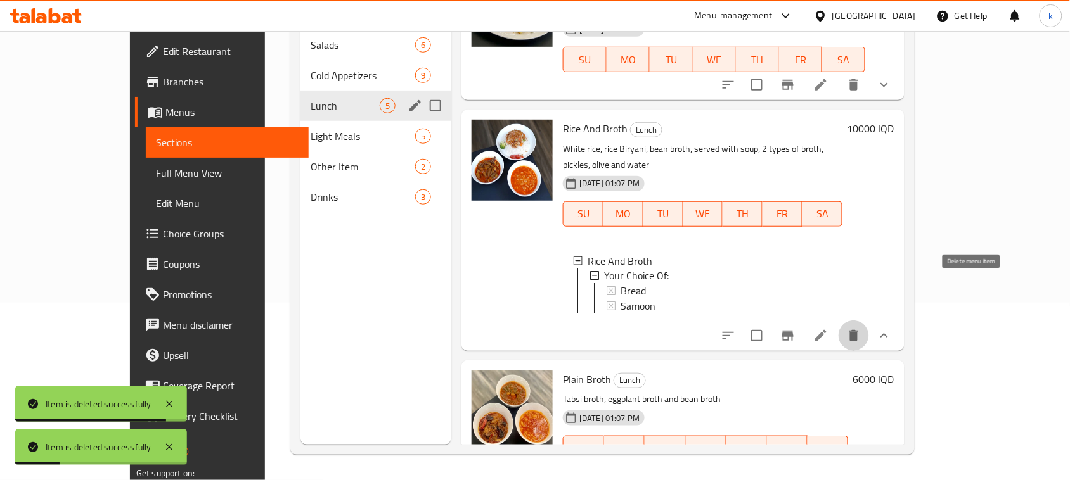
click at [861, 328] on icon "delete" at bounding box center [853, 335] width 15 height 15
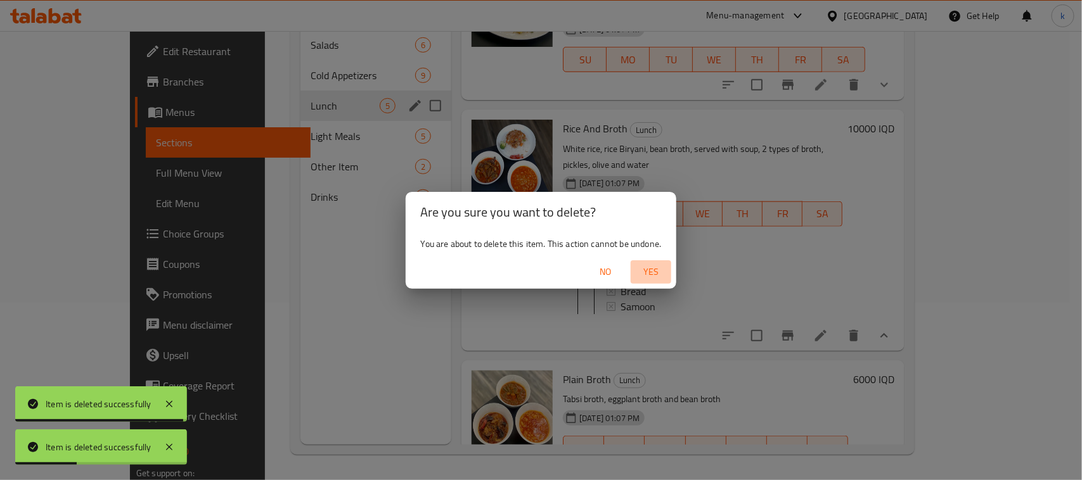
click at [651, 266] on span "Yes" at bounding box center [651, 272] width 30 height 16
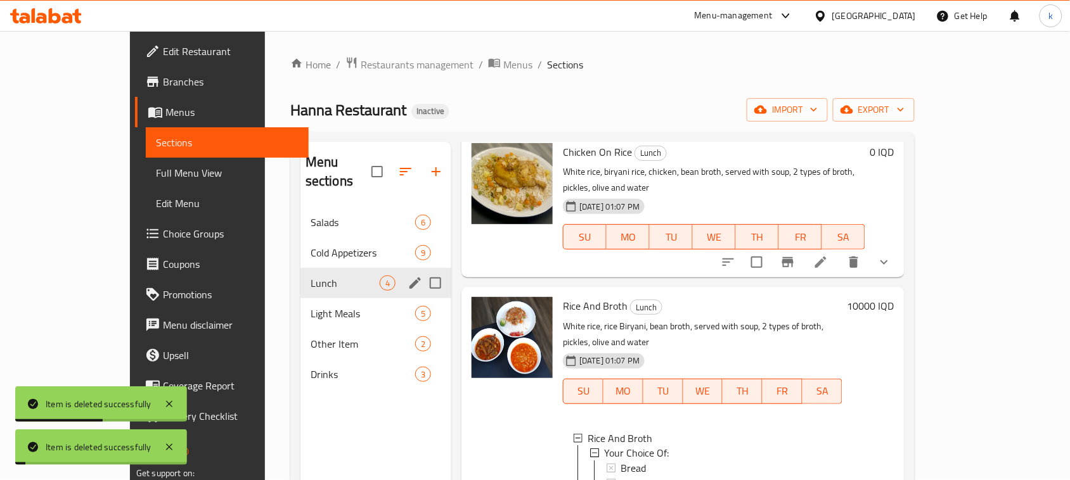
scroll to position [212, 0]
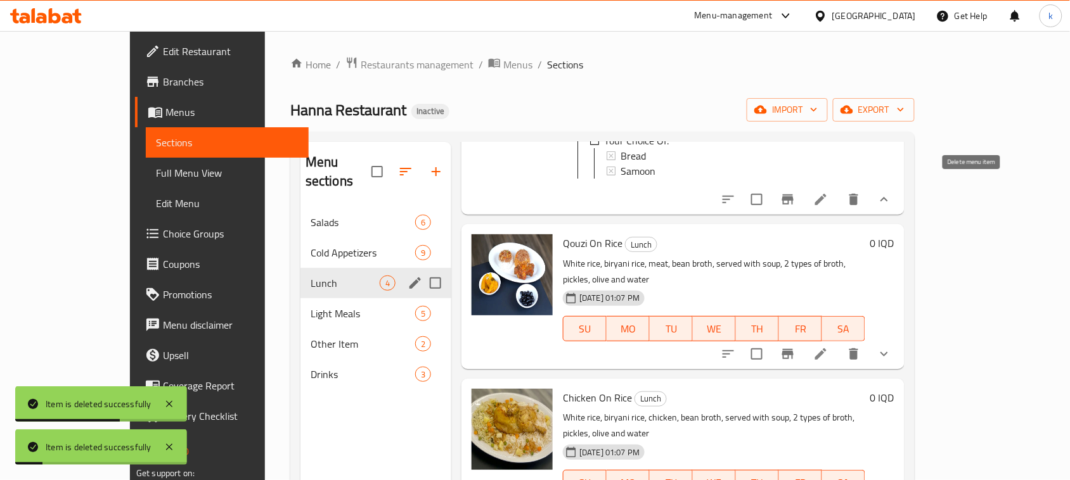
click at [861, 195] on icon "delete" at bounding box center [853, 199] width 15 height 15
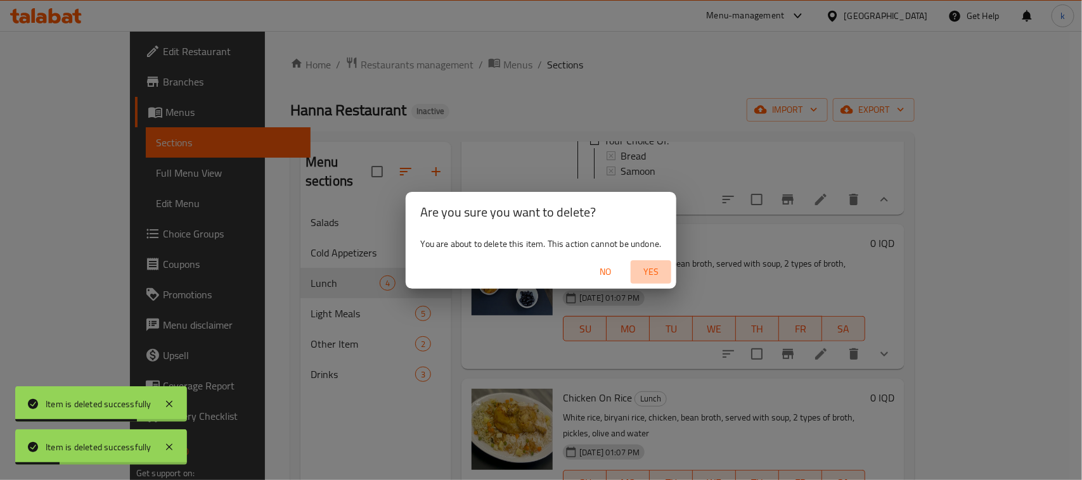
click at [648, 270] on span "Yes" at bounding box center [651, 272] width 30 height 16
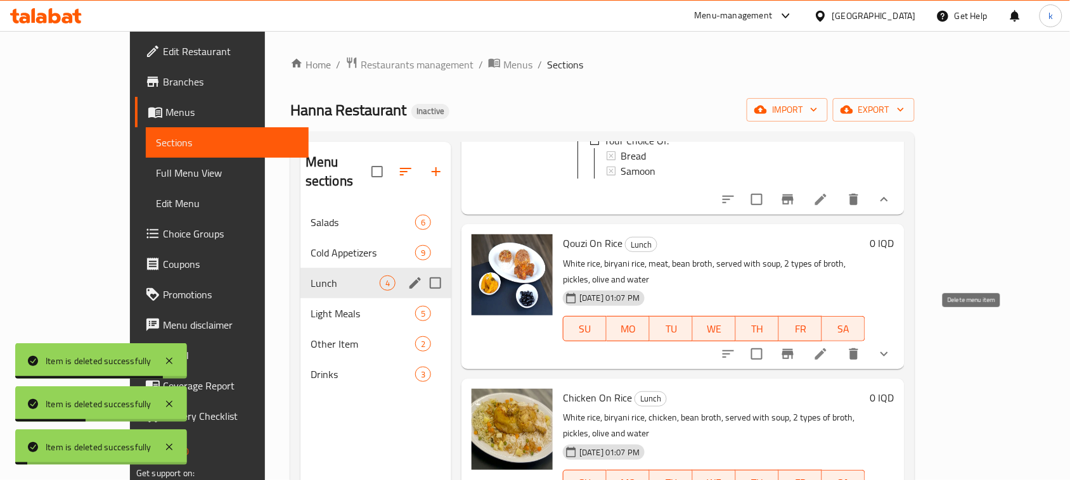
scroll to position [0, 0]
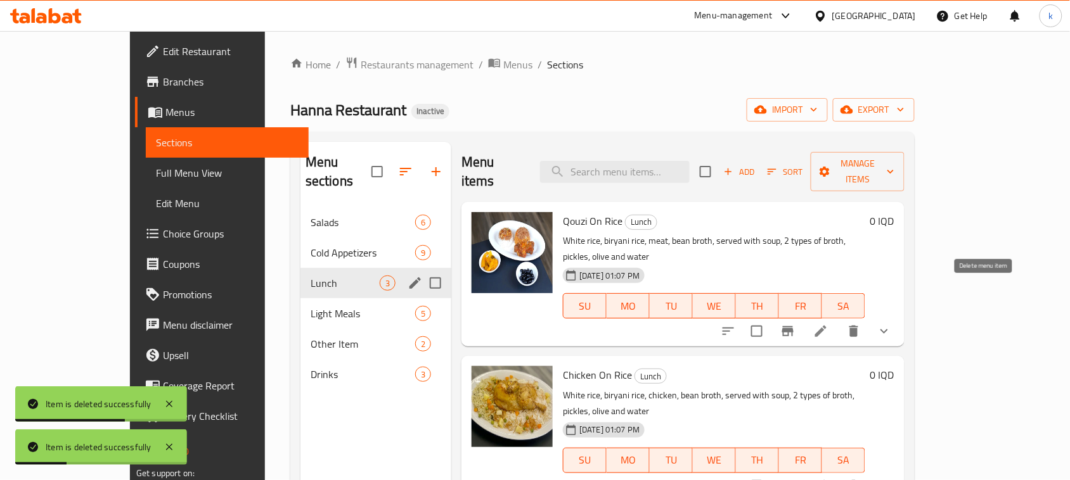
click at [858, 326] on icon "delete" at bounding box center [853, 331] width 9 height 11
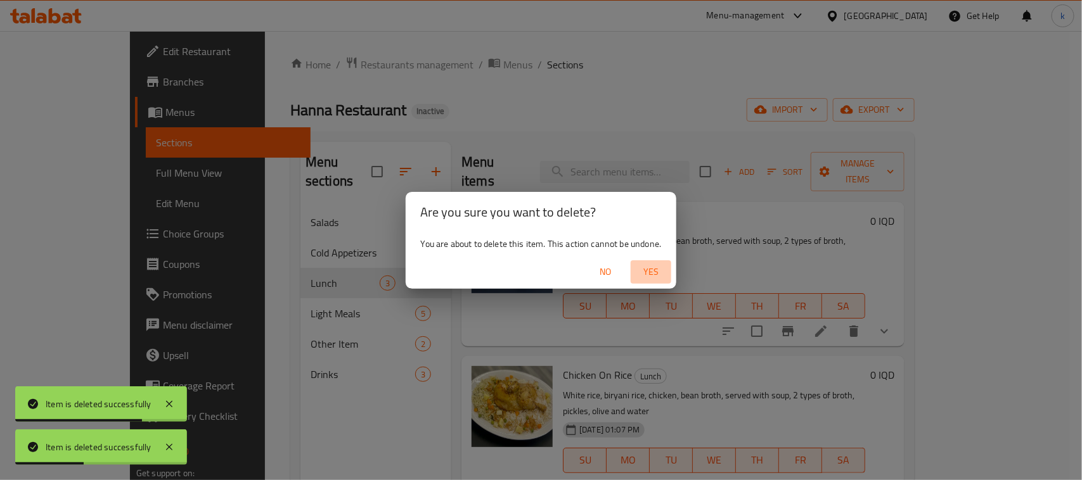
click at [650, 270] on span "Yes" at bounding box center [651, 272] width 30 height 16
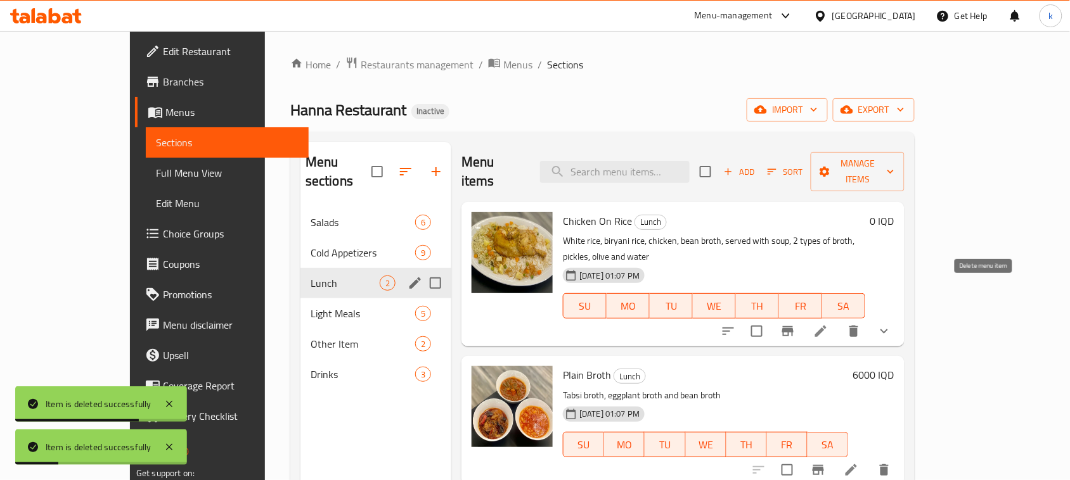
click at [861, 324] on icon "delete" at bounding box center [853, 331] width 15 height 15
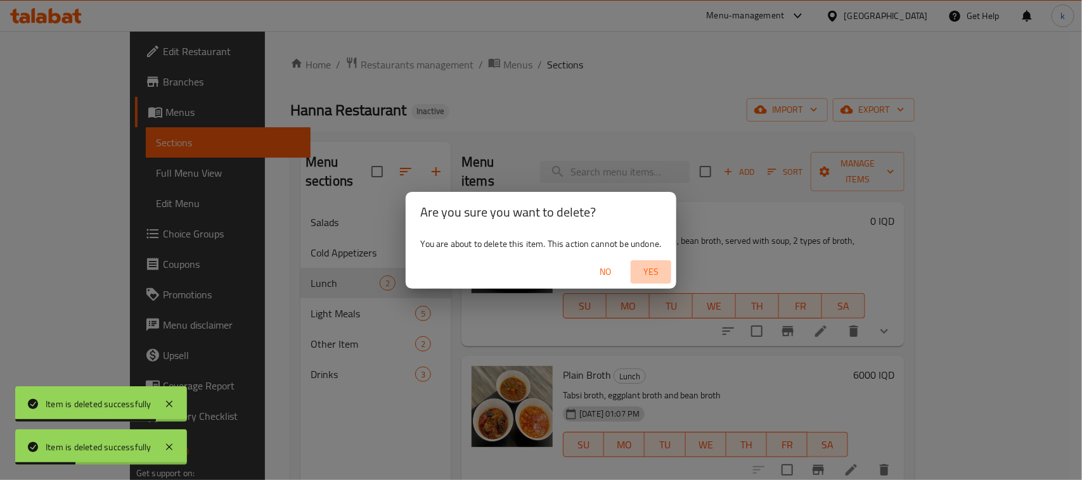
click at [643, 274] on span "Yes" at bounding box center [651, 272] width 30 height 16
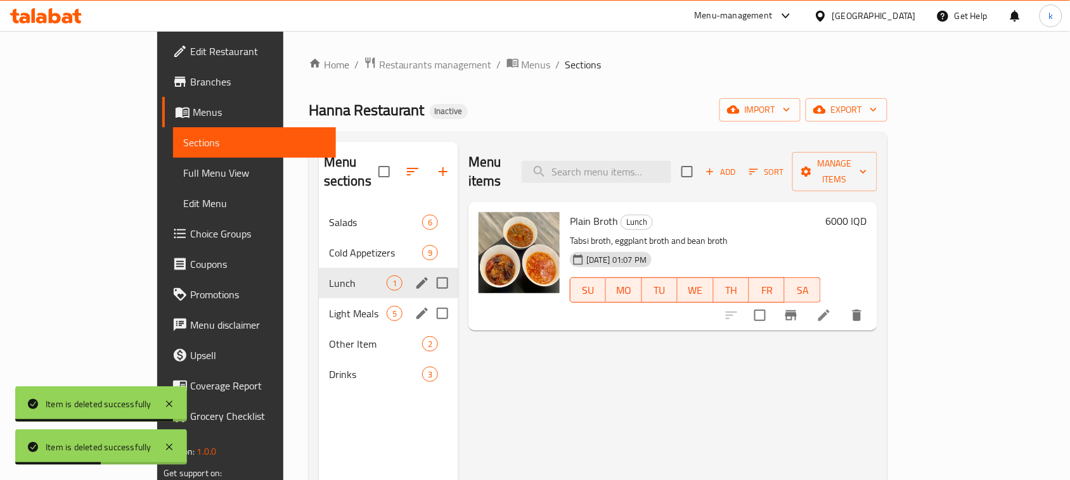
click at [329, 306] on span "Light Meals" at bounding box center [358, 313] width 58 height 15
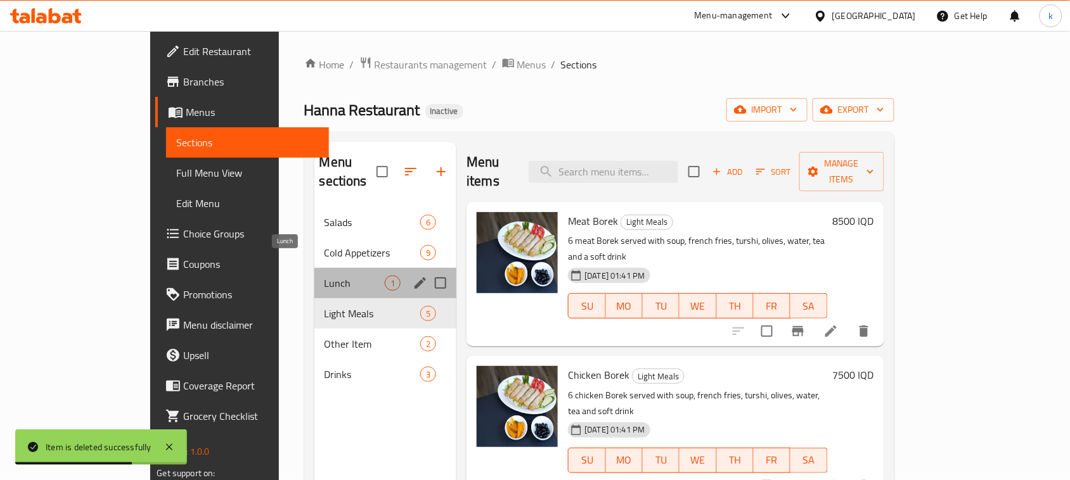
click at [324, 276] on span "Lunch" at bounding box center [354, 283] width 61 height 15
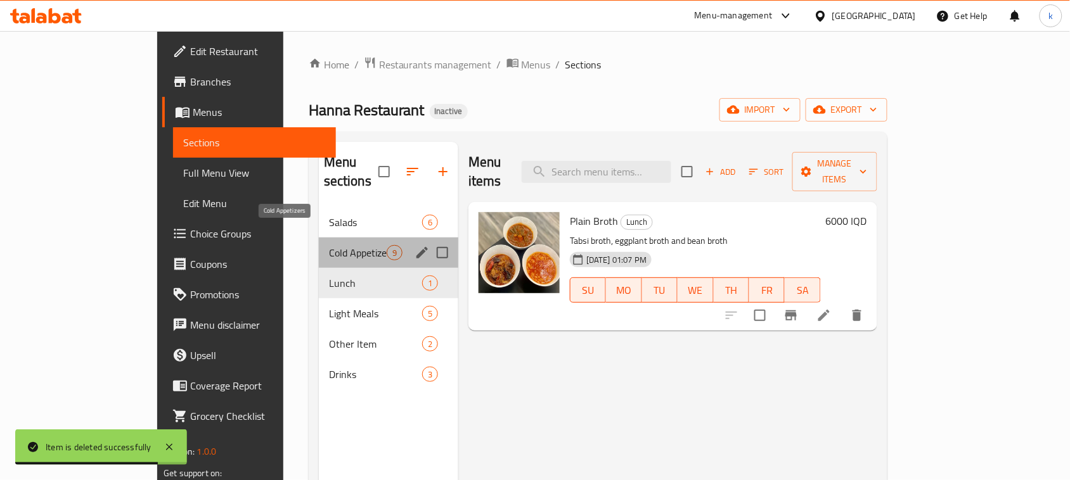
click at [329, 245] on span "Cold Appetizers" at bounding box center [358, 252] width 58 height 15
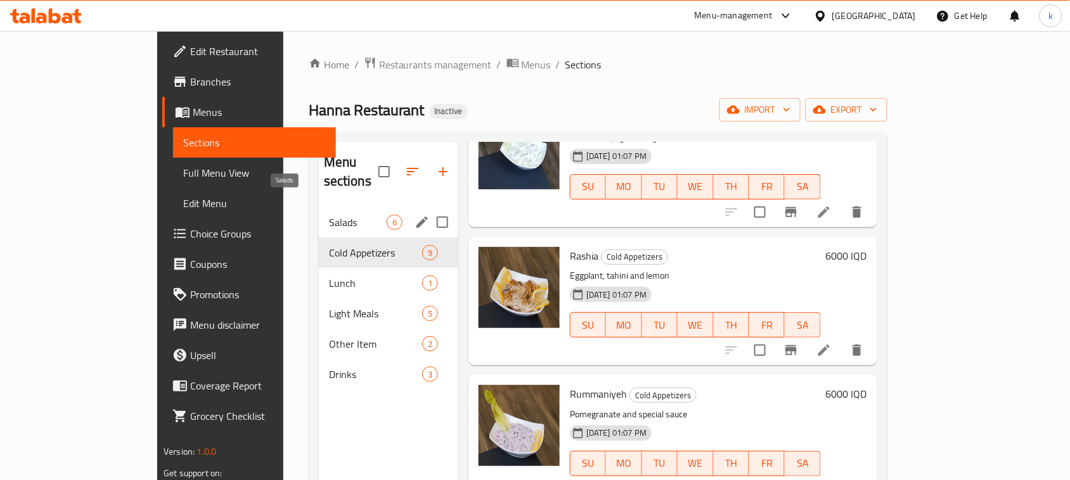
click at [329, 215] on span "Salads" at bounding box center [358, 222] width 58 height 15
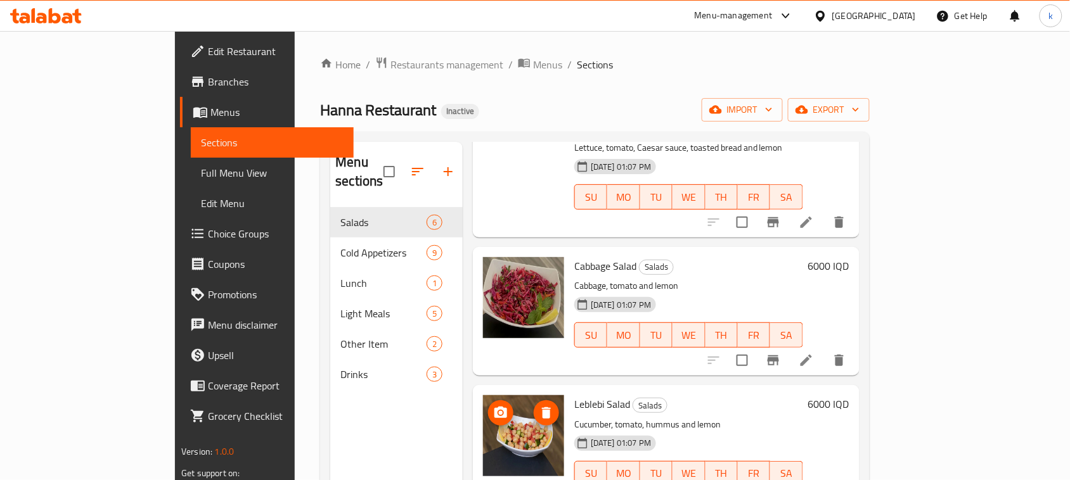
scroll to position [64, 0]
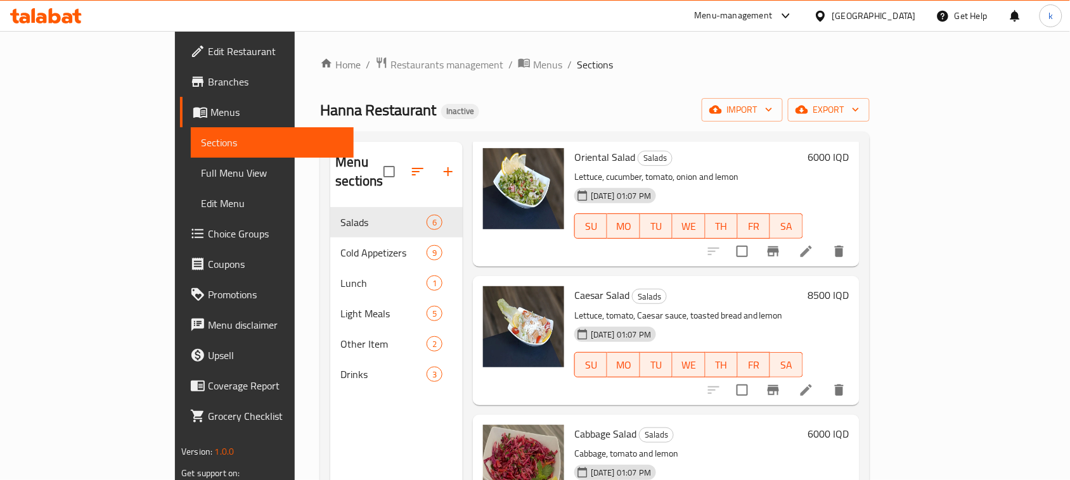
click at [201, 169] on span "Full Menu View" at bounding box center [272, 172] width 143 height 15
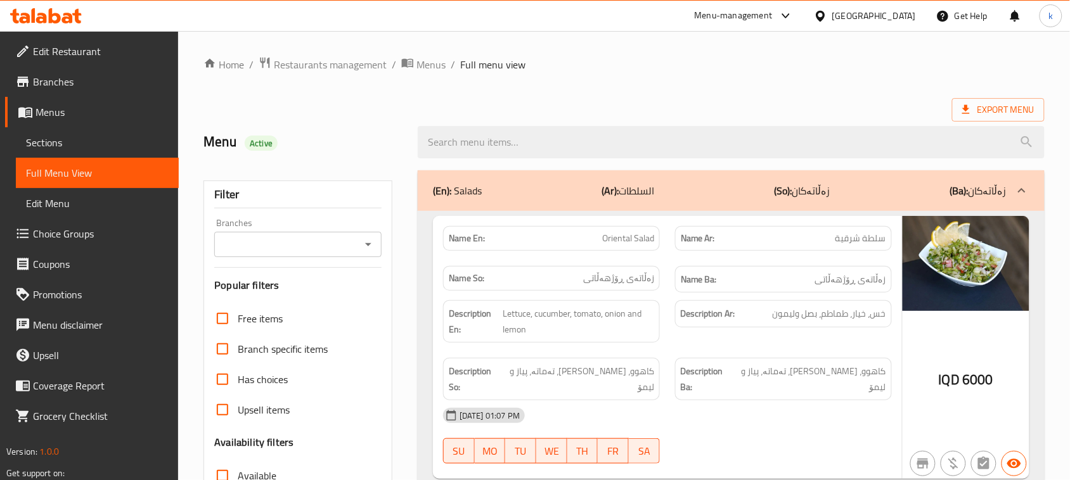
click at [368, 244] on icon "Open" at bounding box center [368, 244] width 6 height 3
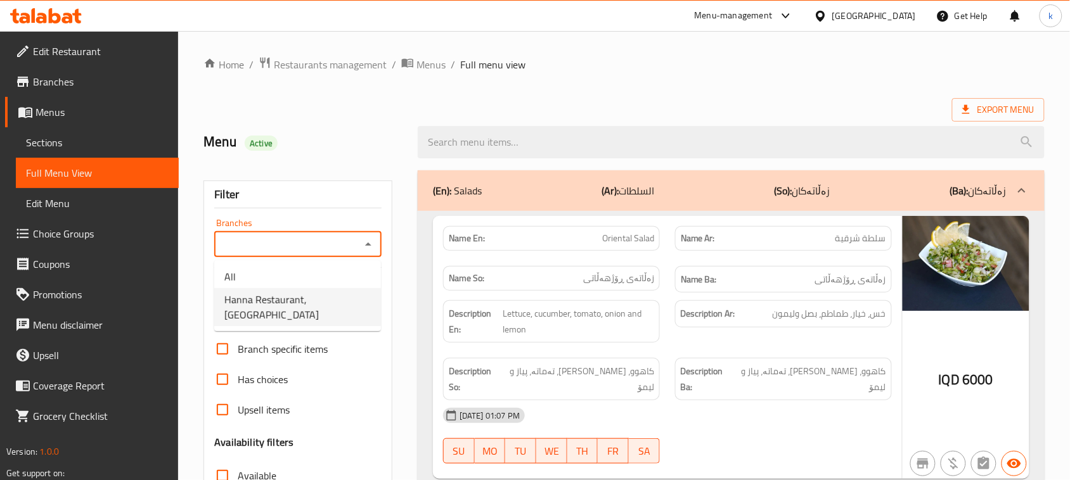
click at [295, 306] on span "Hanna Restaurant, [GEOGRAPHIC_DATA]" at bounding box center [297, 307] width 146 height 30
type input "Hanna Restaurant, [GEOGRAPHIC_DATA]"
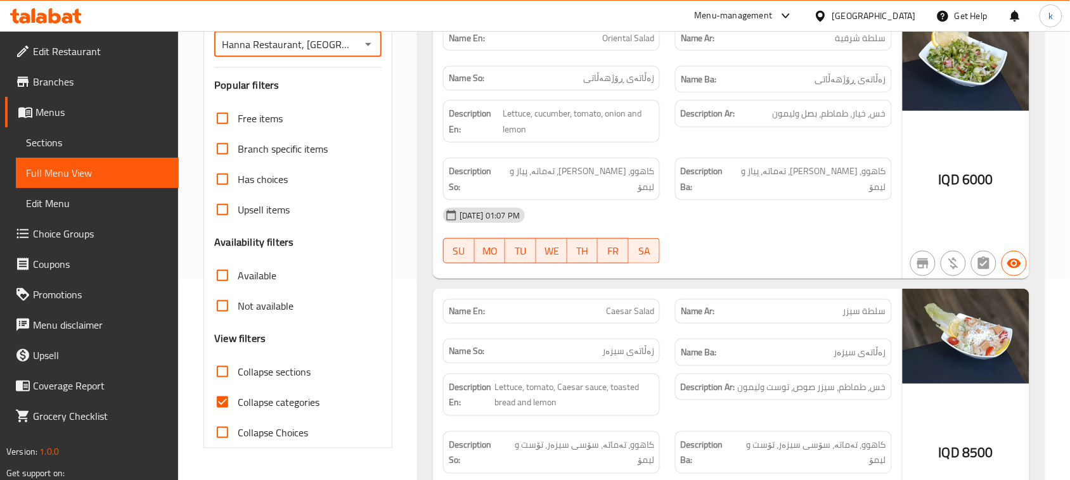
scroll to position [238, 0]
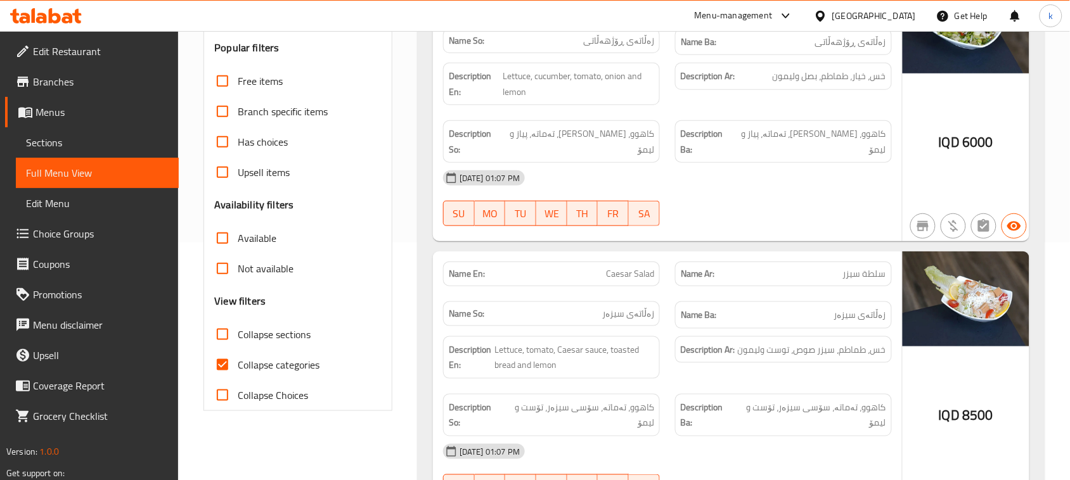
click at [217, 363] on input "Collapse categories" at bounding box center [222, 365] width 30 height 30
checkbox input "false"
click at [219, 333] on input "Collapse sections" at bounding box center [222, 334] width 30 height 30
checkbox input "true"
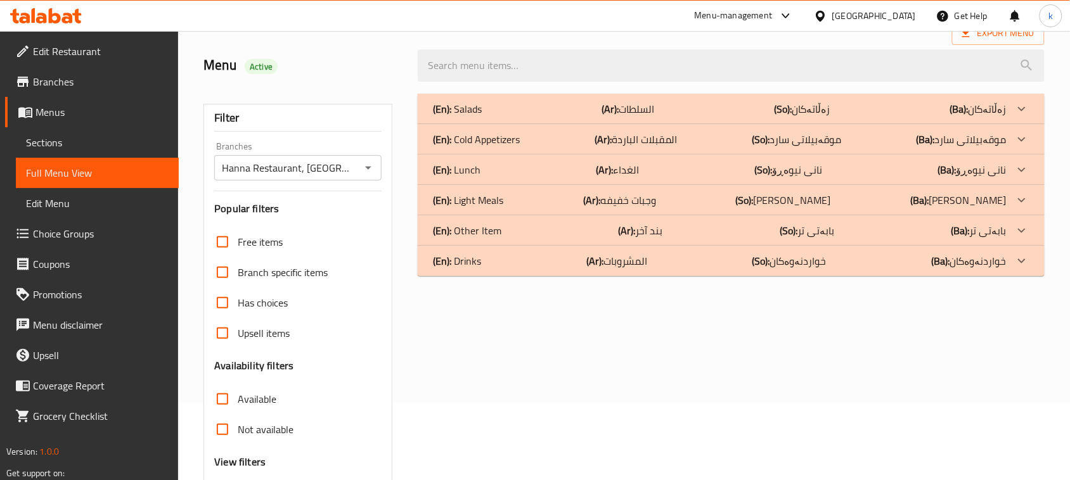
scroll to position [35, 0]
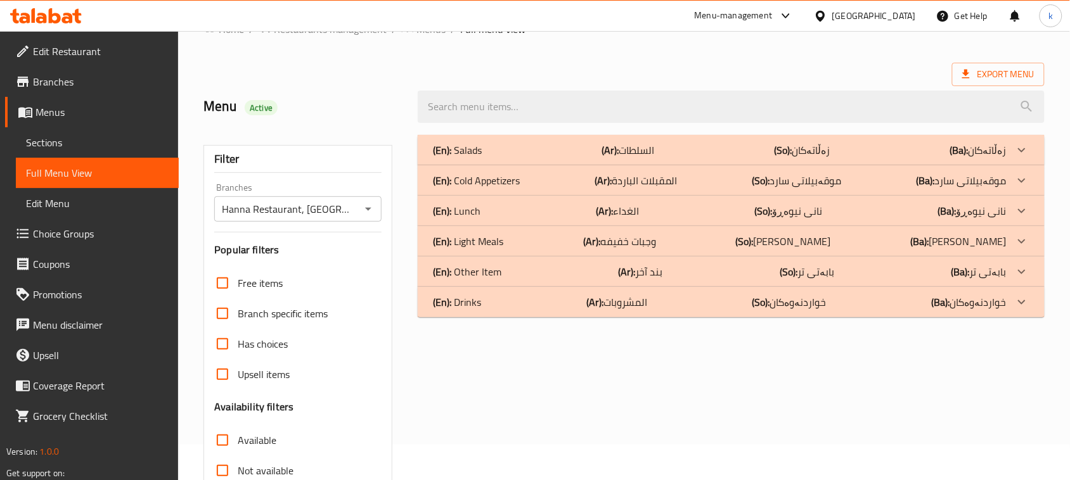
click at [470, 158] on p "(En): Lunch" at bounding box center [457, 150] width 49 height 15
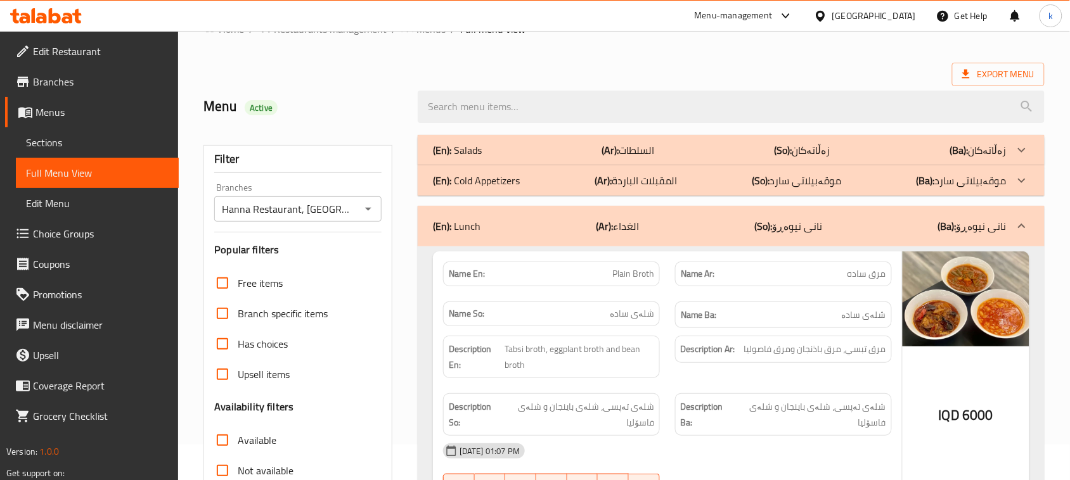
click at [541, 158] on div "(En): Cold Appetizers (Ar): المقبلات الباردة (So): موقەبیلاتی سارد (Ba): موقەبی…" at bounding box center [720, 150] width 574 height 15
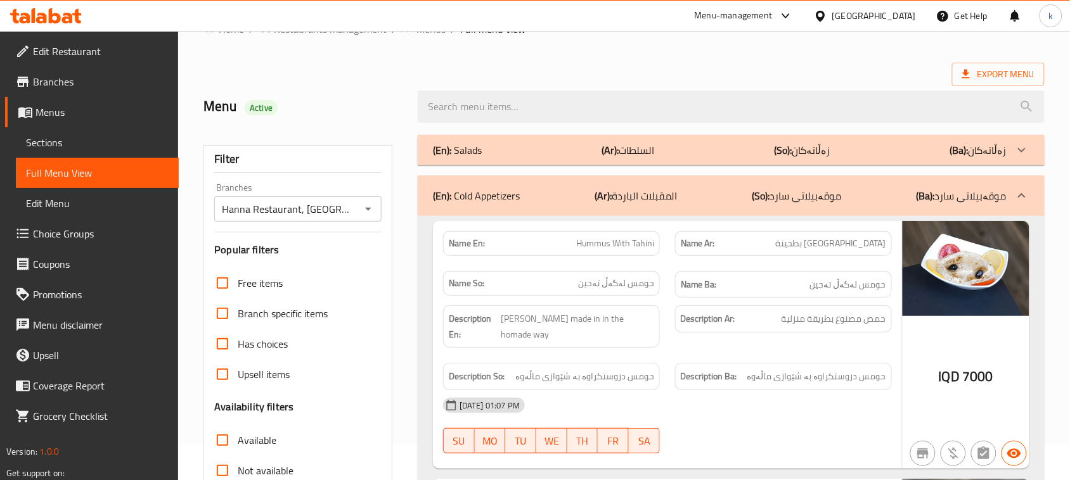
click at [555, 159] on div "(En): Salads (Ar): السلطات (So): زەڵاتەکان (Ba): زەڵاتەکان" at bounding box center [731, 150] width 627 height 30
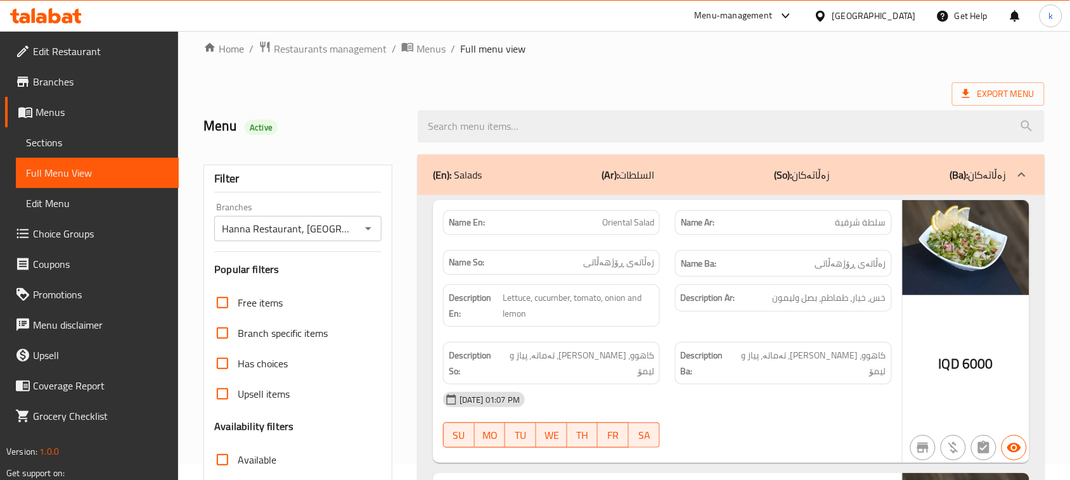
scroll to position [0, 0]
